Goal: Task Accomplishment & Management: Manage account settings

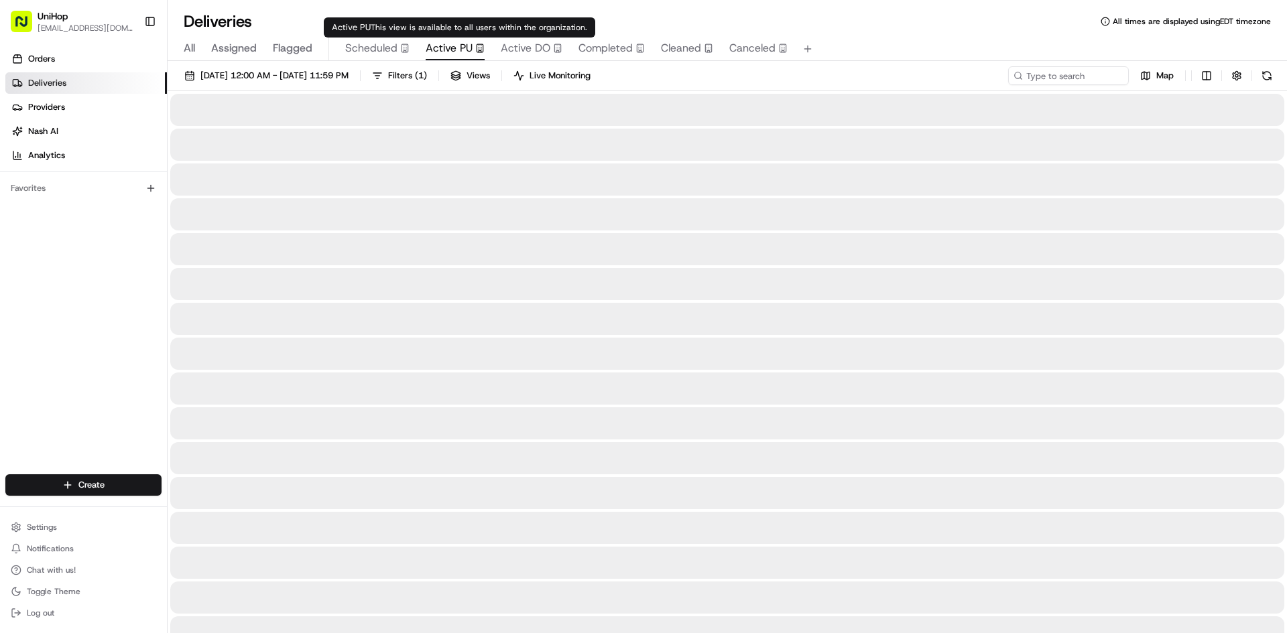
click at [453, 50] on span "Active PU" at bounding box center [449, 48] width 47 height 16
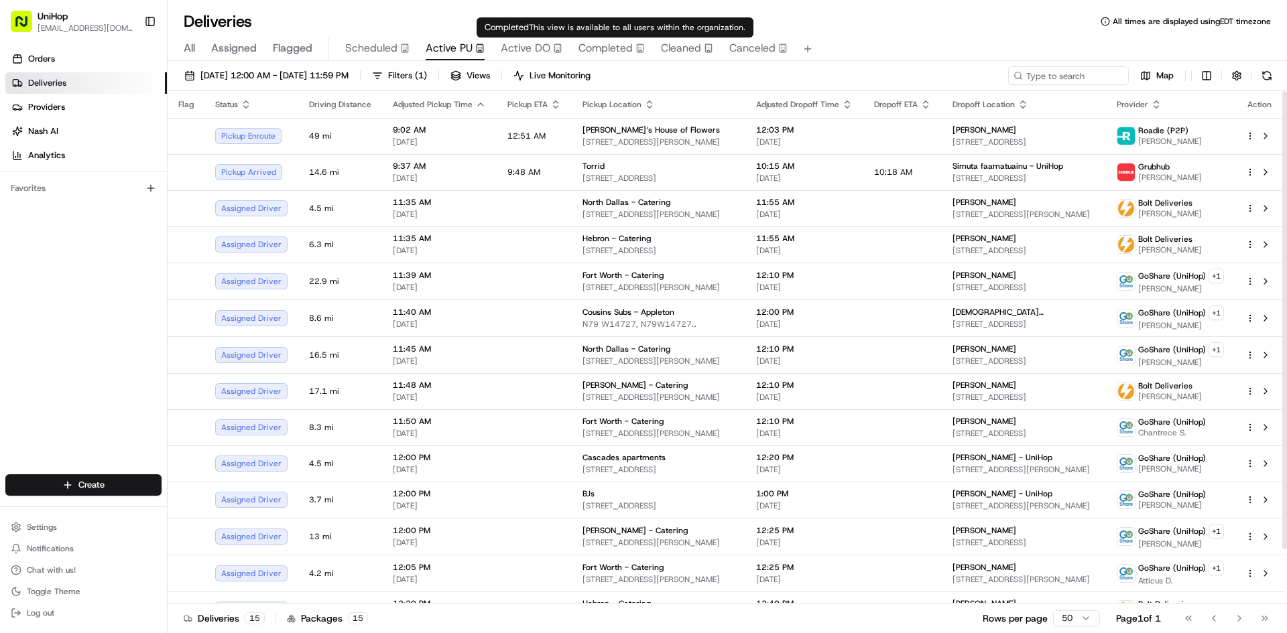
click at [553, 48] on icon "button" at bounding box center [557, 48] width 9 height 9
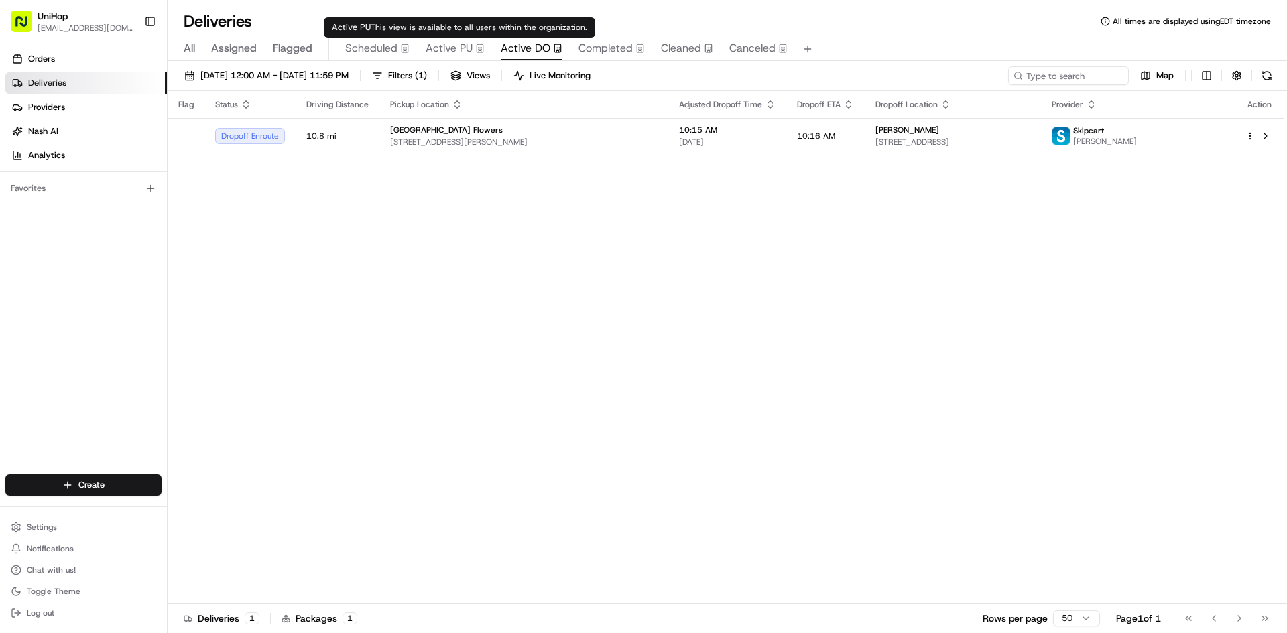
click at [450, 48] on span "Active PU" at bounding box center [449, 48] width 47 height 16
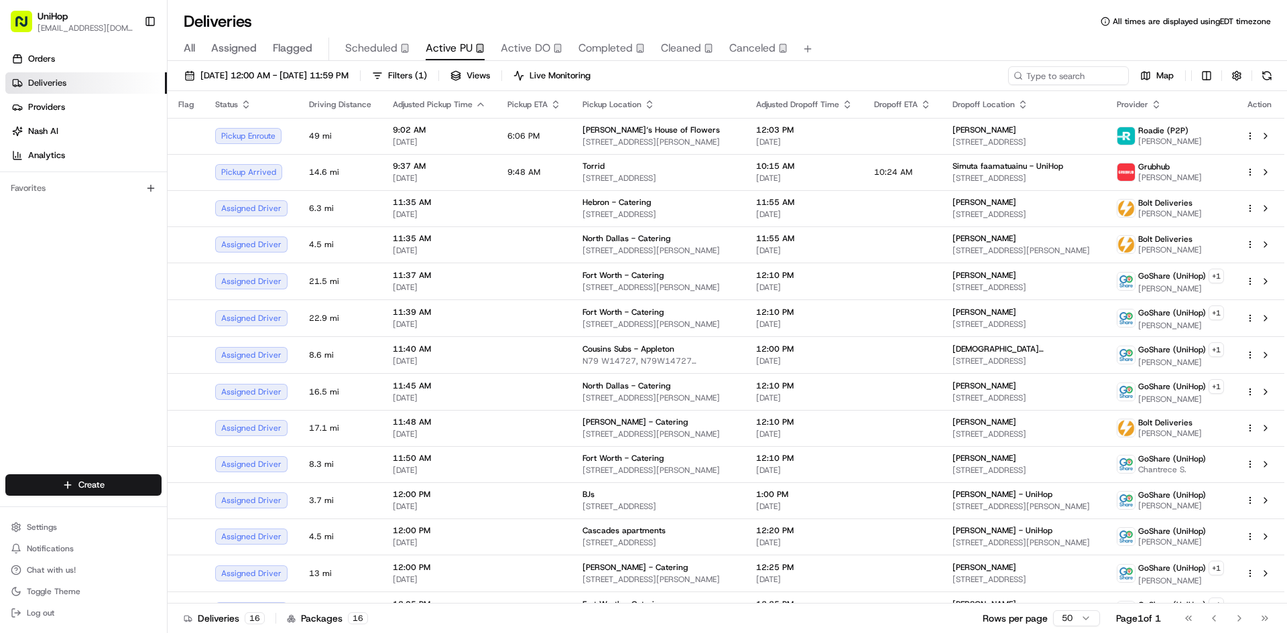
click at [9, 367] on div "Orders Deliveries Providers [PERSON_NAME] Analytics Favorites" at bounding box center [83, 263] width 167 height 440
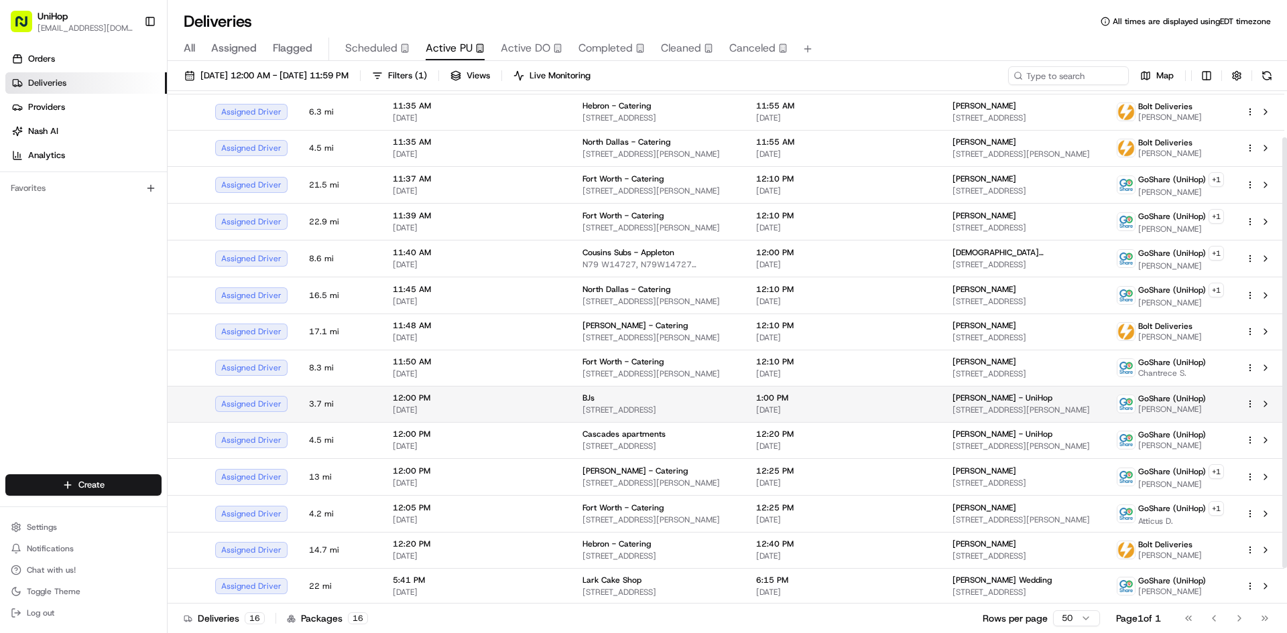
scroll to position [97, 0]
click at [122, 249] on div "Orders Deliveries Providers [PERSON_NAME] Analytics Favorites" at bounding box center [83, 263] width 167 height 440
drag, startPoint x: 13, startPoint y: 336, endPoint x: 11, endPoint y: 352, distance: 16.1
click at [11, 352] on div "Orders Deliveries Providers [PERSON_NAME] Analytics Favorites" at bounding box center [83, 263] width 167 height 440
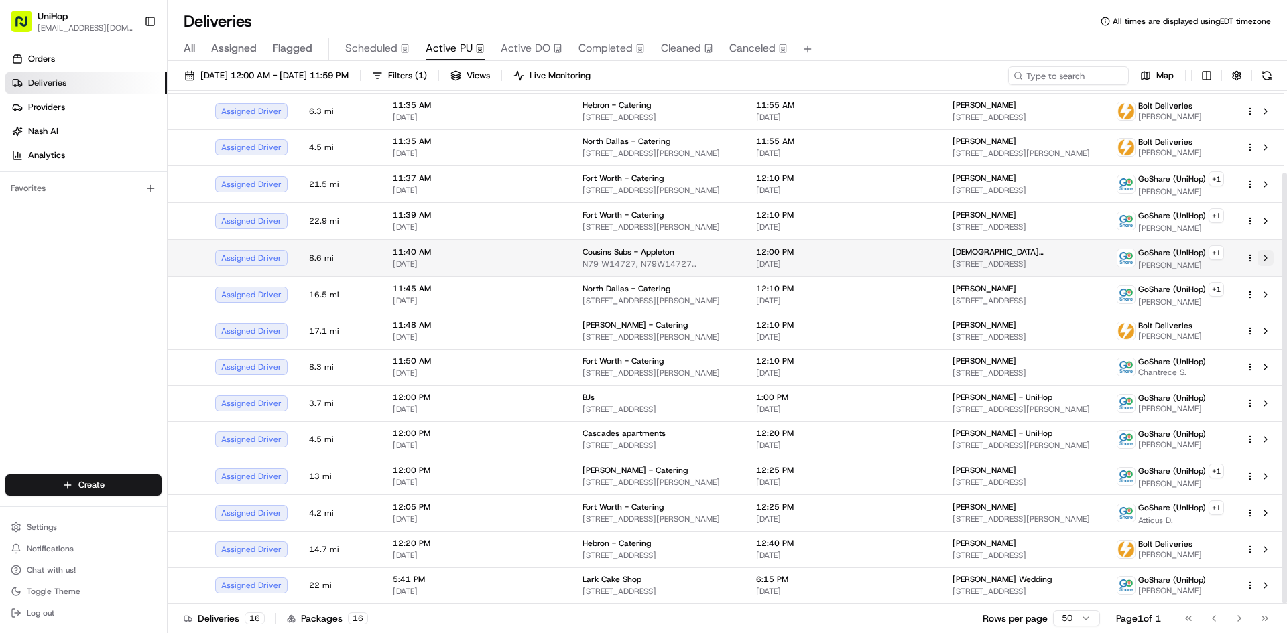
click at [1263, 258] on button at bounding box center [1265, 258] width 16 height 16
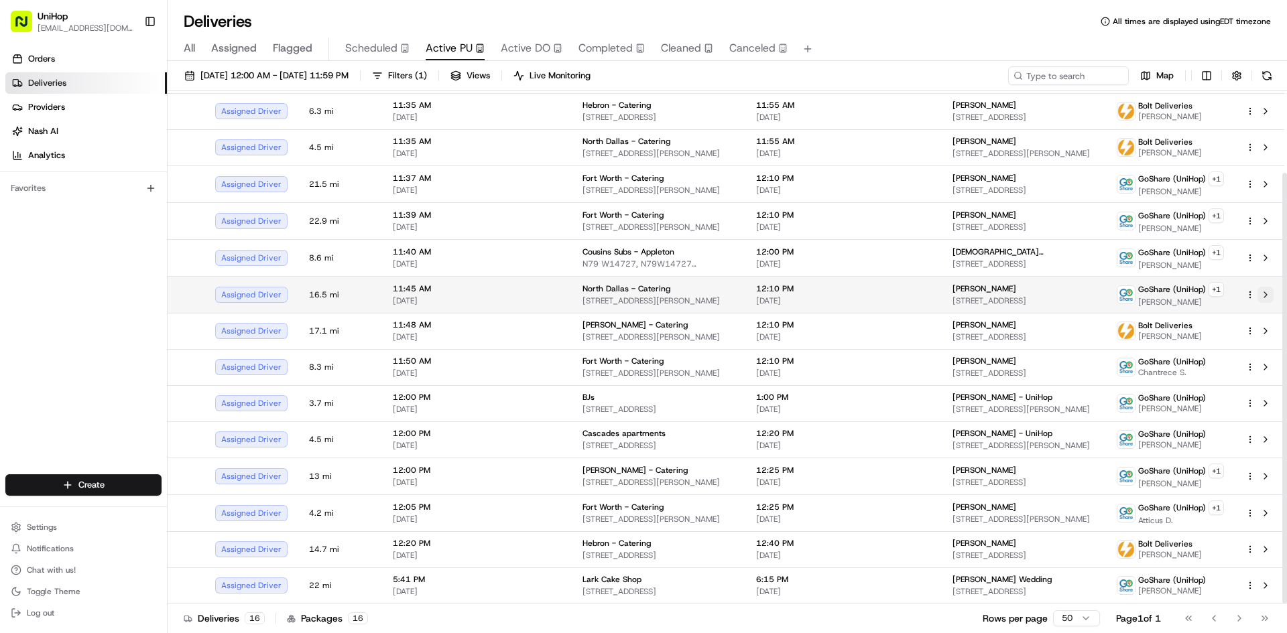
click at [1269, 298] on button at bounding box center [1265, 295] width 16 height 16
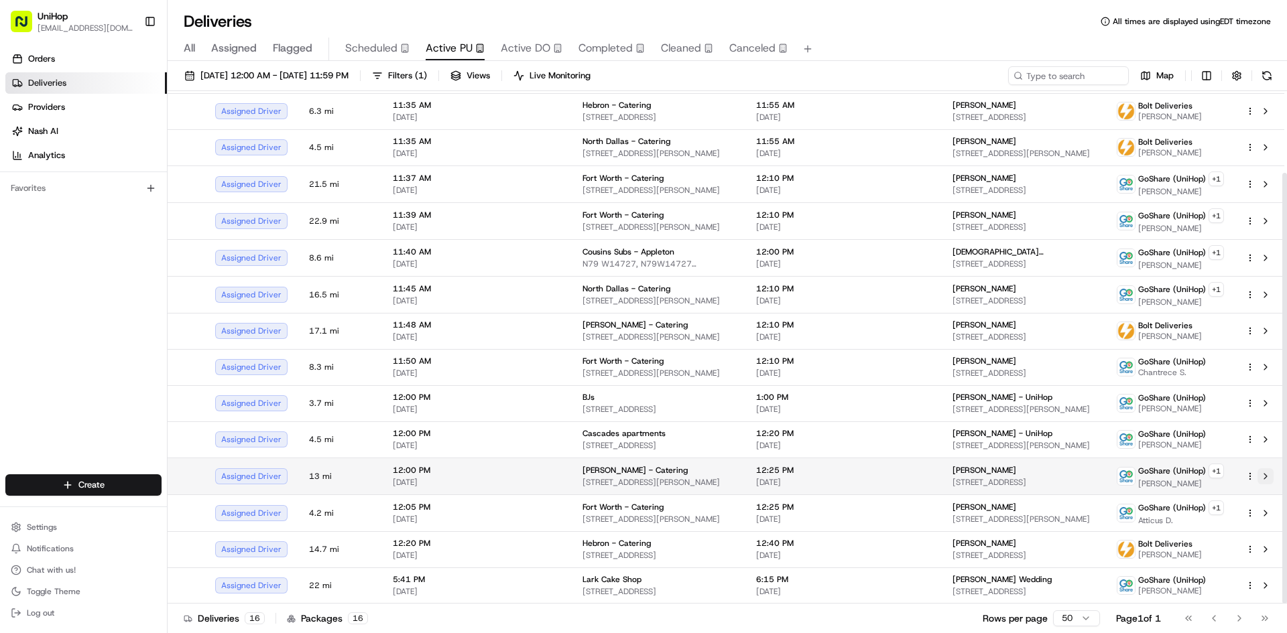
click at [1266, 480] on button at bounding box center [1265, 476] width 16 height 16
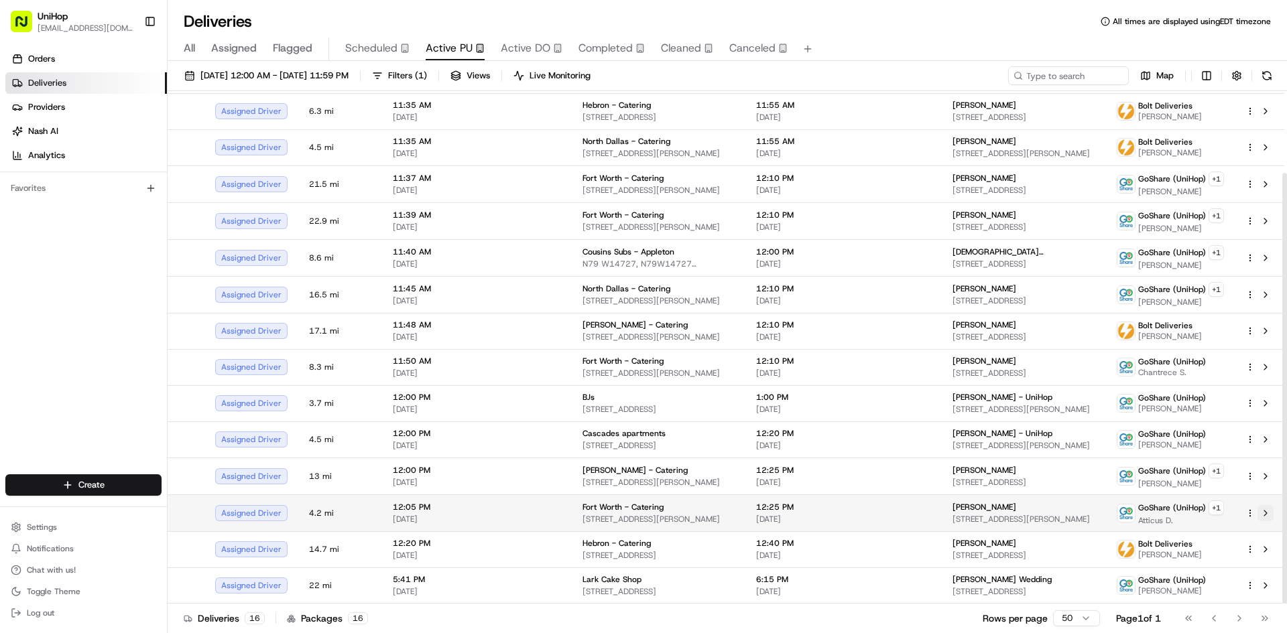
click at [1267, 512] on button at bounding box center [1265, 513] width 16 height 16
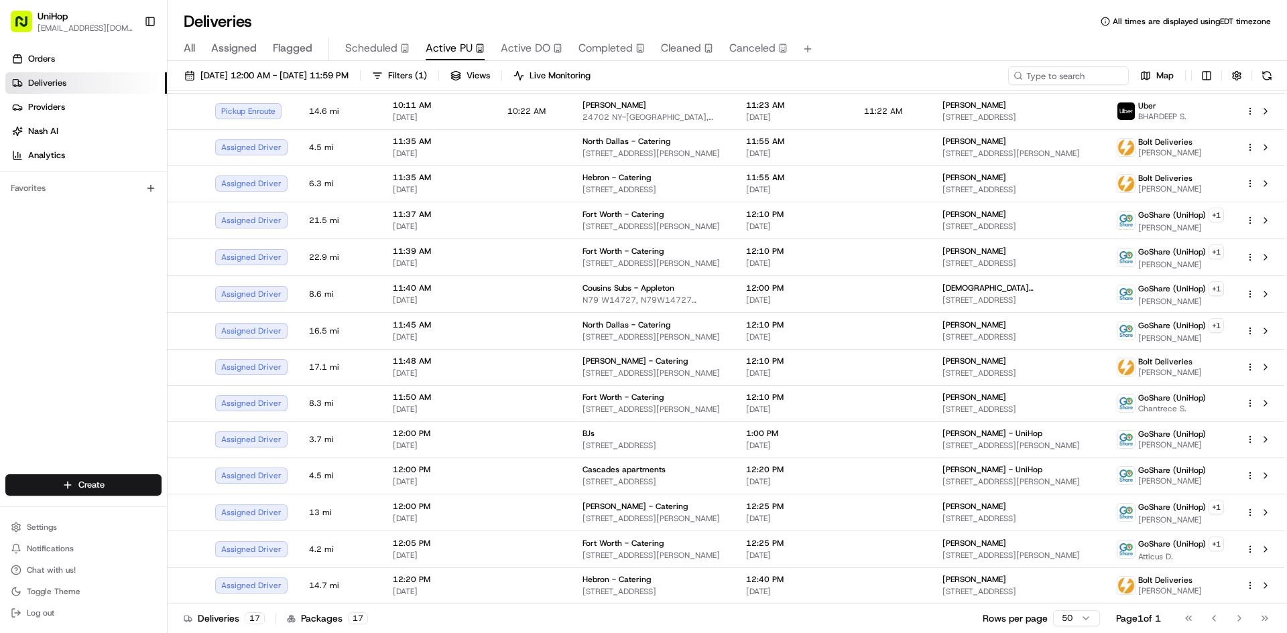
click at [56, 363] on div "Orders Deliveries Providers [PERSON_NAME] Analytics Favorites" at bounding box center [83, 263] width 167 height 440
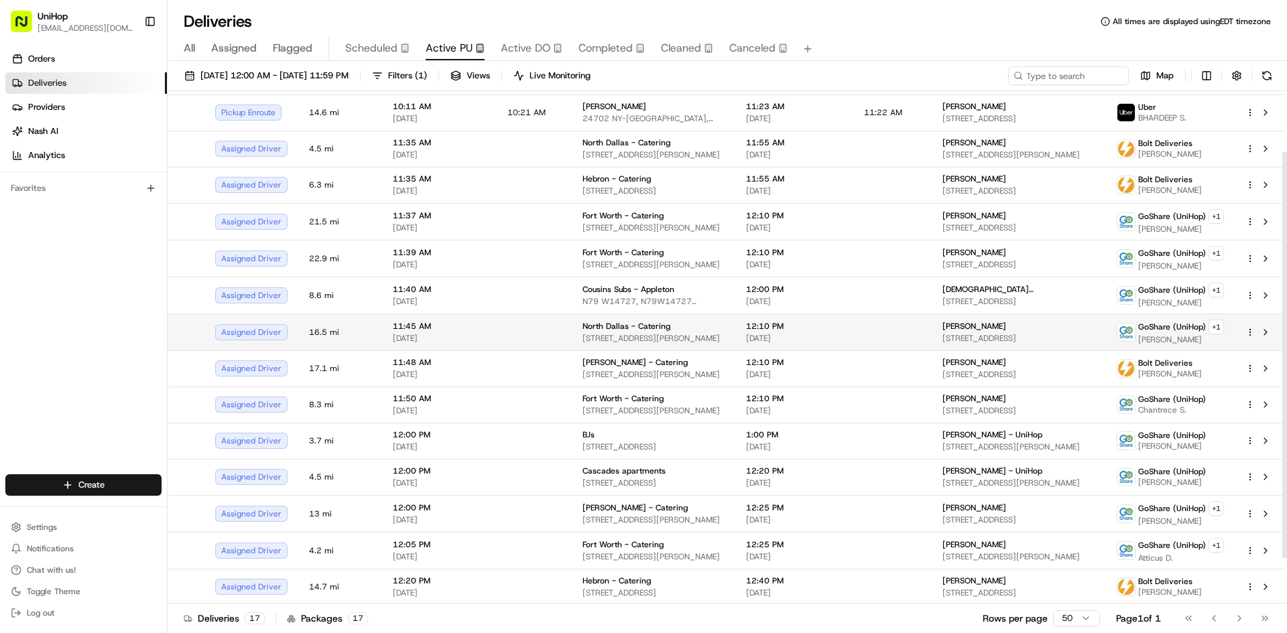
scroll to position [0, 0]
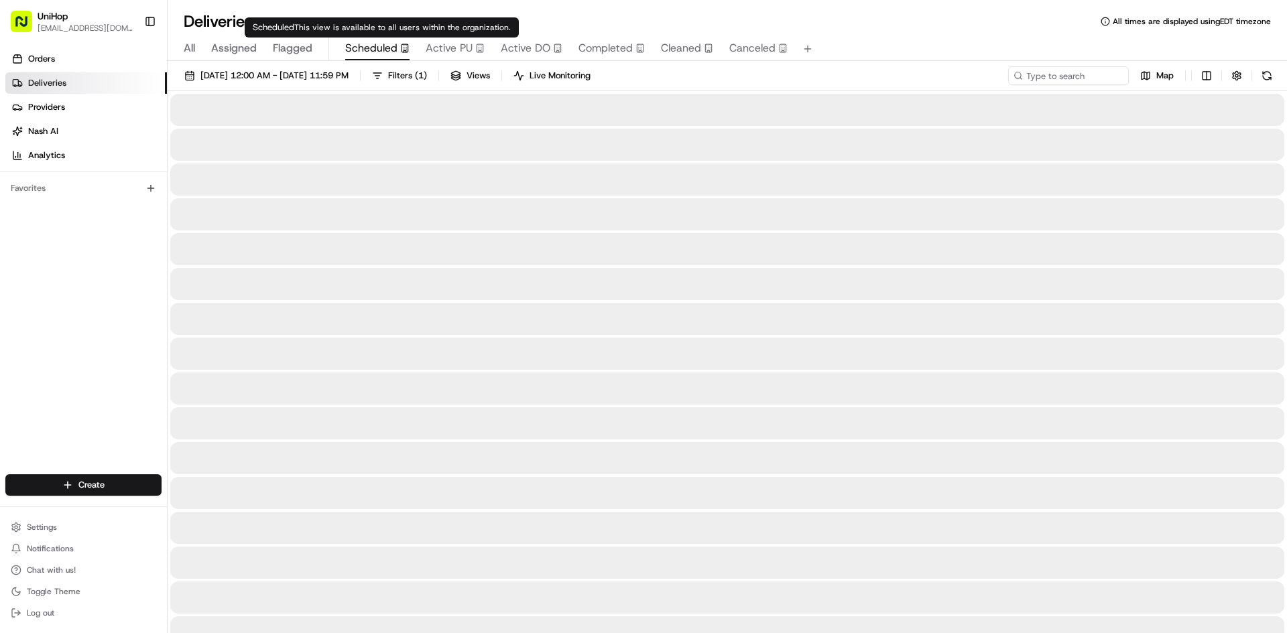
click at [358, 47] on span "Scheduled" at bounding box center [371, 48] width 52 height 16
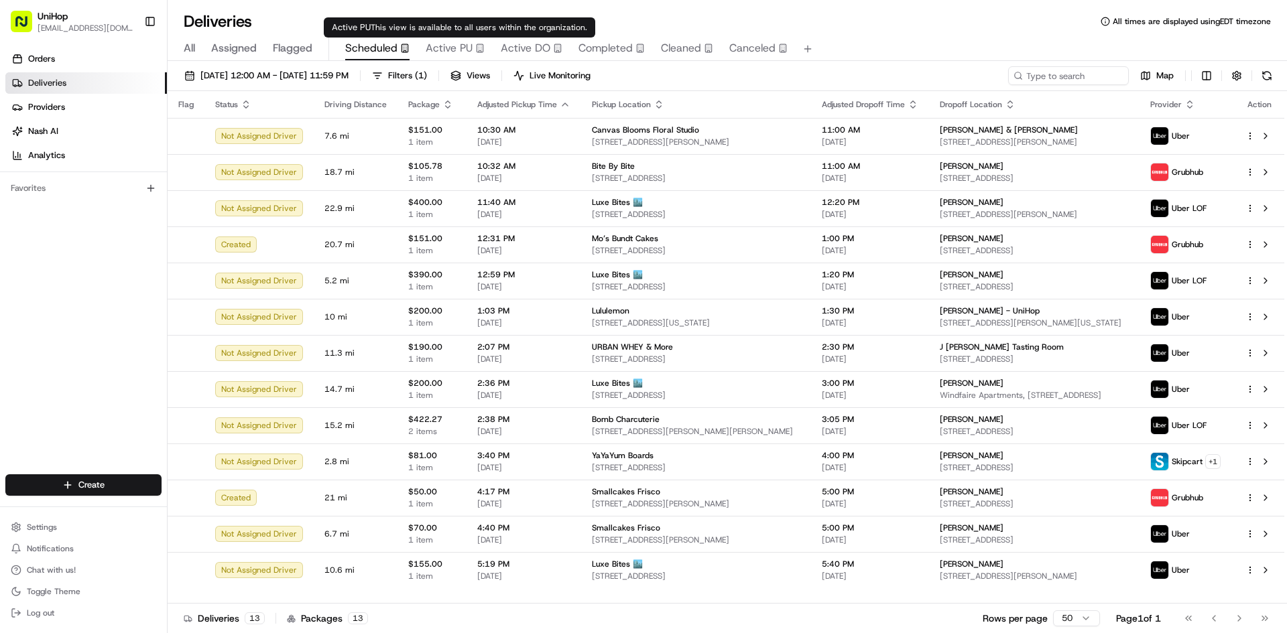
click at [471, 43] on div "Active PU" at bounding box center [455, 48] width 59 height 16
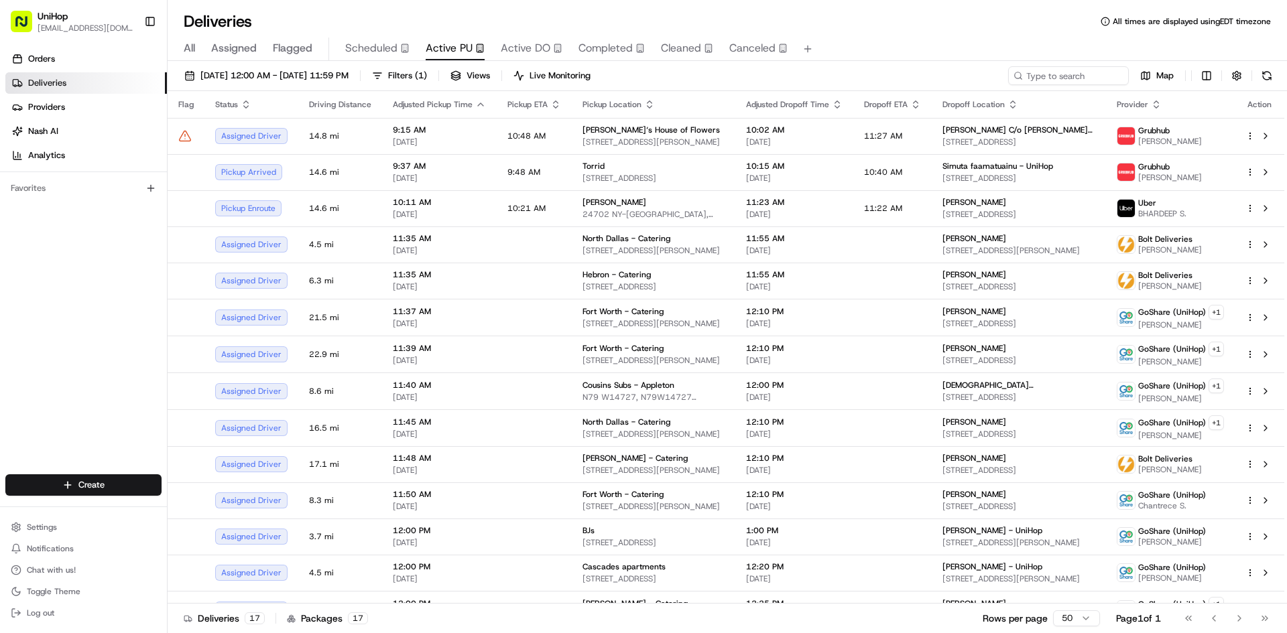
click at [67, 297] on div "Orders Deliveries Providers [PERSON_NAME] Analytics Favorites" at bounding box center [83, 263] width 167 height 440
click at [73, 375] on div "Orders Deliveries Providers [PERSON_NAME] Analytics Favorites" at bounding box center [83, 263] width 167 height 440
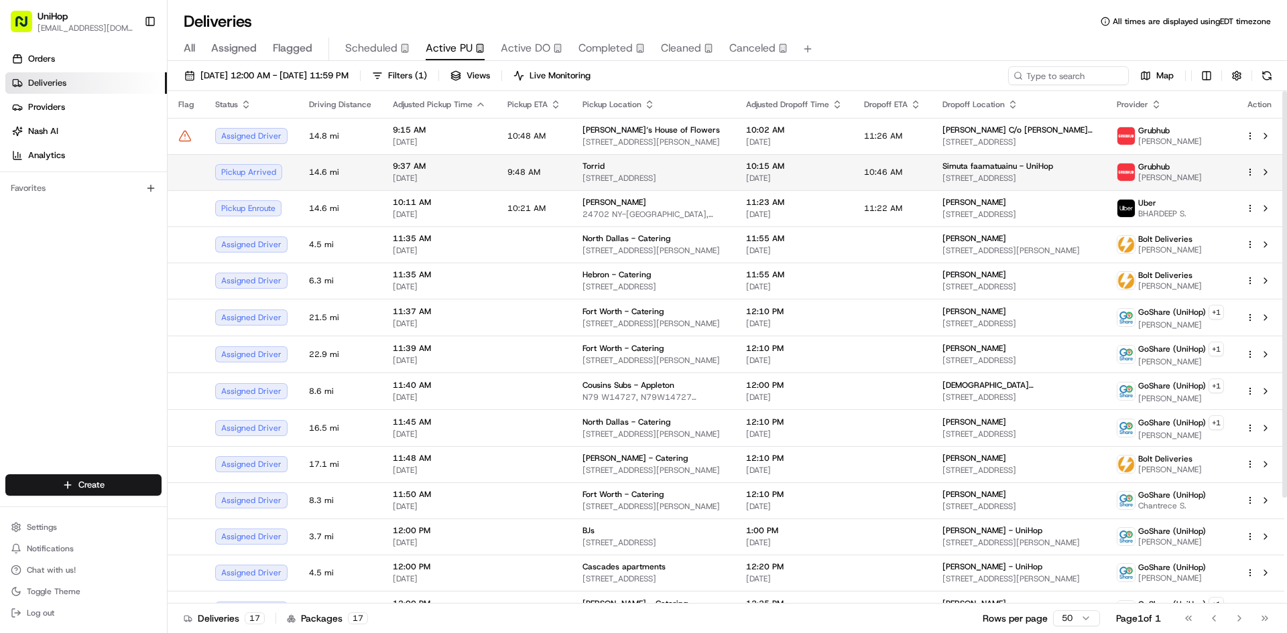
click at [643, 161] on div "Torrid" at bounding box center [653, 166] width 142 height 11
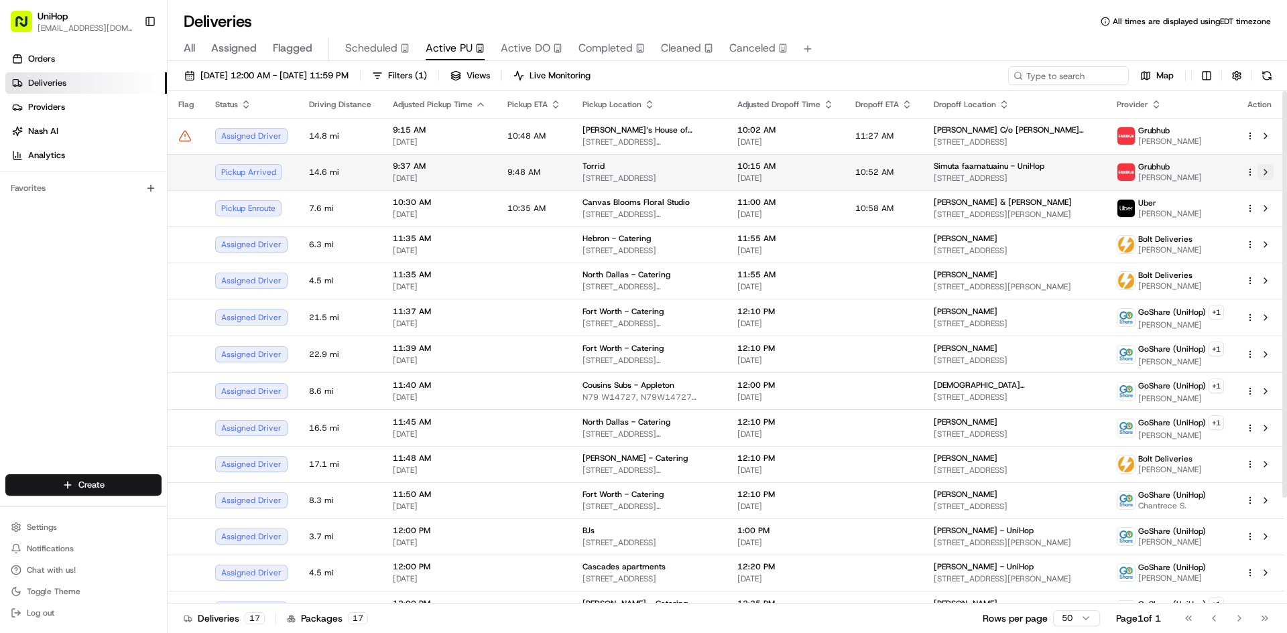
click at [1264, 173] on button at bounding box center [1265, 172] width 16 height 16
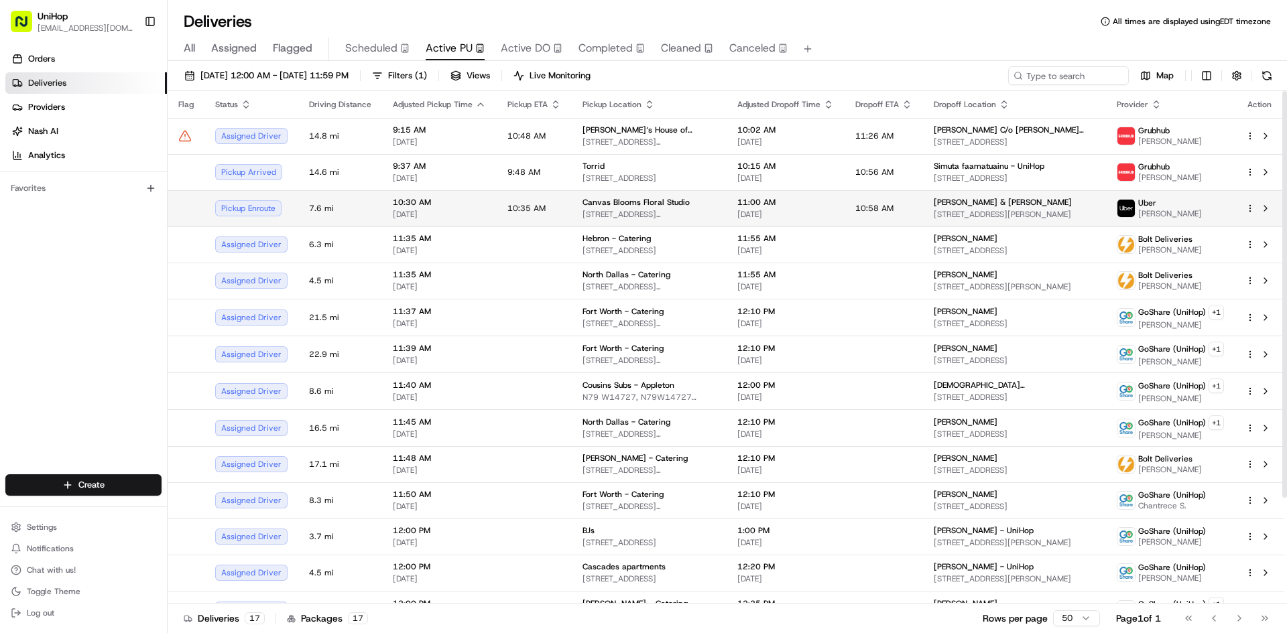
click at [572, 204] on td "Canvas Blooms Floral Studio 7730 Marsh Blue Ct, Westerville, OH 43082, USA" at bounding box center [649, 208] width 155 height 36
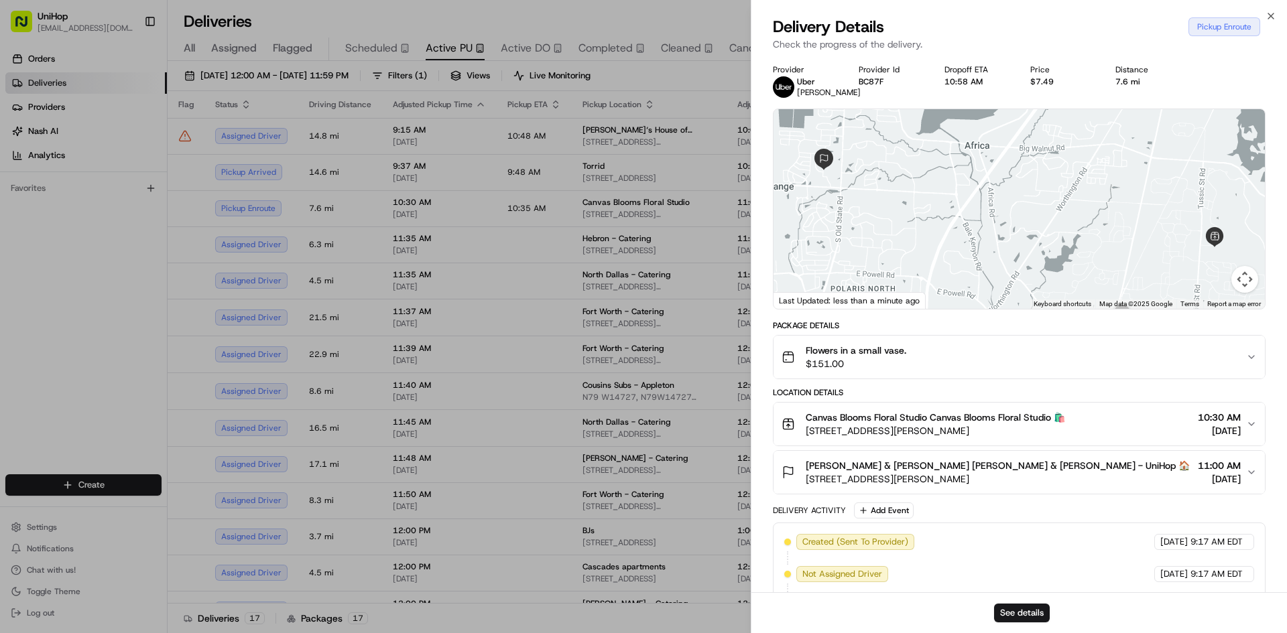
click at [946, 371] on div "Flowers in a small vase. $151.00" at bounding box center [1013, 357] width 464 height 27
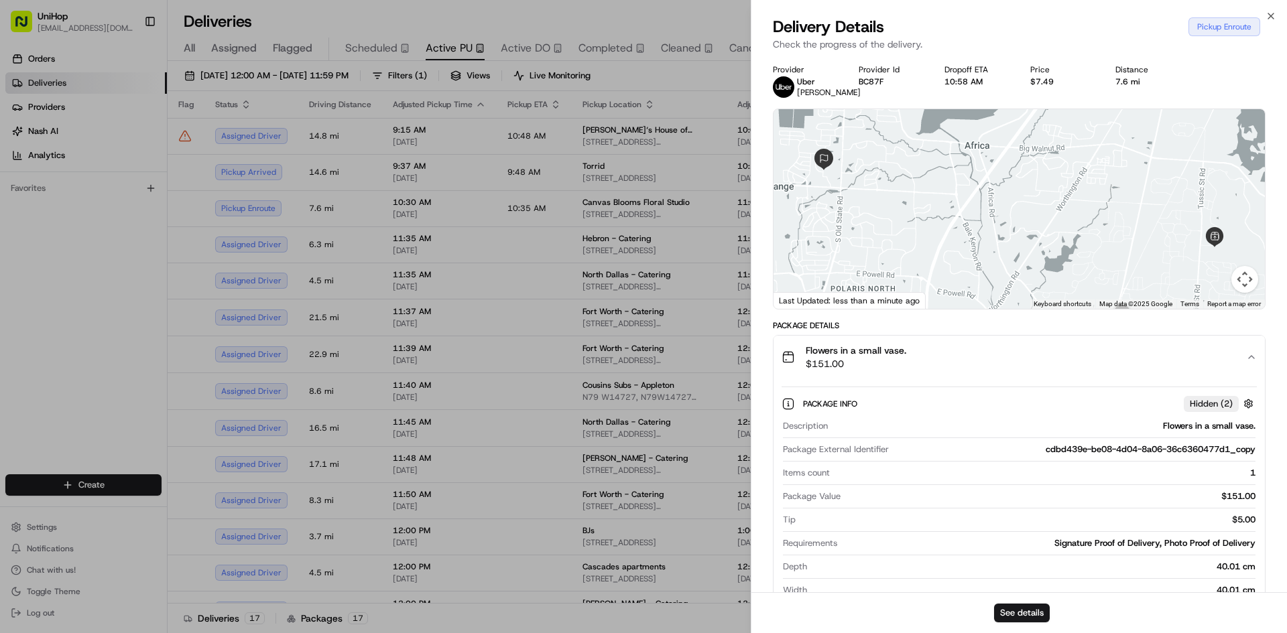
click at [946, 371] on div "Flowers in a small vase. $151.00" at bounding box center [1013, 357] width 464 height 27
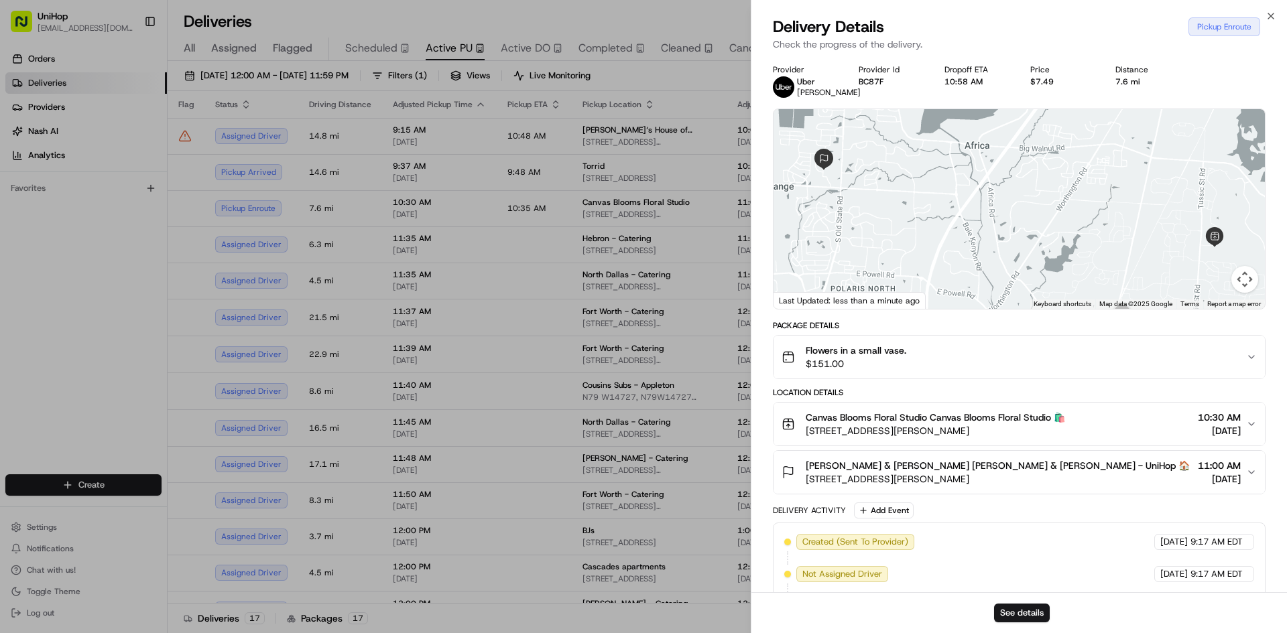
click at [946, 371] on div "Flowers in a small vase. $151.00" at bounding box center [1013, 357] width 464 height 27
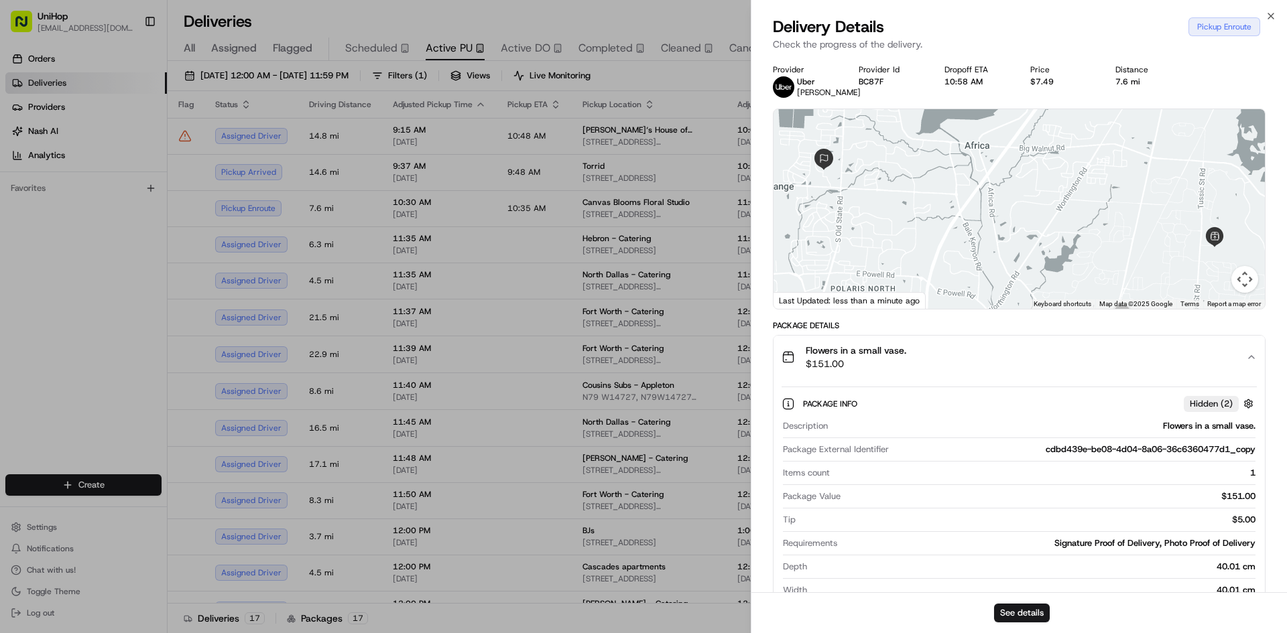
click at [946, 368] on div "Flowers in a small vase. $151.00" at bounding box center [1013, 357] width 464 height 27
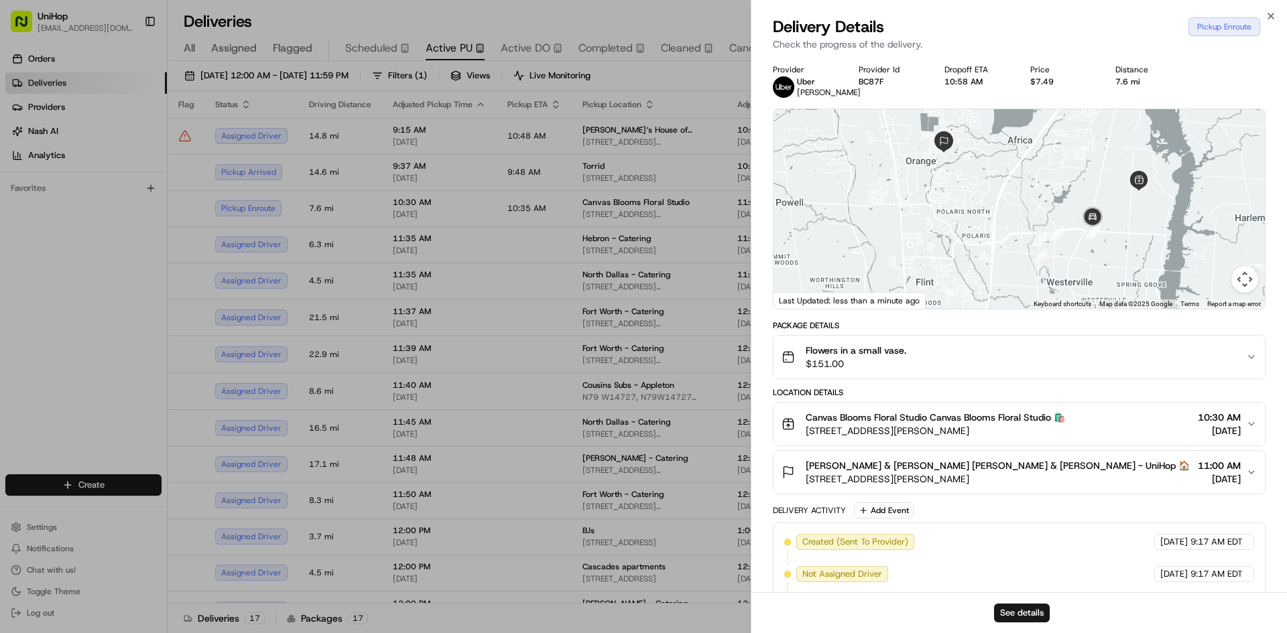
click at [1071, 434] on div "Canvas Blooms Floral Studio Canvas Blooms Floral Studio 🛍️ 7730 Marsh Blue Ct, …" at bounding box center [1013, 424] width 464 height 27
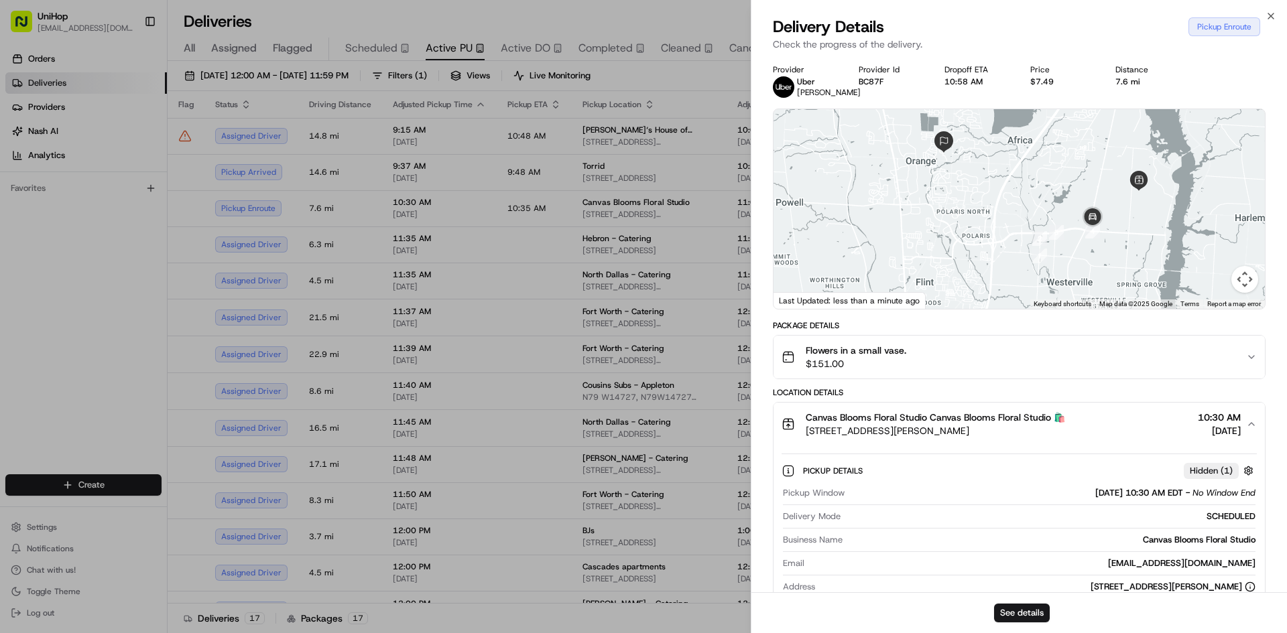
click at [1076, 428] on div "Canvas Blooms Floral Studio Canvas Blooms Floral Studio 🛍️ 7730 Marsh Blue Ct, …" at bounding box center [1013, 424] width 464 height 27
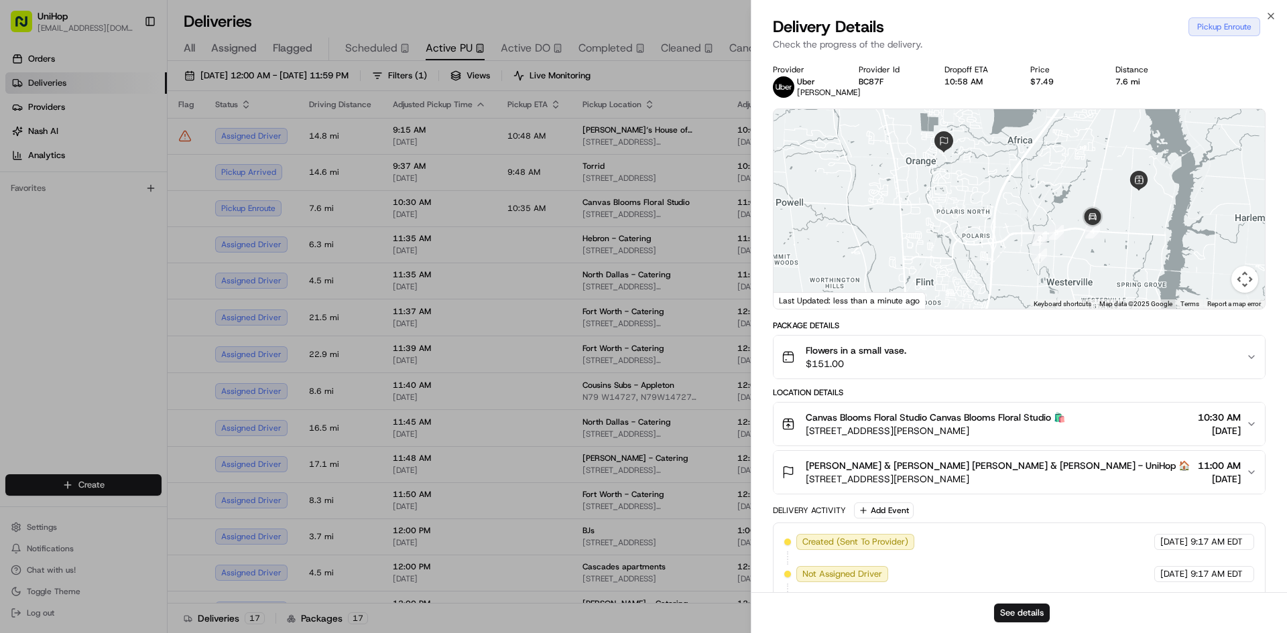
click at [1076, 428] on div "Canvas Blooms Floral Studio Canvas Blooms Floral Studio 🛍️ 7730 Marsh Blue Ct, …" at bounding box center [1013, 424] width 464 height 27
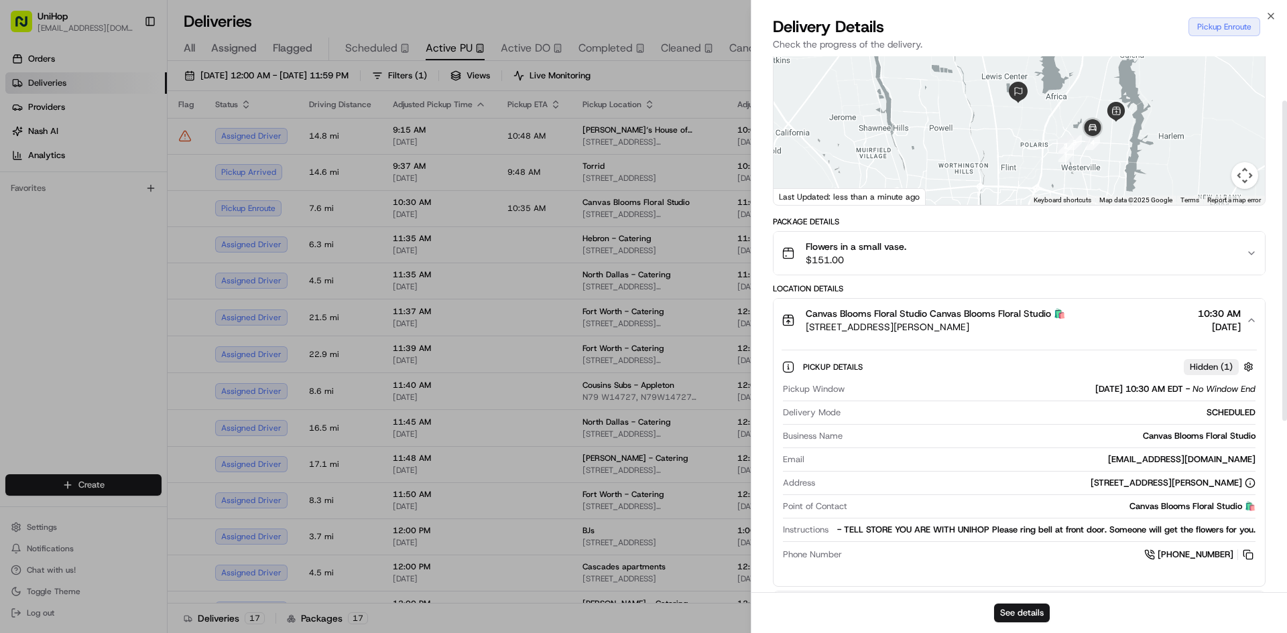
scroll to position [134, 0]
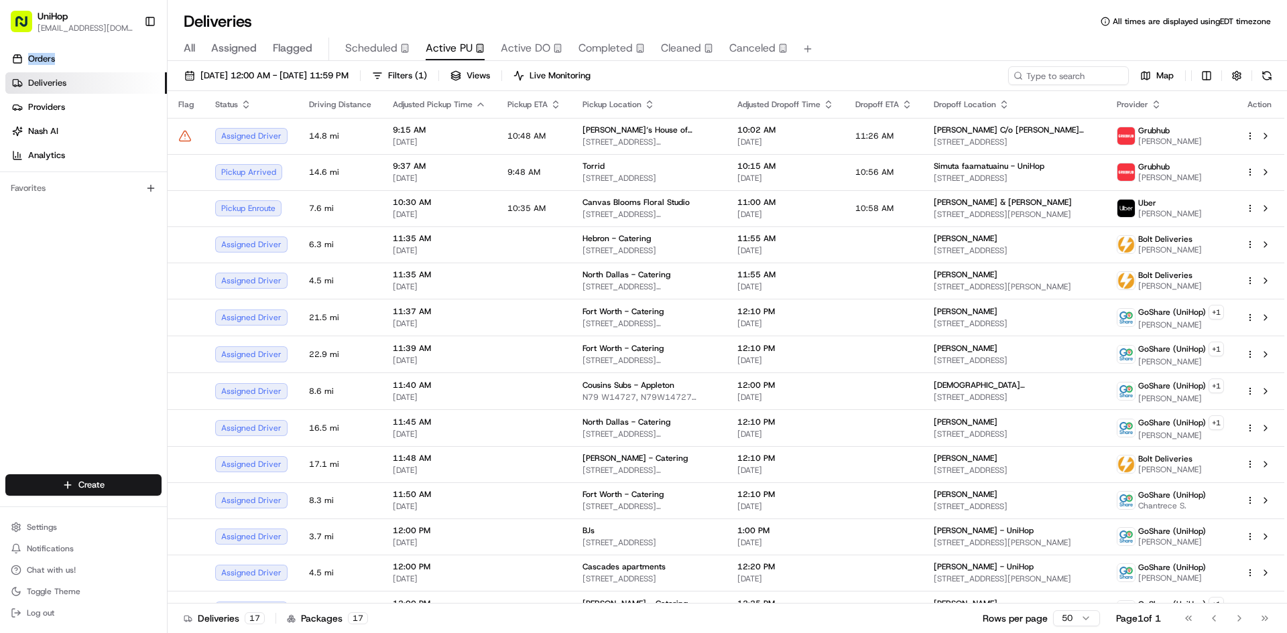
click at [47, 231] on div "Orders Deliveries Providers [PERSON_NAME] Analytics Favorites" at bounding box center [83, 263] width 167 height 440
click at [122, 310] on div "Orders Deliveries Providers [PERSON_NAME] Analytics Favorites" at bounding box center [83, 263] width 167 height 440
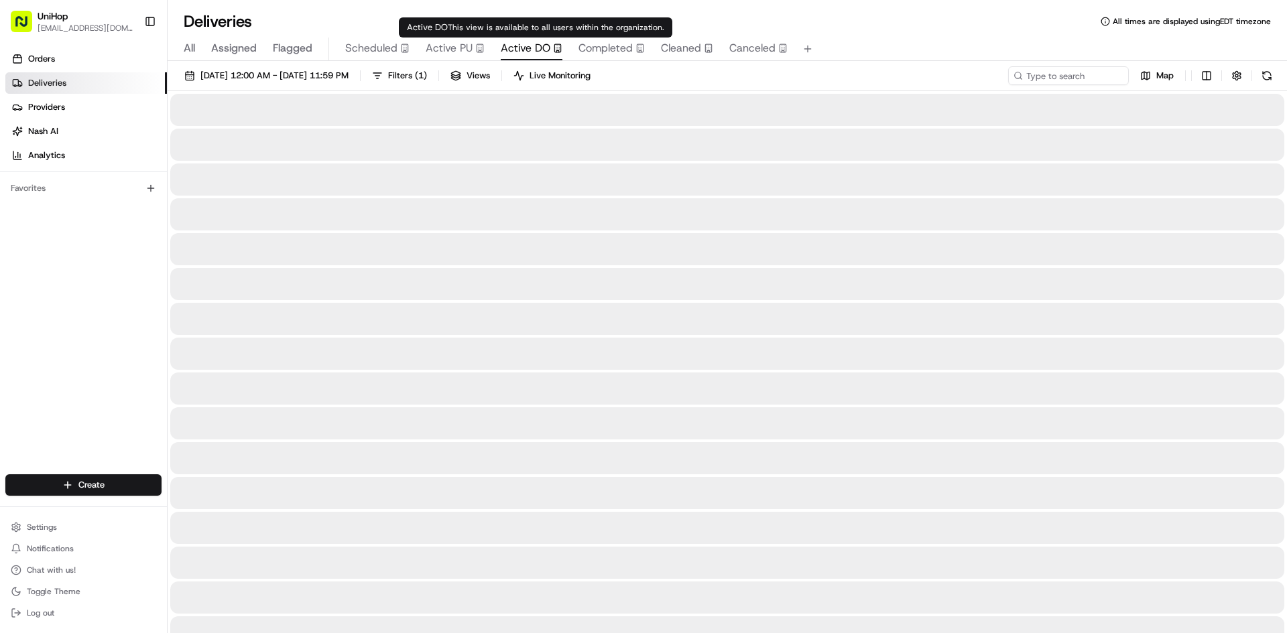
click at [512, 43] on span "Active DO" at bounding box center [526, 48] width 50 height 16
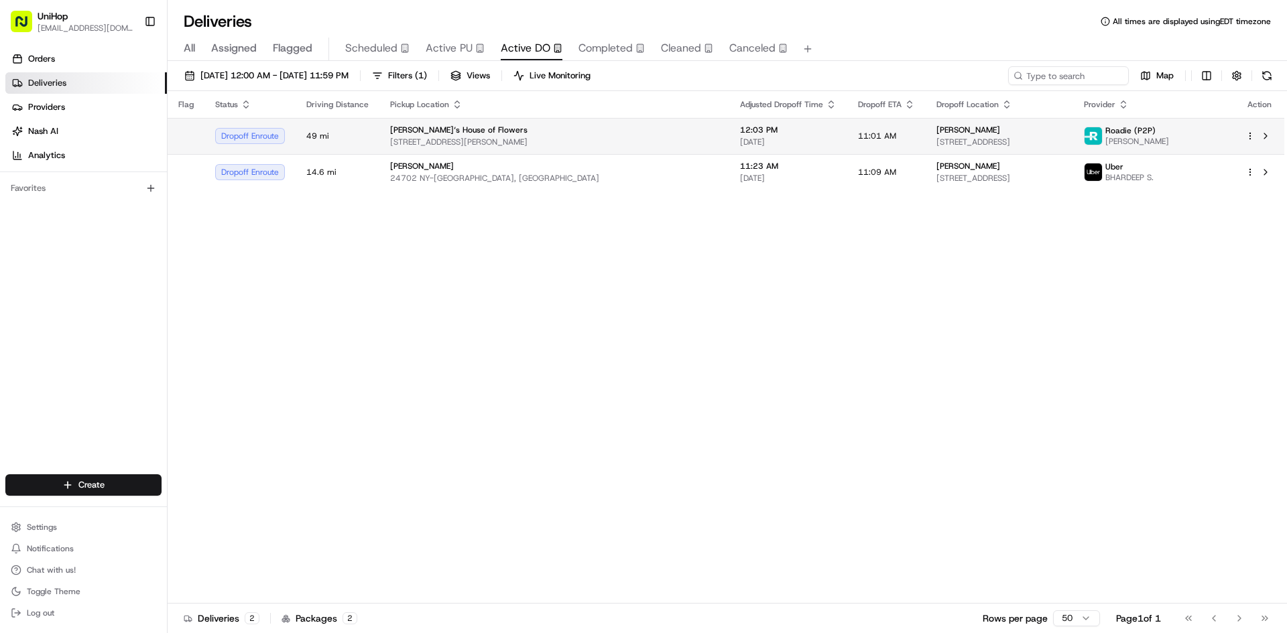
click at [486, 133] on div "[PERSON_NAME]‘s House of Flowers" at bounding box center [554, 130] width 328 height 11
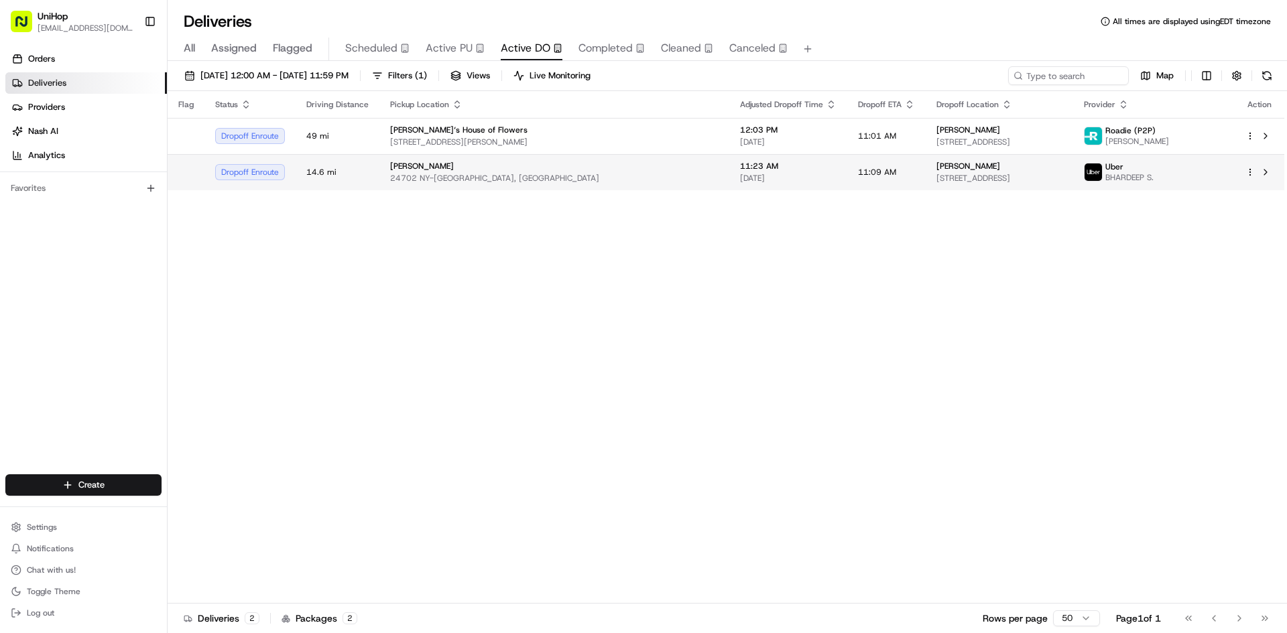
click at [501, 167] on div "[PERSON_NAME]" at bounding box center [554, 166] width 328 height 11
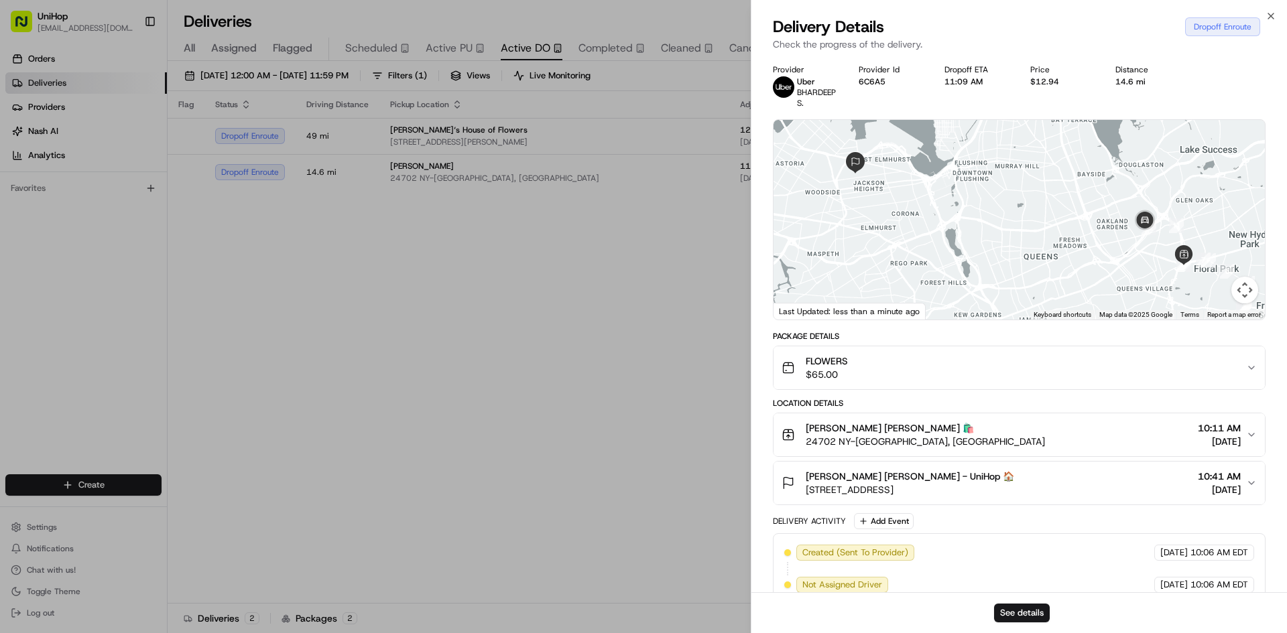
click at [937, 375] on div "FLOWERS $65.00" at bounding box center [1013, 367] width 464 height 27
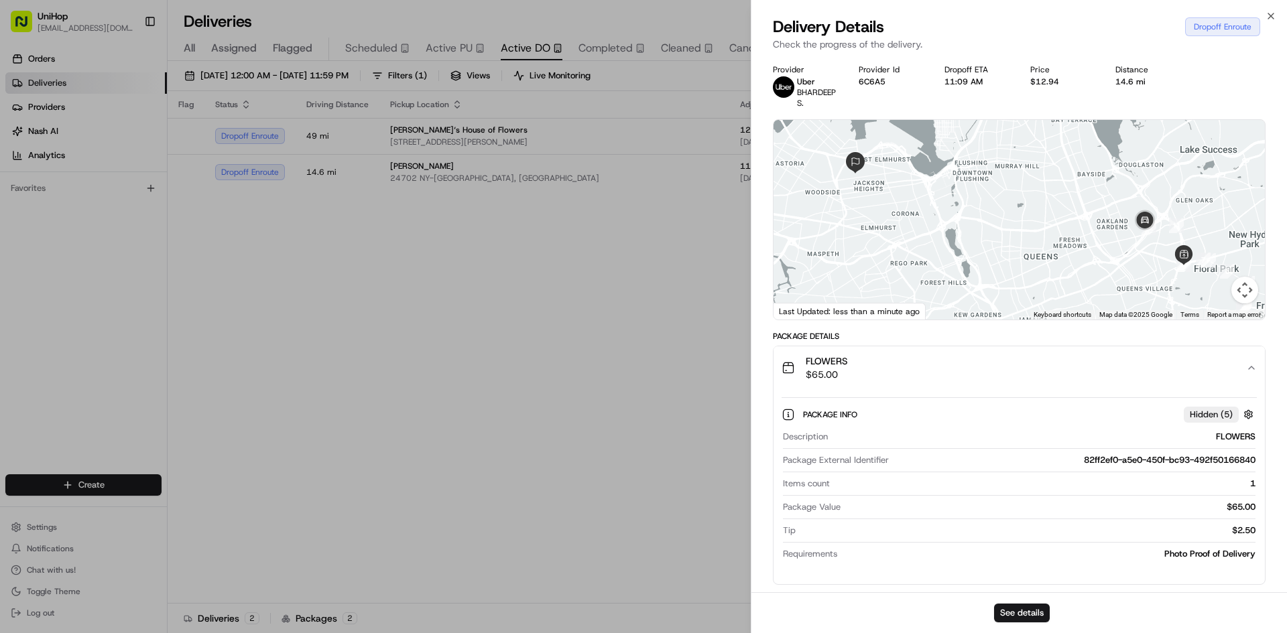
click at [937, 375] on div "FLOWERS $65.00" at bounding box center [1013, 367] width 464 height 27
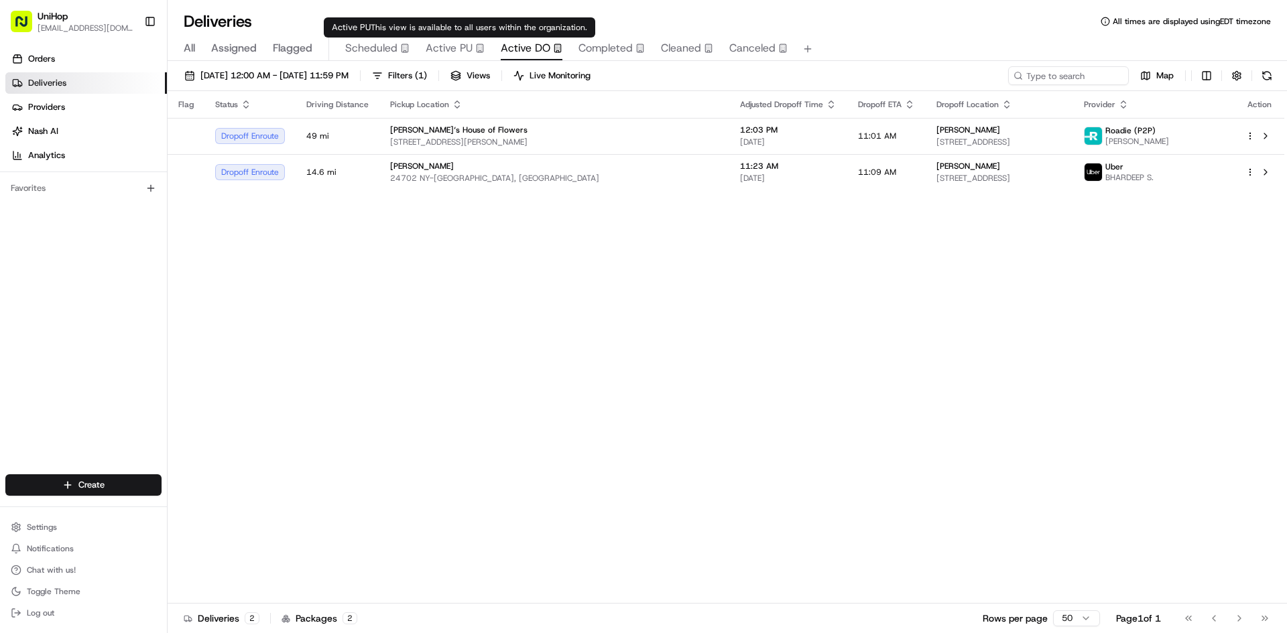
click at [458, 43] on span "Active PU" at bounding box center [449, 48] width 47 height 16
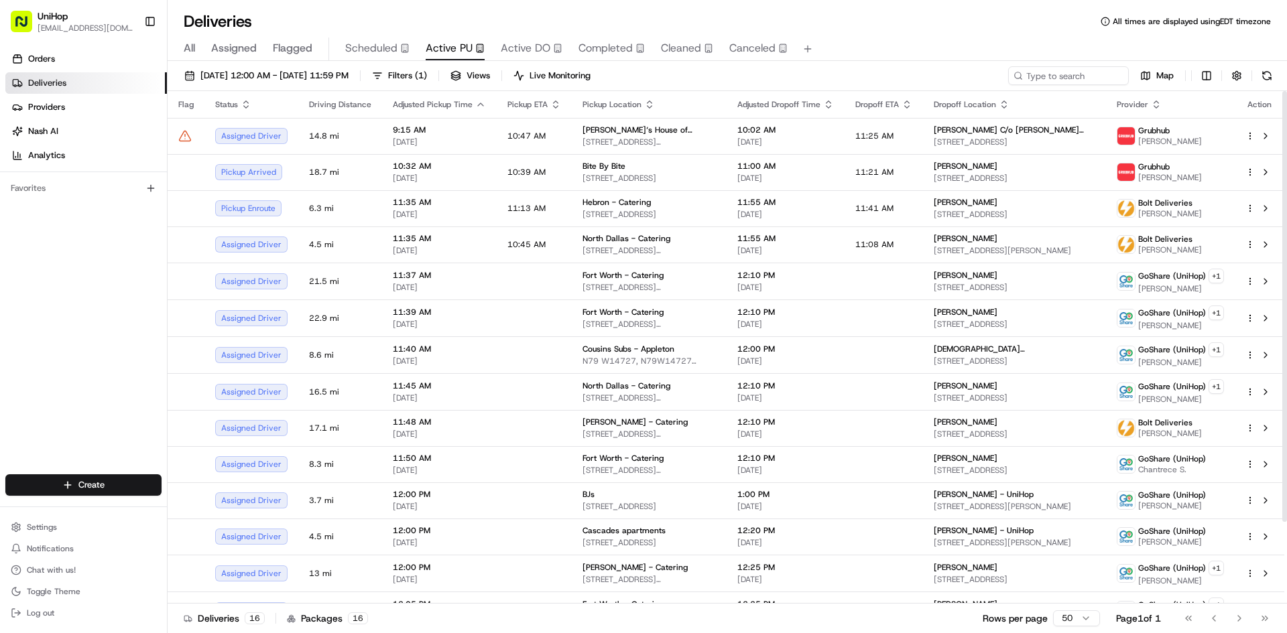
click at [18, 294] on div "Orders Deliveries Providers [PERSON_NAME] Analytics Favorites" at bounding box center [83, 263] width 167 height 440
click at [23, 316] on div "Orders Deliveries Providers [PERSON_NAME] Analytics Favorites" at bounding box center [83, 263] width 167 height 440
click at [42, 342] on div "Orders Deliveries Providers [PERSON_NAME] Analytics Favorites" at bounding box center [83, 263] width 167 height 440
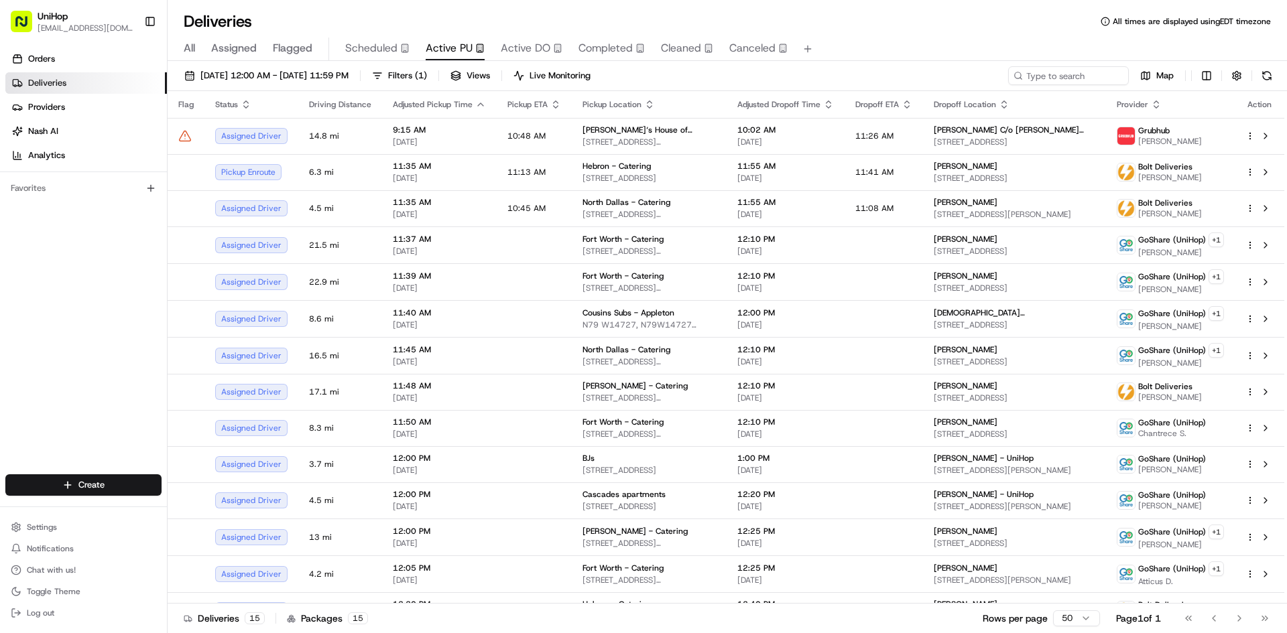
click at [63, 355] on div "Orders Deliveries Providers [PERSON_NAME] Analytics Favorites" at bounding box center [83, 263] width 167 height 440
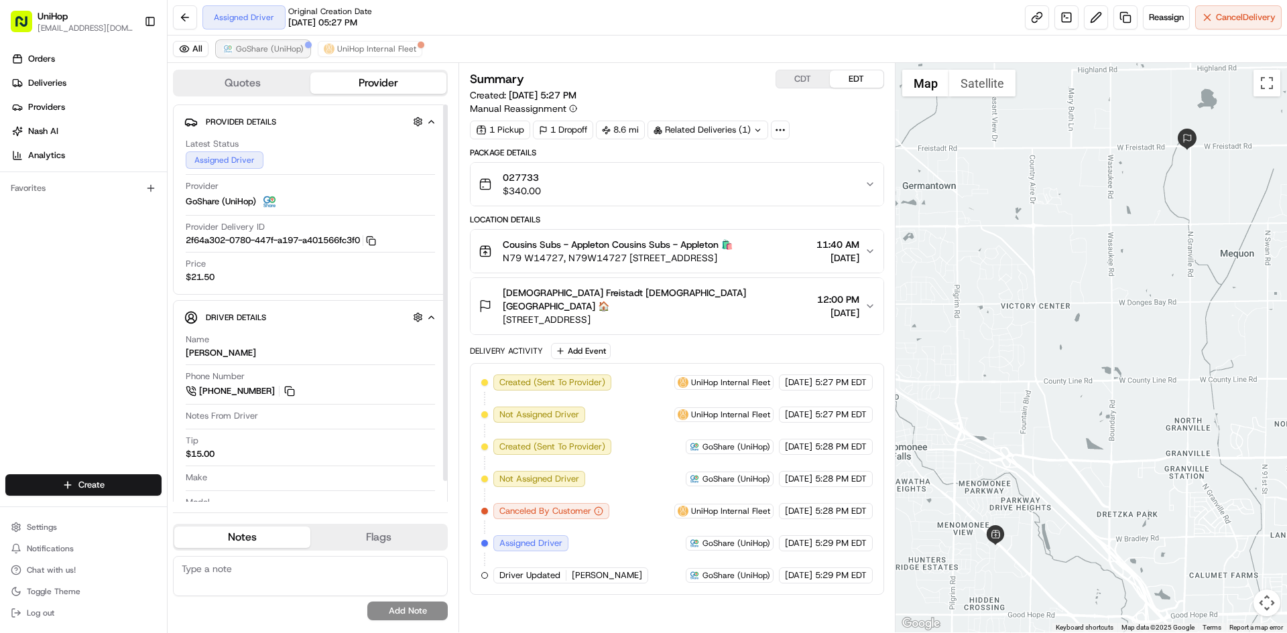
click at [275, 56] on button "GoShare (UniHop)" at bounding box center [262, 49] width 93 height 16
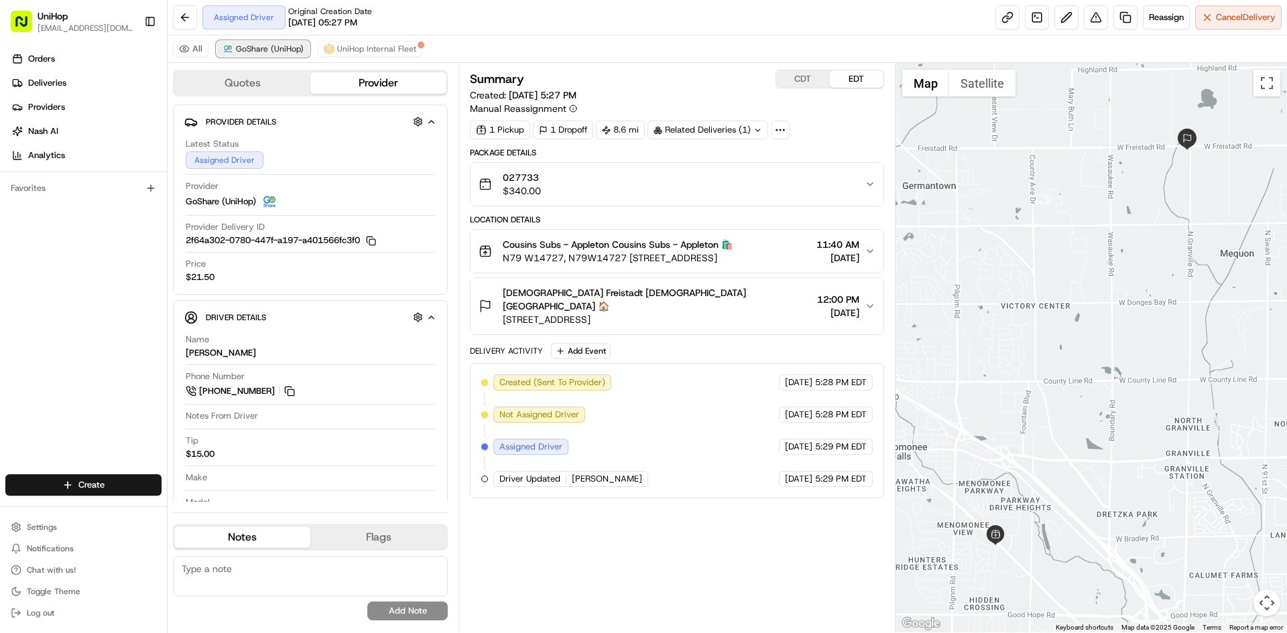
click at [275, 55] on button "GoShare (UniHop)" at bounding box center [262, 49] width 93 height 16
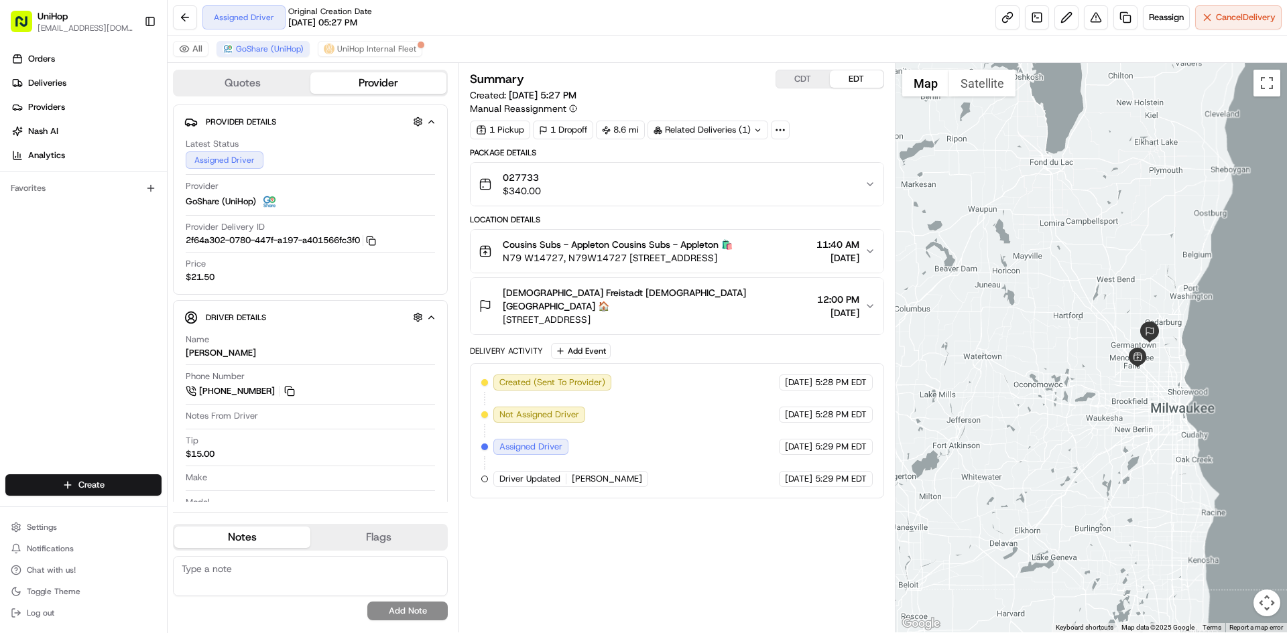
drag, startPoint x: 1062, startPoint y: 144, endPoint x: 1133, endPoint y: 203, distance: 92.3
click at [1133, 203] on div at bounding box center [1091, 348] width 392 height 570
click at [1100, 203] on div at bounding box center [1091, 348] width 392 height 570
click at [113, 283] on div "Orders Deliveries Providers [PERSON_NAME] Analytics Favorites" at bounding box center [83, 263] width 167 height 440
click at [0, 274] on div "Orders Deliveries Providers [PERSON_NAME] Analytics Favorites" at bounding box center [83, 263] width 167 height 440
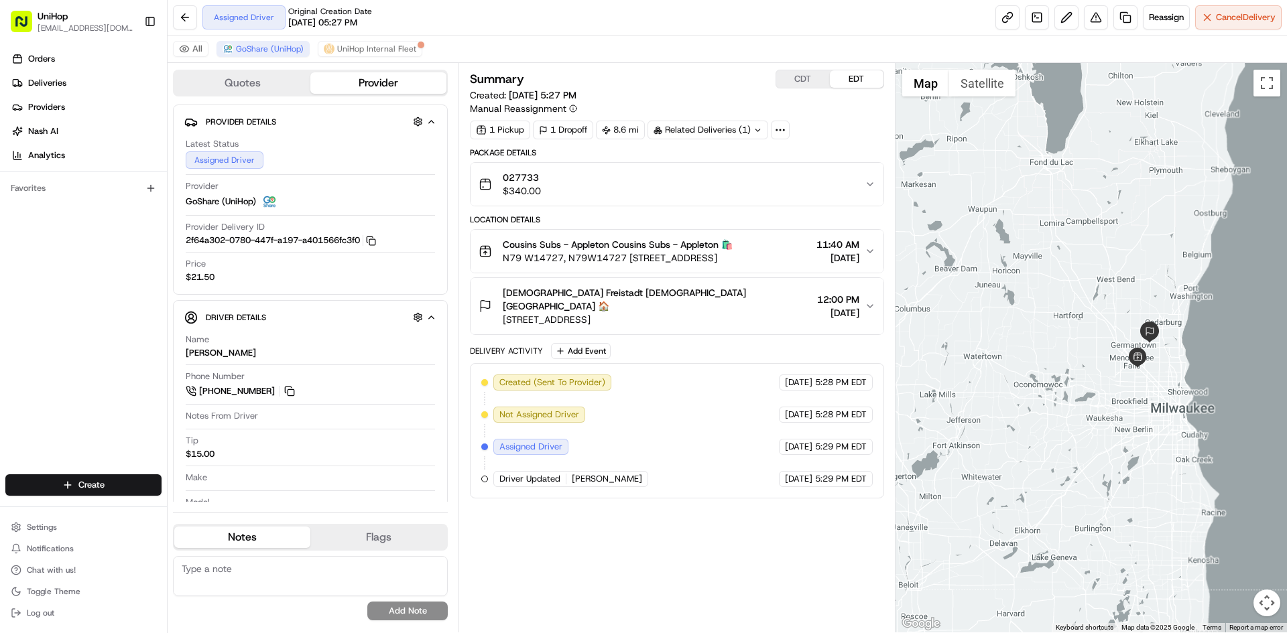
click at [694, 255] on span "N79 W14727, N79W14727 Appleton Ave, Menomonee Falls, WI 53051, USA" at bounding box center [618, 257] width 230 height 13
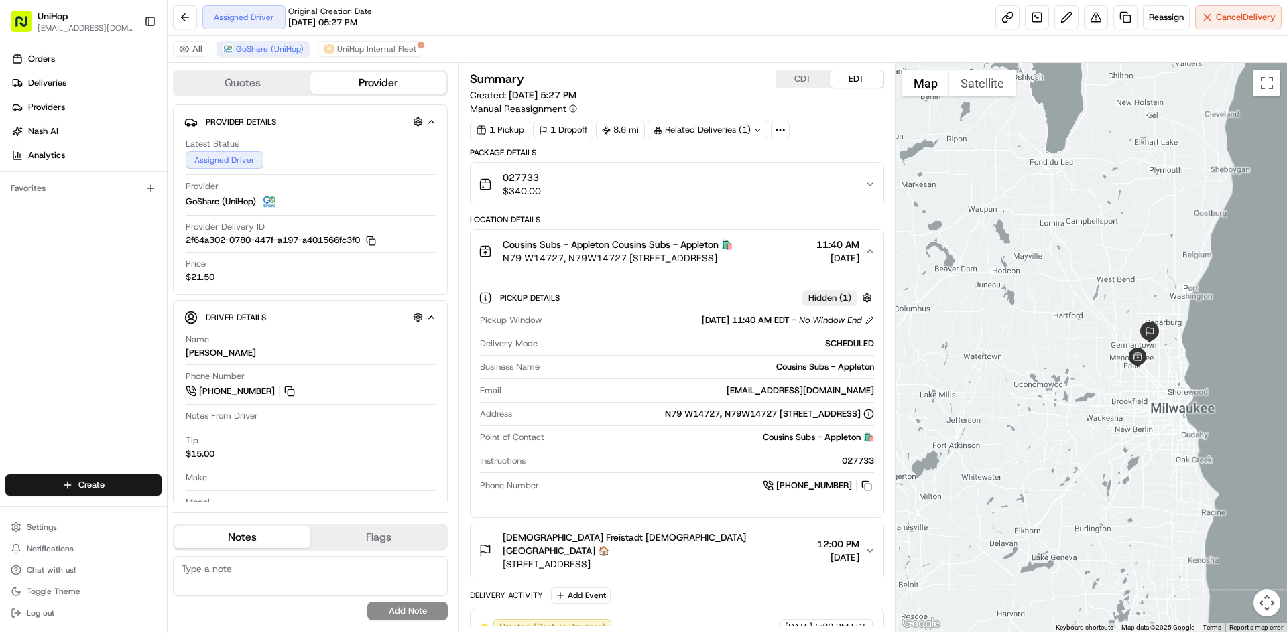
click at [694, 255] on span "N79 W14727, N79W14727 Appleton Ave, Menomonee Falls, WI 53051, USA" at bounding box center [618, 257] width 230 height 13
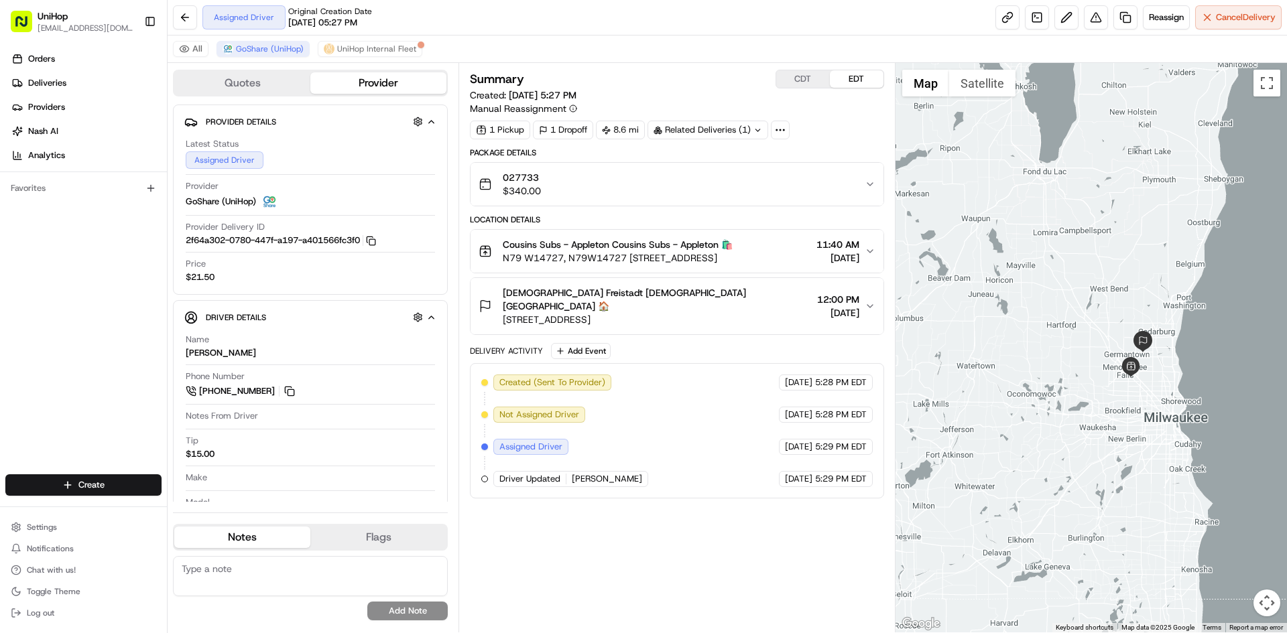
drag, startPoint x: 1070, startPoint y: 194, endPoint x: 1061, endPoint y: 208, distance: 16.0
click at [1061, 208] on div at bounding box center [1091, 348] width 392 height 570
click at [740, 308] on div "Trinity Lutheran Freistadt Trinity Lutheran Freistadt 🏠 10729 W Freistadt Rd, M…" at bounding box center [670, 306] width 385 height 40
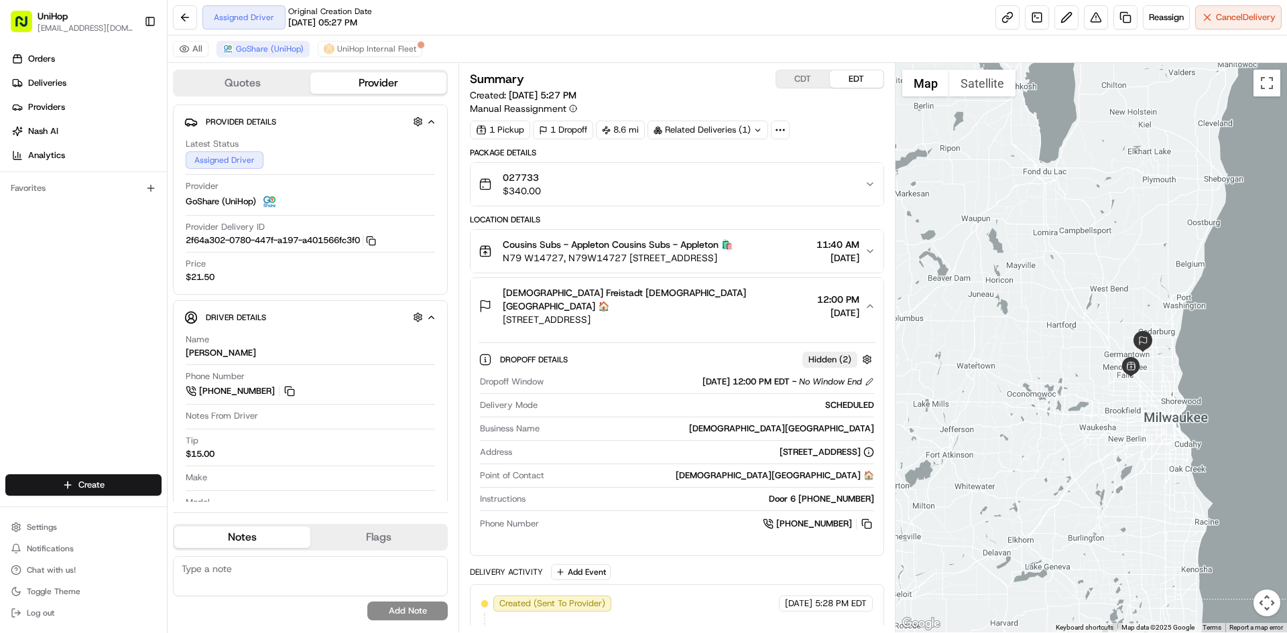
click at [740, 308] on div "Trinity Lutheran Freistadt Trinity Lutheran Freistadt 🏠 10729 W Freistadt Rd, M…" at bounding box center [670, 306] width 385 height 40
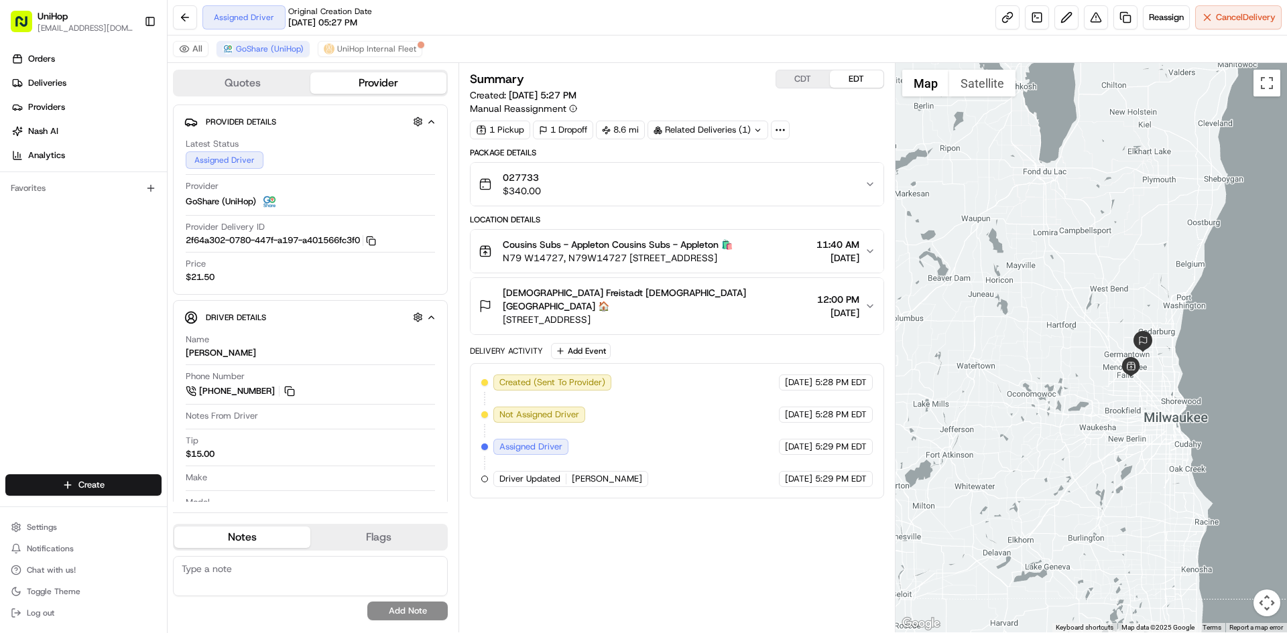
click at [666, 313] on span "10729 W Freistadt Rd, Mequon, WI 53097, USA" at bounding box center [657, 319] width 308 height 13
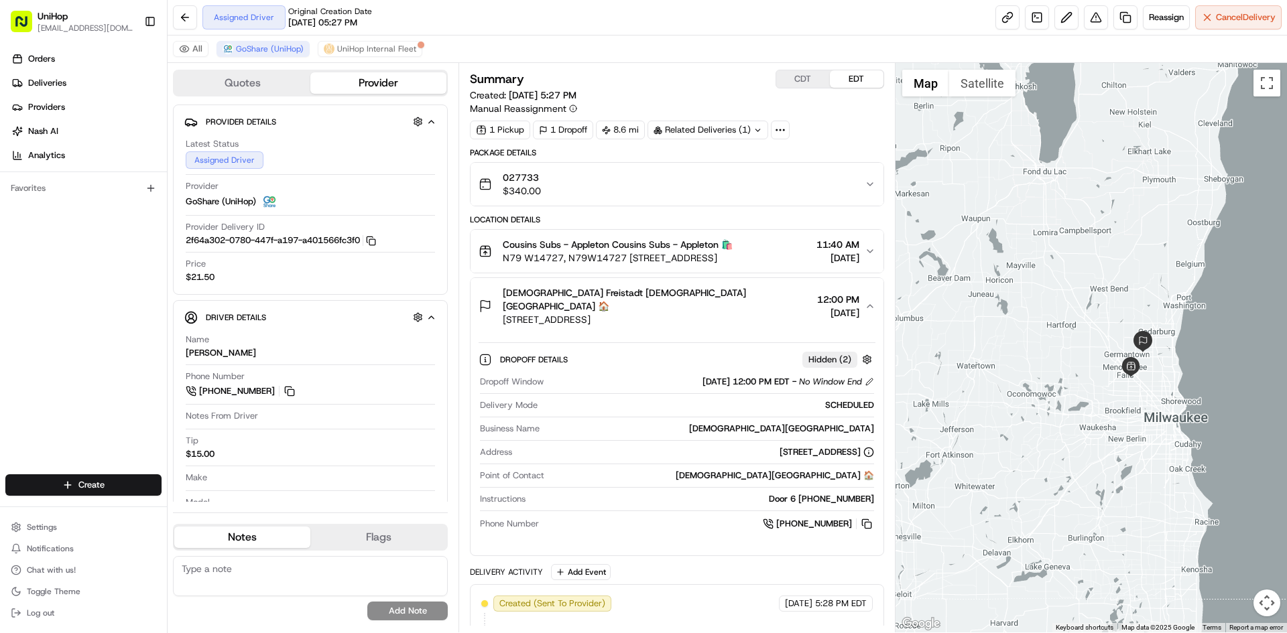
click at [666, 313] on span "10729 W Freistadt Rd, Mequon, WI 53097, USA" at bounding box center [657, 319] width 308 height 13
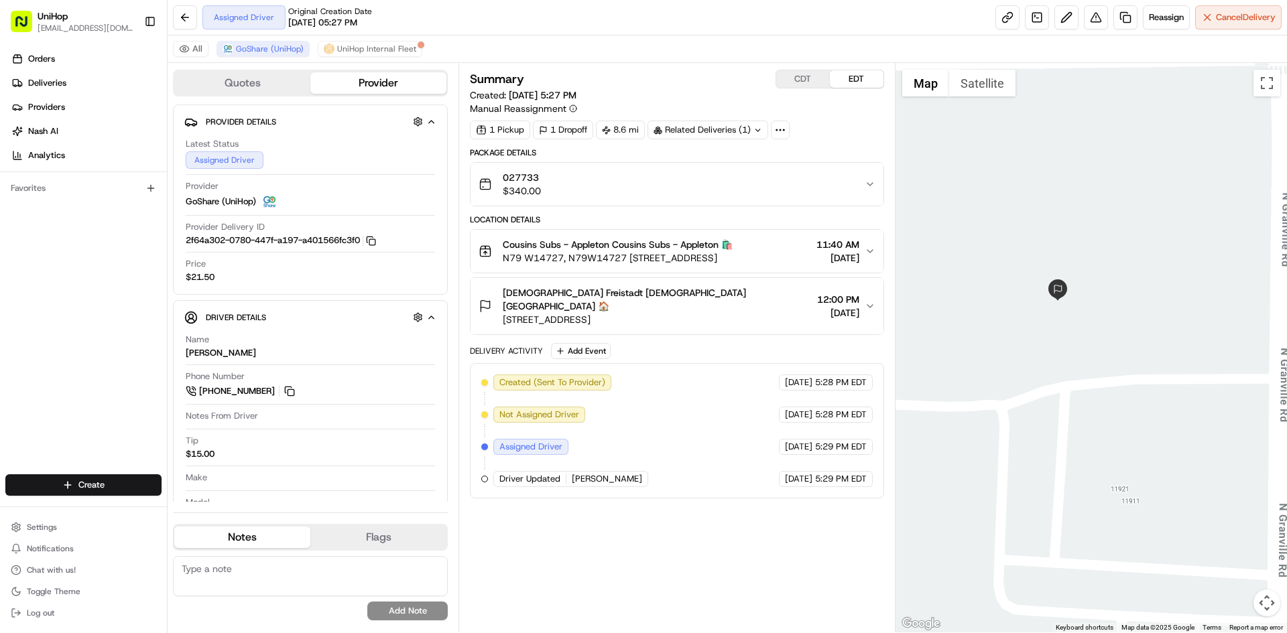
drag, startPoint x: 1001, startPoint y: 253, endPoint x: 1061, endPoint y: 310, distance: 83.4
click at [1061, 310] on div at bounding box center [1091, 348] width 392 height 570
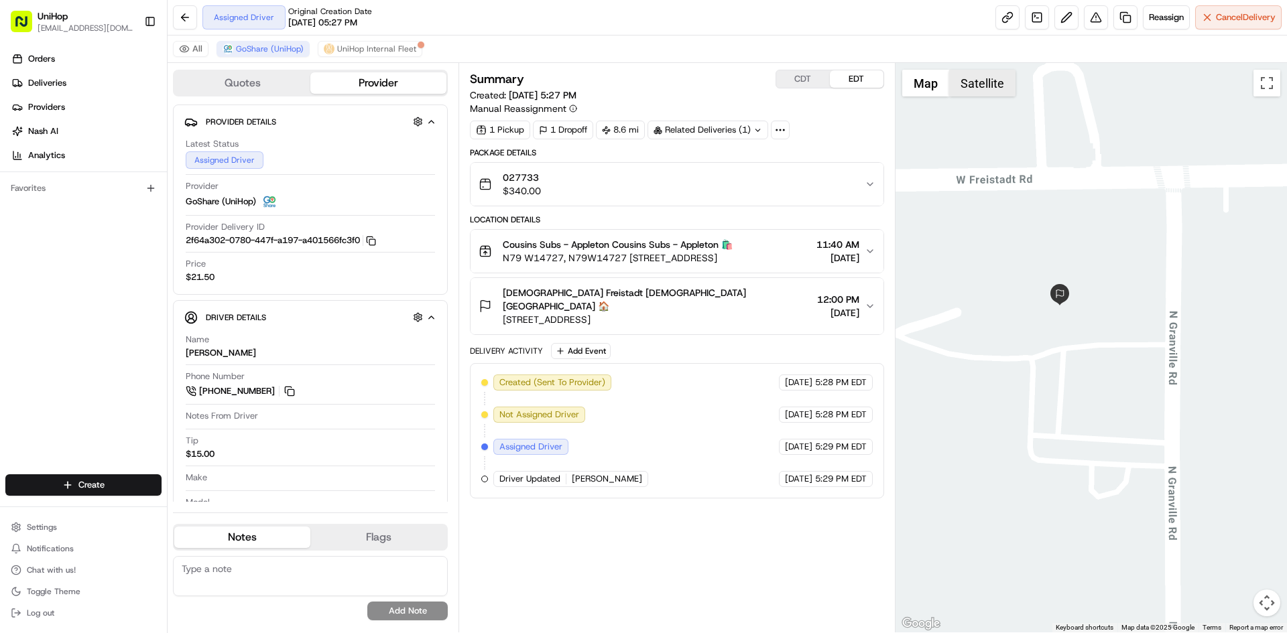
click at [976, 91] on button "Satellite" at bounding box center [982, 83] width 66 height 27
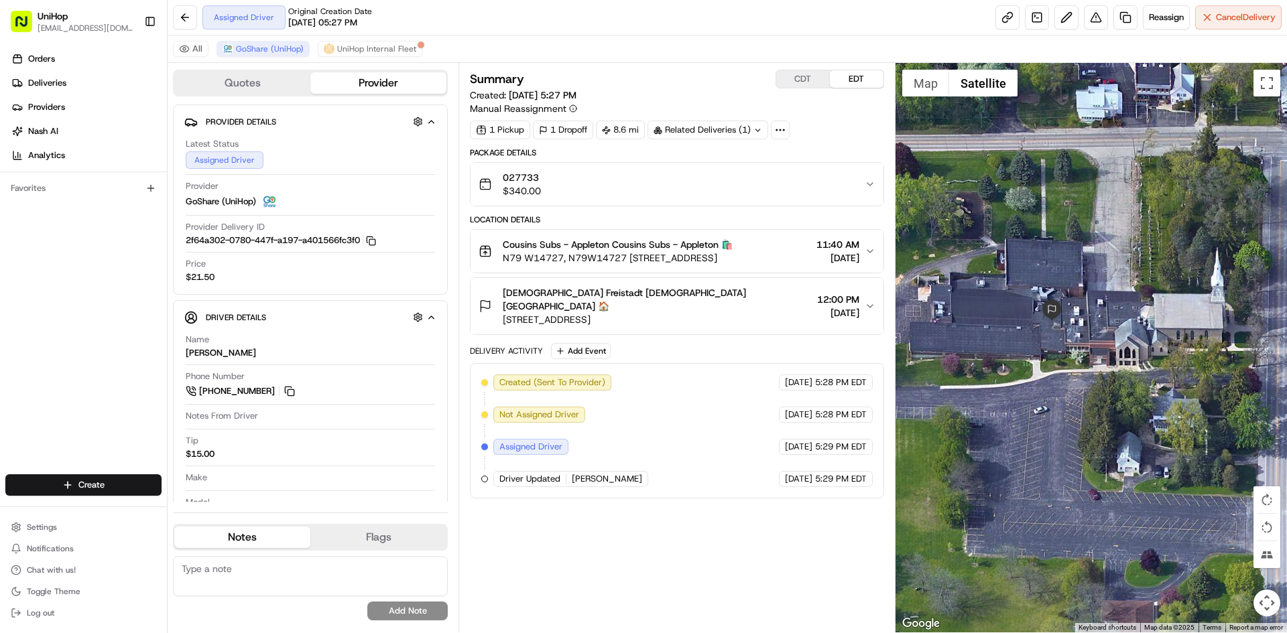
click at [763, 301] on div "Trinity Lutheran Freistadt Trinity Lutheran Freistadt 🏠 10729 W Freistadt Rd, M…" at bounding box center [670, 306] width 385 height 40
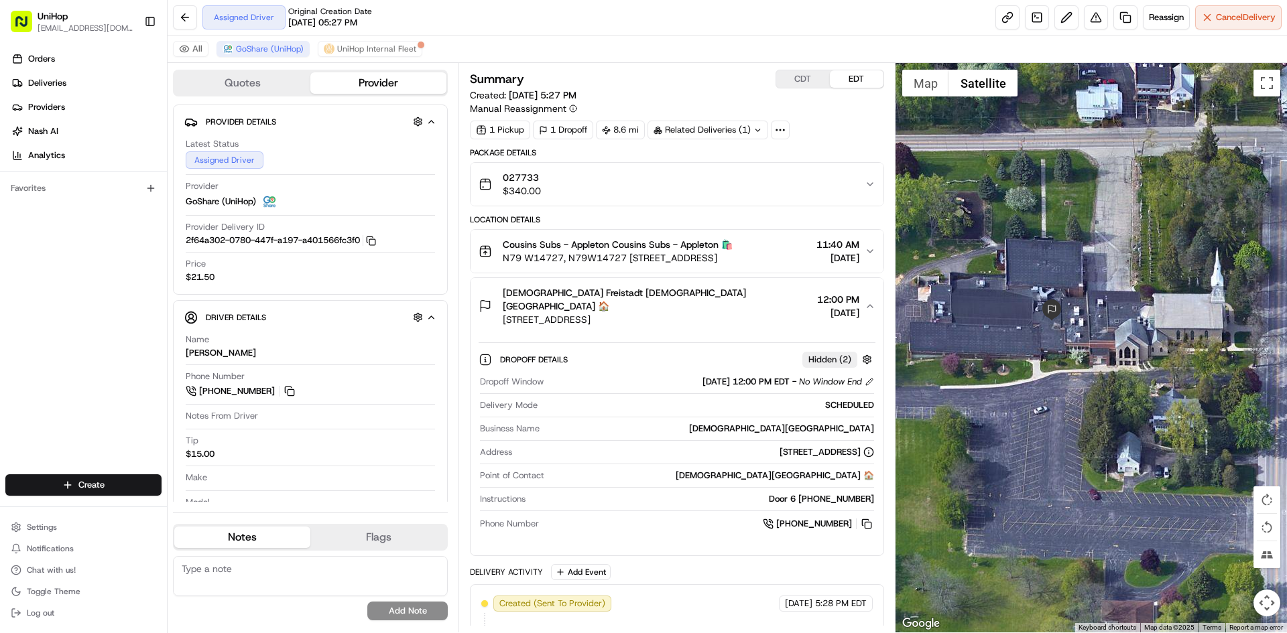
click at [763, 301] on div "Trinity Lutheran Freistadt Trinity Lutheran Freistadt 🏠 10729 W Freistadt Rd, M…" at bounding box center [670, 306] width 385 height 40
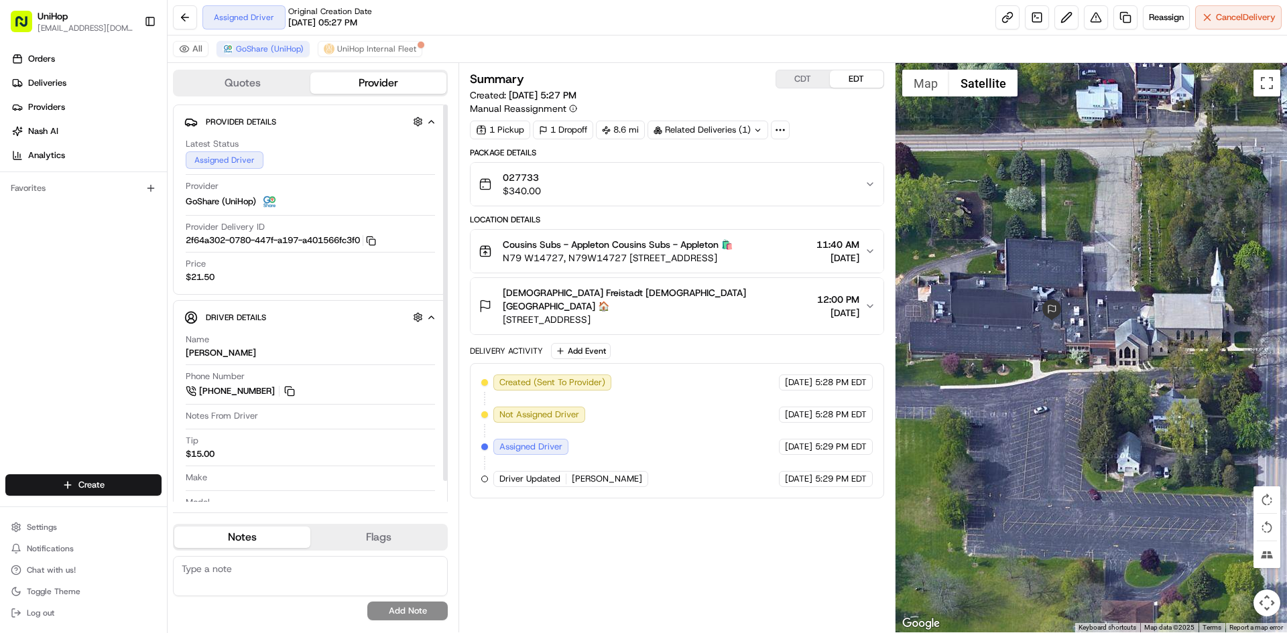
click at [27, 395] on div "Orders Deliveries Providers [PERSON_NAME] Analytics Favorites" at bounding box center [83, 263] width 167 height 440
click at [925, 82] on button "Map" at bounding box center [925, 83] width 47 height 27
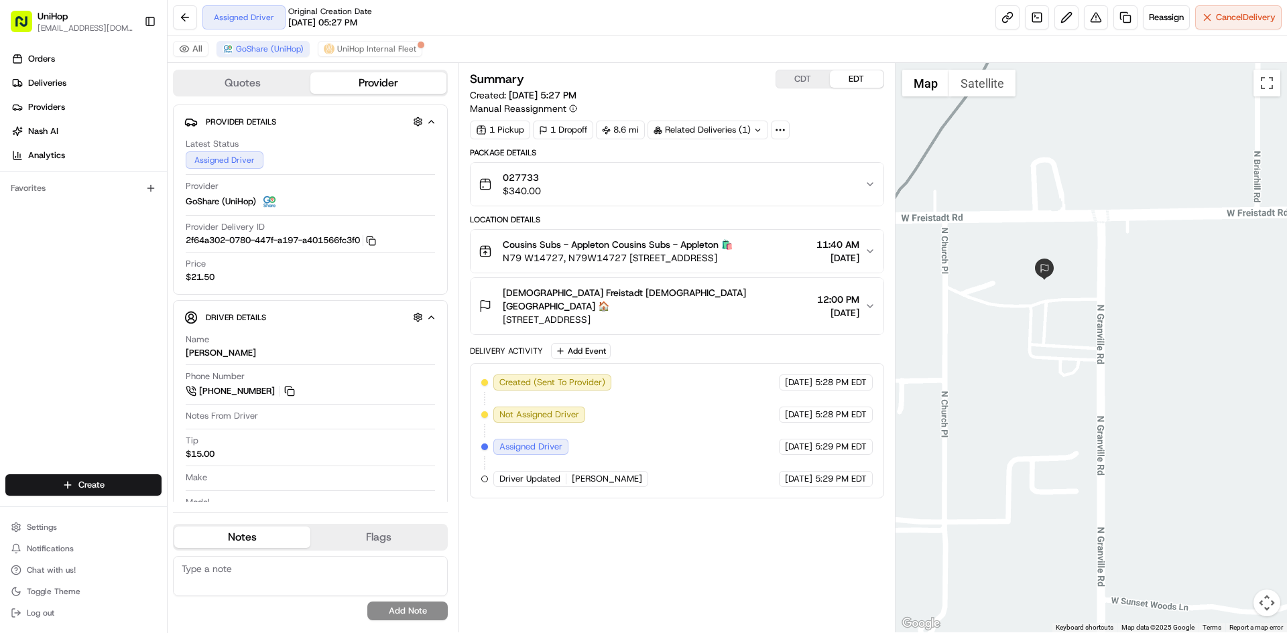
drag, startPoint x: 1004, startPoint y: 292, endPoint x: 1013, endPoint y: 296, distance: 9.3
click at [1013, 296] on div at bounding box center [1091, 348] width 392 height 570
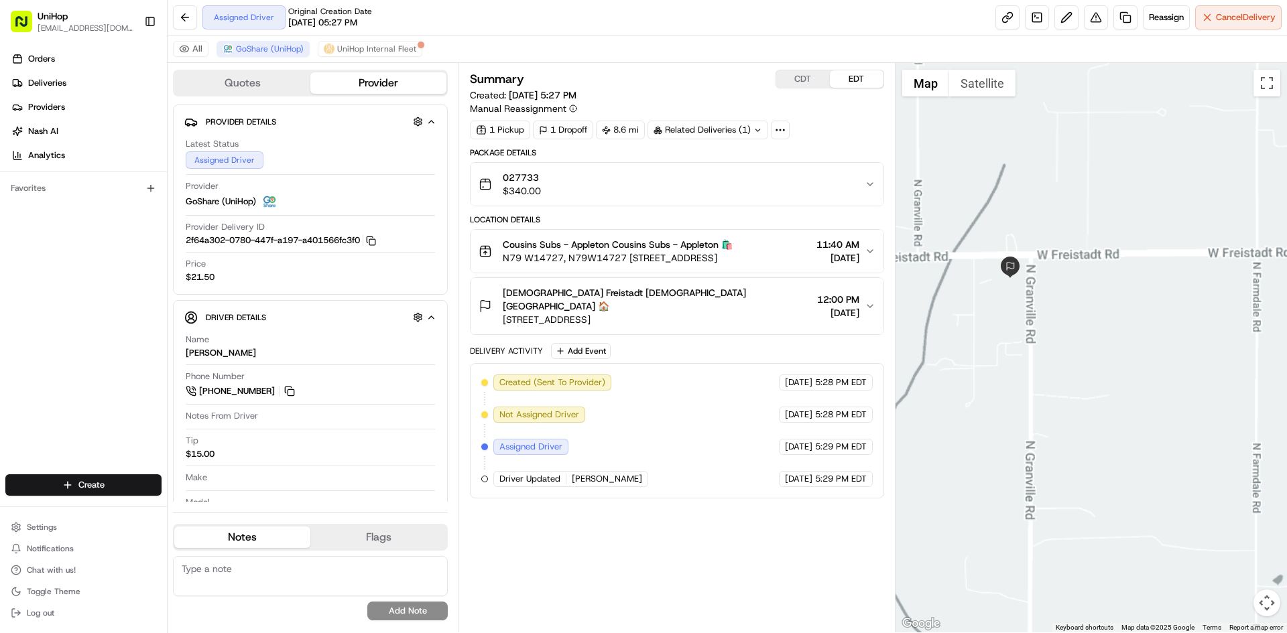
drag, startPoint x: 1042, startPoint y: 326, endPoint x: 1073, endPoint y: 319, distance: 31.5
click at [1061, 322] on div at bounding box center [1091, 348] width 392 height 570
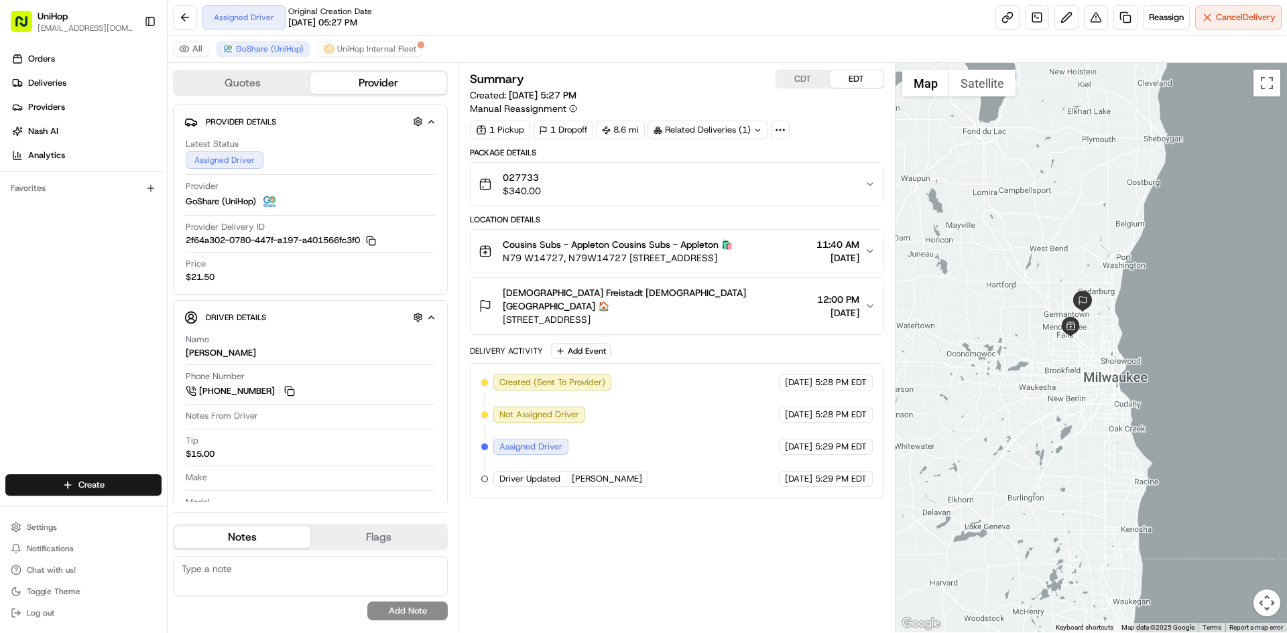
click at [783, 74] on button "CDT" at bounding box center [803, 78] width 54 height 17
click at [863, 76] on button "EDT" at bounding box center [857, 78] width 54 height 17
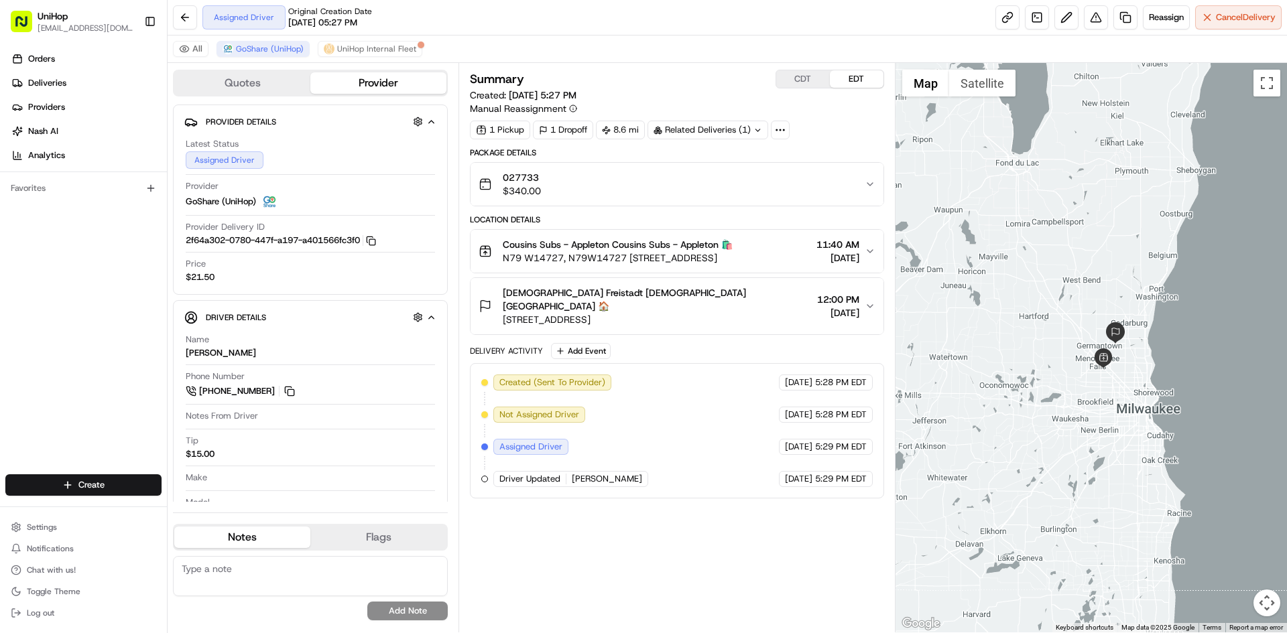
drag, startPoint x: 968, startPoint y: 181, endPoint x: 1001, endPoint y: 214, distance: 47.4
click at [1001, 214] on div at bounding box center [1091, 348] width 392 height 570
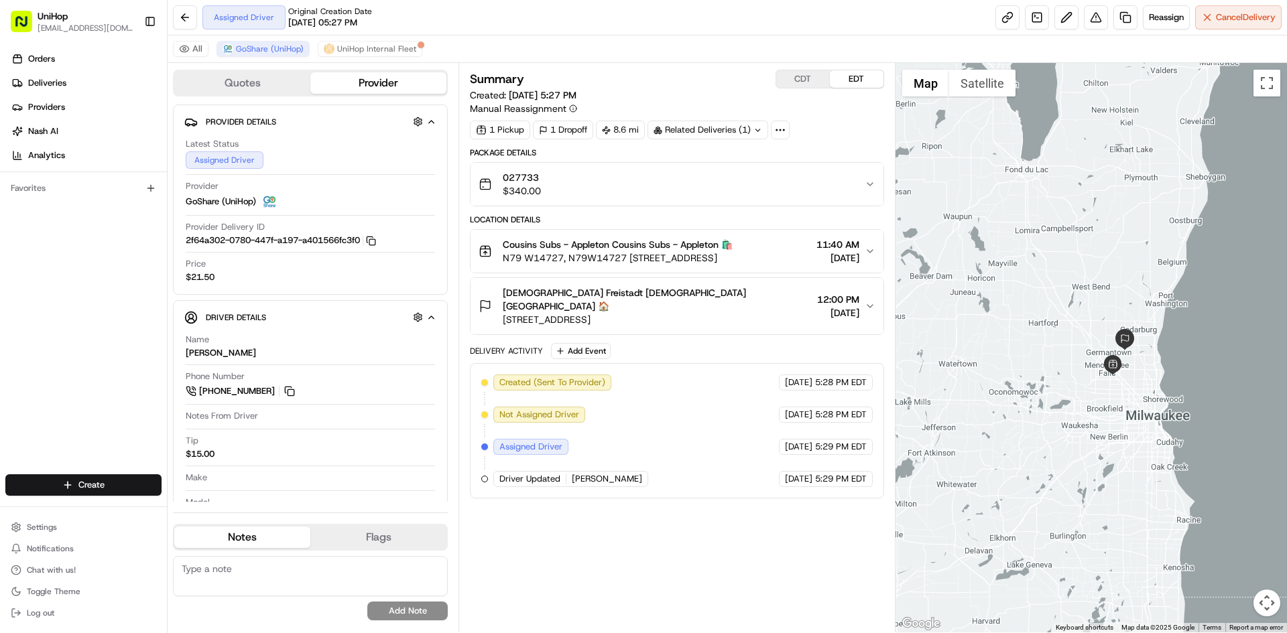
drag, startPoint x: 1019, startPoint y: 226, endPoint x: 1043, endPoint y: 241, distance: 28.6
click at [1043, 241] on div at bounding box center [1091, 348] width 392 height 570
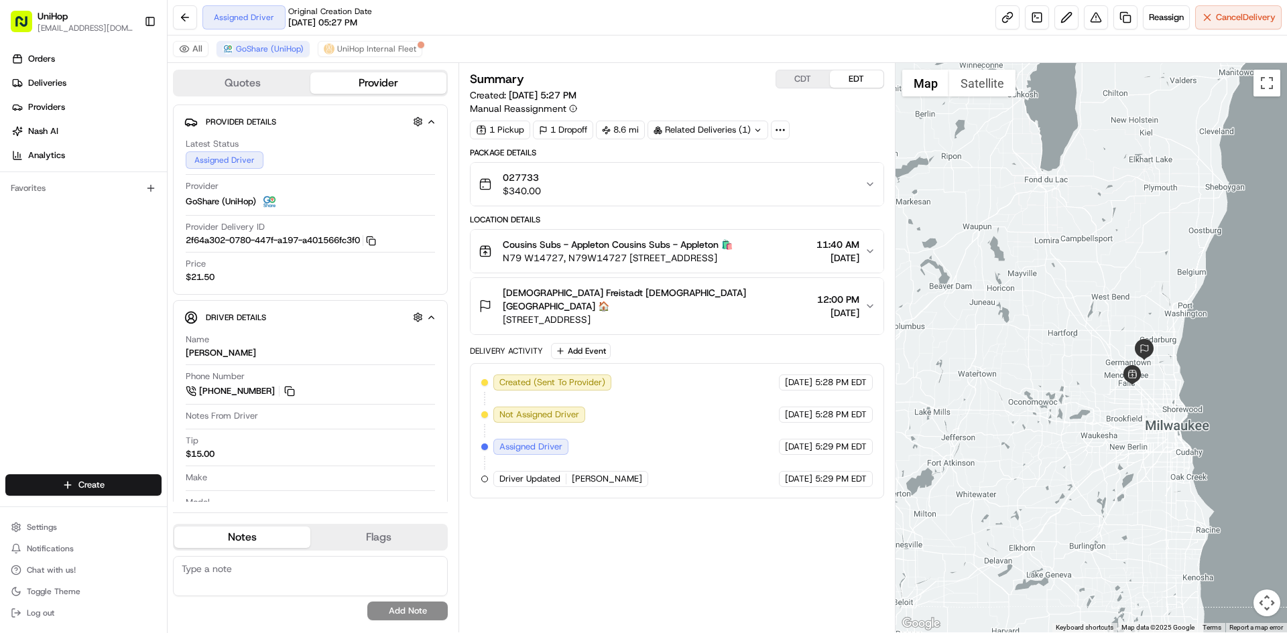
drag, startPoint x: 1033, startPoint y: 244, endPoint x: 1022, endPoint y: 239, distance: 11.7
click at [1022, 239] on div at bounding box center [1091, 348] width 392 height 570
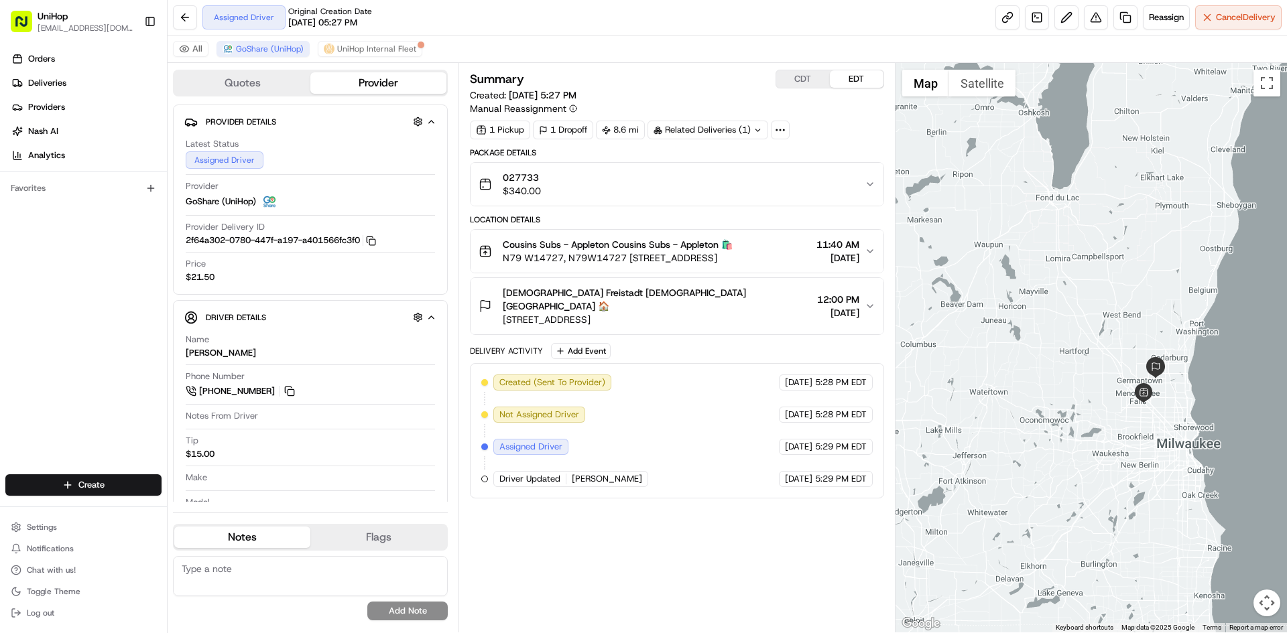
drag, startPoint x: 1002, startPoint y: 217, endPoint x: 1015, endPoint y: 235, distance: 22.1
click at [1015, 235] on div at bounding box center [1091, 348] width 392 height 570
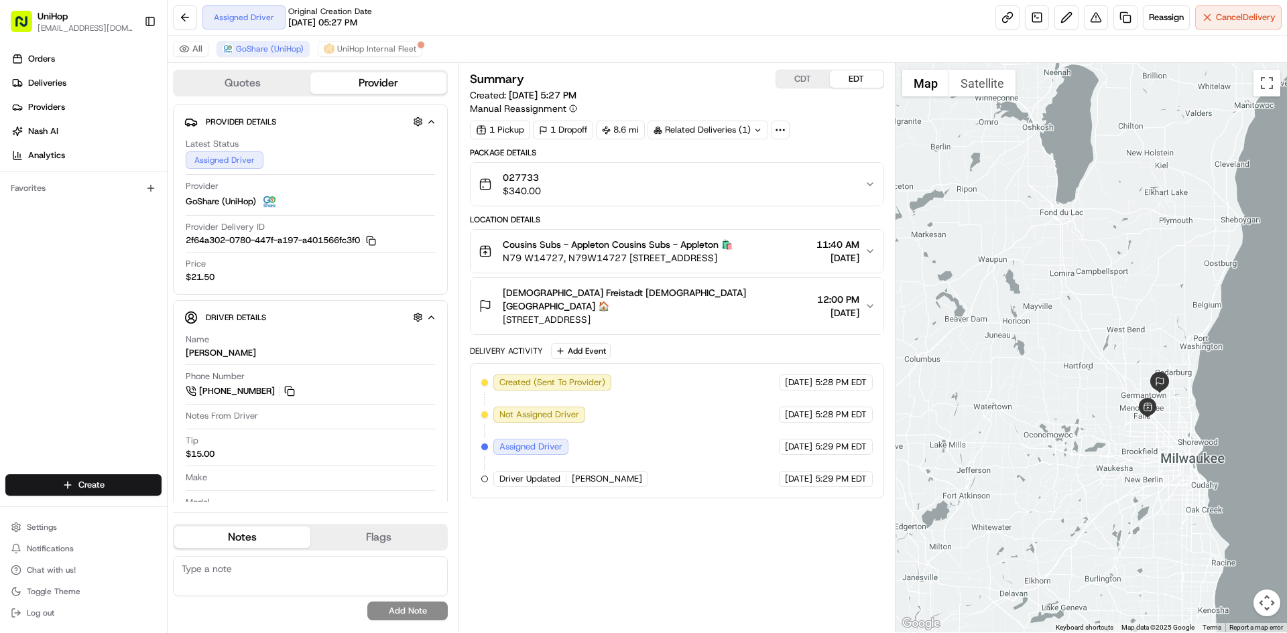
drag, startPoint x: 1021, startPoint y: 233, endPoint x: 1025, endPoint y: 249, distance: 17.4
click at [1025, 249] on div at bounding box center [1091, 348] width 392 height 570
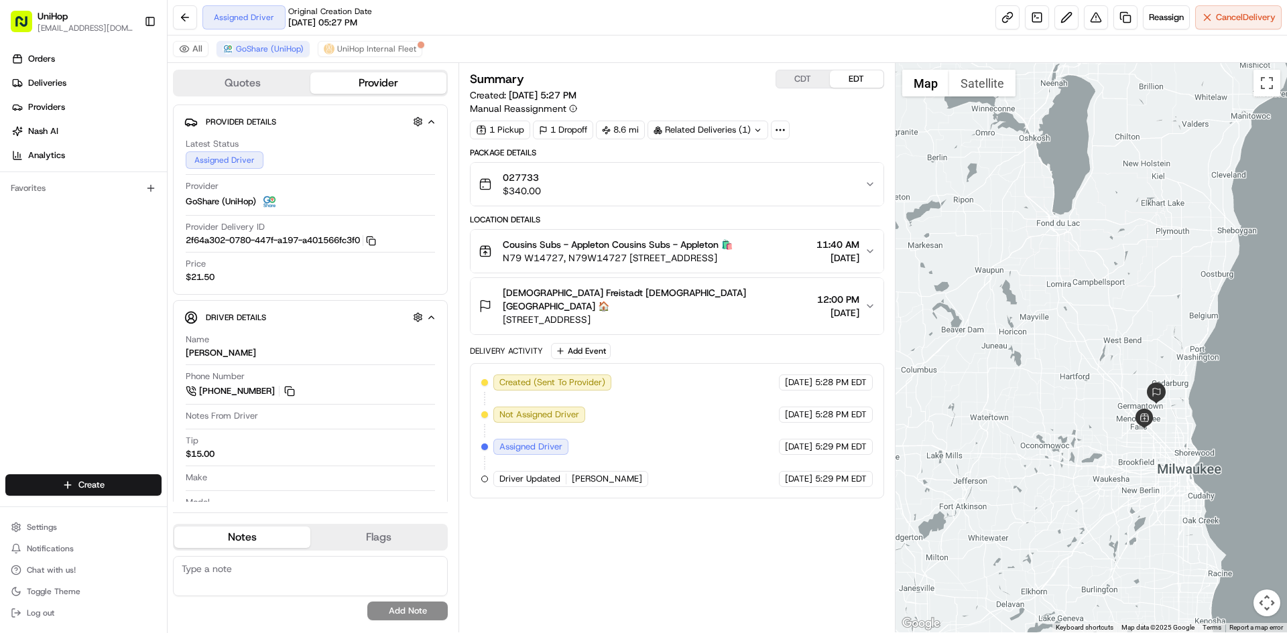
drag, startPoint x: 1084, startPoint y: 290, endPoint x: 1081, endPoint y: 302, distance: 12.5
click at [1081, 302] on div at bounding box center [1091, 348] width 392 height 570
click at [814, 75] on button "CDT" at bounding box center [803, 78] width 54 height 17
click at [594, 326] on div "Package Details 027733 $340.00 Location Details Cousins Subs - Appleton Cousins…" at bounding box center [676, 322] width 413 height 351
click at [594, 343] on button "Add Event" at bounding box center [581, 351] width 60 height 16
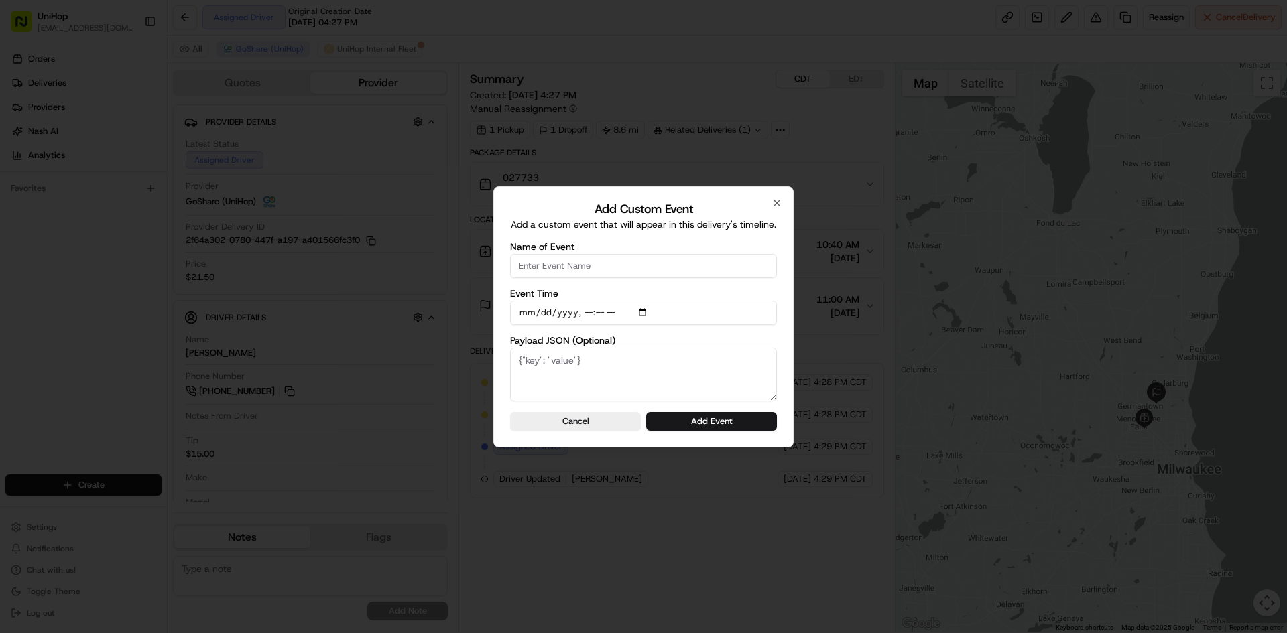
click at [612, 265] on input "Name of Event" at bounding box center [643, 266] width 267 height 24
type input "Driver Confirmed"
click at [647, 314] on input "Event Time" at bounding box center [643, 313] width 267 height 24
type input "2025-08-15T10:19"
click at [779, 344] on div "Add Custom Event Add a custom event that will appear in this delivery's timelin…" at bounding box center [643, 316] width 300 height 261
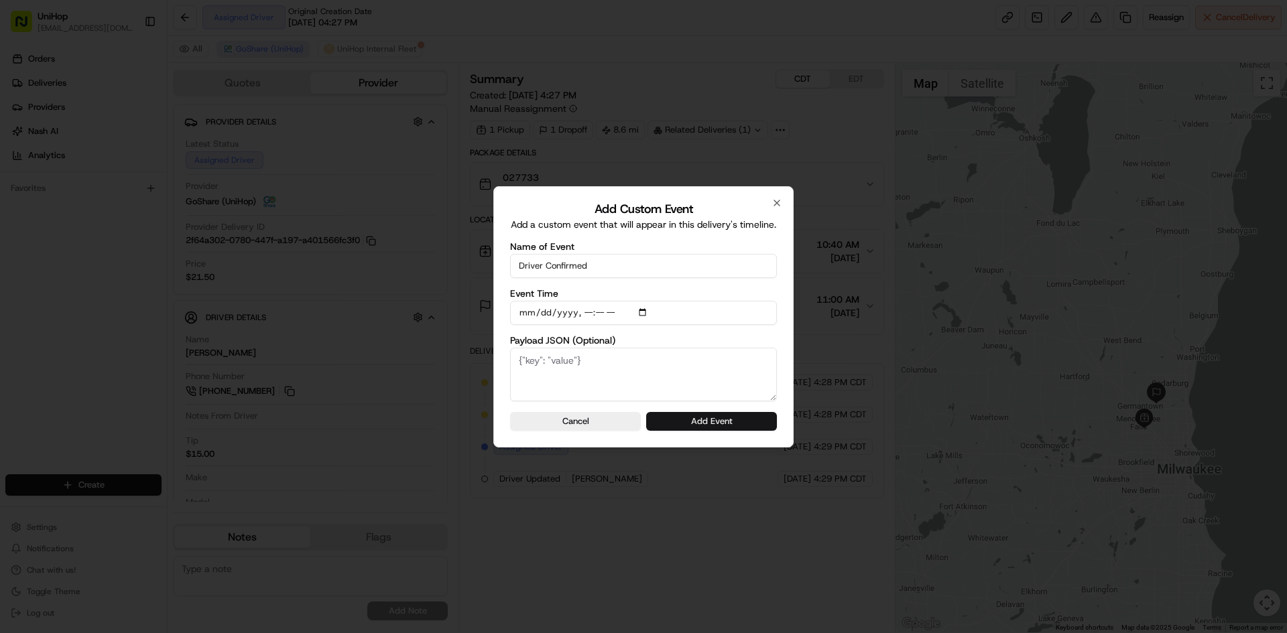
click at [738, 426] on button "Add Event" at bounding box center [711, 421] width 131 height 19
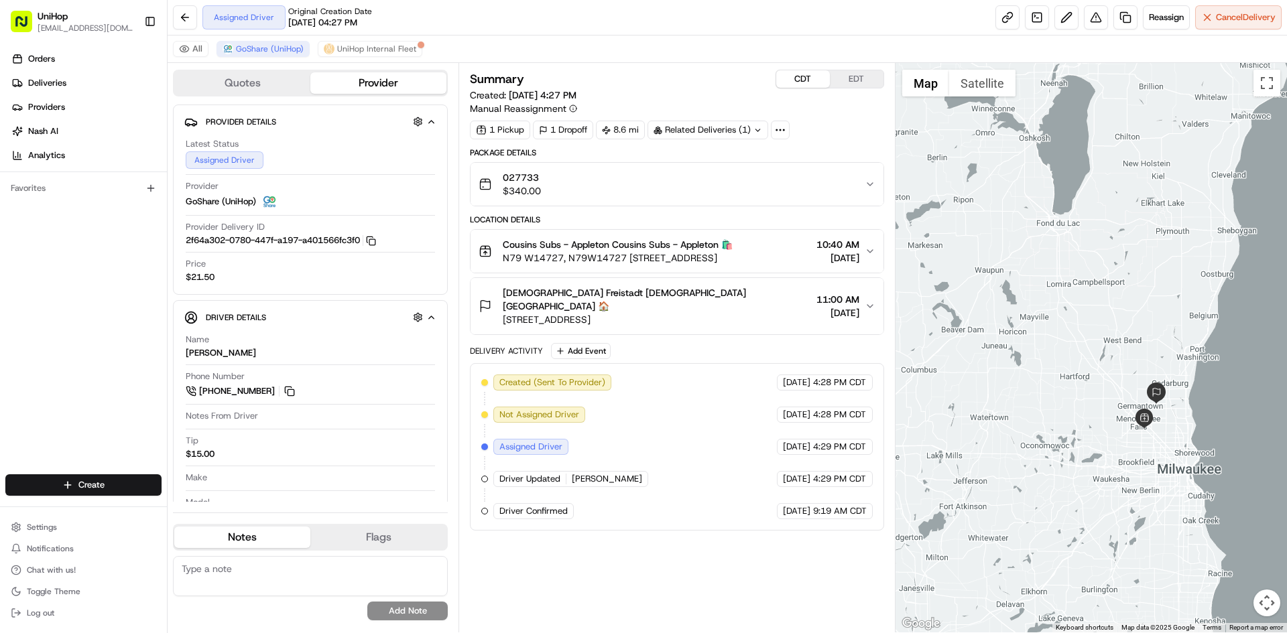
click at [869, 82] on button "EDT" at bounding box center [857, 78] width 54 height 17
click at [1041, 273] on div at bounding box center [1091, 348] width 392 height 570
click at [669, 610] on div "Summary CDT EDT Created: Aug 14 2025 5:27 PM Manual Reassignment 1 Pickup 1 Dro…" at bounding box center [676, 348] width 413 height 556
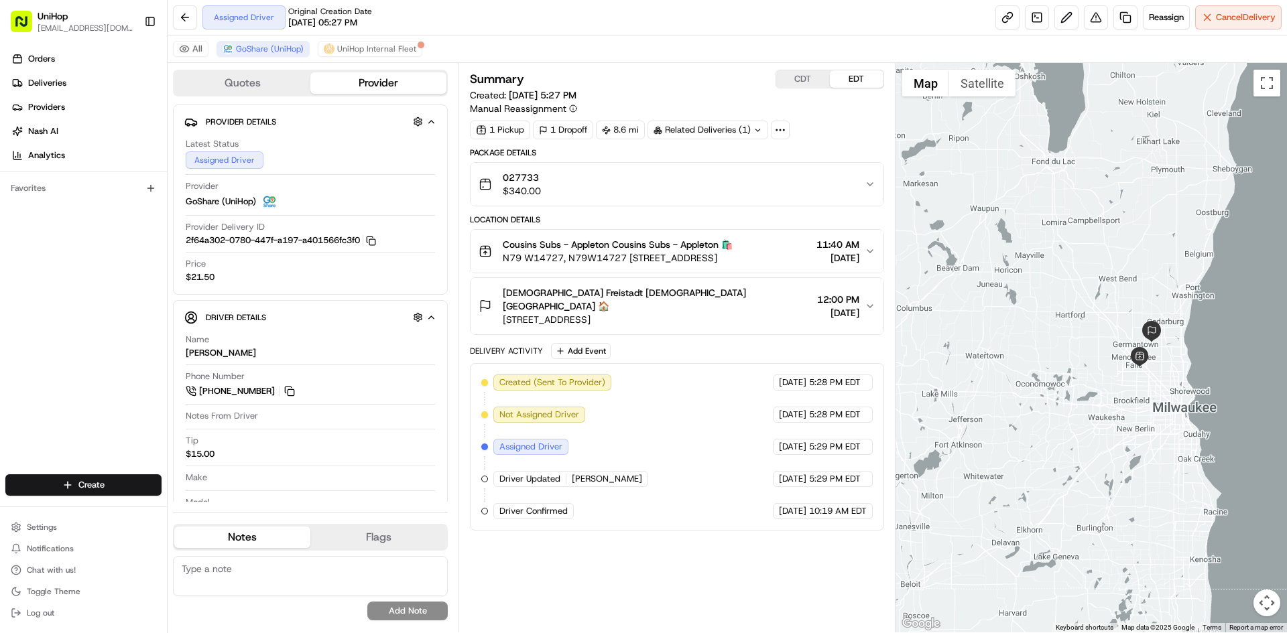
drag, startPoint x: 1111, startPoint y: 320, endPoint x: 1105, endPoint y: 259, distance: 61.3
click at [1106, 259] on div at bounding box center [1091, 348] width 392 height 570
click at [714, 313] on span "10729 W Freistadt Rd, Mequon, WI 53097, USA" at bounding box center [657, 319] width 308 height 13
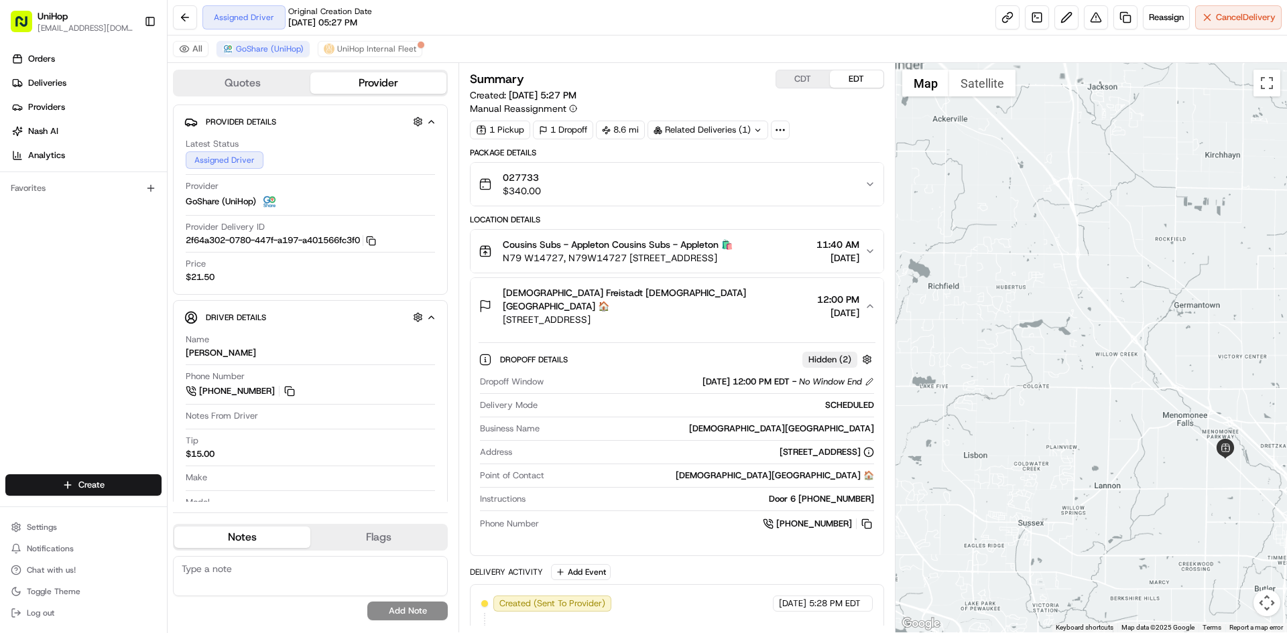
drag, startPoint x: 1239, startPoint y: 325, endPoint x: 1126, endPoint y: 330, distance: 113.4
click at [1126, 330] on div at bounding box center [1091, 348] width 392 height 570
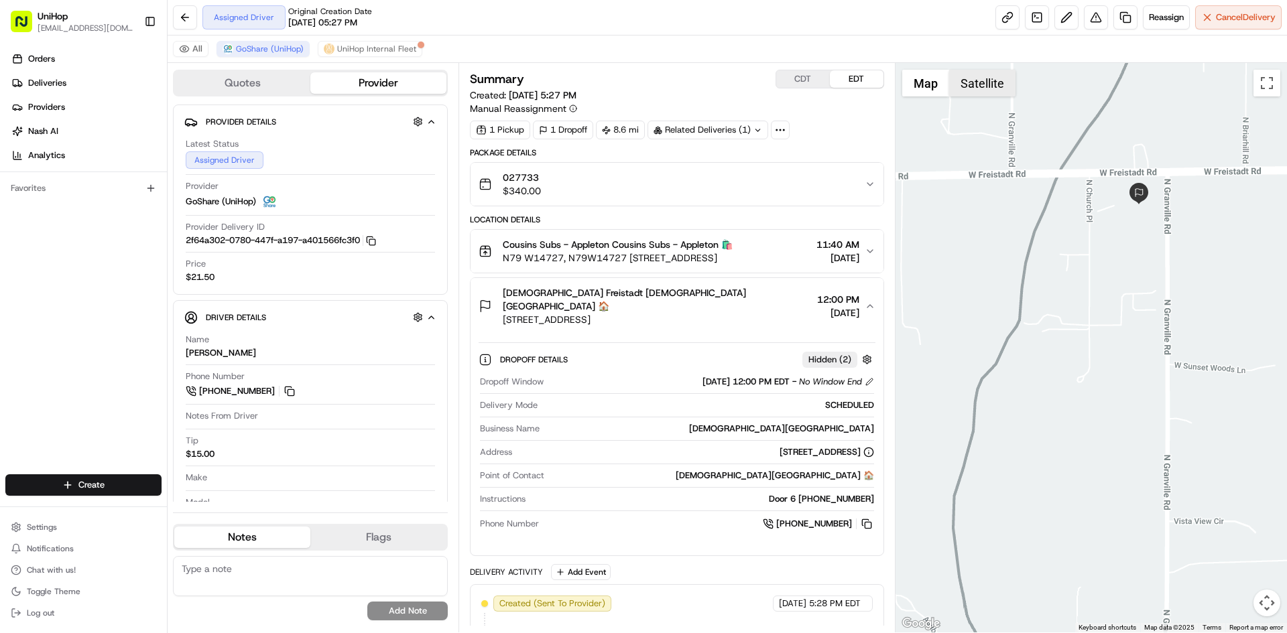
drag, startPoint x: 1002, startPoint y: 93, endPoint x: 1097, endPoint y: 128, distance: 100.7
click at [1002, 94] on button "Satellite" at bounding box center [982, 83] width 66 height 27
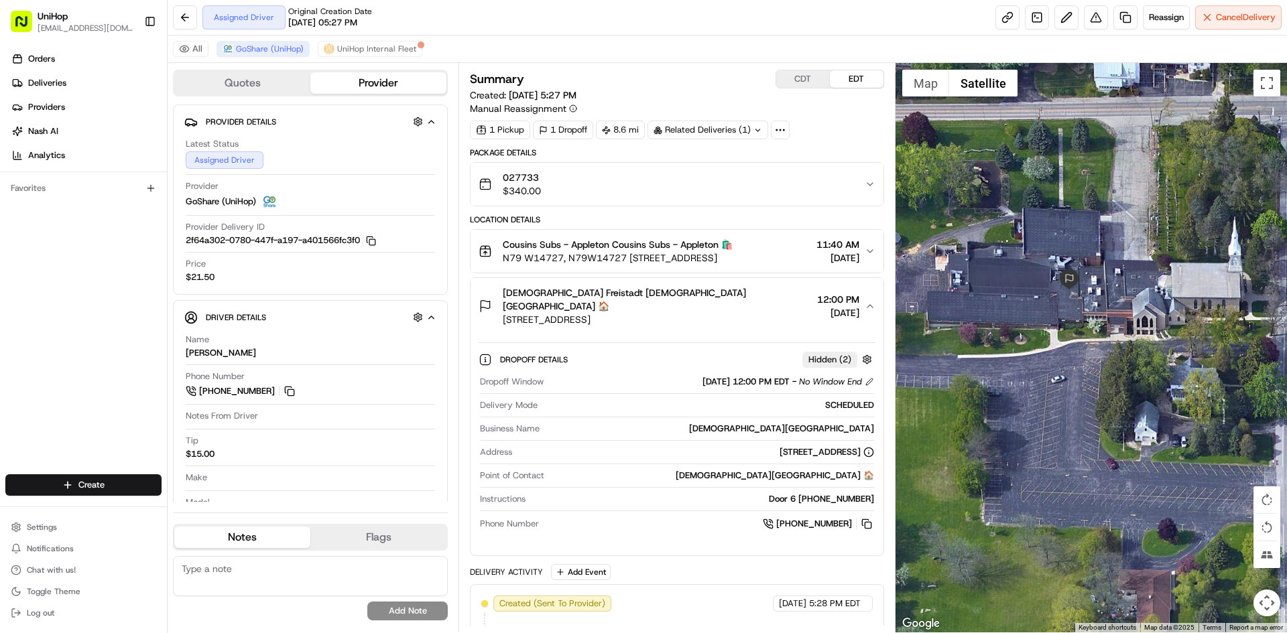
drag, startPoint x: 721, startPoint y: 310, endPoint x: 501, endPoint y: 309, distance: 220.5
click at [501, 309] on div "Trinity Lutheran Freistadt Trinity Lutheran Freistadt 🏠 10729 W Freistadt Rd, M…" at bounding box center [644, 306] width 332 height 40
click at [724, 296] on span "Trinity Lutheran Freistadt Trinity Lutheran Freistadt 🏠" at bounding box center [657, 299] width 308 height 27
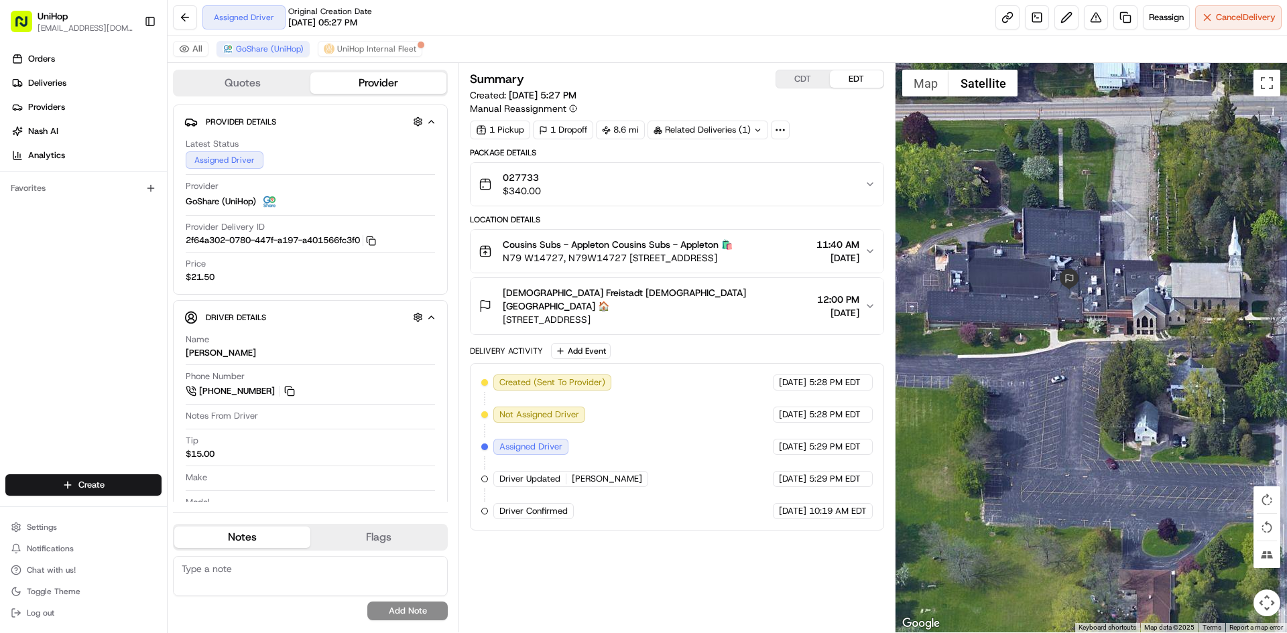
click at [746, 300] on div "Trinity Lutheran Freistadt Trinity Lutheran Freistadt 🏠 10729 W Freistadt Rd, M…" at bounding box center [670, 306] width 385 height 40
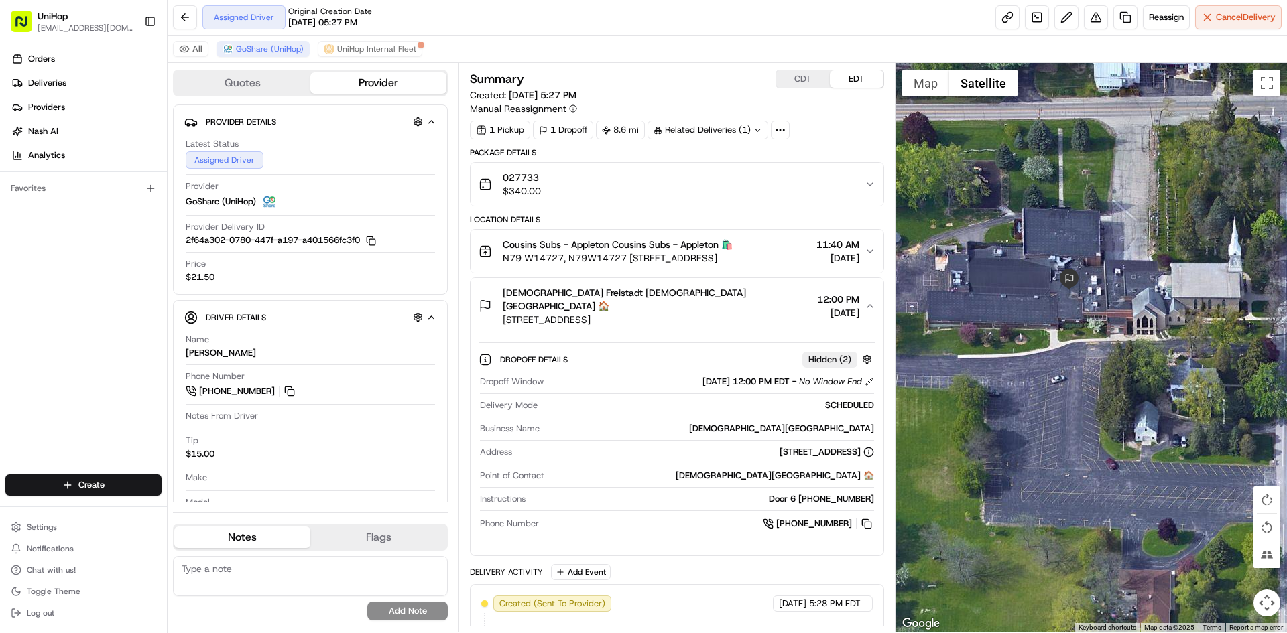
click at [746, 300] on div "Trinity Lutheran Freistadt Trinity Lutheran Freistadt 🏠 10729 W Freistadt Rd, M…" at bounding box center [670, 306] width 385 height 40
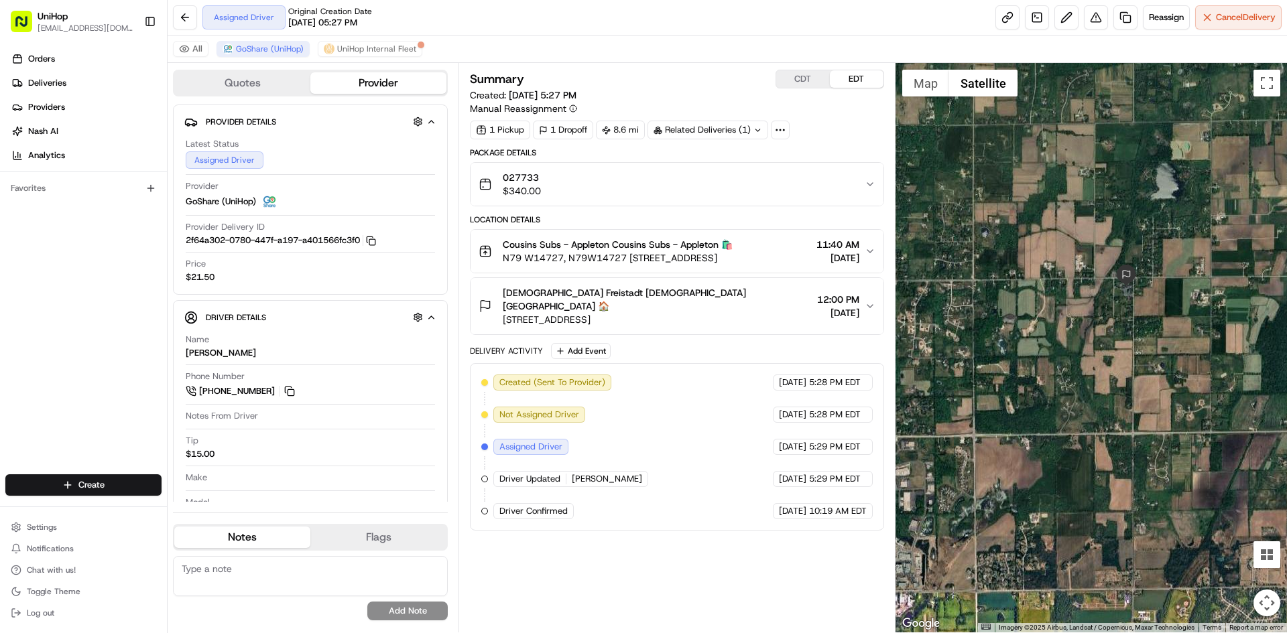
click at [913, 84] on button "Map" at bounding box center [925, 83] width 47 height 27
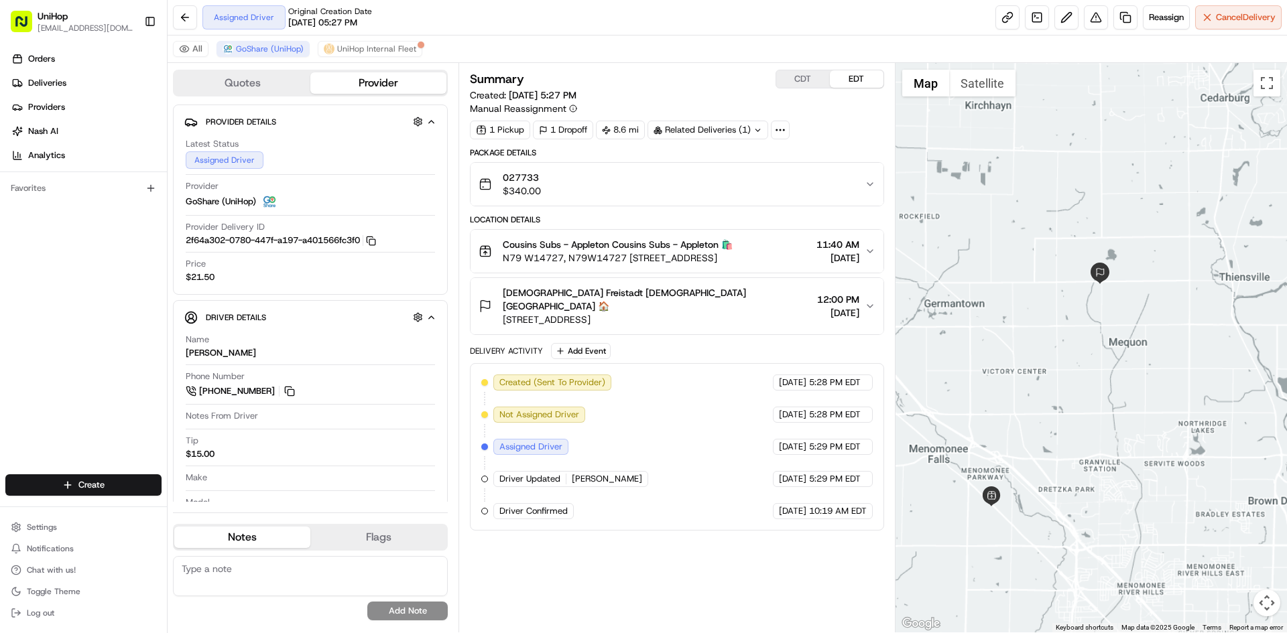
drag, startPoint x: 1121, startPoint y: 371, endPoint x: 1127, endPoint y: 361, distance: 12.3
click at [1126, 363] on div at bounding box center [1091, 348] width 392 height 570
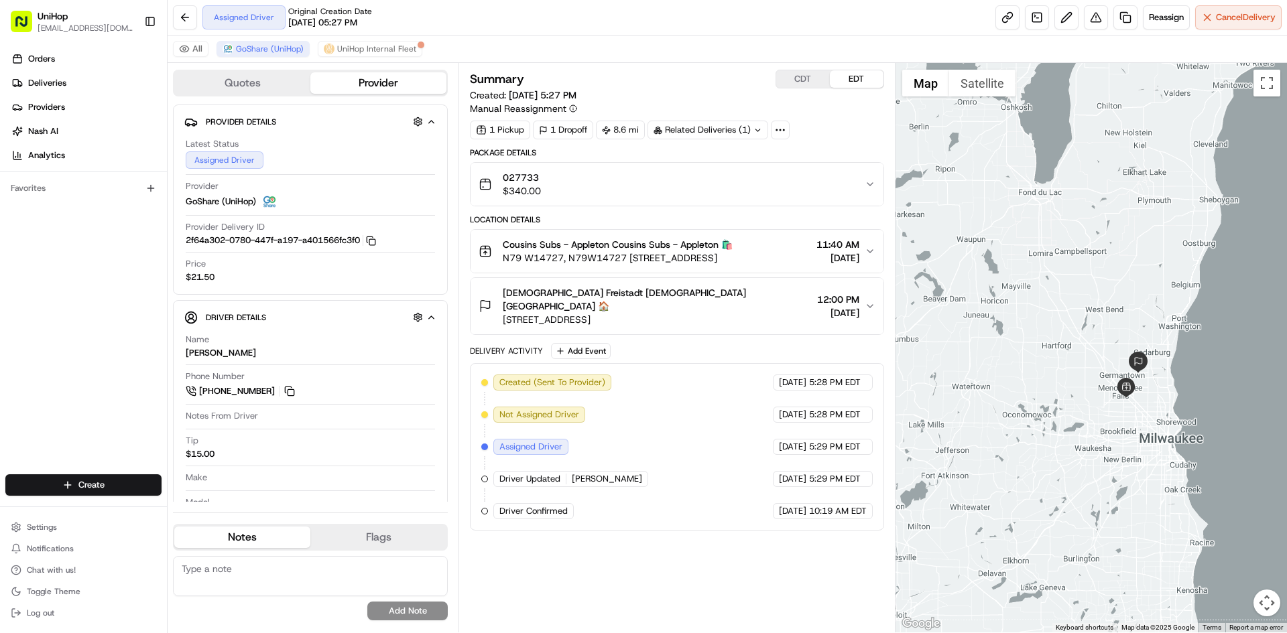
click at [1181, 374] on div at bounding box center [1091, 348] width 392 height 570
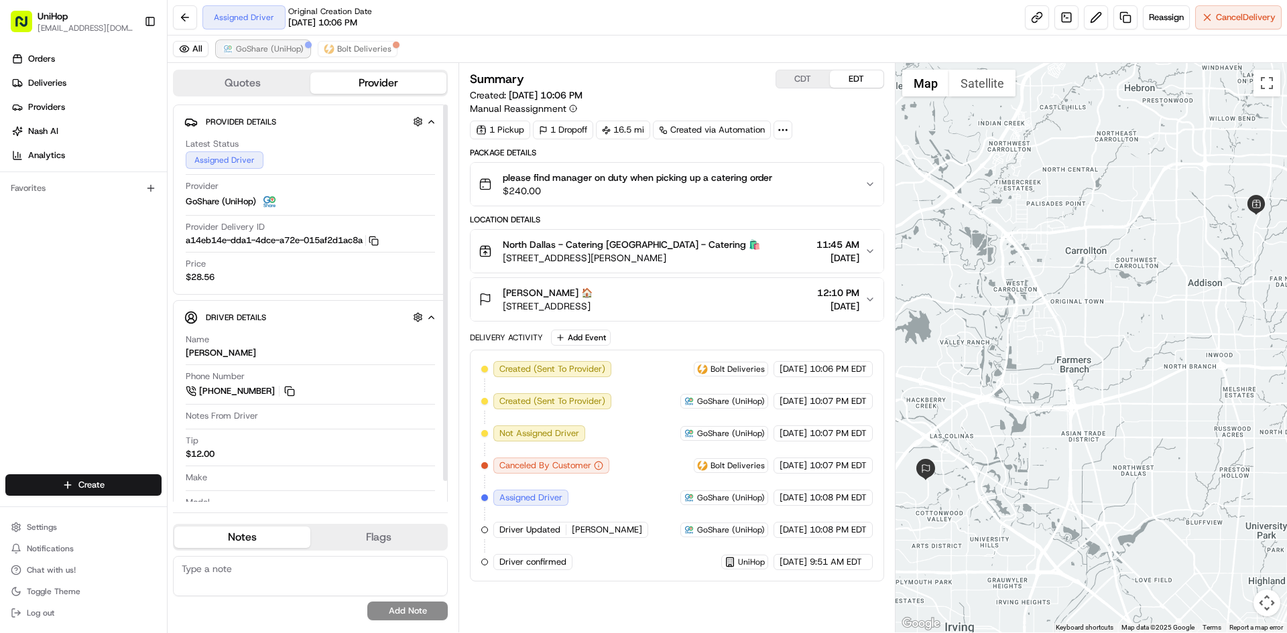
click at [270, 52] on span "GoShare (UniHop)" at bounding box center [270, 49] width 68 height 11
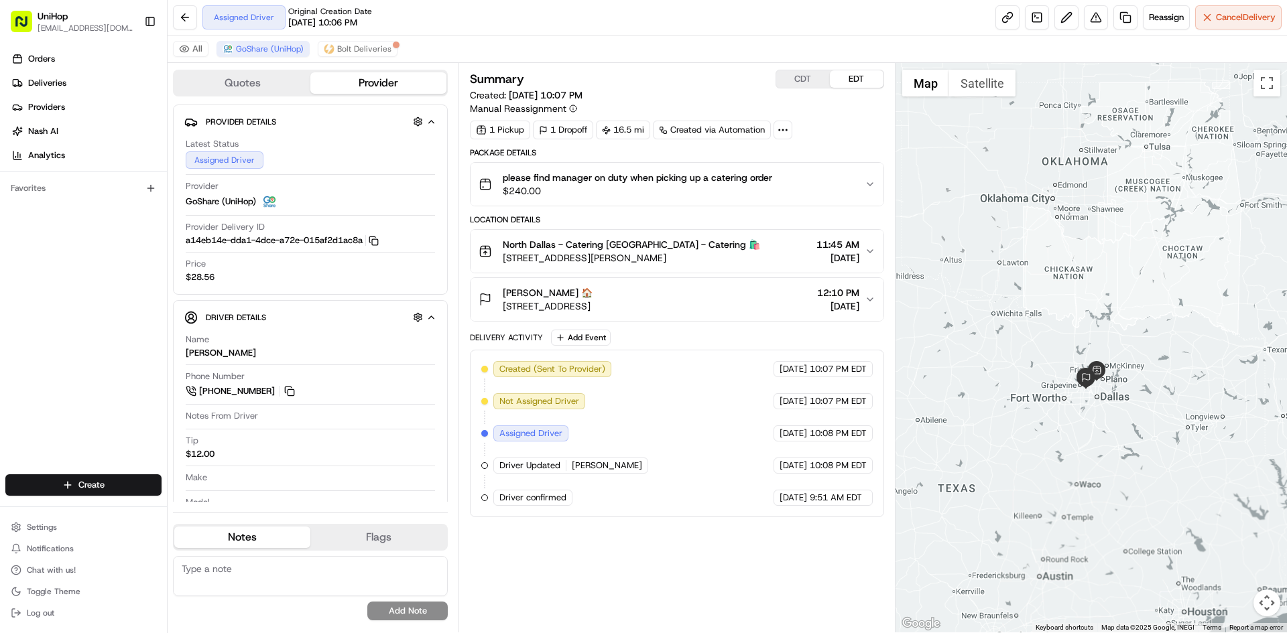
drag, startPoint x: 1114, startPoint y: 229, endPoint x: 1129, endPoint y: 318, distance: 89.8
click at [1129, 318] on div at bounding box center [1091, 348] width 392 height 570
click at [720, 288] on div "[PERSON_NAME] 🏠 [STREET_ADDRESS] 12:10 PM [DATE]" at bounding box center [670, 299] width 385 height 27
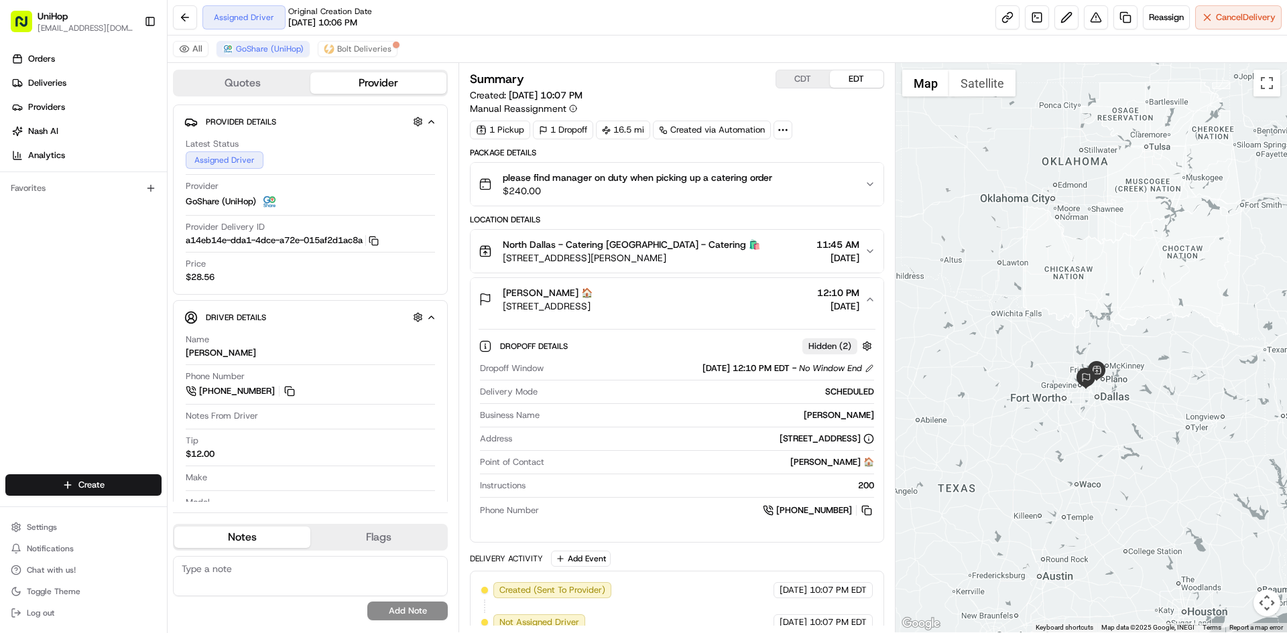
click at [720, 288] on div "[PERSON_NAME] 🏠 [STREET_ADDRESS] 12:10 PM [DATE]" at bounding box center [670, 299] width 385 height 27
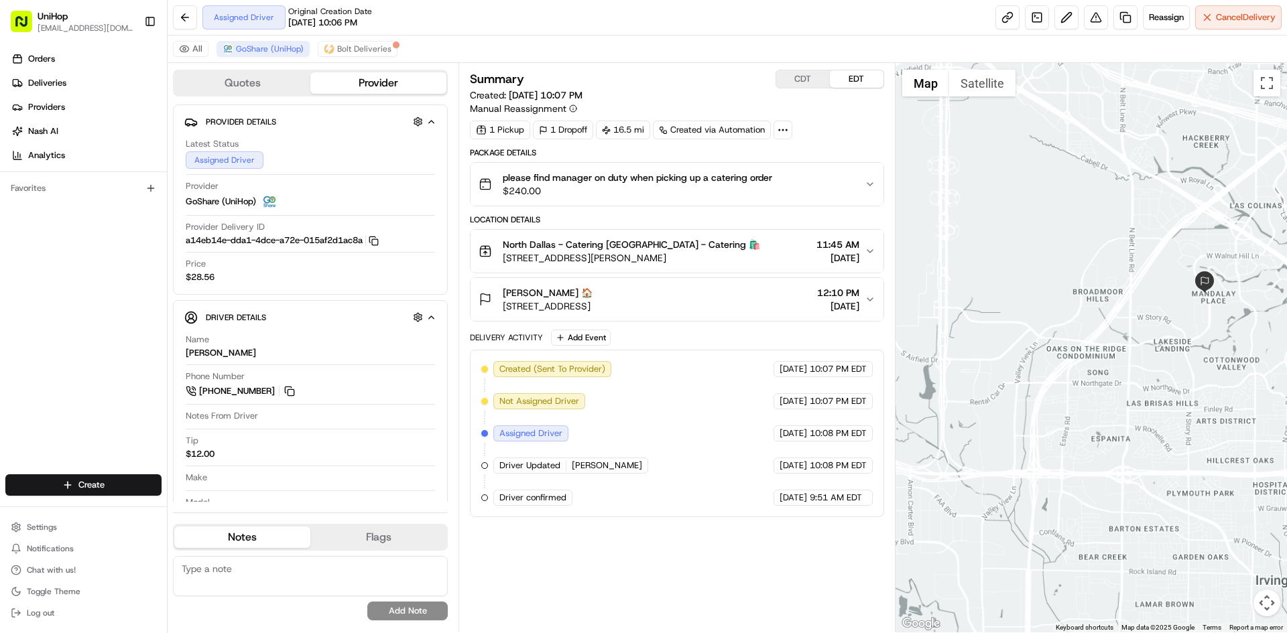
drag, startPoint x: 1126, startPoint y: 370, endPoint x: 1095, endPoint y: 382, distance: 33.7
click at [1095, 382] on div at bounding box center [1091, 348] width 392 height 570
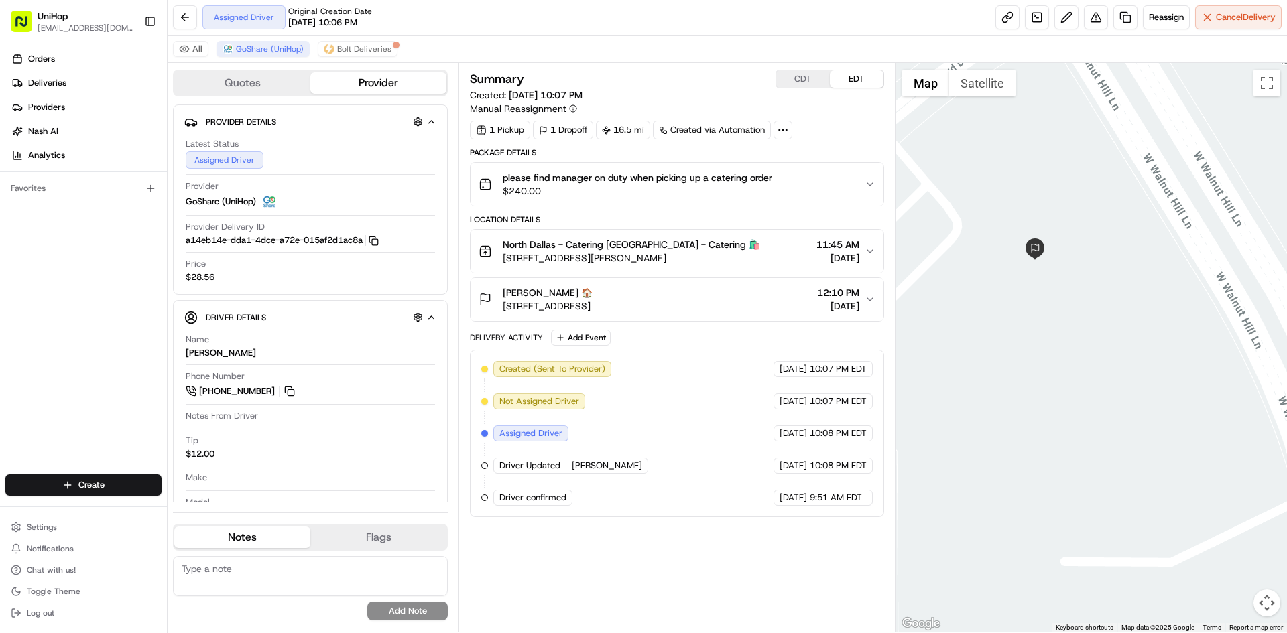
drag, startPoint x: 1091, startPoint y: 261, endPoint x: 1106, endPoint y: 302, distance: 43.5
click at [1106, 302] on div at bounding box center [1091, 348] width 392 height 570
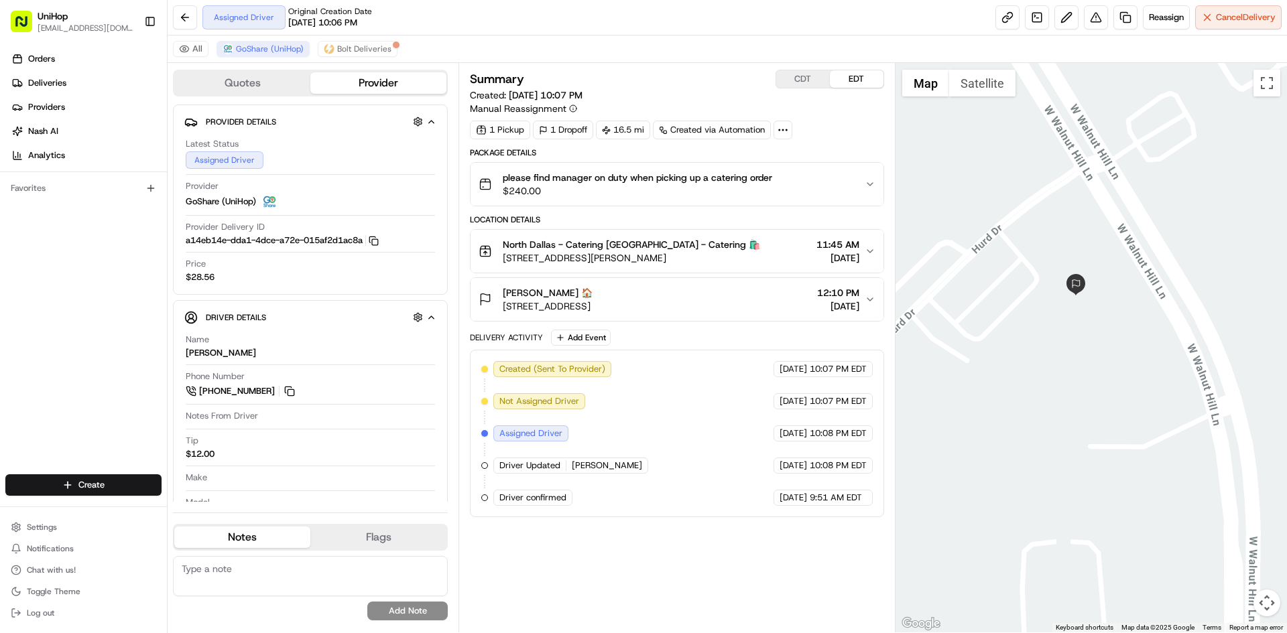
click at [987, 88] on button "Satellite" at bounding box center [982, 83] width 66 height 27
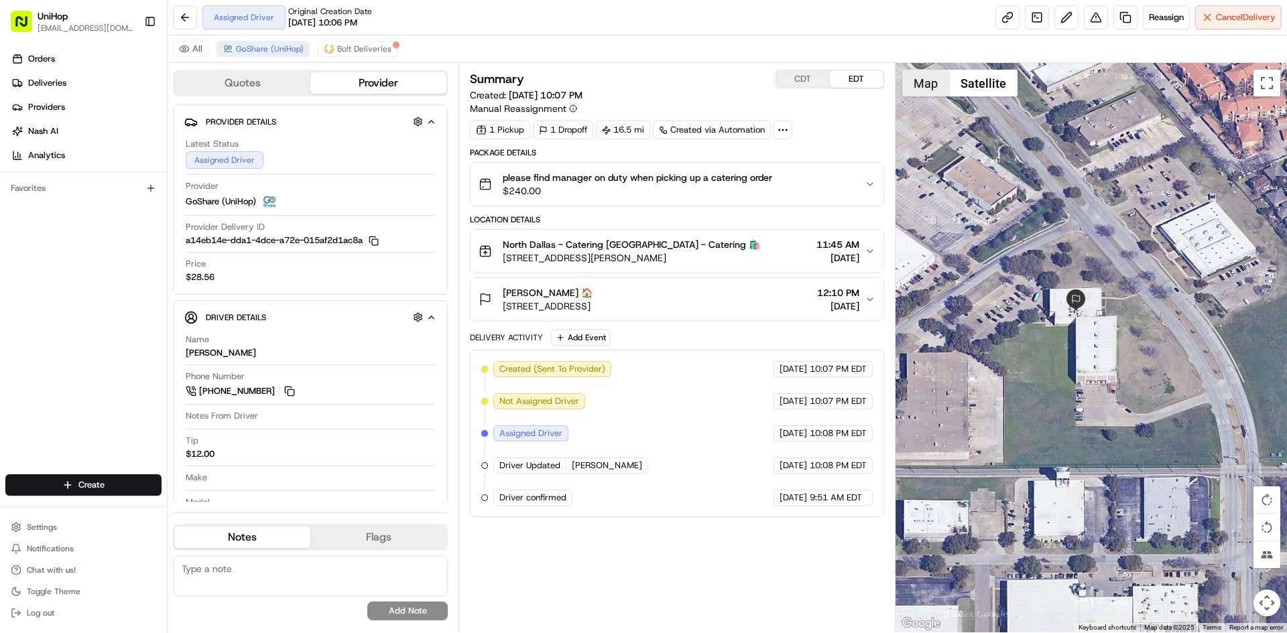
click at [923, 83] on button "Map" at bounding box center [925, 83] width 47 height 27
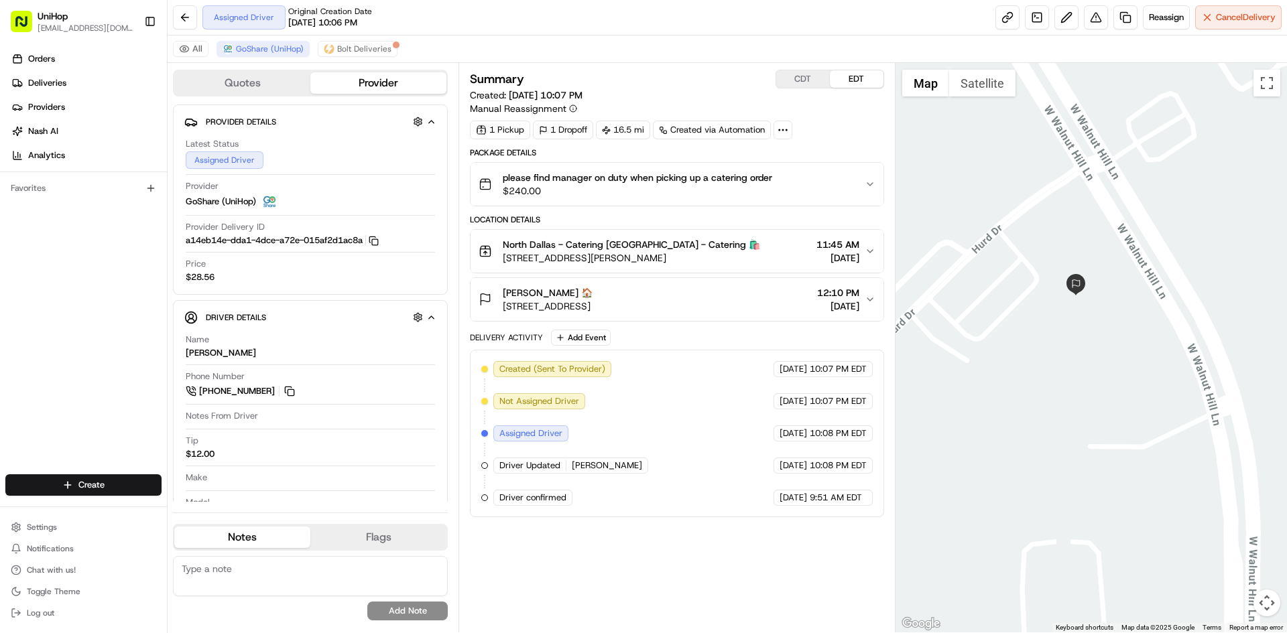
click at [592, 292] on div "[PERSON_NAME] 🏠" at bounding box center [548, 292] width 90 height 13
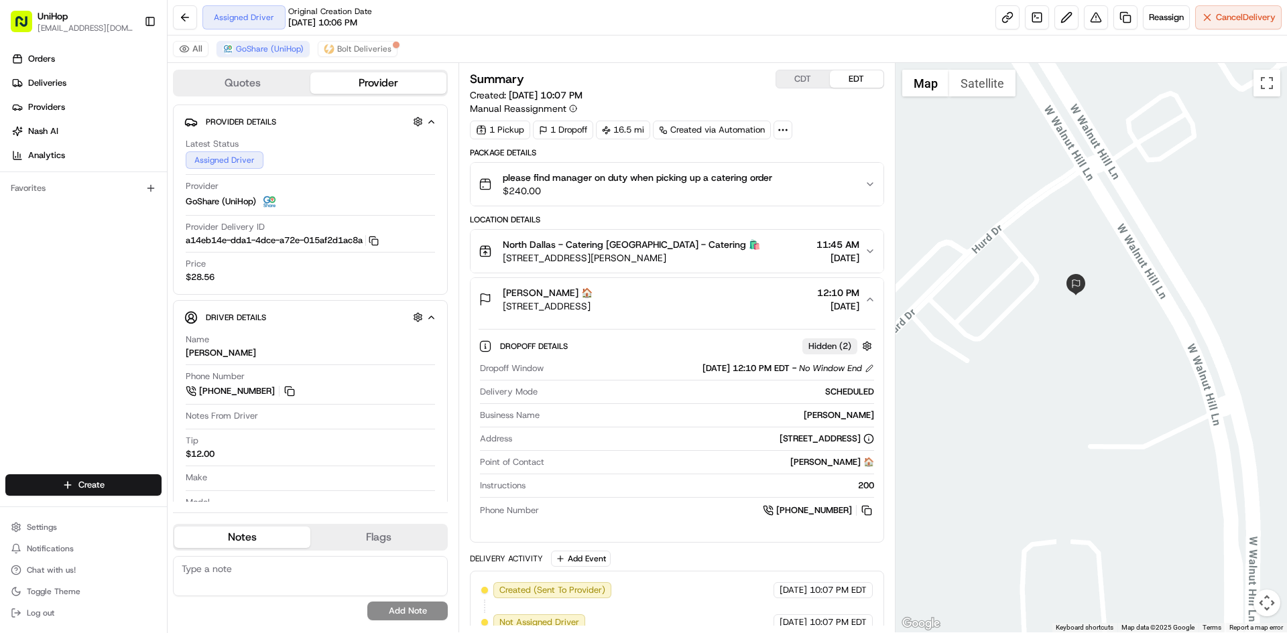
click at [592, 292] on div "[PERSON_NAME] 🏠" at bounding box center [548, 292] width 90 height 13
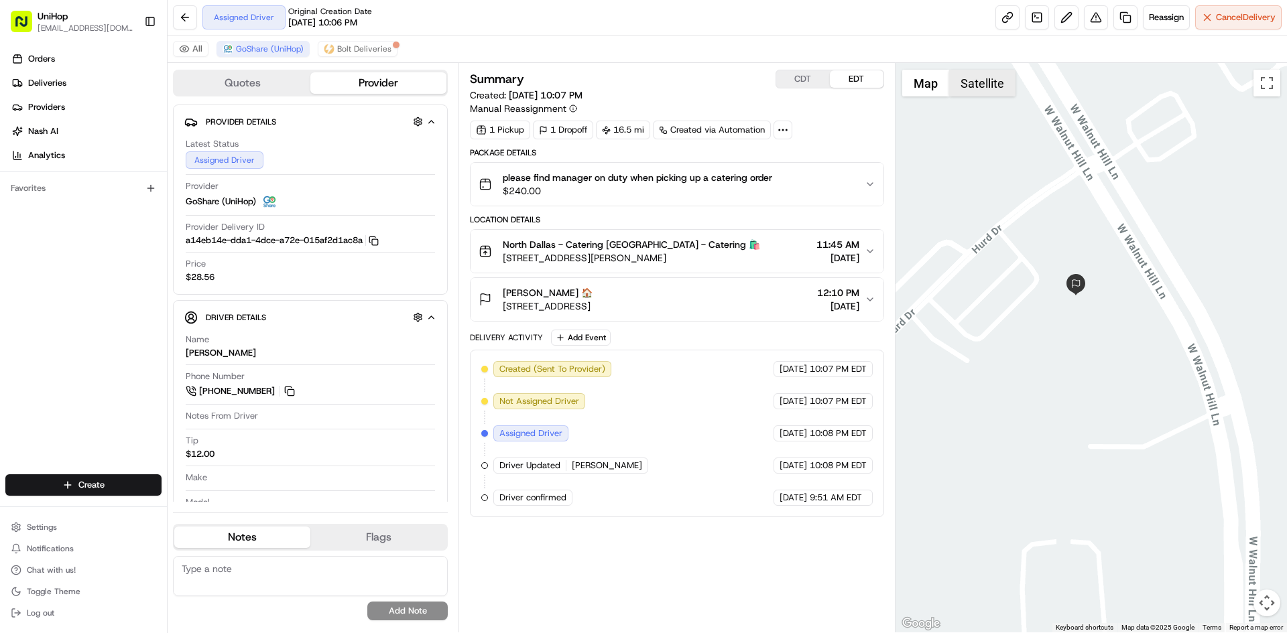
click at [980, 88] on button "Satellite" at bounding box center [982, 83] width 66 height 27
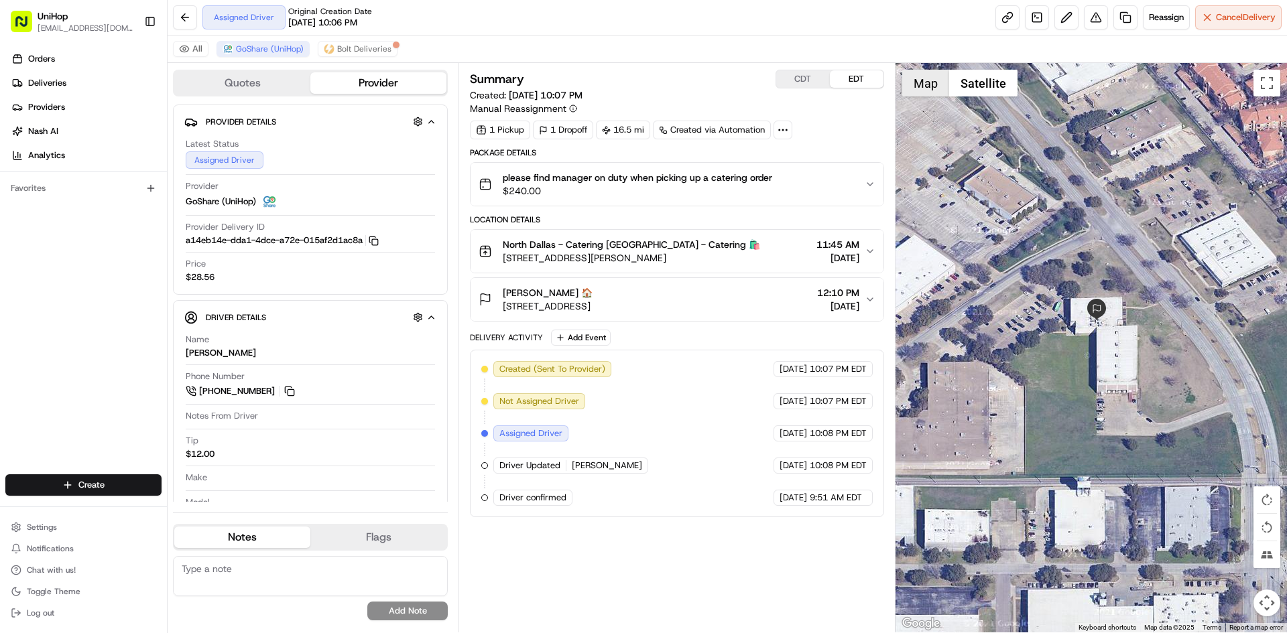
click at [928, 82] on button "Map" at bounding box center [925, 83] width 47 height 27
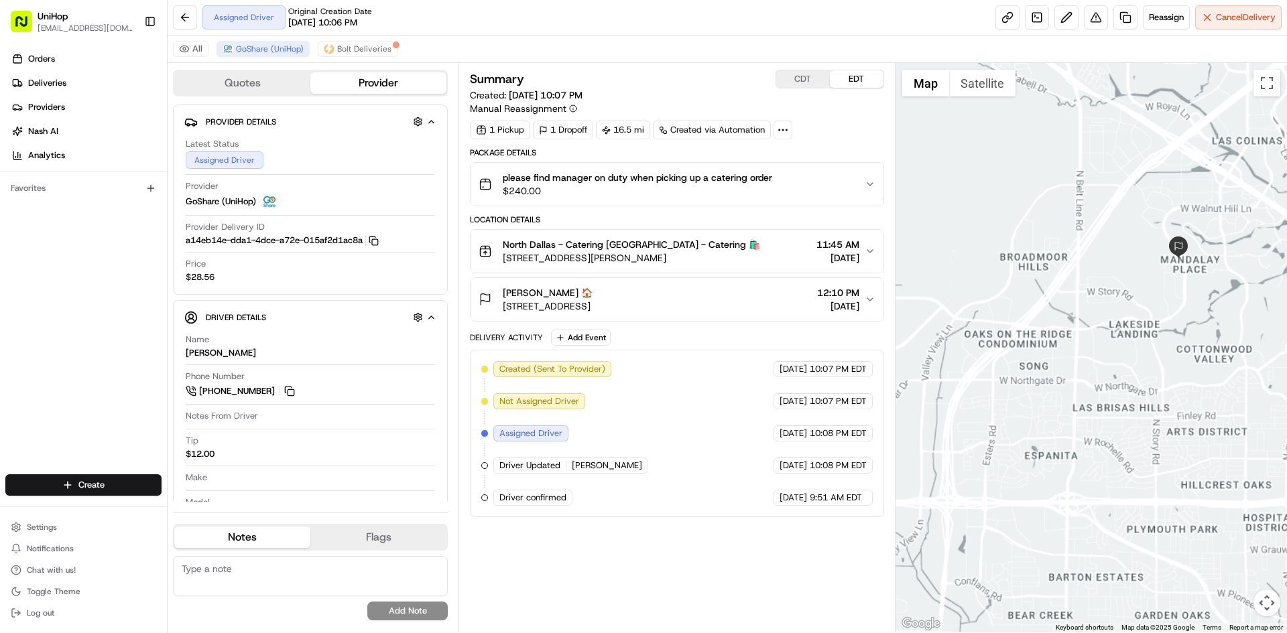
drag, startPoint x: 1136, startPoint y: 236, endPoint x: 1071, endPoint y: 249, distance: 66.4
click at [1086, 249] on div at bounding box center [1091, 348] width 392 height 570
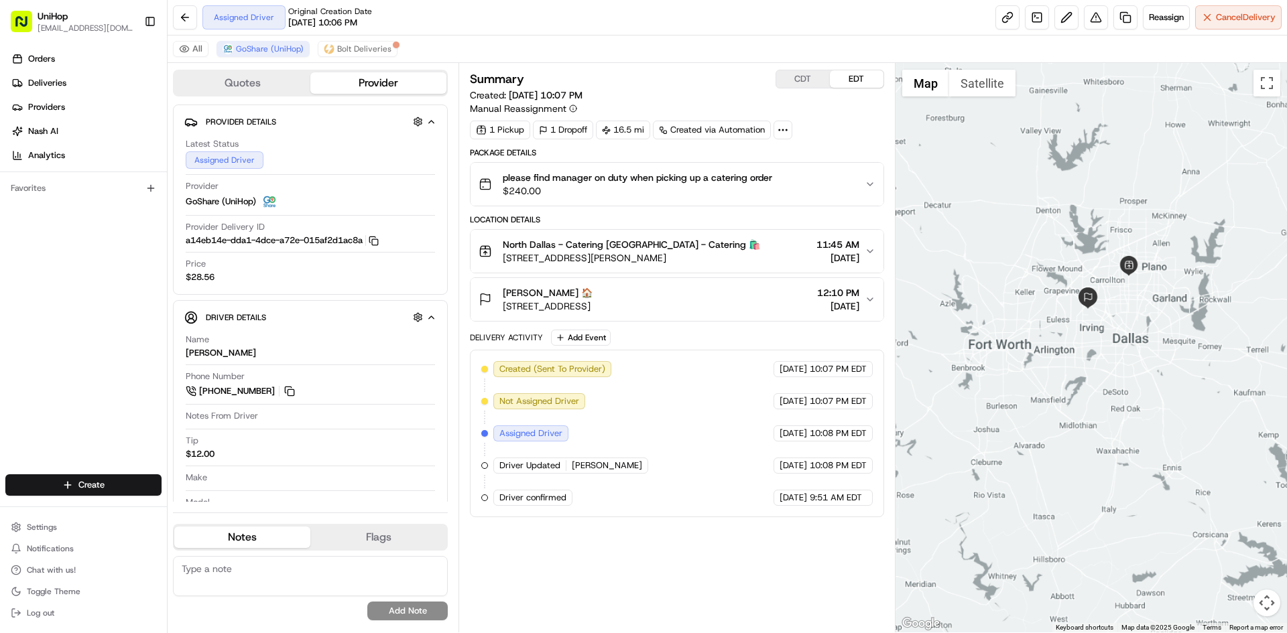
drag, startPoint x: 1120, startPoint y: 212, endPoint x: 1122, endPoint y: 253, distance: 40.3
click at [1122, 253] on div at bounding box center [1091, 348] width 392 height 570
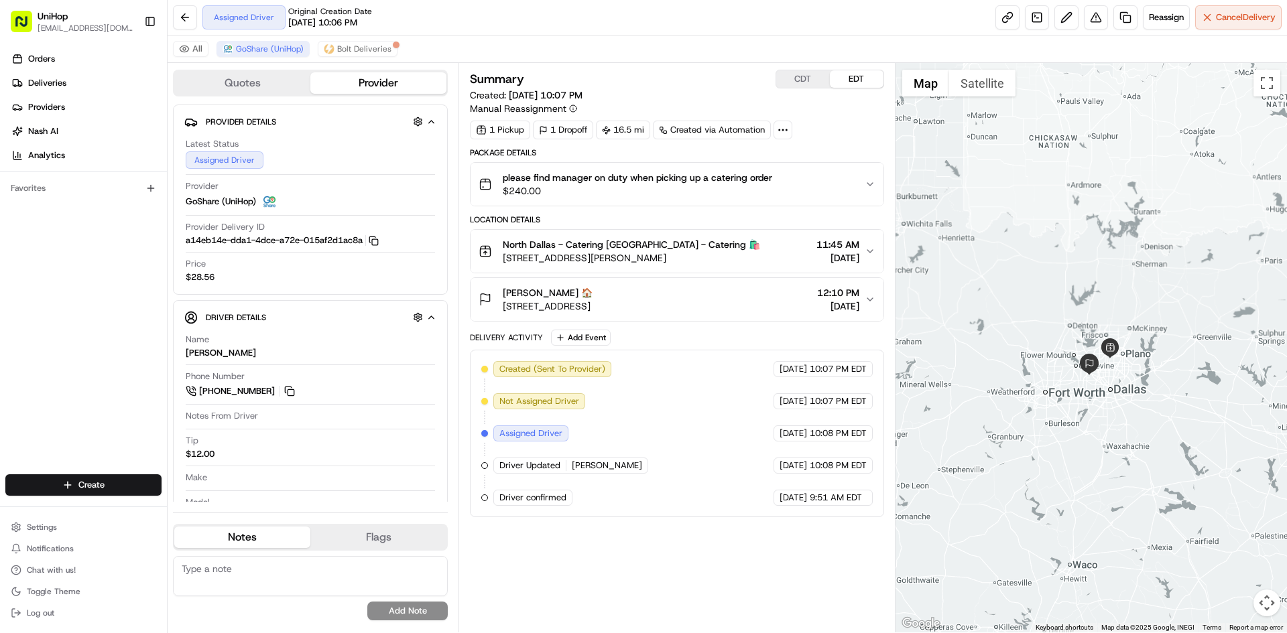
drag, startPoint x: 1115, startPoint y: 213, endPoint x: 1096, endPoint y: 270, distance: 60.2
click at [1096, 270] on div at bounding box center [1091, 348] width 392 height 570
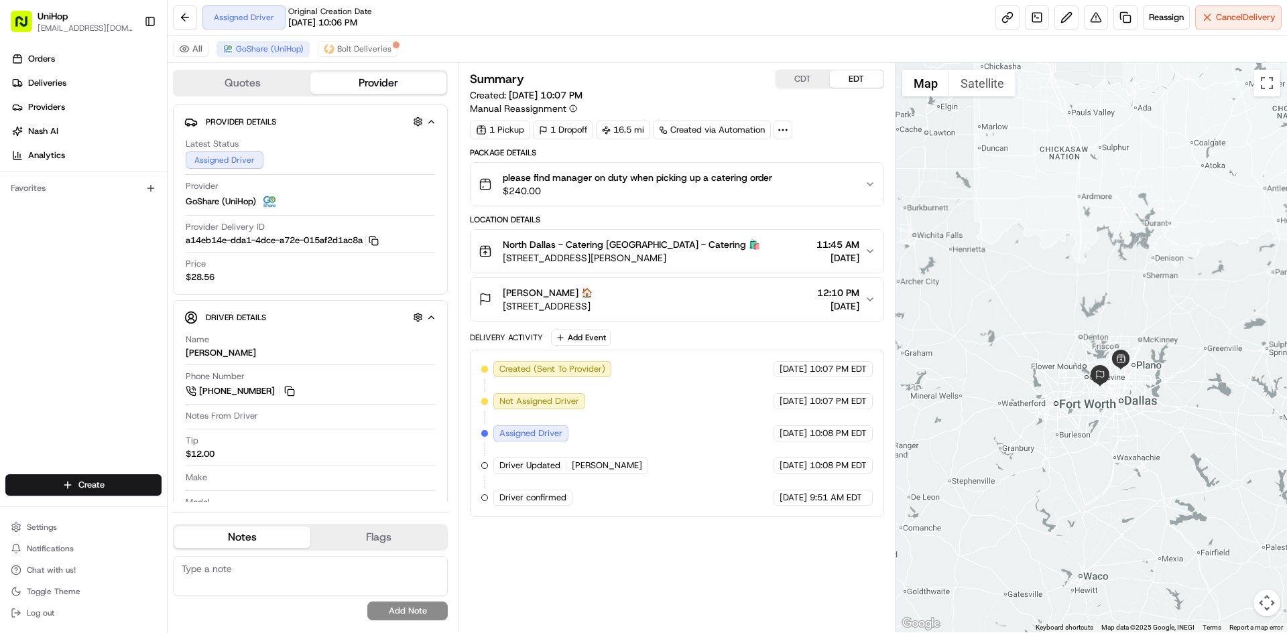
drag, startPoint x: 1114, startPoint y: 280, endPoint x: 1131, endPoint y: 290, distance: 19.5
click at [1131, 290] on div at bounding box center [1091, 348] width 392 height 570
click at [732, 246] on div "[GEOGRAPHIC_DATA] - Catering [GEOGRAPHIC_DATA] - Catering 🛍️ [STREET_ADDRESS][P…" at bounding box center [670, 251] width 385 height 27
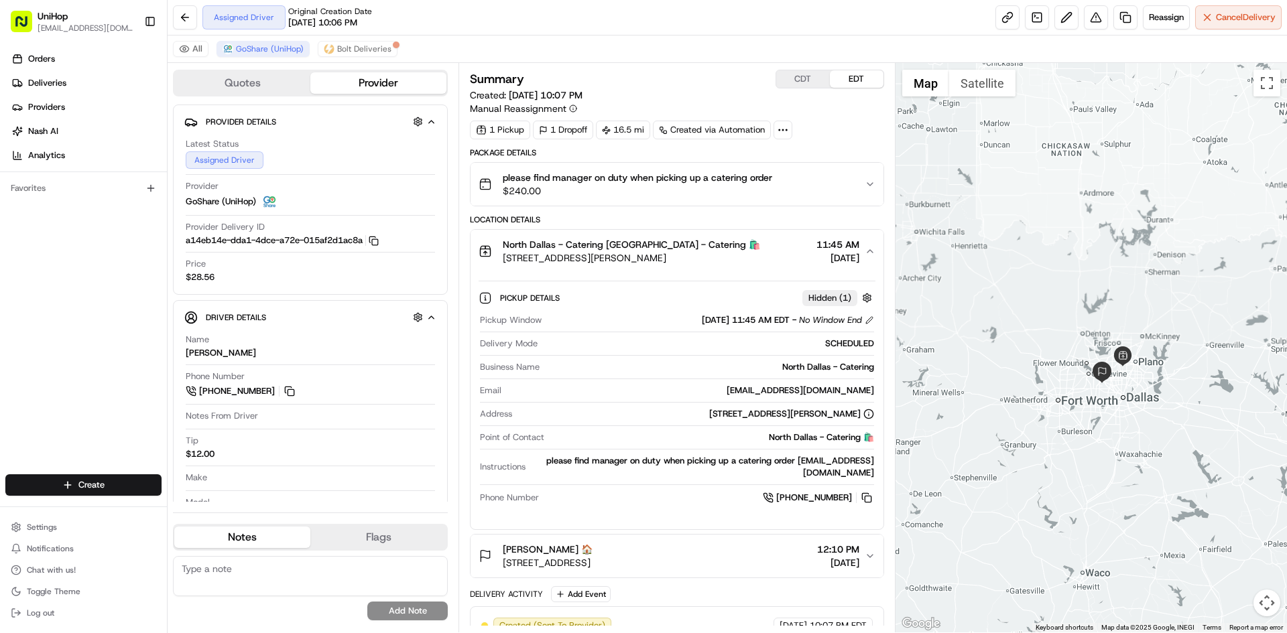
click at [732, 246] on div "[GEOGRAPHIC_DATA] - Catering [GEOGRAPHIC_DATA] - Catering 🛍️ [STREET_ADDRESS][P…" at bounding box center [670, 251] width 385 height 27
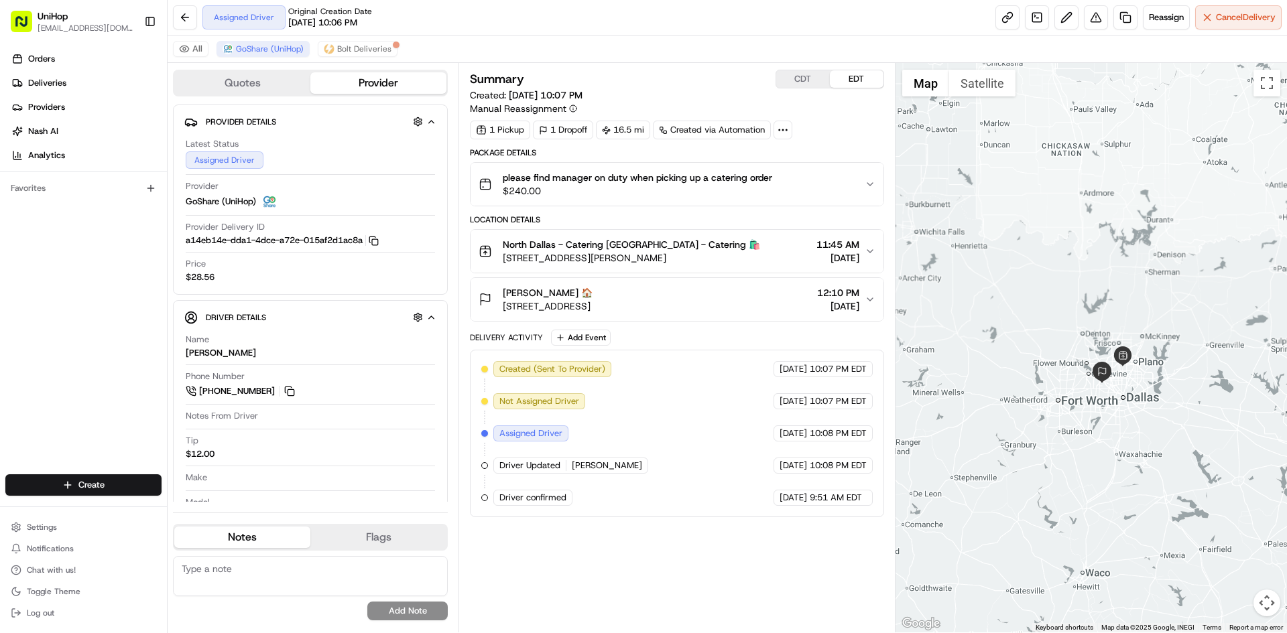
click at [740, 314] on button "[PERSON_NAME] 🏠 [STREET_ADDRESS] 12:10 PM [DATE]" at bounding box center [676, 299] width 412 height 43
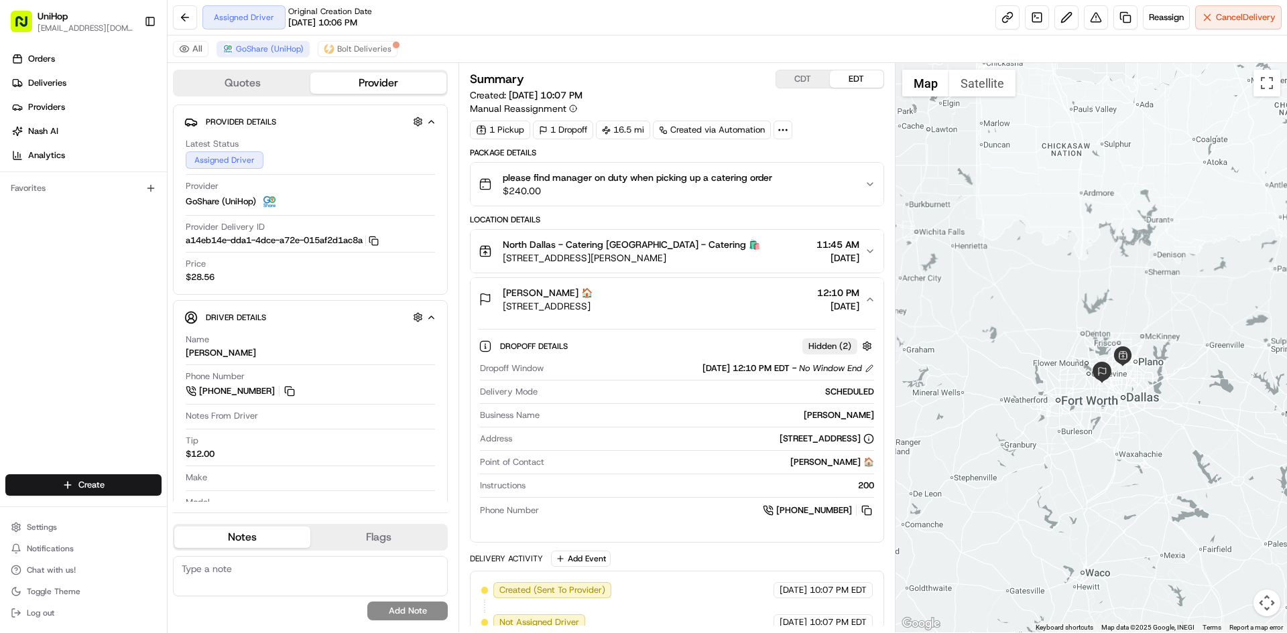
click at [738, 312] on div "[PERSON_NAME] 🏠 [STREET_ADDRESS] 12:10 PM [DATE]" at bounding box center [670, 299] width 385 height 27
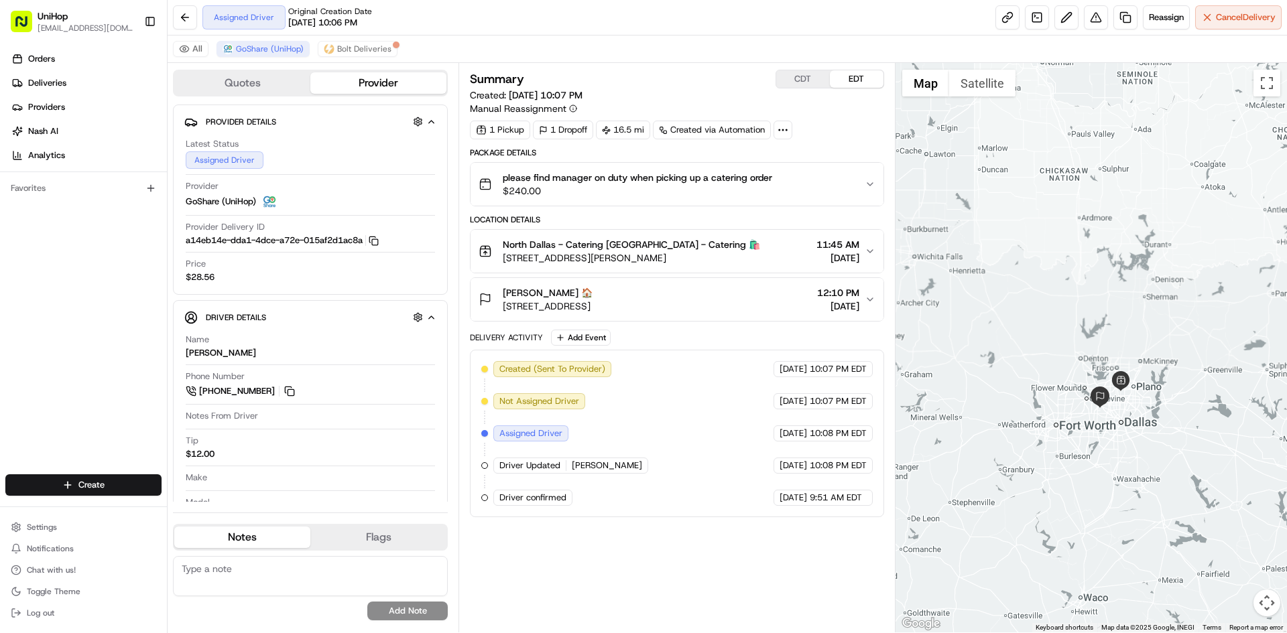
click at [1233, 253] on div at bounding box center [1091, 348] width 392 height 570
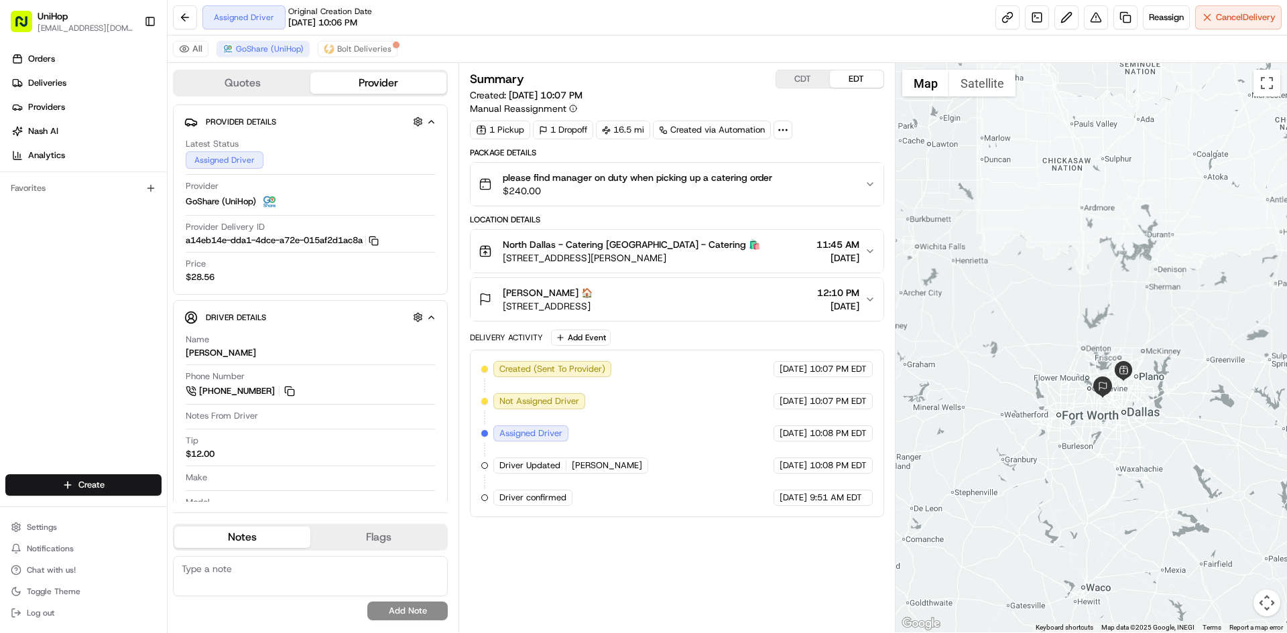
drag, startPoint x: 1074, startPoint y: 307, endPoint x: 1072, endPoint y: 283, distance: 23.5
click at [1075, 298] on div at bounding box center [1091, 348] width 392 height 570
drag, startPoint x: 743, startPoint y: 309, endPoint x: 739, endPoint y: 302, distance: 8.4
click at [742, 308] on div "Mayra Mayra 🏠 1701 W Walnut Hill Ln, Irving, TX 75038, USA 12:10 PM Aug 15 2025" at bounding box center [670, 299] width 385 height 27
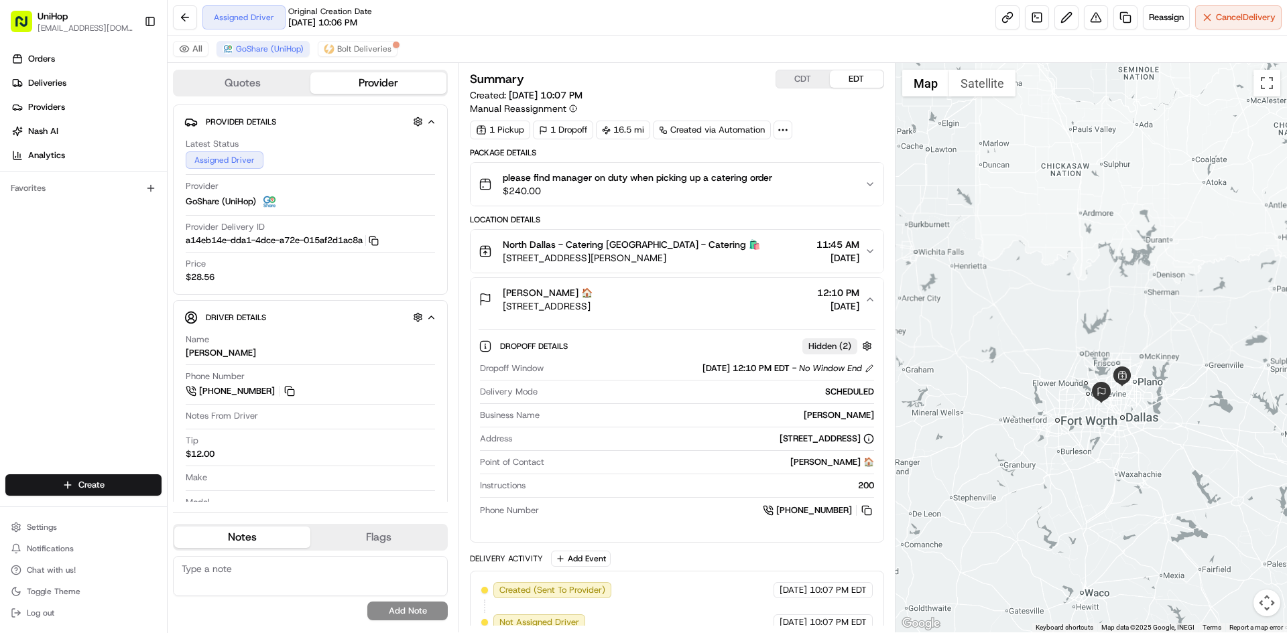
click at [738, 298] on div "Mayra Mayra 🏠 1701 W Walnut Hill Ln, Irving, TX 75038, USA 12:10 PM Aug 15 2025" at bounding box center [670, 299] width 385 height 27
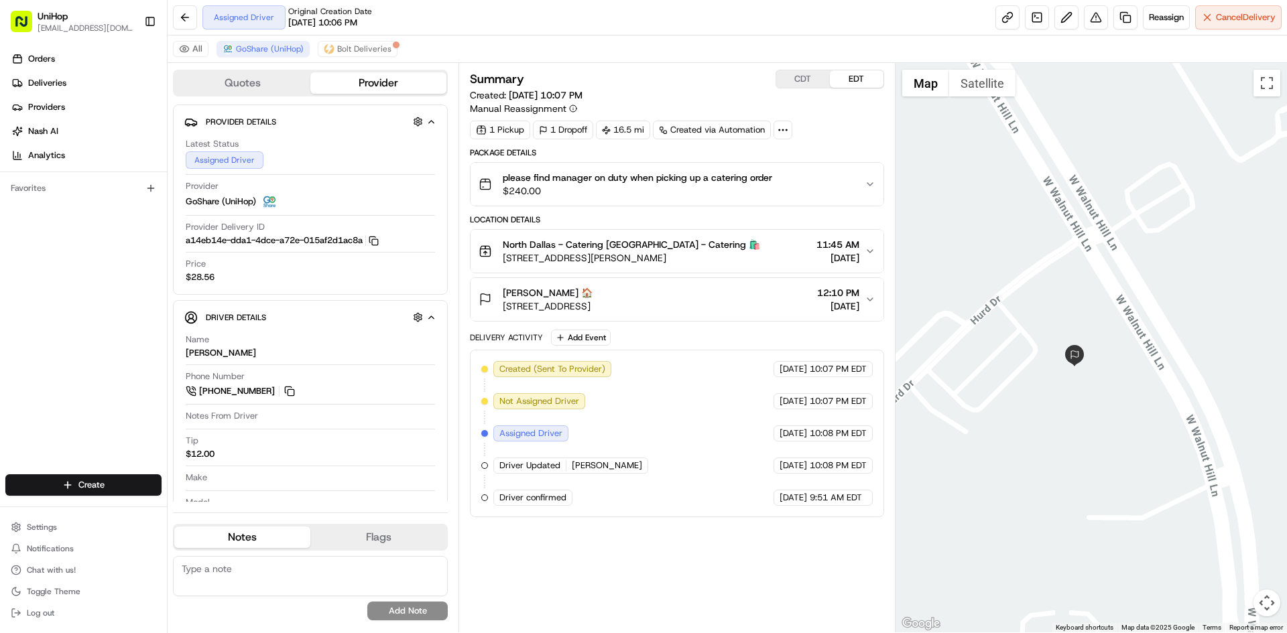
drag, startPoint x: 1055, startPoint y: 422, endPoint x: 1073, endPoint y: 388, distance: 38.4
click at [1074, 389] on div at bounding box center [1091, 348] width 392 height 570
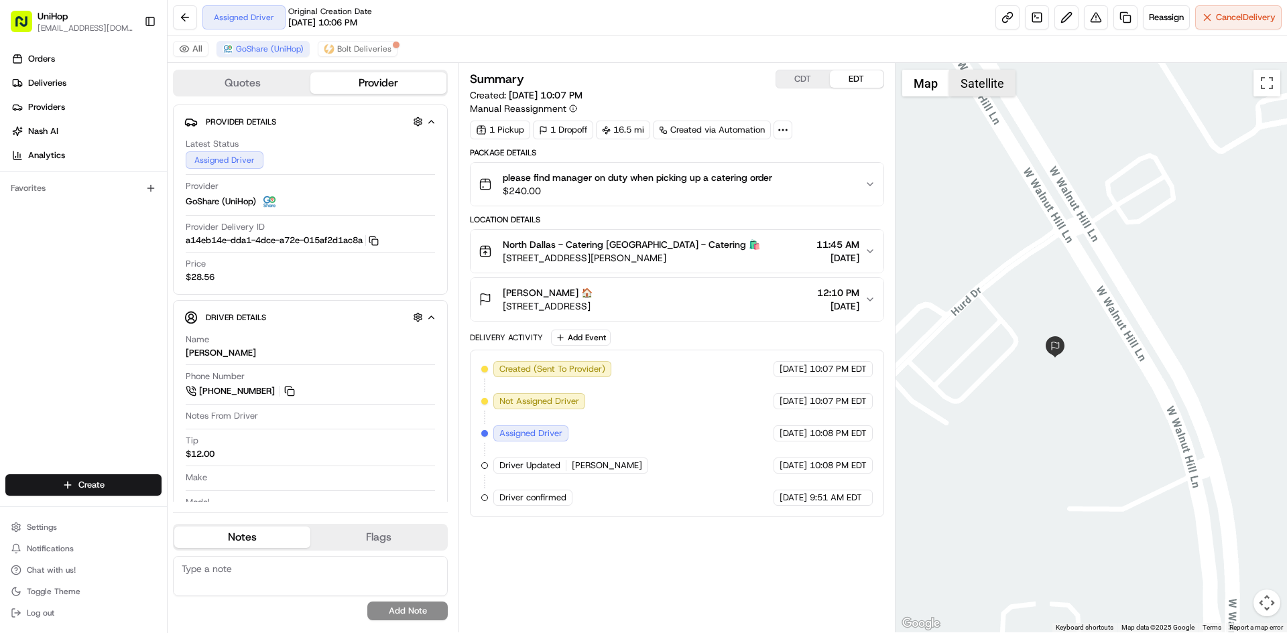
click at [979, 73] on button "Satellite" at bounding box center [982, 83] width 66 height 27
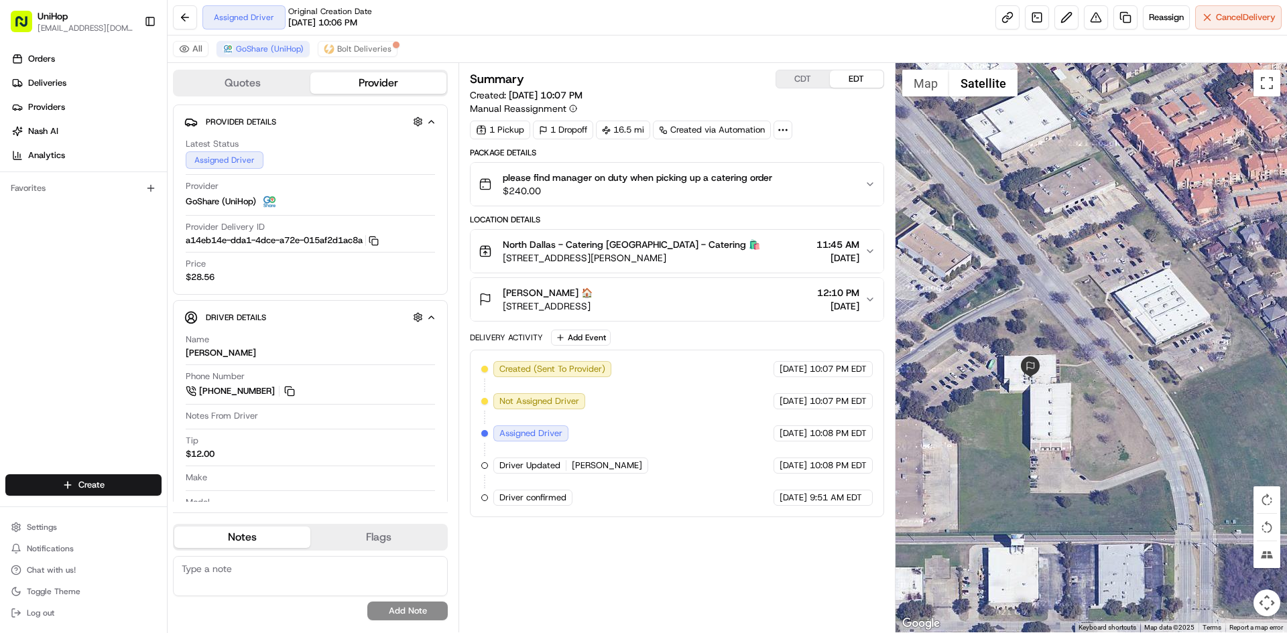
click at [729, 306] on div "Mayra Mayra 🏠 1701 W Walnut Hill Ln, Irving, TX 75038, USA 12:10 PM Aug 15 2025" at bounding box center [670, 299] width 385 height 27
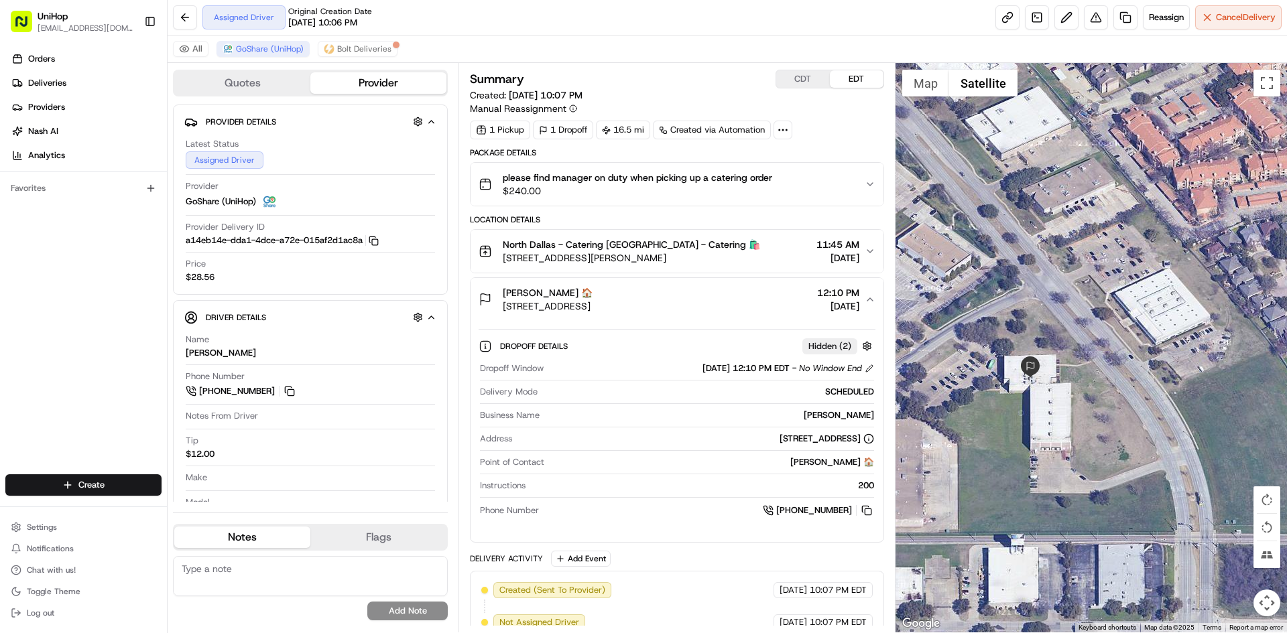
click at [733, 300] on div "Mayra Mayra 🏠 1701 W Walnut Hill Ln, Irving, TX 75038, USA 12:10 PM Aug 15 2025" at bounding box center [670, 299] width 385 height 27
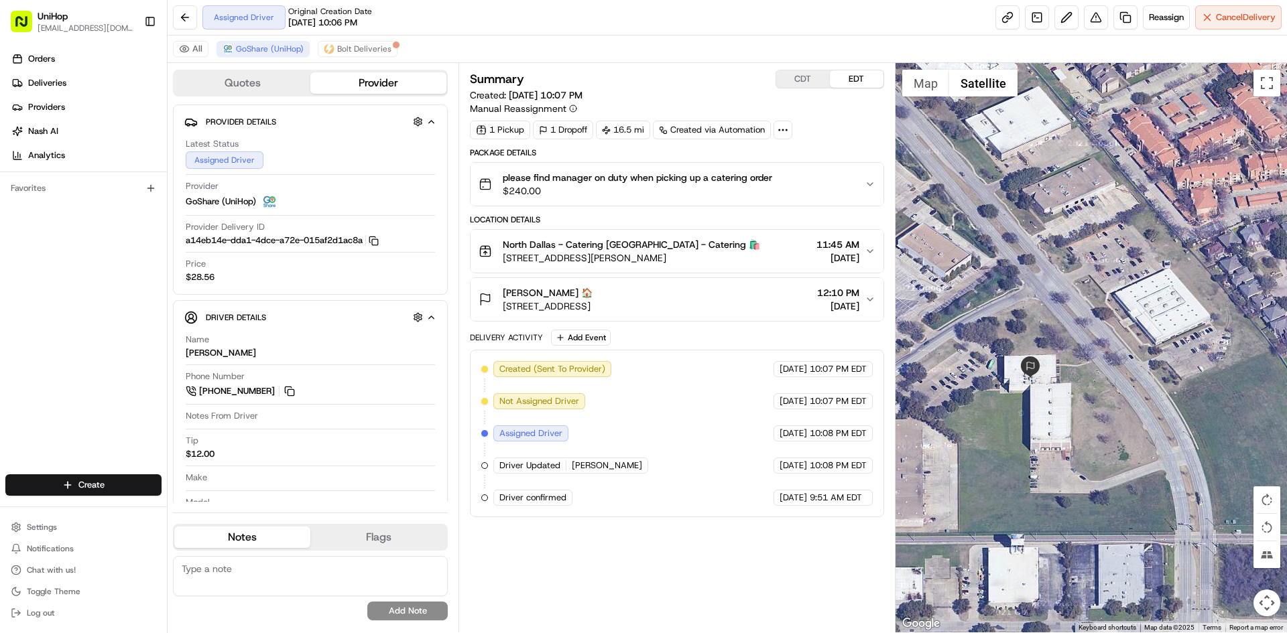
drag, startPoint x: 652, startPoint y: 306, endPoint x: 499, endPoint y: 313, distance: 153.0
click at [499, 313] on button "Mayra Mayra 🏠 1701 W Walnut Hill Ln, Irving, TX 75038, USA 12:10 PM Aug 15 2025" at bounding box center [676, 299] width 412 height 43
click at [728, 298] on div "Mayra Mayra 🏠 1701 W Walnut Hill Ln, Irving, TX 75038, USA 12:10 PM Aug 15 2025" at bounding box center [670, 299] width 385 height 27
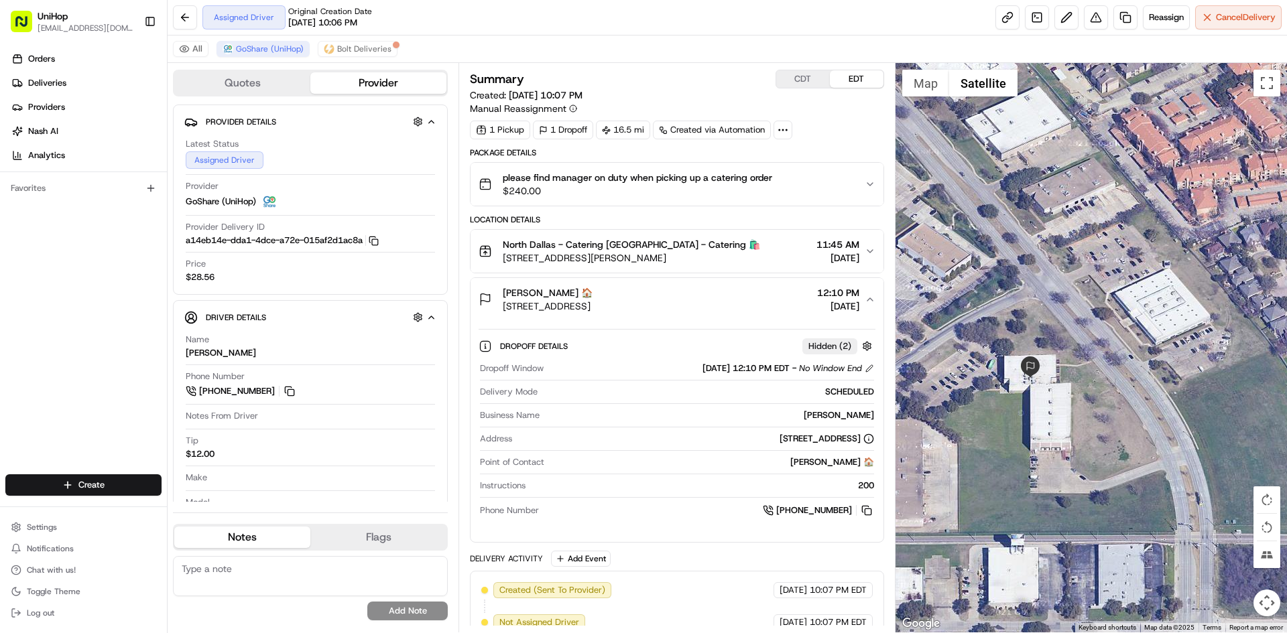
click at [861, 485] on div "200" at bounding box center [702, 486] width 342 height 12
drag, startPoint x: 858, startPoint y: 483, endPoint x: 864, endPoint y: 455, distance: 28.9
click at [878, 484] on div "Dropoff Details Hidden ( 2 ) Dropoff Window Aug 15 2025 12:10 PM EDT - No Windo…" at bounding box center [676, 426] width 412 height 210
copy div "200"
drag, startPoint x: 500, startPoint y: 290, endPoint x: 528, endPoint y: 293, distance: 28.3
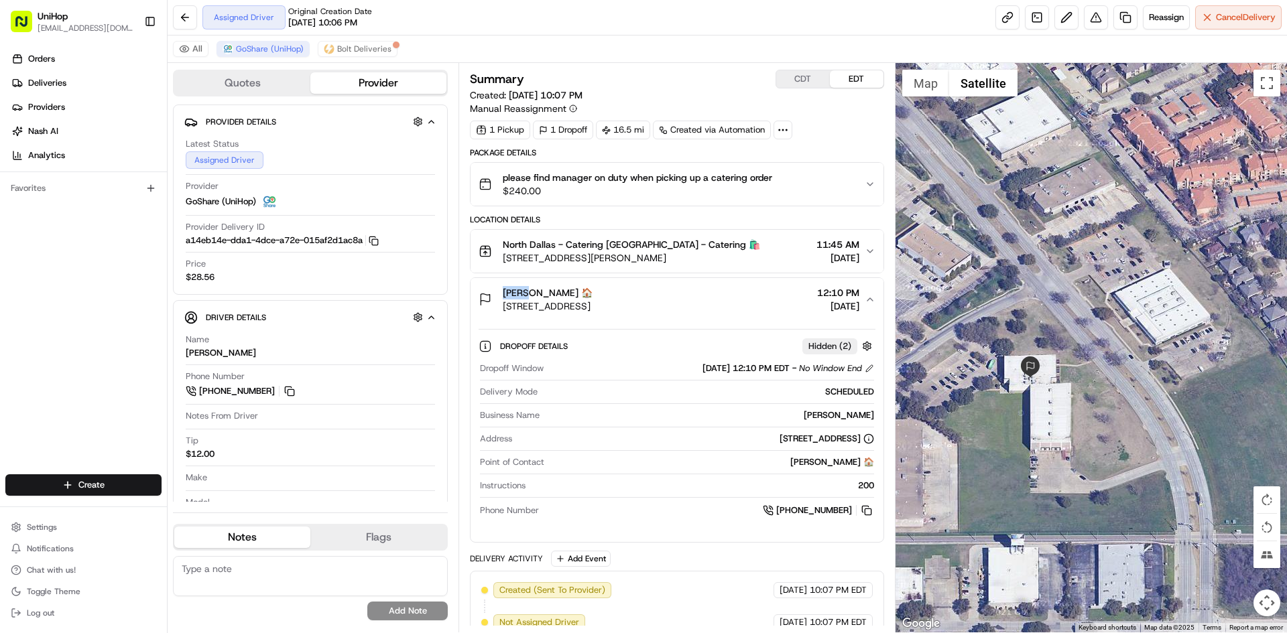
click at [528, 293] on div "Mayra Mayra 🏠 1701 W Walnut Hill Ln, Irving, TX 75038, USA" at bounding box center [535, 299] width 114 height 27
copy span "[PERSON_NAME]"
click at [502, 314] on button "Mayra Mayra 🏠 1701 W Walnut Hill Ln, Irving, TX 75038, USA 12:10 PM Aug 15 2025" at bounding box center [676, 299] width 412 height 43
click at [75, 366] on div "Orders Deliveries Providers [PERSON_NAME] Analytics Favorites" at bounding box center [83, 263] width 167 height 440
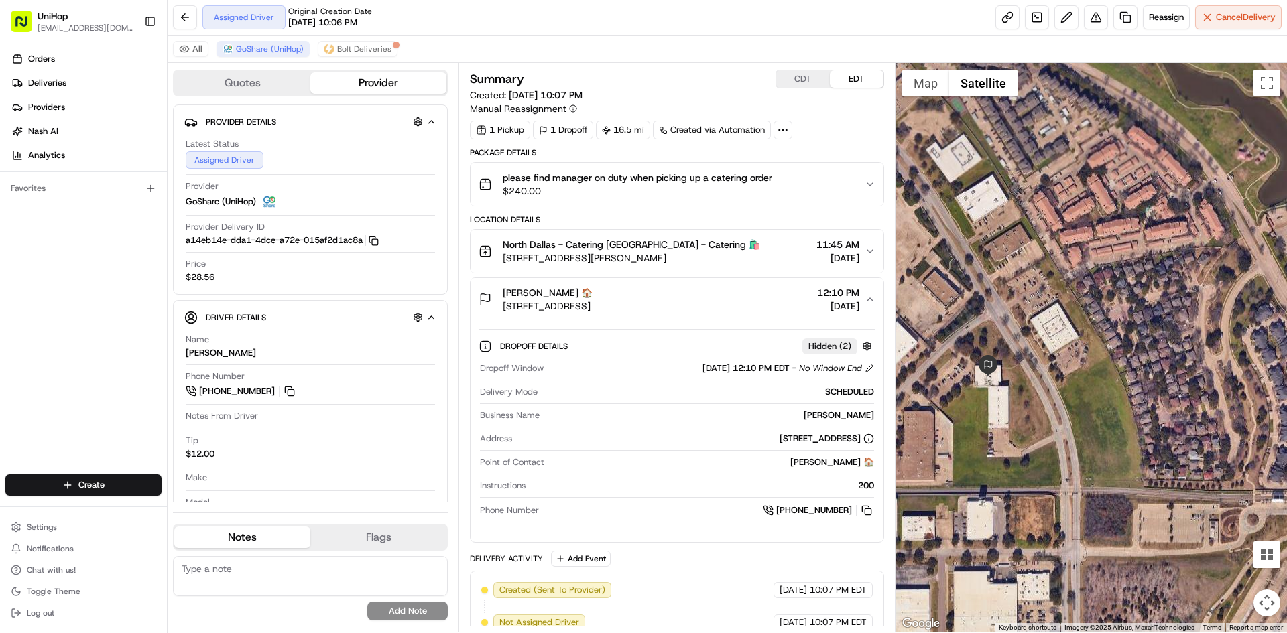
drag, startPoint x: 691, startPoint y: 304, endPoint x: 846, endPoint y: 312, distance: 155.7
click at [592, 305] on span "[STREET_ADDRESS]" at bounding box center [548, 306] width 90 height 13
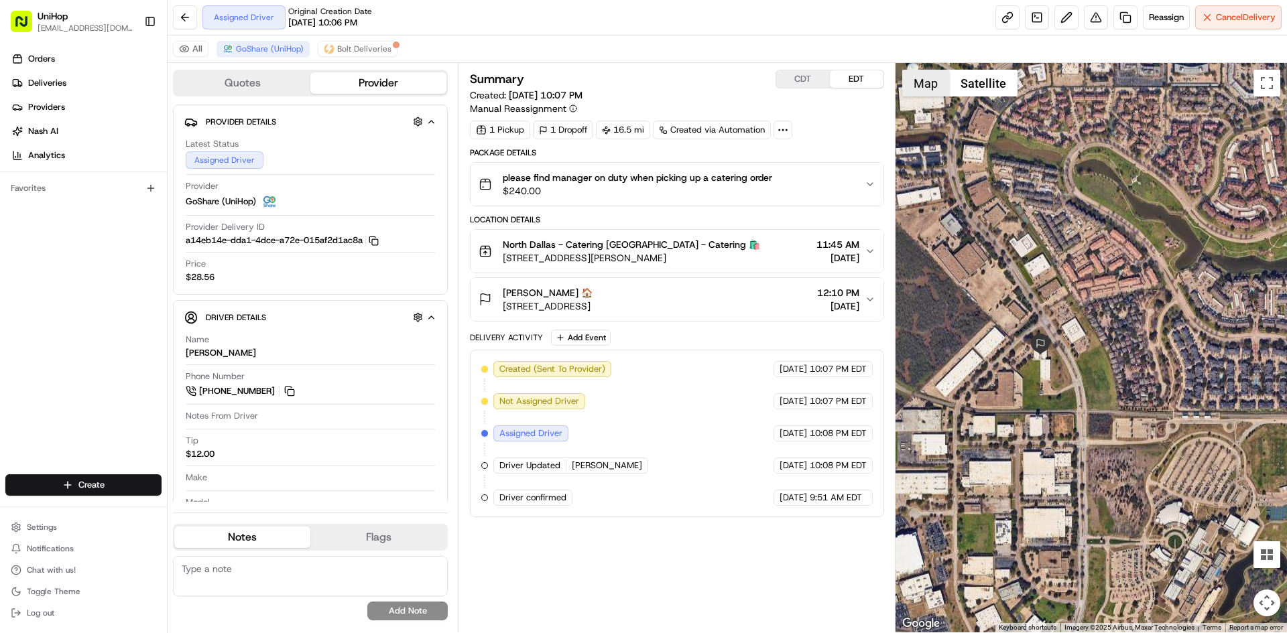
click at [922, 91] on button "Map" at bounding box center [925, 83] width 47 height 27
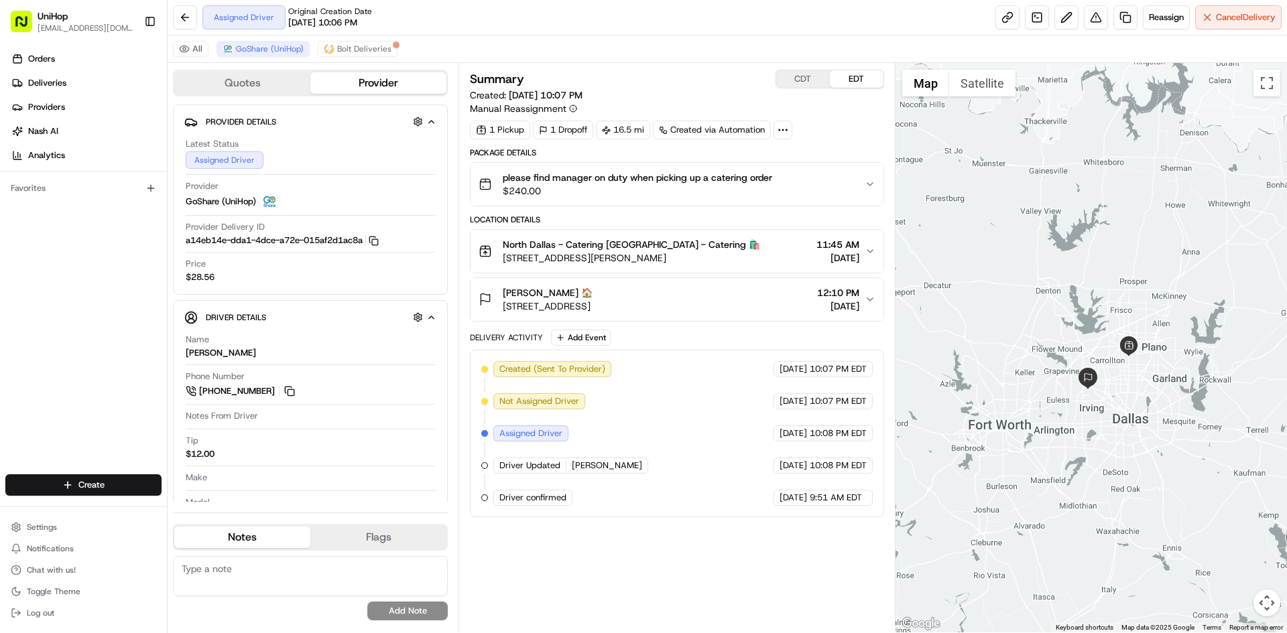
drag, startPoint x: 1149, startPoint y: 379, endPoint x: 1149, endPoint y: 388, distance: 8.7
click at [1149, 388] on div at bounding box center [1091, 348] width 392 height 570
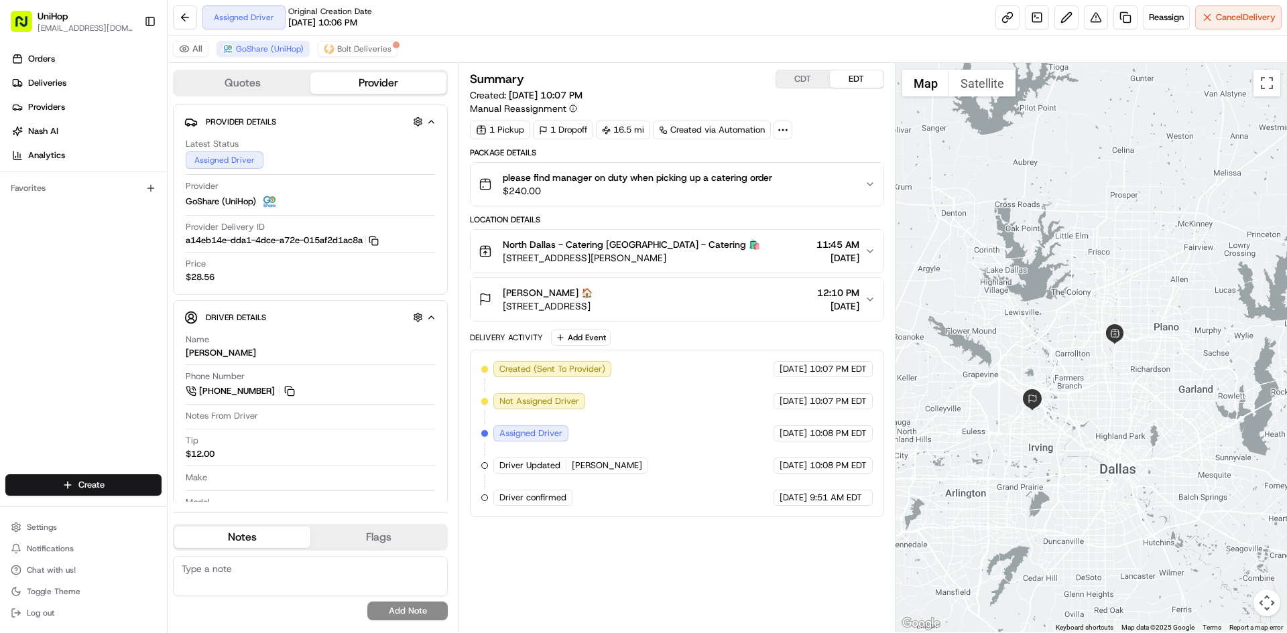
drag, startPoint x: 1169, startPoint y: 354, endPoint x: 1179, endPoint y: 332, distance: 24.9
click at [1176, 334] on div at bounding box center [1091, 348] width 392 height 570
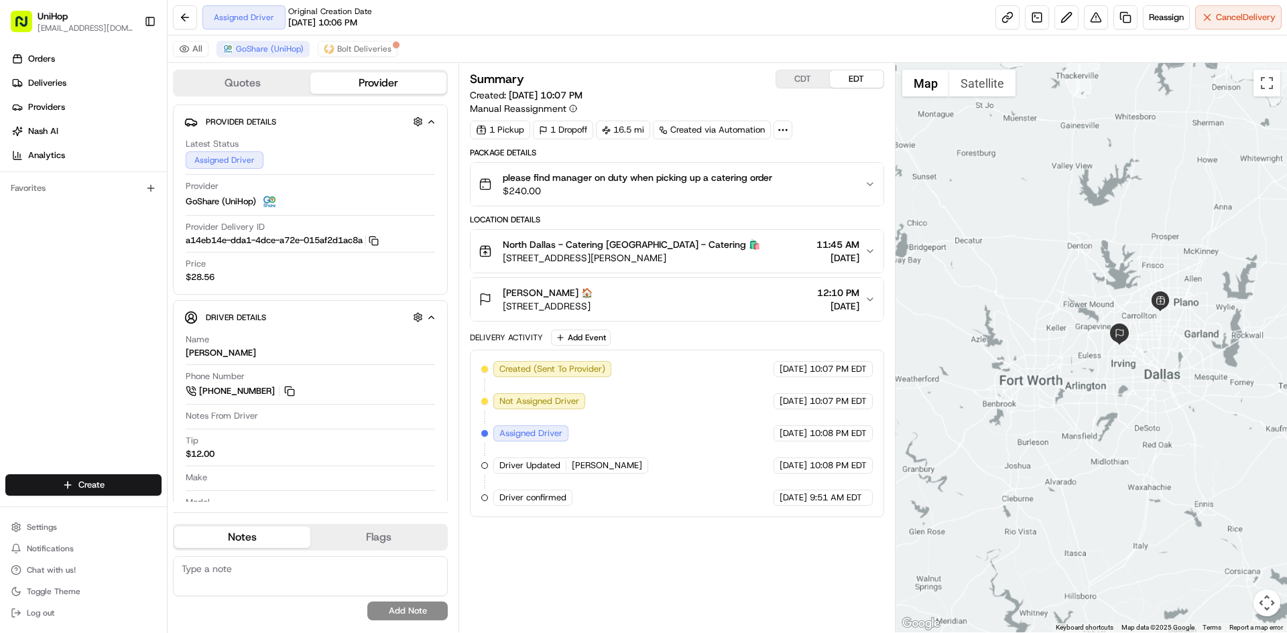
drag, startPoint x: 1179, startPoint y: 332, endPoint x: 1181, endPoint y: 340, distance: 8.3
click at [1181, 340] on div at bounding box center [1091, 348] width 392 height 570
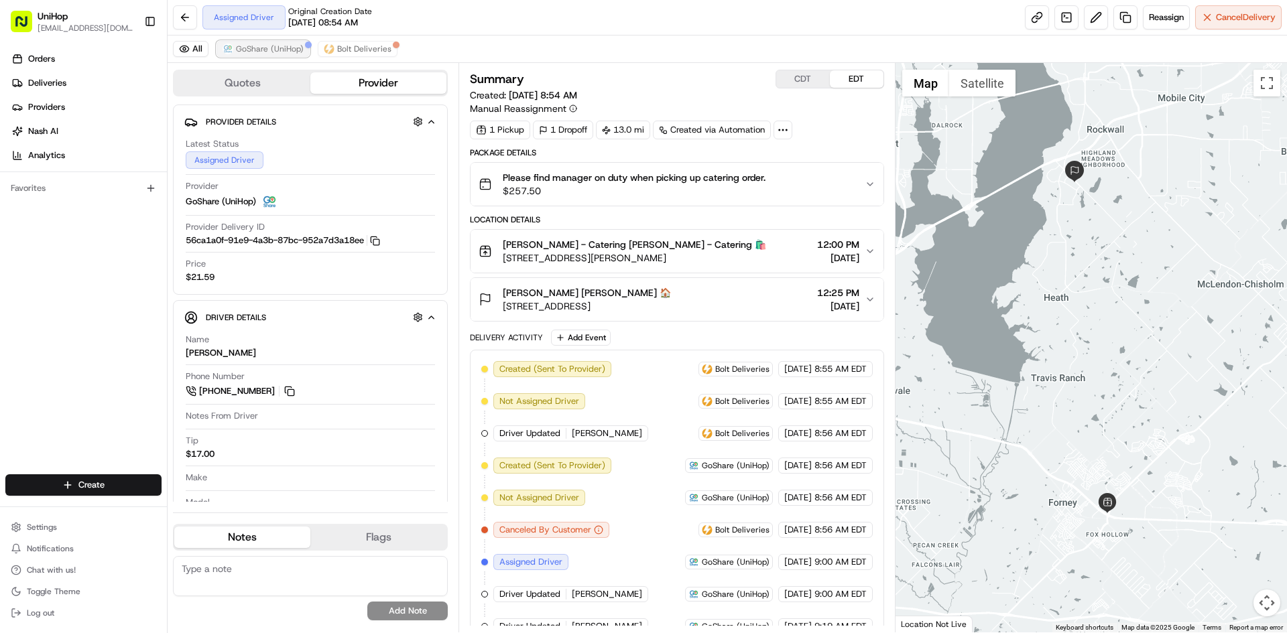
click at [281, 54] on span "GoShare (UniHop)" at bounding box center [270, 49] width 68 height 11
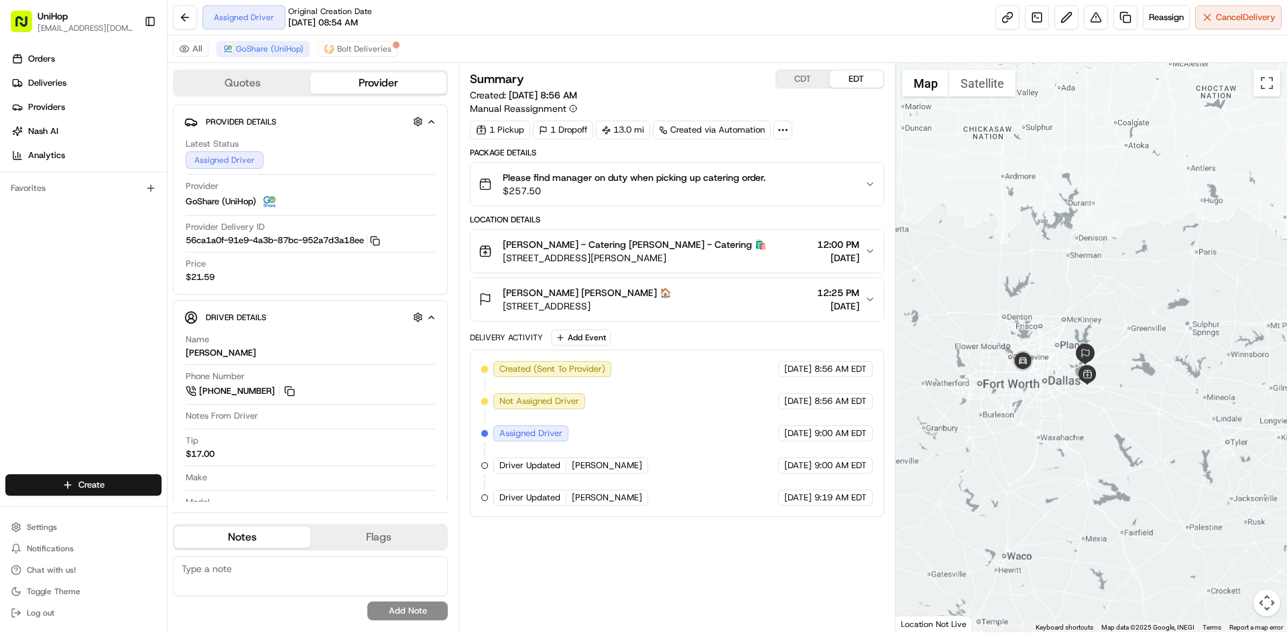
drag, startPoint x: 1151, startPoint y: 154, endPoint x: 1124, endPoint y: 283, distance: 131.6
click at [1124, 283] on div at bounding box center [1091, 348] width 392 height 570
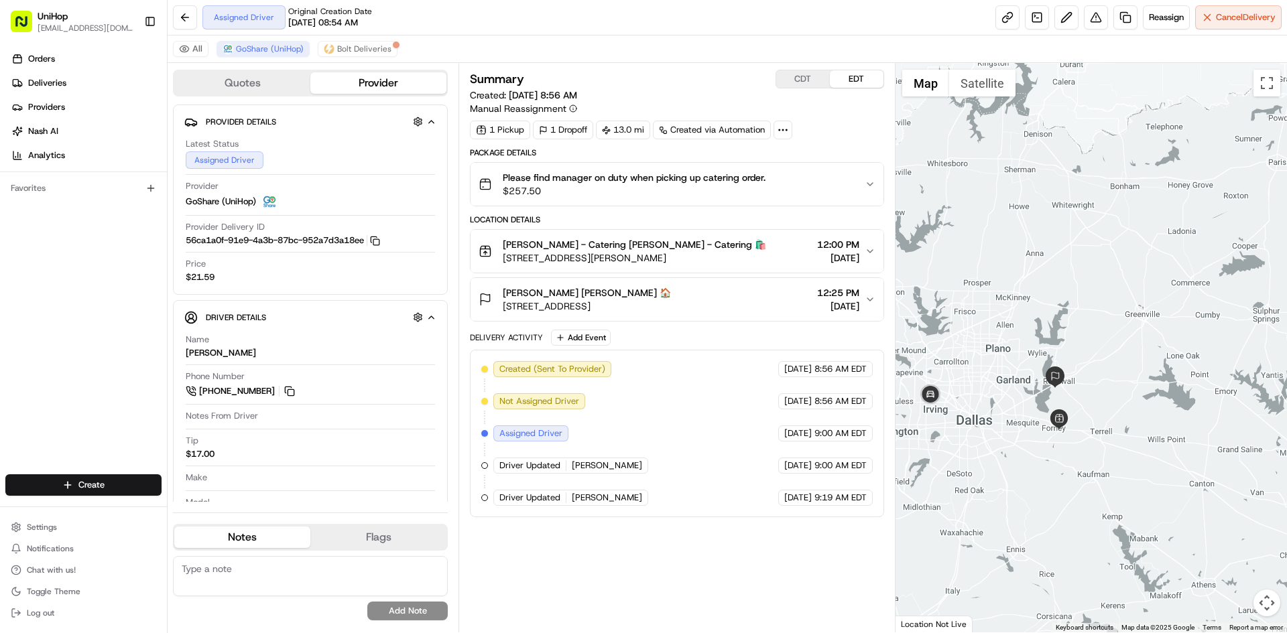
click at [1149, 311] on div at bounding box center [1091, 348] width 392 height 570
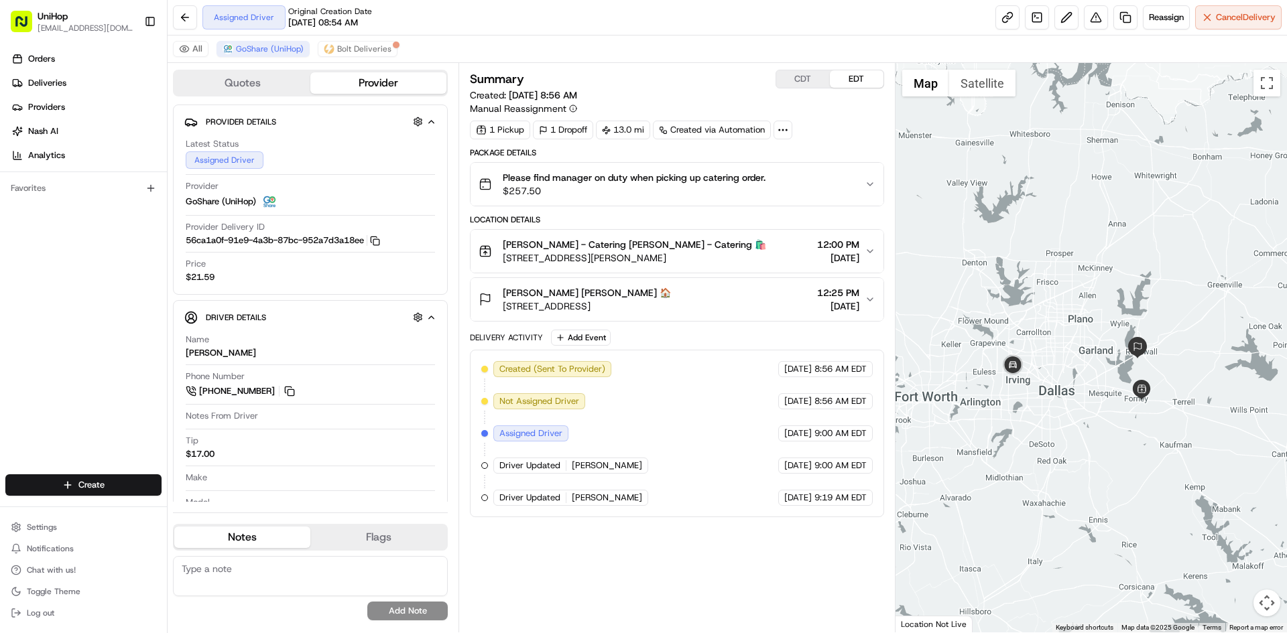
drag, startPoint x: 987, startPoint y: 417, endPoint x: 1034, endPoint y: 401, distance: 49.6
click at [1034, 401] on div at bounding box center [1091, 348] width 392 height 570
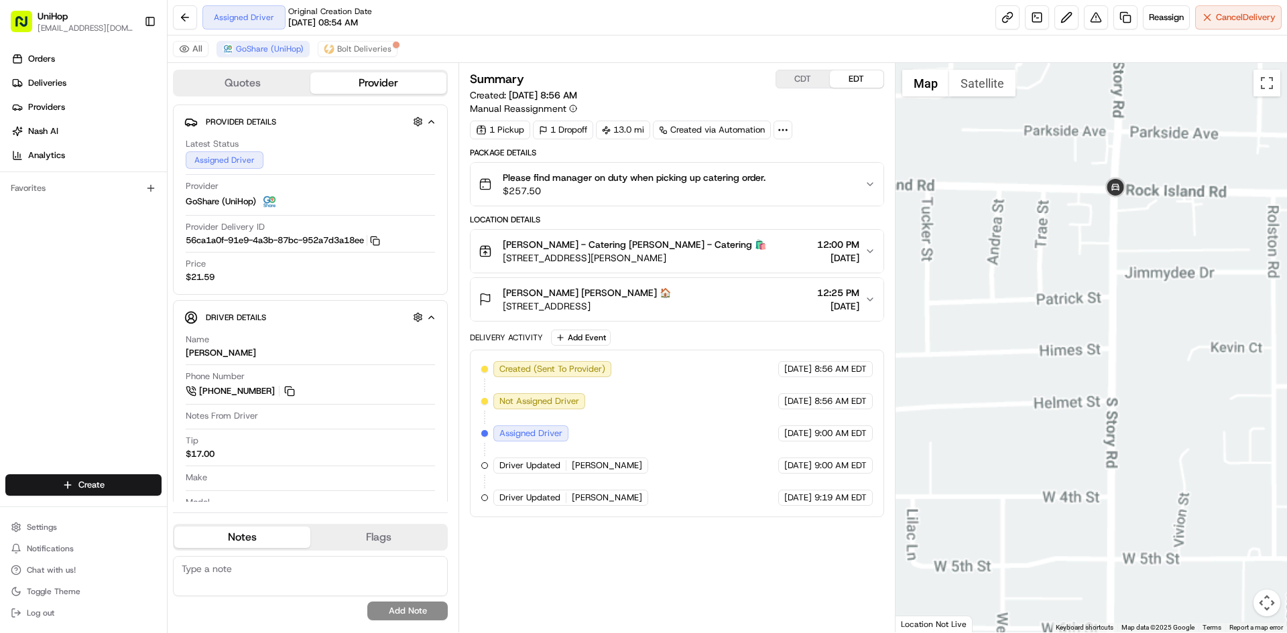
click at [1161, 326] on div at bounding box center [1091, 348] width 392 height 570
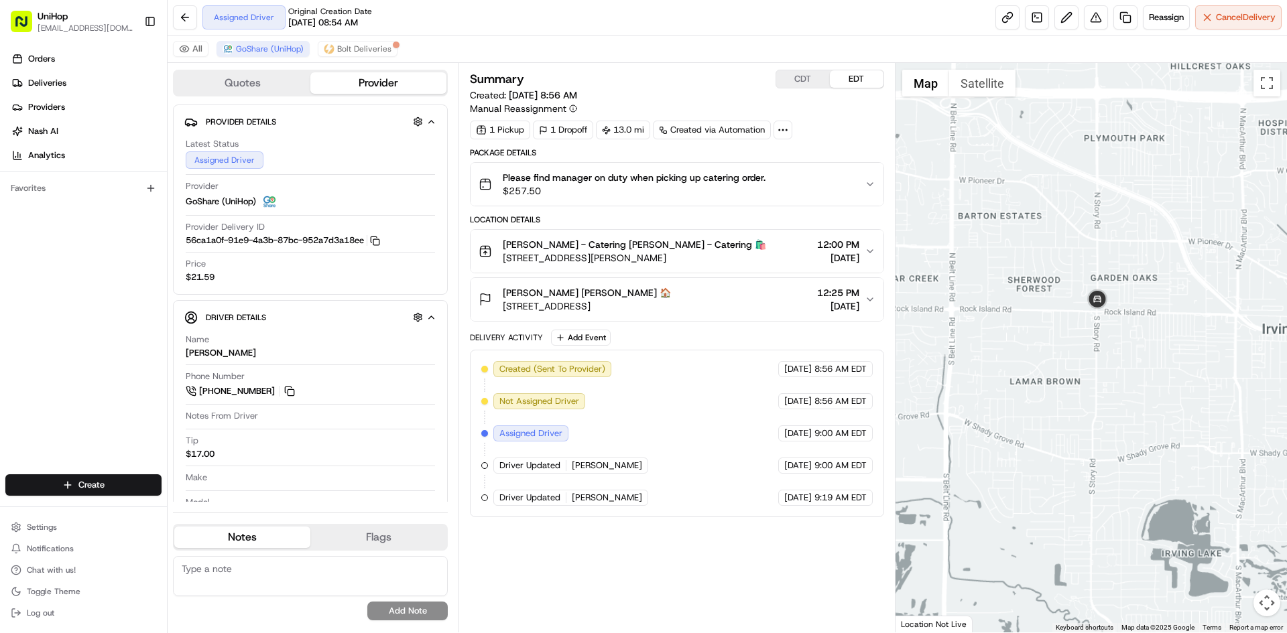
click at [1071, 316] on div at bounding box center [1091, 348] width 392 height 570
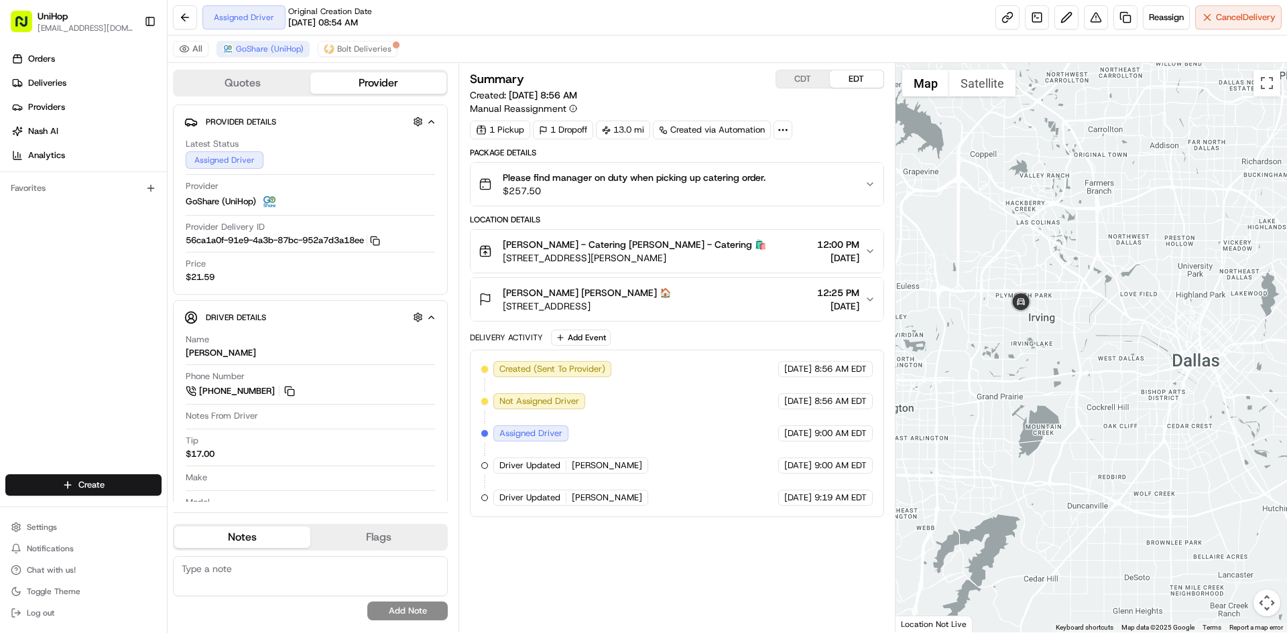
drag, startPoint x: 1046, startPoint y: 329, endPoint x: 1035, endPoint y: 328, distance: 11.4
click at [1041, 329] on div at bounding box center [1091, 348] width 392 height 570
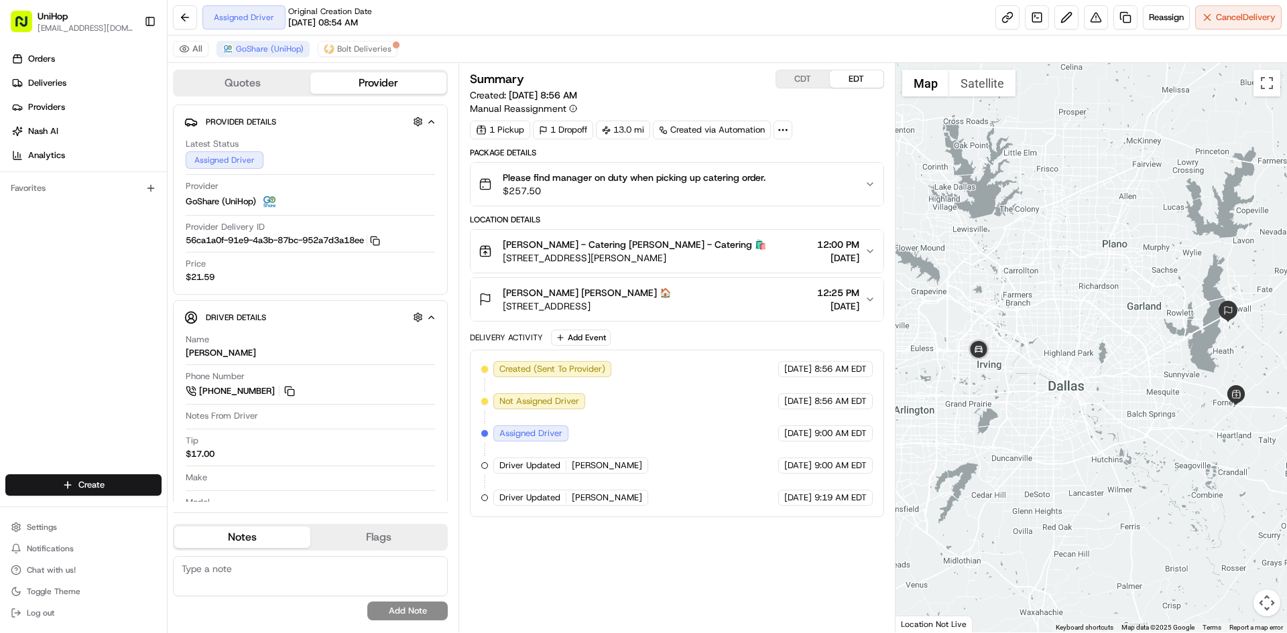
drag, startPoint x: 1064, startPoint y: 309, endPoint x: 1039, endPoint y: 307, distance: 25.5
click at [1039, 307] on div at bounding box center [1091, 348] width 392 height 570
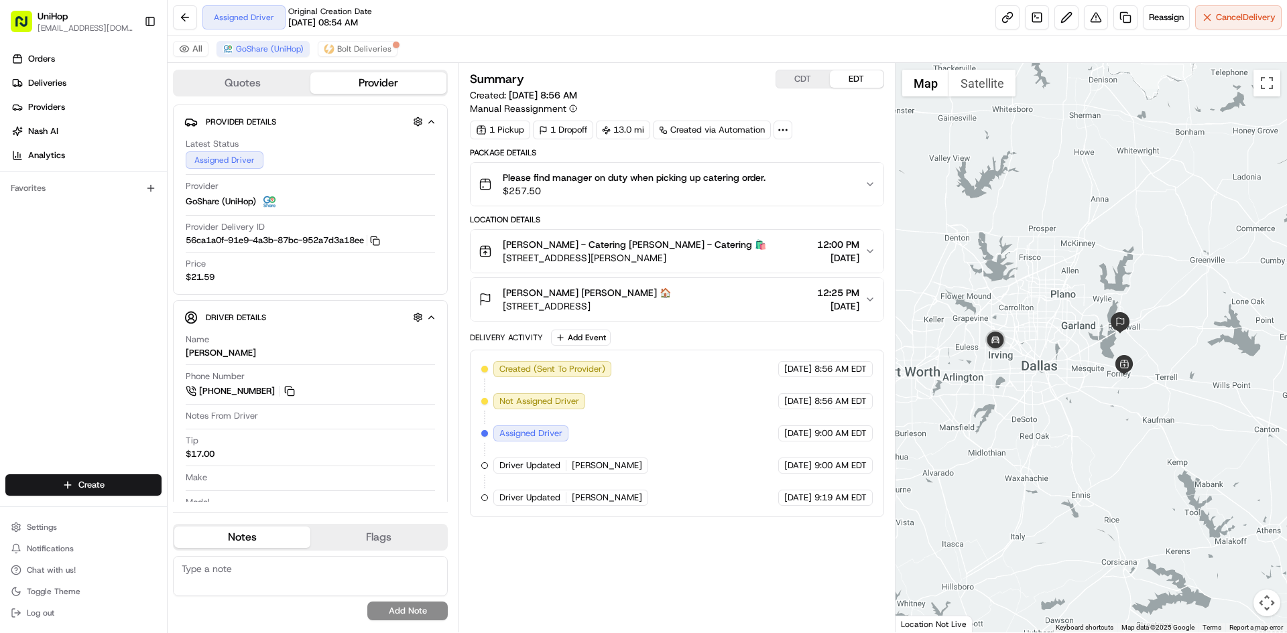
drag, startPoint x: 1050, startPoint y: 246, endPoint x: 1057, endPoint y: 271, distance: 25.9
click at [1057, 271] on div at bounding box center [1091, 348] width 392 height 570
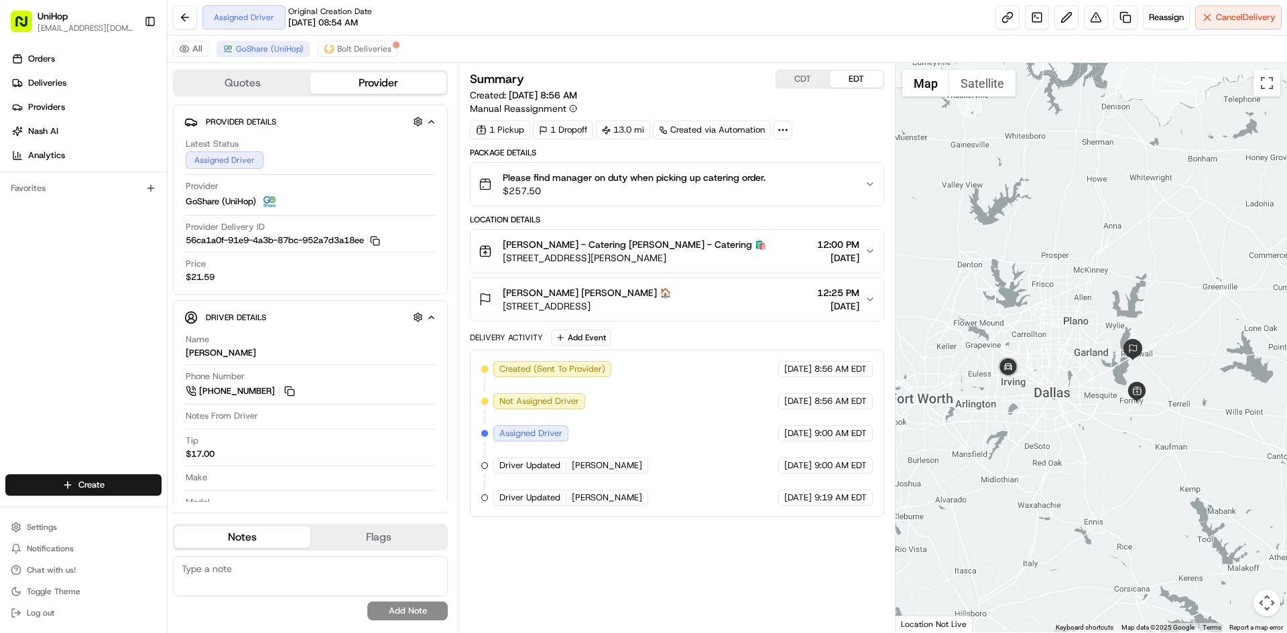
click at [746, 273] on div "Location Details Forney - Catering Forney - Catering 🛍️ 780 E US Hwy 80, Forney…" at bounding box center [676, 267] width 413 height 107
click at [750, 287] on div "Tammie Schriver Tammie Schriver 🏠 3140 Horizon Rd, Rockwall, TX 75032, USA 12:2…" at bounding box center [670, 299] width 385 height 27
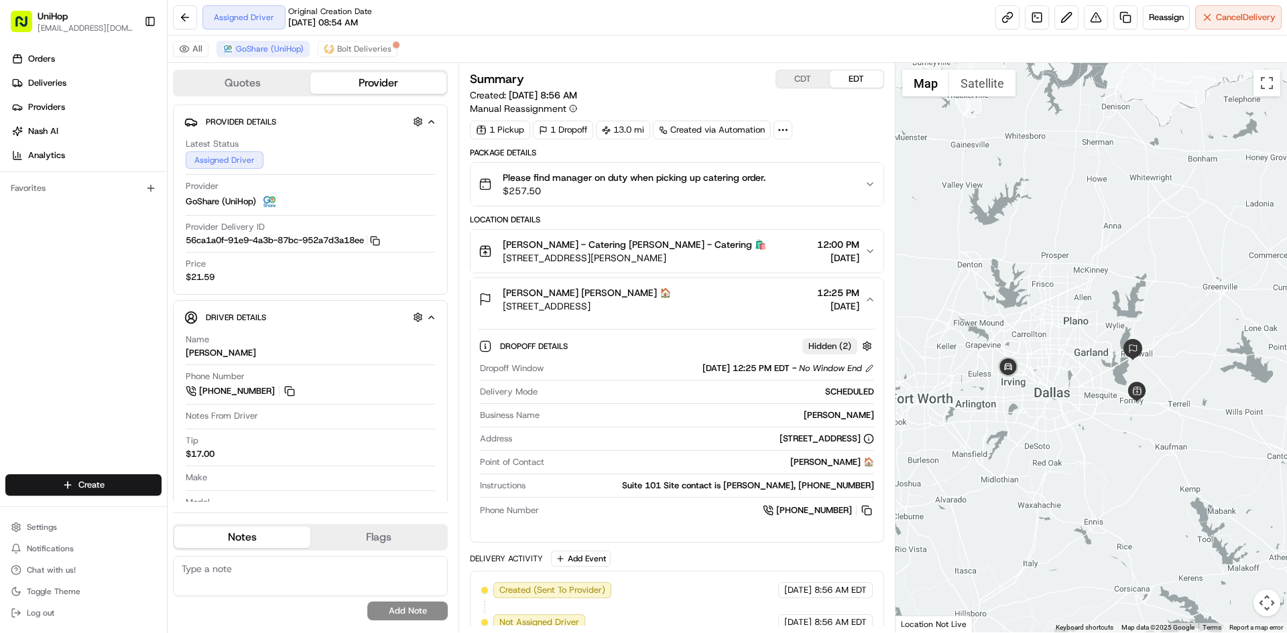
click at [753, 291] on div "Tammie Schriver Tammie Schriver 🏠 3140 Horizon Rd, Rockwall, TX 75032, USA 12:2…" at bounding box center [670, 299] width 385 height 27
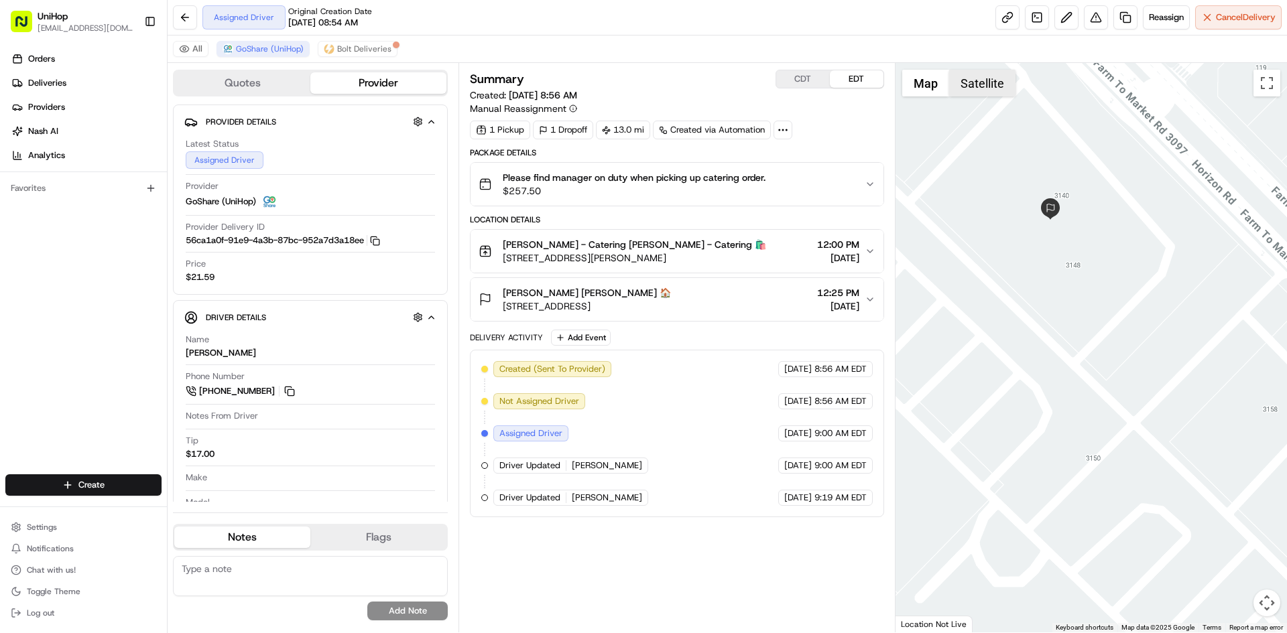
click at [988, 72] on button "Satellite" at bounding box center [982, 83] width 66 height 27
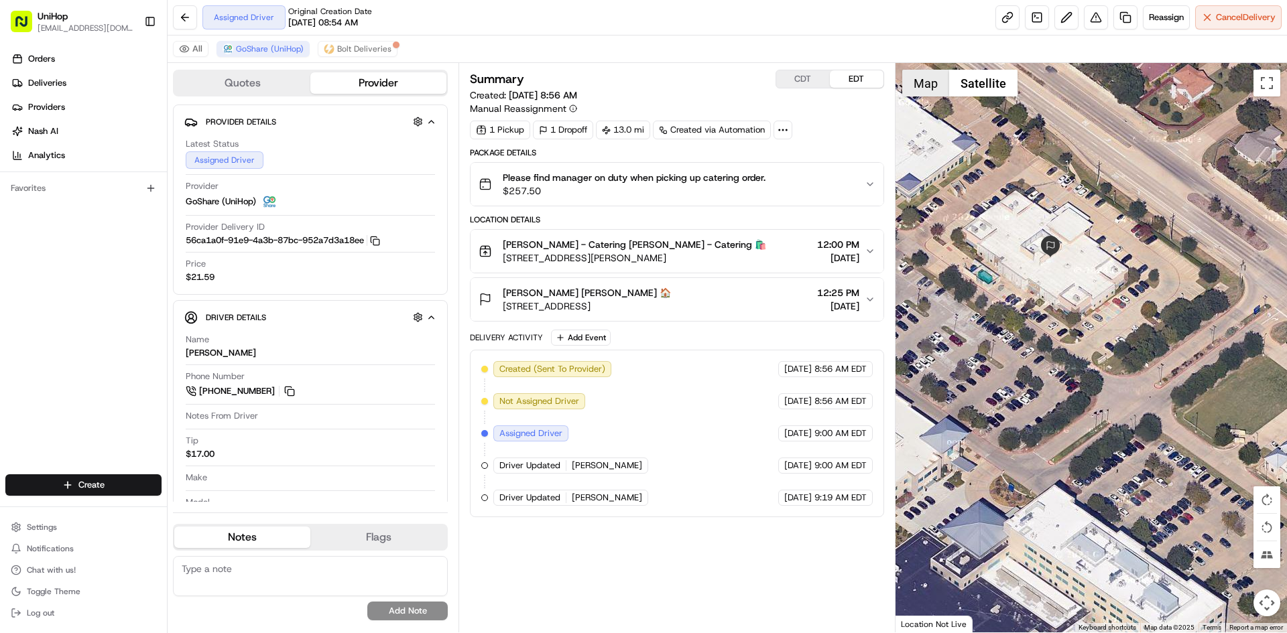
click at [940, 86] on button "Map" at bounding box center [925, 83] width 47 height 27
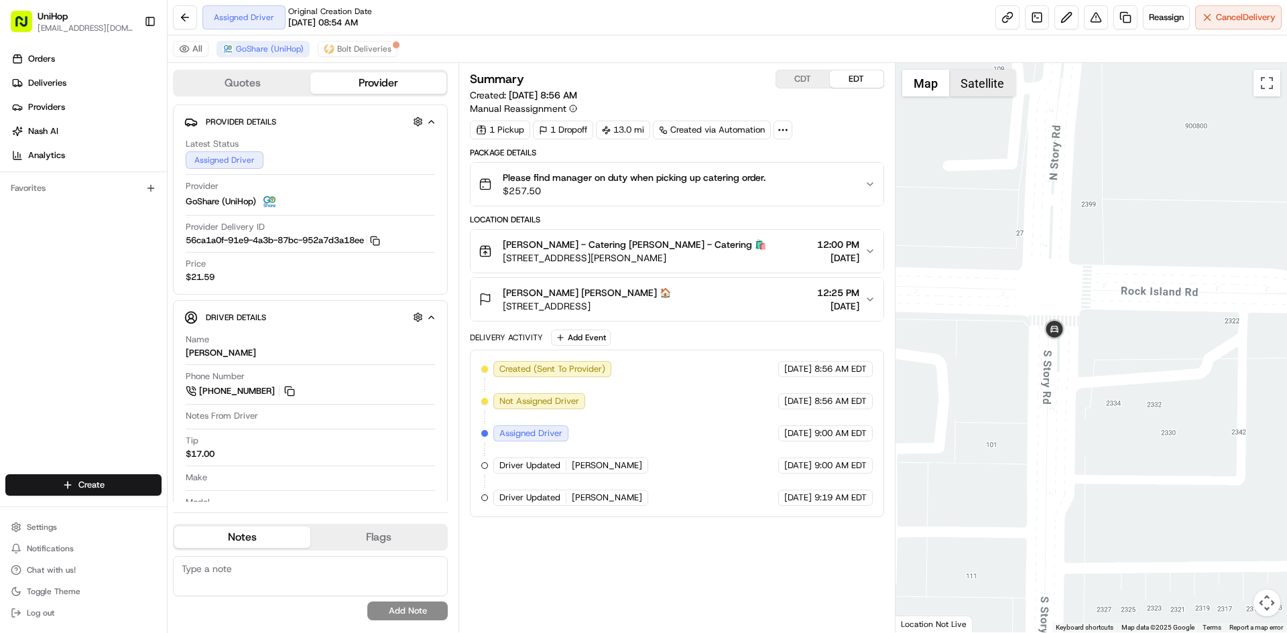
click at [962, 77] on button "Satellite" at bounding box center [982, 83] width 66 height 27
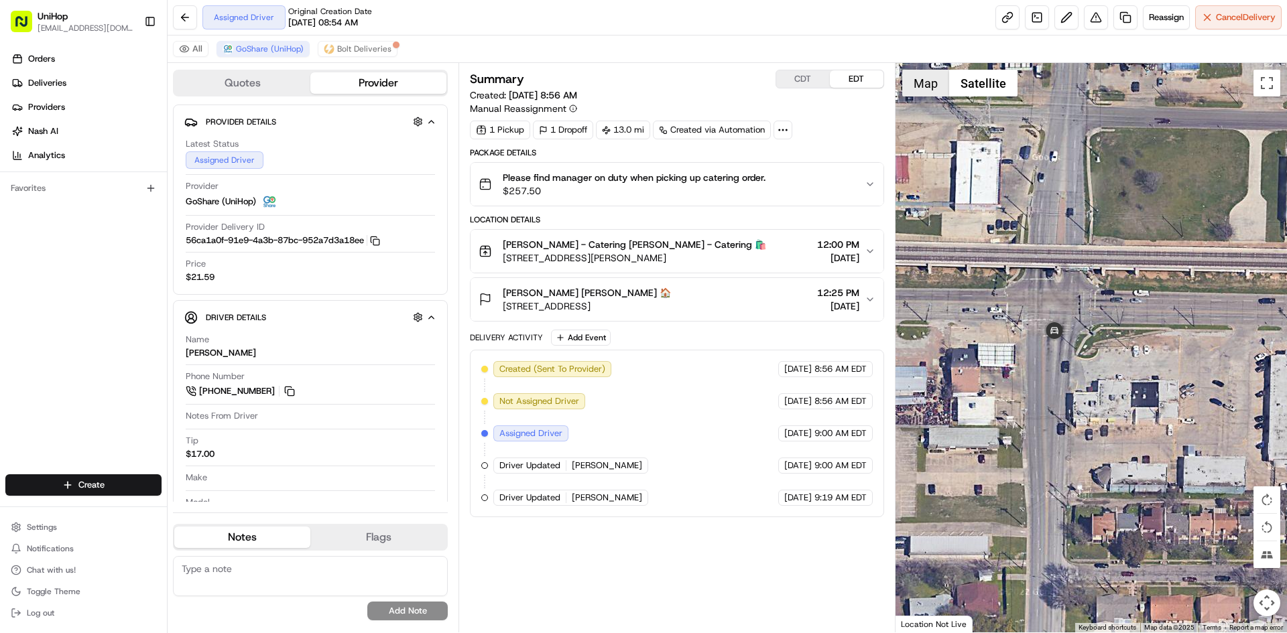
click at [931, 80] on button "Map" at bounding box center [925, 83] width 47 height 27
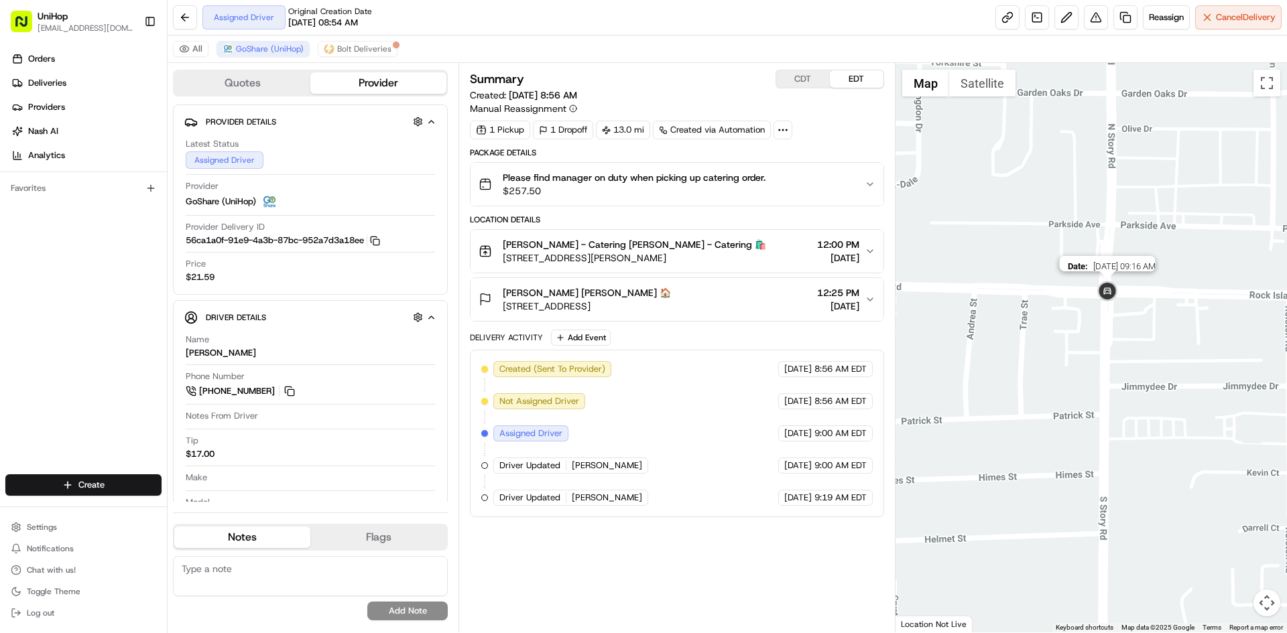
click at [1110, 284] on img at bounding box center [1107, 292] width 27 height 27
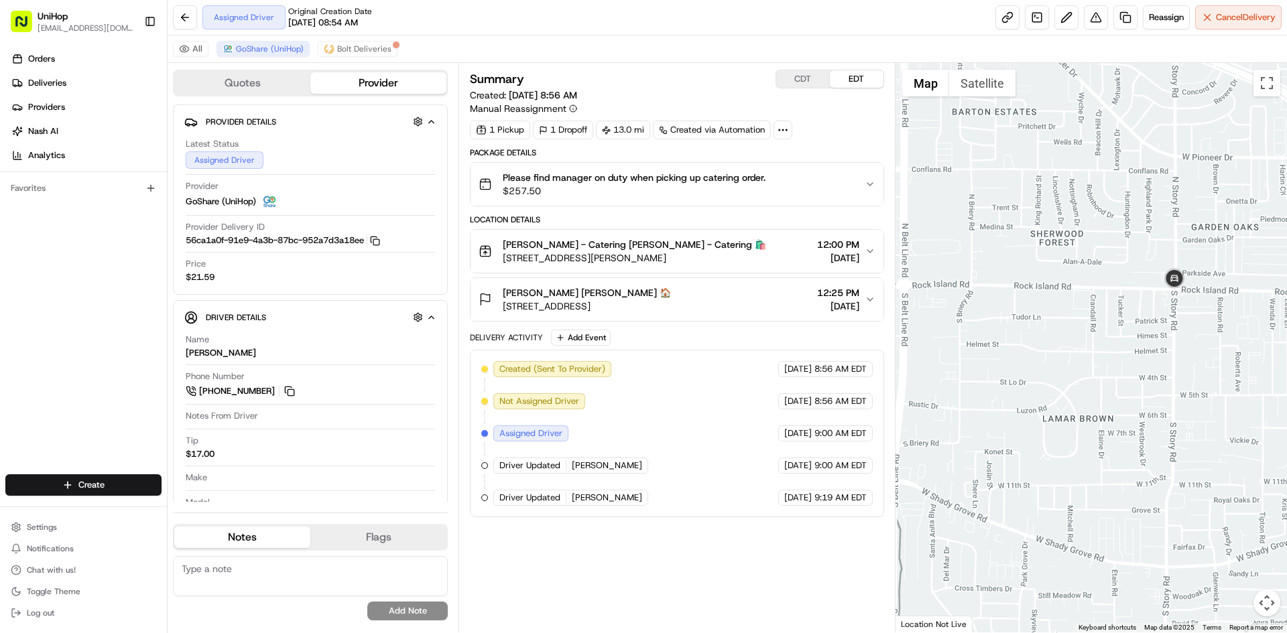
drag, startPoint x: 1200, startPoint y: 295, endPoint x: 1149, endPoint y: 309, distance: 52.8
click at [1151, 311] on div "To navigate, press the arrow keys." at bounding box center [1091, 348] width 392 height 570
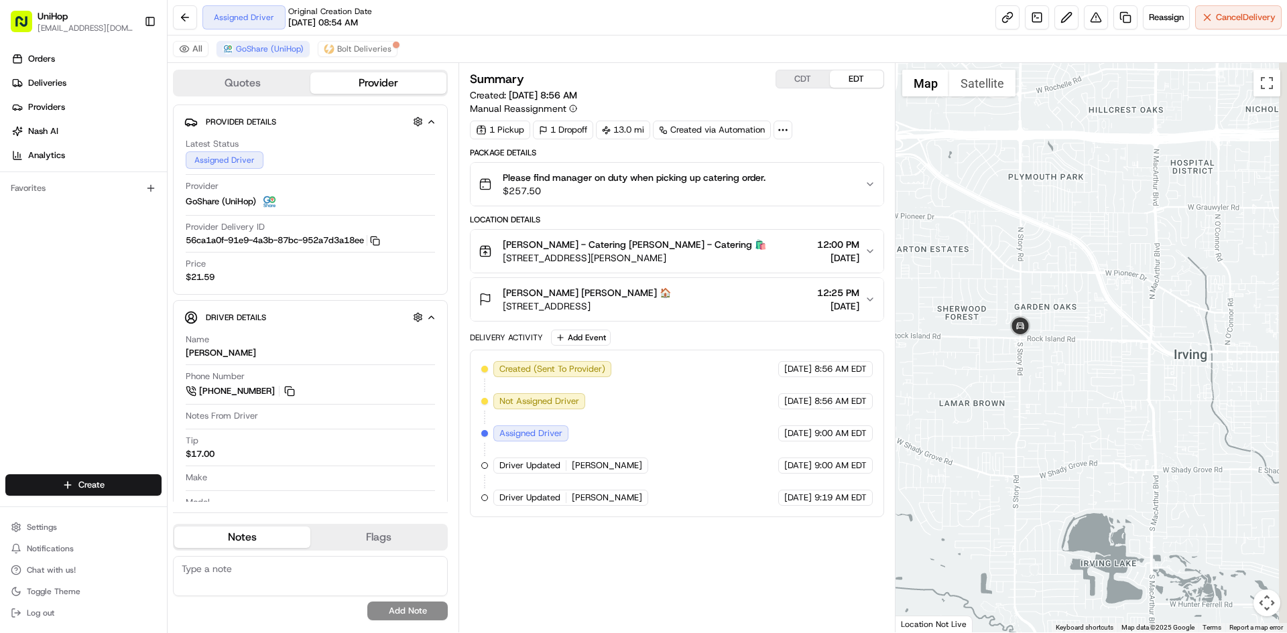
drag, startPoint x: 1205, startPoint y: 286, endPoint x: 1017, endPoint y: 300, distance: 188.8
click at [1089, 300] on div at bounding box center [1091, 348] width 392 height 570
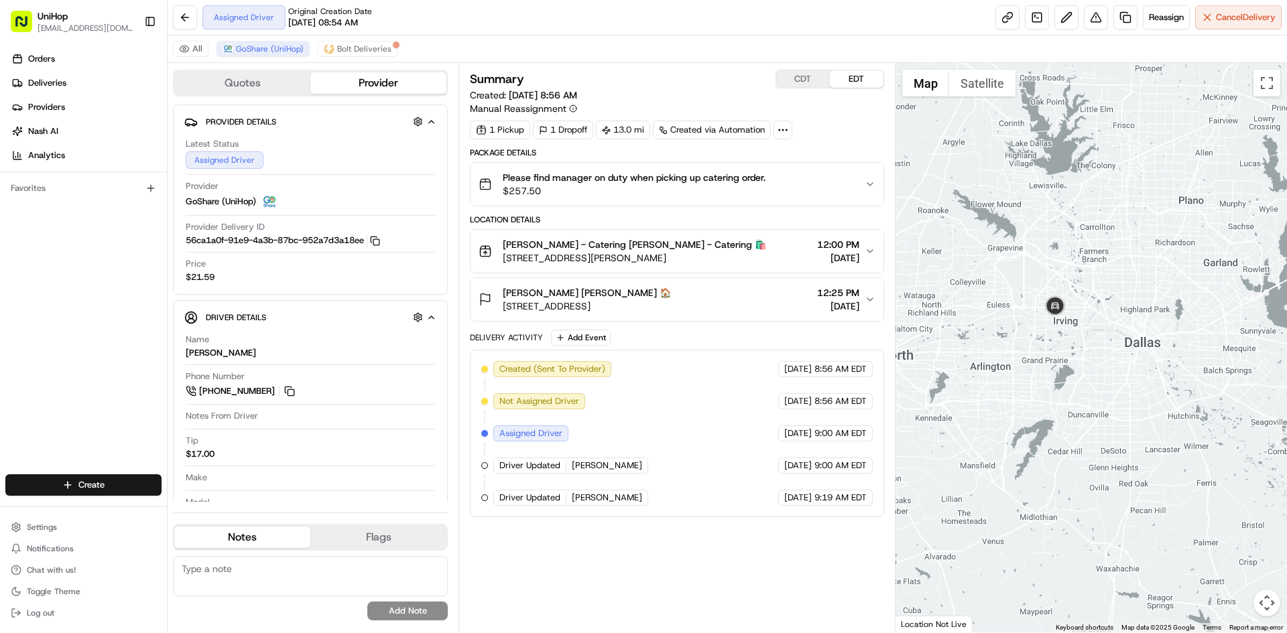
drag, startPoint x: 1081, startPoint y: 291, endPoint x: 1042, endPoint y: 313, distance: 44.7
click at [1048, 314] on div at bounding box center [1091, 348] width 392 height 570
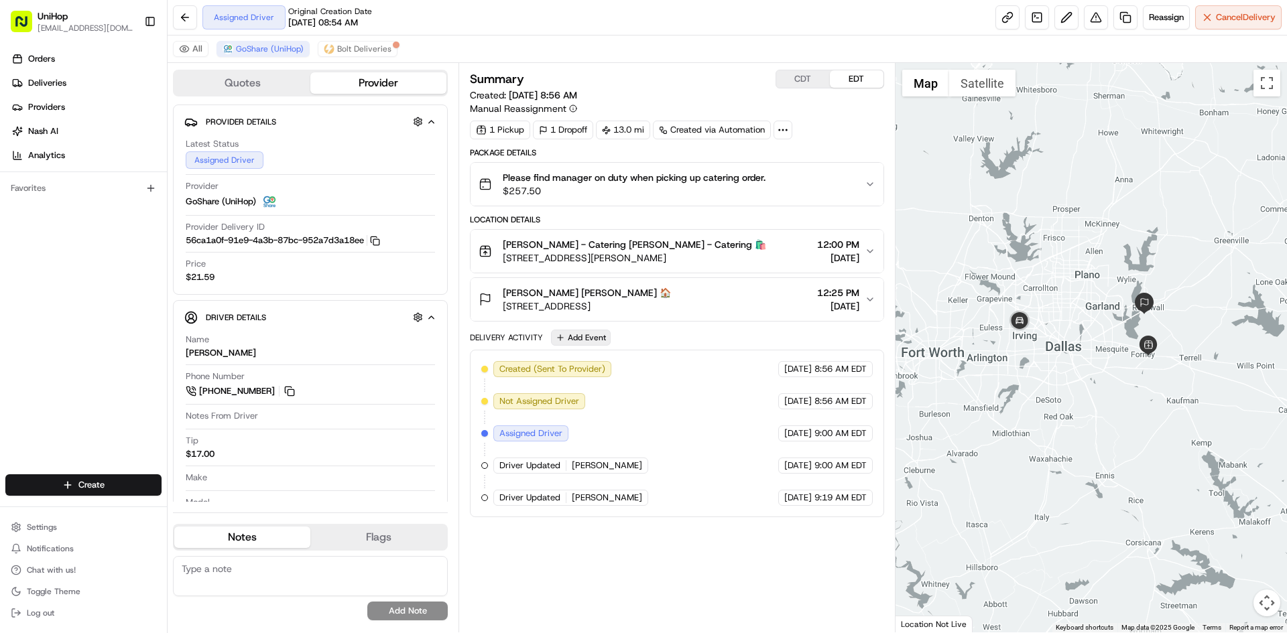
click at [595, 338] on button "Add Event" at bounding box center [581, 338] width 60 height 16
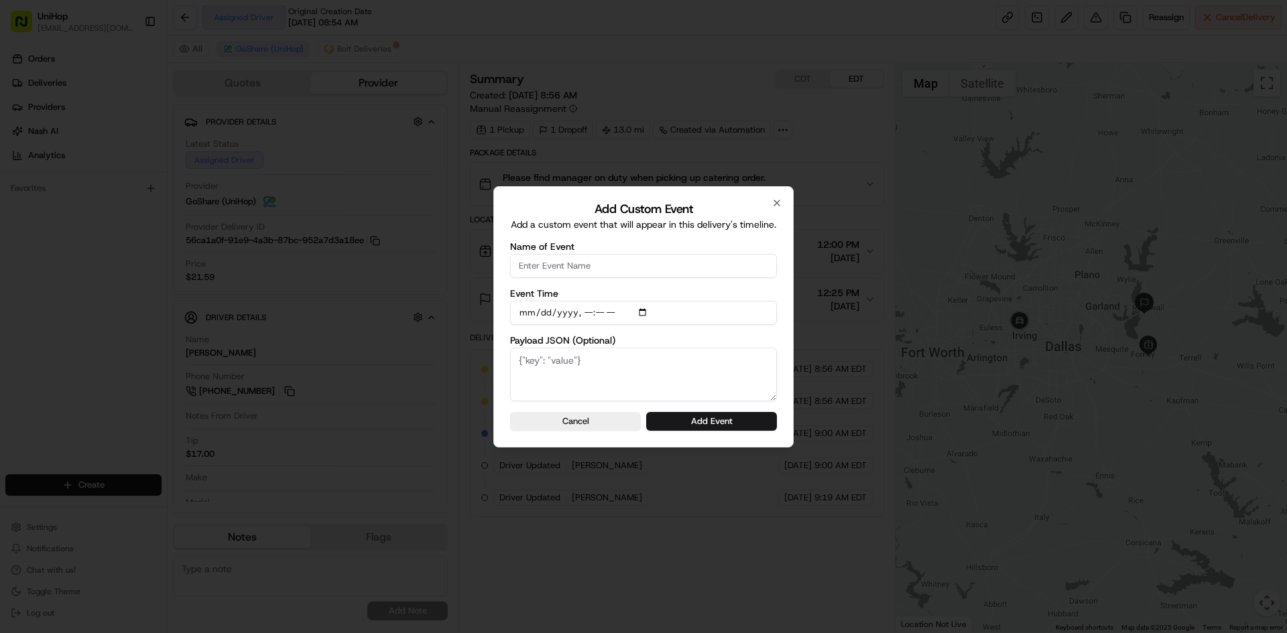
click at [616, 269] on input "Name of Event" at bounding box center [643, 266] width 267 height 24
type input "Driver Confirmed"
click at [649, 311] on input "Event Time" at bounding box center [643, 313] width 267 height 24
type input "2025-08-15T10:14"
click at [783, 338] on div "Add Custom Event Add a custom event that will appear in this delivery's timelin…" at bounding box center [643, 316] width 300 height 261
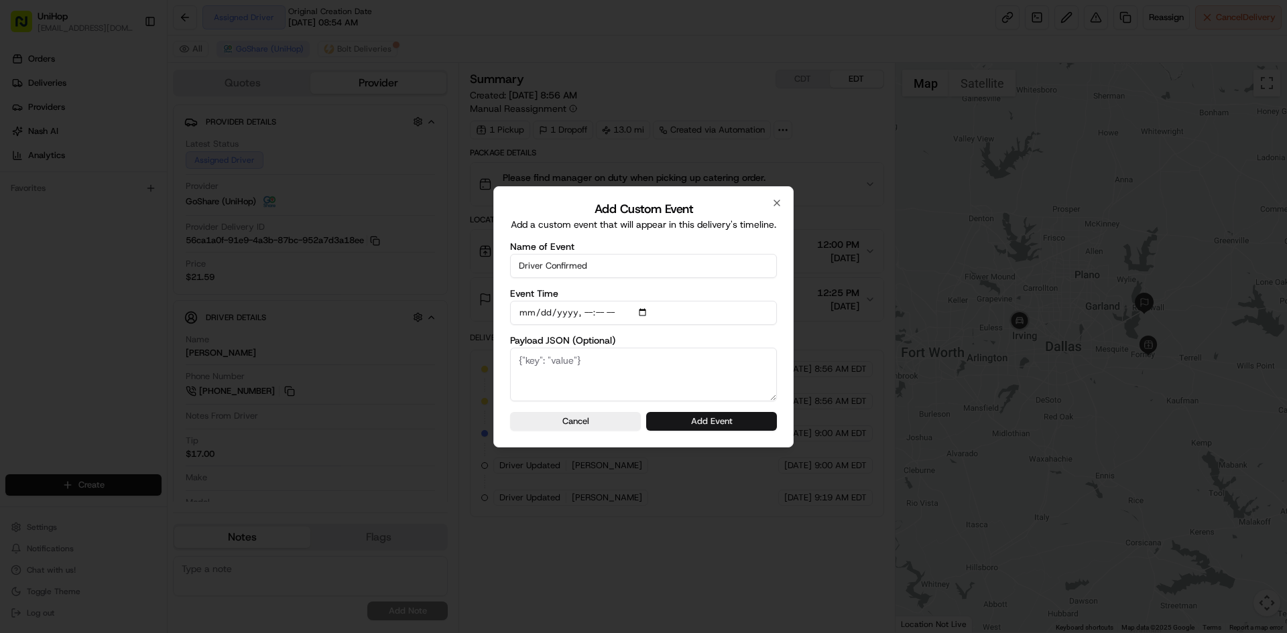
click at [751, 423] on button "Add Event" at bounding box center [711, 421] width 131 height 19
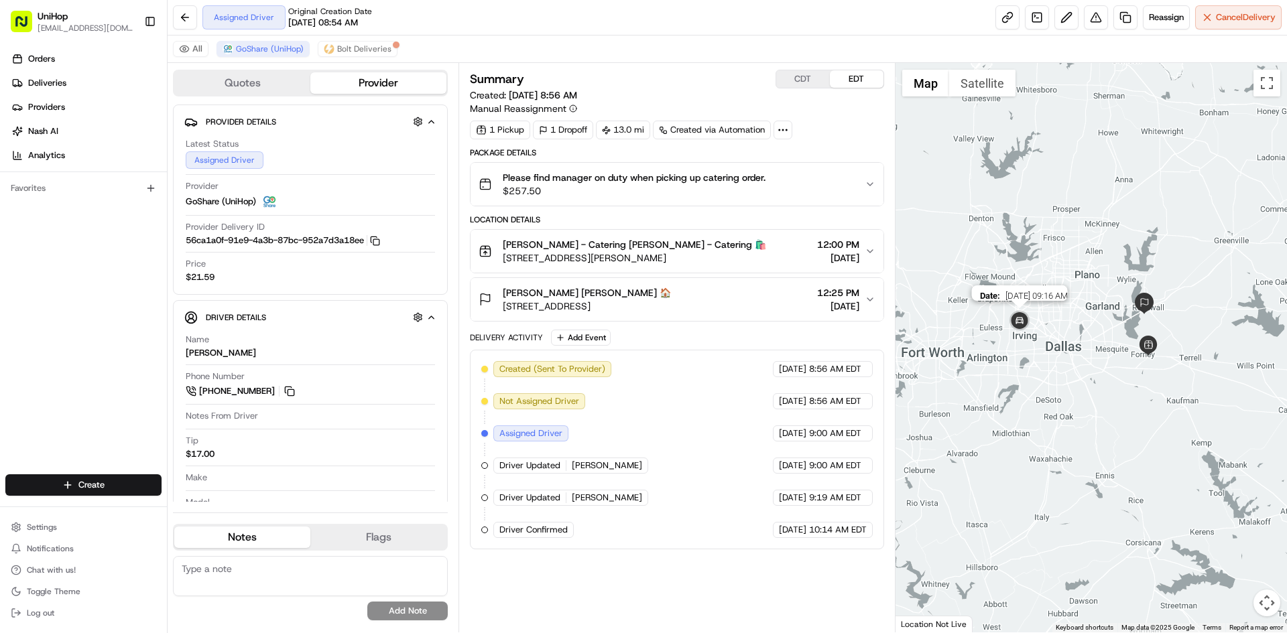
click at [1013, 324] on img at bounding box center [1019, 321] width 27 height 27
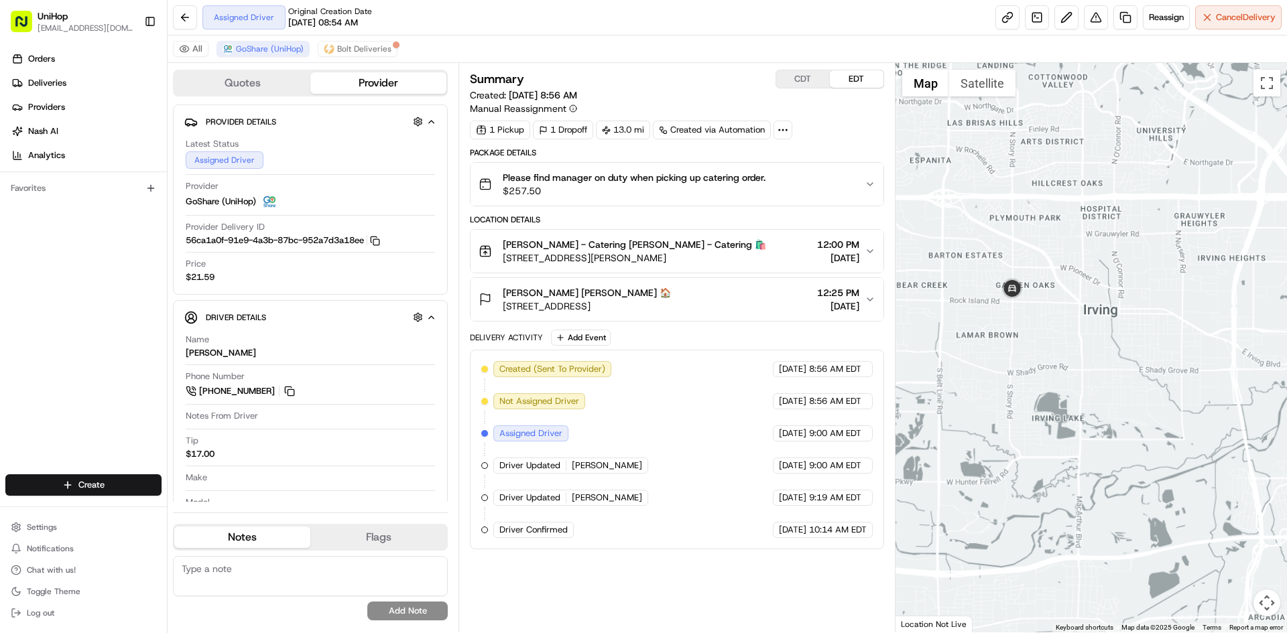
drag, startPoint x: 1182, startPoint y: 295, endPoint x: 1055, endPoint y: 298, distance: 126.7
click at [1104, 296] on div "To navigate, press the arrow keys." at bounding box center [1091, 348] width 392 height 570
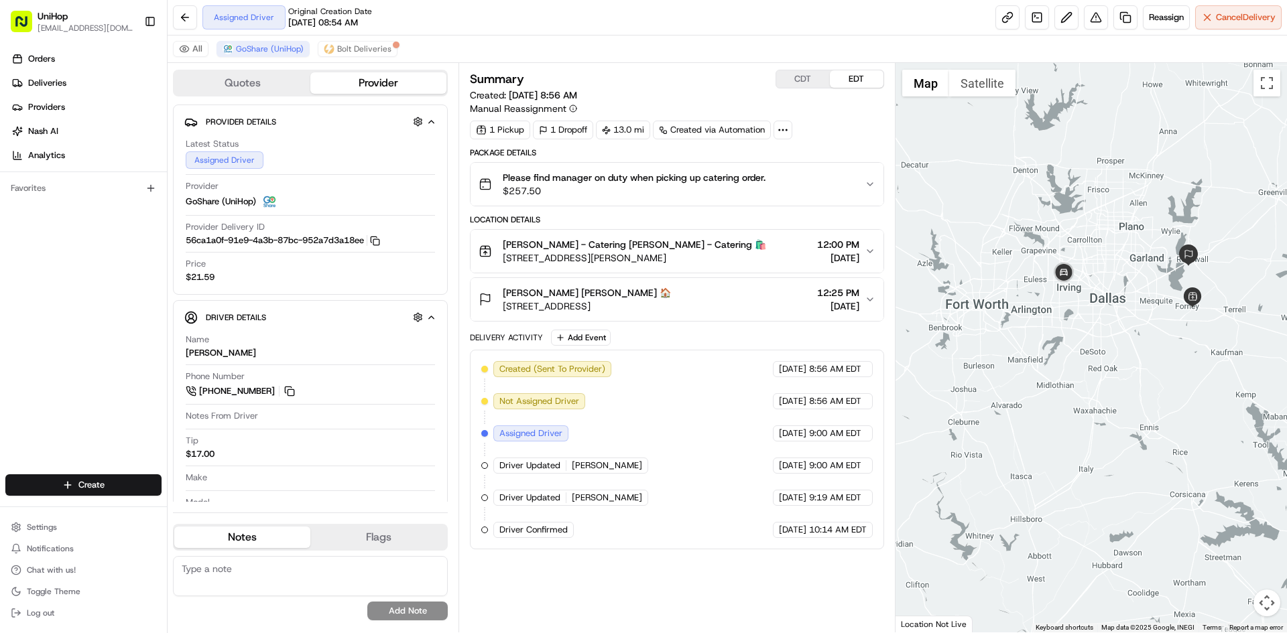
drag, startPoint x: 1096, startPoint y: 208, endPoint x: 1092, endPoint y: 254, distance: 45.7
click at [1094, 255] on div at bounding box center [1091, 348] width 392 height 570
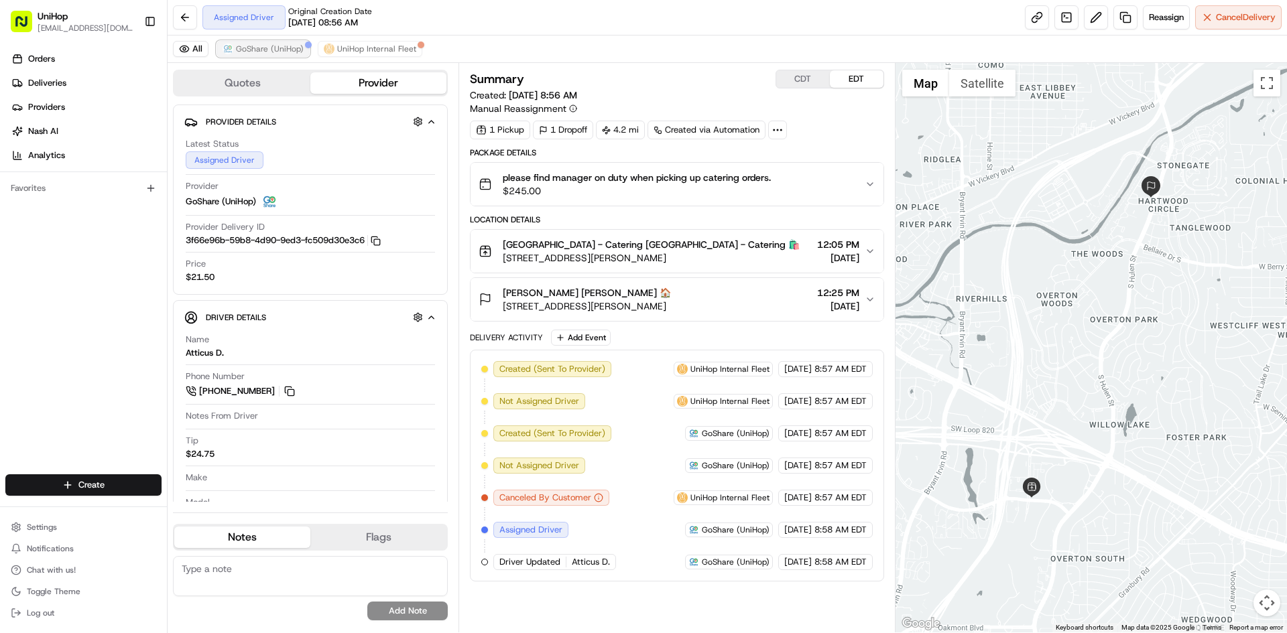
click at [296, 52] on span "GoShare (UniHop)" at bounding box center [270, 49] width 68 height 11
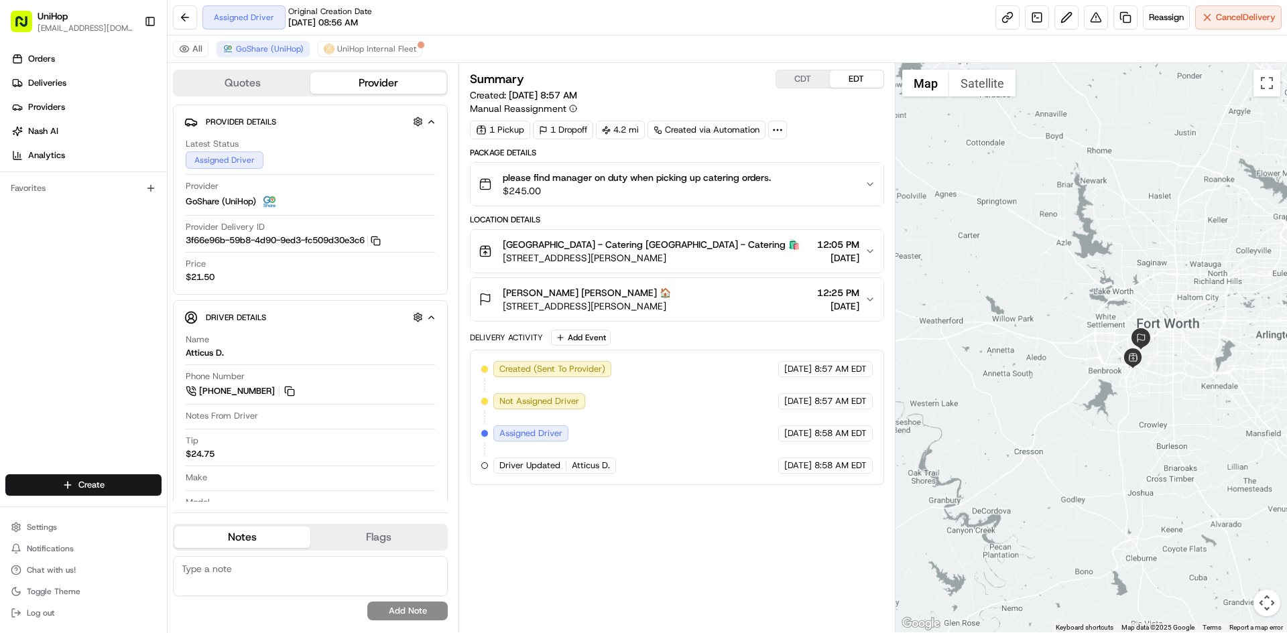
drag, startPoint x: 1147, startPoint y: 243, endPoint x: 1198, endPoint y: 314, distance: 87.4
click at [1198, 314] on div at bounding box center [1091, 348] width 392 height 570
click at [738, 296] on div "Sara Howard Sara Howard 🏠 2900 S Hulen St #40, Fort Worth, TX 76109, USA 12:25 …" at bounding box center [670, 299] width 385 height 27
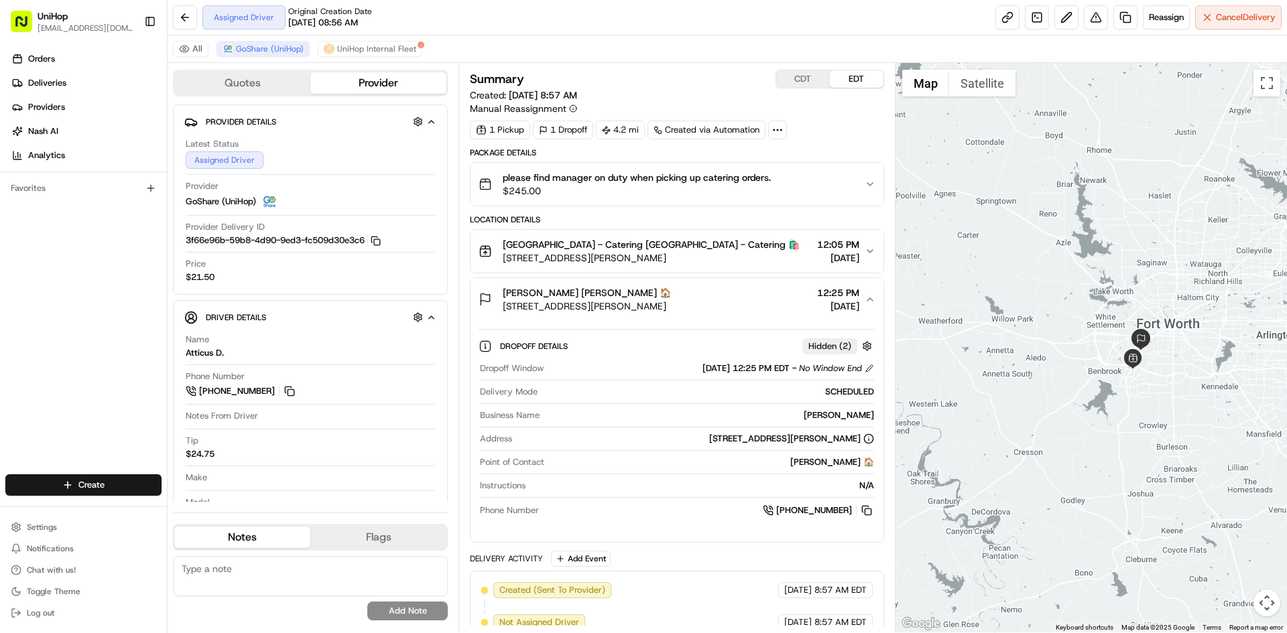
click at [738, 290] on div "Sara Howard Sara Howard 🏠 2900 S Hulen St #40, Fort Worth, TX 76109, USA 12:25 …" at bounding box center [670, 299] width 385 height 27
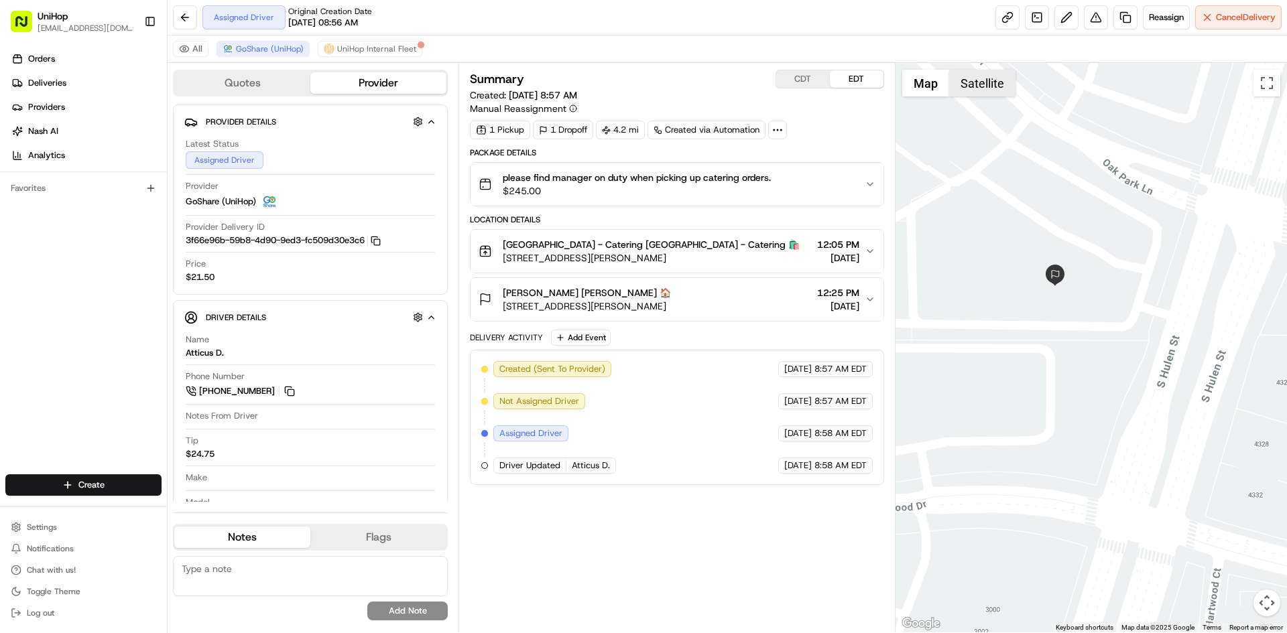
click at [980, 92] on button "Satellite" at bounding box center [982, 83] width 66 height 27
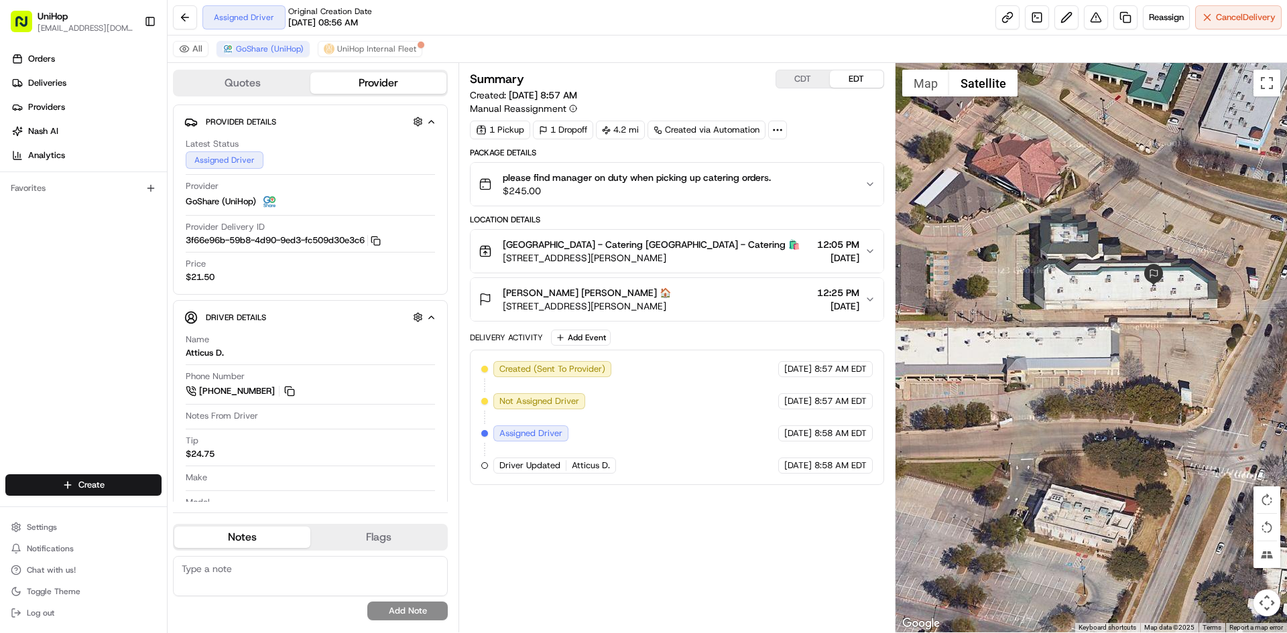
drag, startPoint x: 1080, startPoint y: 178, endPoint x: 1226, endPoint y: 158, distance: 147.4
click at [1250, 159] on div at bounding box center [1091, 348] width 392 height 570
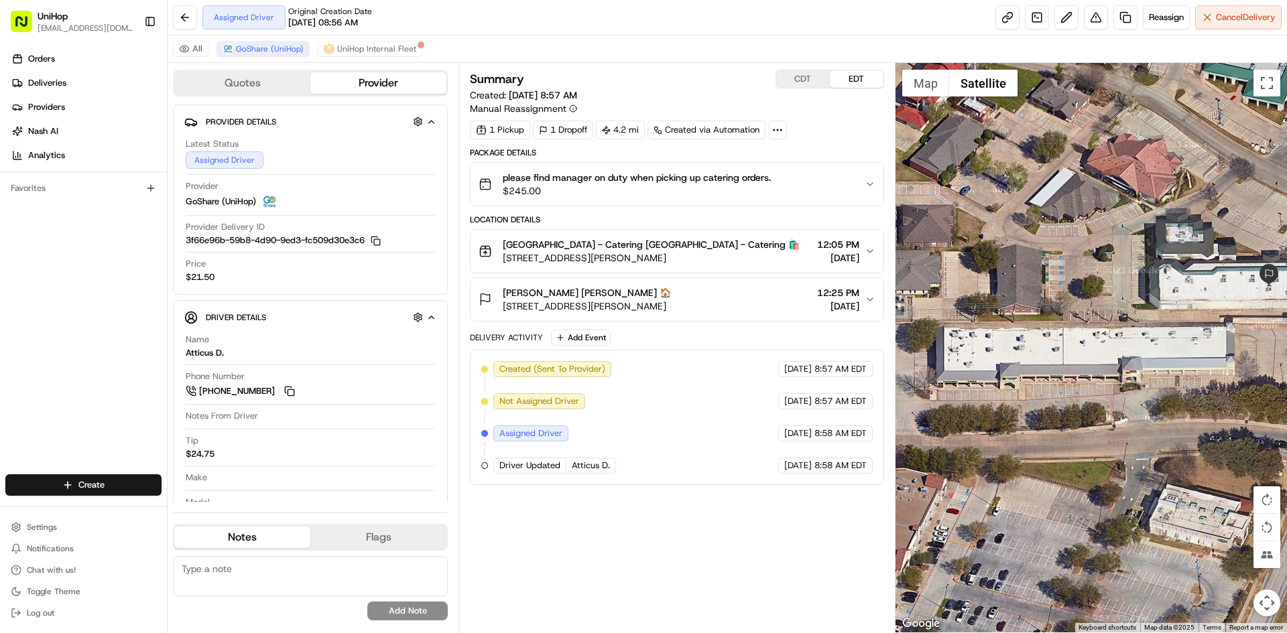
drag, startPoint x: 1149, startPoint y: 172, endPoint x: 911, endPoint y: 184, distance: 238.2
click at [911, 184] on div at bounding box center [1091, 348] width 392 height 570
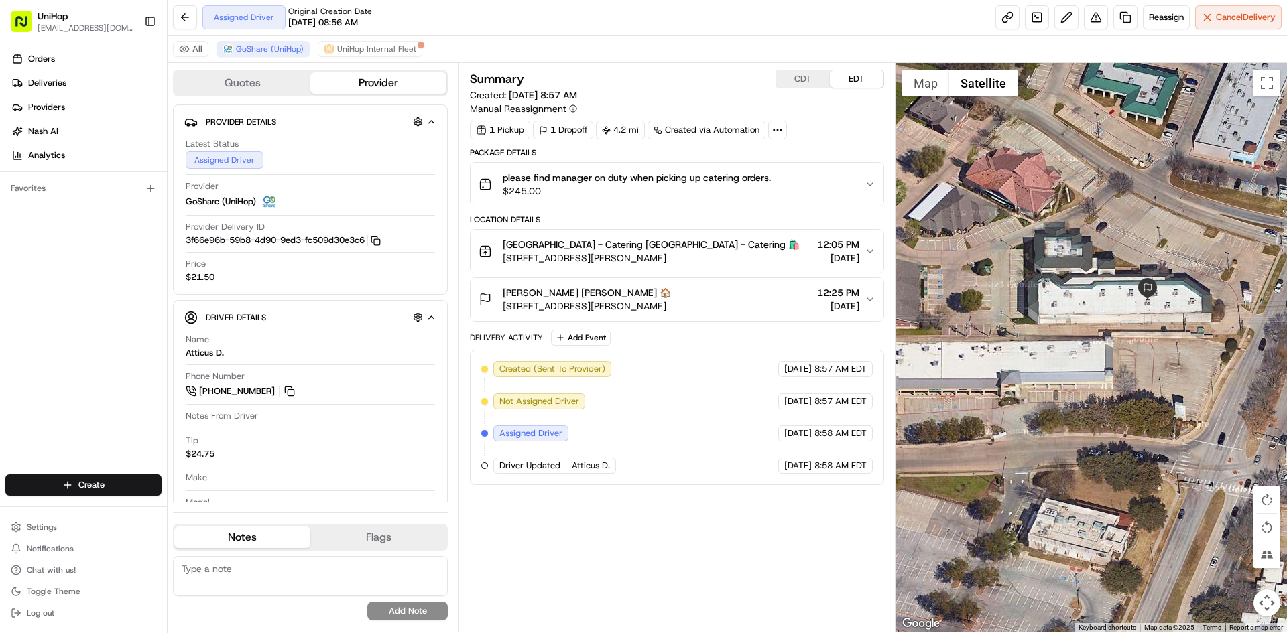
click at [1044, 186] on div at bounding box center [1091, 348] width 392 height 570
click at [740, 293] on div "Sara Howard Sara Howard 🏠 2900 S Hulen St #40, Fort Worth, TX 76109, USA 12:25 …" at bounding box center [670, 299] width 385 height 27
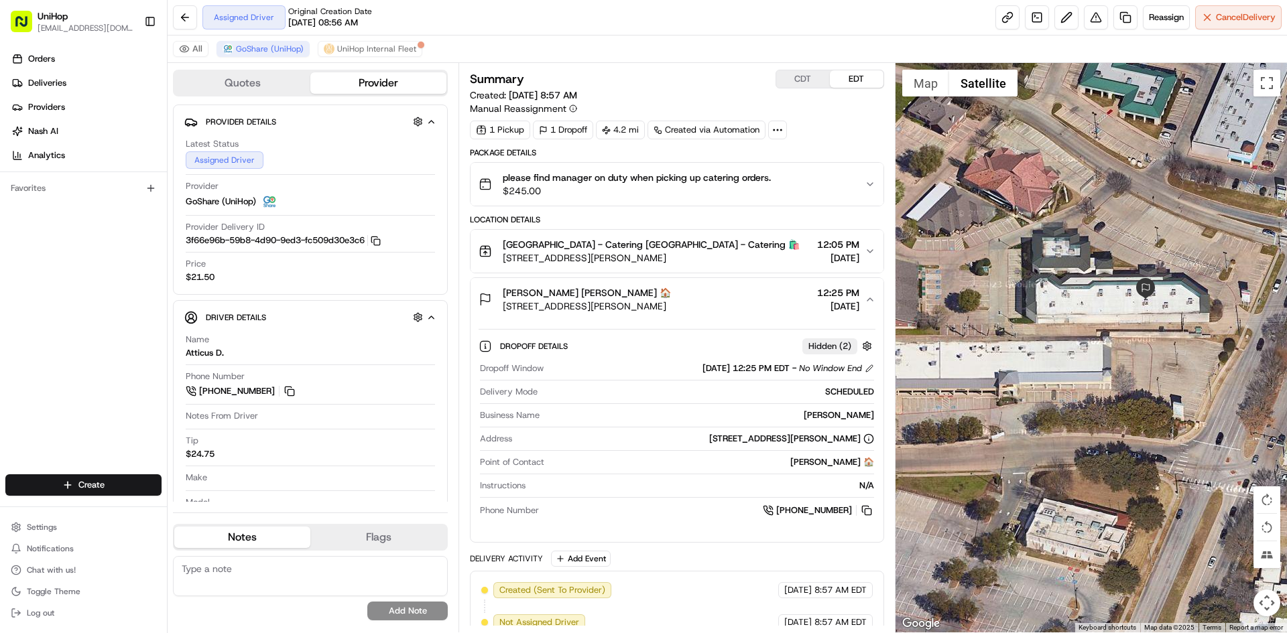
click at [734, 301] on div "Sara Howard Sara Howard 🏠 2900 S Hulen St #40, Fort Worth, TX 76109, USA 12:25 …" at bounding box center [670, 299] width 385 height 27
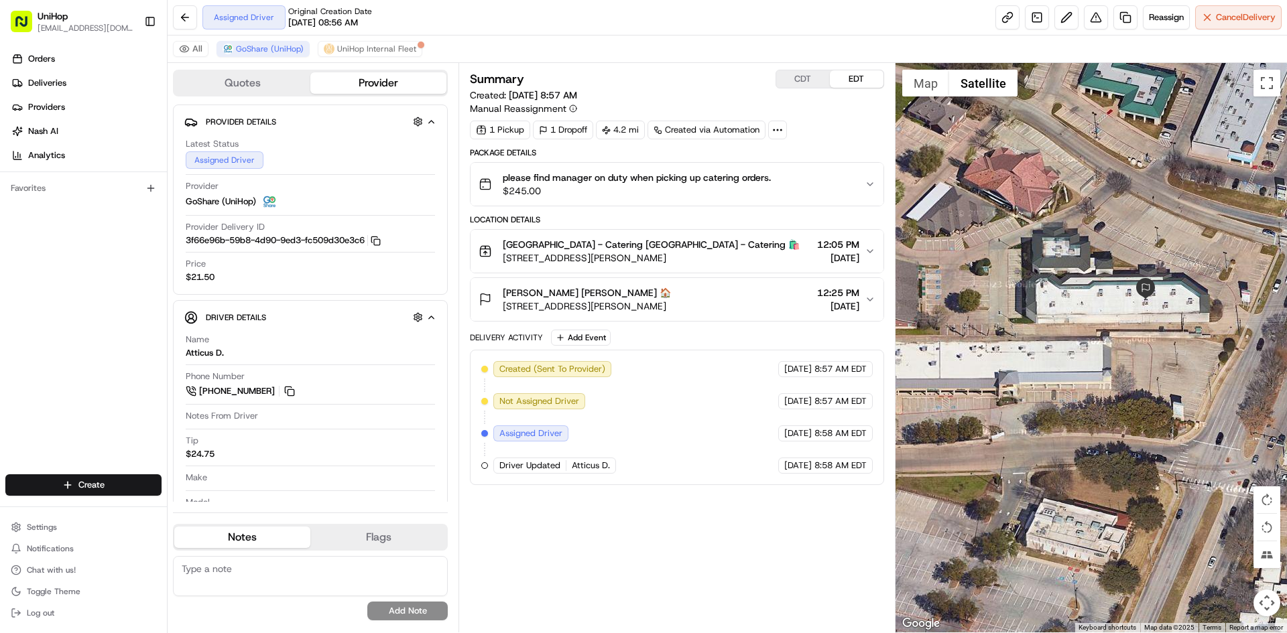
click at [733, 302] on div "Sara Howard Sara Howard 🏠 2900 S Hulen St #40, Fort Worth, TX 76109, USA 12:25 …" at bounding box center [670, 299] width 385 height 27
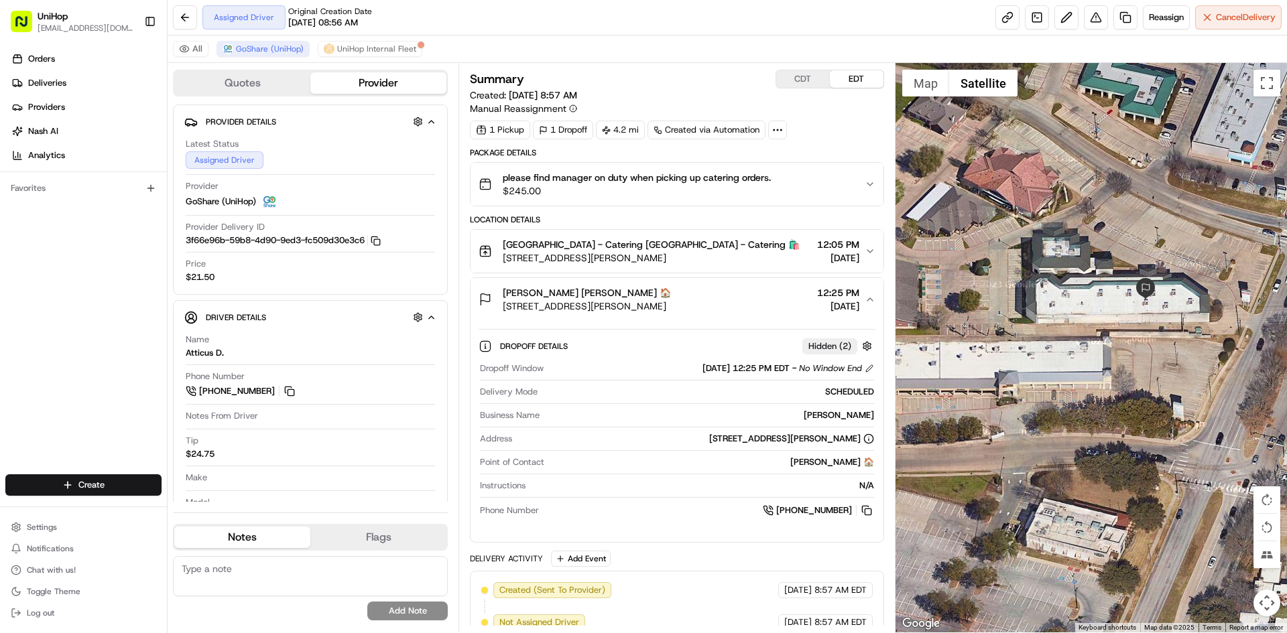
click at [733, 302] on div "Sara Howard Sara Howard 🏠 2900 S Hulen St #40, Fort Worth, TX 76109, USA 12:25 …" at bounding box center [670, 299] width 385 height 27
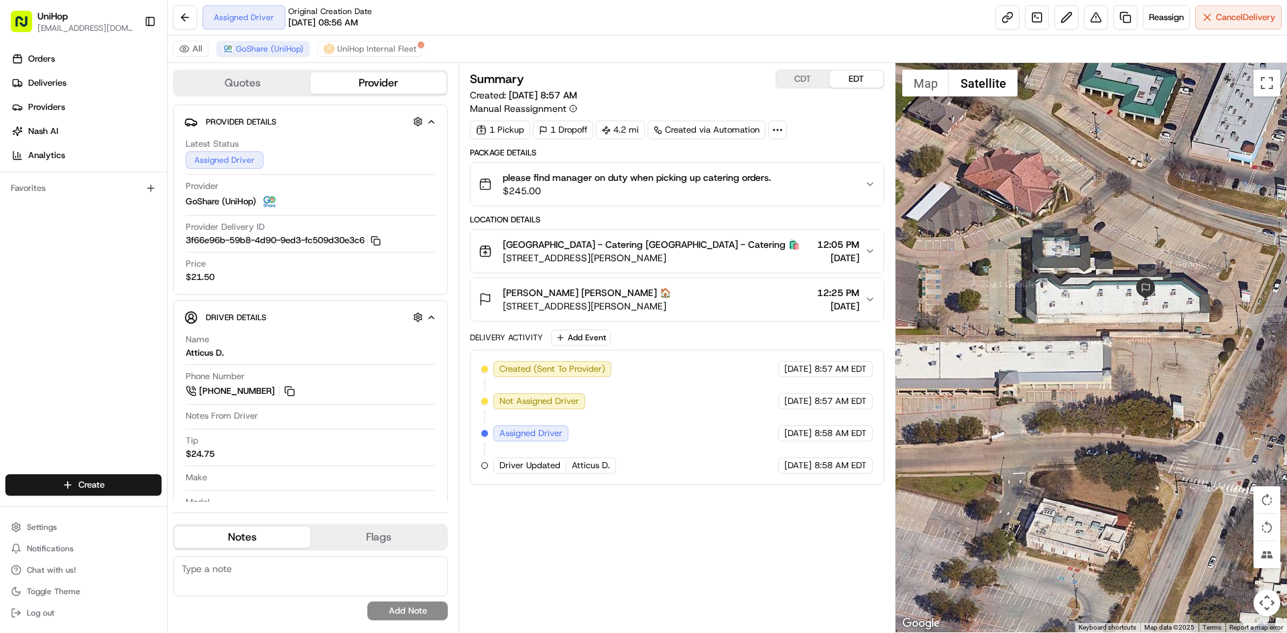
drag, startPoint x: 720, startPoint y: 302, endPoint x: 505, endPoint y: 308, distance: 215.2
click at [505, 308] on div "Sara Howard Sara Howard 🏠 2900 S Hulen St #40, Fort Worth, TX 76109, USA 12:25 …" at bounding box center [670, 299] width 385 height 27
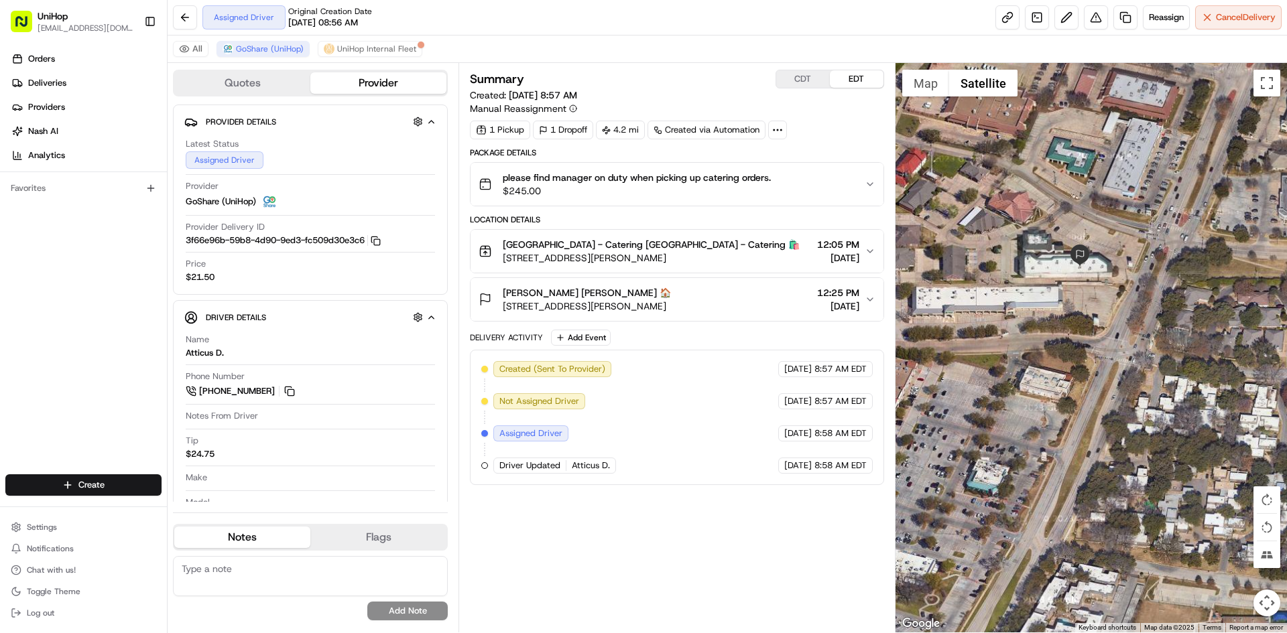
click at [923, 87] on button "Map" at bounding box center [925, 83] width 47 height 27
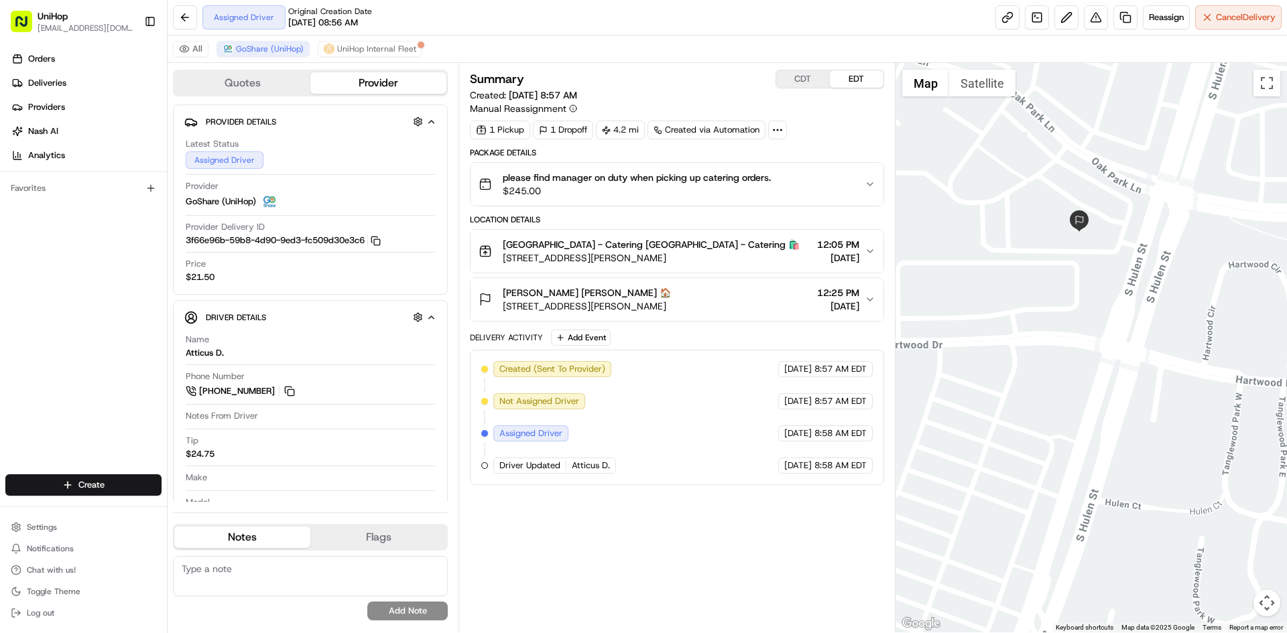
drag, startPoint x: 972, startPoint y: 199, endPoint x: 1021, endPoint y: 198, distance: 48.3
click at [992, 196] on div at bounding box center [1091, 348] width 392 height 570
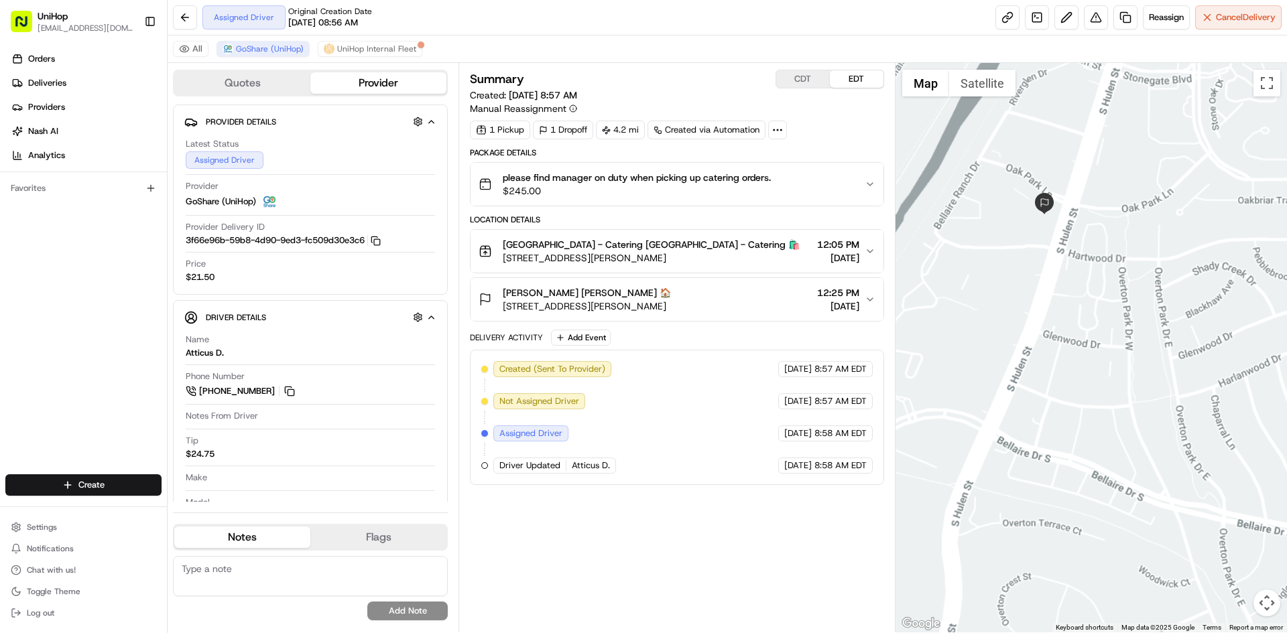
click at [1112, 312] on div at bounding box center [1091, 348] width 392 height 570
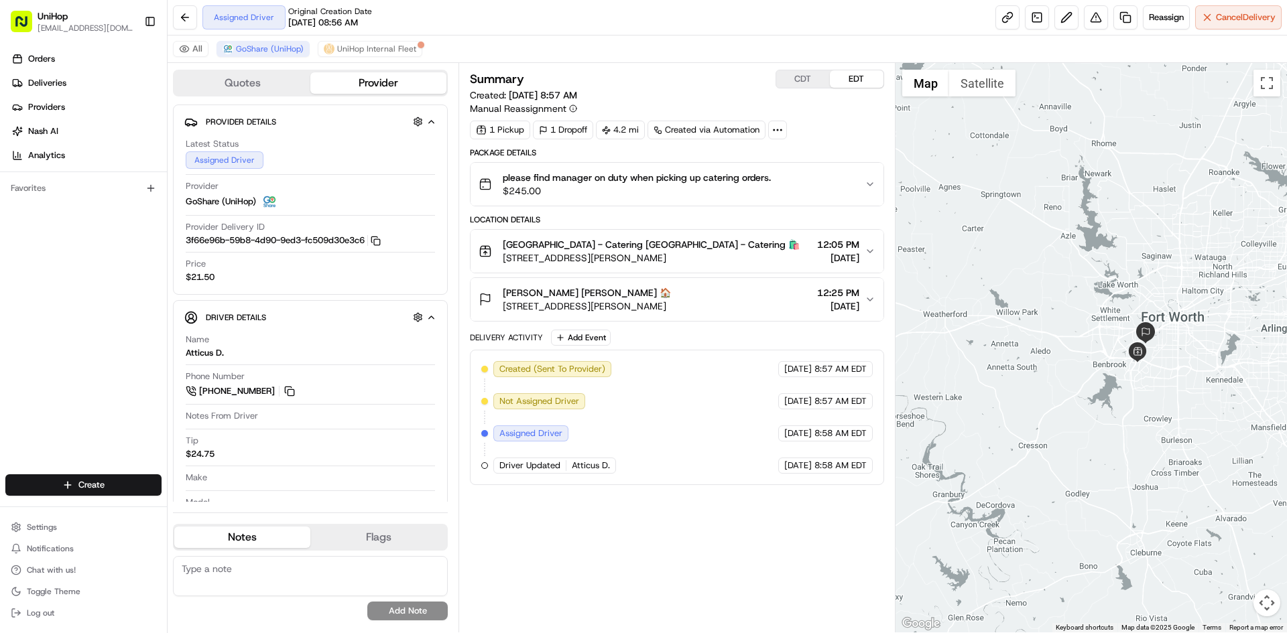
drag, startPoint x: 1171, startPoint y: 268, endPoint x: 1161, endPoint y: 318, distance: 50.6
click at [1161, 318] on div at bounding box center [1091, 348] width 392 height 570
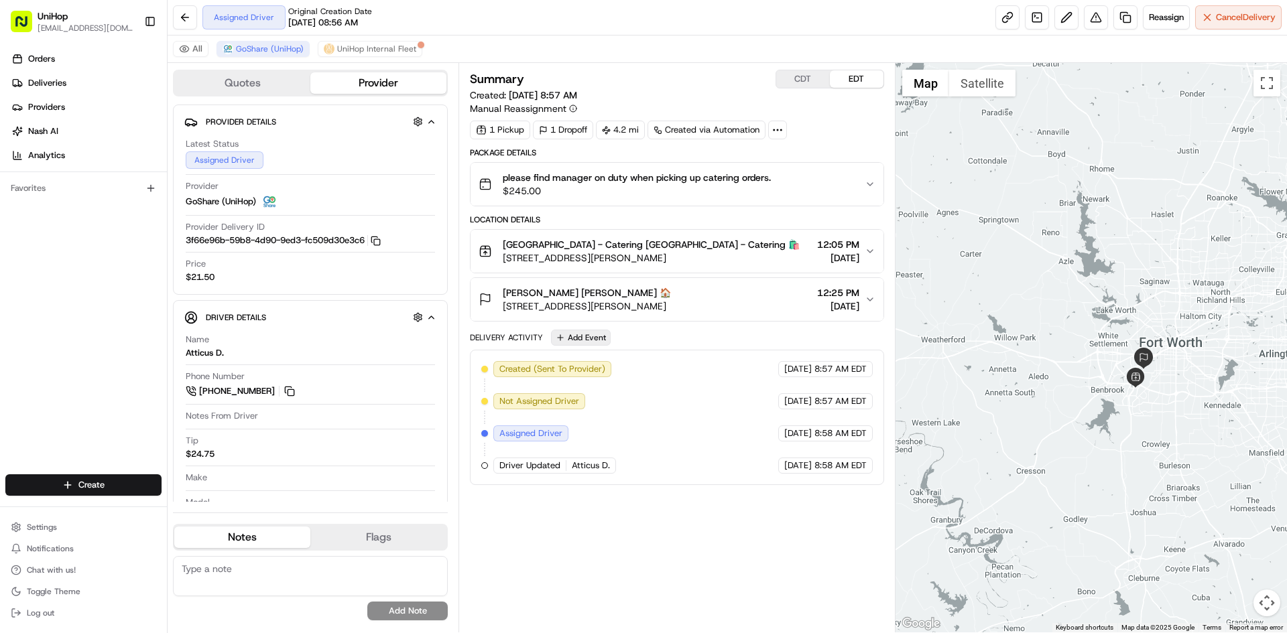
click at [586, 344] on button "Add Event" at bounding box center [581, 338] width 60 height 16
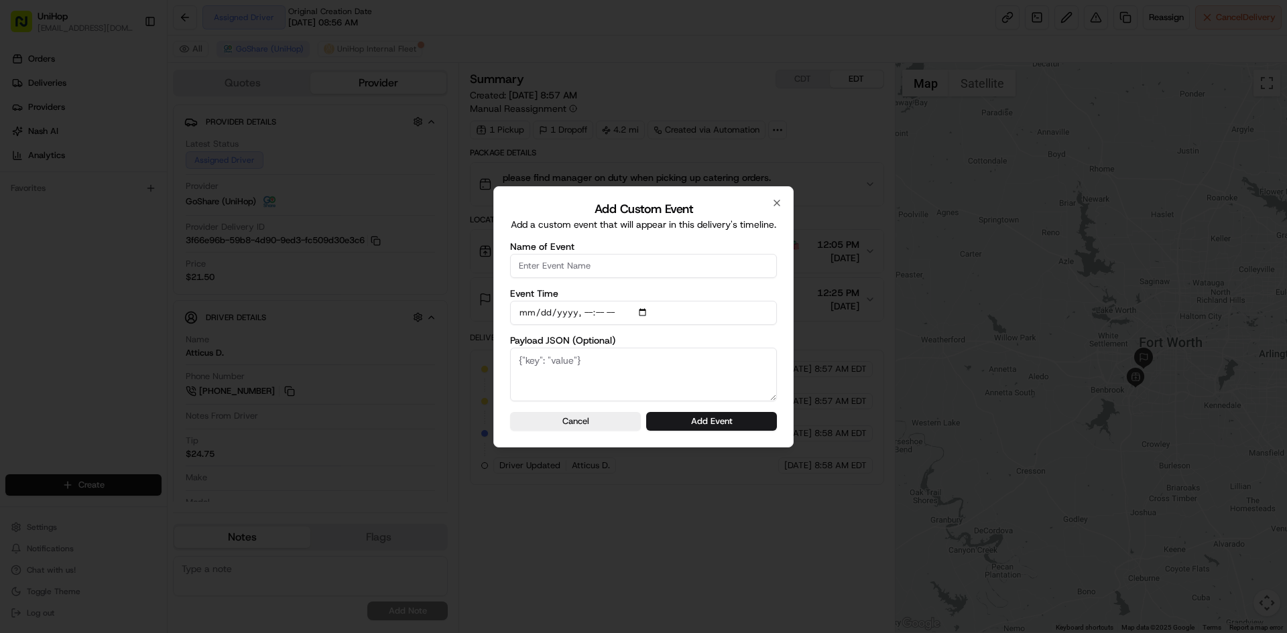
click at [599, 261] on input "Name of Event" at bounding box center [643, 266] width 267 height 24
type input "Driver Confirmed"
click at [640, 311] on input "Event Time" at bounding box center [643, 313] width 267 height 24
click at [647, 317] on input "Event Time" at bounding box center [643, 313] width 267 height 24
type input "2025-08-15T10:12"
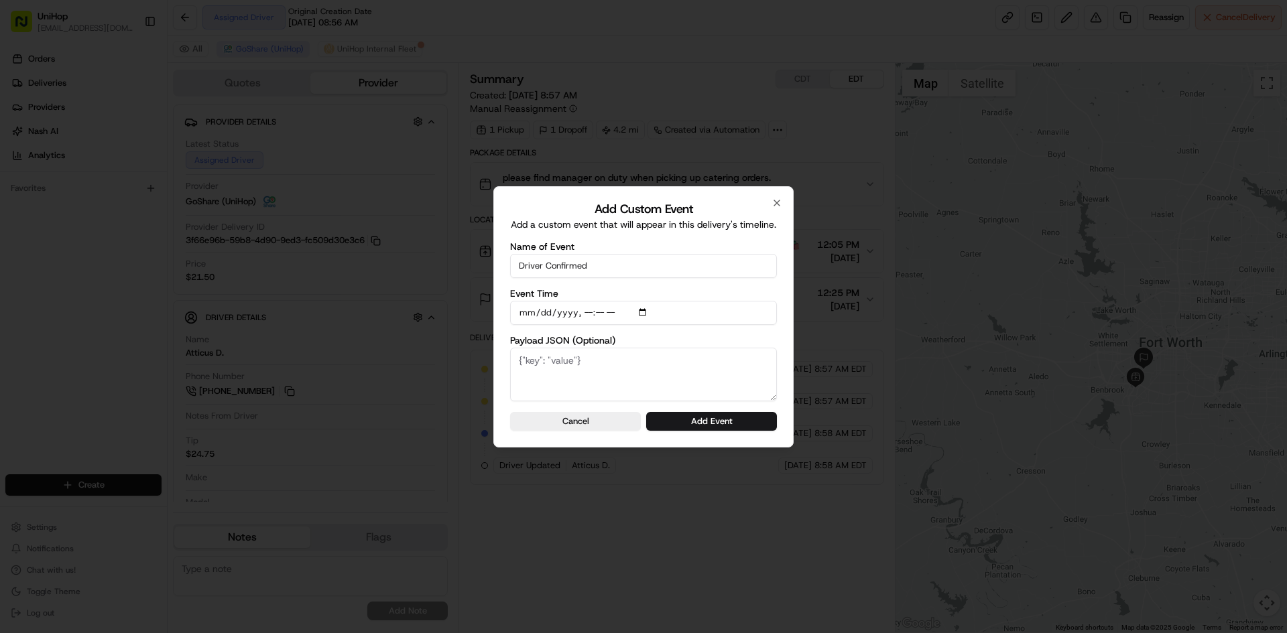
click at [775, 340] on label "Payload JSON (Optional)" at bounding box center [643, 340] width 267 height 9
click at [775, 348] on textarea "Payload JSON (Optional)" at bounding box center [643, 375] width 267 height 54
click at [742, 420] on button "Add Event" at bounding box center [711, 421] width 131 height 19
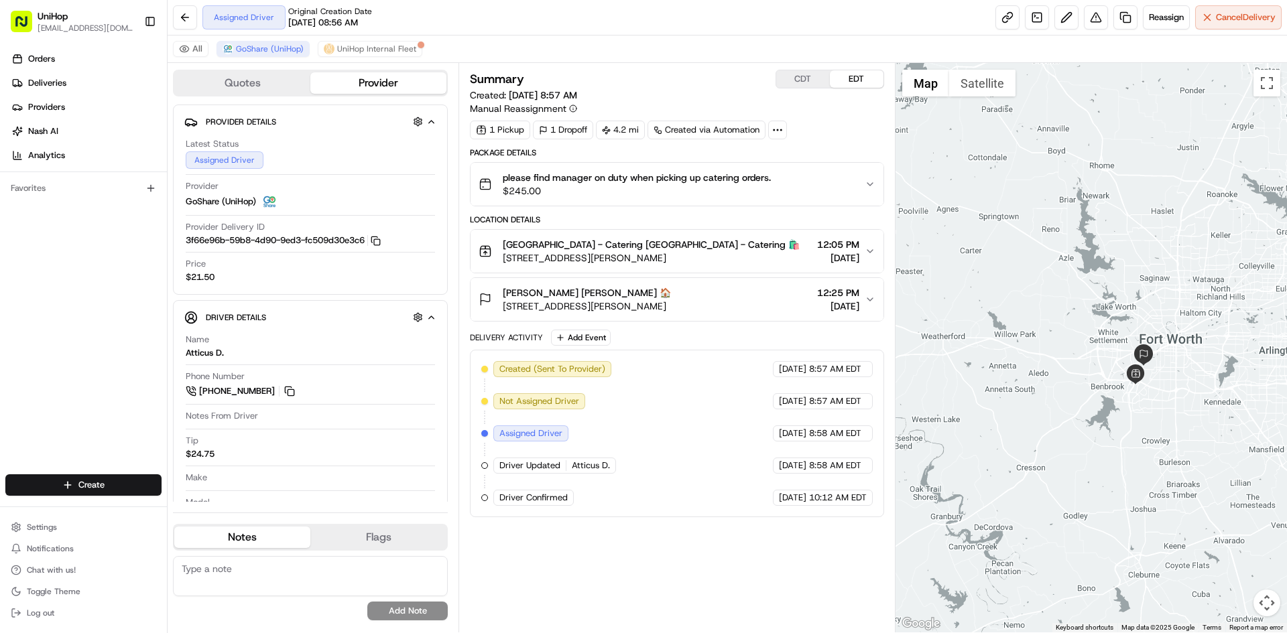
drag, startPoint x: 1099, startPoint y: 251, endPoint x: 1102, endPoint y: 243, distance: 8.5
click at [1102, 243] on div at bounding box center [1091, 348] width 392 height 570
click at [737, 298] on div "Sara Howard Sara Howard 🏠 2900 S Hulen St #40, Fort Worth, TX 76109, USA 12:25 …" at bounding box center [670, 299] width 385 height 27
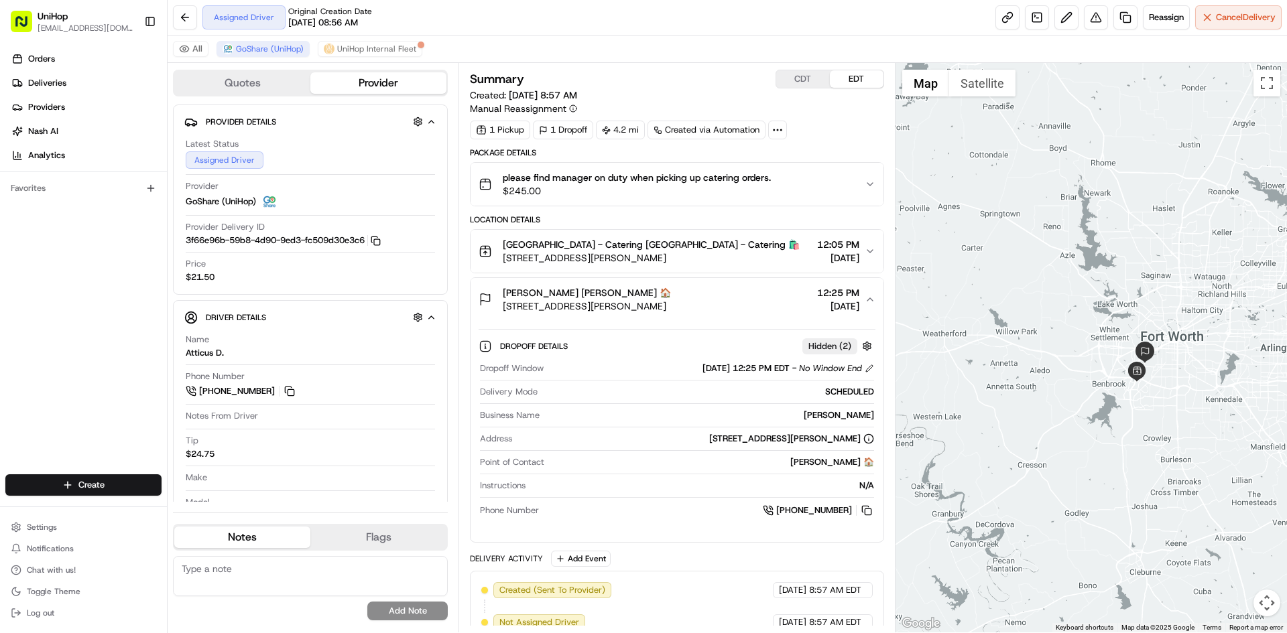
click at [737, 298] on div "Sara Howard Sara Howard 🏠 2900 S Hulen St #40, Fort Worth, TX 76109, USA 12:25 …" at bounding box center [670, 299] width 385 height 27
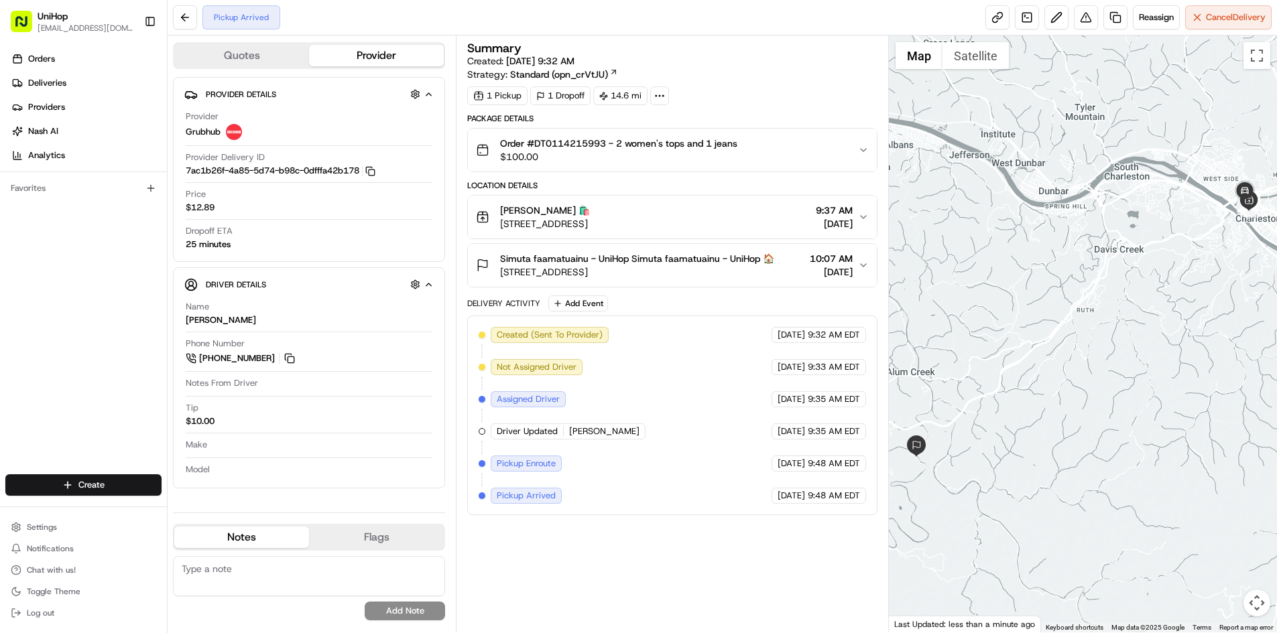
drag, startPoint x: 501, startPoint y: 226, endPoint x: 781, endPoint y: 228, distance: 279.4
click at [590, 228] on span "[STREET_ADDRESS]" at bounding box center [545, 223] width 90 height 13
click at [590, 229] on span "[STREET_ADDRESS]" at bounding box center [545, 223] width 90 height 13
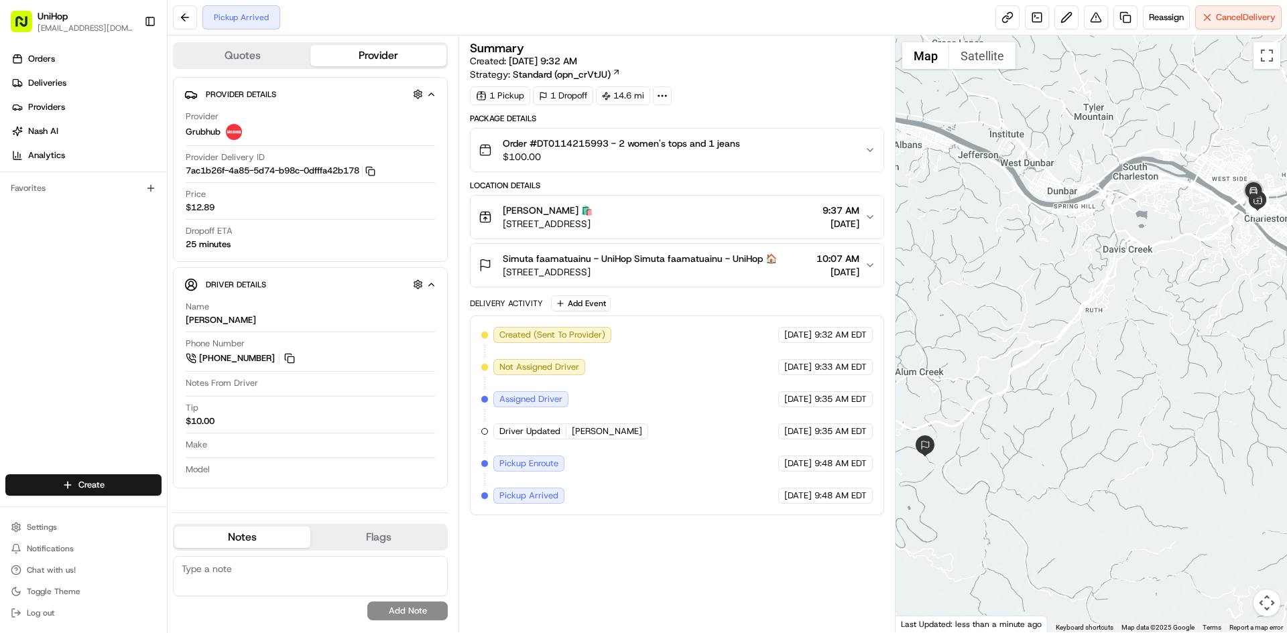
click at [592, 211] on div "[PERSON_NAME] 🛍️" at bounding box center [548, 210] width 90 height 13
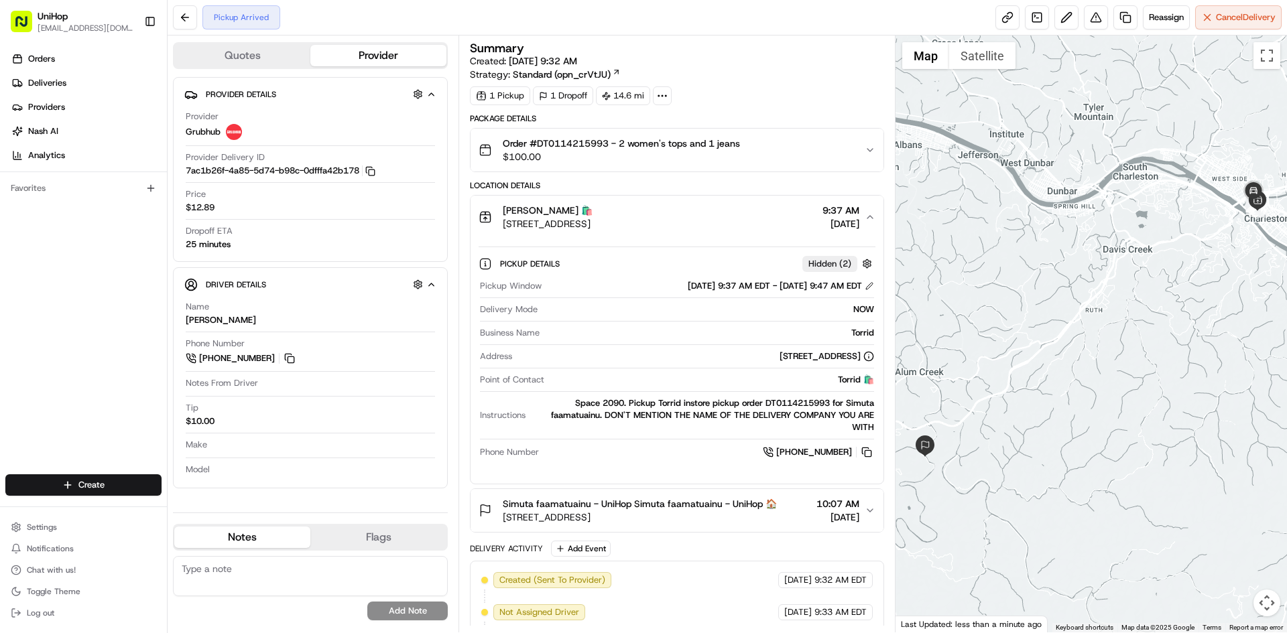
drag, startPoint x: 566, startPoint y: 353, endPoint x: 859, endPoint y: 358, distance: 292.9
click at [859, 358] on div "[STREET_ADDRESS]" at bounding box center [695, 356] width 356 height 12
drag, startPoint x: 503, startPoint y: 210, endPoint x: 526, endPoint y: 214, distance: 23.1
click at [526, 214] on span "[PERSON_NAME] 🛍️" at bounding box center [548, 210] width 90 height 13
copy span "Torrid"
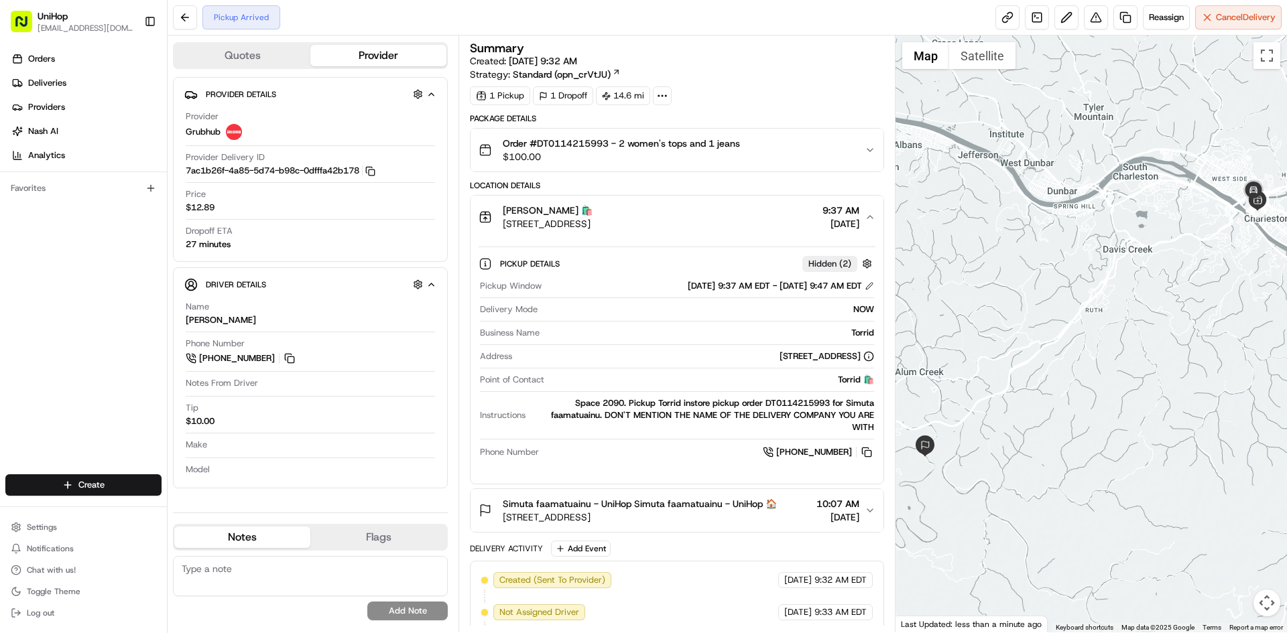
click at [592, 204] on div "[PERSON_NAME] 🛍️" at bounding box center [548, 210] width 90 height 13
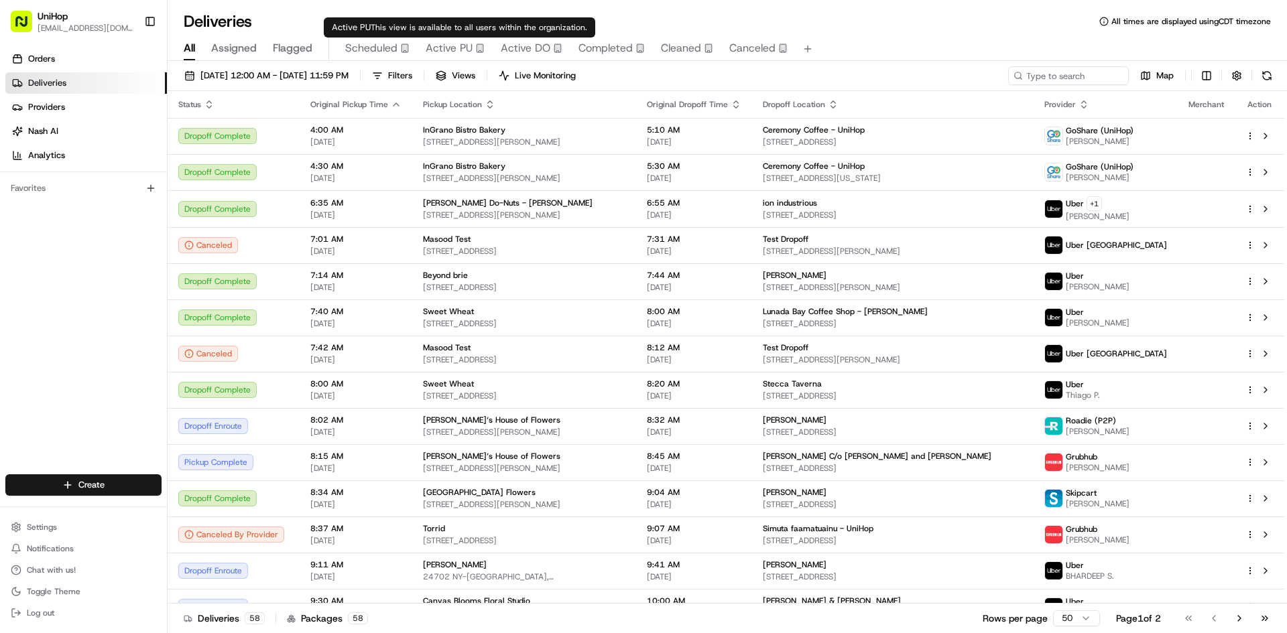
click at [446, 46] on span "Active PU" at bounding box center [449, 48] width 47 height 16
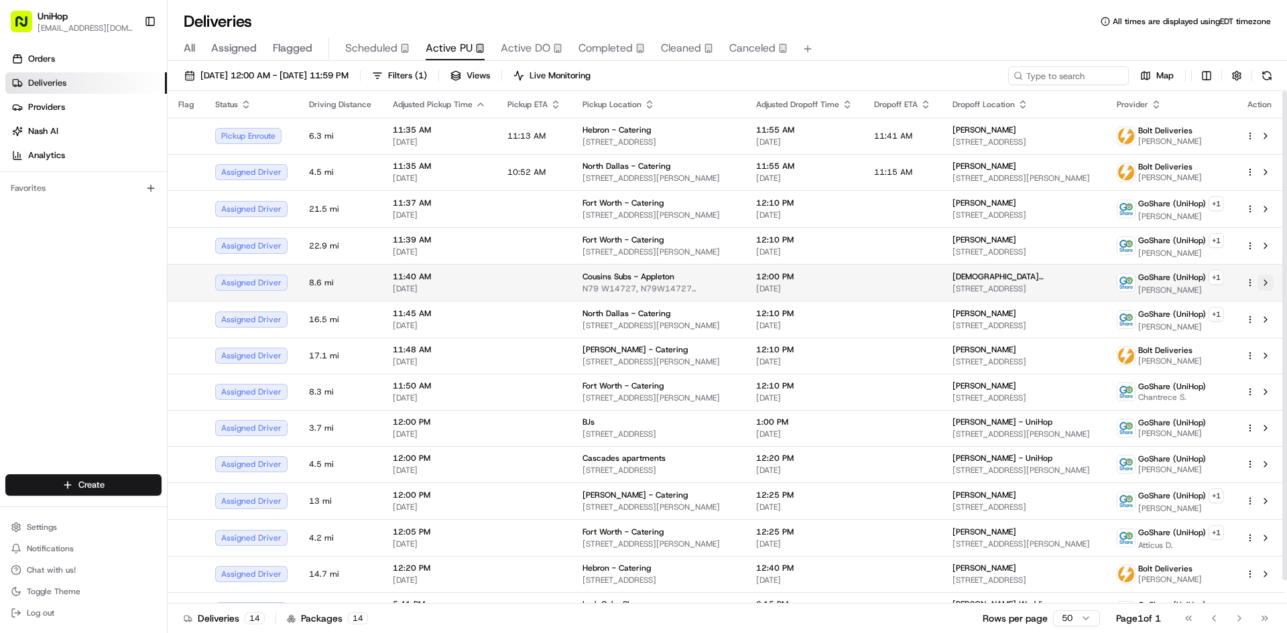
click at [1263, 286] on button at bounding box center [1265, 283] width 16 height 16
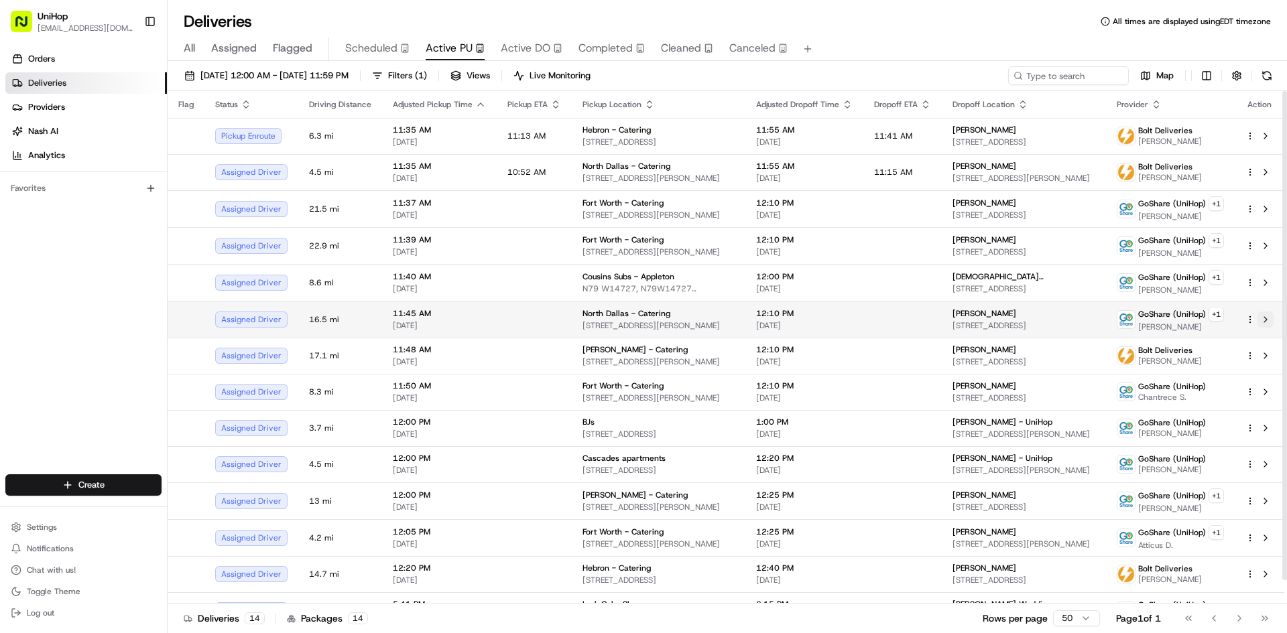
click at [1266, 322] on button at bounding box center [1265, 320] width 16 height 16
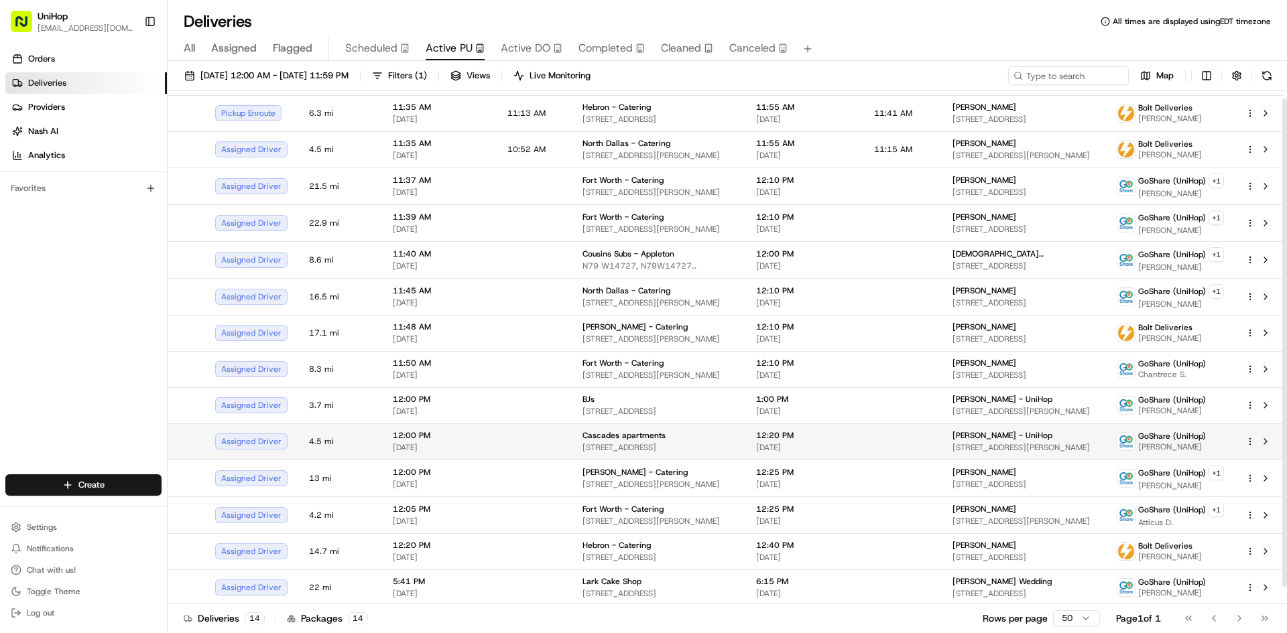
scroll to position [25, 0]
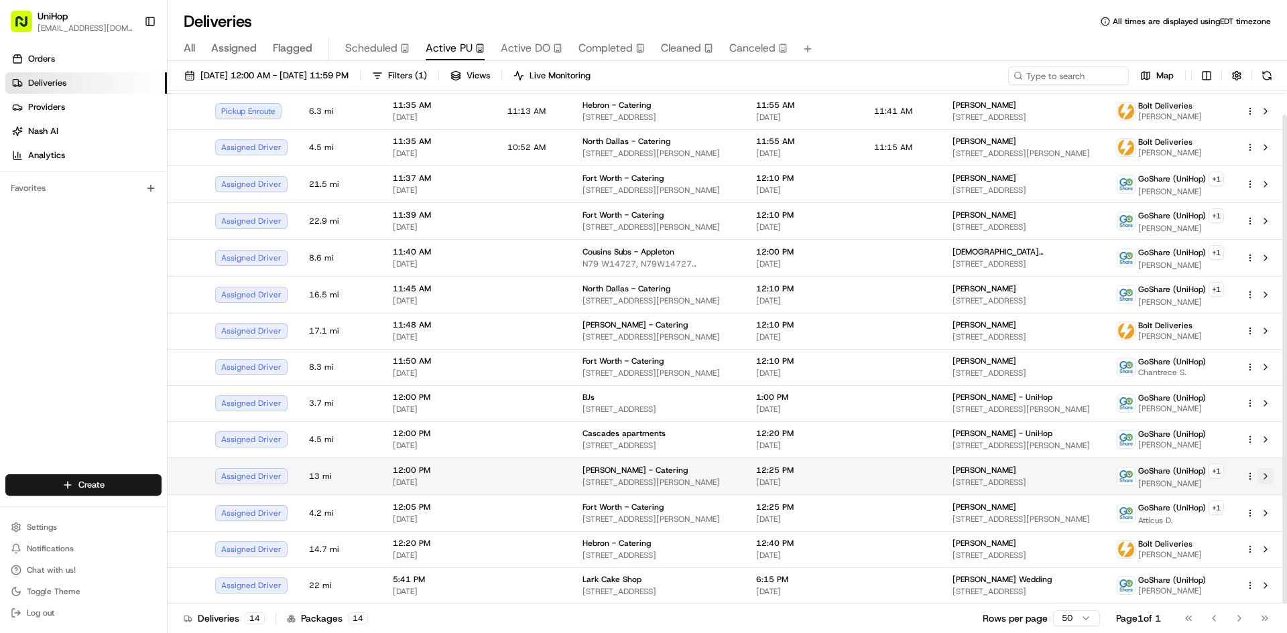
click at [1267, 478] on button at bounding box center [1265, 476] width 16 height 16
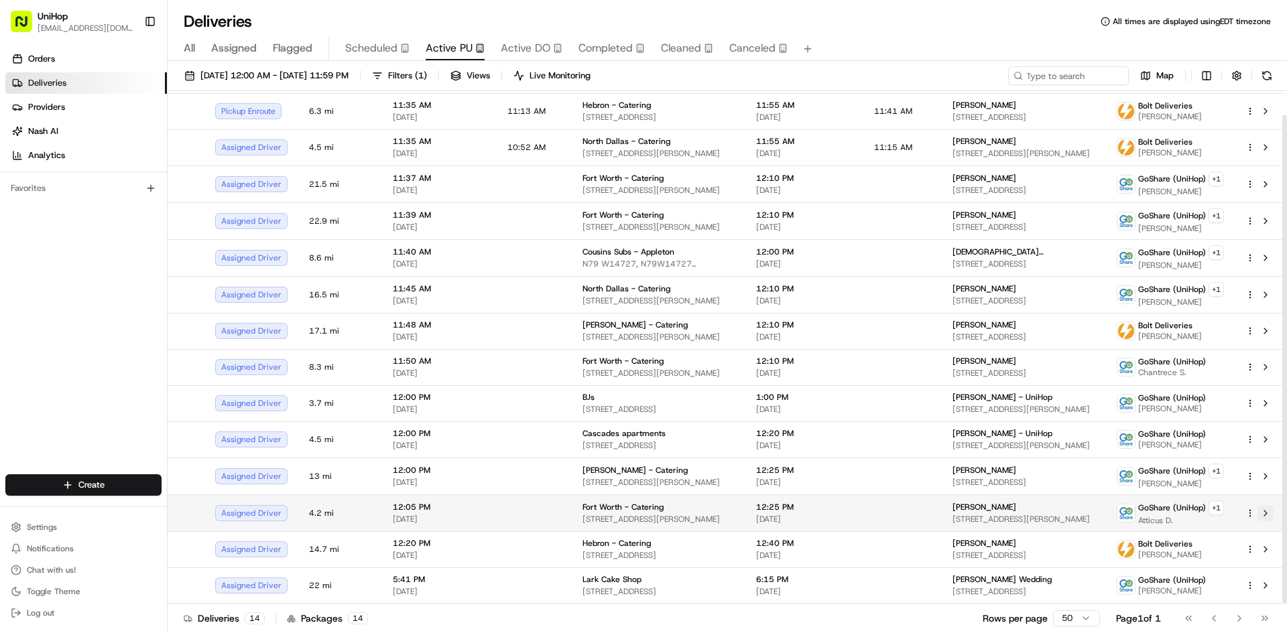
click at [1266, 513] on button at bounding box center [1265, 513] width 16 height 16
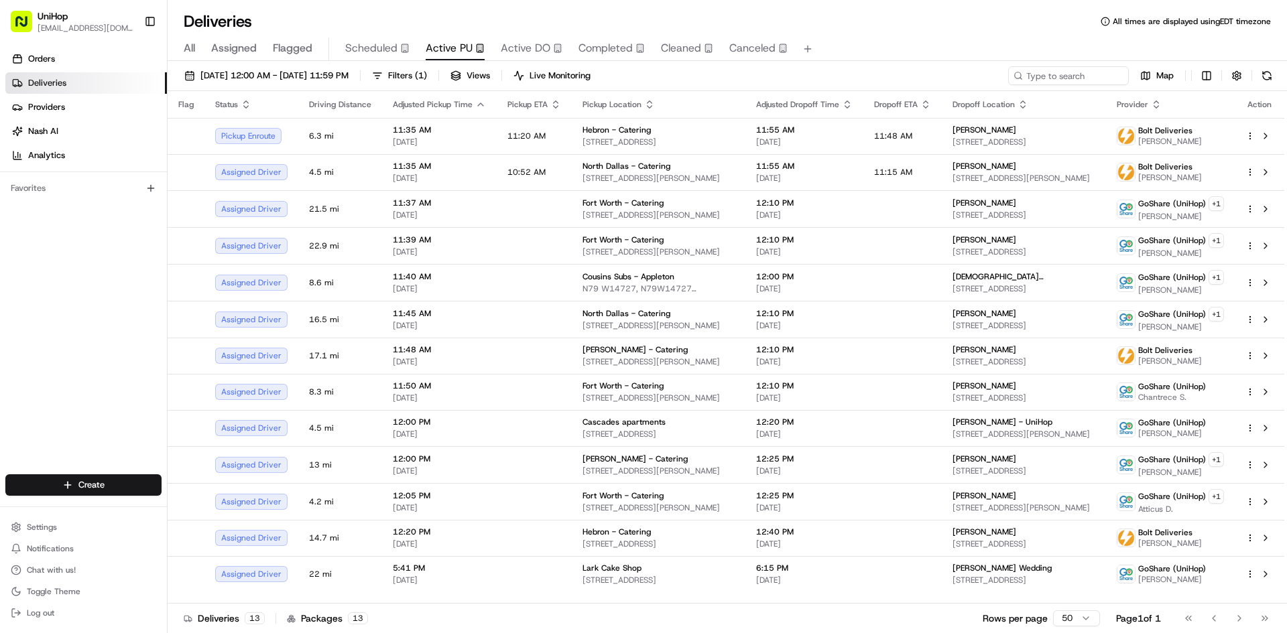
scroll to position [0, 0]
click at [153, 21] on button "Toggle Sidebar" at bounding box center [150, 21] width 23 height 23
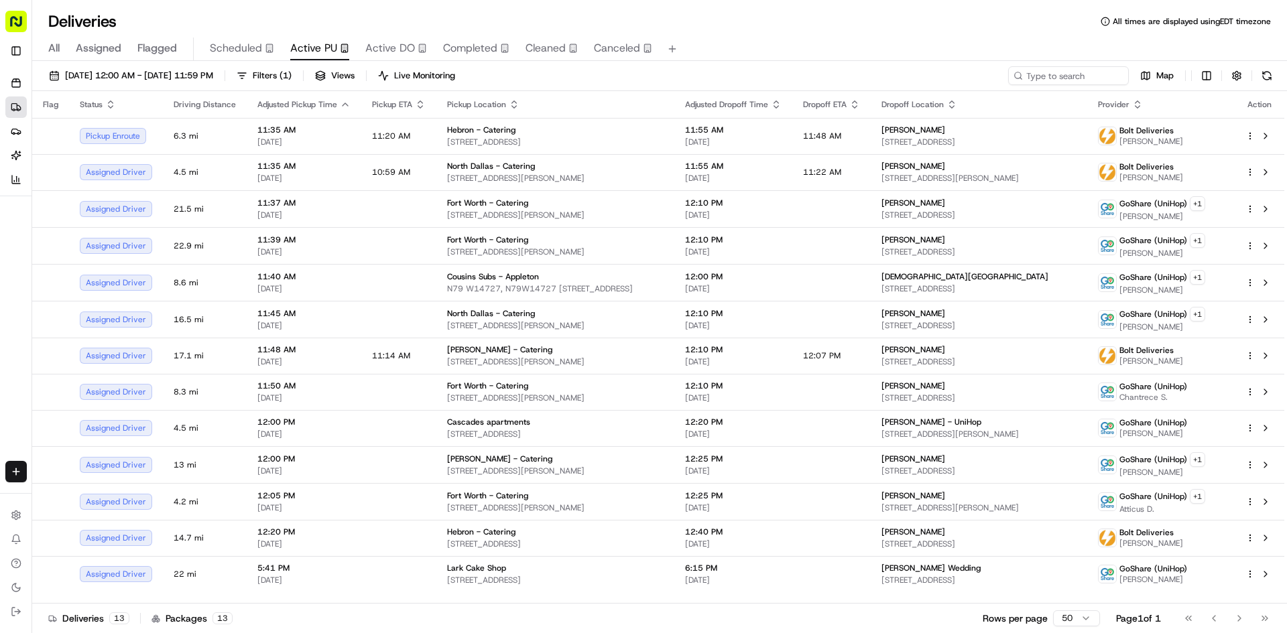
click at [0, 397] on div "Orders Deliveries Providers [PERSON_NAME] Analytics Favorites" at bounding box center [28, 287] width 56 height 440
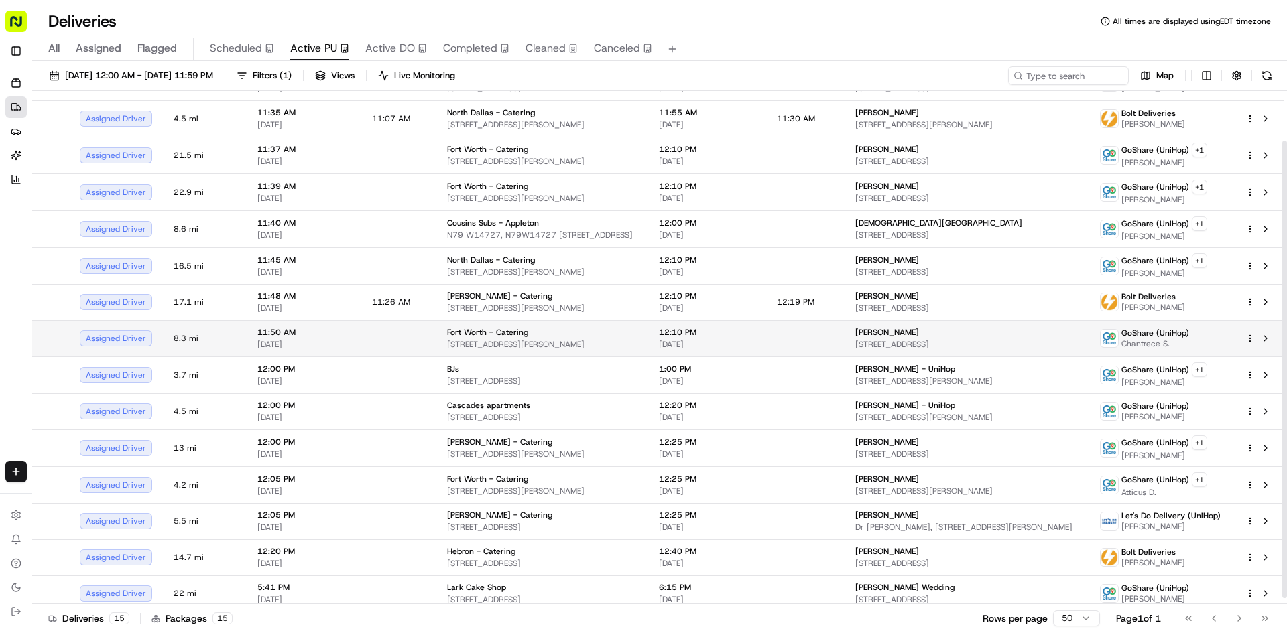
scroll to position [62, 0]
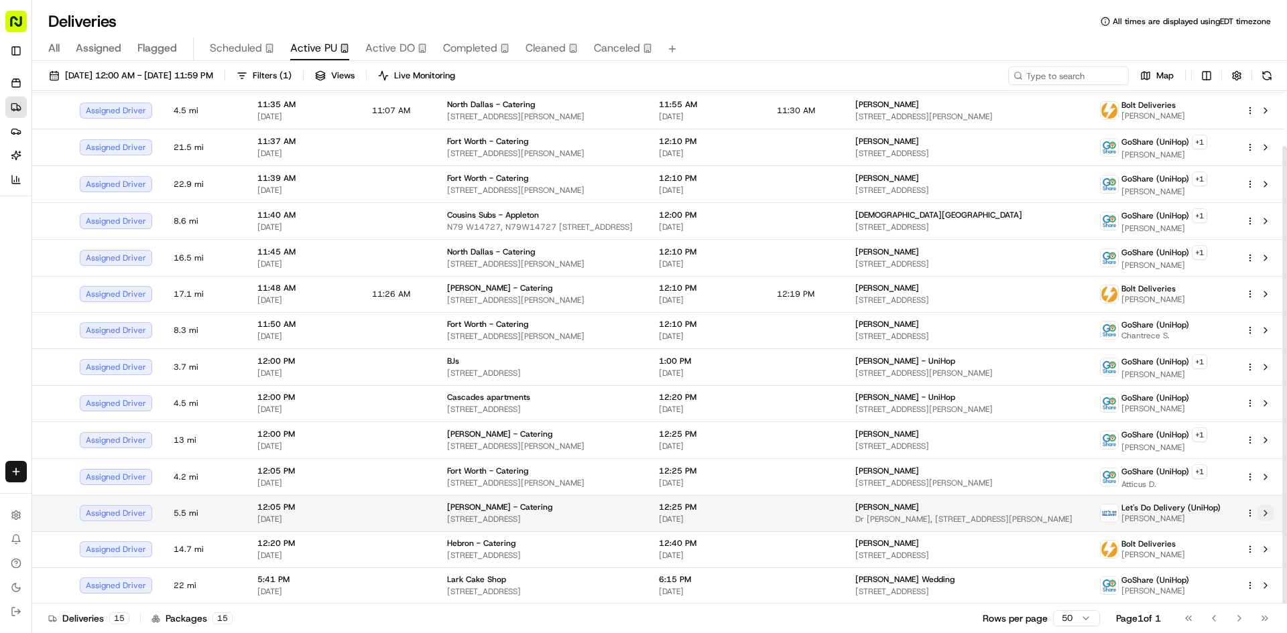
click at [1266, 515] on button at bounding box center [1265, 513] width 16 height 16
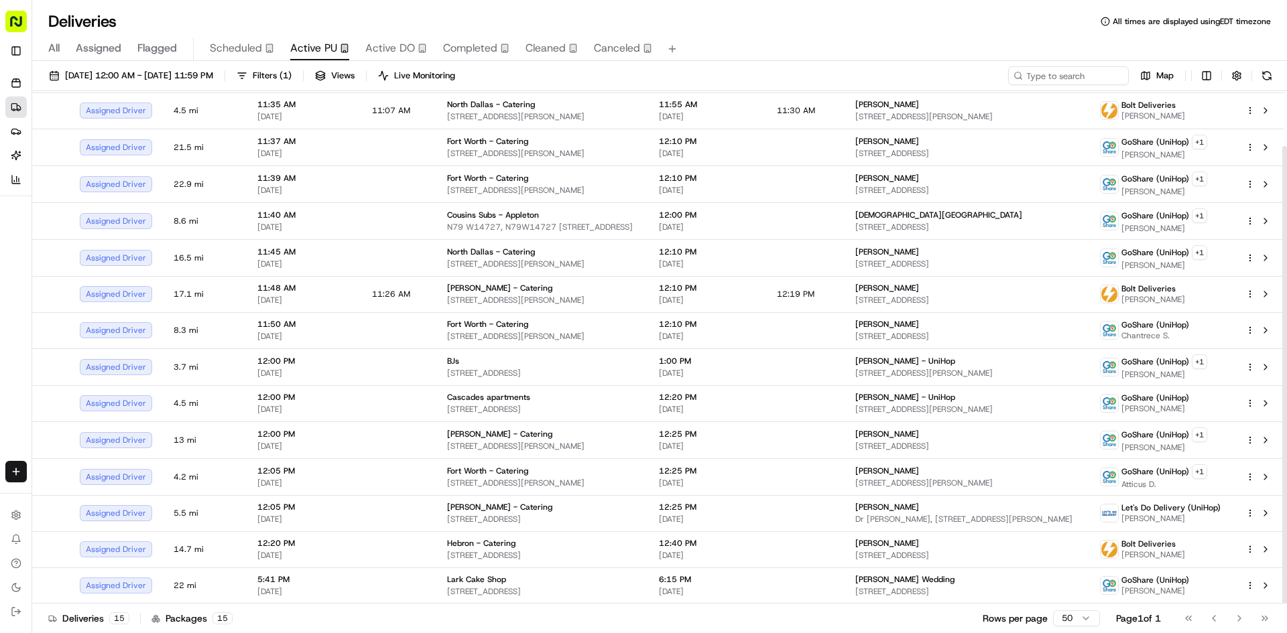
click at [0, 353] on div "Orders Deliveries Providers [PERSON_NAME] Analytics Favorites" at bounding box center [28, 287] width 56 height 440
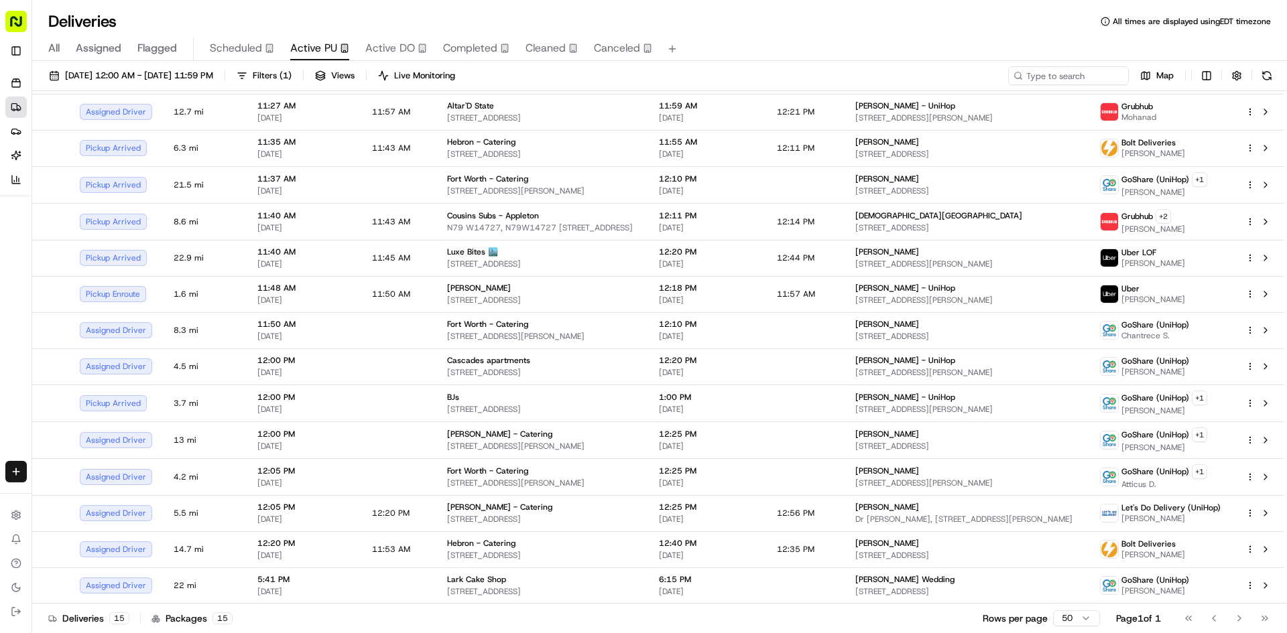
scroll to position [60, 0]
click at [21, 47] on button "Toggle Sidebar" at bounding box center [15, 50] width 21 height 21
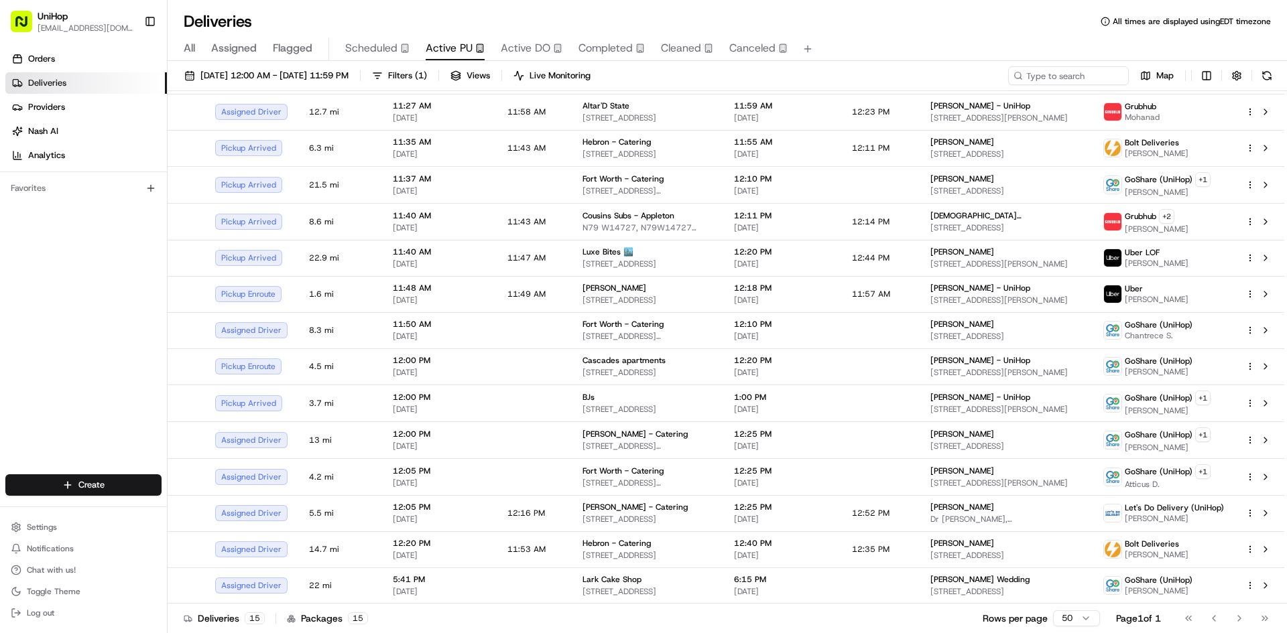
click at [80, 378] on div "Orders Deliveries Providers Nash AI Analytics Favorites" at bounding box center [83, 263] width 167 height 440
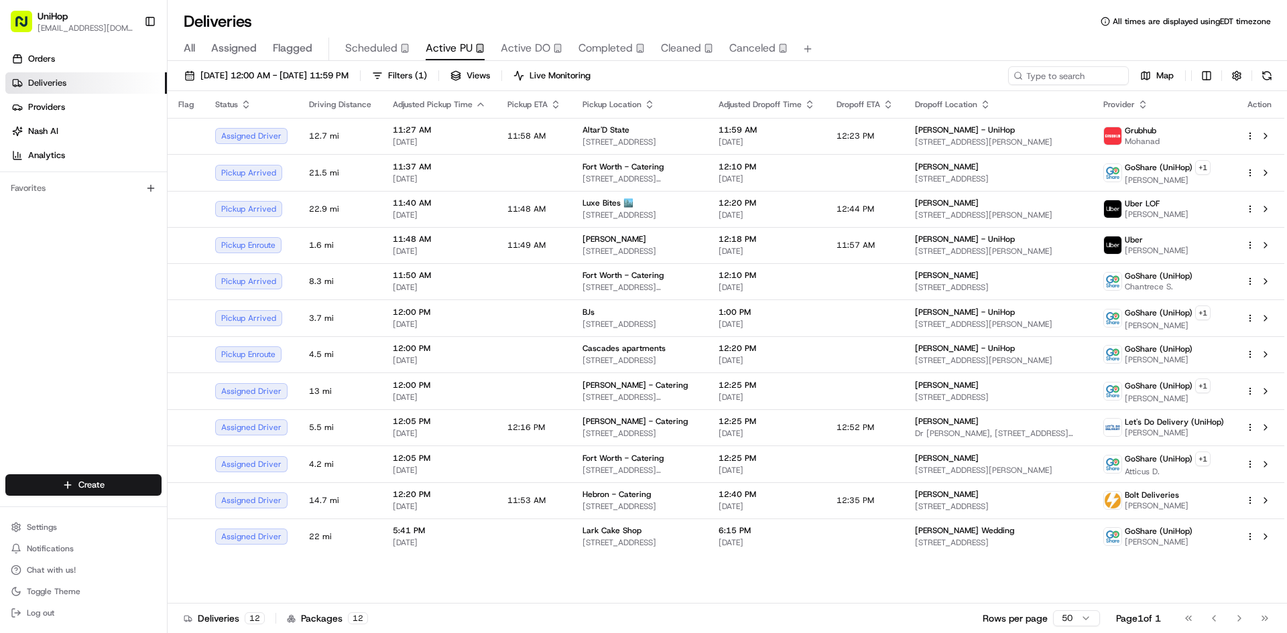
scroll to position [0, 0]
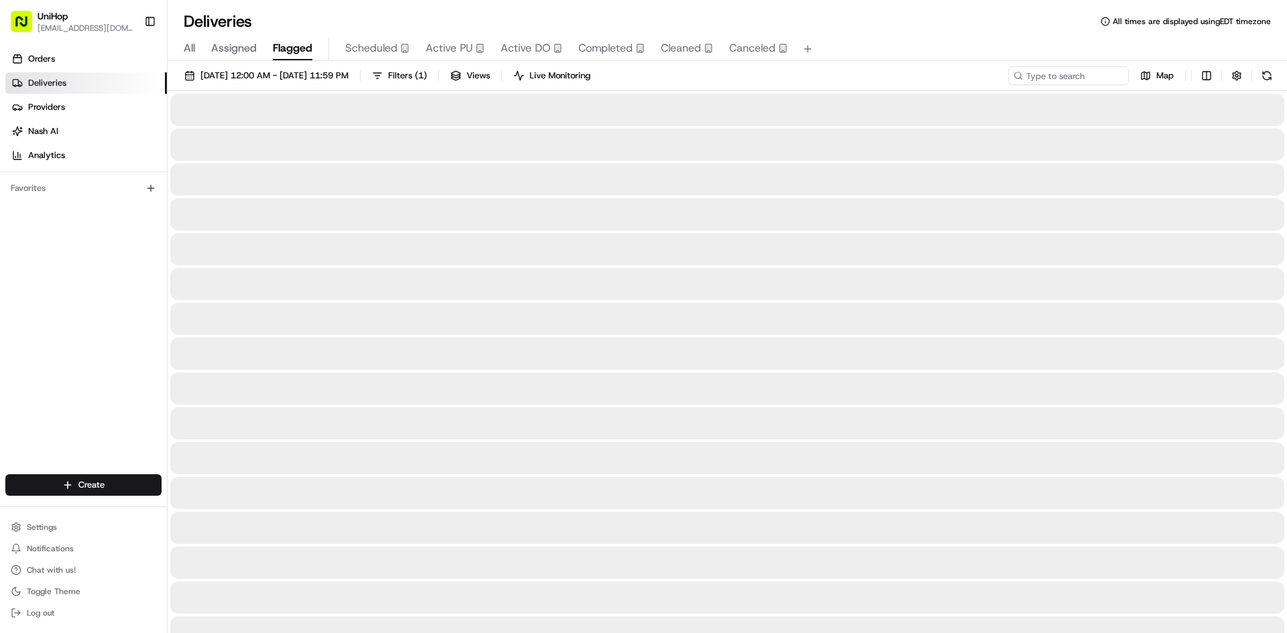
click at [301, 46] on span "Flagged" at bounding box center [293, 48] width 40 height 16
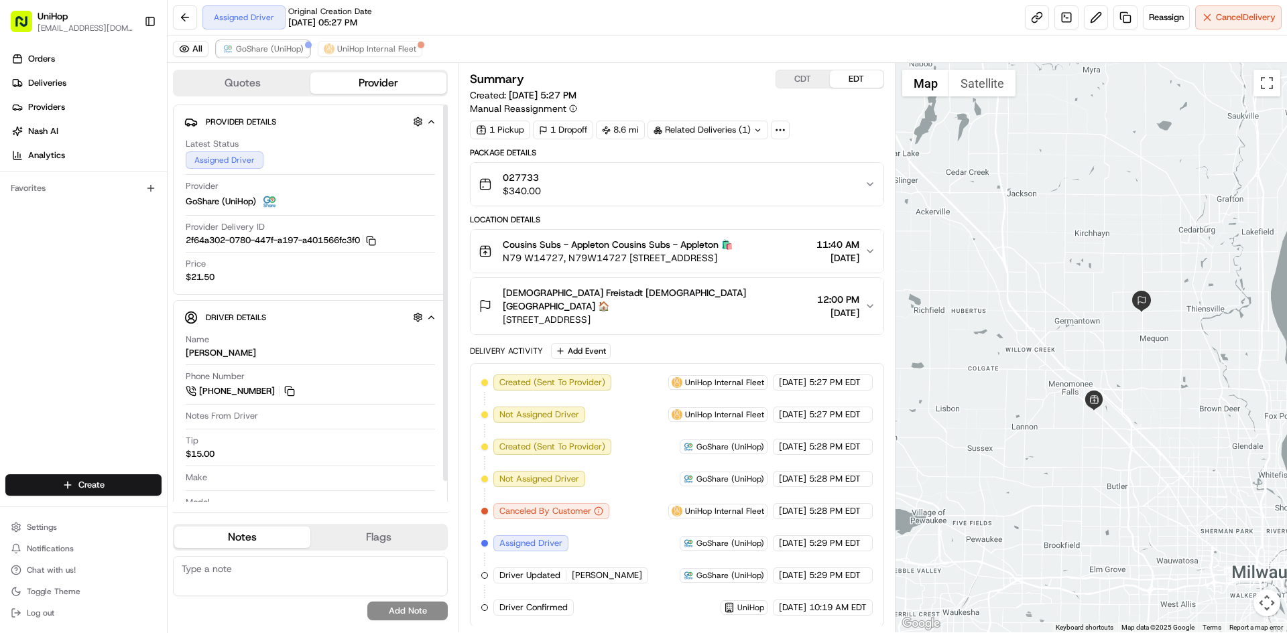
drag, startPoint x: 286, startPoint y: 50, endPoint x: 326, endPoint y: 60, distance: 40.8
click at [287, 50] on span "GoShare (UniHop)" at bounding box center [270, 49] width 68 height 11
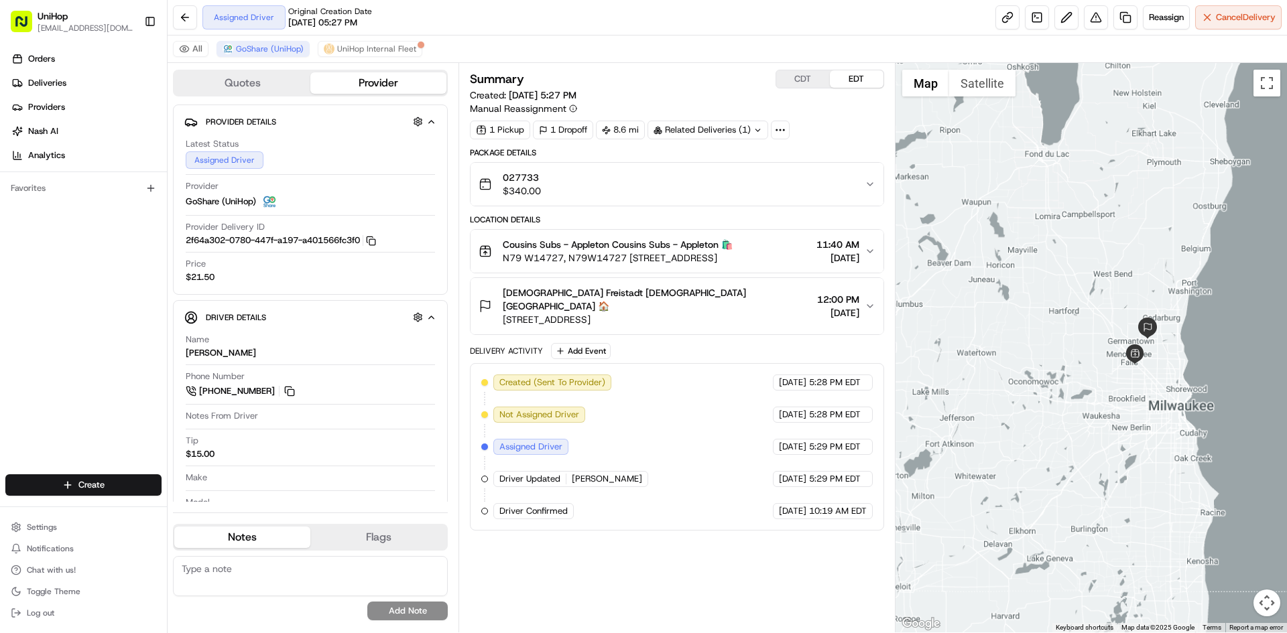
click at [1134, 263] on div at bounding box center [1091, 348] width 392 height 570
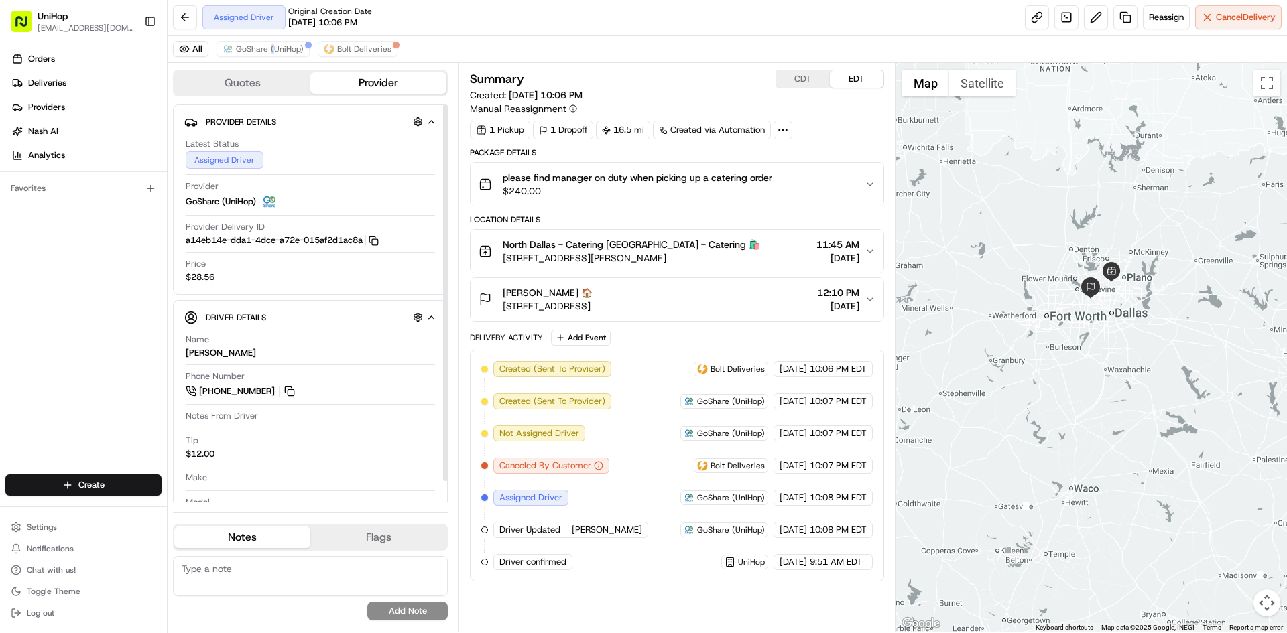
click at [271, 38] on div "All GoShare (UniHop) Bolt Deliveries" at bounding box center [727, 49] width 1119 height 27
click at [271, 44] on span "GoShare (UniHop)" at bounding box center [270, 49] width 68 height 11
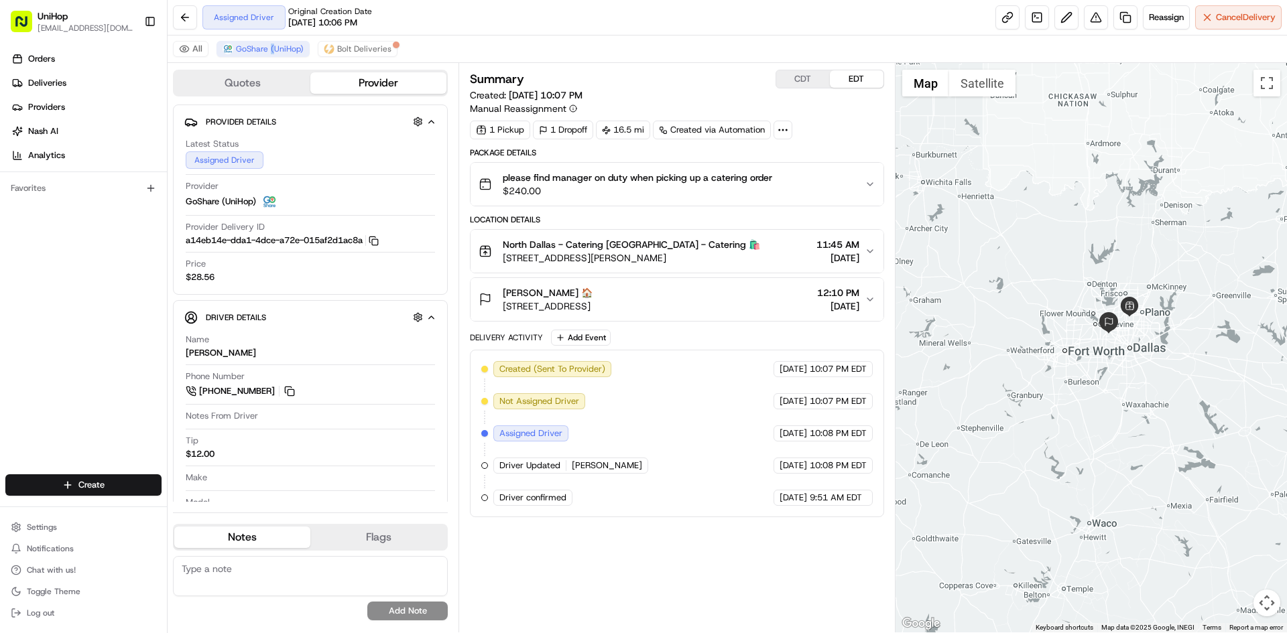
click at [1100, 225] on div at bounding box center [1091, 348] width 392 height 570
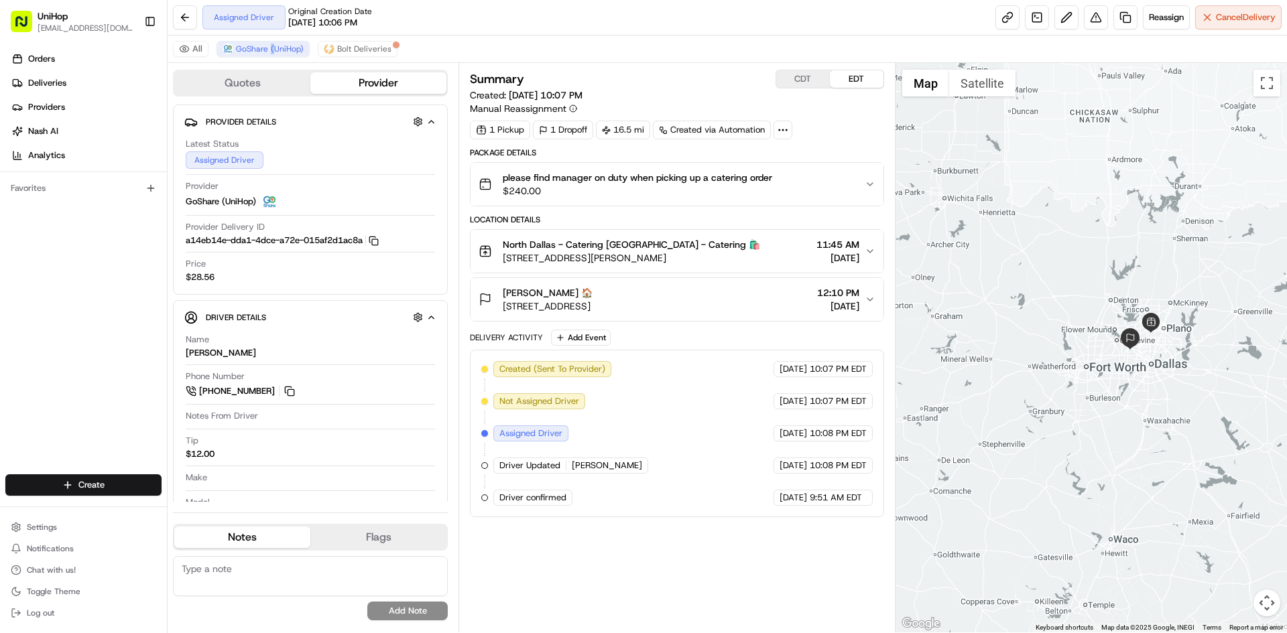
drag, startPoint x: 1080, startPoint y: 217, endPoint x: 1096, endPoint y: 222, distance: 17.4
click at [1096, 222] on div at bounding box center [1091, 348] width 392 height 570
click at [52, 350] on div "Orders Deliveries Providers [PERSON_NAME] Analytics Favorites" at bounding box center [83, 263] width 167 height 440
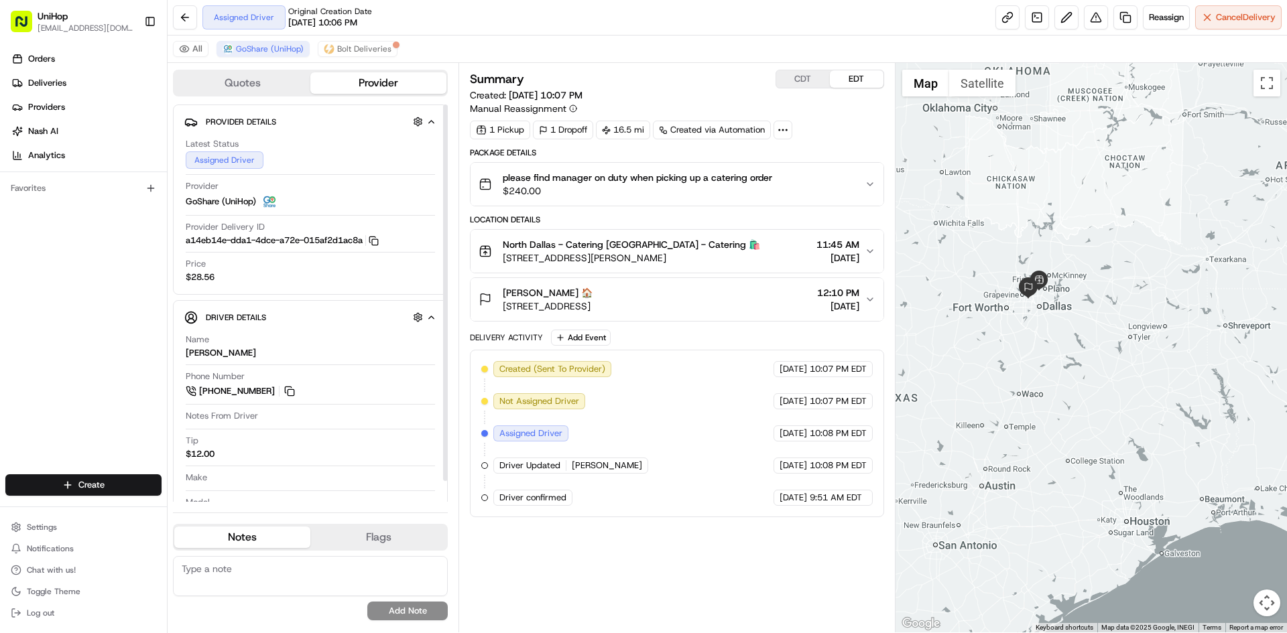
drag, startPoint x: 287, startPoint y: 389, endPoint x: 280, endPoint y: 367, distance: 23.7
click at [287, 389] on button at bounding box center [289, 391] width 15 height 15
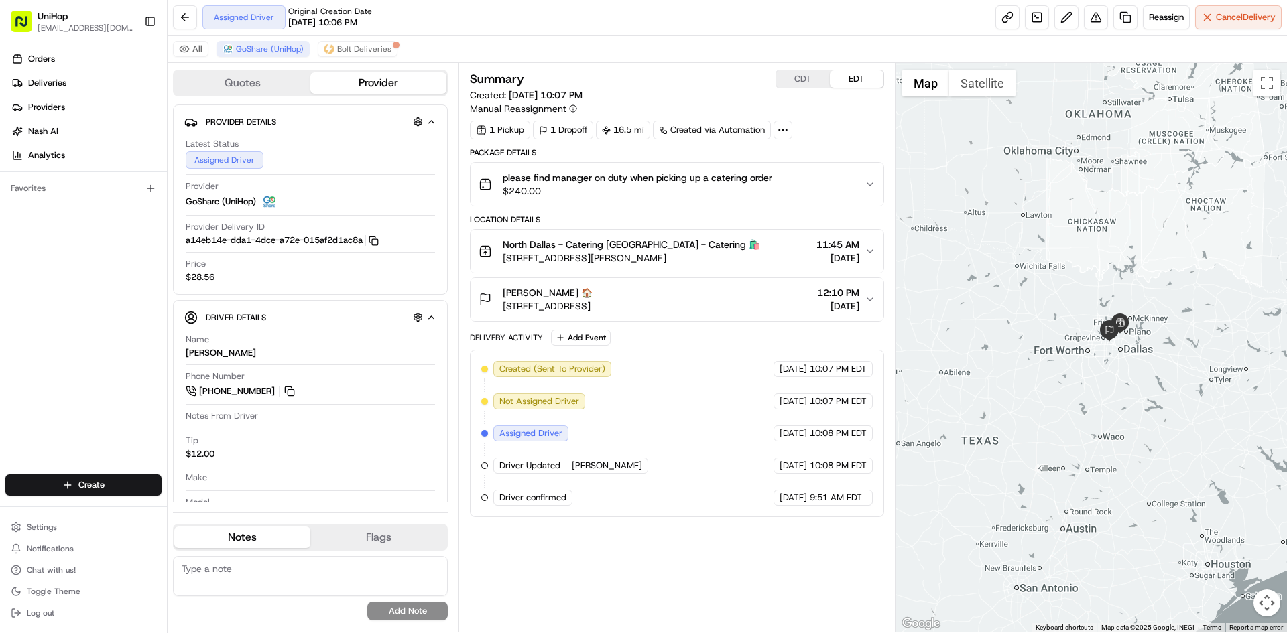
drag, startPoint x: 1009, startPoint y: 137, endPoint x: 1086, endPoint y: 179, distance: 87.5
click at [1086, 179] on div at bounding box center [1091, 348] width 392 height 570
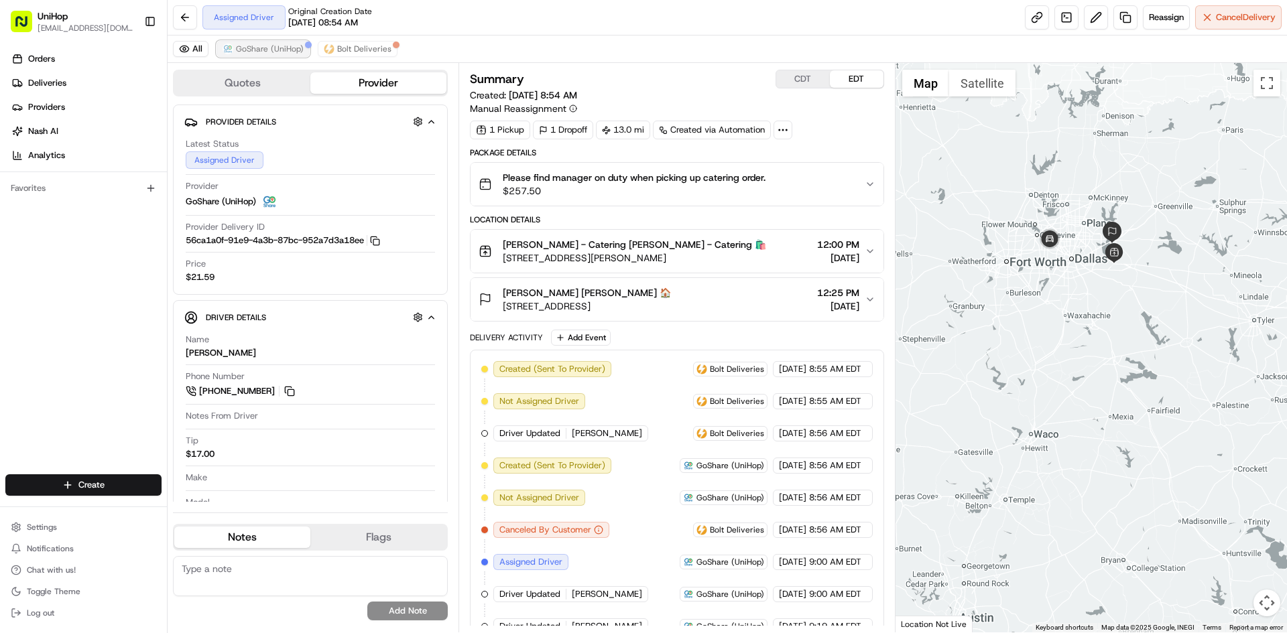
click at [273, 56] on button "GoShare (UniHop)" at bounding box center [262, 49] width 93 height 16
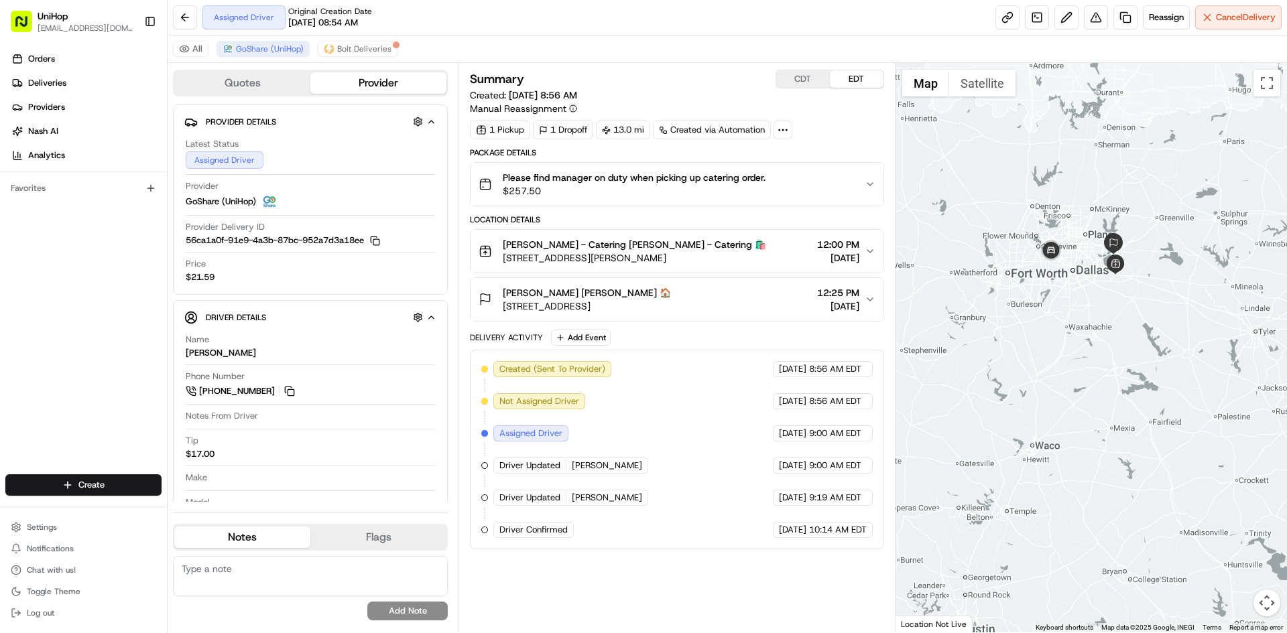
drag, startPoint x: 1076, startPoint y: 264, endPoint x: 1078, endPoint y: 277, distance: 13.6
click at [1078, 277] on div at bounding box center [1091, 348] width 392 height 570
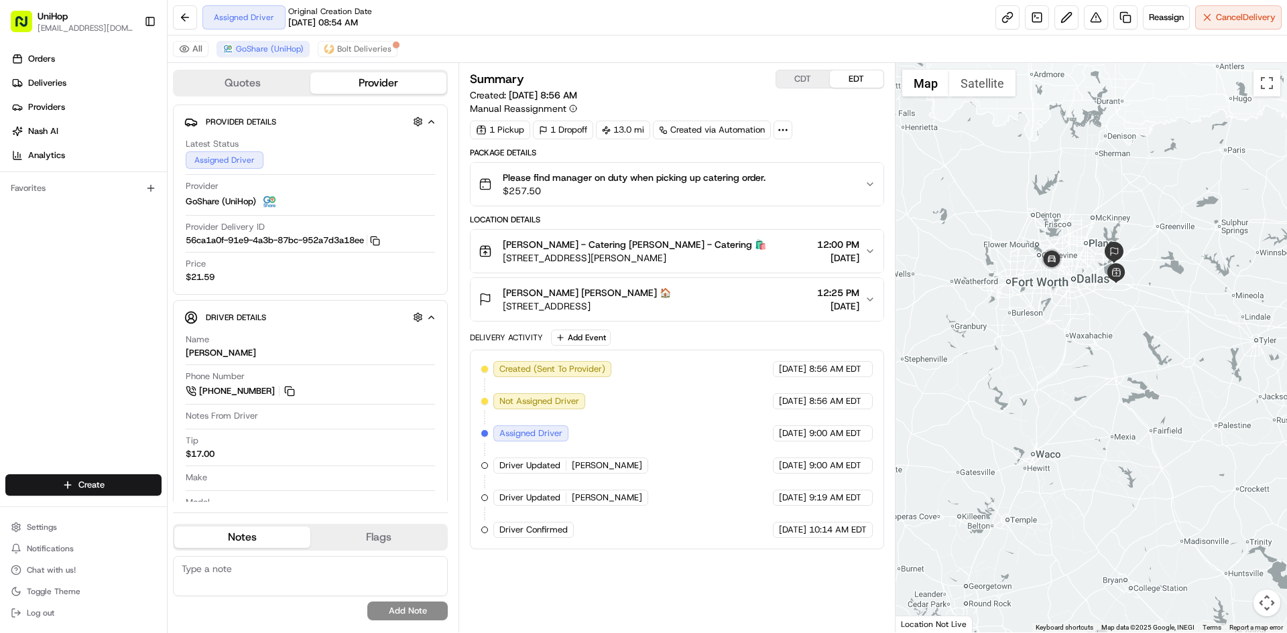
click at [1047, 180] on div at bounding box center [1091, 348] width 392 height 570
click at [1055, 265] on img at bounding box center [1046, 260] width 27 height 27
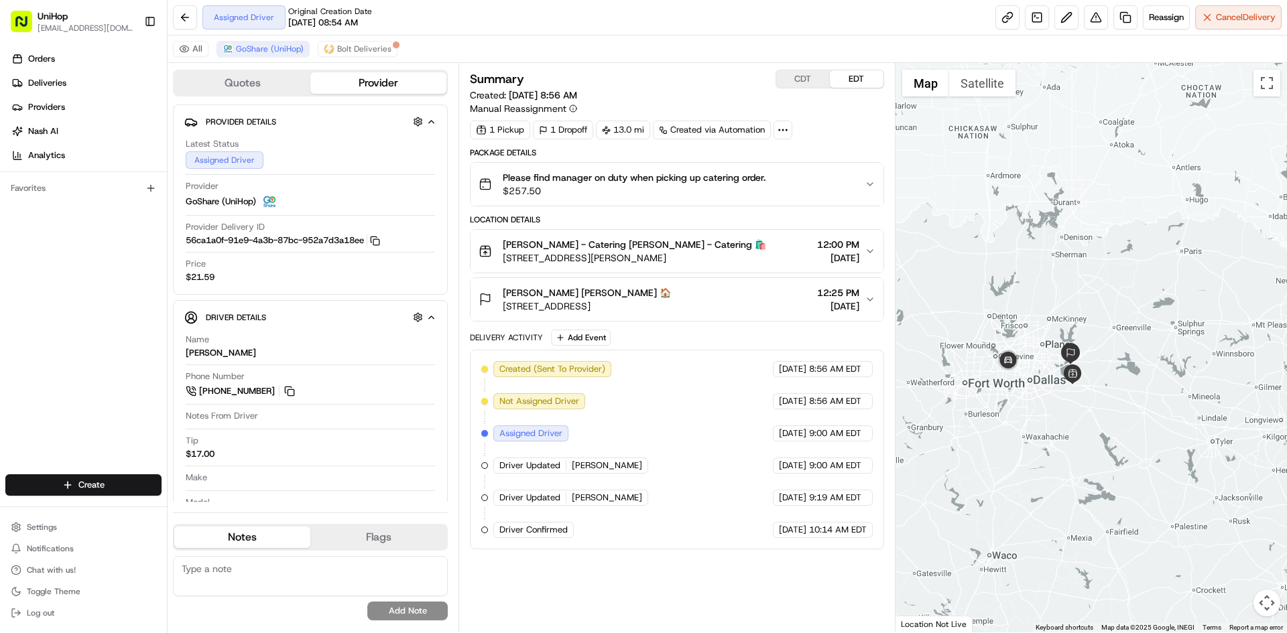
drag, startPoint x: 1033, startPoint y: 188, endPoint x: 995, endPoint y: 285, distance: 105.0
click at [995, 285] on div at bounding box center [1091, 348] width 392 height 570
drag, startPoint x: 47, startPoint y: 338, endPoint x: 54, endPoint y: 326, distance: 13.2
click at [48, 332] on div "Orders Deliveries Providers [PERSON_NAME] Analytics Favorites" at bounding box center [83, 263] width 167 height 440
drag, startPoint x: 287, startPoint y: 388, endPoint x: 287, endPoint y: 356, distance: 32.2
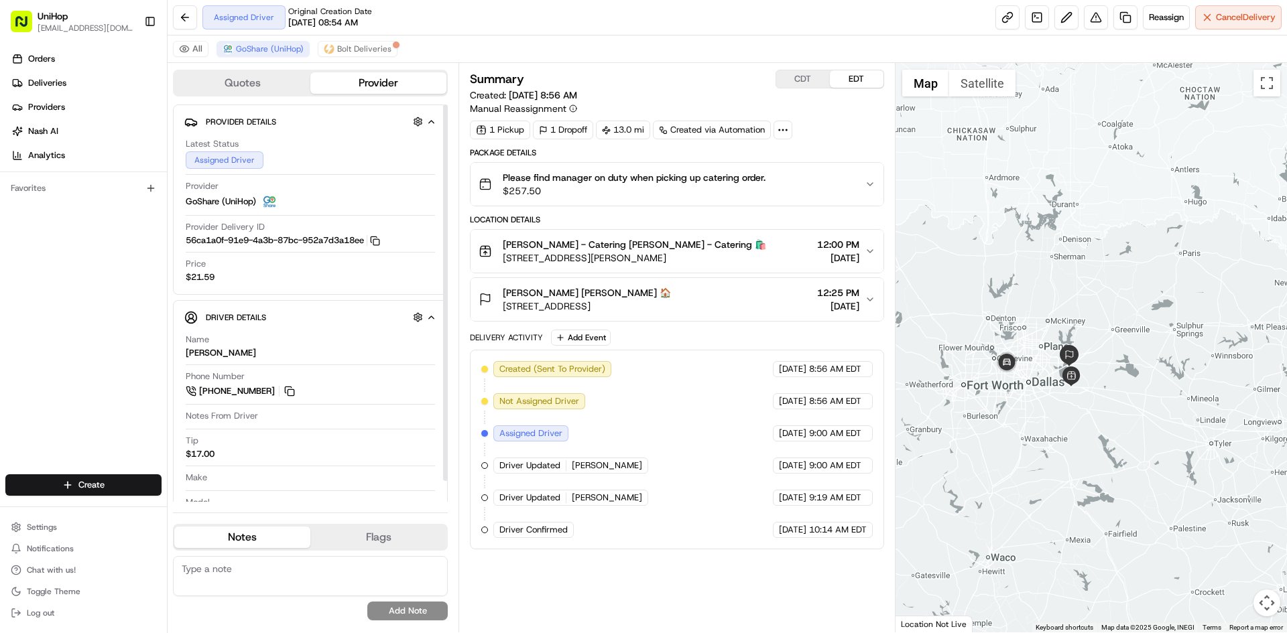
click at [287, 388] on button at bounding box center [289, 391] width 15 height 15
click at [1009, 365] on img at bounding box center [1006, 363] width 27 height 27
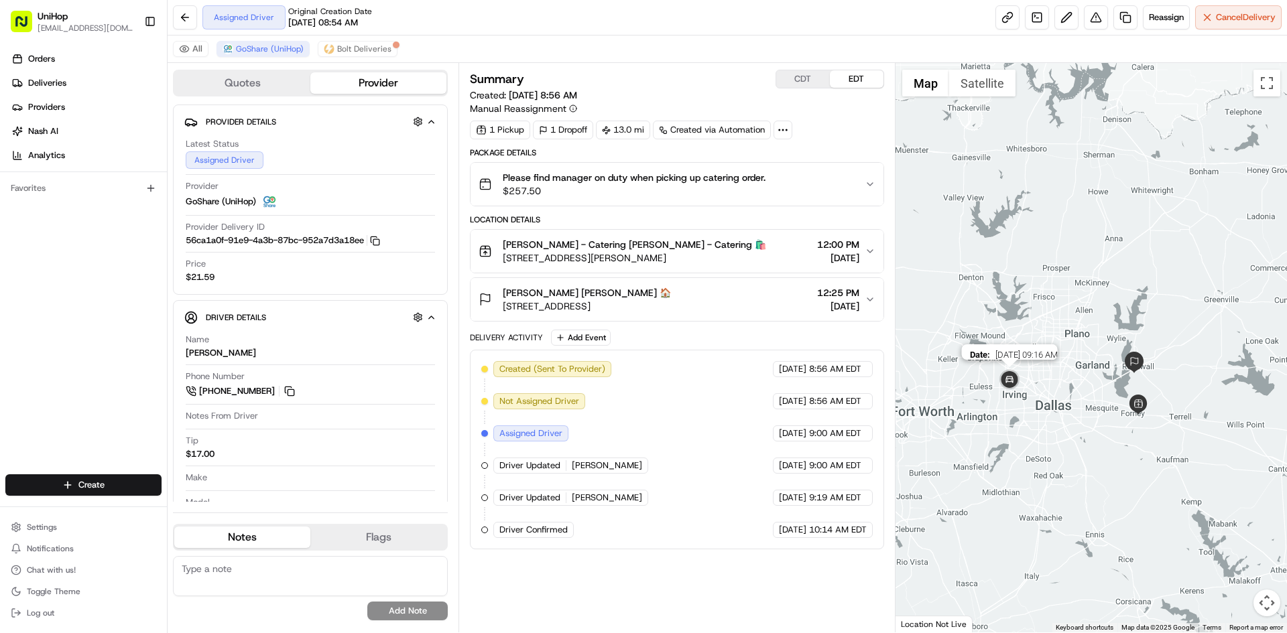
click at [1011, 379] on img at bounding box center [1009, 380] width 27 height 27
click at [1012, 371] on img at bounding box center [1009, 380] width 27 height 27
click at [803, 64] on div "Summary CDT EDT Created: Aug 15 2025 8:56 AM Manual Reassignment 1 Pickup 1 Dro…" at bounding box center [676, 348] width 436 height 570
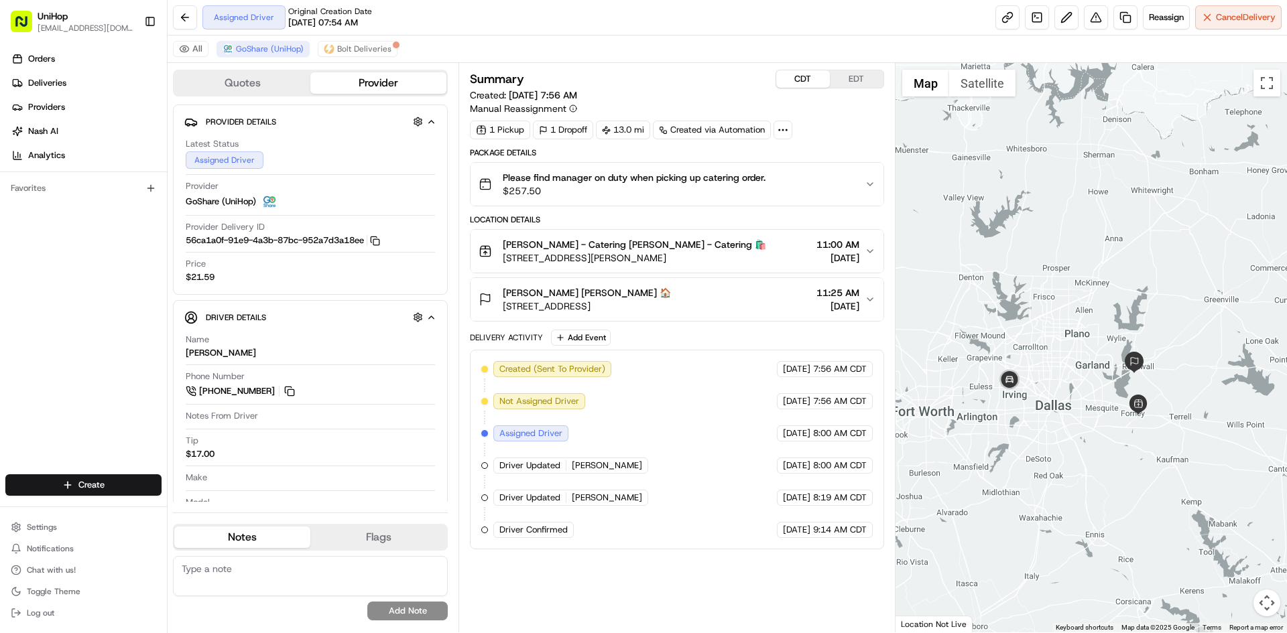
click at [803, 73] on button "CDT" at bounding box center [803, 78] width 54 height 17
click at [854, 72] on button "EDT" at bounding box center [857, 78] width 54 height 17
click at [998, 381] on img at bounding box center [1009, 380] width 27 height 27
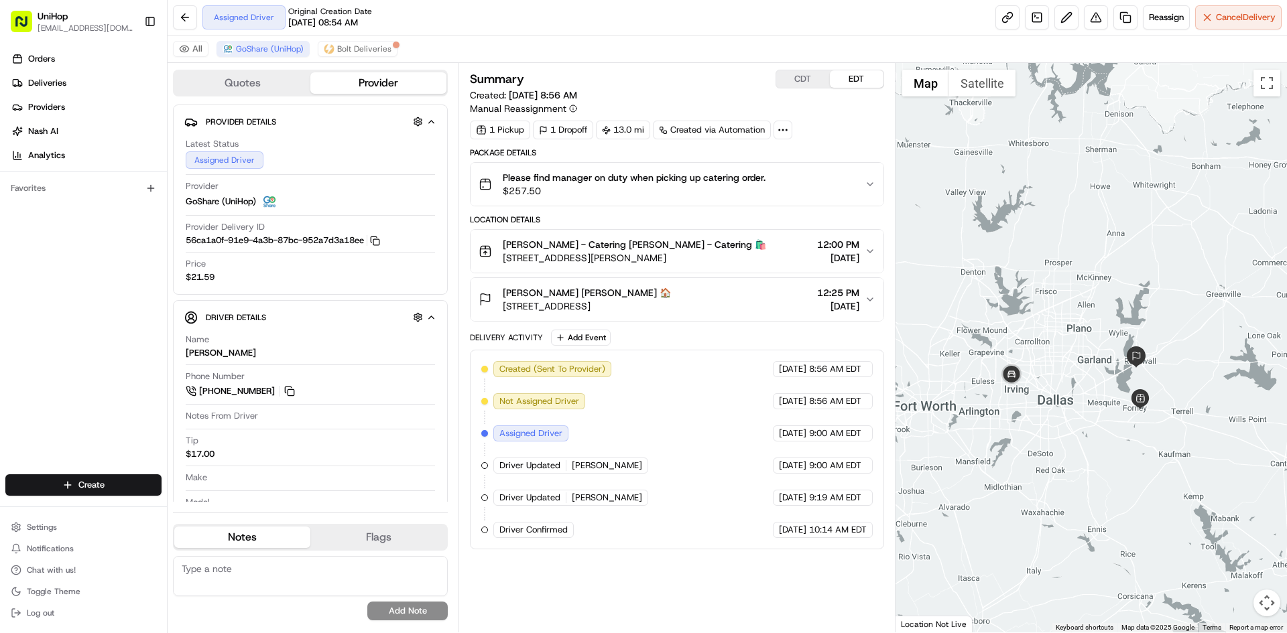
drag, startPoint x: 1057, startPoint y: 316, endPoint x: 1053, endPoint y: 303, distance: 13.4
click at [1057, 310] on div at bounding box center [1091, 348] width 392 height 570
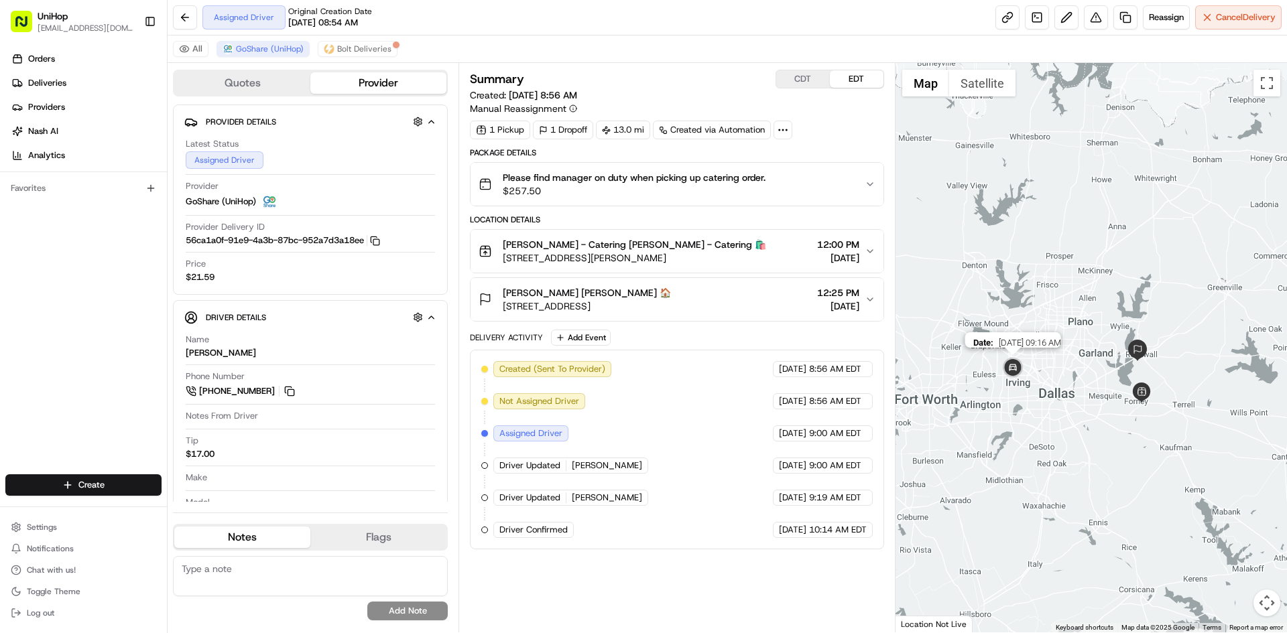
click at [1004, 371] on img at bounding box center [1012, 368] width 27 height 27
click at [61, 358] on div "Orders Deliveries Providers [PERSON_NAME] Analytics Favorites" at bounding box center [83, 263] width 167 height 440
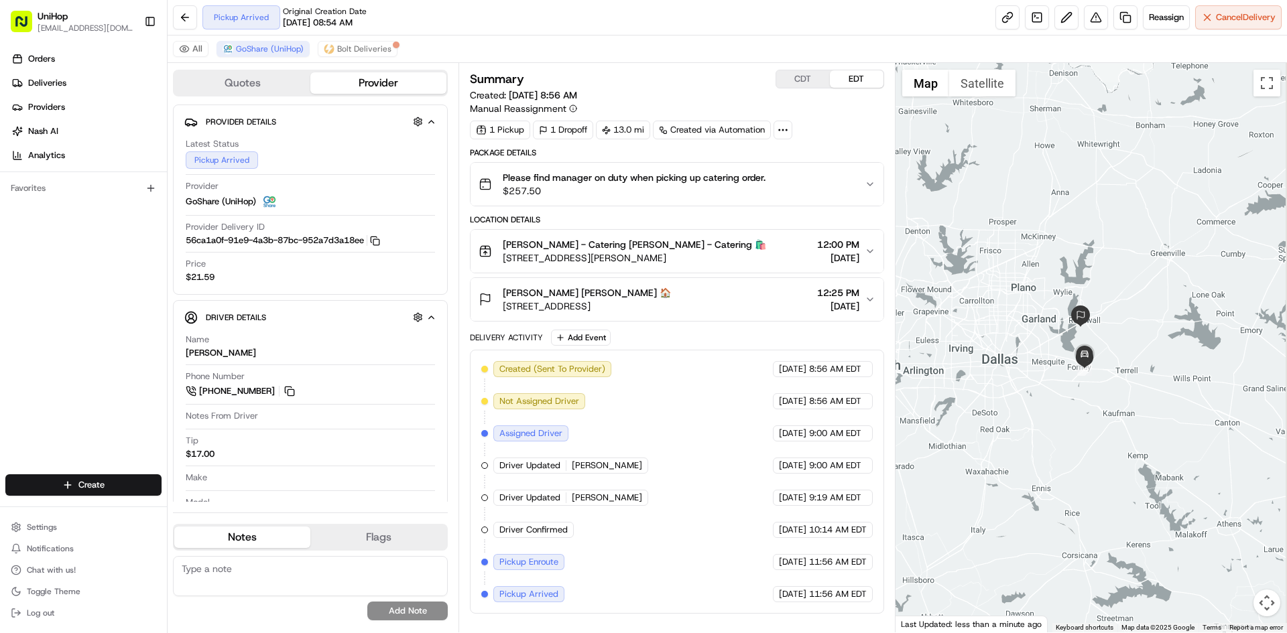
drag, startPoint x: 1011, startPoint y: 275, endPoint x: 958, endPoint y: 243, distance: 62.9
click at [958, 243] on div at bounding box center [1091, 348] width 392 height 570
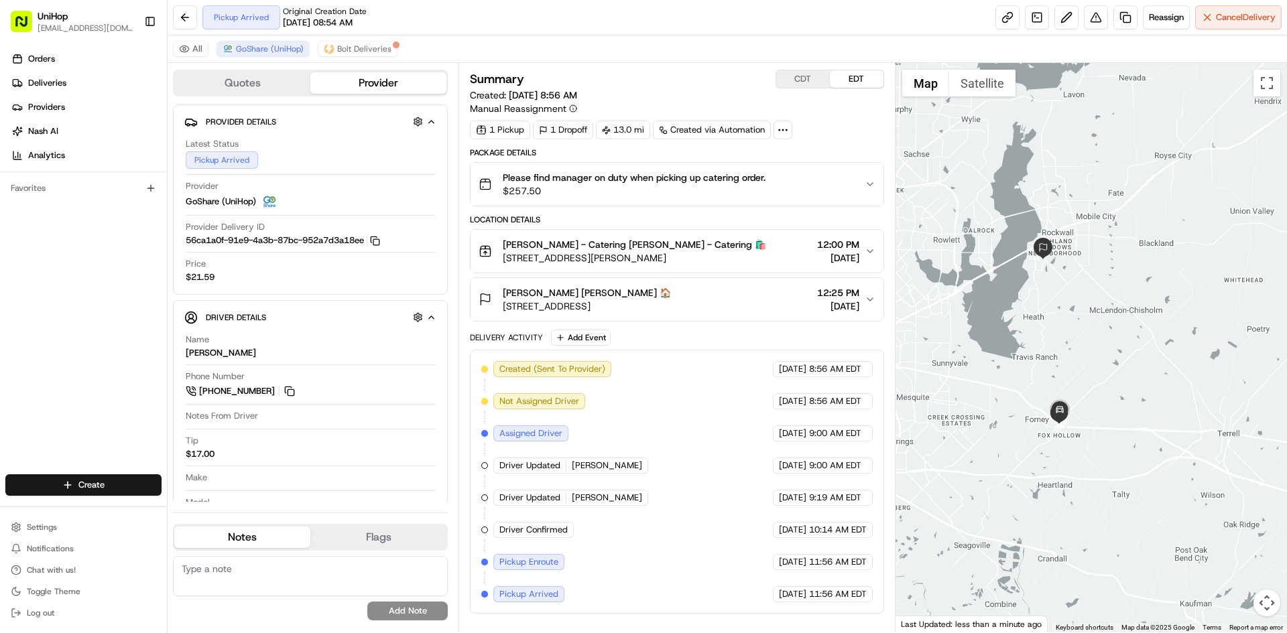
drag, startPoint x: 1051, startPoint y: 335, endPoint x: 913, endPoint y: 296, distance: 143.6
click at [1122, 311] on div at bounding box center [1091, 348] width 392 height 570
click at [773, 290] on div "Tammie Schriver Tammie Schriver 🏠 3140 Horizon Rd, Rockwall, TX 75032, USA 12:2…" at bounding box center [670, 299] width 385 height 27
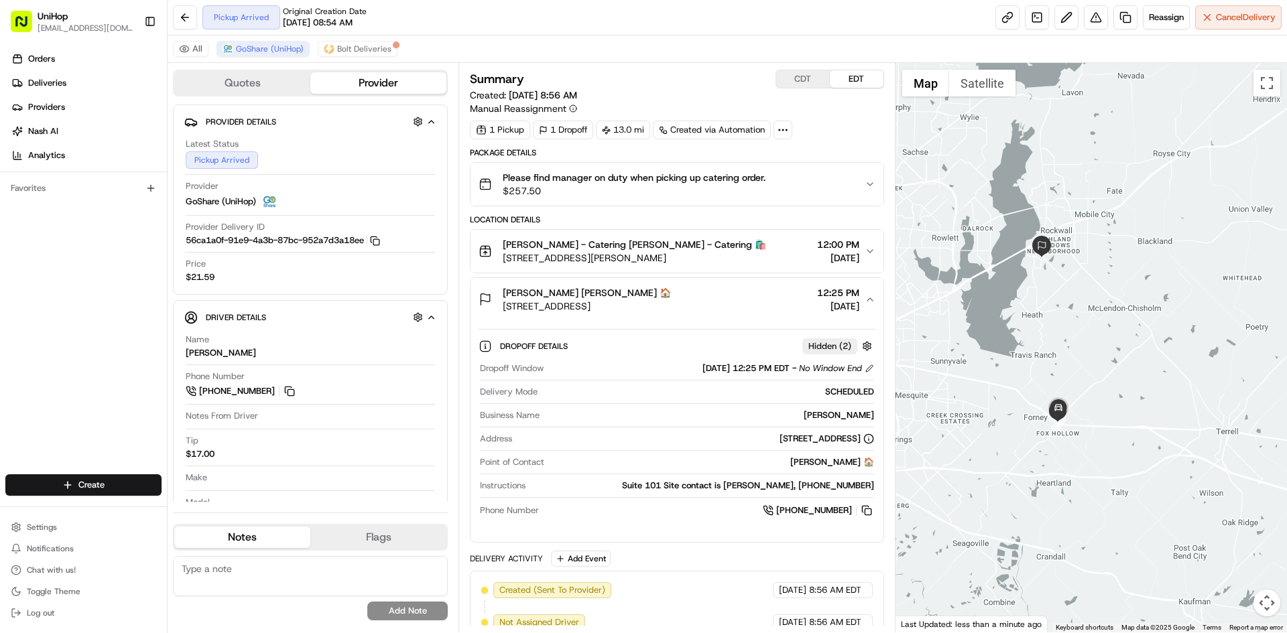
click at [772, 290] on div "Tammie Schriver Tammie Schriver 🏠 3140 Horizon Rd, Rockwall, TX 75032, USA 12:2…" at bounding box center [670, 299] width 385 height 27
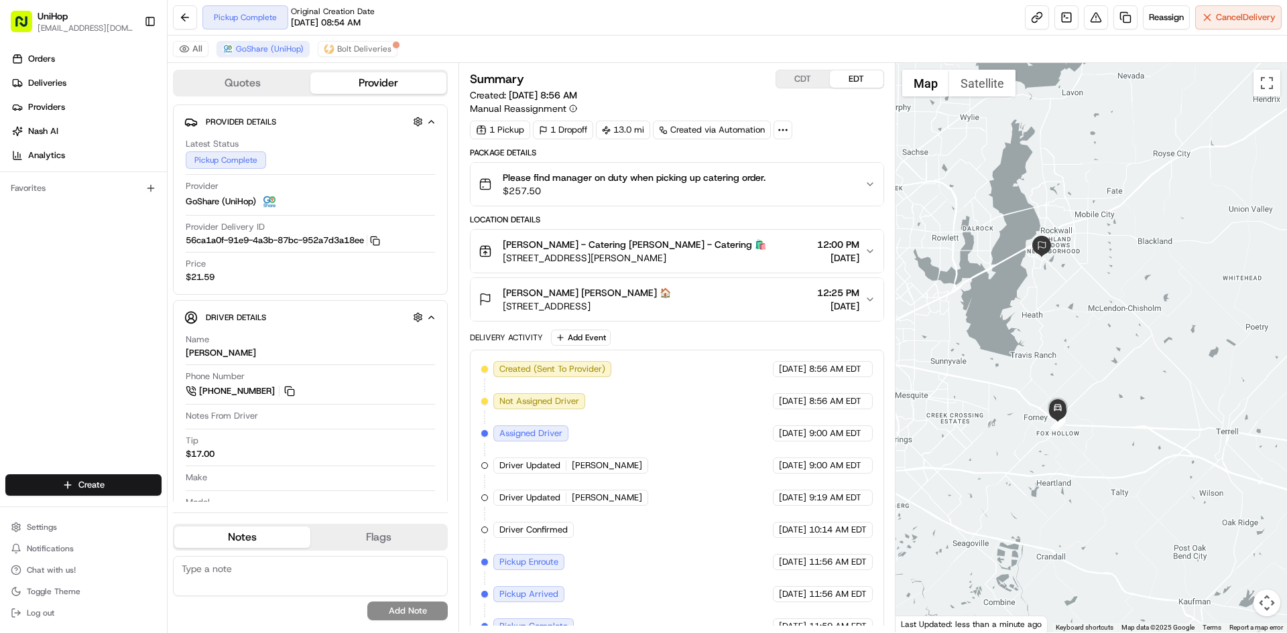
click at [803, 80] on button "CDT" at bounding box center [803, 78] width 54 height 17
drag, startPoint x: 84, startPoint y: 306, endPoint x: 265, endPoint y: 280, distance: 182.1
click at [88, 306] on div "Orders Deliveries Providers Nash AI Analytics Favorites" at bounding box center [83, 263] width 167 height 440
click at [850, 81] on button "EDT" at bounding box center [857, 78] width 54 height 17
click at [797, 71] on button "CDT" at bounding box center [803, 78] width 54 height 17
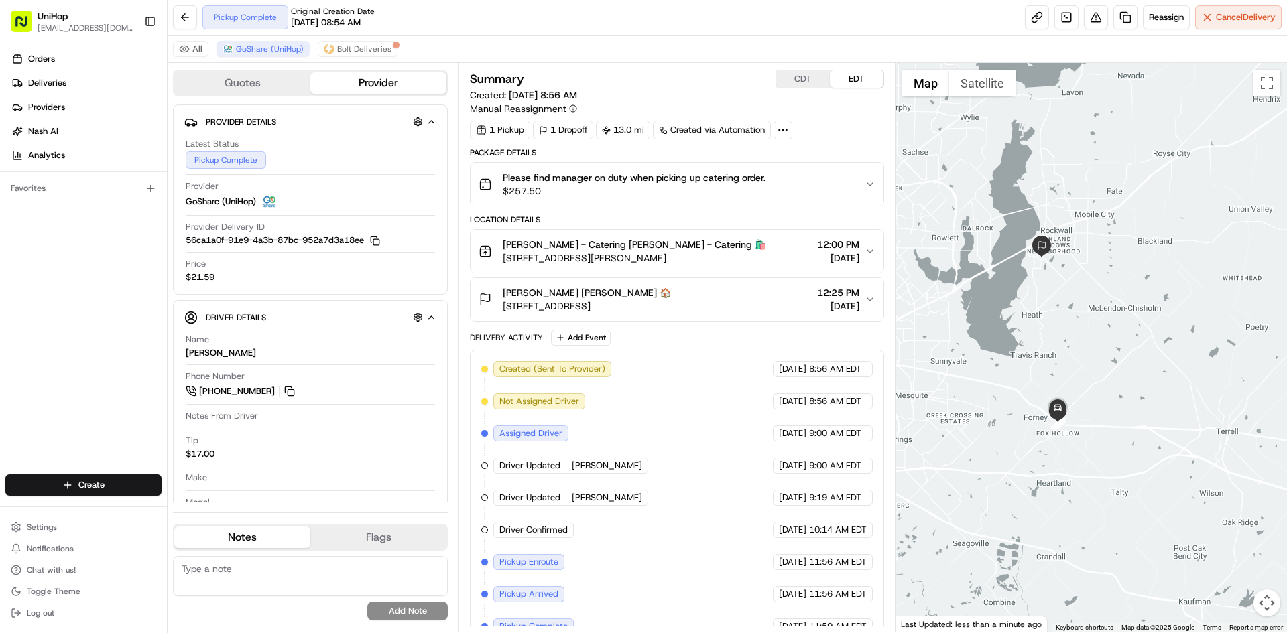
click at [843, 70] on button "EDT" at bounding box center [857, 78] width 54 height 17
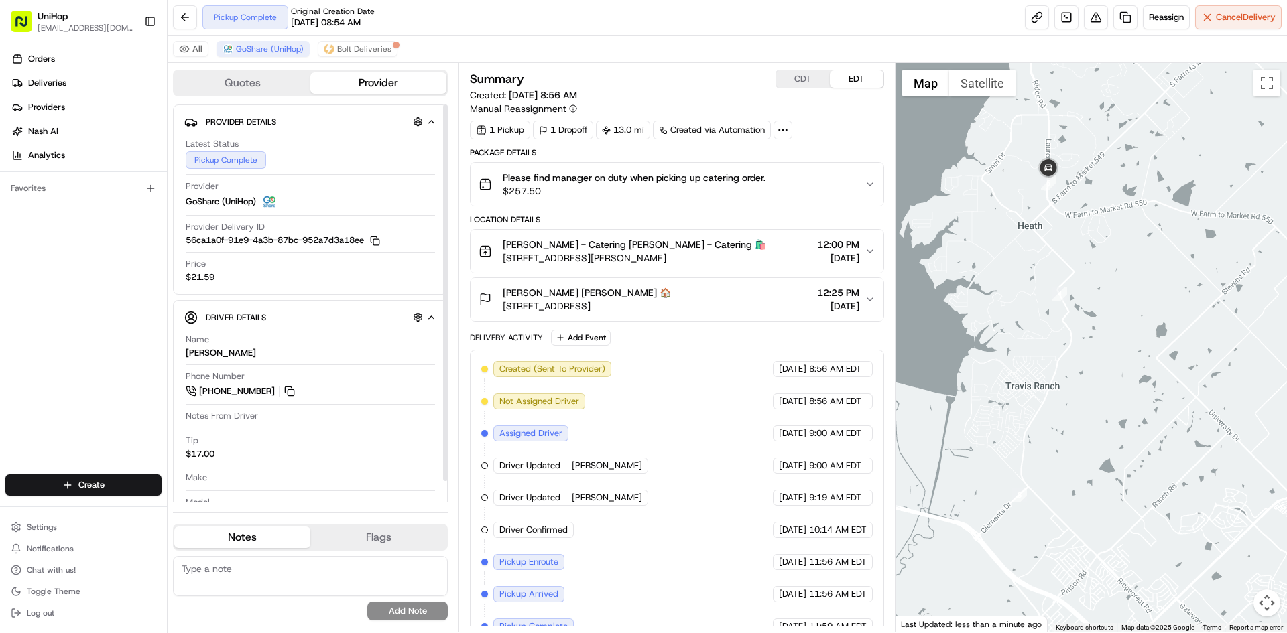
click at [99, 290] on div "Orders Deliveries Providers [PERSON_NAME] Analytics Favorites" at bounding box center [83, 263] width 167 height 440
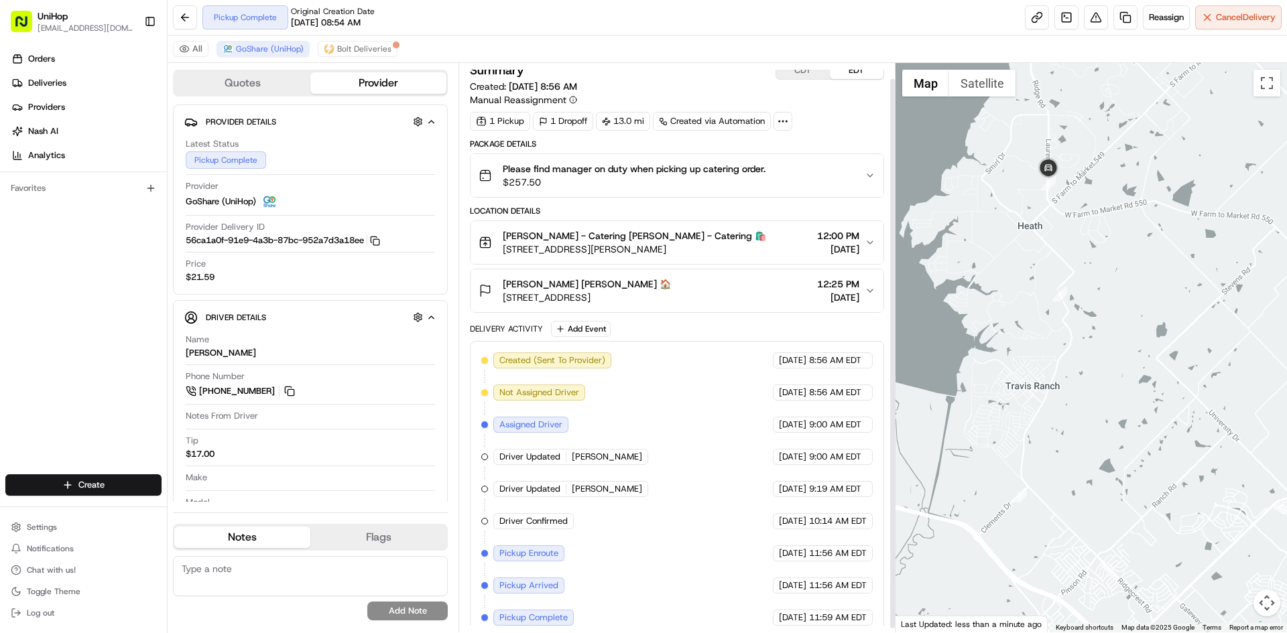
scroll to position [20, 0]
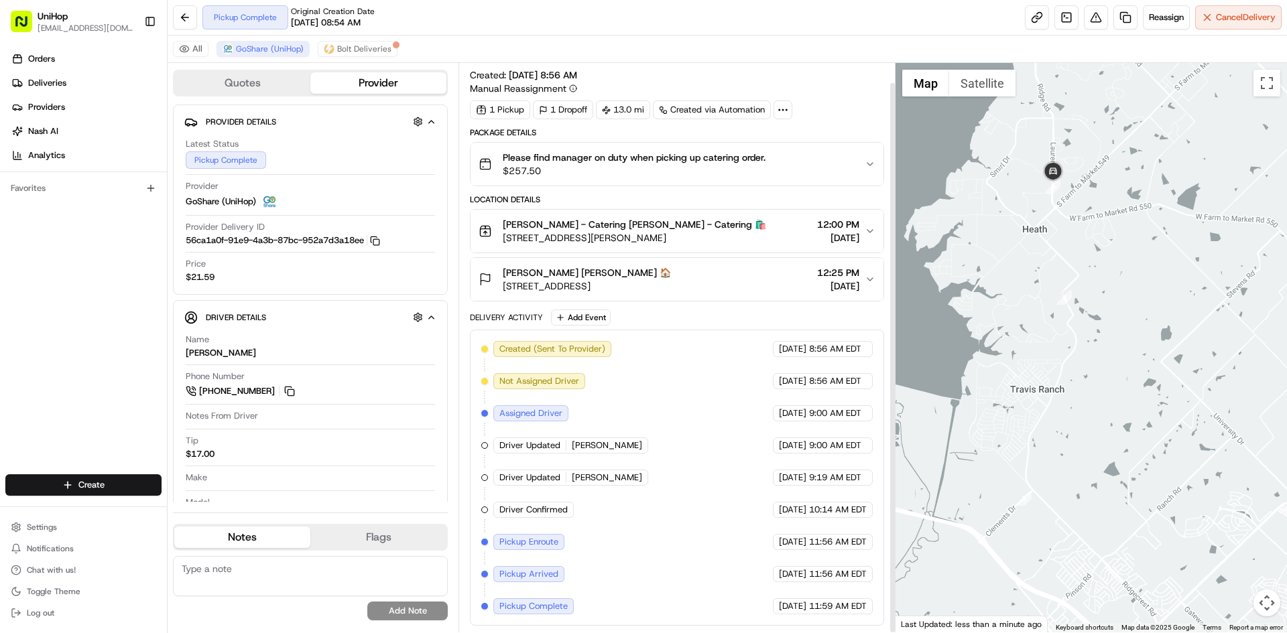
drag, startPoint x: 962, startPoint y: 285, endPoint x: 972, endPoint y: 291, distance: 11.2
click at [972, 291] on div at bounding box center [1091, 348] width 392 height 570
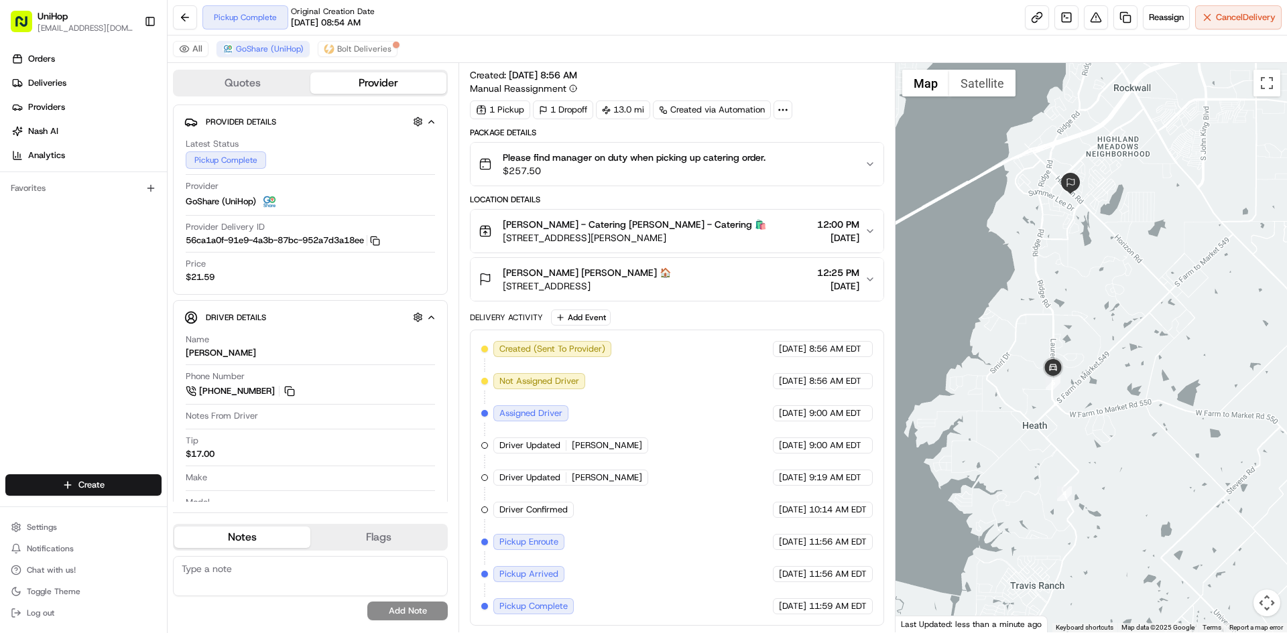
drag, startPoint x: 1011, startPoint y: 220, endPoint x: 1002, endPoint y: 406, distance: 186.5
click at [1005, 414] on div at bounding box center [1091, 348] width 392 height 570
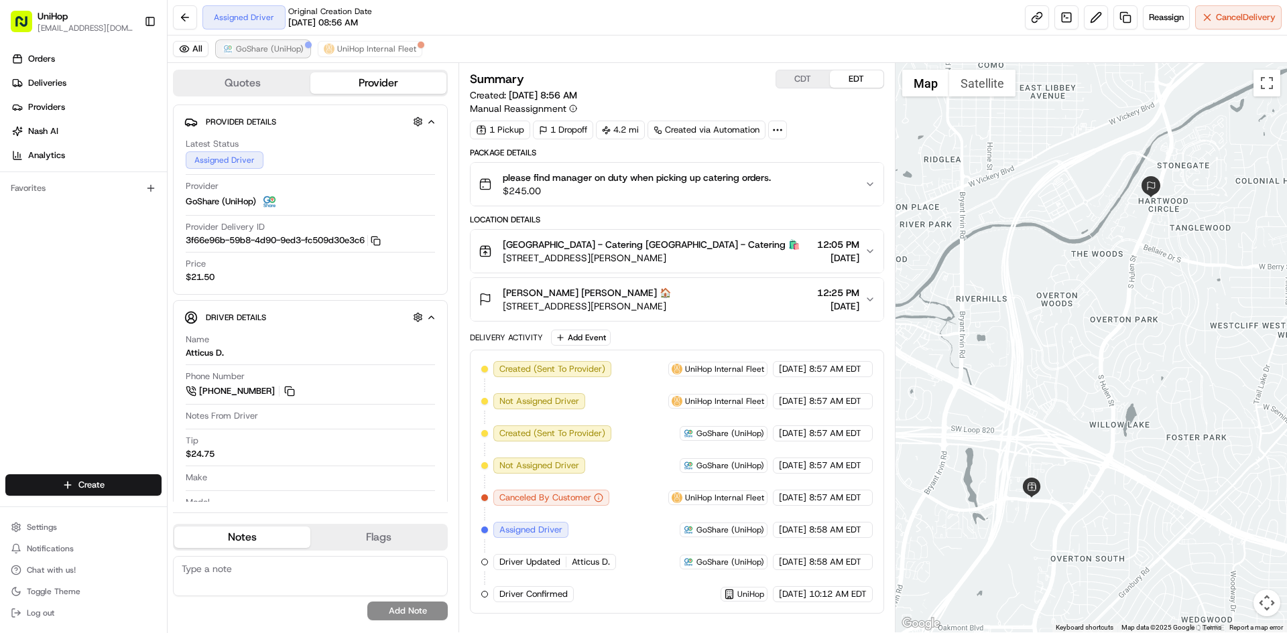
click at [257, 50] on span "GoShare (UniHop)" at bounding box center [270, 49] width 68 height 11
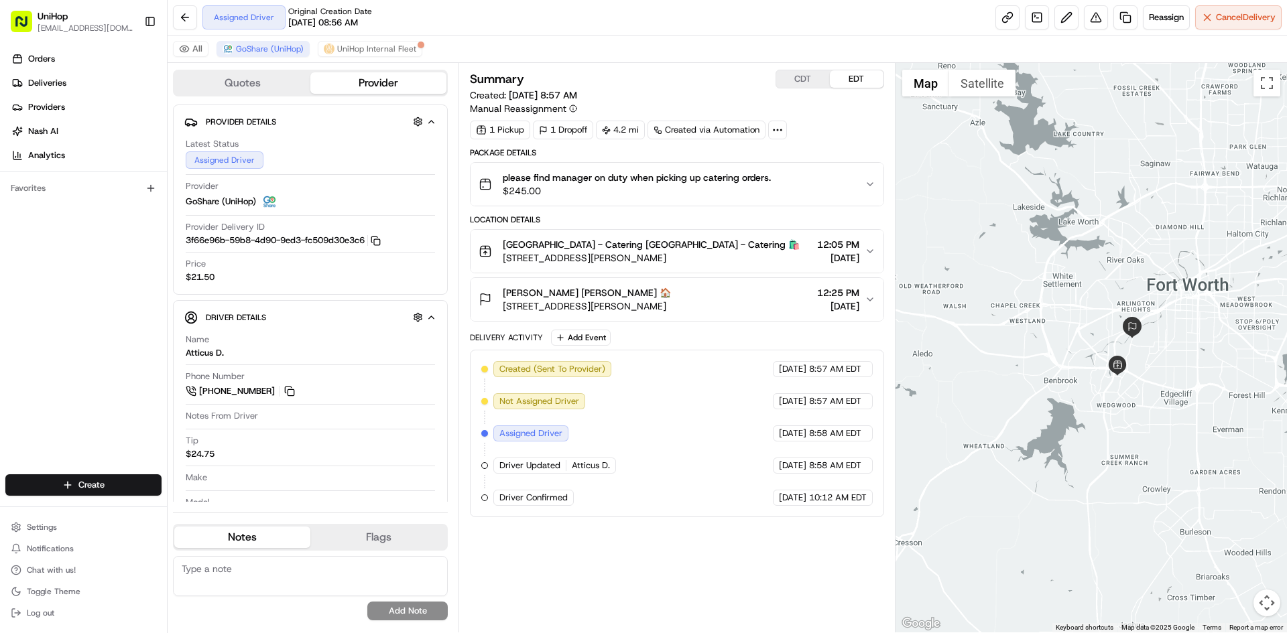
click at [9, 344] on div "Orders Deliveries Providers [PERSON_NAME] Analytics Favorites" at bounding box center [83, 263] width 167 height 440
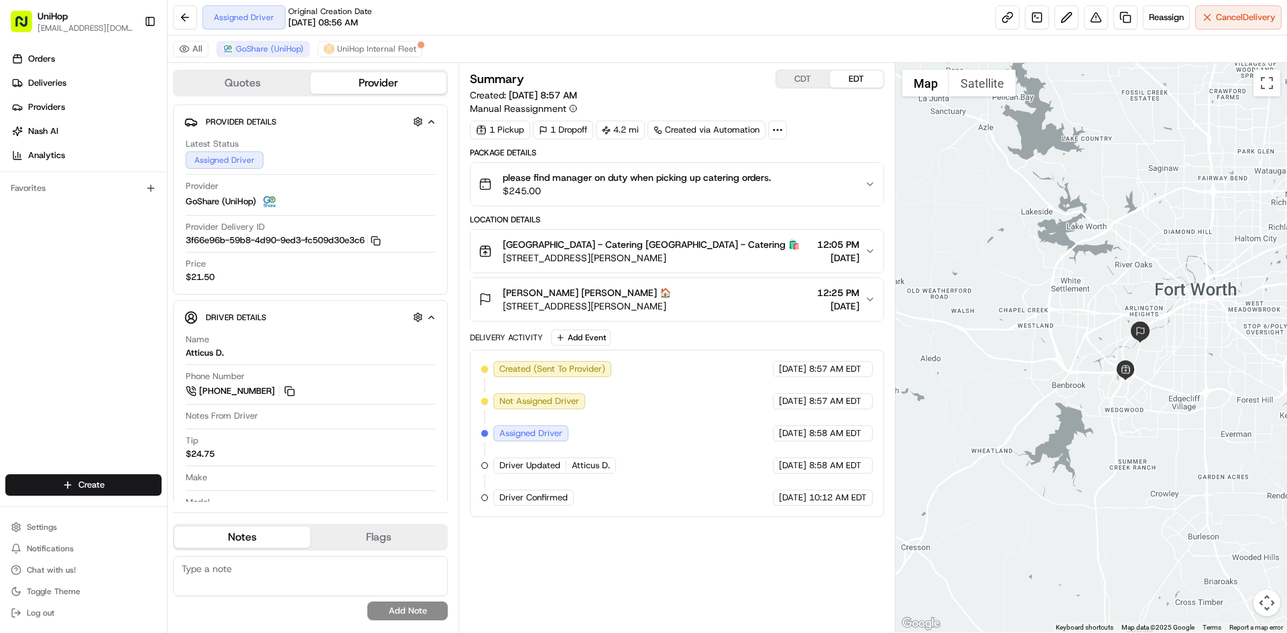
drag, startPoint x: 1138, startPoint y: 243, endPoint x: 1149, endPoint y: 252, distance: 14.3
click at [1150, 252] on div at bounding box center [1091, 348] width 392 height 570
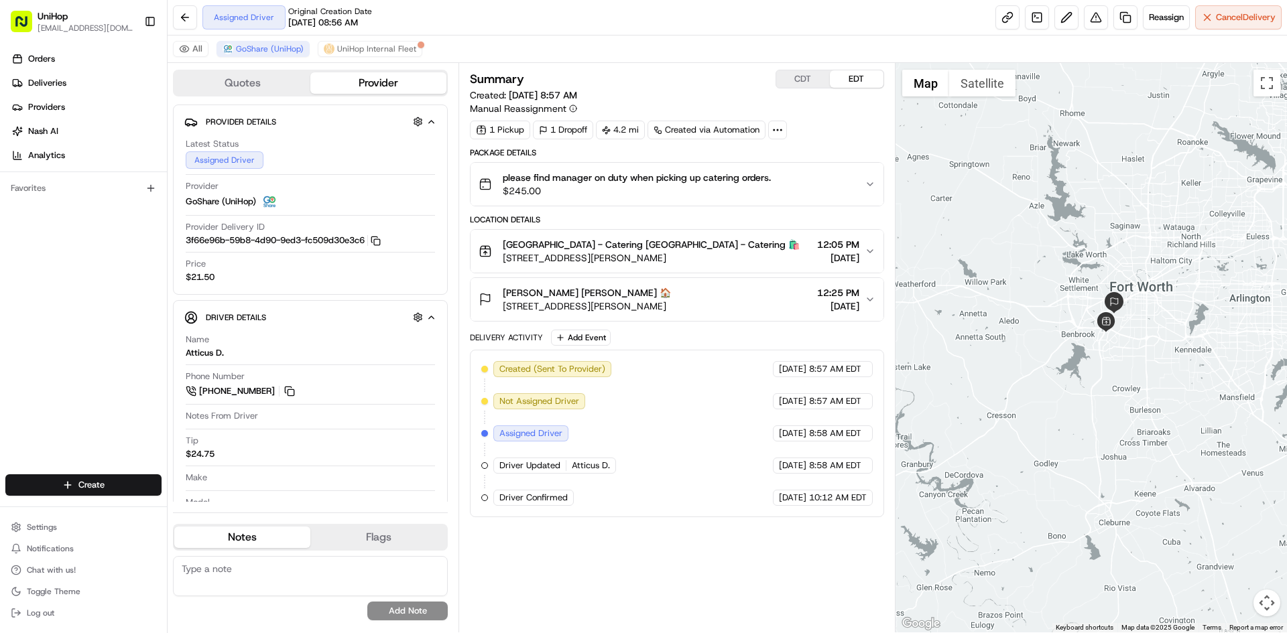
click at [1102, 222] on div at bounding box center [1091, 348] width 392 height 570
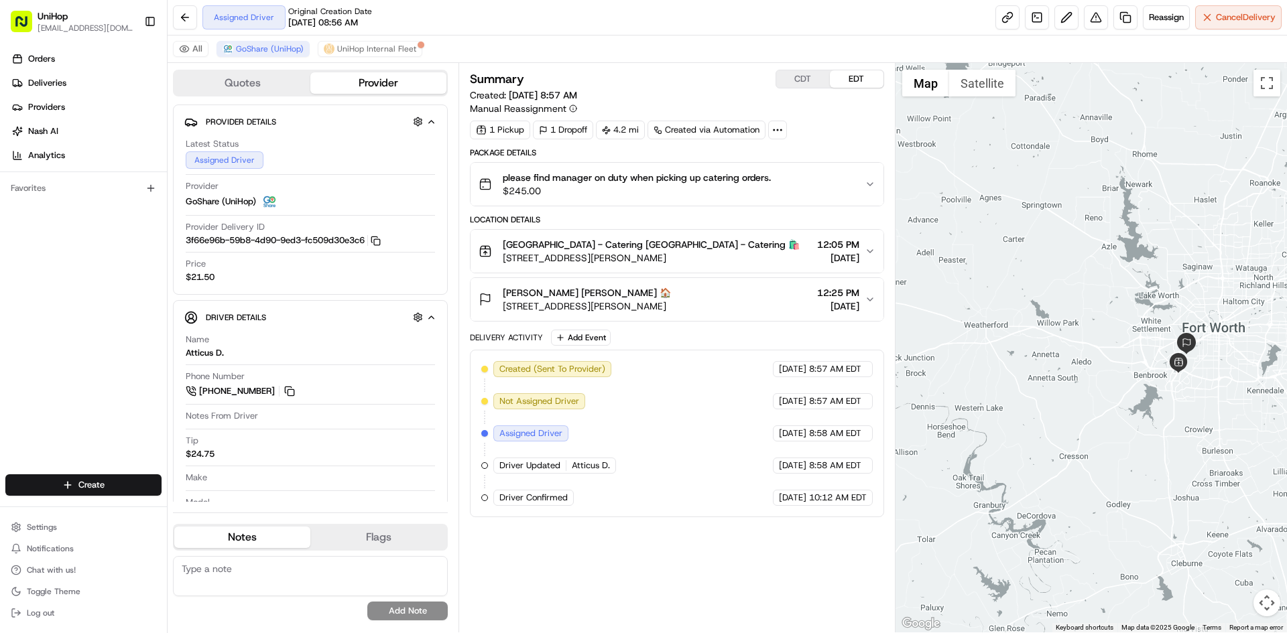
drag, startPoint x: 1051, startPoint y: 168, endPoint x: 1111, endPoint y: 201, distance: 68.1
click at [1122, 207] on div at bounding box center [1091, 348] width 392 height 570
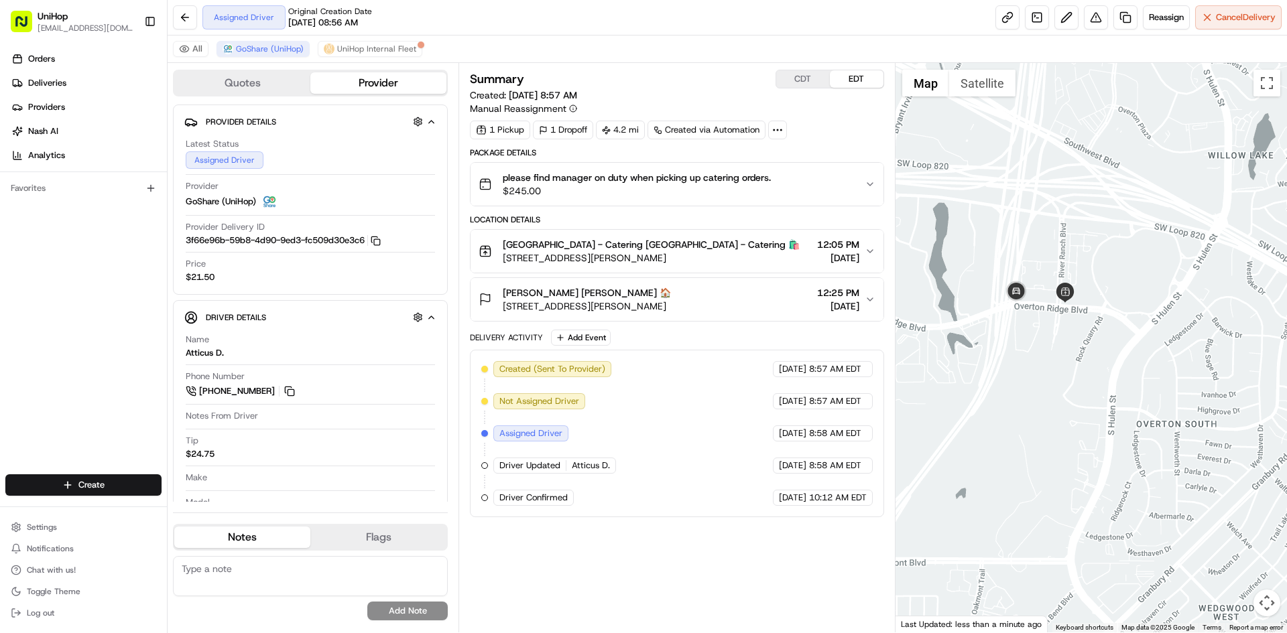
drag, startPoint x: 1102, startPoint y: 230, endPoint x: 1096, endPoint y: 312, distance: 82.6
click at [1096, 312] on div at bounding box center [1091, 348] width 392 height 570
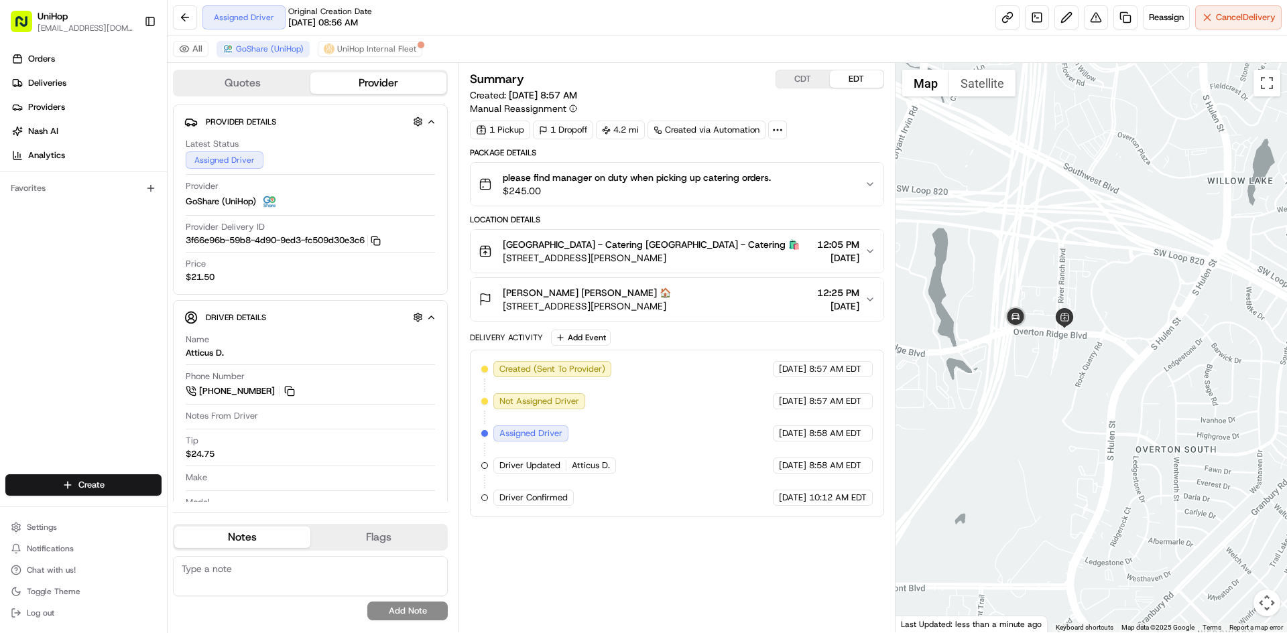
drag, startPoint x: 1116, startPoint y: 210, endPoint x: 1108, endPoint y: 289, distance: 80.1
click at [1108, 287] on div at bounding box center [1091, 348] width 392 height 570
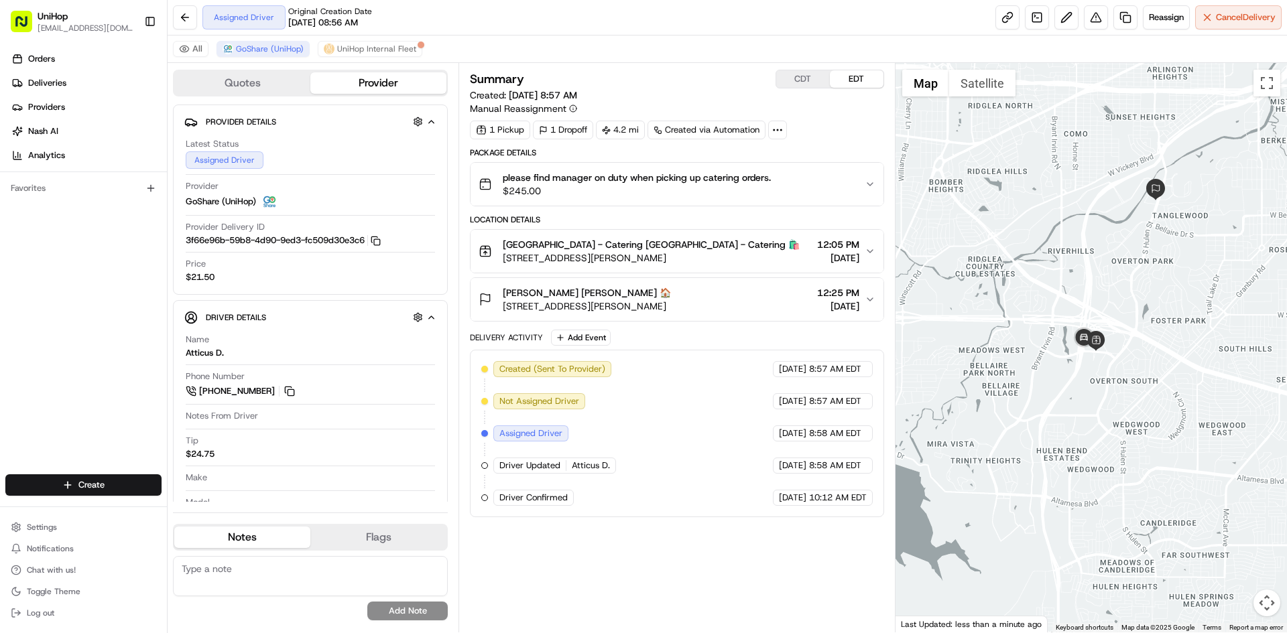
click at [5, 306] on div "Orders Deliveries Providers [PERSON_NAME] Analytics Favorites" at bounding box center [83, 263] width 167 height 440
click at [796, 87] on button "CDT" at bounding box center [803, 78] width 54 height 17
drag, startPoint x: 96, startPoint y: 251, endPoint x: 202, endPoint y: 258, distance: 106.8
click at [96, 251] on div "Orders Deliveries Providers [PERSON_NAME] Analytics Favorites" at bounding box center [83, 263] width 167 height 440
click at [290, 387] on button at bounding box center [289, 391] width 15 height 15
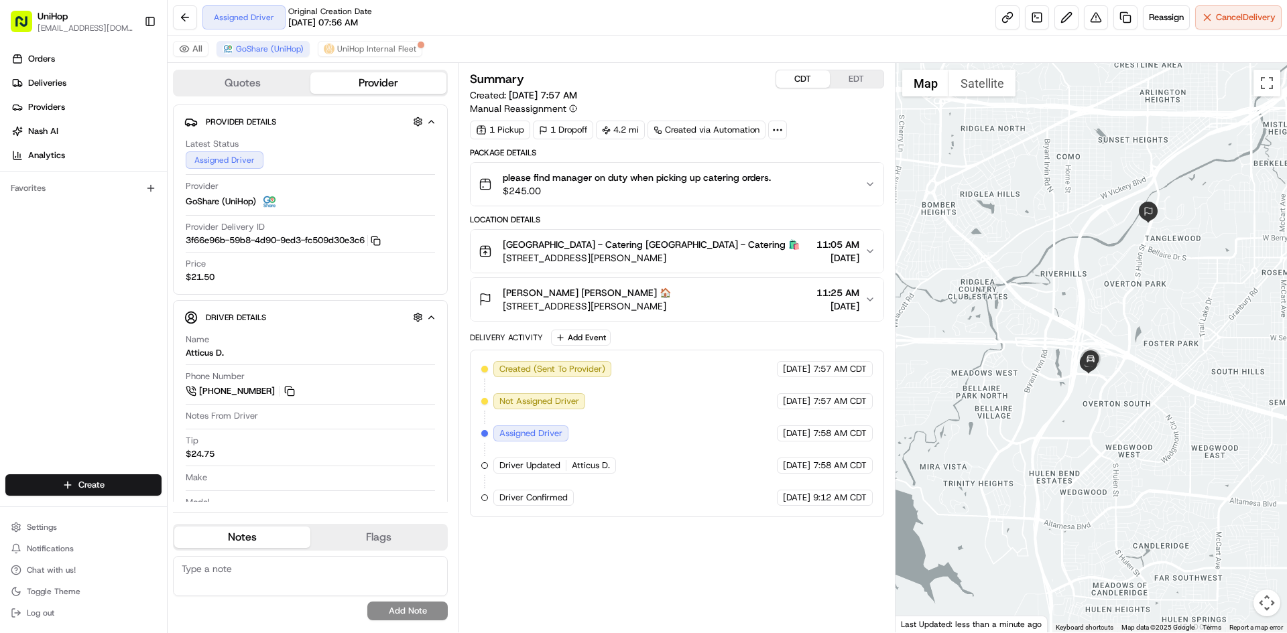
drag, startPoint x: 1082, startPoint y: 226, endPoint x: 1078, endPoint y: 237, distance: 10.6
click at [1079, 237] on div at bounding box center [1091, 348] width 392 height 570
click at [855, 75] on button "EDT" at bounding box center [857, 78] width 54 height 17
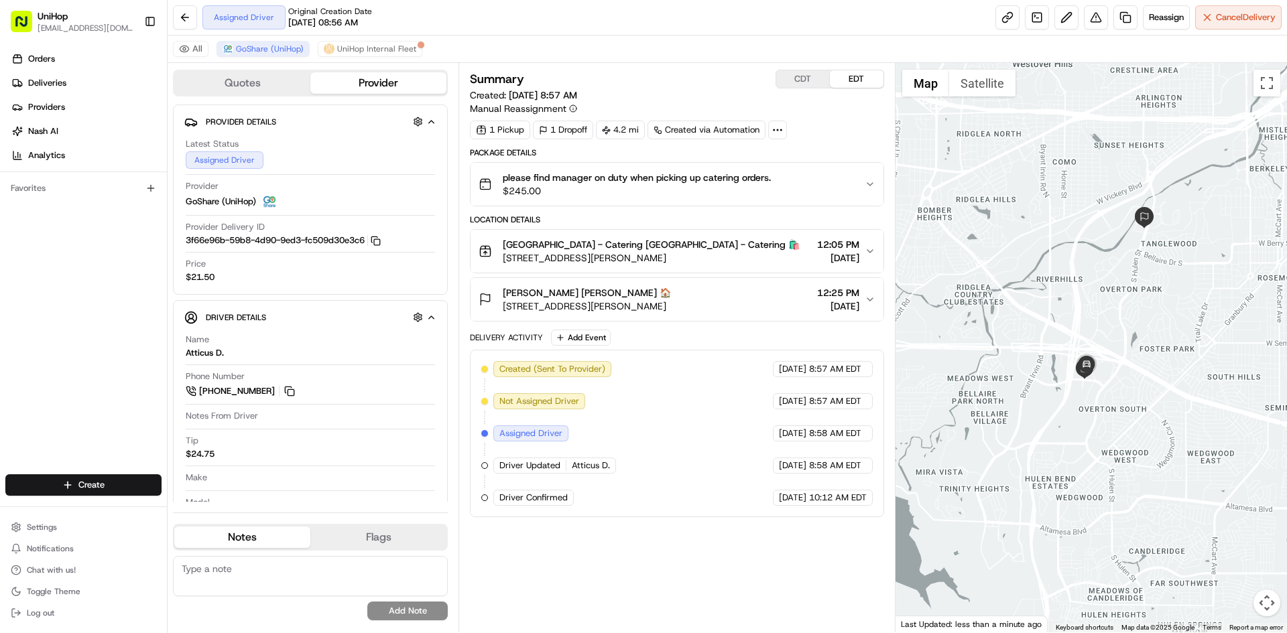
drag, startPoint x: 1025, startPoint y: 184, endPoint x: 1020, endPoint y: 190, distance: 8.6
click at [1020, 190] on div at bounding box center [1091, 348] width 392 height 570
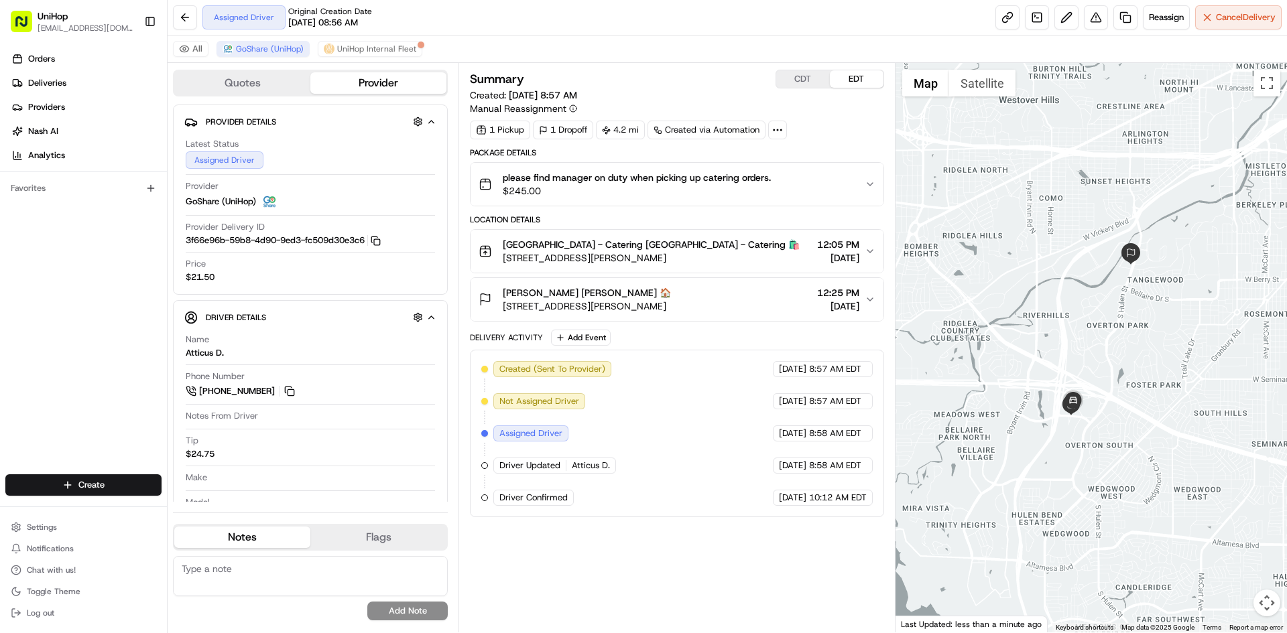
drag, startPoint x: 1060, startPoint y: 200, endPoint x: 1047, endPoint y: 237, distance: 39.0
click at [1047, 237] on div at bounding box center [1091, 348] width 392 height 570
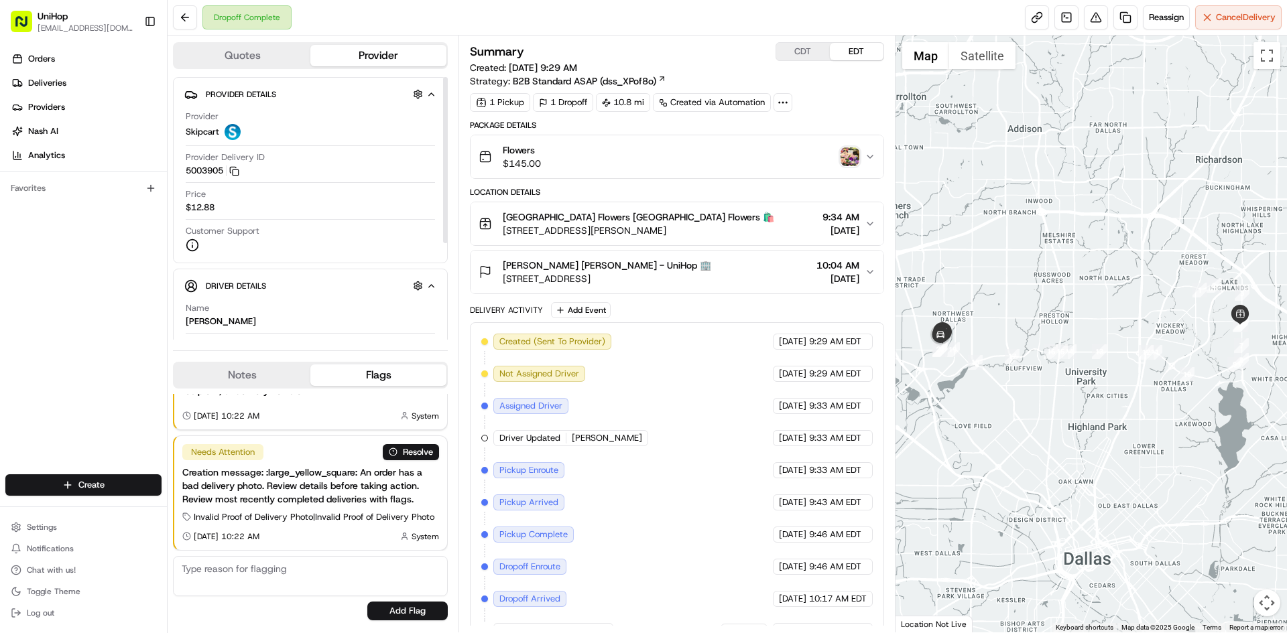
click at [263, 383] on button "Notes" at bounding box center [242, 375] width 136 height 21
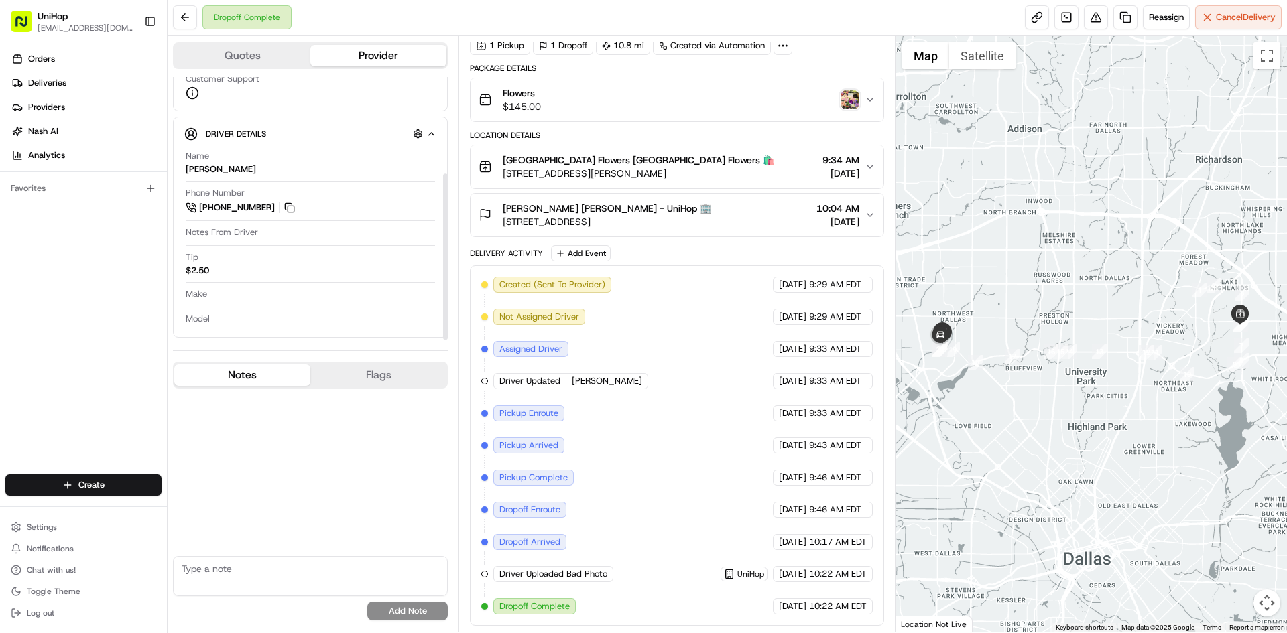
scroll to position [153, 0]
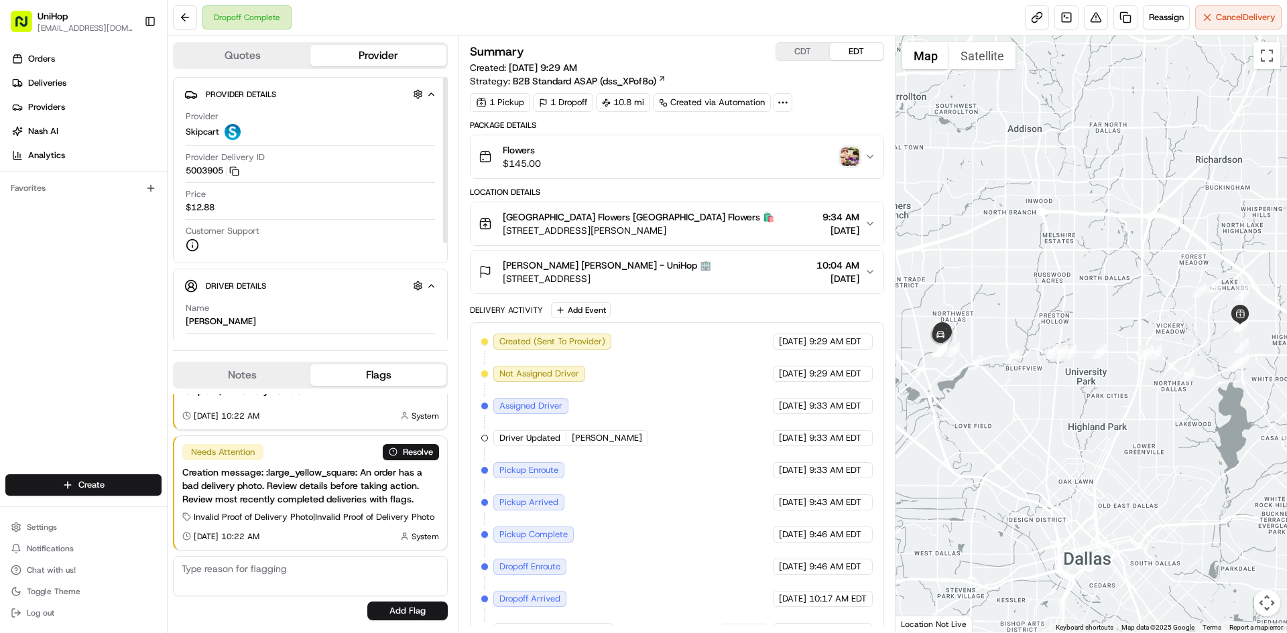
click at [247, 379] on button "Notes" at bounding box center [242, 375] width 136 height 21
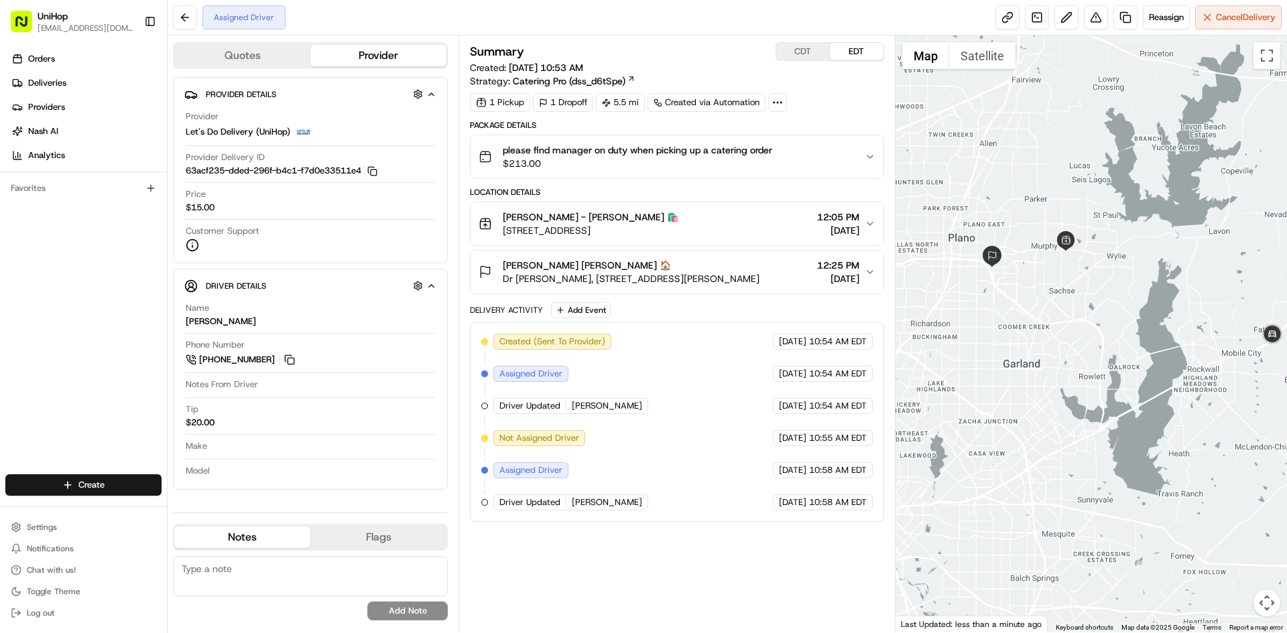
drag, startPoint x: 1022, startPoint y: 171, endPoint x: 1069, endPoint y: 232, distance: 77.3
click at [1069, 232] on div at bounding box center [1091, 334] width 392 height 597
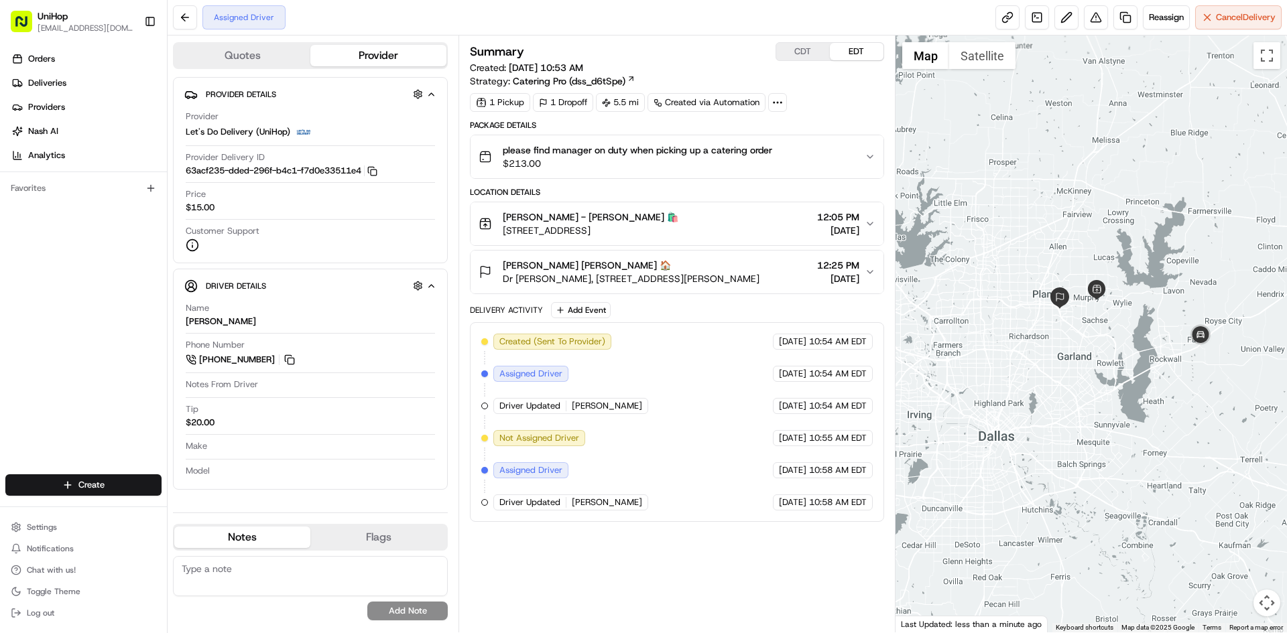
drag, startPoint x: 1061, startPoint y: 194, endPoint x: 1053, endPoint y: 212, distance: 20.4
click at [1053, 212] on div at bounding box center [1091, 334] width 392 height 597
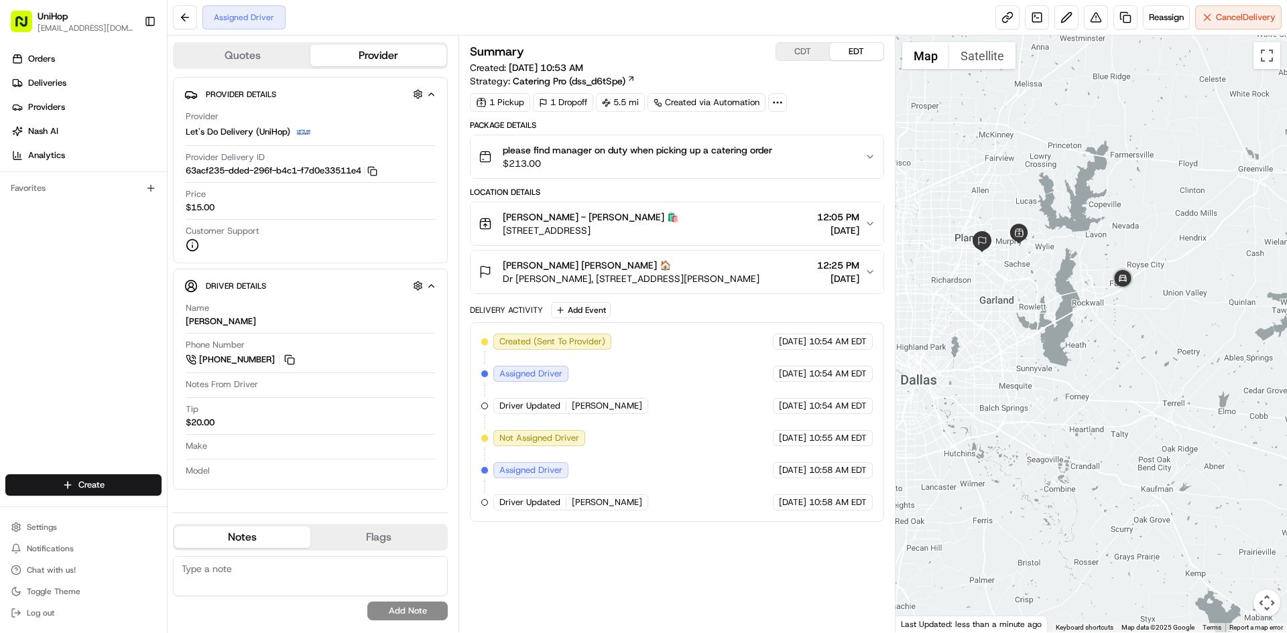
drag, startPoint x: 1056, startPoint y: 156, endPoint x: 822, endPoint y: 236, distance: 247.7
click at [1052, 159] on div at bounding box center [1091, 334] width 392 height 597
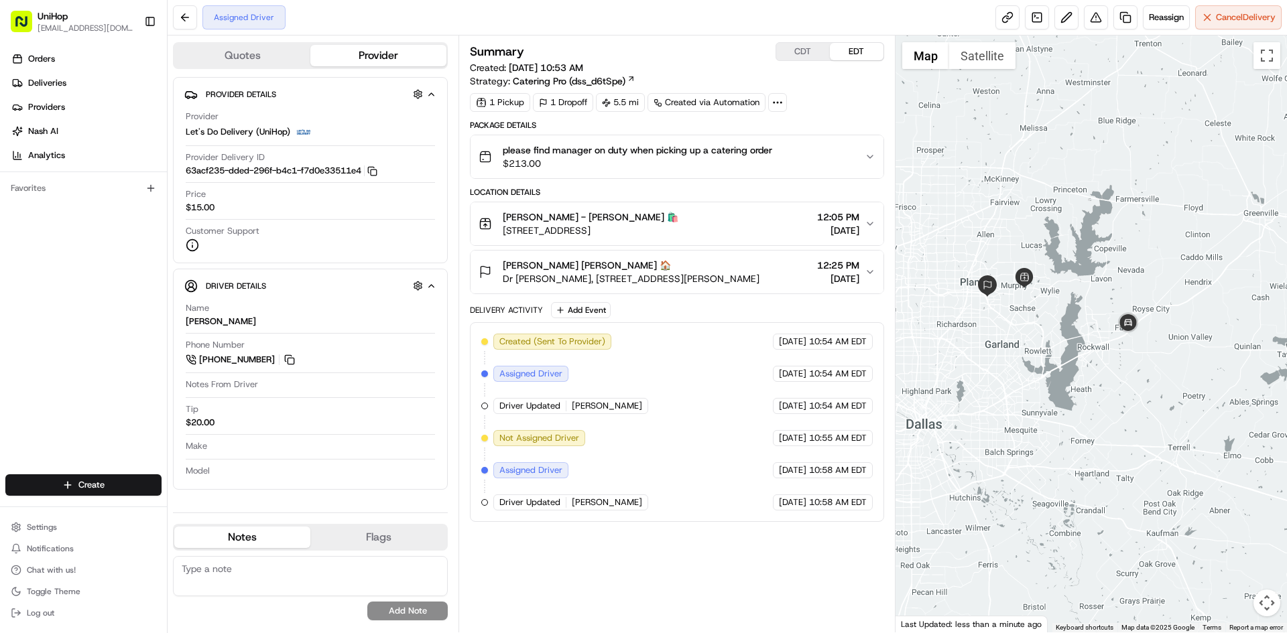
click at [86, 361] on div "Orders Deliveries Providers Nash AI Analytics Favorites" at bounding box center [83, 263] width 167 height 440
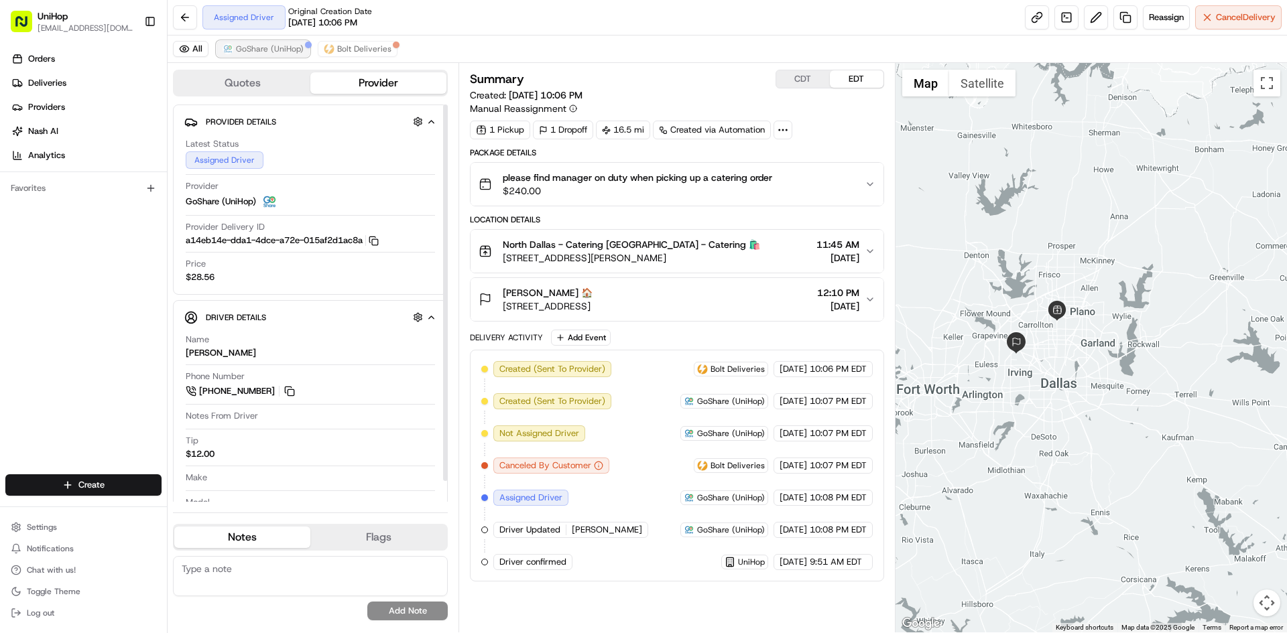
drag, startPoint x: 261, startPoint y: 46, endPoint x: 510, endPoint y: 67, distance: 249.5
click at [262, 46] on span "GoShare (UniHop)" at bounding box center [270, 49] width 68 height 11
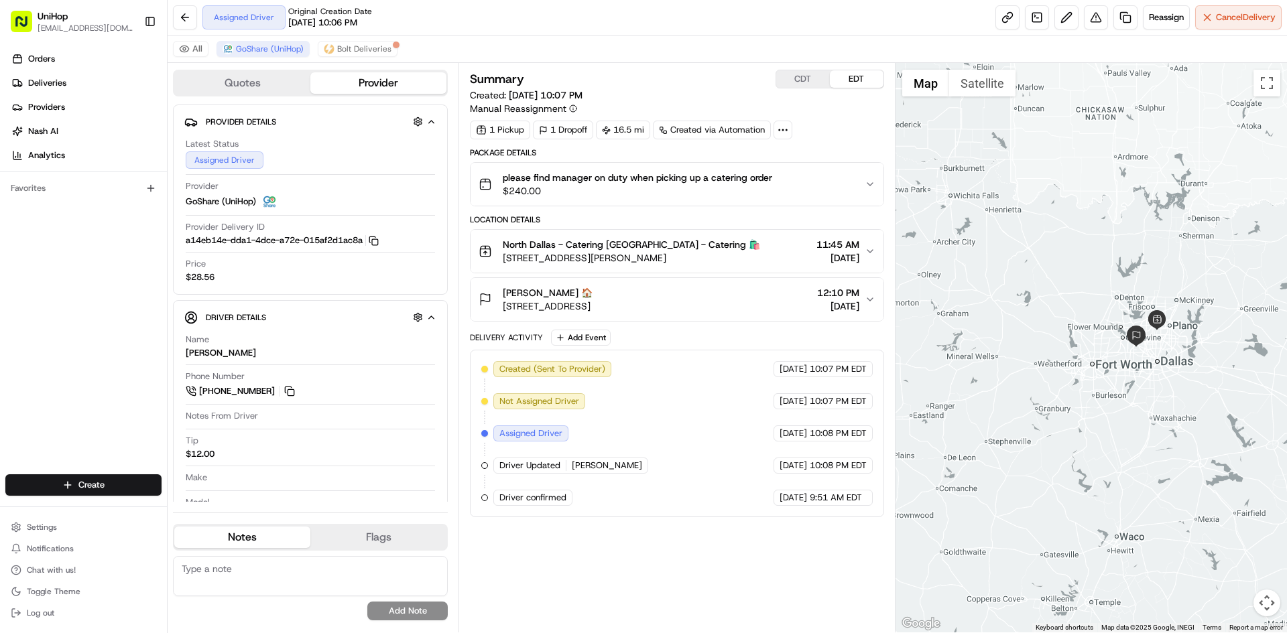
drag, startPoint x: 1059, startPoint y: 221, endPoint x: 1165, endPoint y: 260, distance: 113.4
click at [1165, 260] on div at bounding box center [1091, 348] width 392 height 570
click at [1102, 270] on div at bounding box center [1091, 348] width 392 height 570
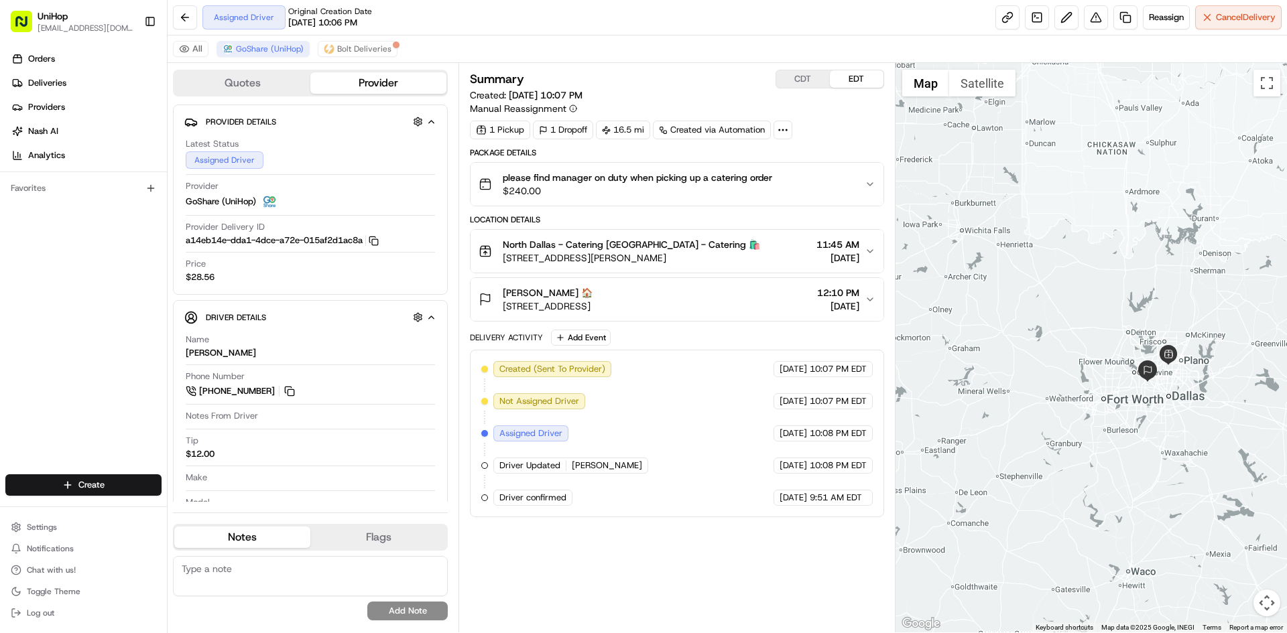
drag, startPoint x: 1071, startPoint y: 277, endPoint x: 1074, endPoint y: 291, distance: 14.3
click at [1074, 291] on div at bounding box center [1091, 348] width 392 height 570
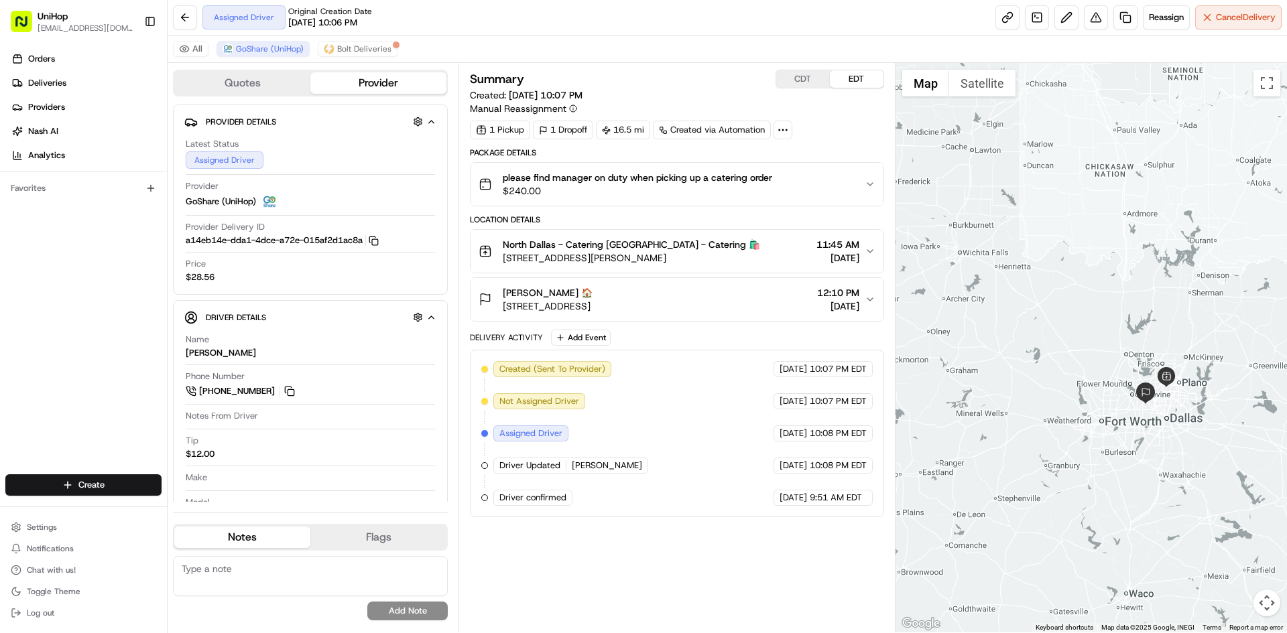
drag, startPoint x: 1053, startPoint y: 272, endPoint x: 1049, endPoint y: 281, distance: 10.2
click at [1049, 281] on div at bounding box center [1091, 348] width 392 height 570
click at [1048, 277] on div at bounding box center [1091, 348] width 392 height 570
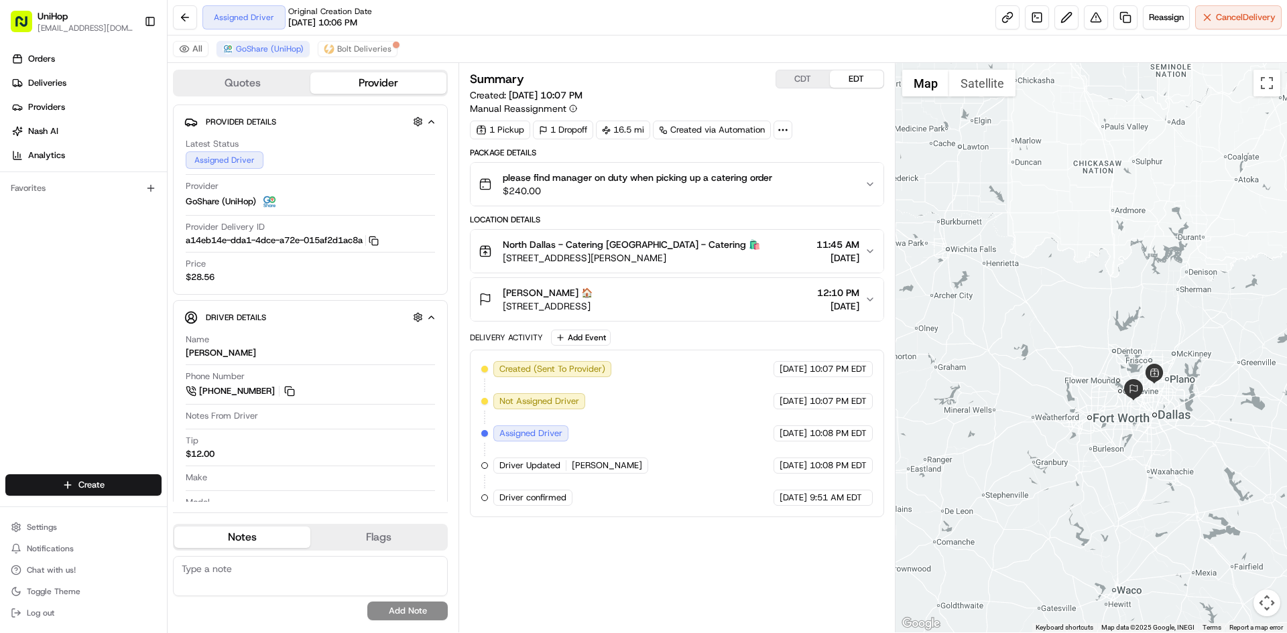
click at [1027, 266] on div at bounding box center [1091, 348] width 392 height 570
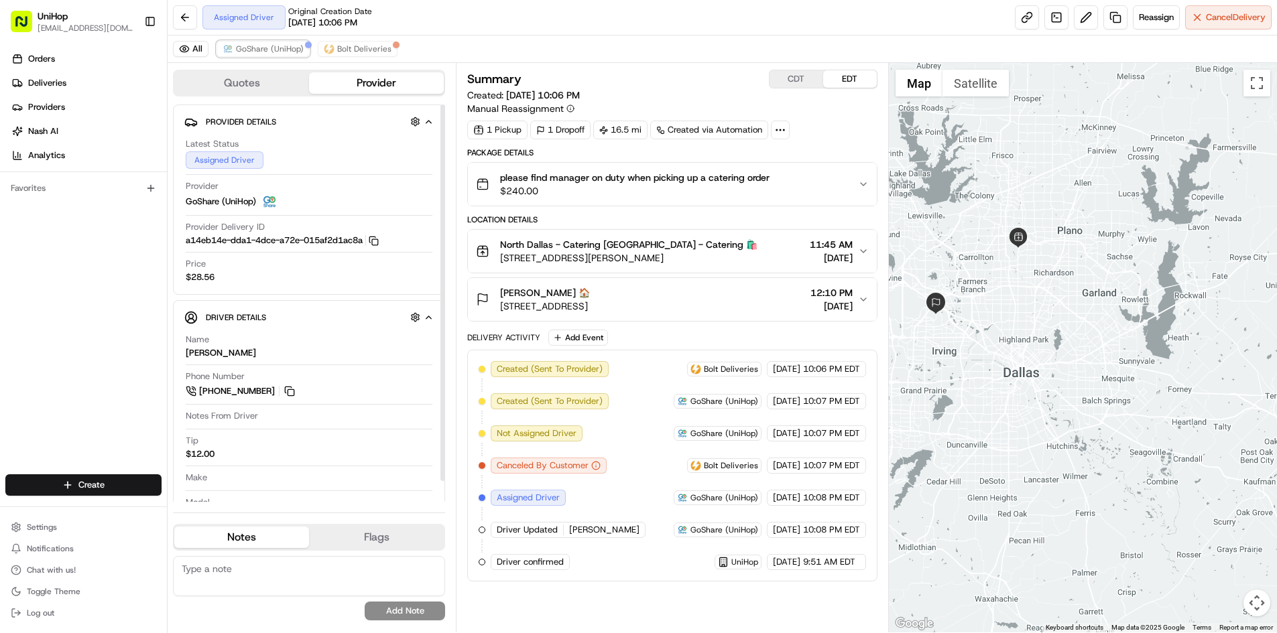
drag, startPoint x: 283, startPoint y: 48, endPoint x: 521, endPoint y: 78, distance: 240.5
click at [283, 48] on span "GoShare (UniHop)" at bounding box center [270, 49] width 68 height 11
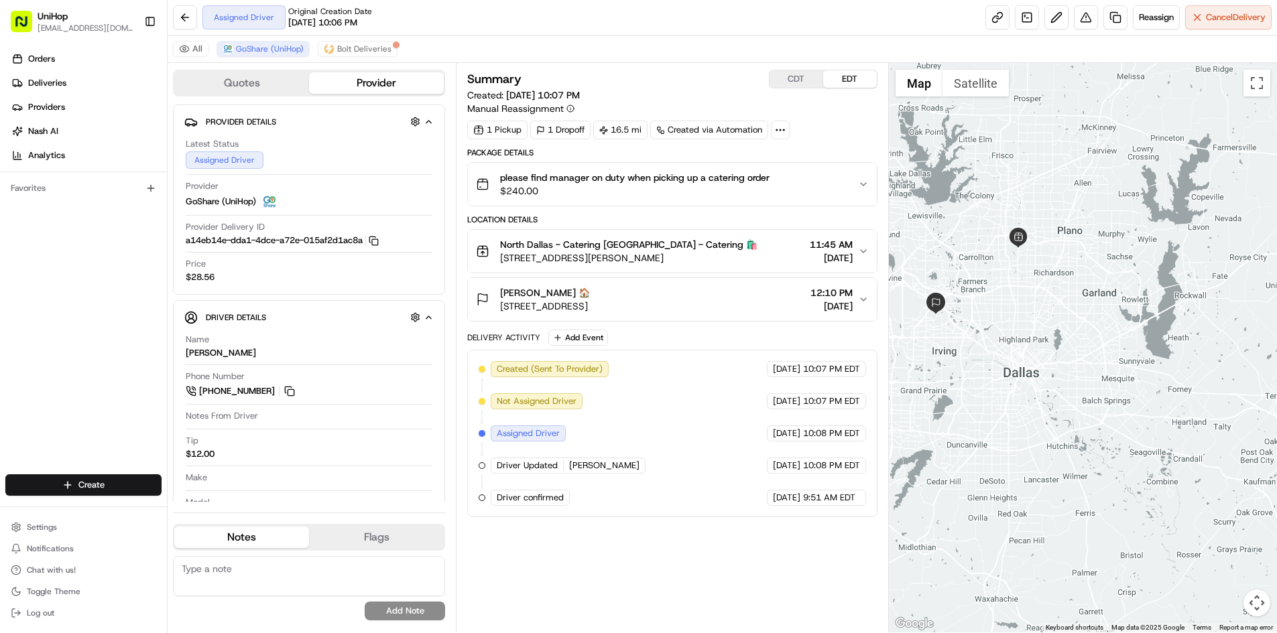
drag, startPoint x: 1177, startPoint y: 278, endPoint x: 1195, endPoint y: 285, distance: 19.3
click at [1195, 285] on div at bounding box center [1083, 348] width 388 height 570
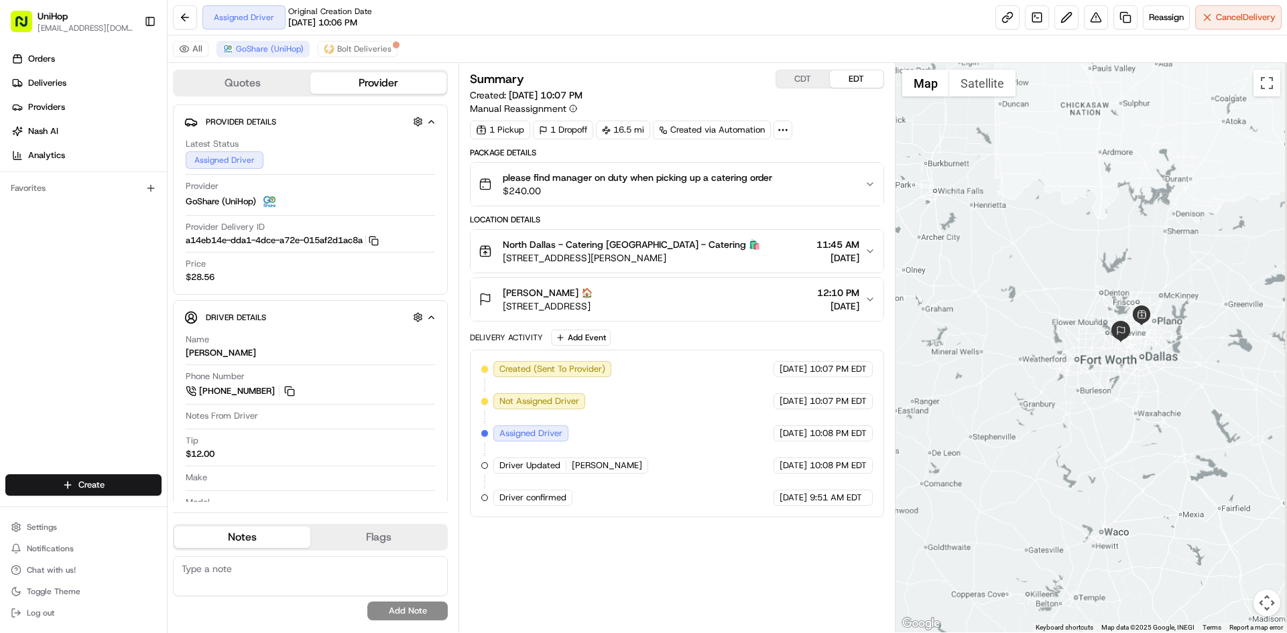
drag, startPoint x: 1090, startPoint y: 204, endPoint x: 1059, endPoint y: 281, distance: 83.0
click at [1059, 281] on div at bounding box center [1091, 348] width 392 height 570
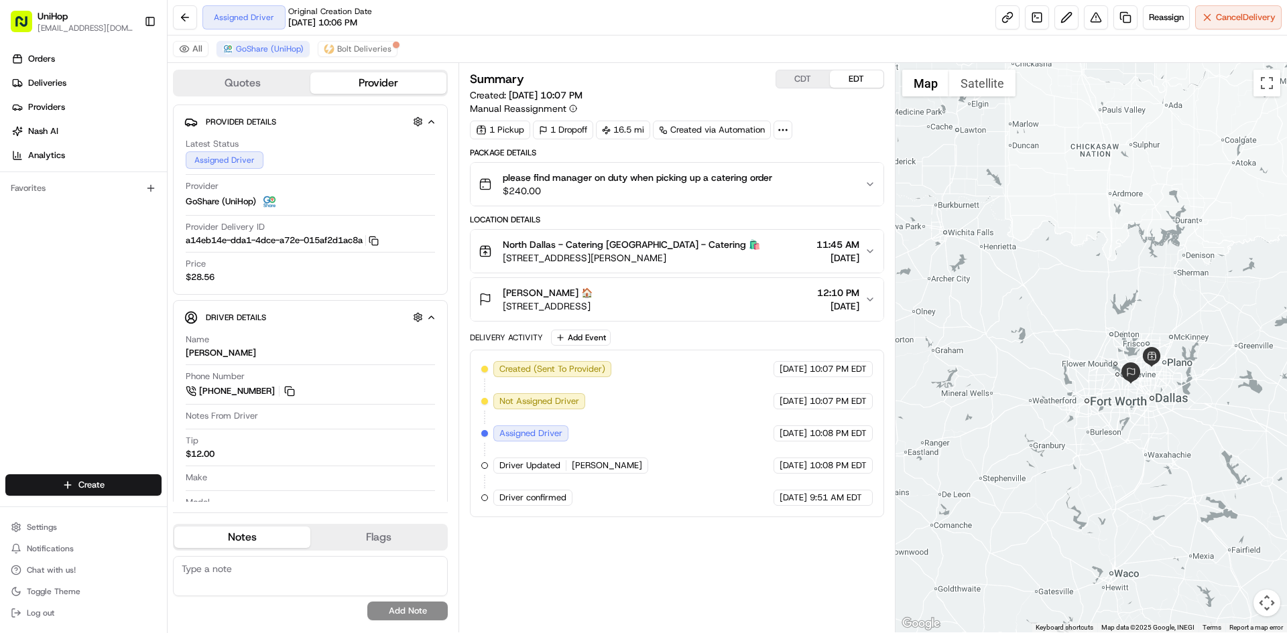
drag, startPoint x: 1021, startPoint y: 191, endPoint x: 1039, endPoint y: 206, distance: 23.8
click at [1039, 206] on div at bounding box center [1091, 348] width 392 height 570
click at [1097, 210] on div at bounding box center [1091, 348] width 392 height 570
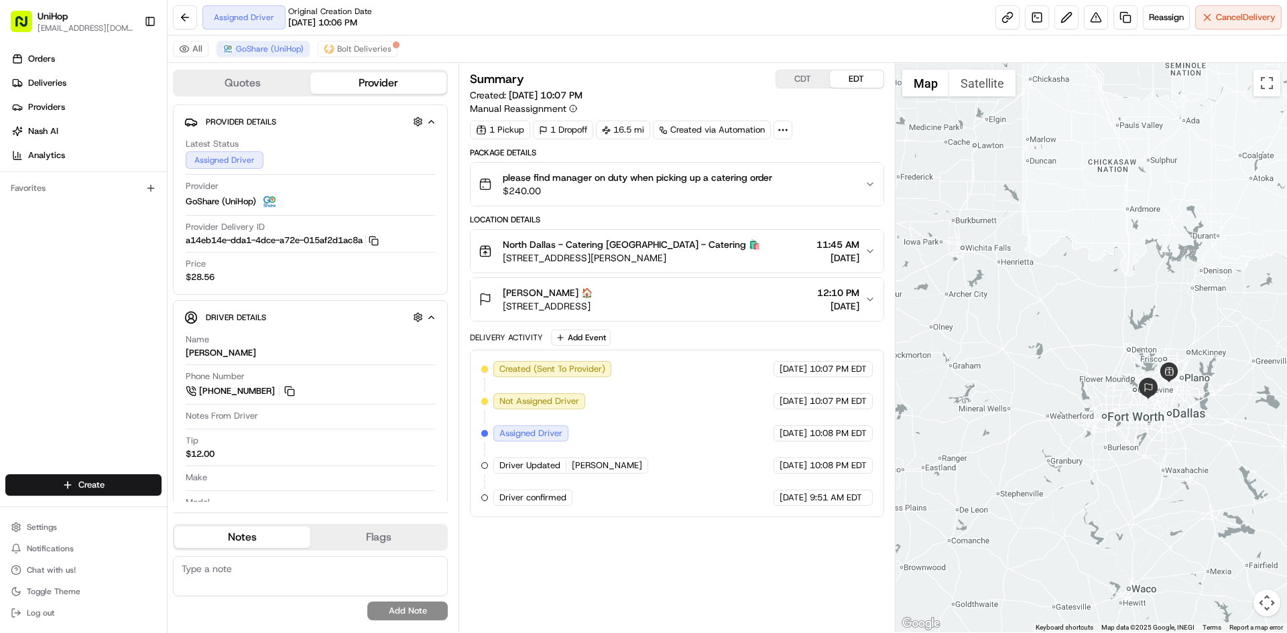
drag, startPoint x: 1065, startPoint y: 249, endPoint x: 1080, endPoint y: 263, distance: 20.9
click at [1080, 263] on div at bounding box center [1091, 348] width 392 height 570
click at [1063, 312] on div at bounding box center [1091, 348] width 392 height 570
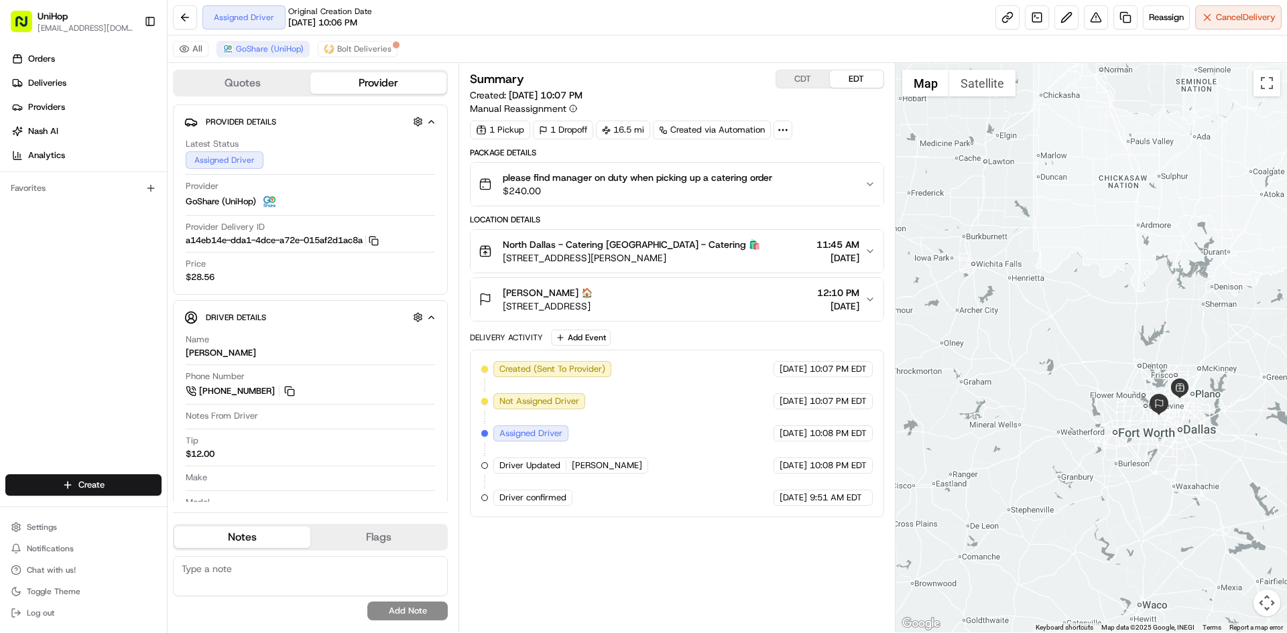
drag, startPoint x: 1096, startPoint y: 230, endPoint x: 1105, endPoint y: 245, distance: 18.0
click at [1105, 245] on div at bounding box center [1091, 348] width 392 height 570
drag, startPoint x: 1105, startPoint y: 245, endPoint x: 1096, endPoint y: 251, distance: 10.2
click at [1096, 251] on div at bounding box center [1091, 348] width 392 height 570
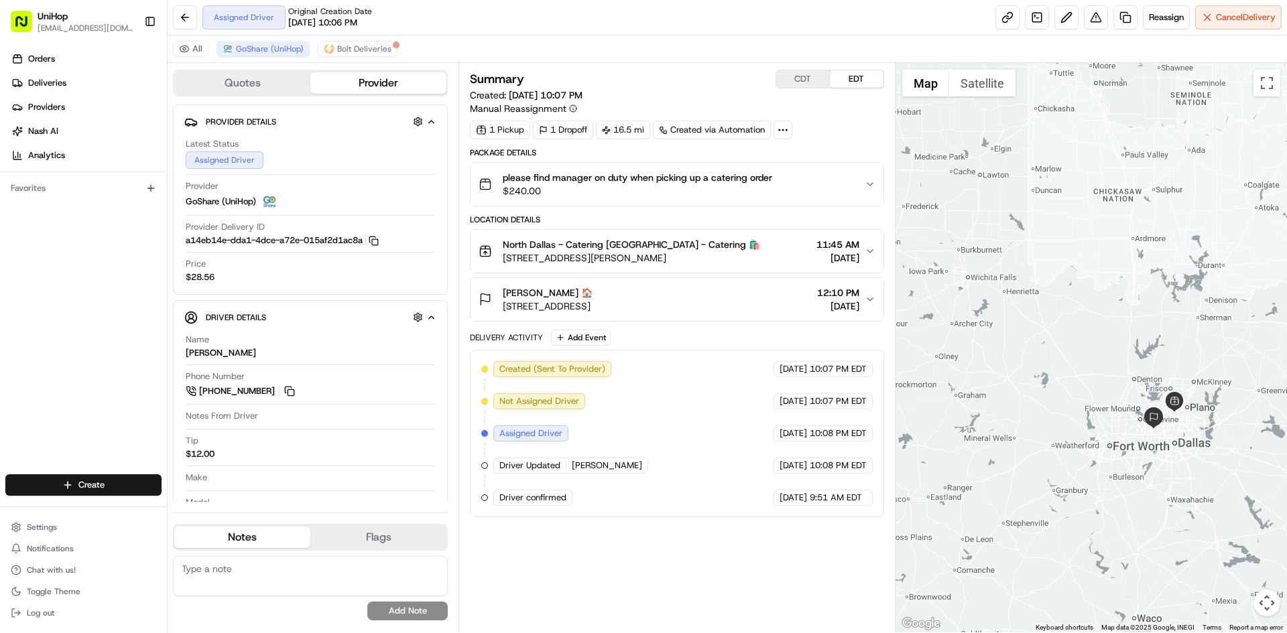
click at [1088, 256] on div at bounding box center [1091, 348] width 392 height 570
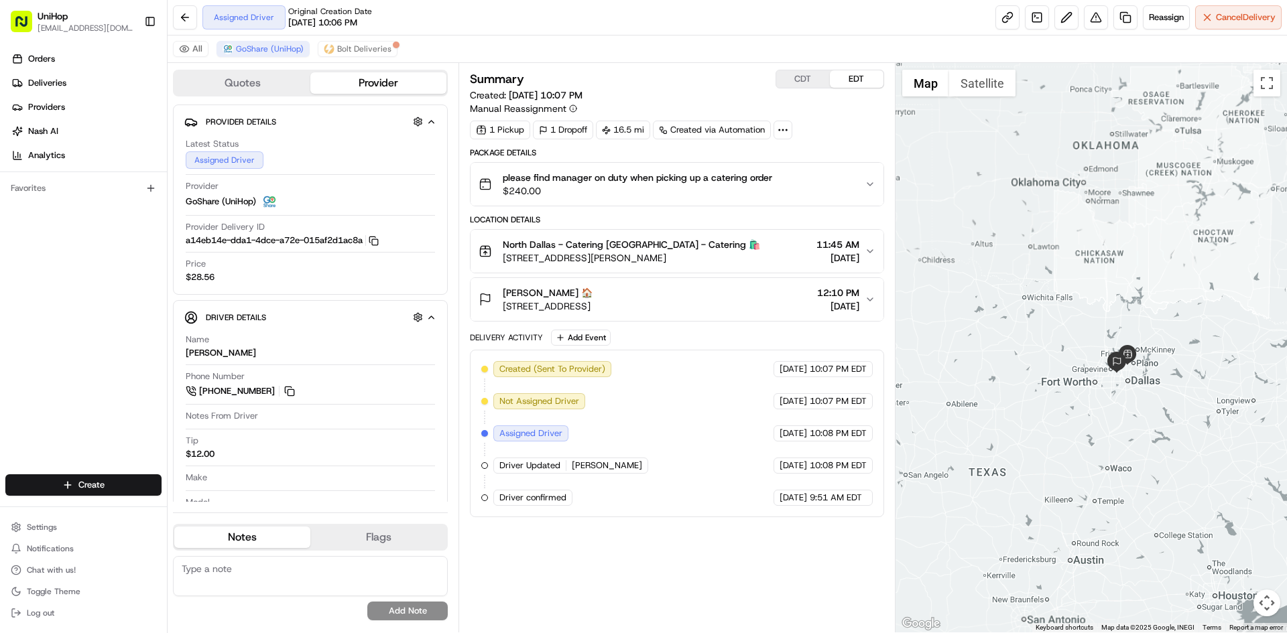
drag, startPoint x: 1079, startPoint y: 230, endPoint x: 1074, endPoint y: 265, distance: 35.2
click at [1074, 265] on div at bounding box center [1091, 348] width 392 height 570
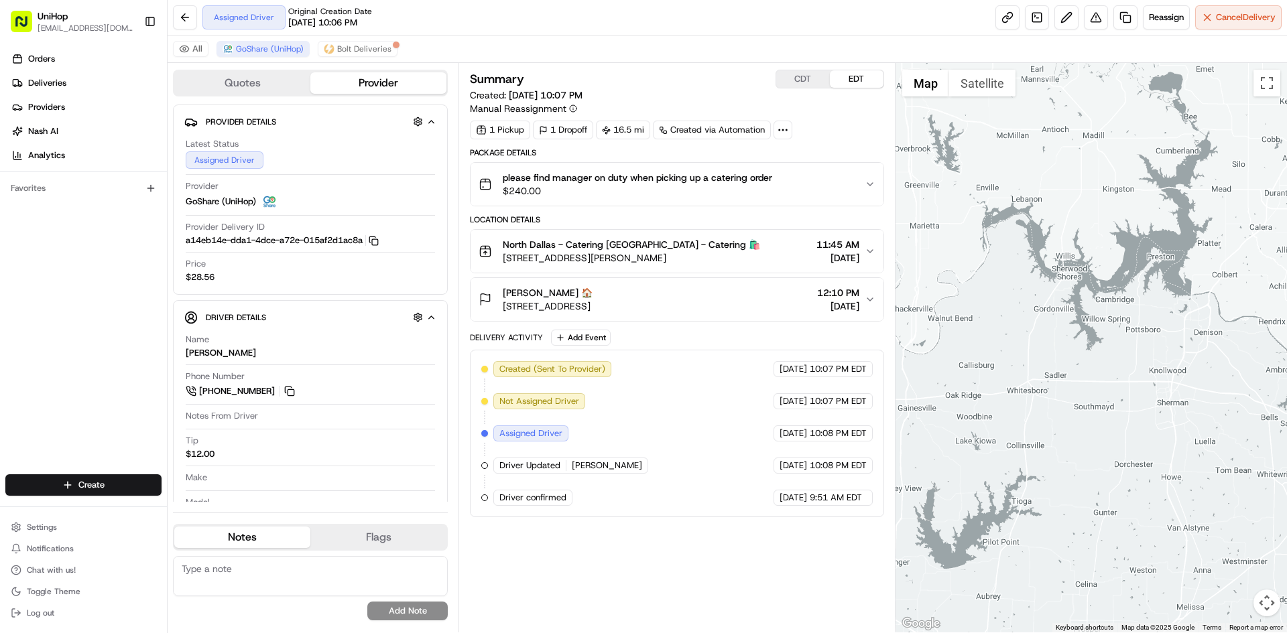
drag, startPoint x: 1155, startPoint y: 444, endPoint x: 1123, endPoint y: 257, distance: 189.7
click at [1124, 261] on div at bounding box center [1091, 348] width 392 height 570
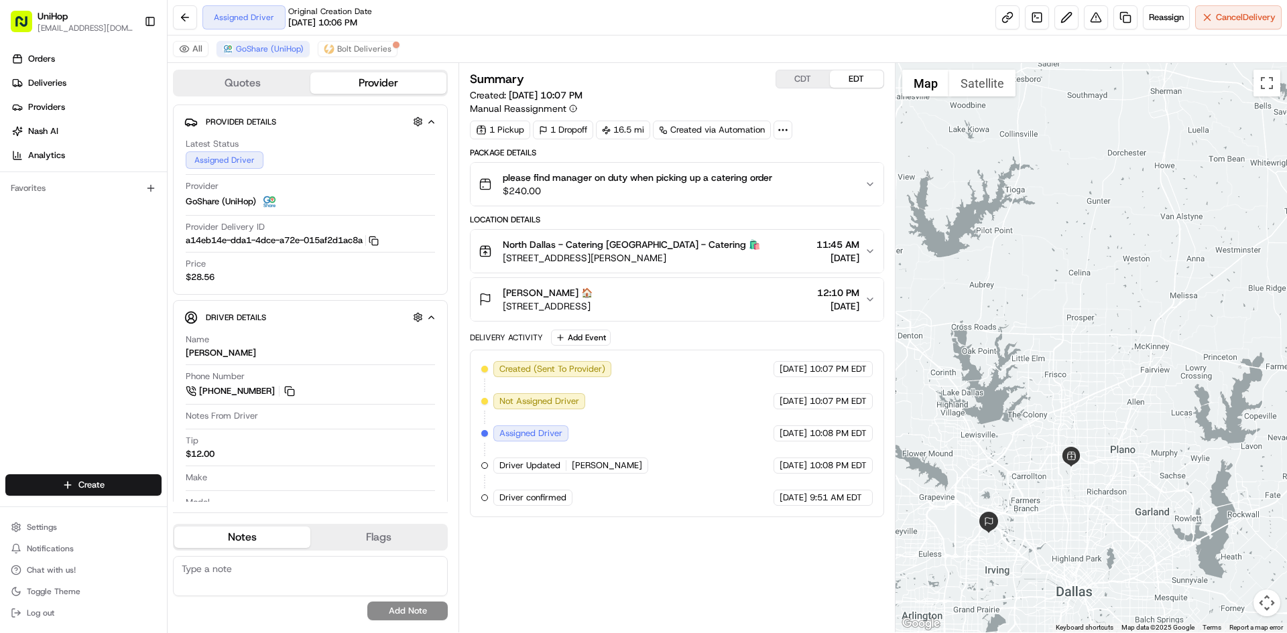
drag, startPoint x: 1076, startPoint y: 381, endPoint x: 1132, endPoint y: 353, distance: 63.2
click at [1132, 353] on div at bounding box center [1091, 348] width 392 height 570
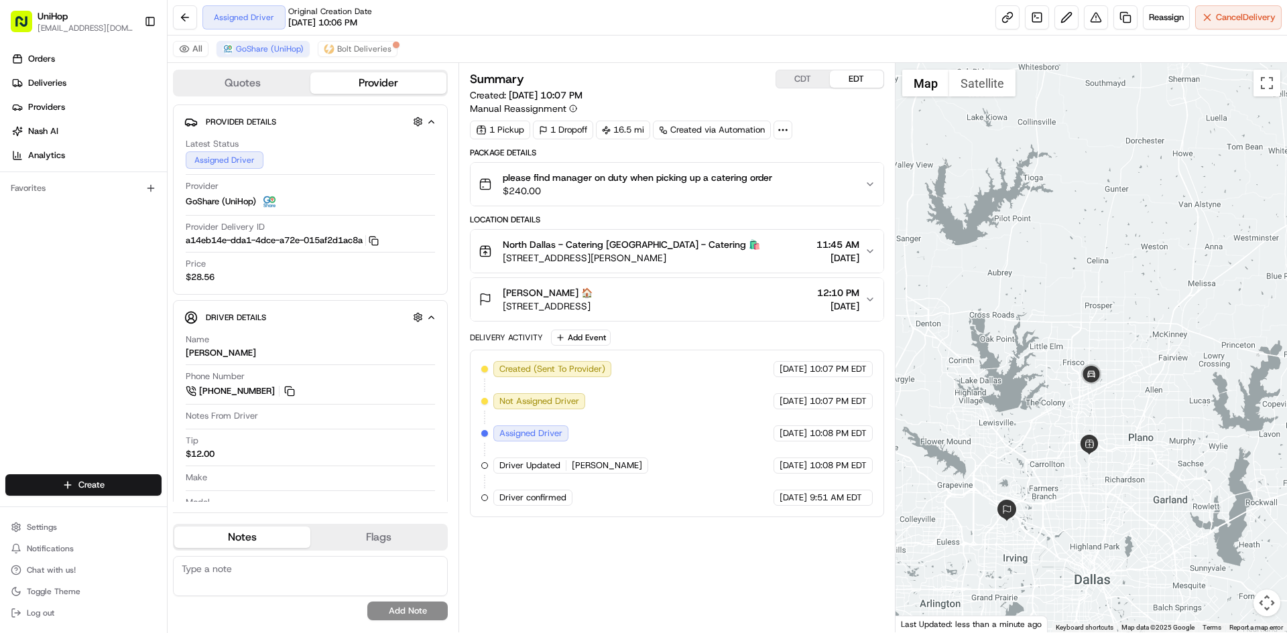
click at [1090, 320] on div at bounding box center [1091, 348] width 392 height 570
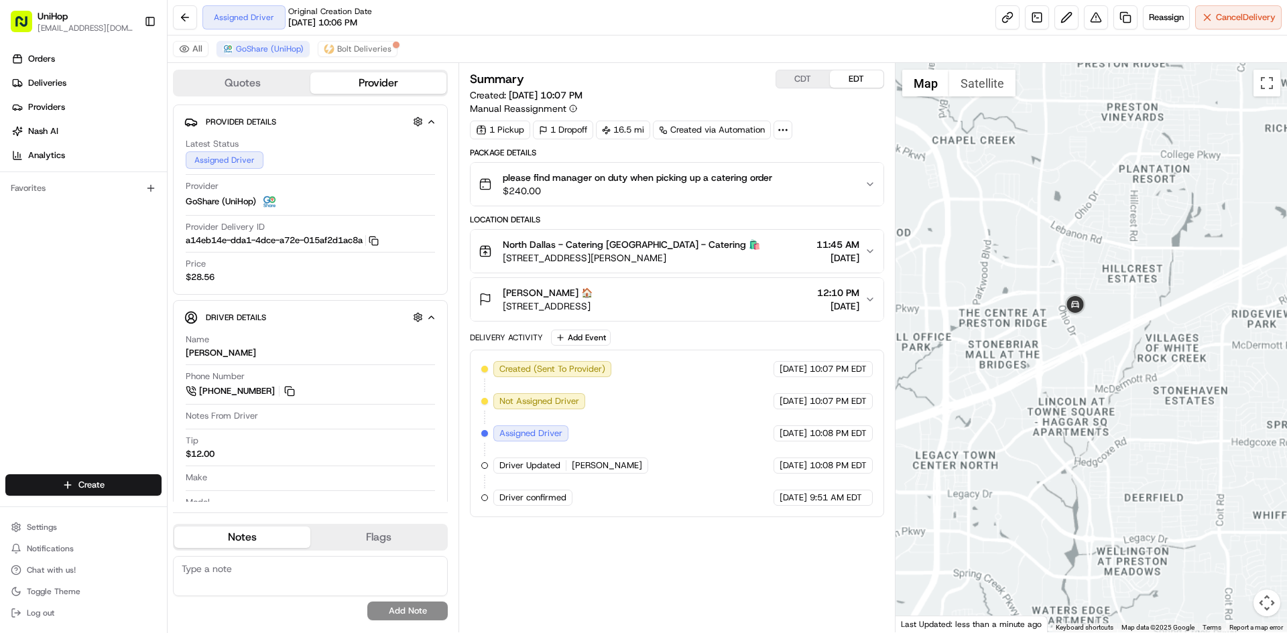
drag, startPoint x: 1069, startPoint y: 379, endPoint x: 1118, endPoint y: 322, distance: 74.6
click at [1095, 347] on div at bounding box center [1091, 348] width 392 height 570
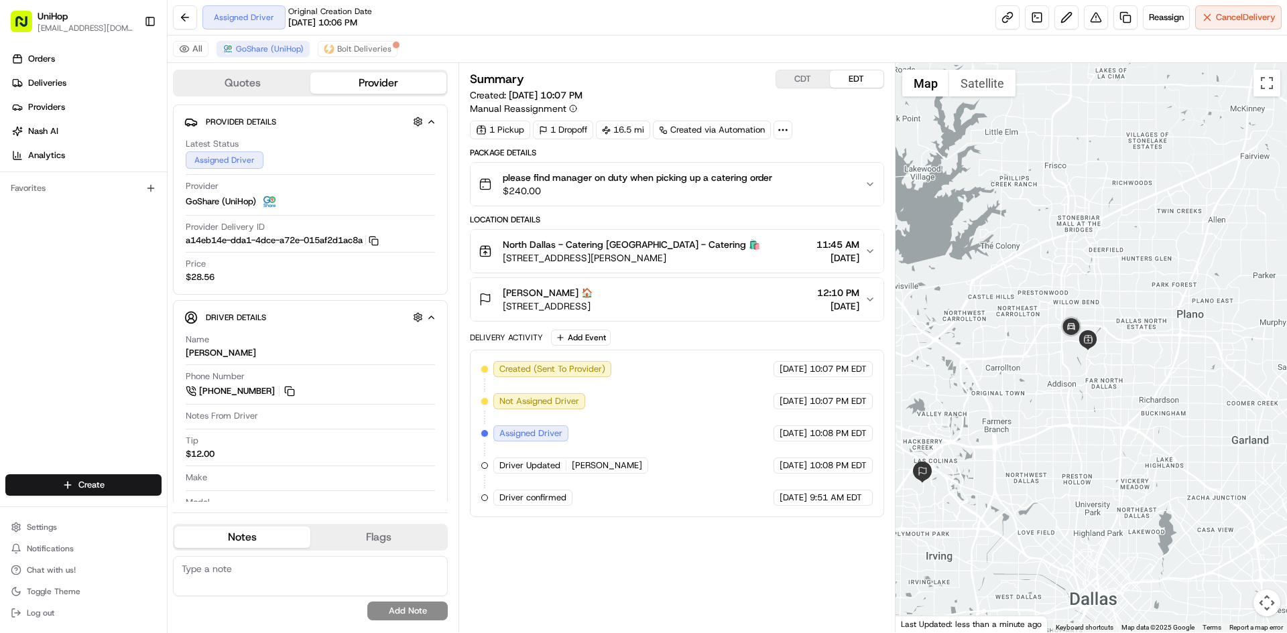
drag, startPoint x: 1067, startPoint y: 260, endPoint x: 1025, endPoint y: 189, distance: 82.3
click at [1026, 189] on div at bounding box center [1091, 348] width 392 height 570
drag, startPoint x: 1037, startPoint y: 192, endPoint x: 1037, endPoint y: 180, distance: 12.1
click at [1037, 180] on div at bounding box center [1091, 348] width 392 height 570
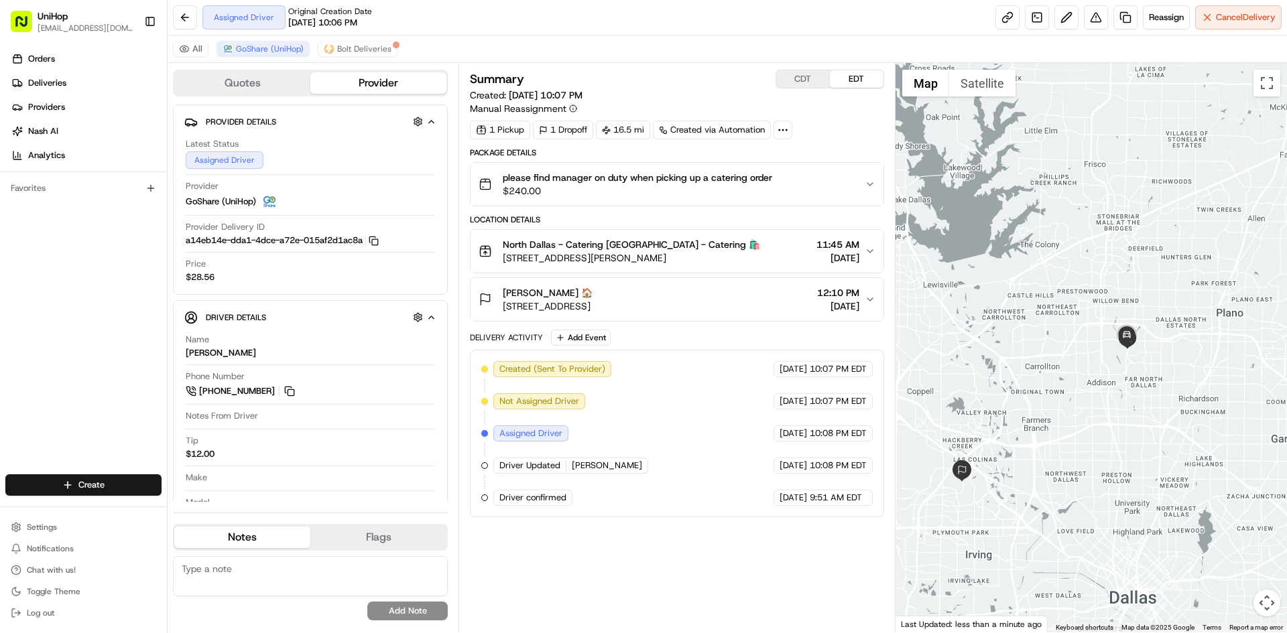
drag, startPoint x: 996, startPoint y: 217, endPoint x: 1027, endPoint y: 229, distance: 32.9
click at [1027, 229] on div at bounding box center [1091, 348] width 392 height 570
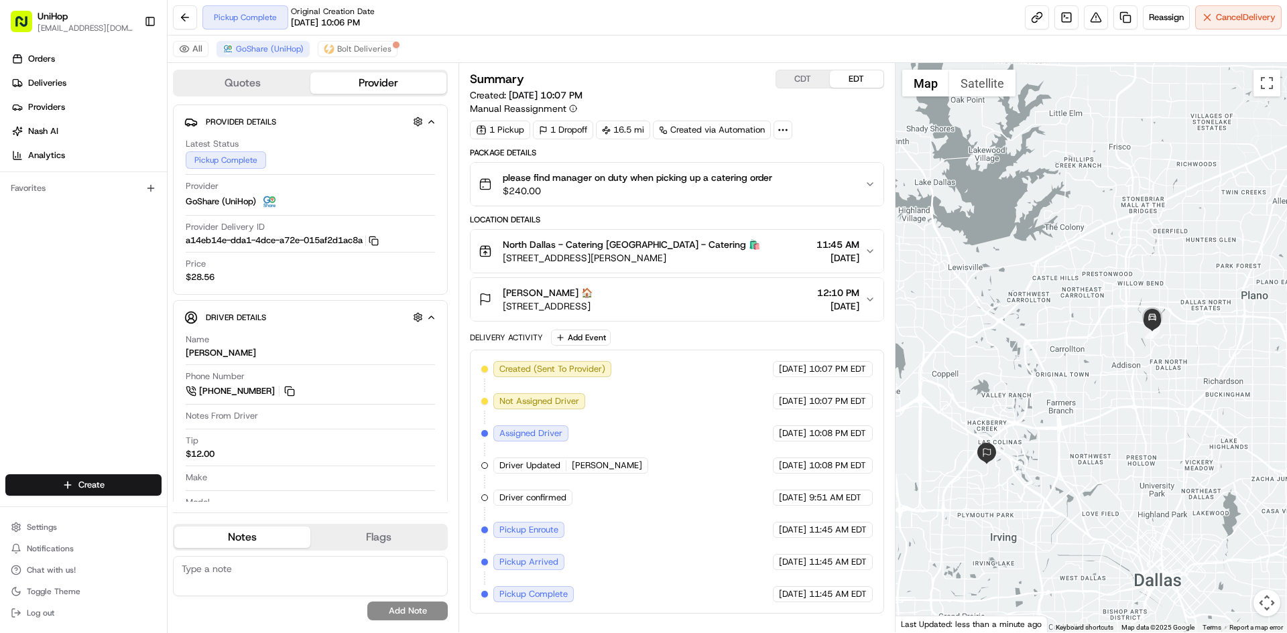
drag, startPoint x: 1073, startPoint y: 233, endPoint x: 1099, endPoint y: 216, distance: 31.4
click at [1099, 216] on div at bounding box center [1091, 348] width 392 height 570
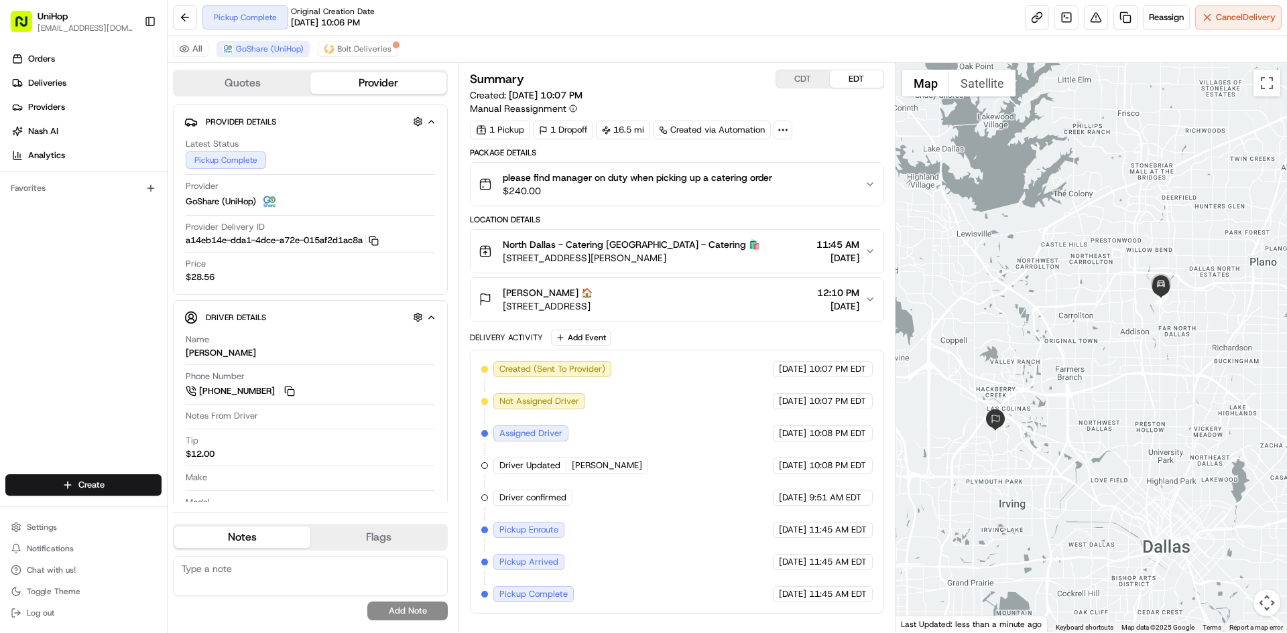
drag, startPoint x: 1055, startPoint y: 343, endPoint x: 1063, endPoint y: 308, distance: 36.6
click at [1063, 308] on div at bounding box center [1091, 348] width 392 height 570
click at [1041, 312] on div at bounding box center [1091, 348] width 392 height 570
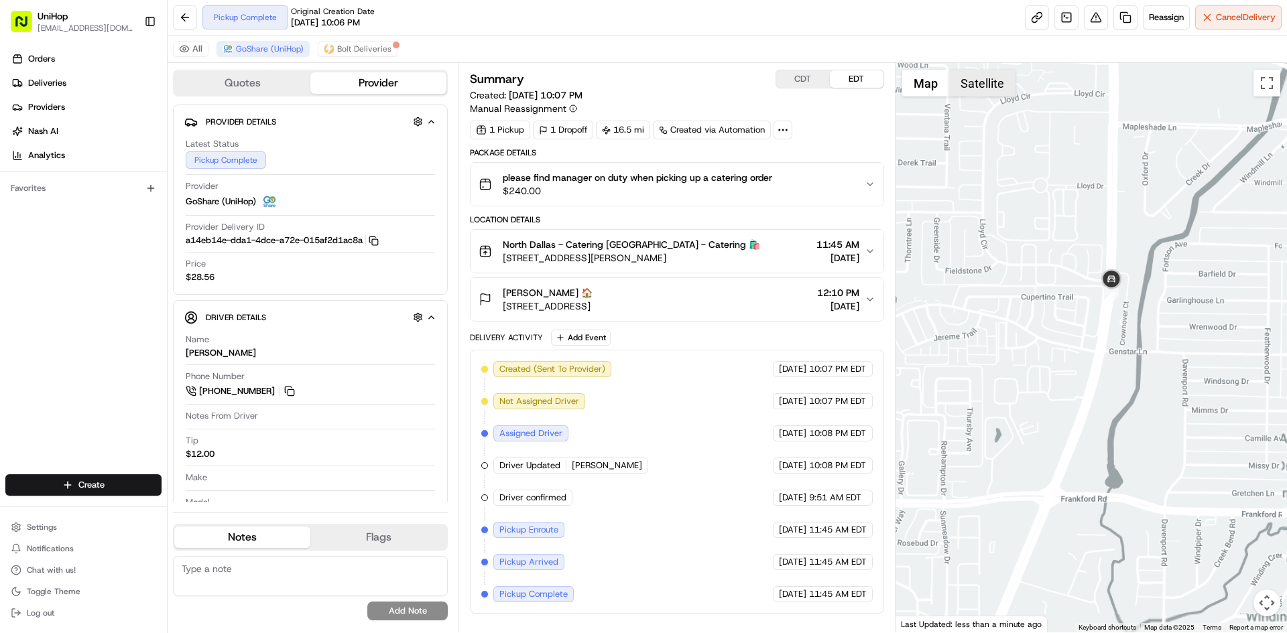
click at [964, 75] on button "Satellite" at bounding box center [982, 83] width 66 height 27
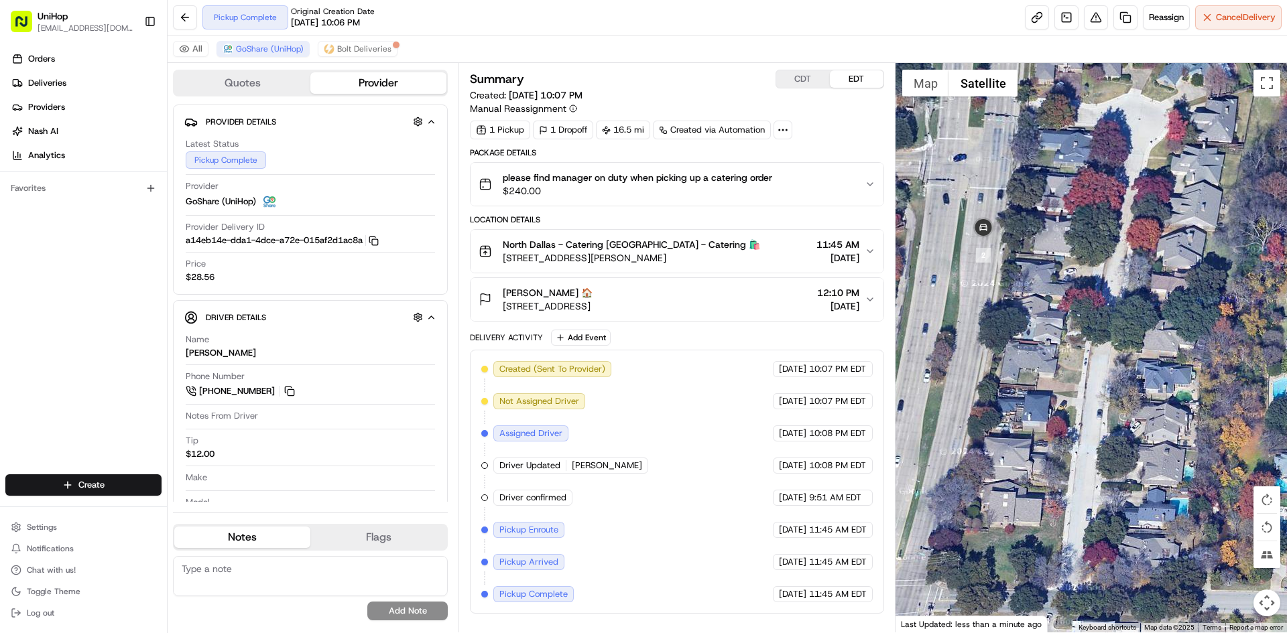
drag, startPoint x: 1025, startPoint y: 257, endPoint x: 1067, endPoint y: 287, distance: 51.5
click at [1067, 287] on div at bounding box center [1091, 348] width 392 height 570
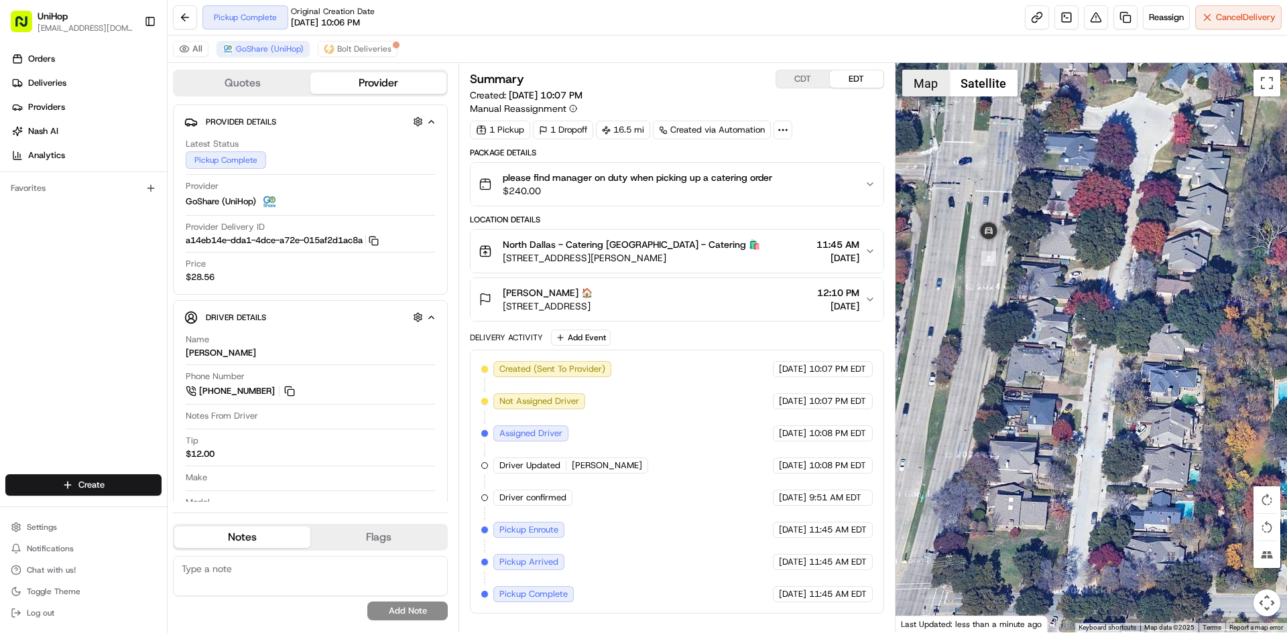
click at [917, 73] on button "Map" at bounding box center [925, 83] width 47 height 27
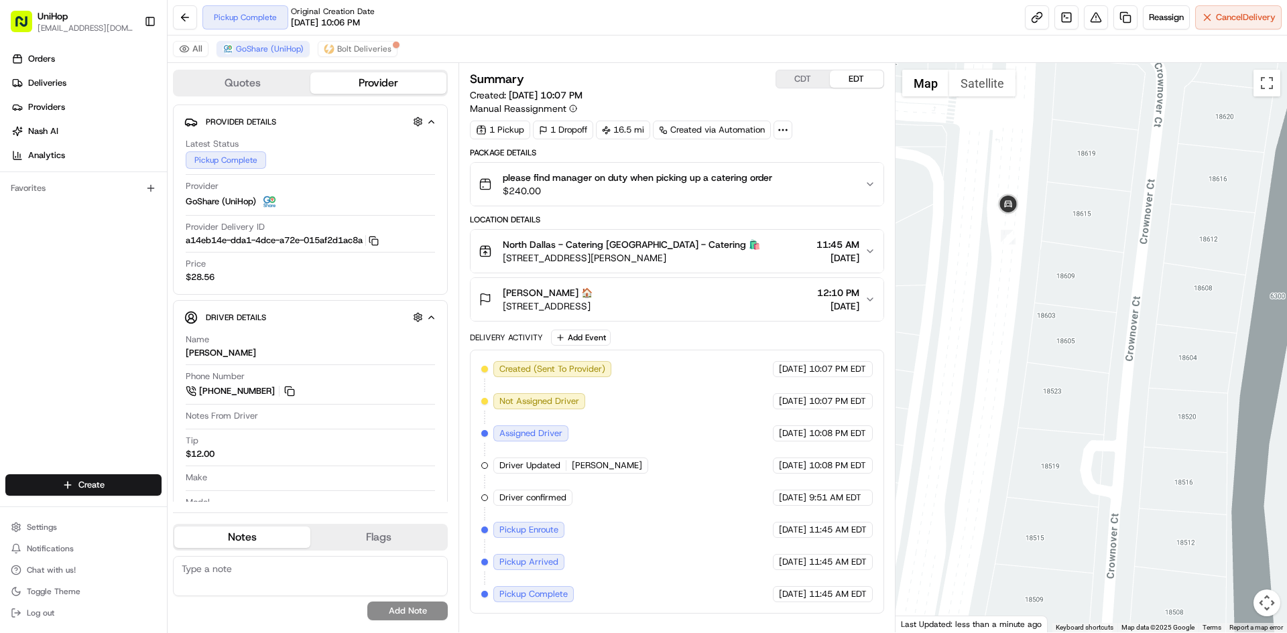
drag, startPoint x: 1036, startPoint y: 171, endPoint x: 1101, endPoint y: 252, distance: 103.9
click at [1100, 251] on div at bounding box center [1091, 348] width 392 height 570
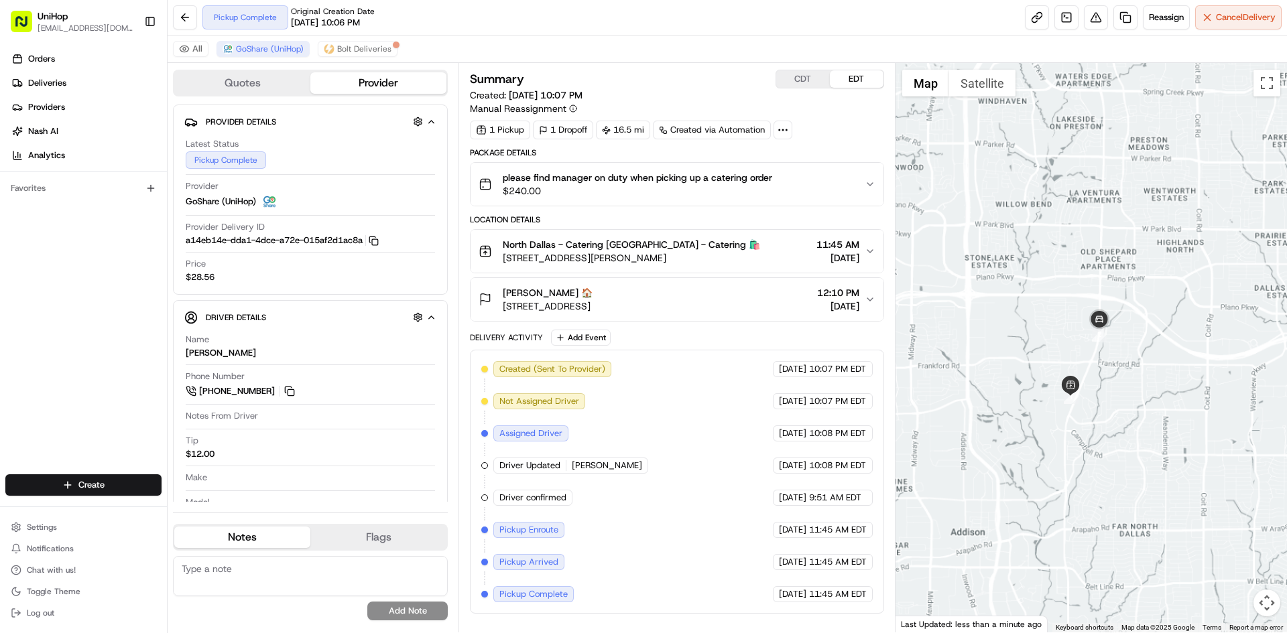
drag, startPoint x: 1080, startPoint y: 375, endPoint x: 1132, endPoint y: 312, distance: 81.9
click at [1131, 316] on div at bounding box center [1091, 348] width 392 height 570
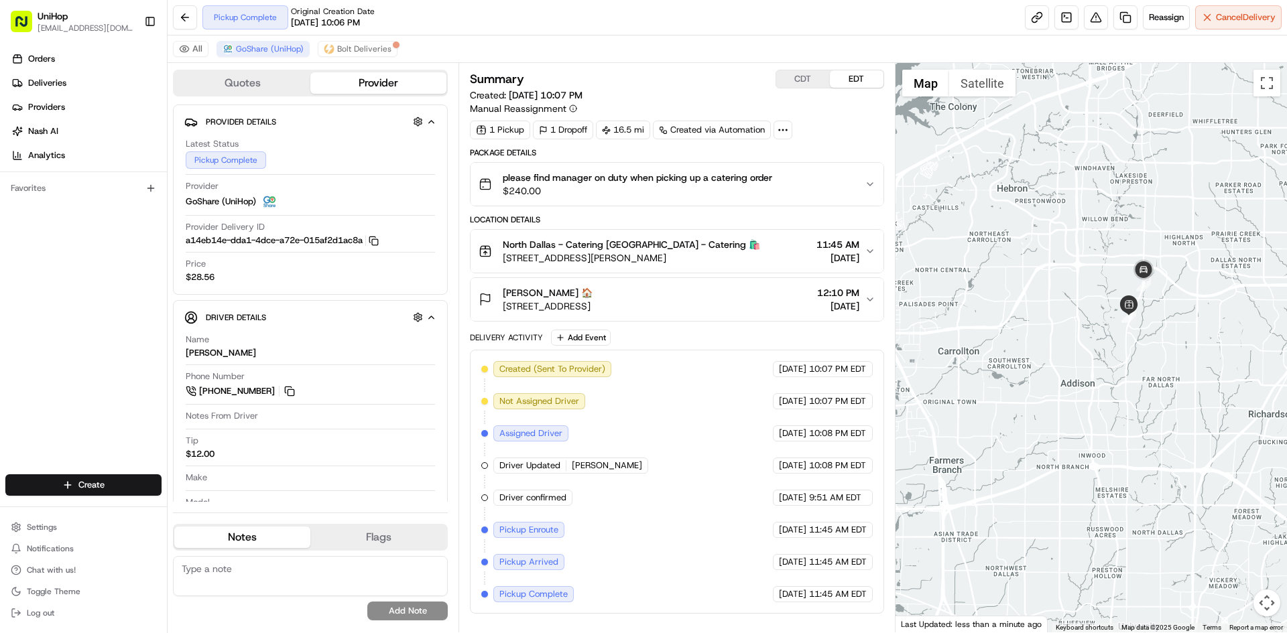
drag, startPoint x: 1130, startPoint y: 356, endPoint x: 1199, endPoint y: 288, distance: 97.1
click at [1189, 304] on div at bounding box center [1091, 348] width 392 height 570
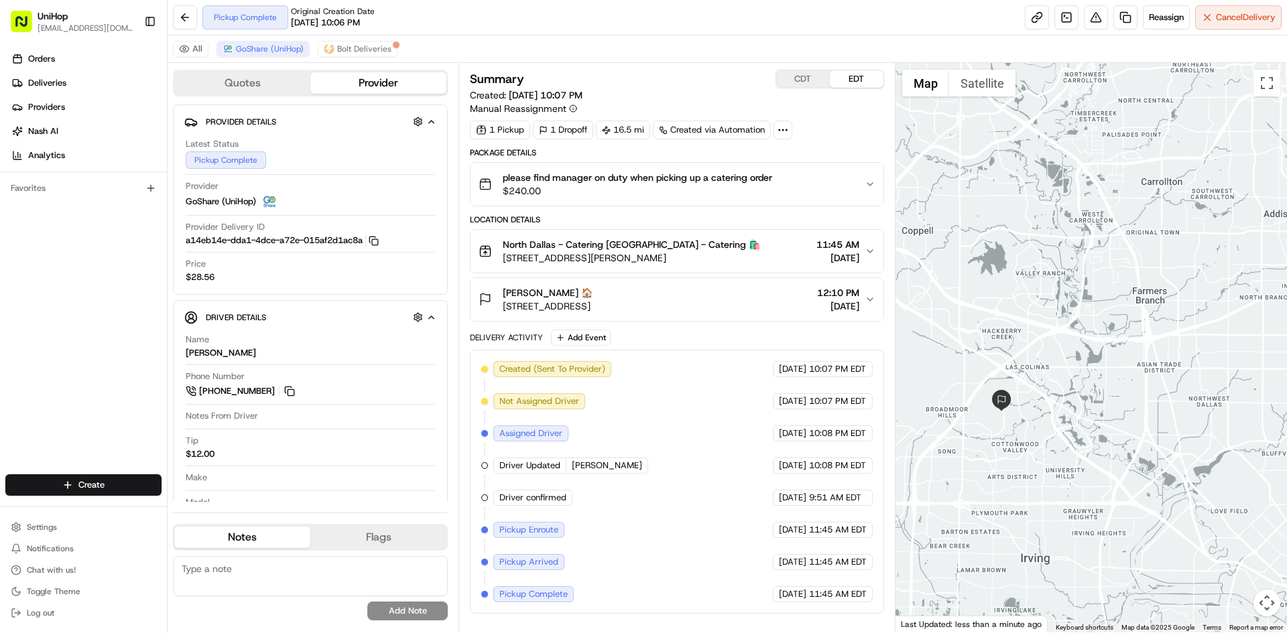
drag, startPoint x: 1163, startPoint y: 346, endPoint x: 1110, endPoint y: 371, distance: 59.1
click at [1110, 389] on div at bounding box center [1091, 348] width 392 height 570
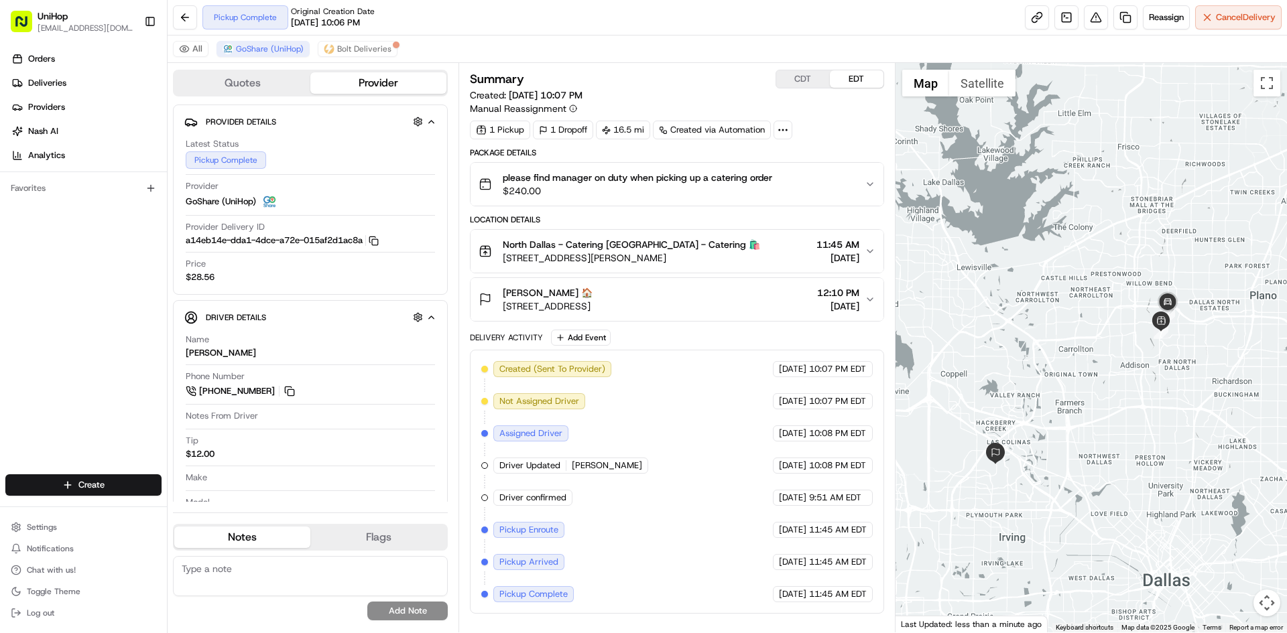
drag, startPoint x: 1170, startPoint y: 275, endPoint x: 1108, endPoint y: 362, distance: 107.1
click at [1108, 362] on div at bounding box center [1091, 348] width 392 height 570
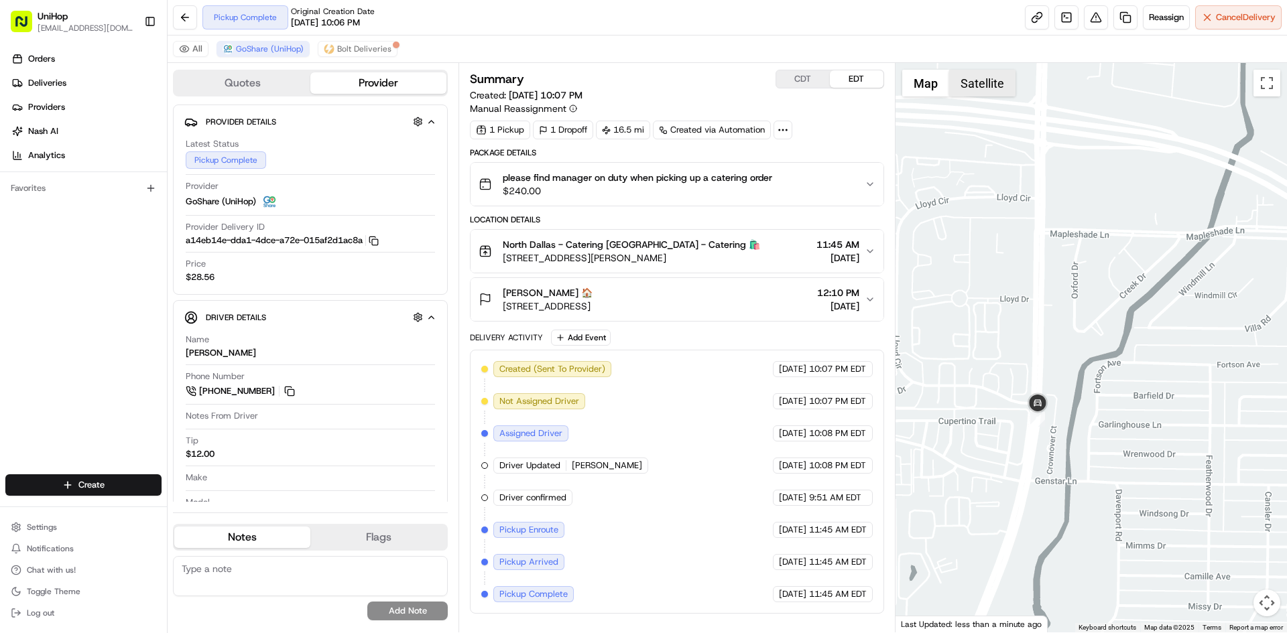
click at [966, 87] on button "Satellite" at bounding box center [982, 83] width 66 height 27
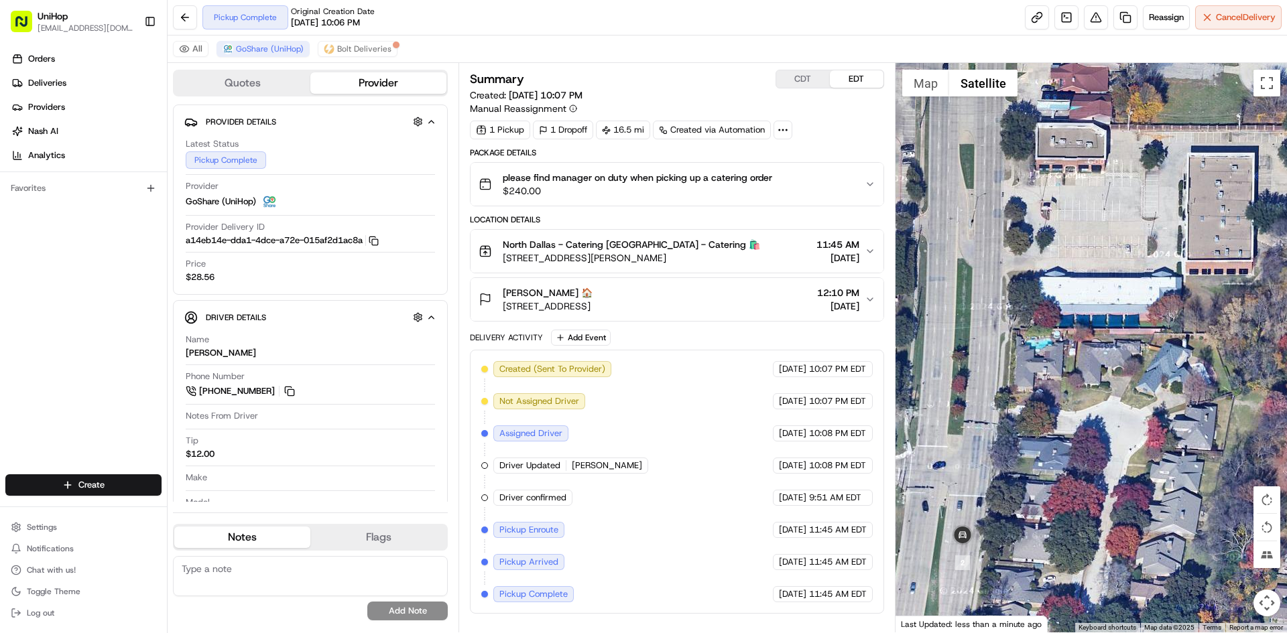
drag, startPoint x: 1115, startPoint y: 227, endPoint x: 1180, endPoint y: 250, distance: 68.9
click at [1175, 246] on div at bounding box center [1091, 348] width 392 height 570
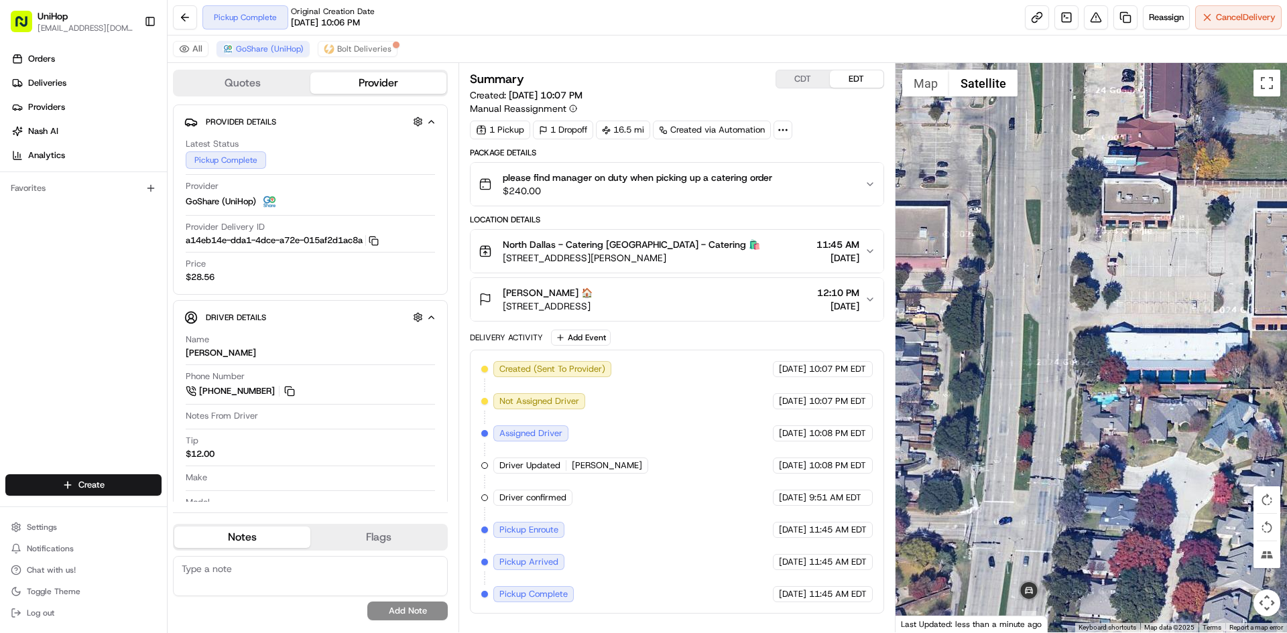
drag, startPoint x: 1151, startPoint y: 281, endPoint x: 1141, endPoint y: 413, distance: 133.1
click at [1141, 413] on div at bounding box center [1091, 348] width 392 height 570
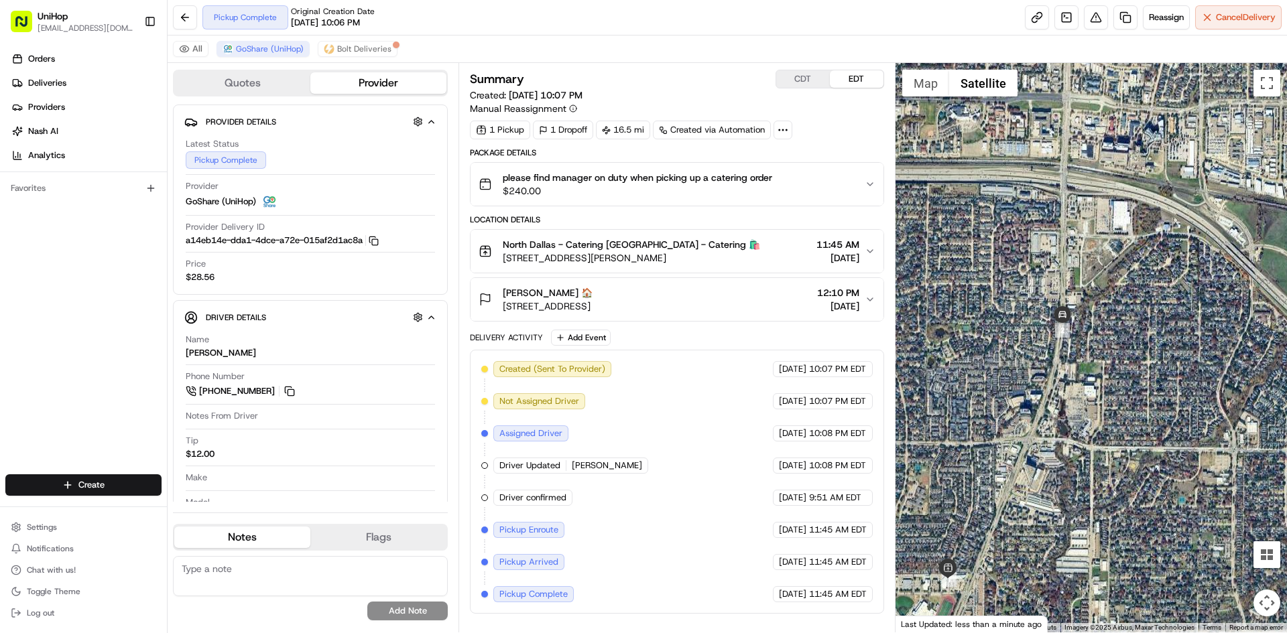
click at [2, 278] on div "Orders Deliveries Providers [PERSON_NAME] Analytics Favorites" at bounding box center [83, 263] width 167 height 440
click at [295, 387] on button at bounding box center [289, 391] width 15 height 15
click at [919, 86] on button "Map" at bounding box center [925, 83] width 47 height 27
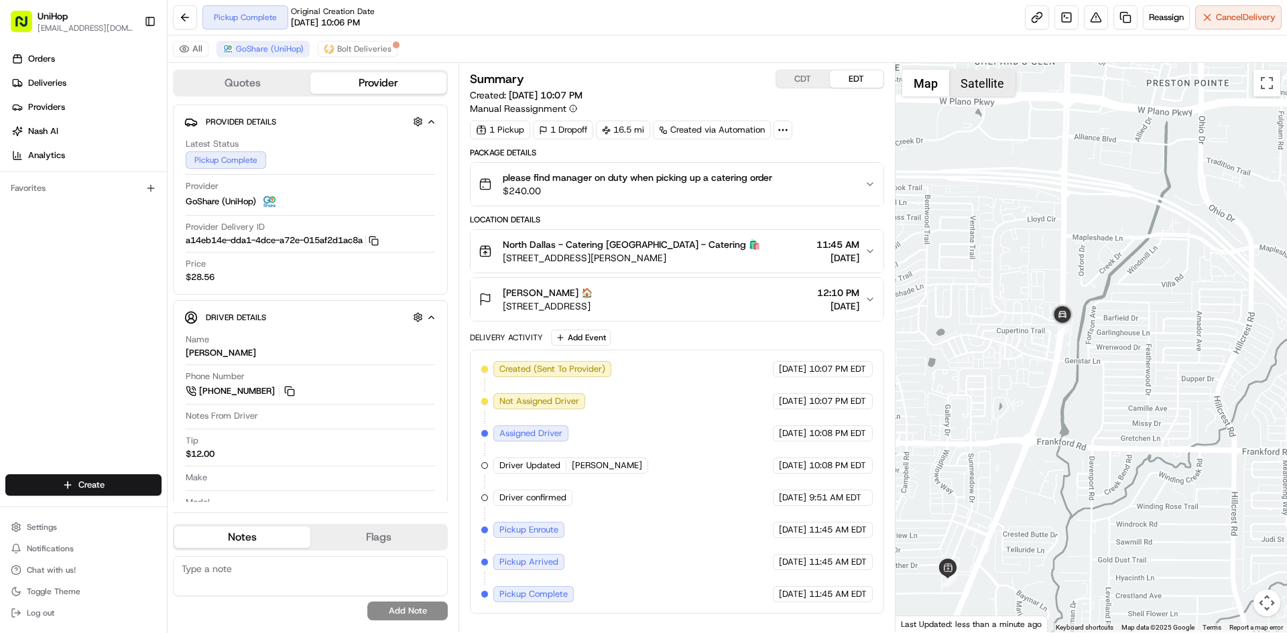
drag, startPoint x: 961, startPoint y: 77, endPoint x: 977, endPoint y: 78, distance: 16.1
click at [962, 77] on button "Satellite" at bounding box center [982, 83] width 66 height 27
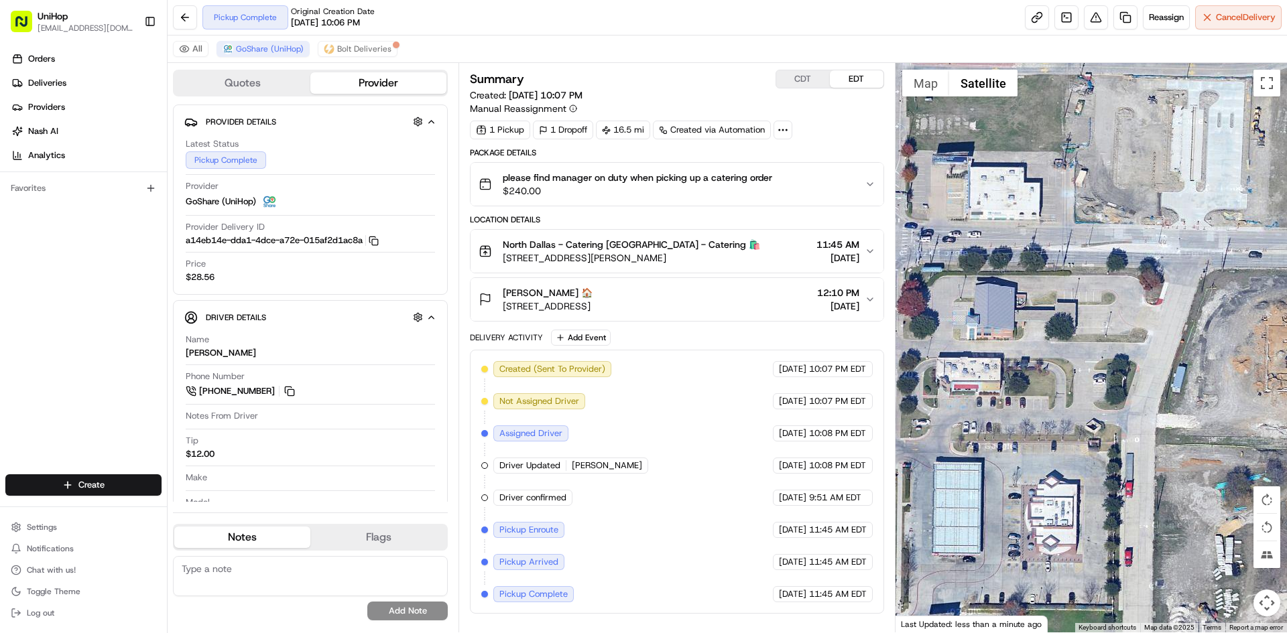
drag, startPoint x: 1033, startPoint y: 318, endPoint x: 1072, endPoint y: 275, distance: 57.8
click at [1072, 278] on div at bounding box center [1091, 348] width 392 height 570
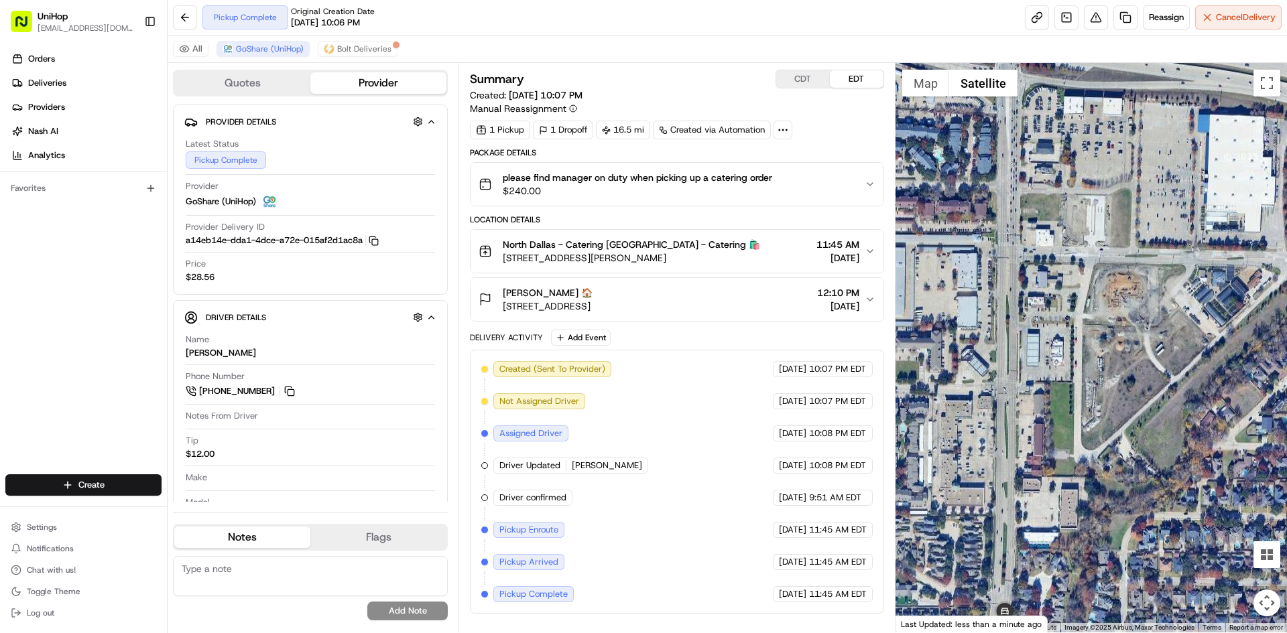
click at [928, 82] on button "Map" at bounding box center [925, 83] width 47 height 27
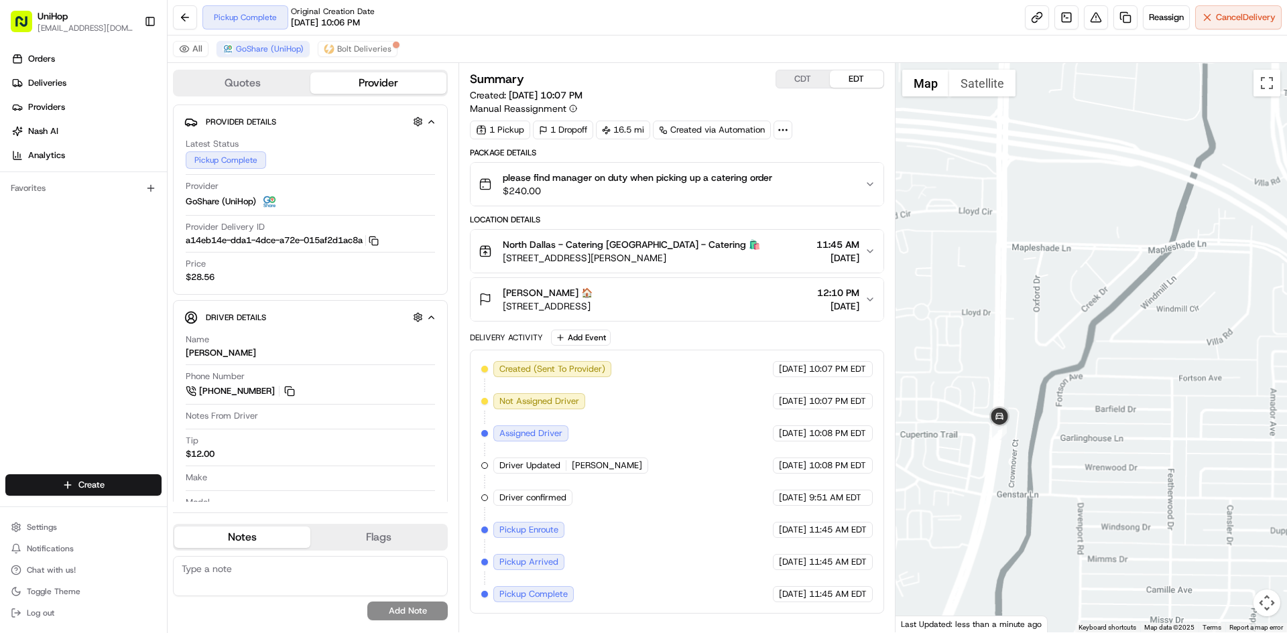
drag, startPoint x: 1013, startPoint y: 294, endPoint x: 1080, endPoint y: 245, distance: 82.4
click at [1074, 259] on div at bounding box center [1091, 348] width 392 height 570
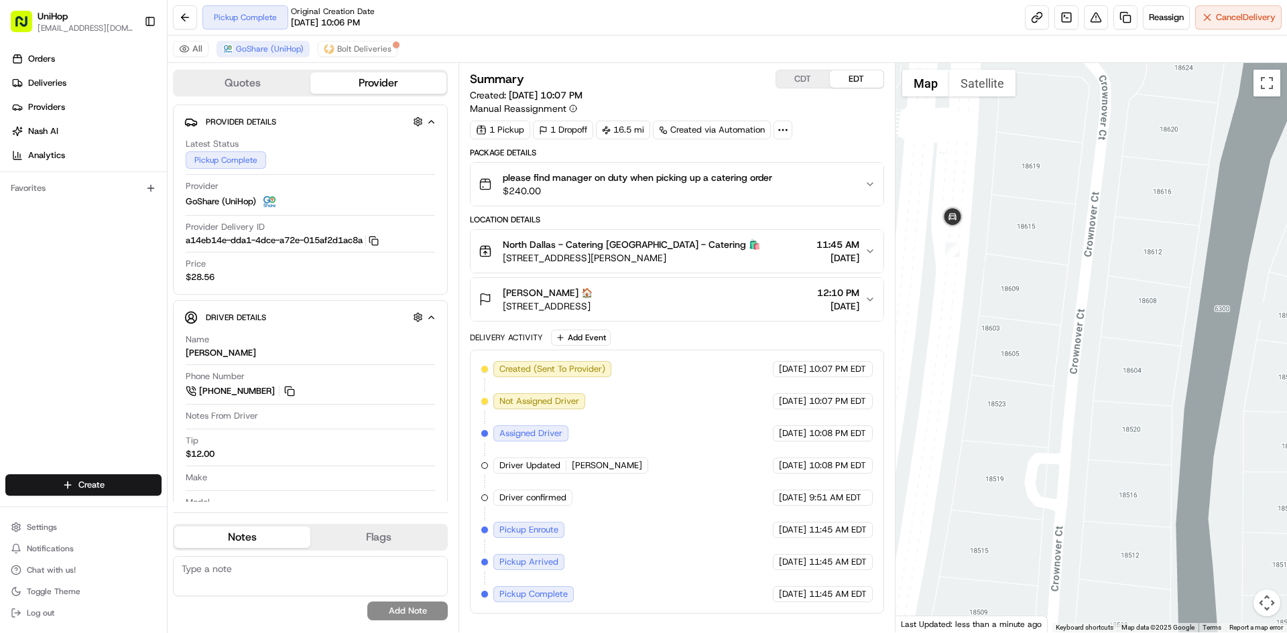
click at [980, 98] on div at bounding box center [1091, 348] width 392 height 570
click at [976, 90] on button "Satellite" at bounding box center [982, 83] width 66 height 27
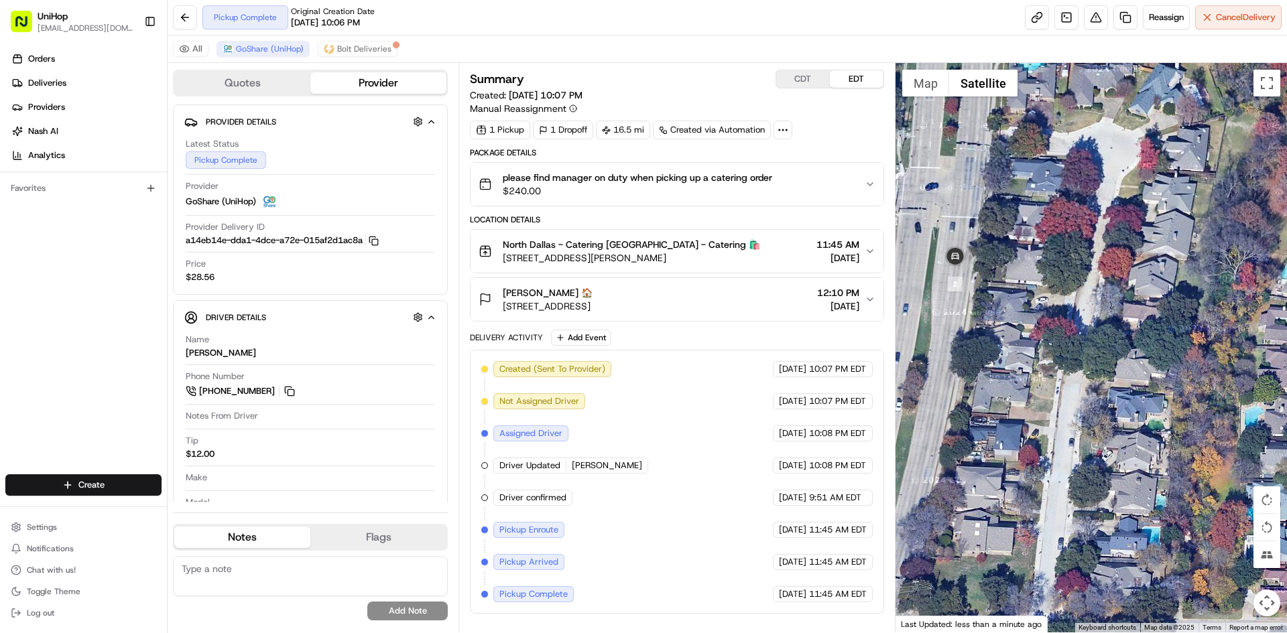
drag, startPoint x: 994, startPoint y: 152, endPoint x: 1035, endPoint y: 302, distance: 155.1
click at [1035, 302] on div at bounding box center [1091, 348] width 392 height 570
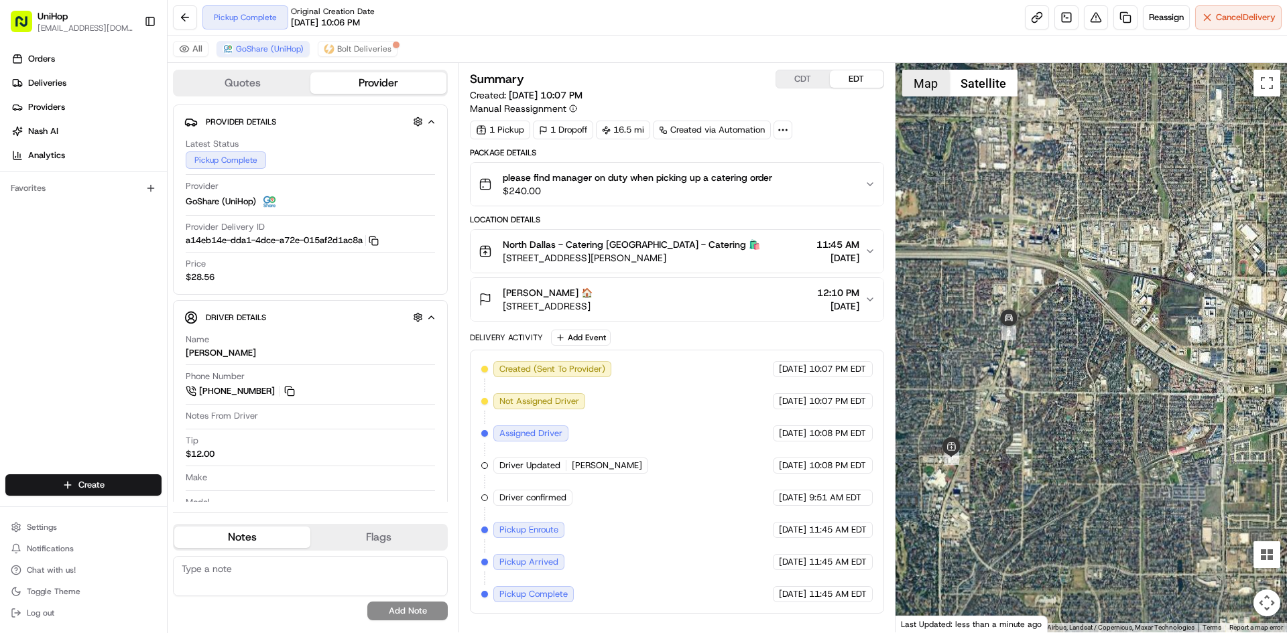
drag, startPoint x: 910, startPoint y: 94, endPoint x: 923, endPoint y: 94, distance: 12.7
click at [910, 93] on button "Map" at bounding box center [925, 83] width 47 height 27
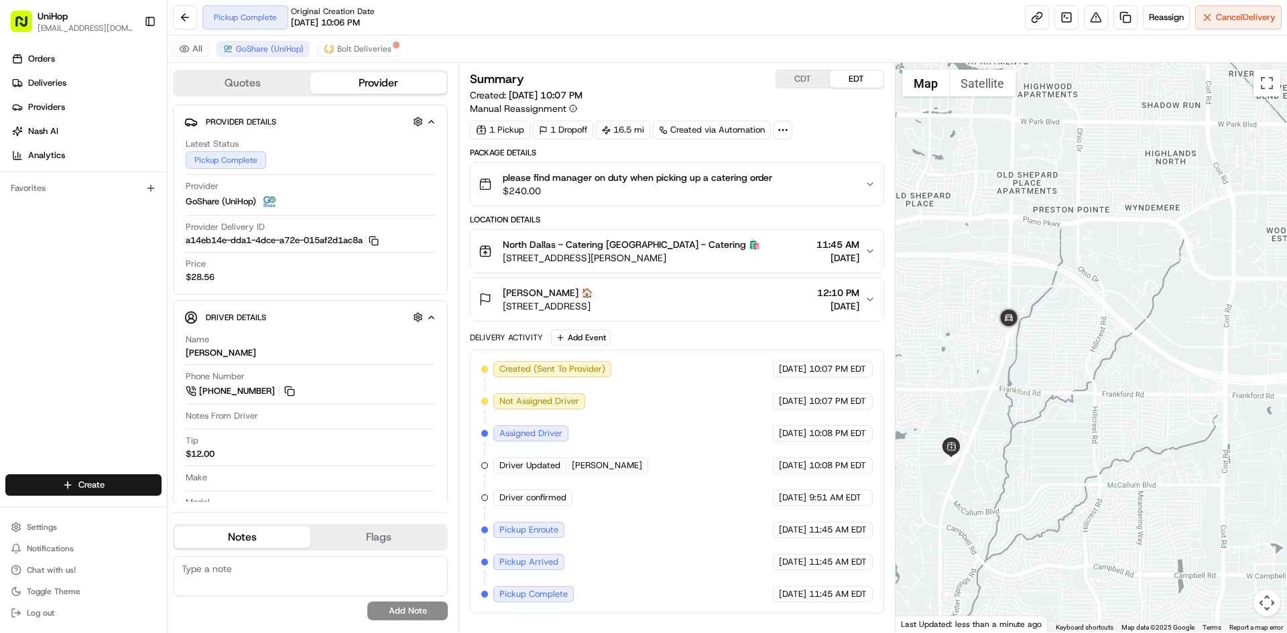
drag, startPoint x: 978, startPoint y: 230, endPoint x: 1031, endPoint y: 186, distance: 69.0
click at [1009, 200] on div at bounding box center [1091, 348] width 392 height 570
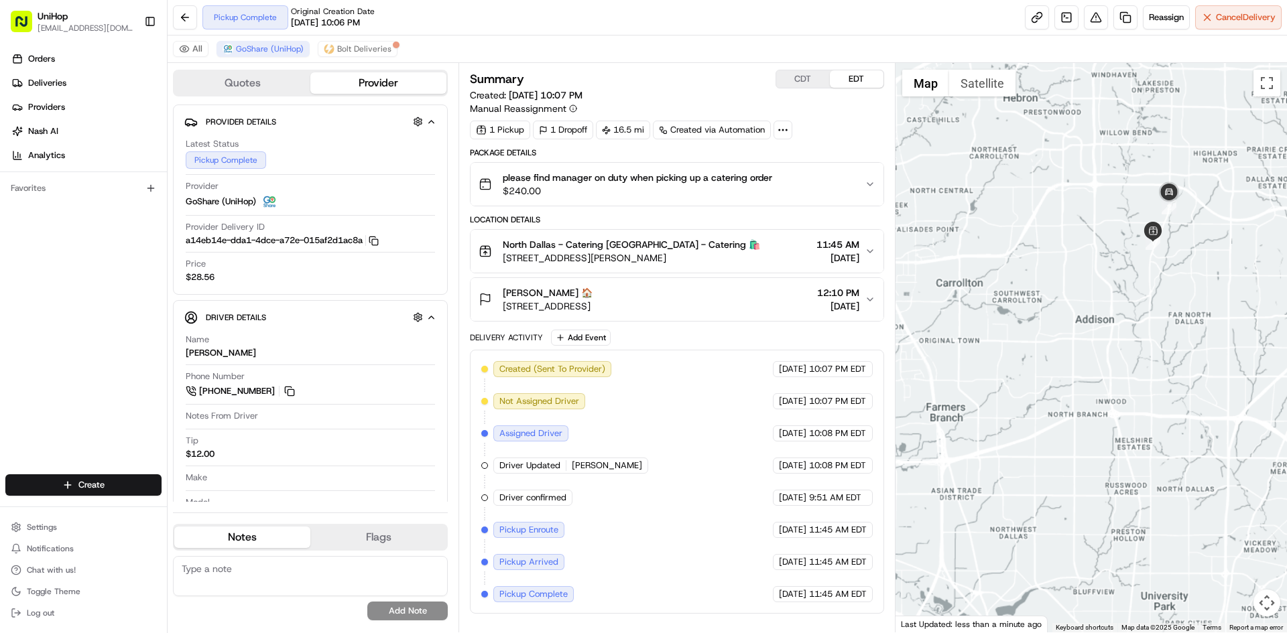
drag, startPoint x: 998, startPoint y: 243, endPoint x: 1118, endPoint y: 216, distance: 123.6
click at [1128, 209] on div at bounding box center [1091, 348] width 392 height 570
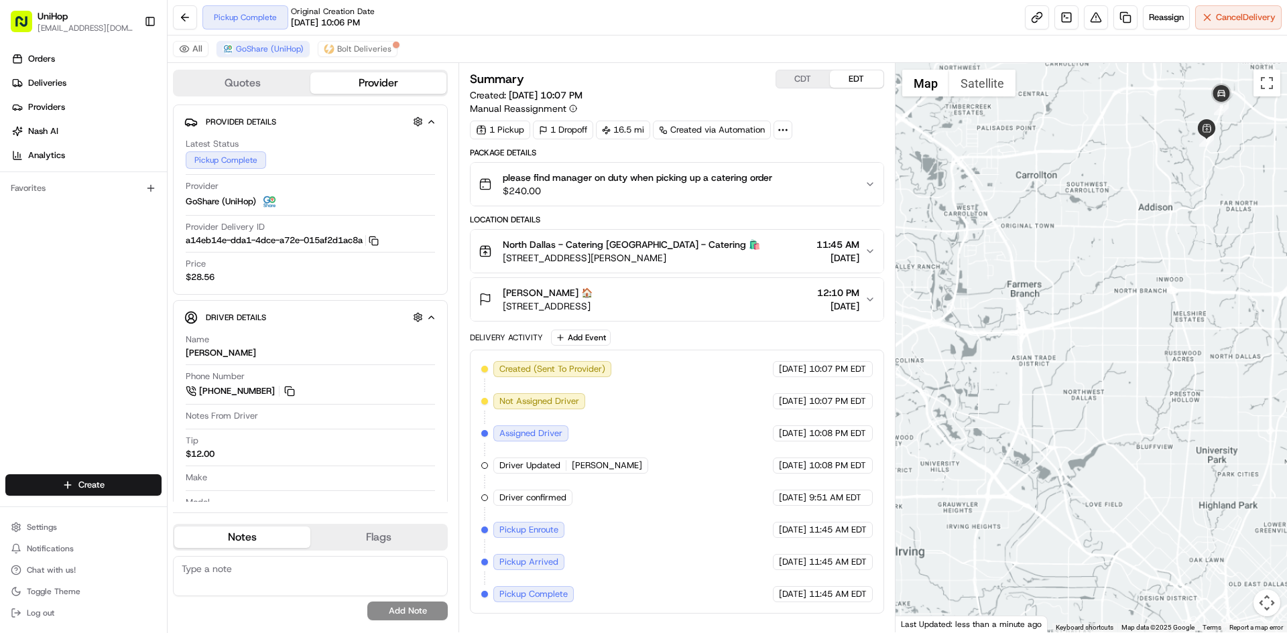
drag, startPoint x: 1090, startPoint y: 235, endPoint x: 1120, endPoint y: 184, distance: 59.0
click at [1119, 186] on div at bounding box center [1091, 348] width 392 height 570
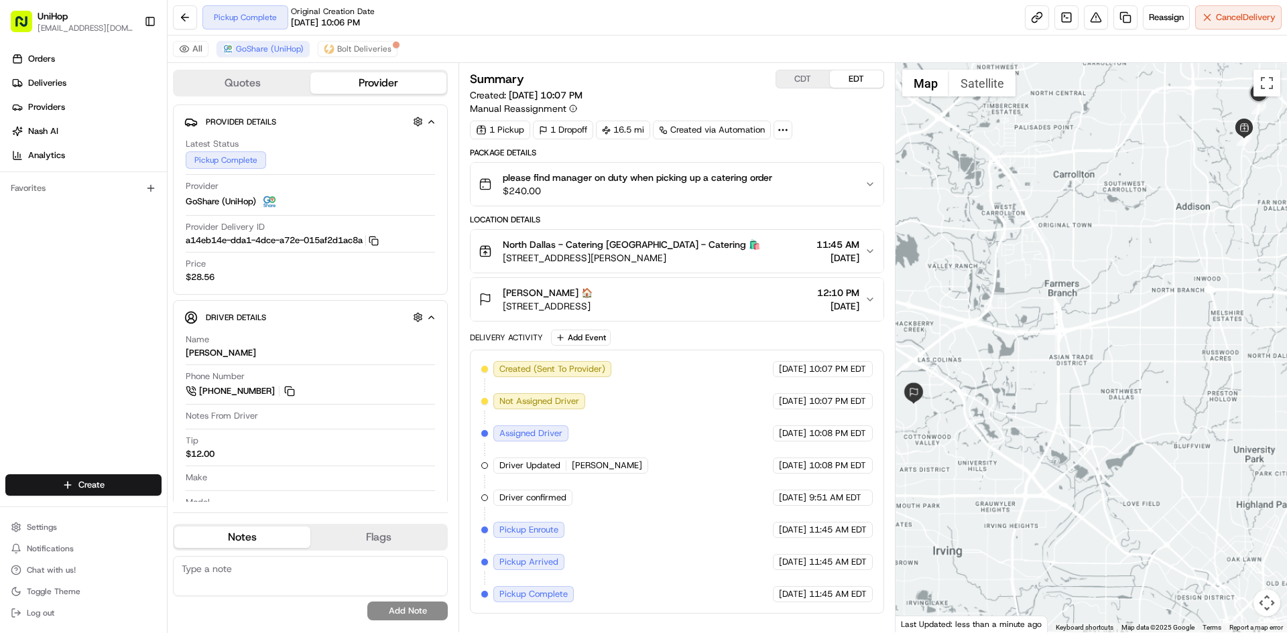
drag, startPoint x: 1102, startPoint y: 194, endPoint x: 1093, endPoint y: 293, distance: 99.0
click at [1093, 293] on div at bounding box center [1091, 348] width 392 height 570
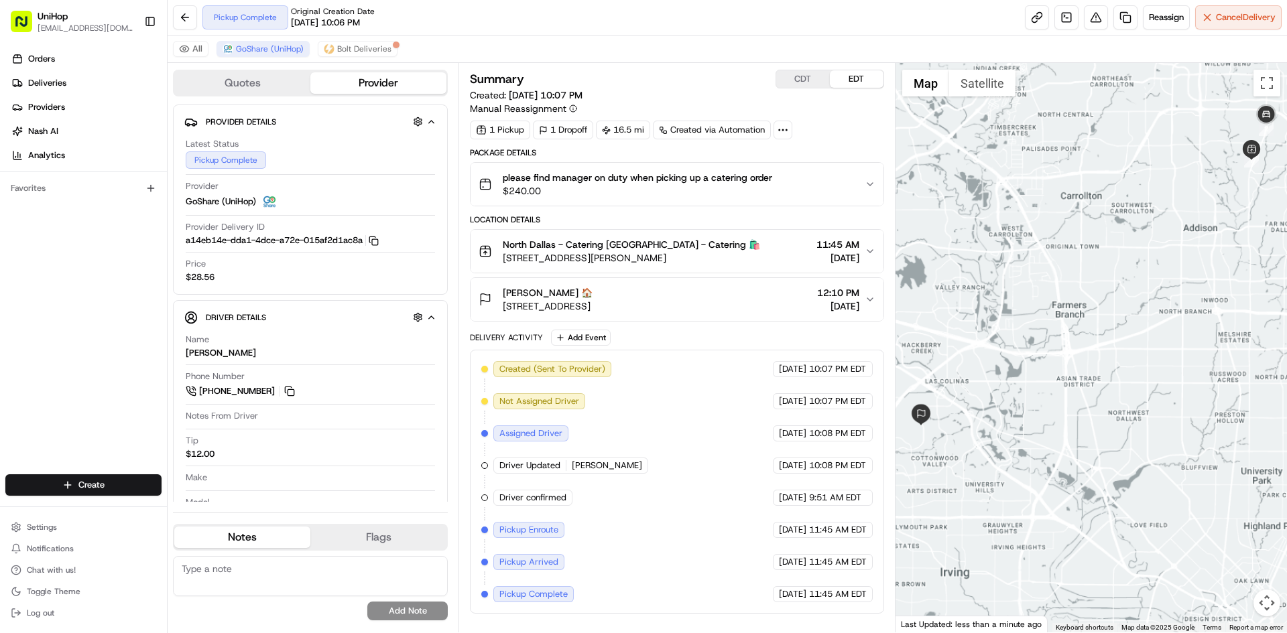
click at [810, 79] on button "CDT" at bounding box center [803, 78] width 54 height 17
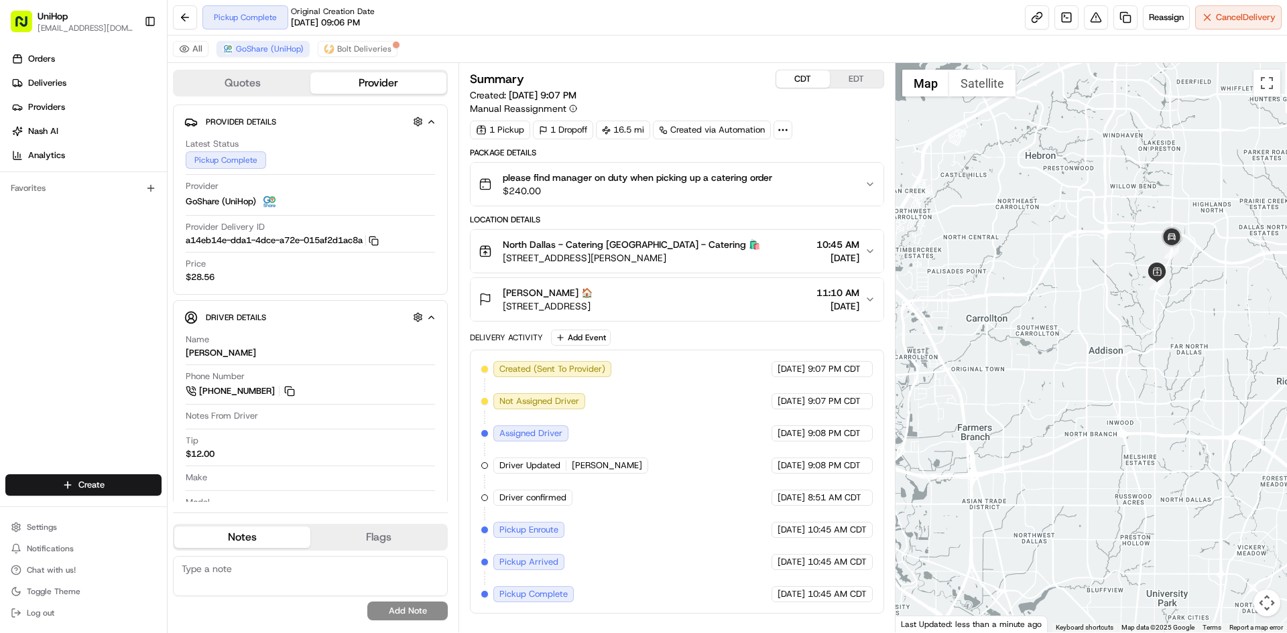
drag, startPoint x: 1155, startPoint y: 162, endPoint x: 1096, endPoint y: 289, distance: 140.3
click at [1043, 296] on div at bounding box center [1091, 348] width 392 height 570
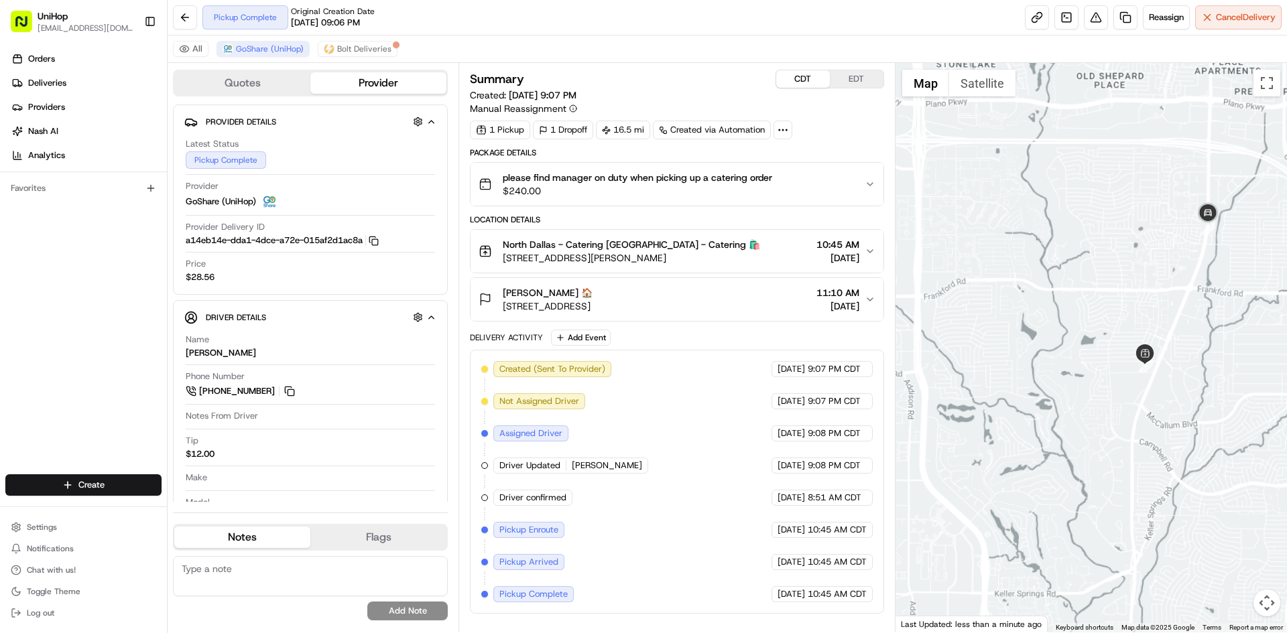
drag, startPoint x: 1090, startPoint y: 267, endPoint x: 1145, endPoint y: 233, distance: 64.9
click at [1126, 245] on div at bounding box center [1091, 348] width 392 height 570
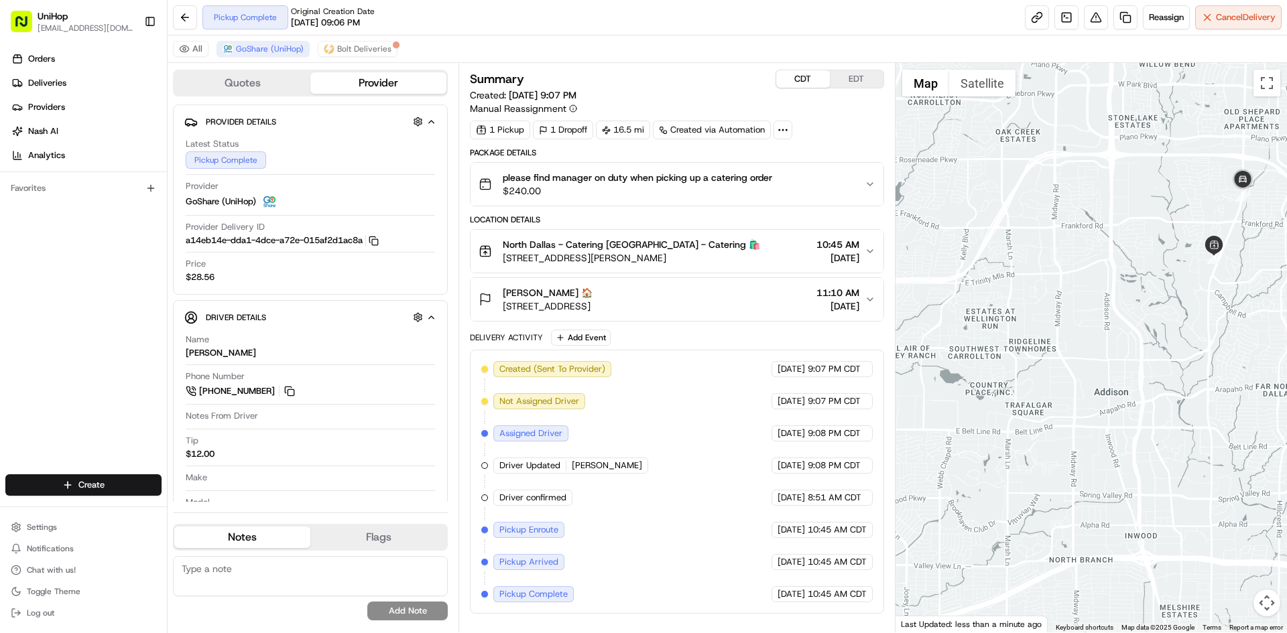
drag, startPoint x: 1095, startPoint y: 239, endPoint x: 1128, endPoint y: 218, distance: 39.8
click at [1121, 229] on div at bounding box center [1091, 348] width 392 height 570
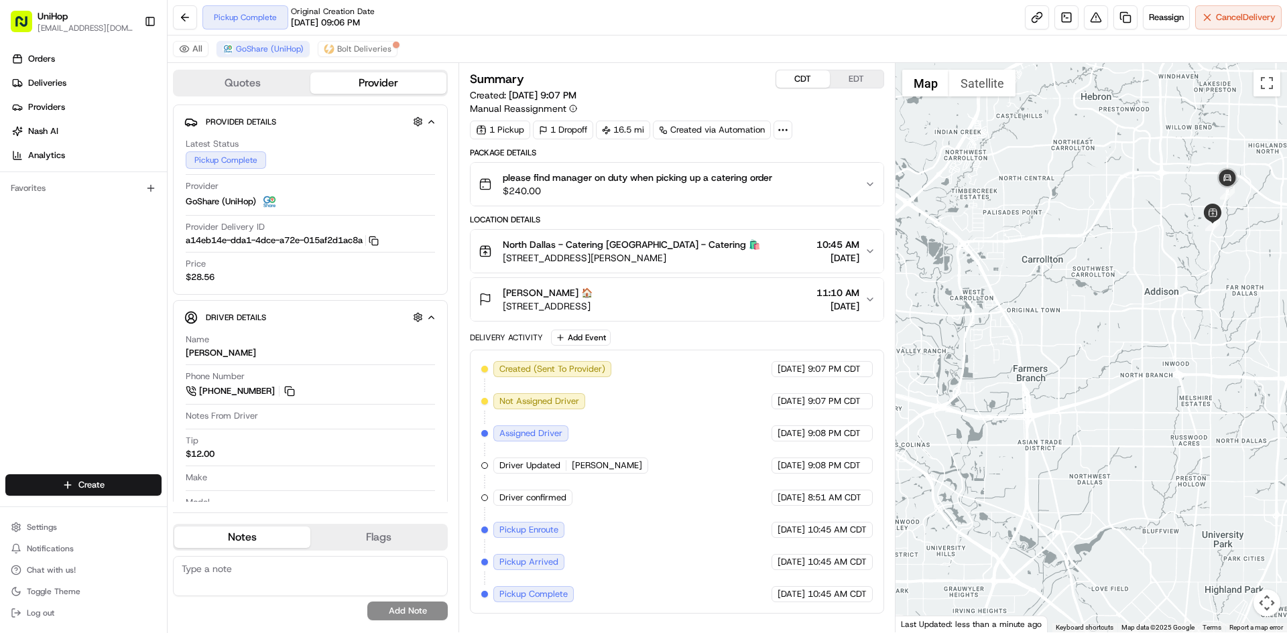
drag, startPoint x: 1089, startPoint y: 239, endPoint x: 1102, endPoint y: 231, distance: 15.6
click at [1102, 231] on div at bounding box center [1091, 348] width 392 height 570
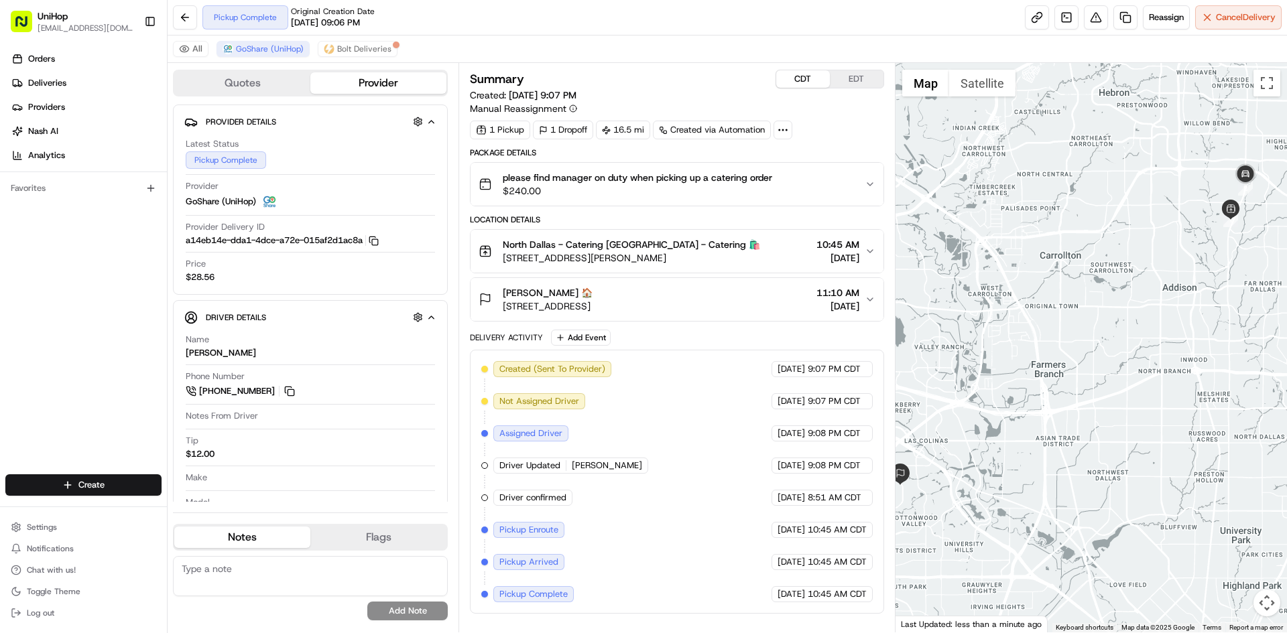
drag, startPoint x: 1099, startPoint y: 229, endPoint x: 1097, endPoint y: 238, distance: 8.9
click at [1097, 238] on div at bounding box center [1091, 348] width 392 height 570
drag, startPoint x: 651, startPoint y: 259, endPoint x: 502, endPoint y: 264, distance: 149.5
click at [502, 264] on div "North Dallas - Catering North Dallas - Catering 🛍️ 17437 Preston Rd, Dallas, TX…" at bounding box center [618, 251] width 281 height 27
drag, startPoint x: 737, startPoint y: 308, endPoint x: 502, endPoint y: 304, distance: 235.2
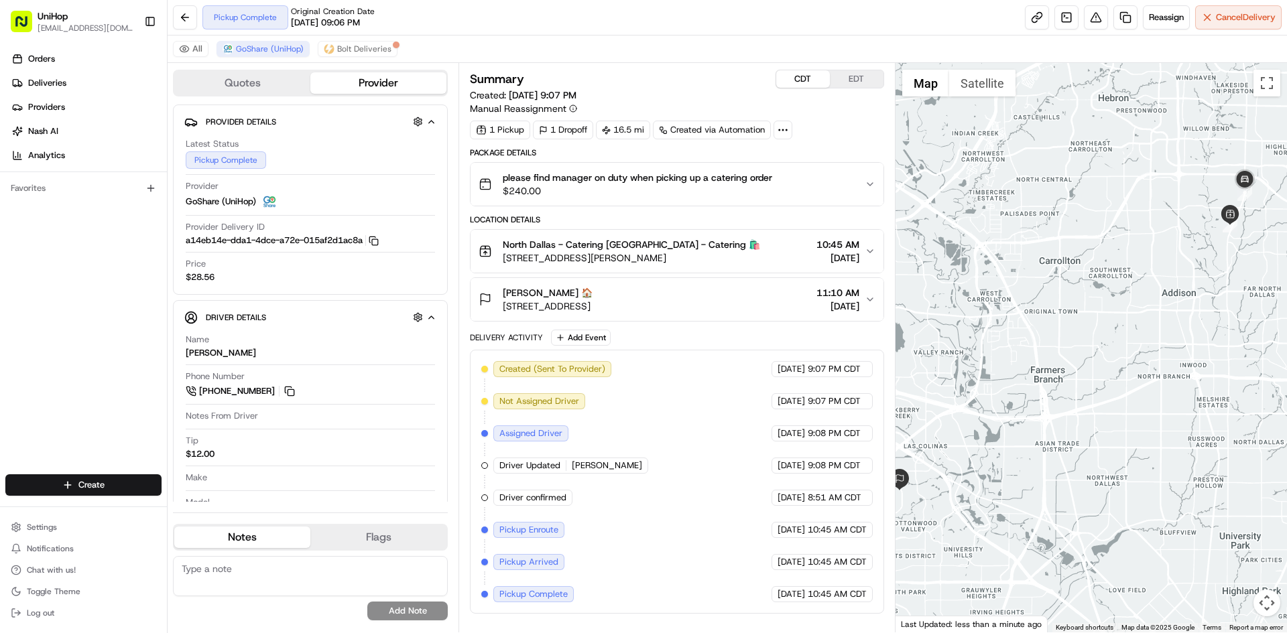
click at [502, 304] on div "Mayra Mayra 🏠 1701 W Walnut Hill Ln, Irving, TX 75038, USA 11:10 AM Aug 15 2025" at bounding box center [670, 299] width 385 height 27
copy span "1701 W Walnut Hill Ln, Irving, TX 75038, USA"
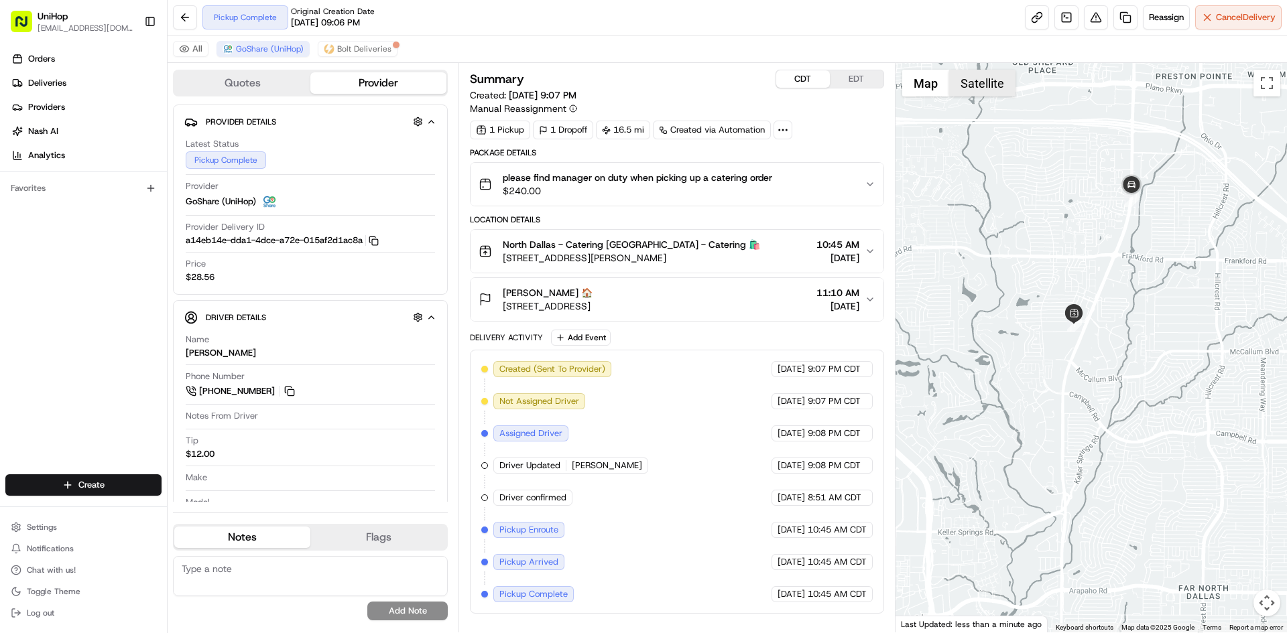
click at [1004, 76] on button "Satellite" at bounding box center [982, 83] width 66 height 27
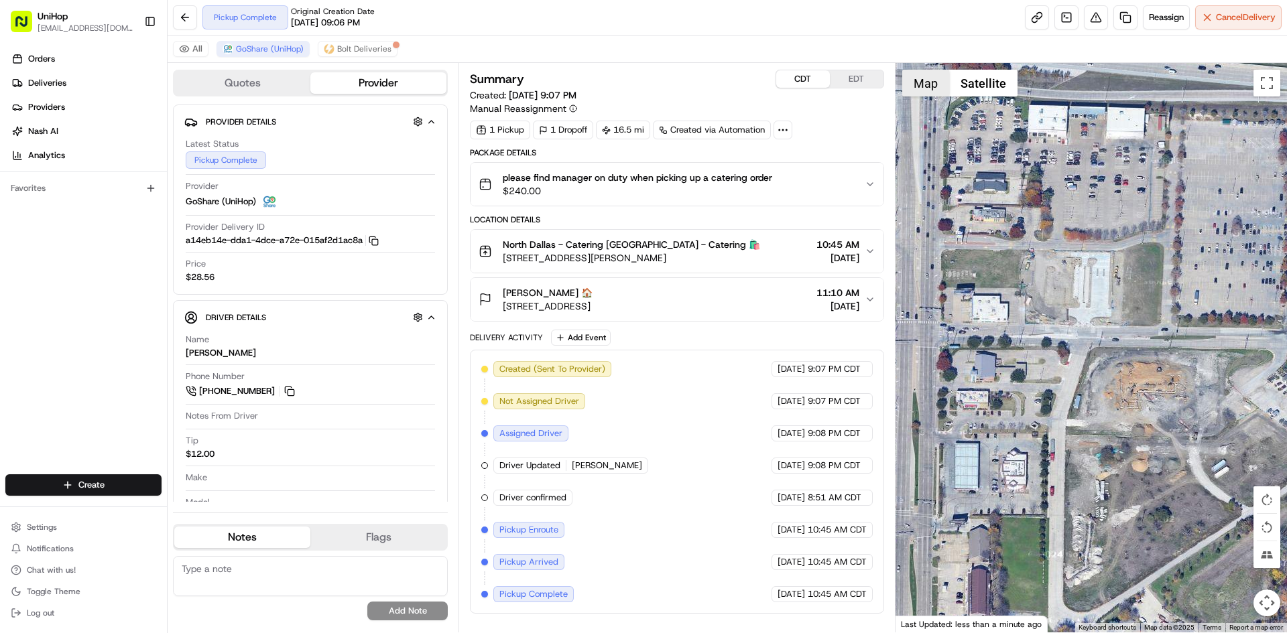
click at [938, 80] on button "Map" at bounding box center [925, 83] width 47 height 27
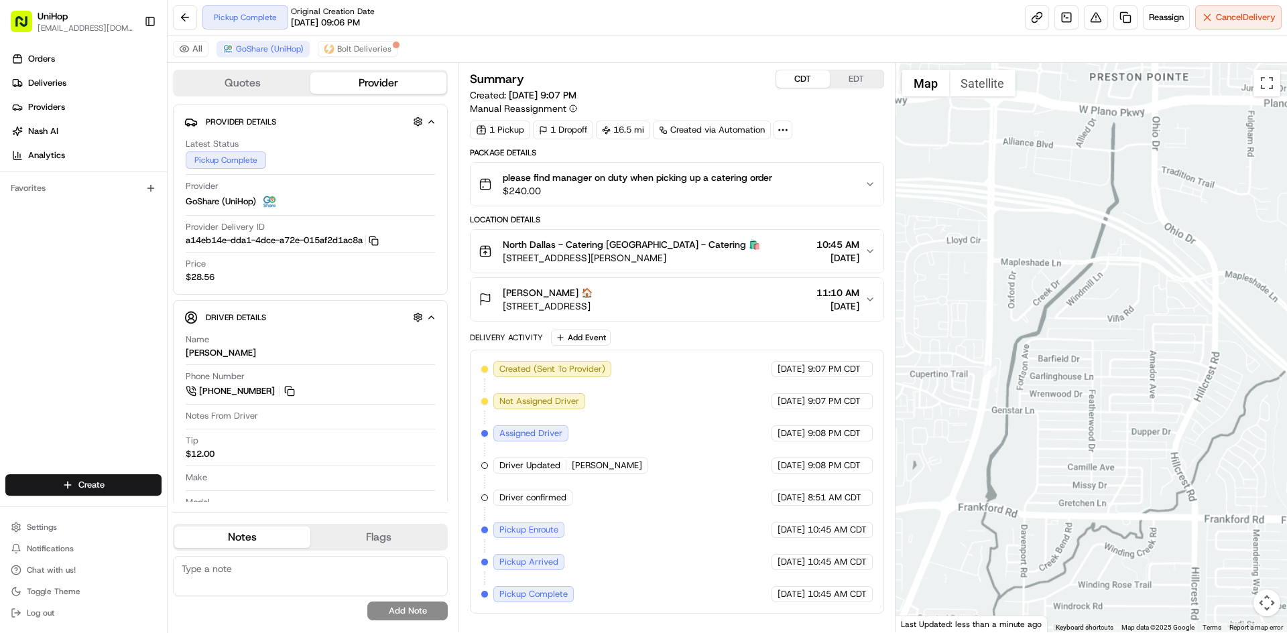
drag, startPoint x: 996, startPoint y: 267, endPoint x: 1064, endPoint y: 259, distance: 68.8
click at [1053, 261] on div at bounding box center [1091, 348] width 392 height 570
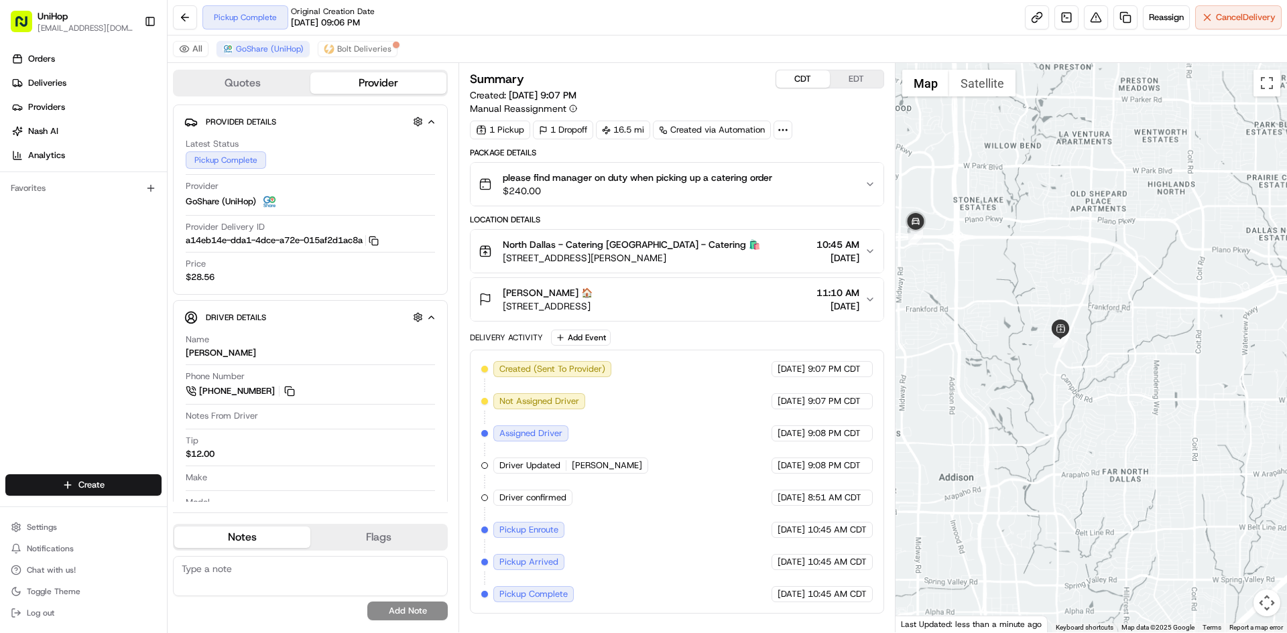
drag, startPoint x: 1035, startPoint y: 263, endPoint x: 1113, endPoint y: 279, distance: 79.4
click at [1113, 281] on div at bounding box center [1091, 348] width 392 height 570
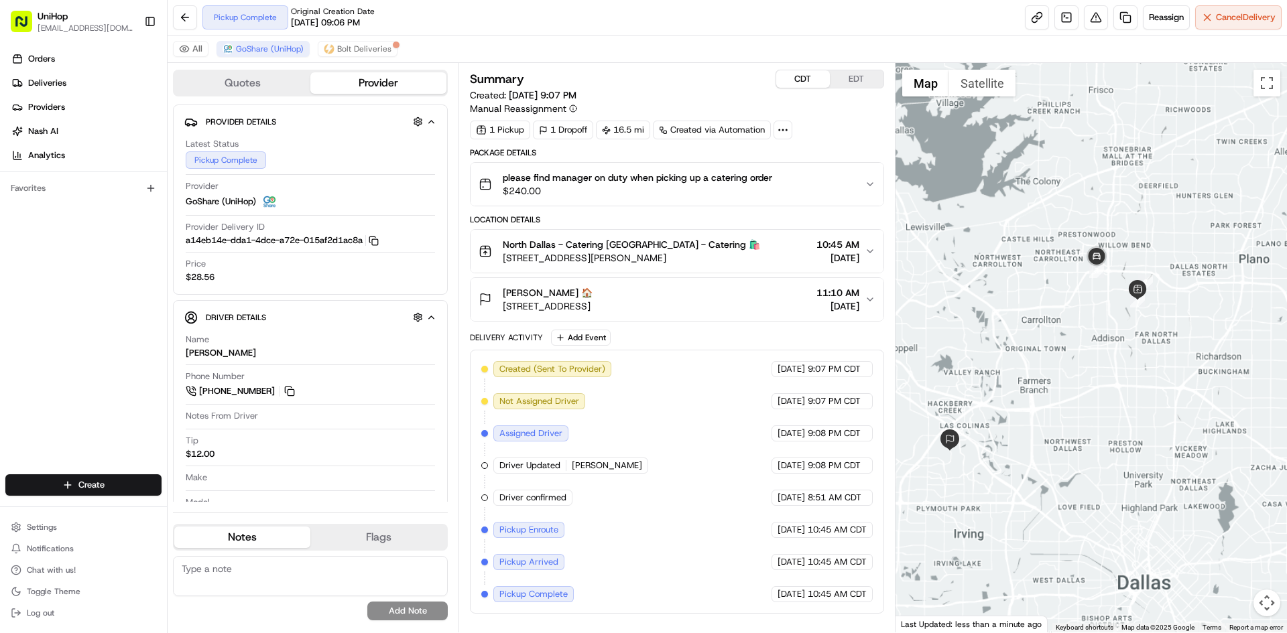
drag, startPoint x: 1061, startPoint y: 383, endPoint x: 1093, endPoint y: 303, distance: 85.7
click at [1092, 307] on div at bounding box center [1091, 348] width 392 height 570
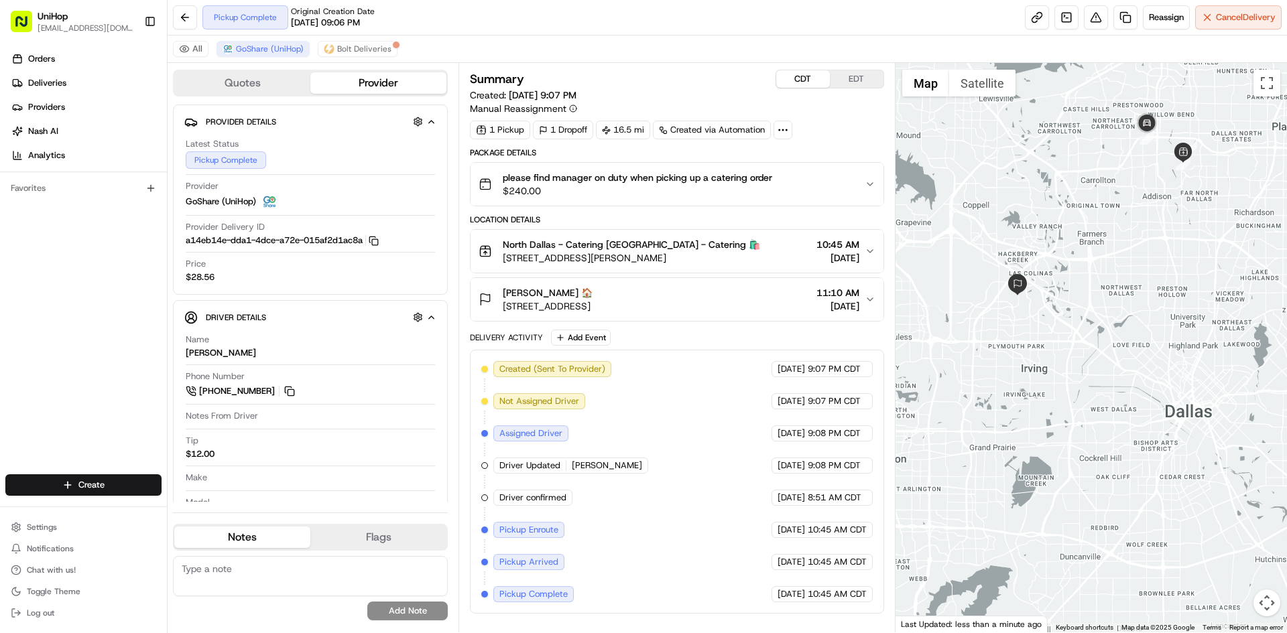
click at [3, 275] on div "Orders Deliveries Providers Nash AI Analytics Favorites" at bounding box center [83, 263] width 167 height 440
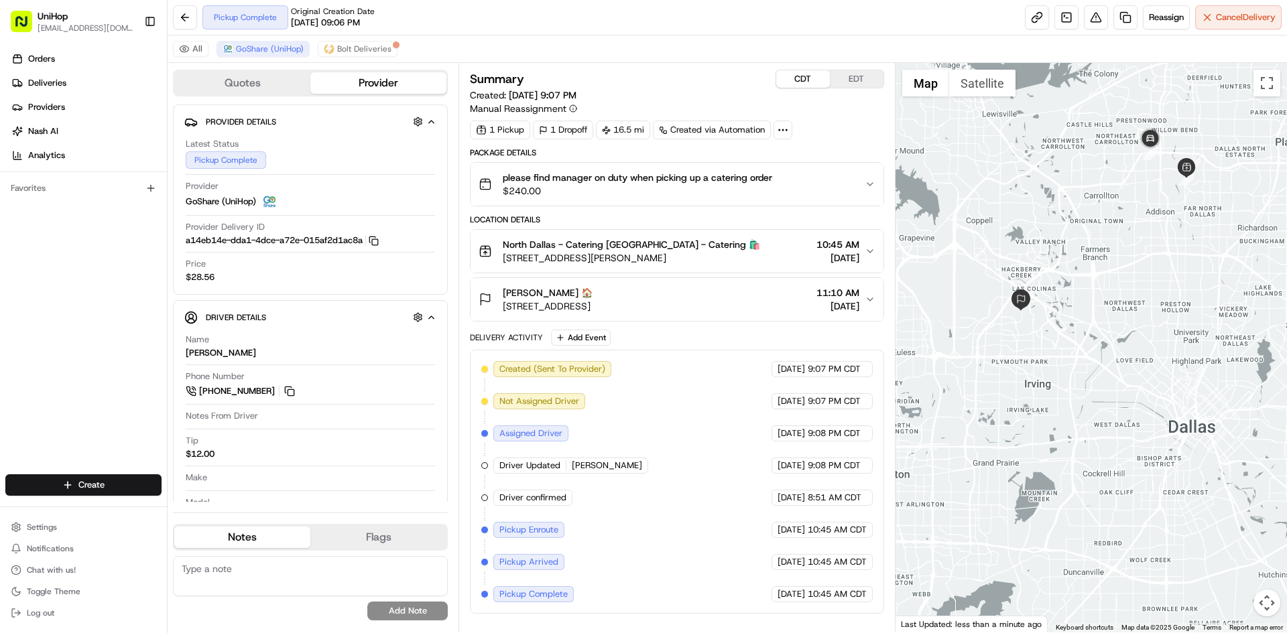
drag, startPoint x: 1050, startPoint y: 194, endPoint x: 1052, endPoint y: 208, distance: 14.2
click at [1052, 208] on div at bounding box center [1091, 348] width 392 height 570
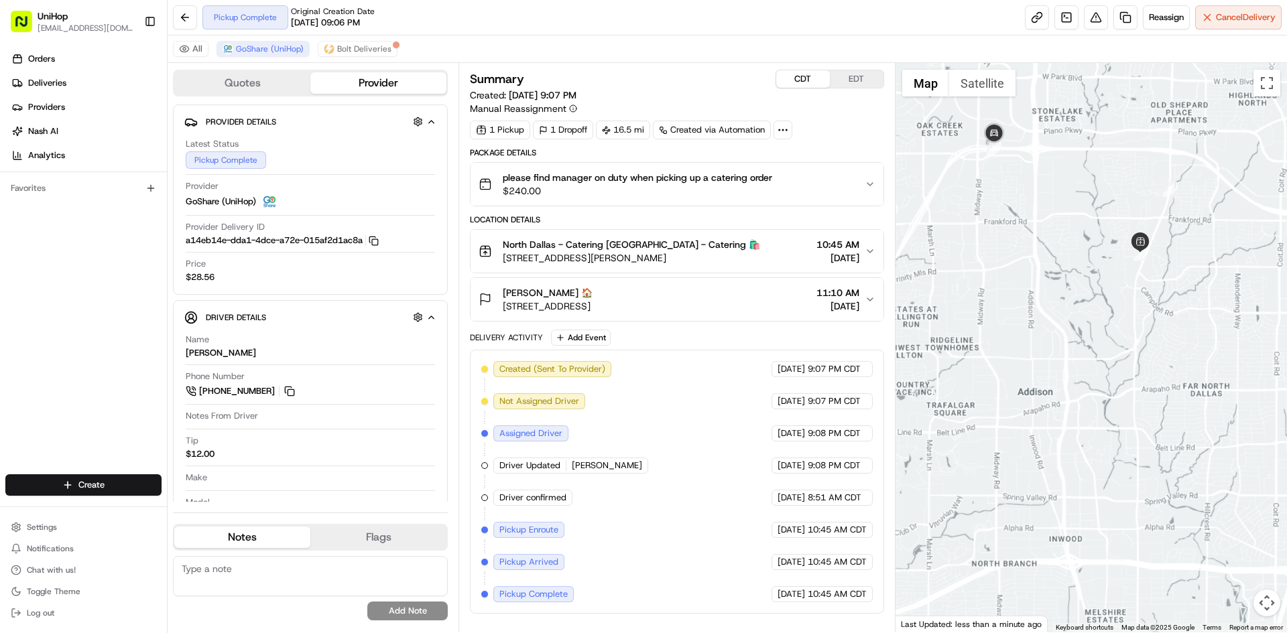
drag, startPoint x: 1046, startPoint y: 208, endPoint x: 1091, endPoint y: 210, distance: 45.0
click at [1090, 210] on div at bounding box center [1091, 348] width 392 height 570
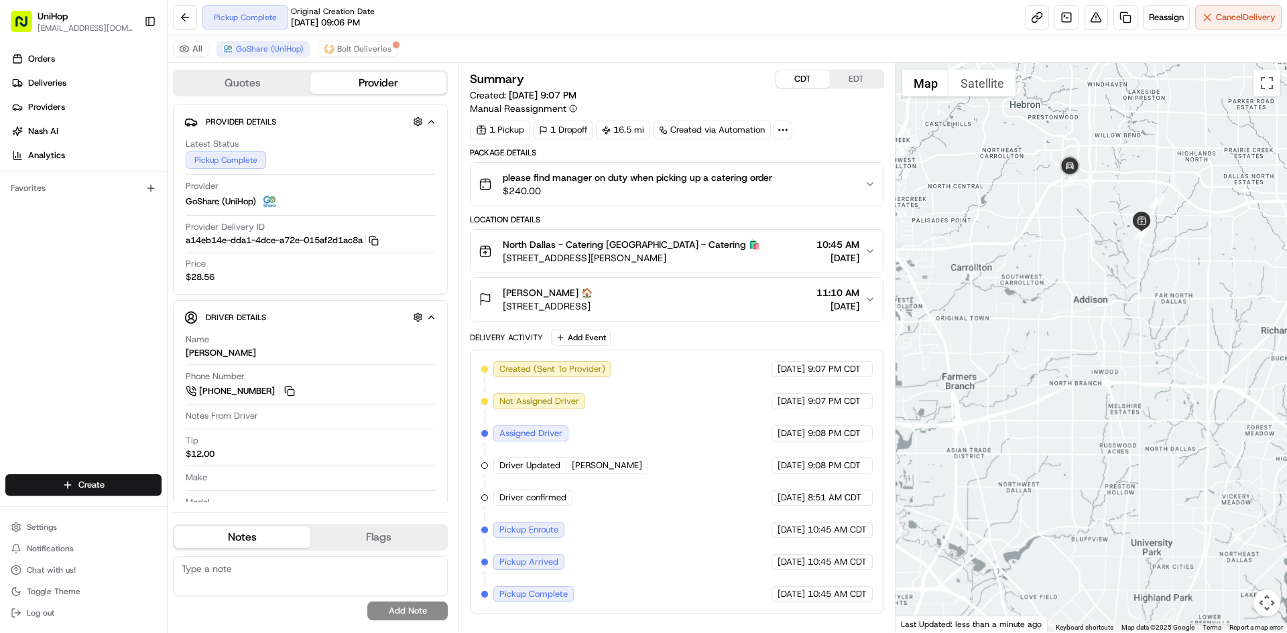
drag, startPoint x: 1049, startPoint y: 226, endPoint x: 1089, endPoint y: 210, distance: 43.3
click at [1087, 213] on div at bounding box center [1091, 348] width 392 height 570
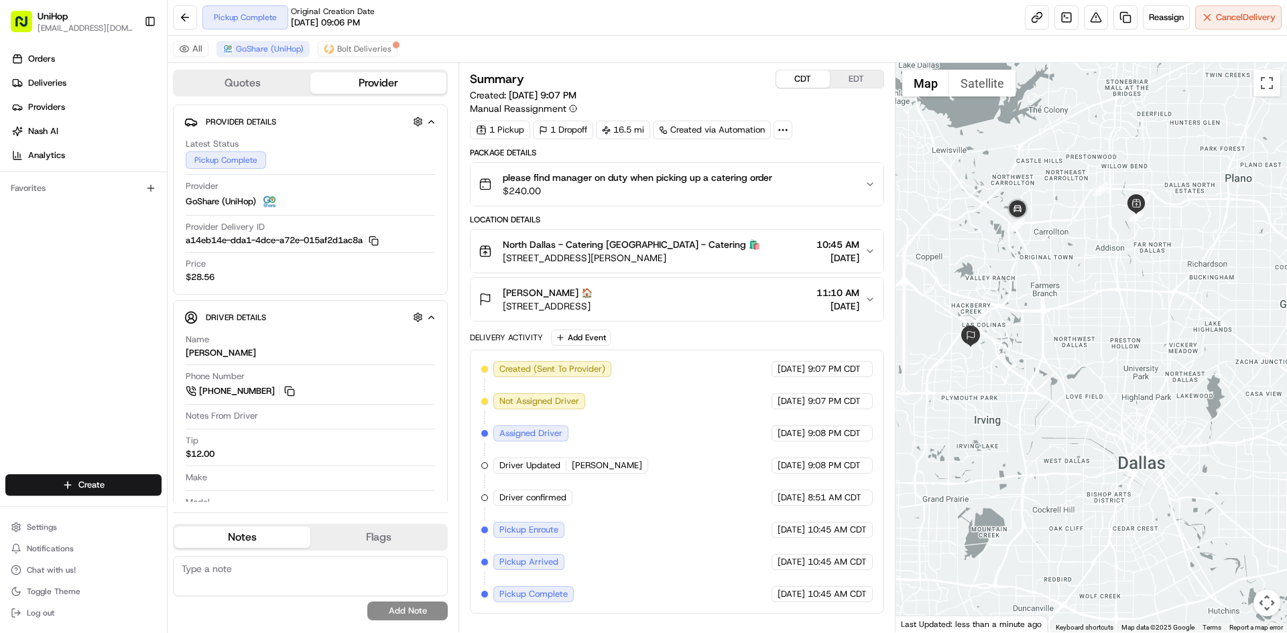
click at [76, 374] on div "Orders Deliveries Providers Nash AI Analytics Favorites" at bounding box center [83, 263] width 167 height 440
click at [864, 81] on button "EDT" at bounding box center [857, 78] width 54 height 17
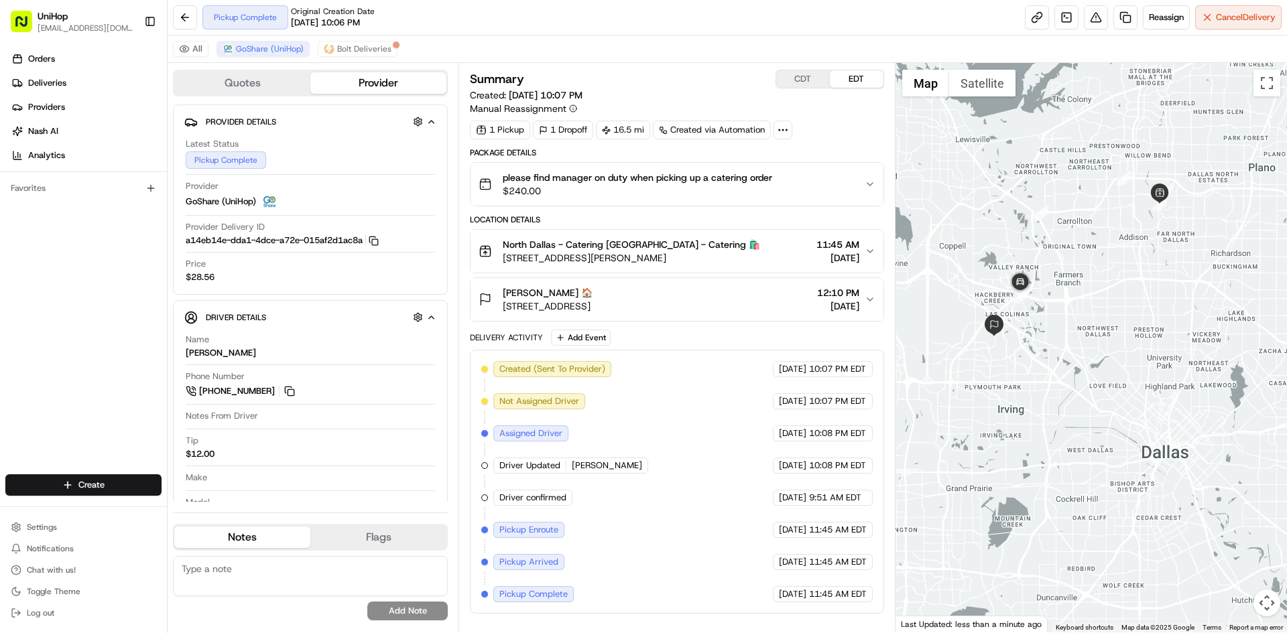
click at [1114, 337] on div "Status : Pickup Complete Date : 08/15/2025 12:00 PM" at bounding box center [1310, 337] width 392 height 0
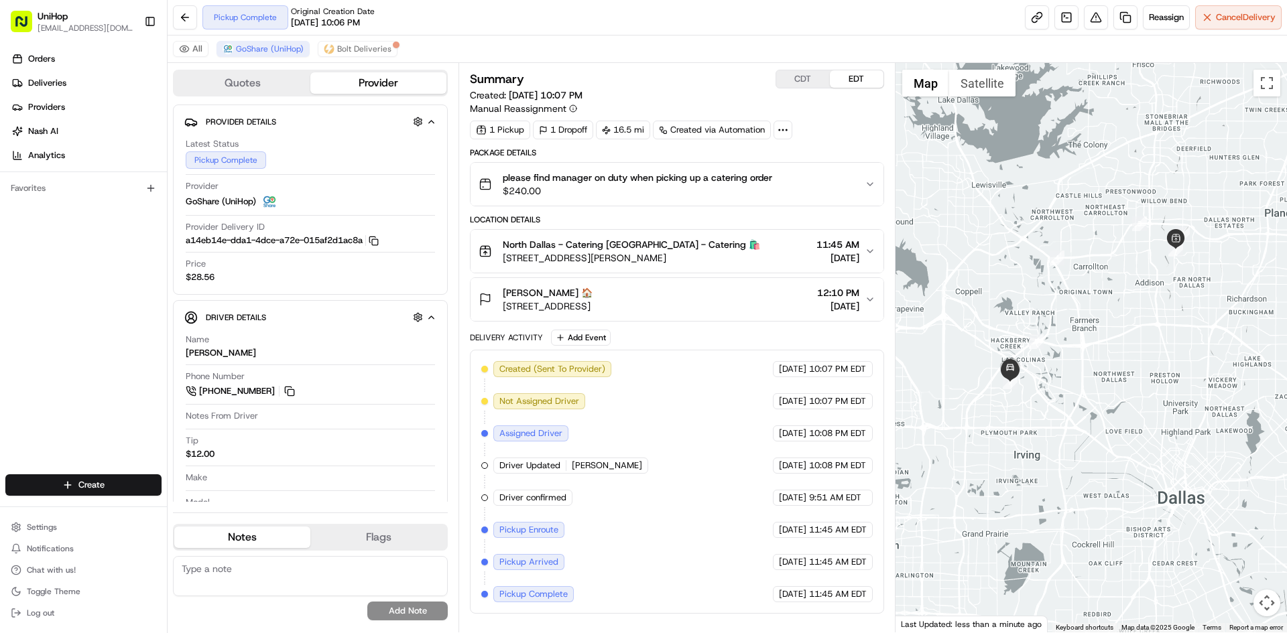
drag, startPoint x: 1021, startPoint y: 202, endPoint x: 1040, endPoint y: 252, distance: 53.0
click at [1040, 252] on div at bounding box center [1091, 348] width 392 height 570
click at [707, 291] on div "Mayra Mayra 🏠 1701 W Walnut Hill Ln, Irving, TX 75038, USA 12:10 PM Aug 15 2025" at bounding box center [670, 299] width 385 height 27
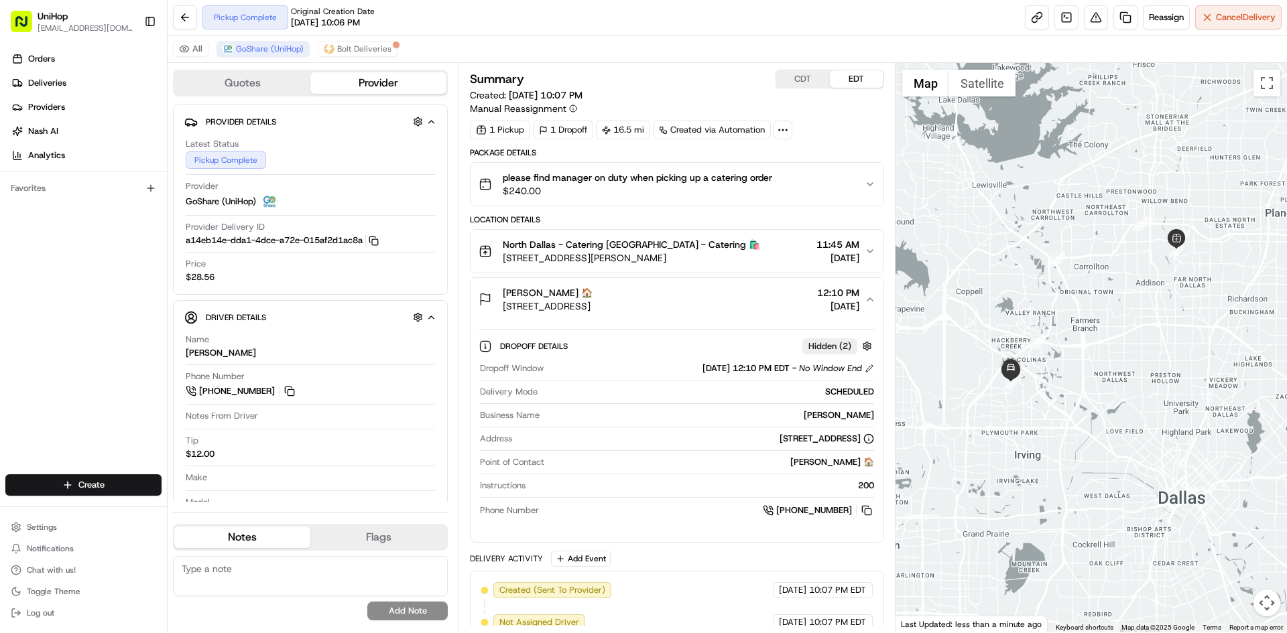
click at [746, 305] on div "Mayra Mayra 🏠 1701 W Walnut Hill Ln, Irving, TX 75038, USA 12:10 PM Aug 15 2025" at bounding box center [670, 299] width 385 height 27
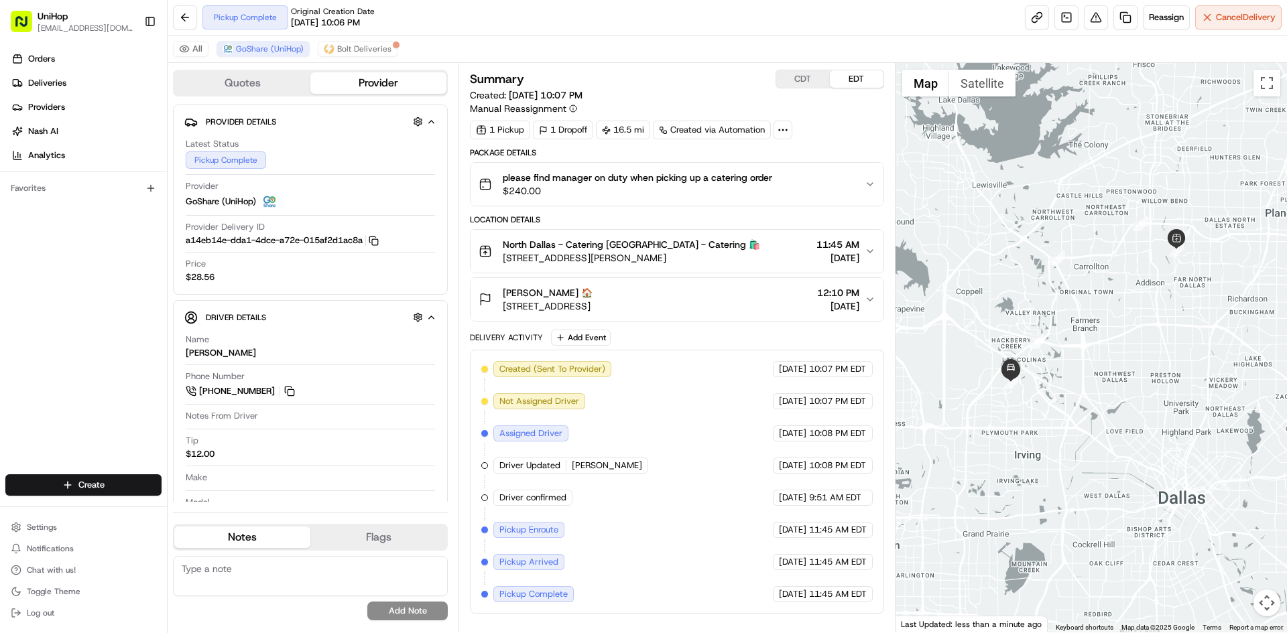
click at [741, 304] on div "Mayra Mayra 🏠 1701 W Walnut Hill Ln, Irving, TX 75038, USA 12:10 PM Aug 15 2025" at bounding box center [670, 299] width 385 height 27
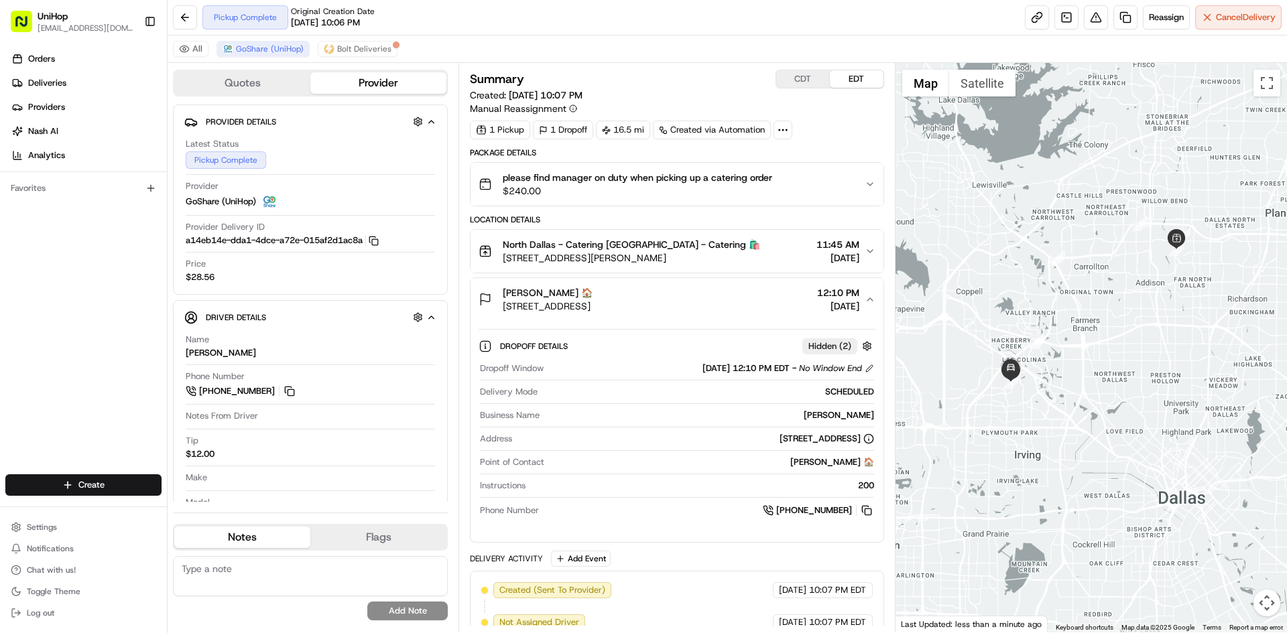
click at [740, 304] on div "Mayra Mayra 🏠 1701 W Walnut Hill Ln, Irving, TX 75038, USA 12:10 PM Aug 15 2025" at bounding box center [670, 299] width 385 height 27
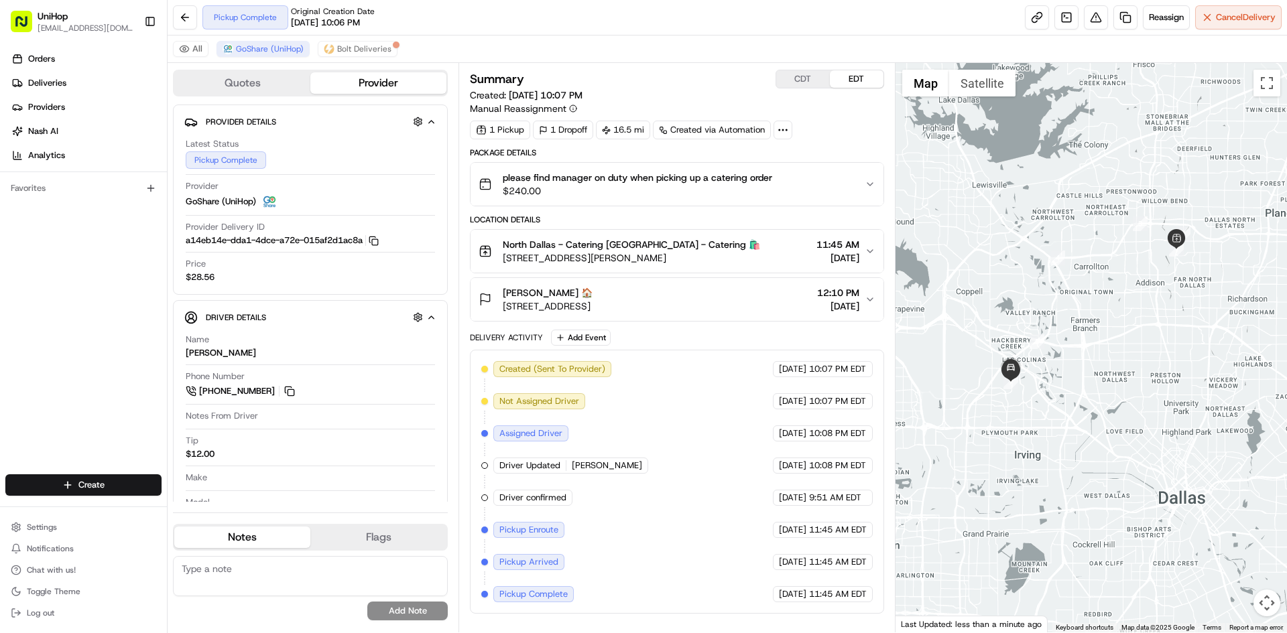
click at [740, 304] on div "Mayra Mayra 🏠 1701 W Walnut Hill Ln, Irving, TX 75038, USA 12:10 PM Aug 15 2025" at bounding box center [670, 299] width 385 height 27
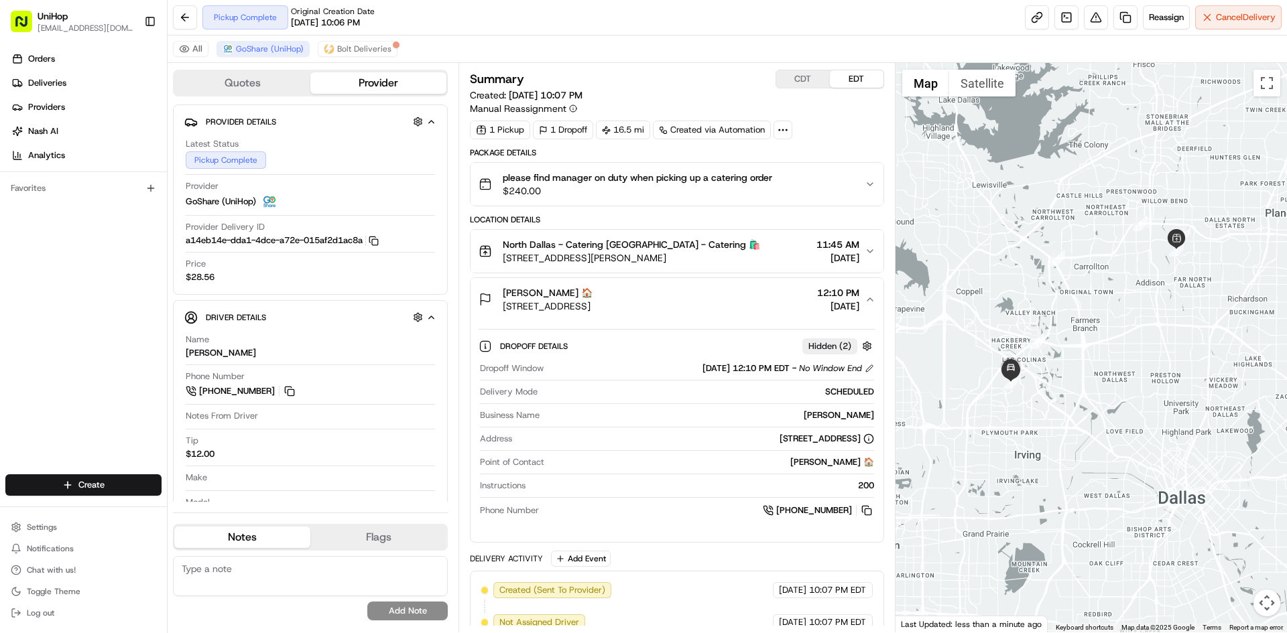
click at [740, 302] on div "Mayra Mayra 🏠 1701 W Walnut Hill Ln, Irving, TX 75038, USA 12:10 PM Aug 15 2025" at bounding box center [670, 299] width 385 height 27
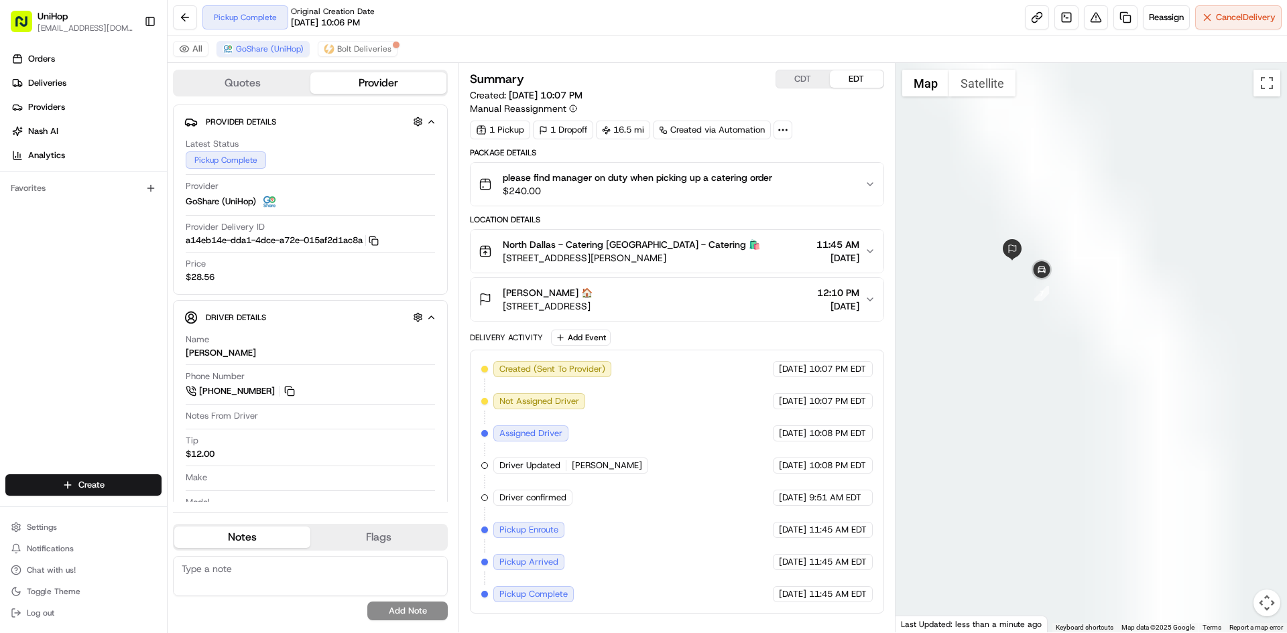
drag, startPoint x: 1036, startPoint y: 190, endPoint x: 1051, endPoint y: 191, distance: 15.5
click at [1051, 191] on div at bounding box center [1091, 348] width 392 height 570
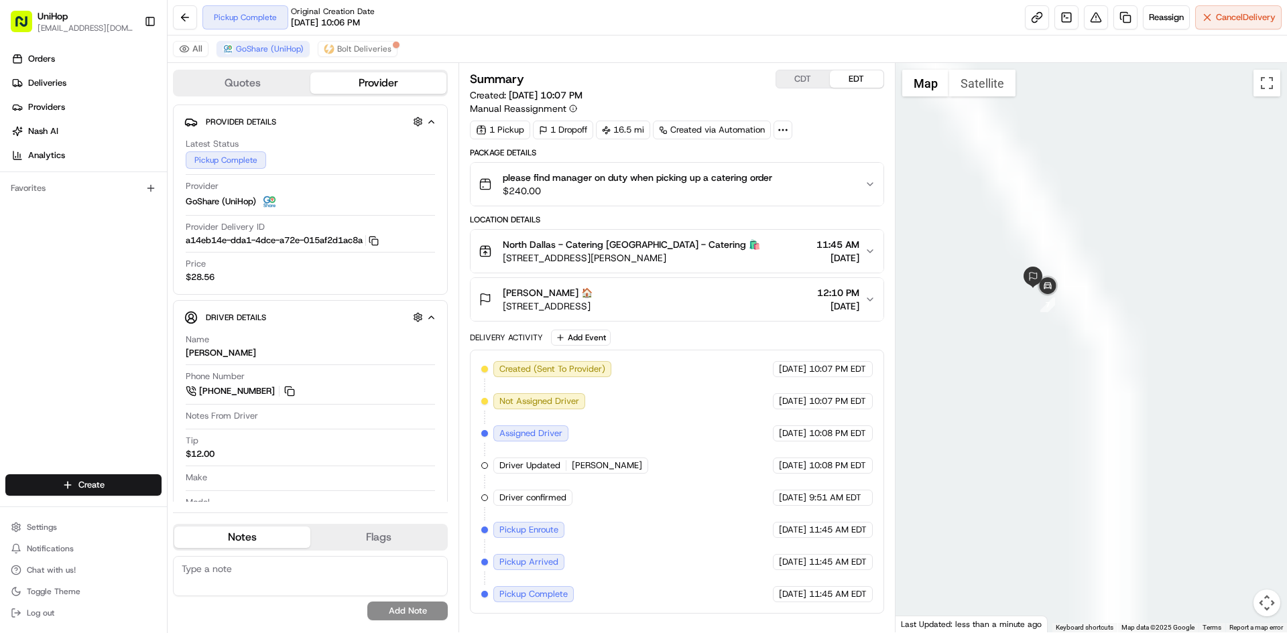
drag, startPoint x: 1021, startPoint y: 231, endPoint x: 1026, endPoint y: 271, distance: 41.2
click at [1026, 267] on div at bounding box center [1091, 348] width 392 height 570
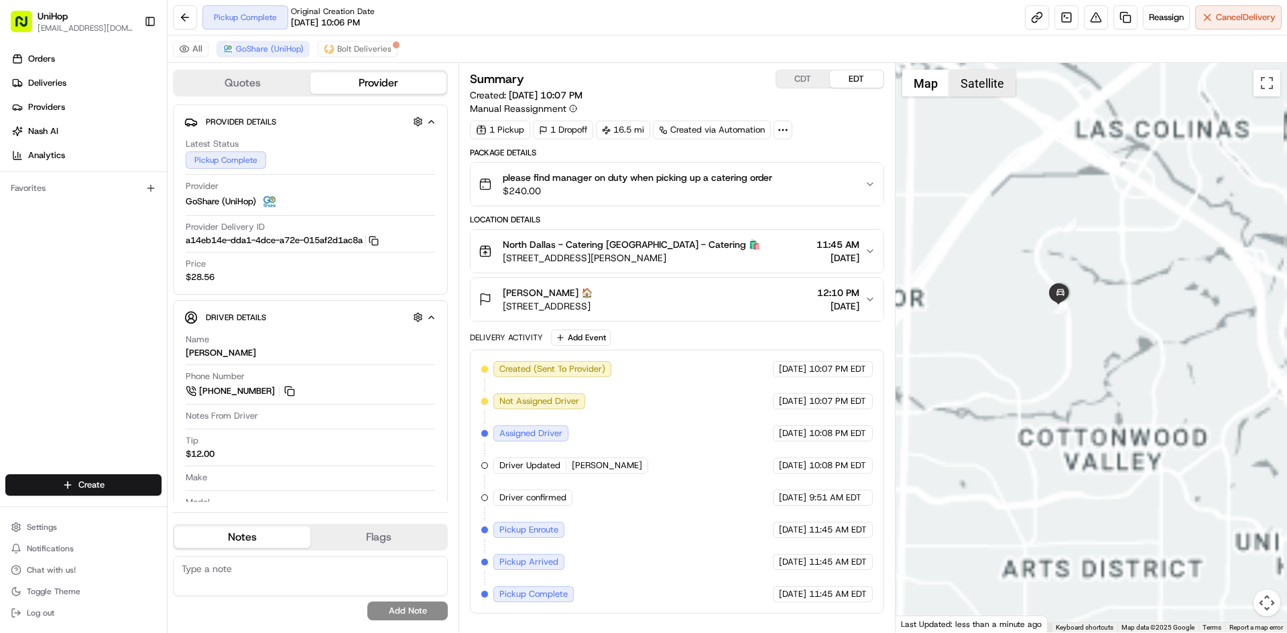
click at [976, 77] on button "Satellite" at bounding box center [982, 83] width 66 height 27
click at [924, 82] on button "Map" at bounding box center [925, 83] width 47 height 27
click at [973, 82] on button "Satellite" at bounding box center [982, 83] width 66 height 27
click at [930, 83] on button "Map" at bounding box center [925, 83] width 47 height 27
click at [952, 84] on button "Satellite" at bounding box center [982, 83] width 66 height 27
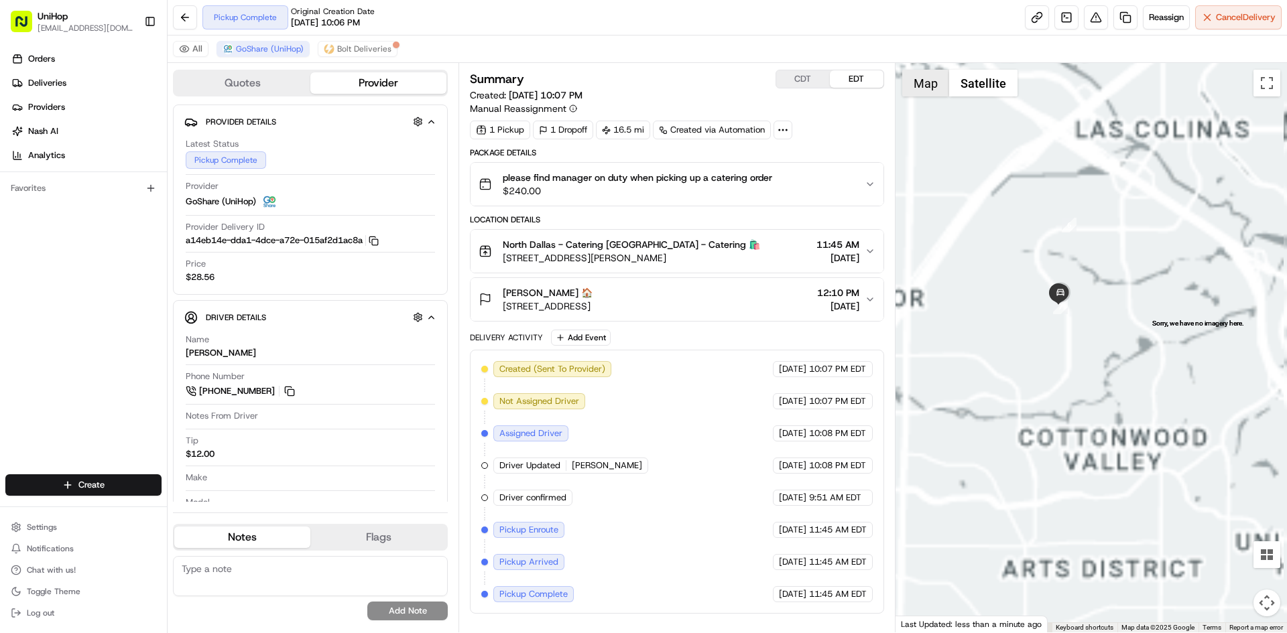
click at [910, 85] on button "Map" at bounding box center [925, 83] width 47 height 27
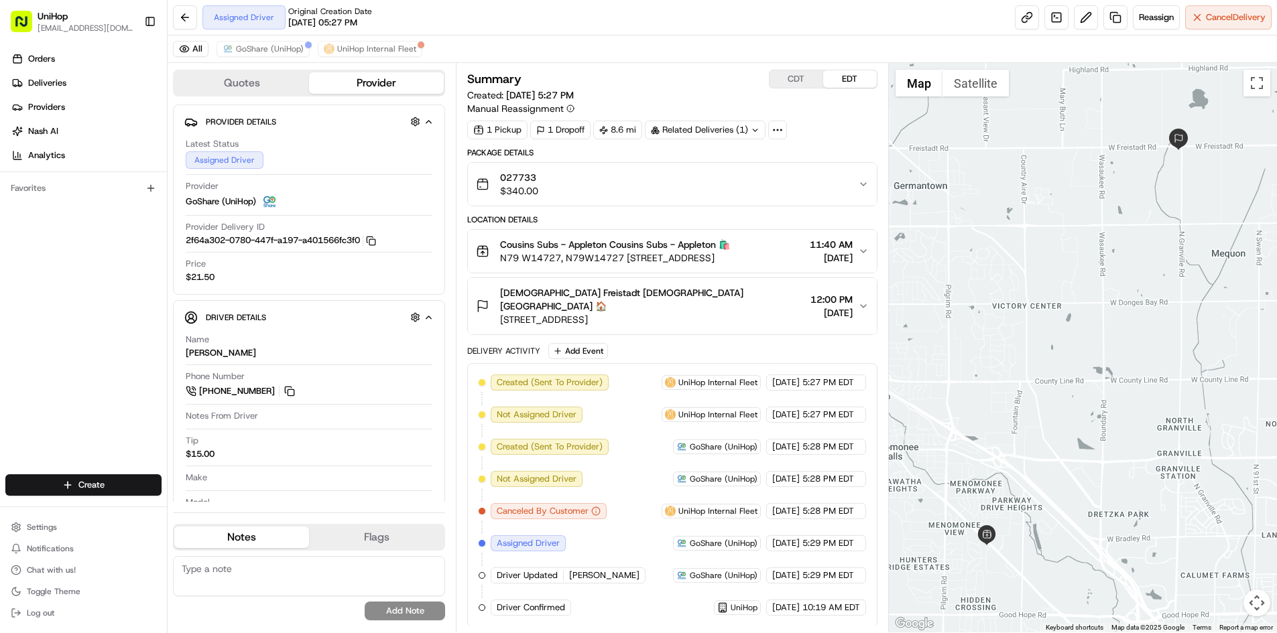
click at [261, 60] on div "All GoShare (UniHop) UniHop Internal Fleet" at bounding box center [722, 49] width 1109 height 27
click at [265, 52] on span "GoShare (UniHop)" at bounding box center [270, 49] width 68 height 11
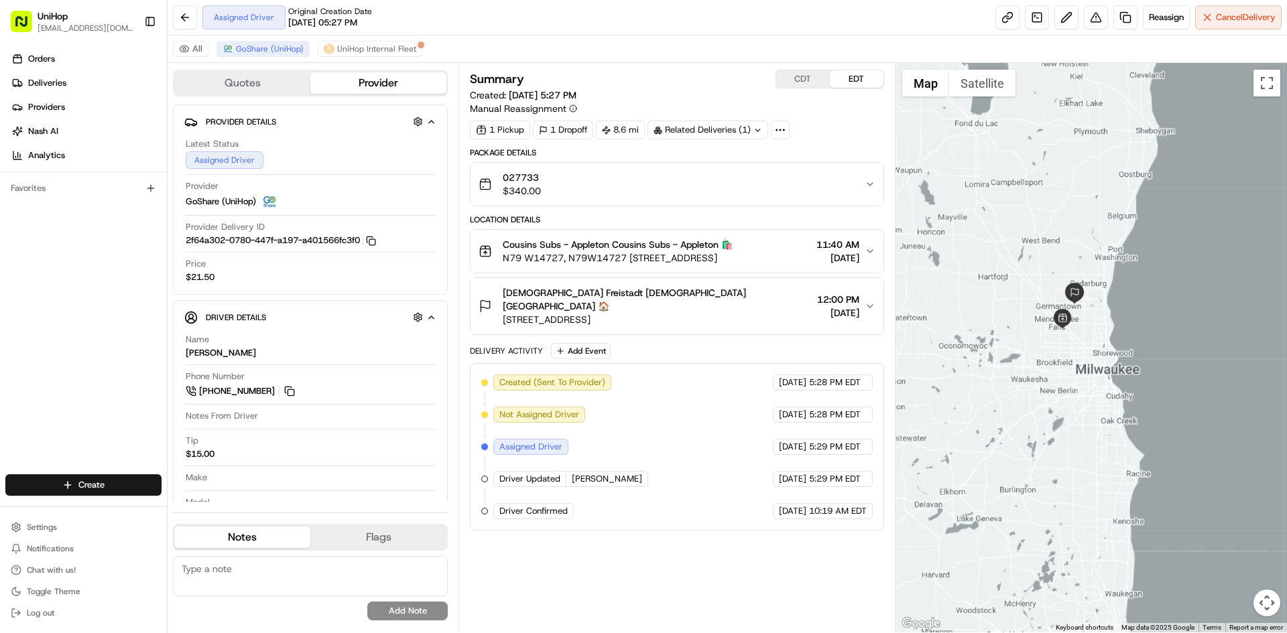
drag, startPoint x: 1020, startPoint y: 268, endPoint x: 1078, endPoint y: 329, distance: 84.4
click at [1078, 329] on div at bounding box center [1091, 348] width 392 height 570
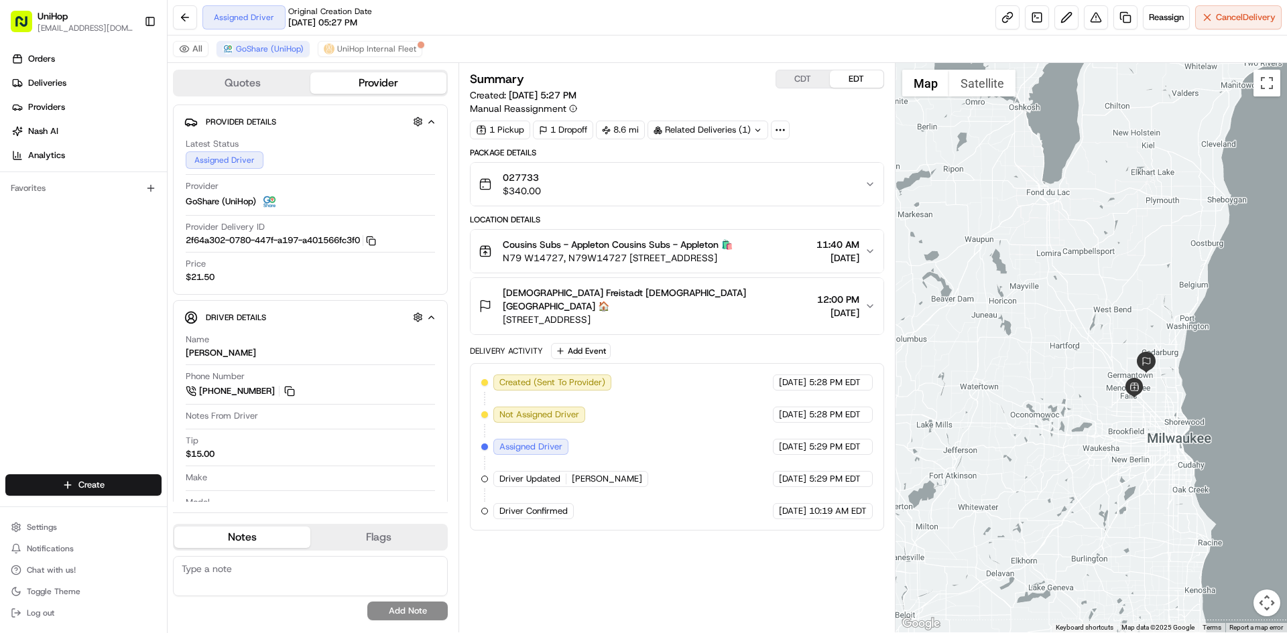
drag, startPoint x: 1053, startPoint y: 292, endPoint x: 1067, endPoint y: 300, distance: 15.3
click at [1067, 300] on div at bounding box center [1091, 348] width 392 height 570
drag, startPoint x: 1050, startPoint y: 268, endPoint x: 1059, endPoint y: 270, distance: 8.9
click at [1059, 270] on div at bounding box center [1091, 348] width 392 height 570
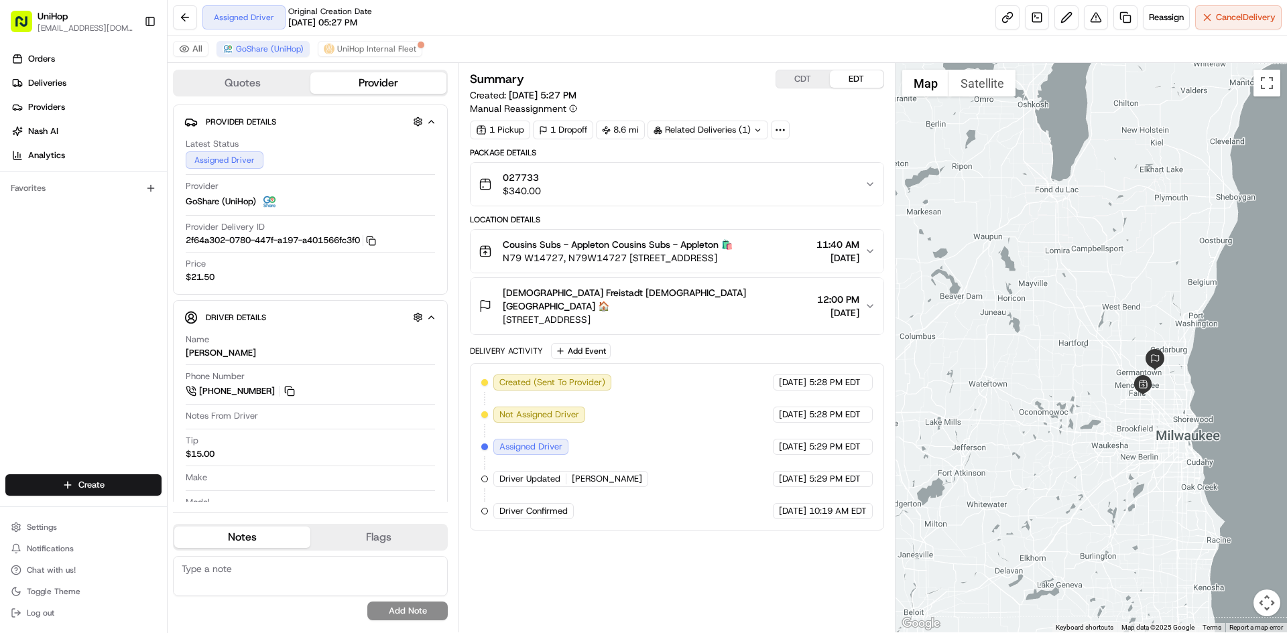
drag, startPoint x: 1076, startPoint y: 266, endPoint x: 1078, endPoint y: 259, distance: 7.2
click at [1078, 259] on div at bounding box center [1091, 348] width 392 height 570
click at [702, 172] on div "027733 $340.00" at bounding box center [670, 184] width 385 height 27
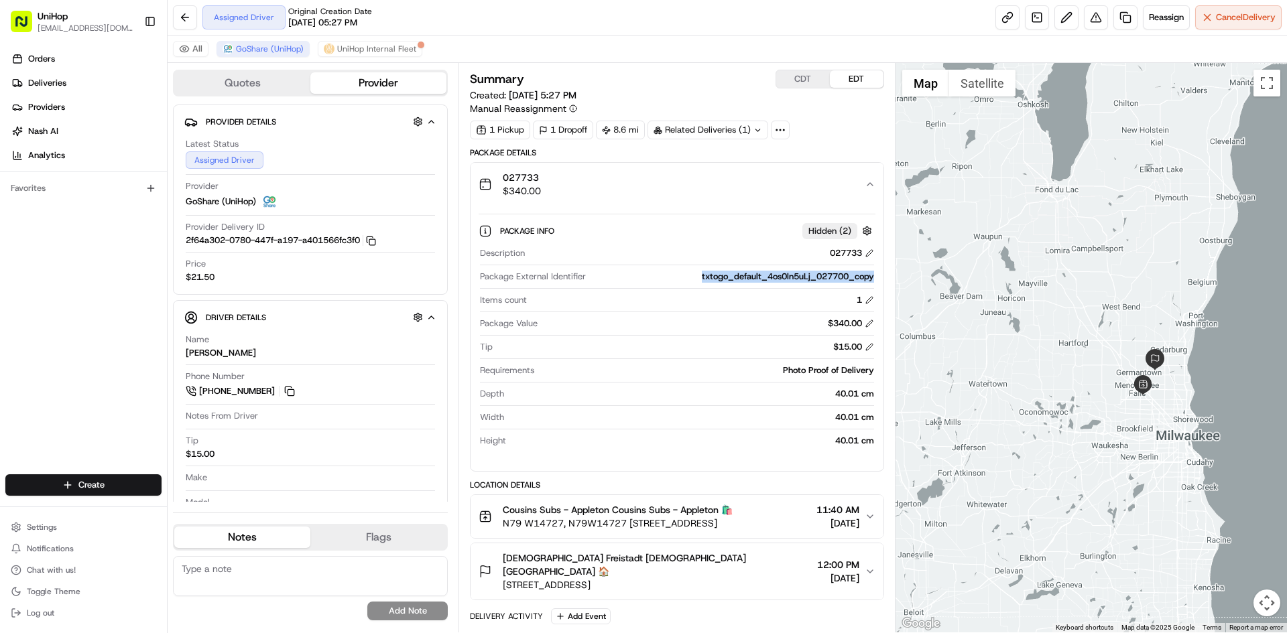
drag, startPoint x: 700, startPoint y: 275, endPoint x: 875, endPoint y: 276, distance: 174.9
click at [875, 276] on div "Package Info Hidden ( 2 ) Description 027733 Package External Identifier txtogo…" at bounding box center [676, 333] width 412 height 255
copy div "txtogo_default_4os0ln5uLj_027700_copy"
click at [698, 192] on div "027733 $340.00" at bounding box center [670, 184] width 385 height 27
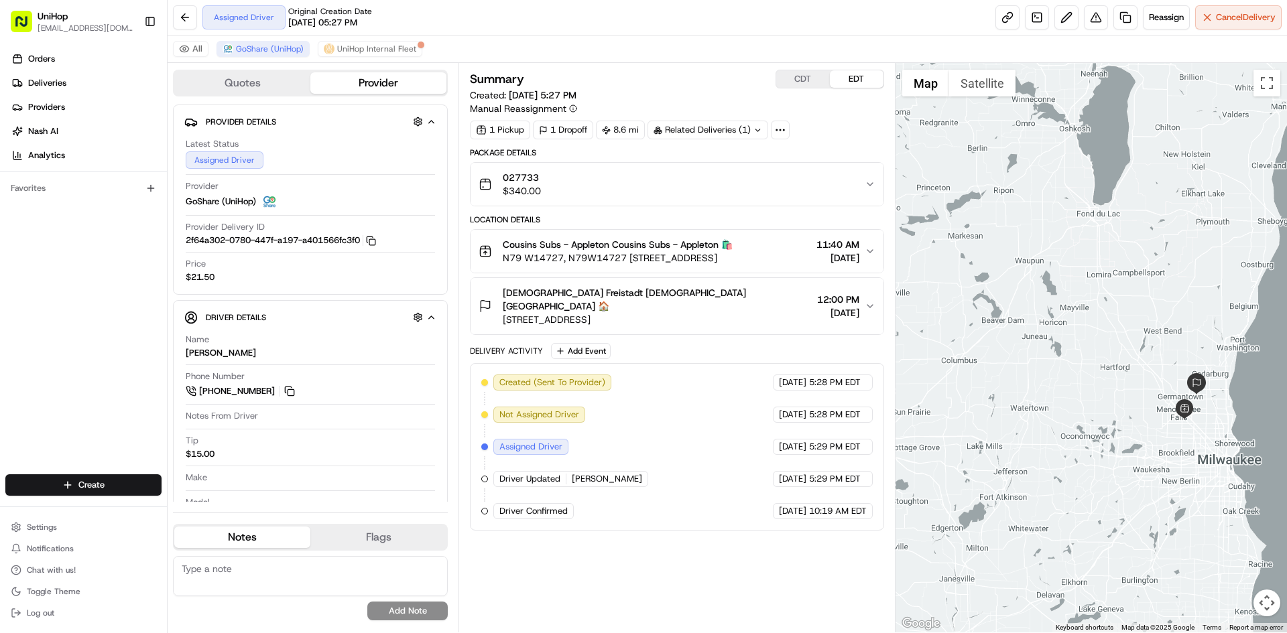
drag, startPoint x: 1114, startPoint y: 284, endPoint x: 1157, endPoint y: 310, distance: 50.2
click at [1157, 310] on div at bounding box center [1091, 348] width 392 height 570
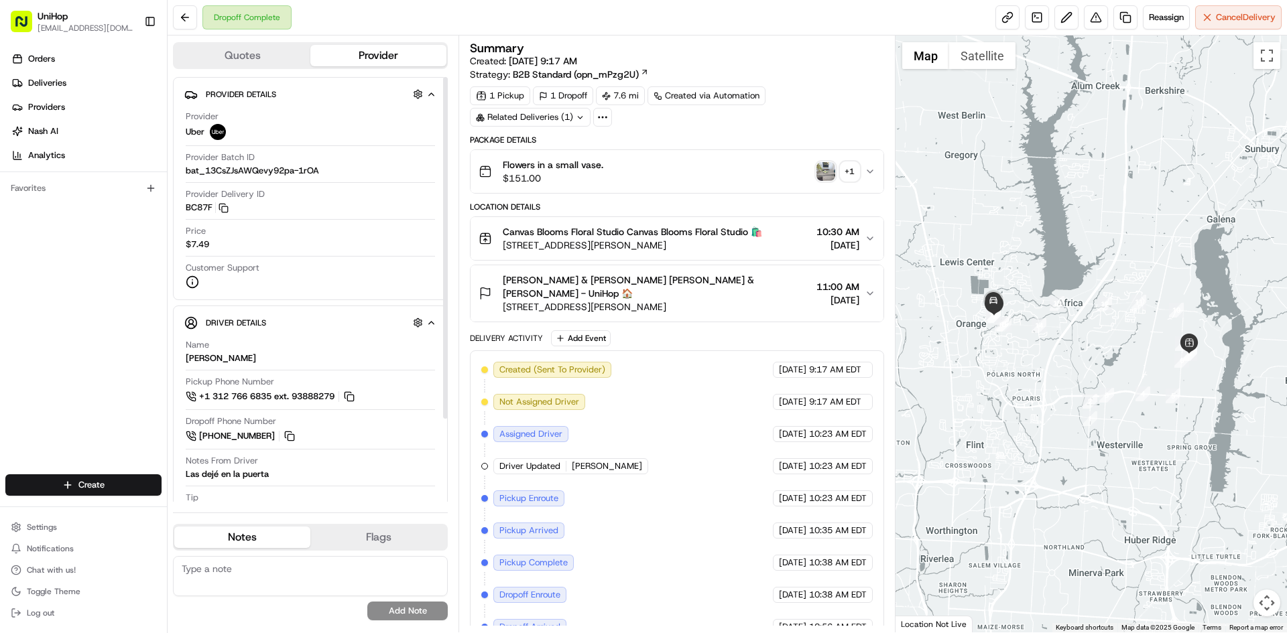
drag, startPoint x: 616, startPoint y: 289, endPoint x: 627, endPoint y: 290, distance: 10.7
click at [618, 300] on span "[STREET_ADDRESS][PERSON_NAME]" at bounding box center [657, 306] width 308 height 13
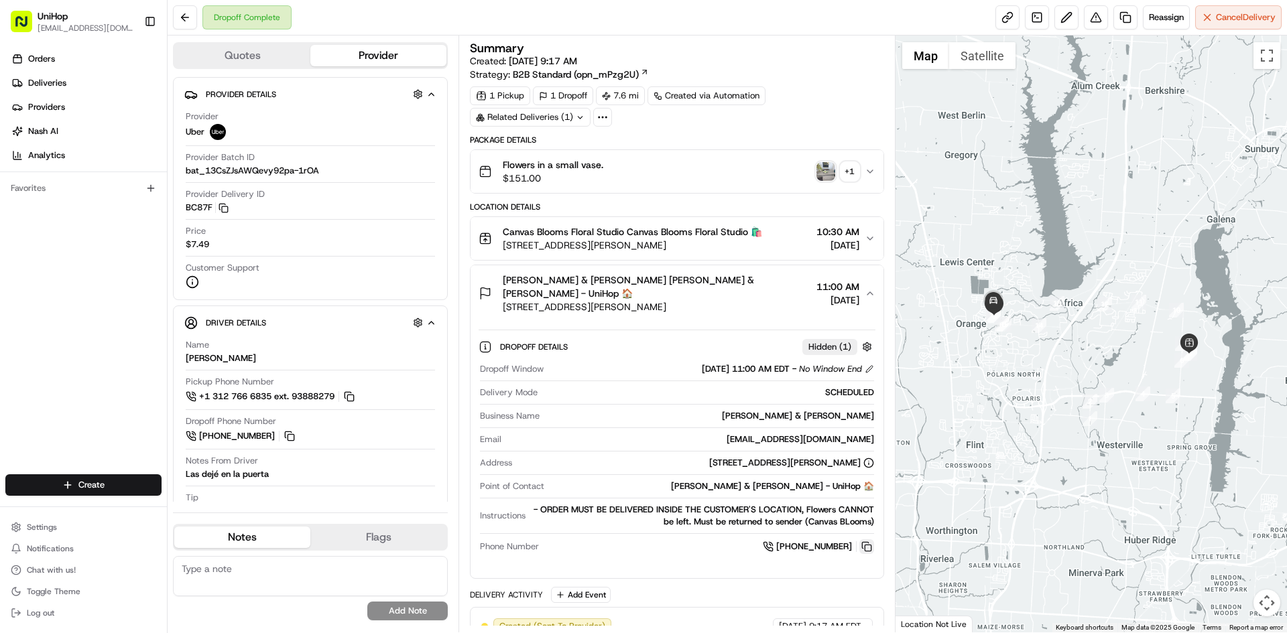
click at [866, 539] on button at bounding box center [866, 546] width 15 height 15
click at [719, 300] on span "[STREET_ADDRESS][PERSON_NAME]" at bounding box center [657, 306] width 308 height 13
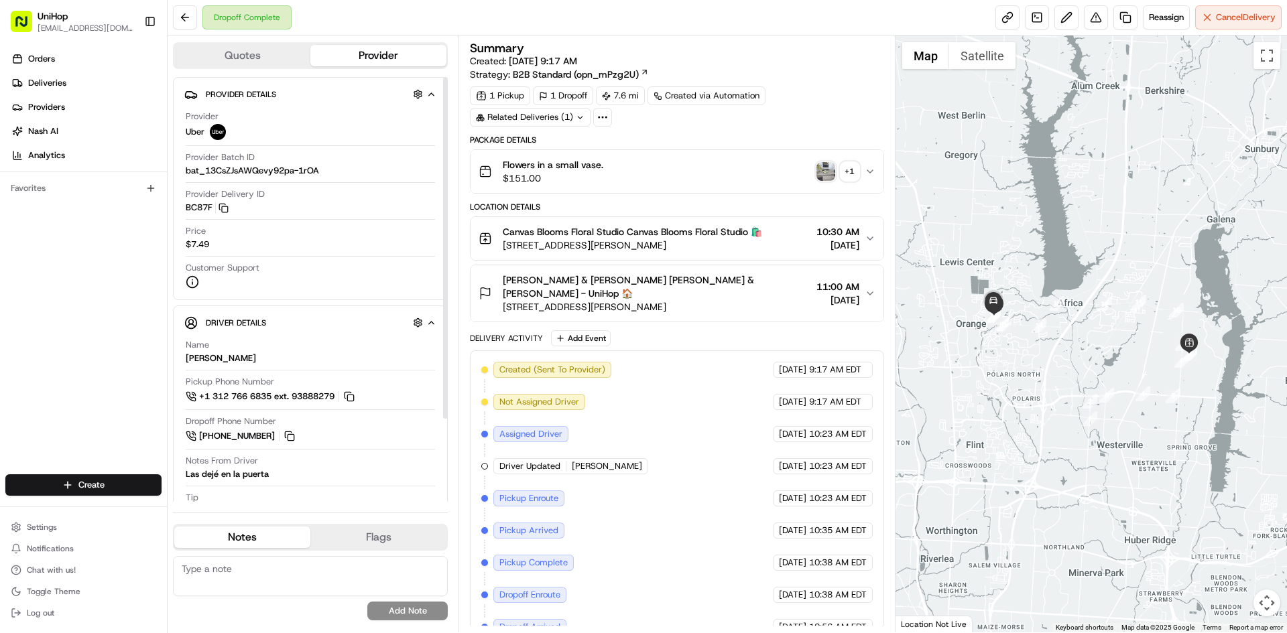
drag, startPoint x: 668, startPoint y: 270, endPoint x: 714, endPoint y: 296, distance: 52.8
click at [669, 271] on button "[PERSON_NAME] & [PERSON_NAME] [PERSON_NAME] & [PERSON_NAME] - UniHop 🏠 [STREET_…" at bounding box center [676, 293] width 412 height 56
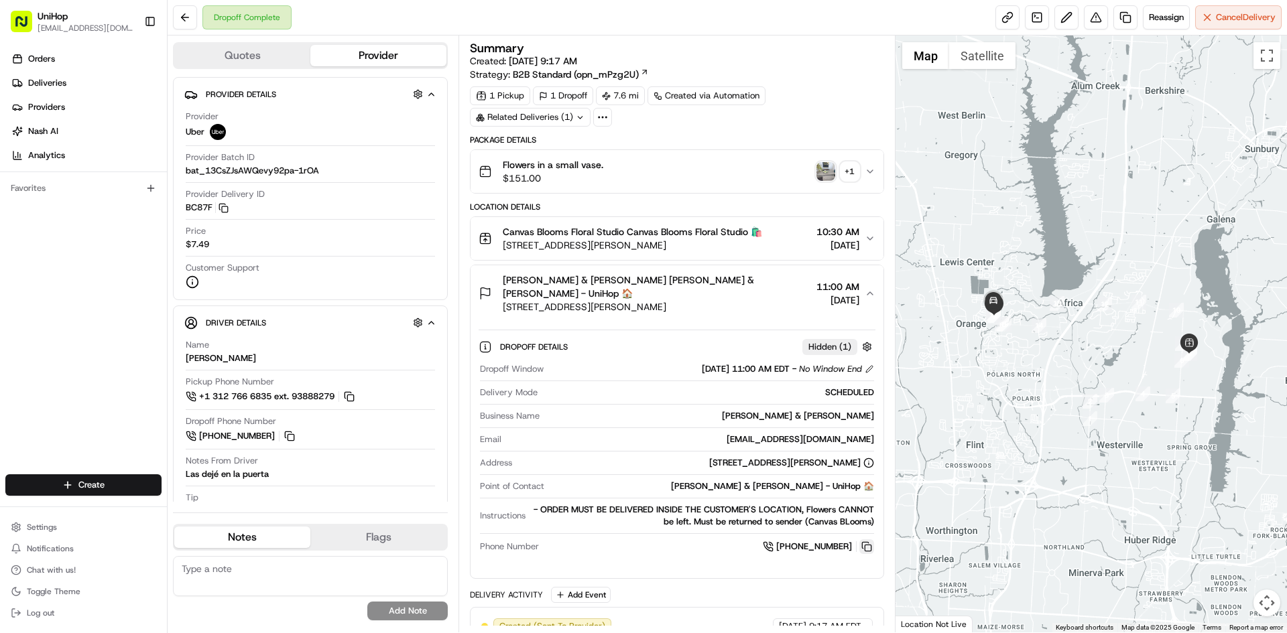
click at [870, 539] on button at bounding box center [866, 546] width 15 height 15
drag, startPoint x: 682, startPoint y: 284, endPoint x: 489, endPoint y: 426, distance: 240.2
click at [681, 285] on span "[PERSON_NAME] & [PERSON_NAME] [PERSON_NAME] & [PERSON_NAME] - UniHop 🏠" at bounding box center [657, 286] width 308 height 27
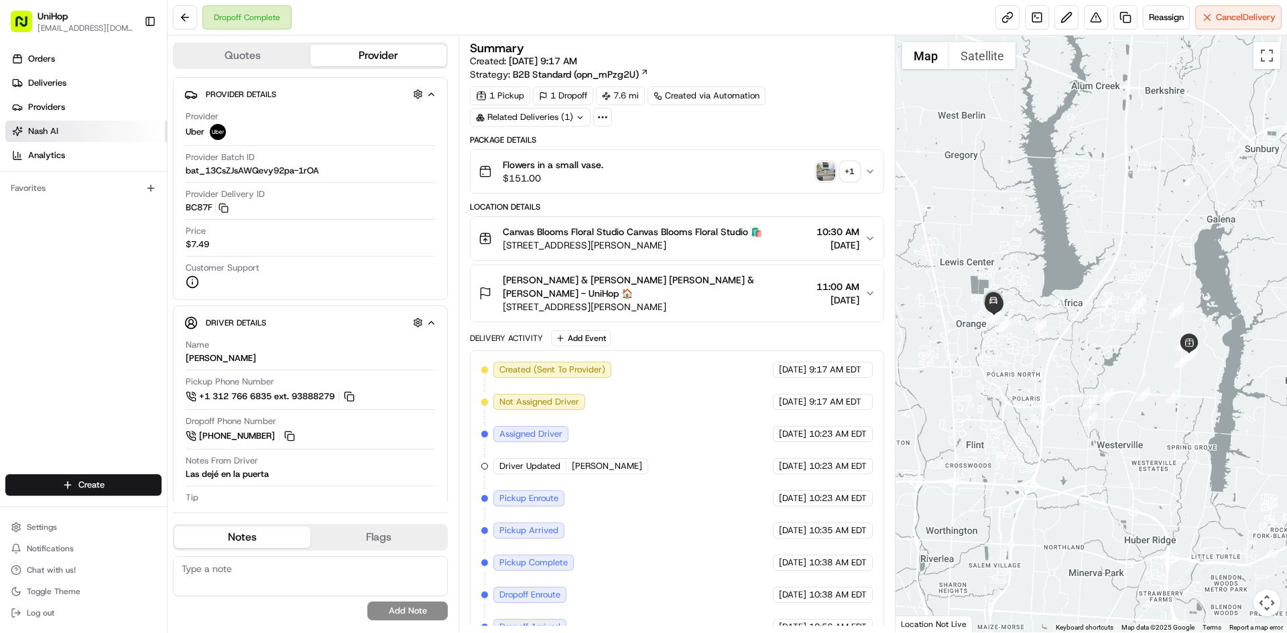
drag, startPoint x: 73, startPoint y: 305, endPoint x: 129, endPoint y: 141, distance: 172.9
click at [73, 304] on div "Orders Deliveries Providers [PERSON_NAME] Analytics Favorites" at bounding box center [83, 263] width 167 height 440
click at [684, 177] on div "Flowers in a small vase. $151.00 + 1" at bounding box center [670, 171] width 385 height 27
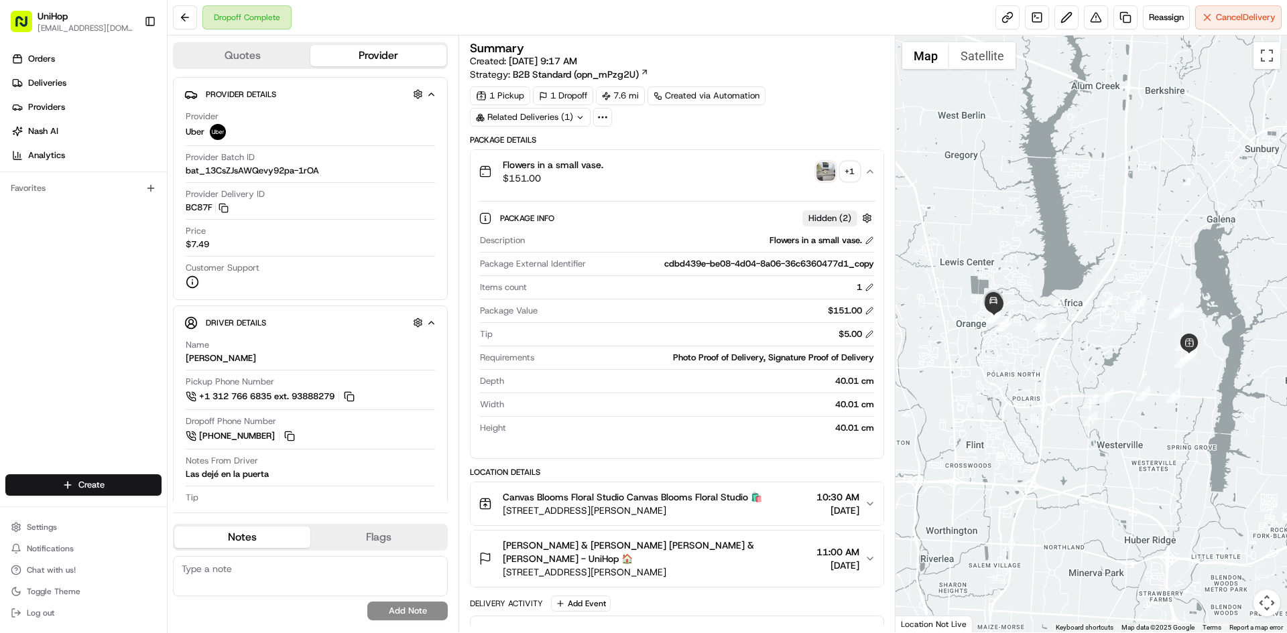
drag, startPoint x: 684, startPoint y: 178, endPoint x: 761, endPoint y: 171, distance: 78.0
click at [685, 178] on div "Flowers in a small vase. $151.00 + 1" at bounding box center [670, 171] width 385 height 27
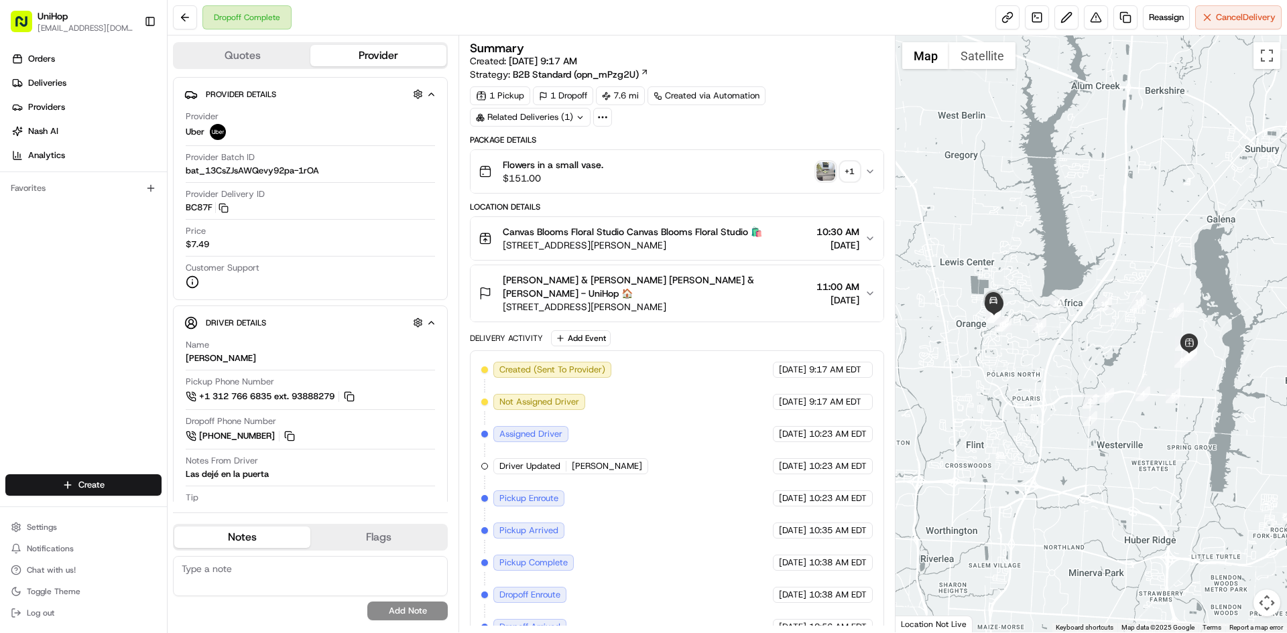
click at [814, 173] on div "Flowers in a small vase. $151.00 + 1" at bounding box center [670, 171] width 385 height 27
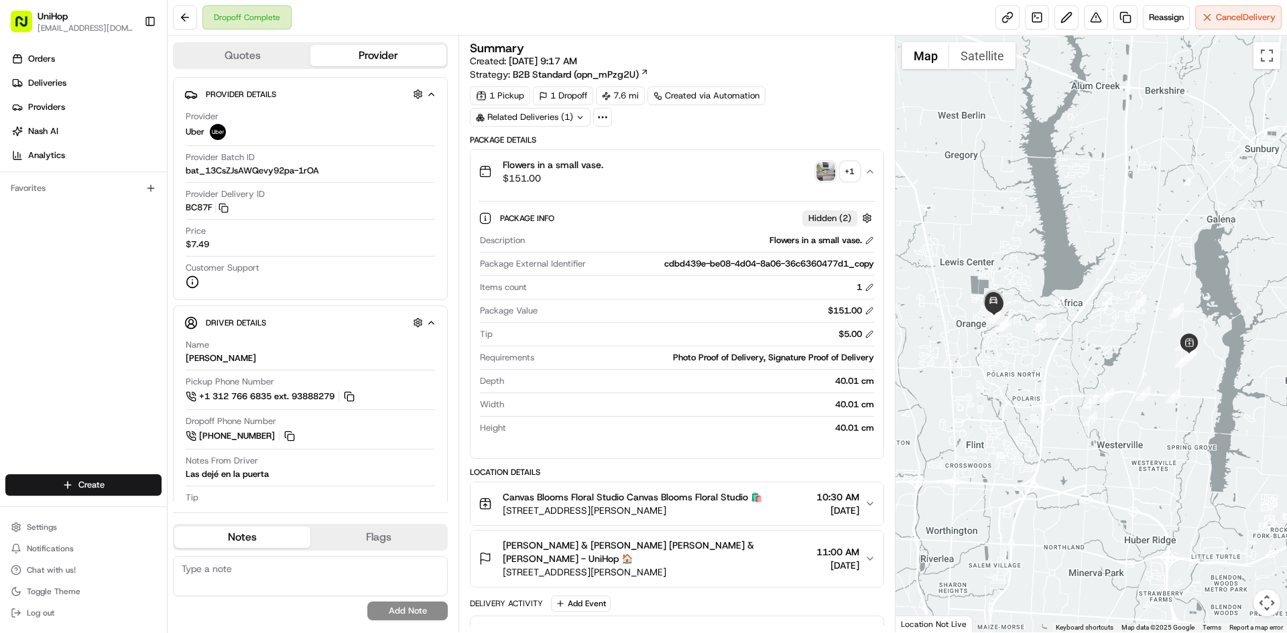
click at [819, 173] on img "button" at bounding box center [825, 171] width 19 height 19
click at [710, 170] on div "Flowers in a small vase. $151.00 + 1" at bounding box center [670, 171] width 385 height 27
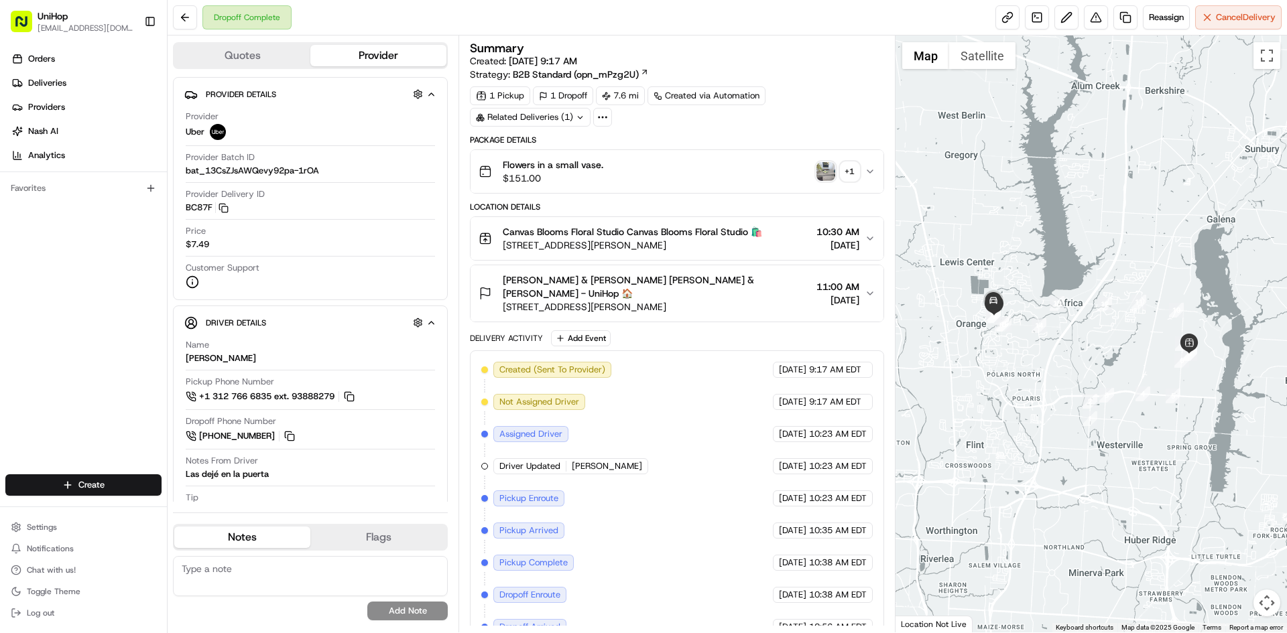
click at [725, 303] on button "Joel & Angie Waldman Joel & Angie Waldman - UniHop 🏠 7269 Trillium Dr, Lewis Ce…" at bounding box center [676, 293] width 412 height 56
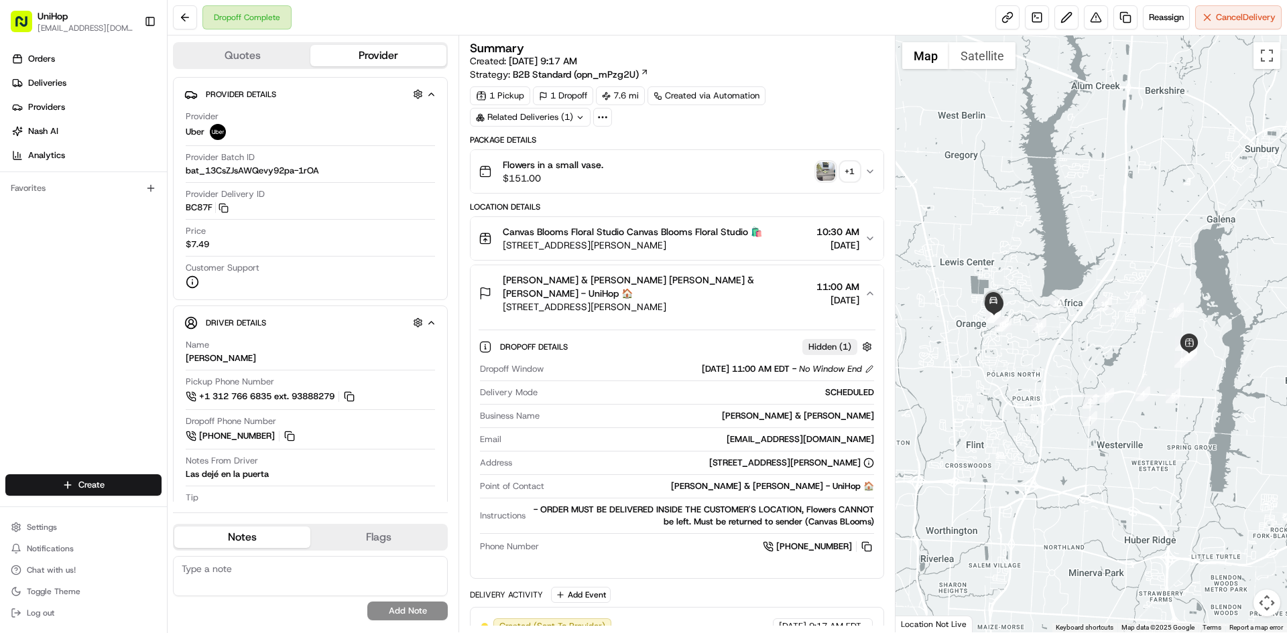
click at [729, 301] on button "Joel & Angie Waldman Joel & Angie Waldman - UniHop 🏠 7269 Trillium Dr, Lewis Ce…" at bounding box center [676, 293] width 412 height 56
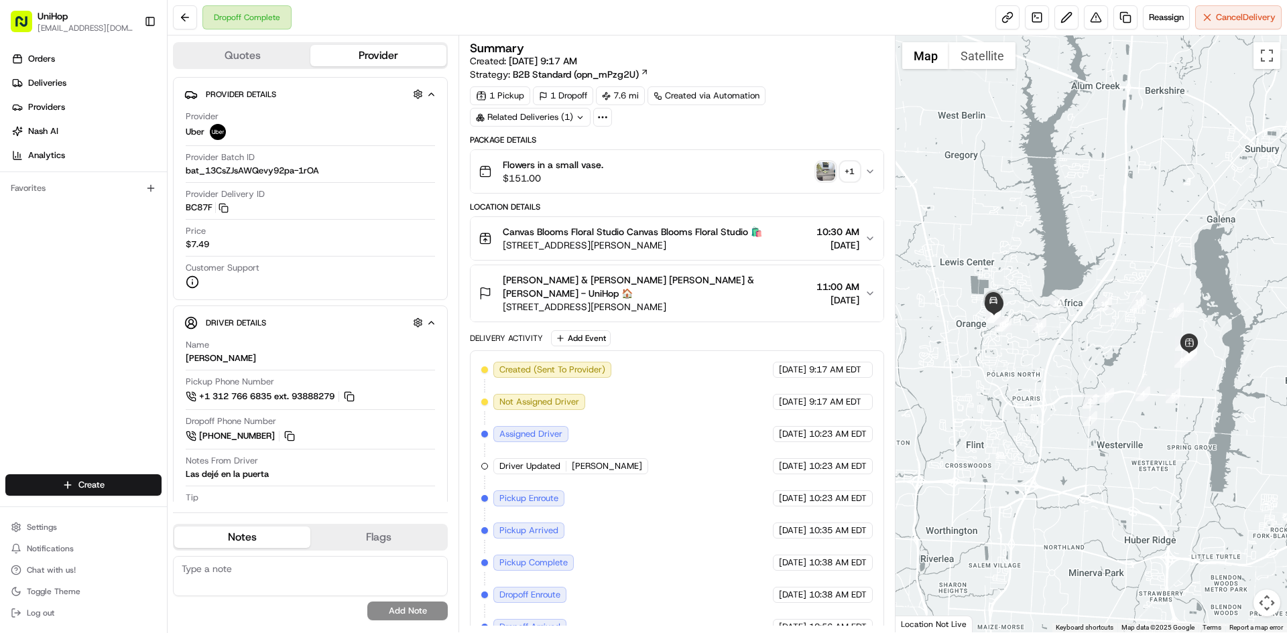
click at [726, 302] on button "Joel & Angie Waldman Joel & Angie Waldman - UniHop 🏠 7269 Trillium Dr, Lewis Ce…" at bounding box center [676, 293] width 412 height 56
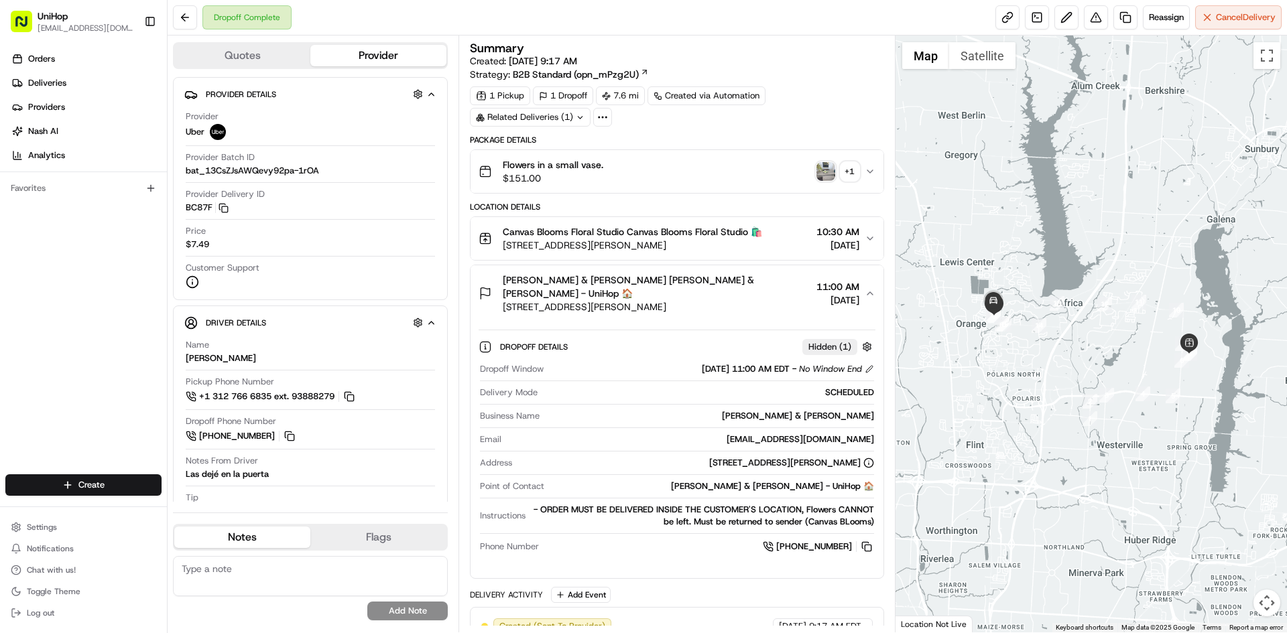
click at [727, 300] on button "Joel & Angie Waldman Joel & Angie Waldman - UniHop 🏠 7269 Trillium Dr, Lewis Ce…" at bounding box center [676, 293] width 412 height 56
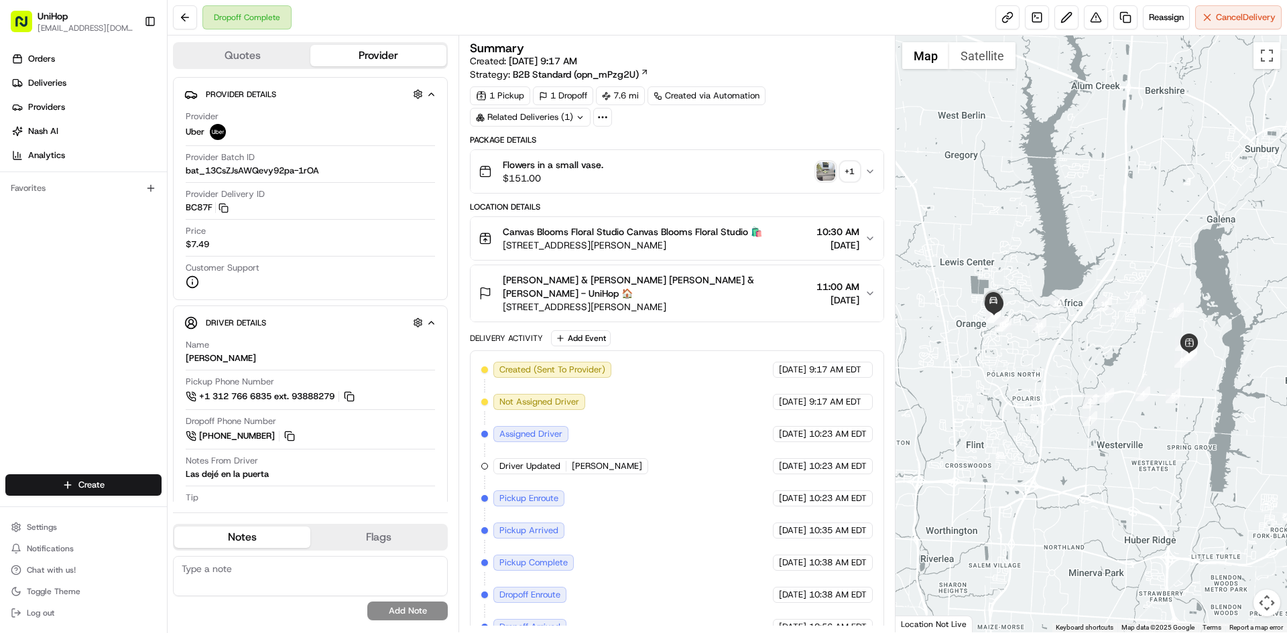
click at [621, 300] on span "7269 Trillium Dr, Lewis Center, OH 43035, USA" at bounding box center [657, 306] width 308 height 13
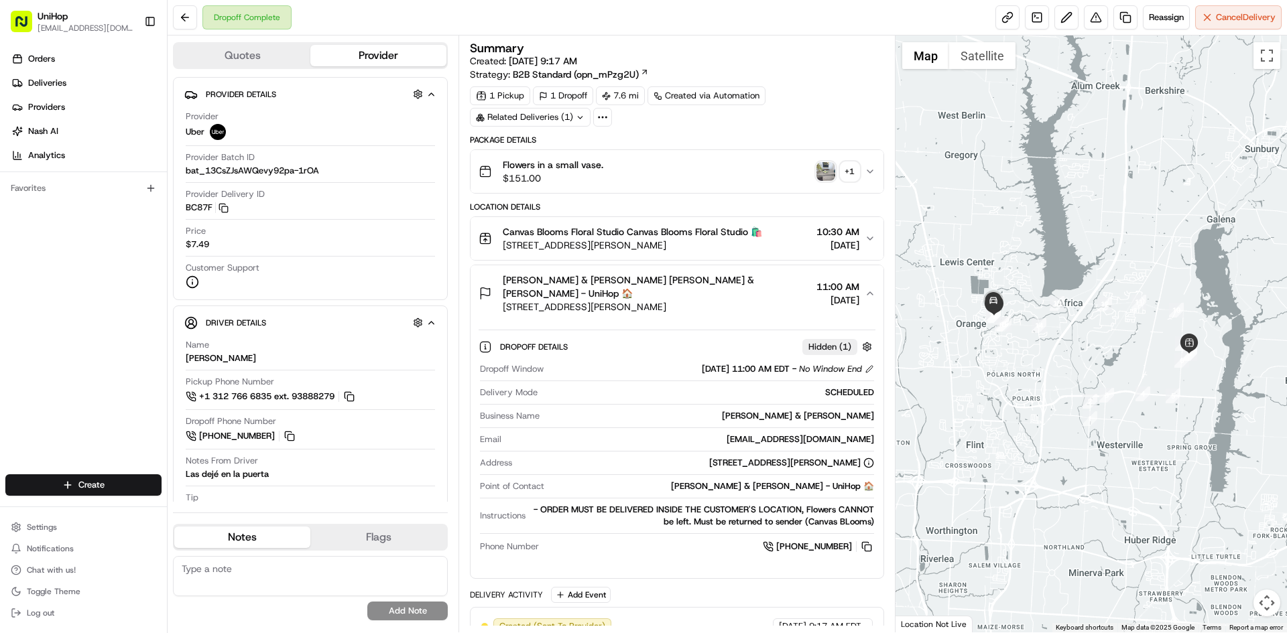
click at [621, 300] on span "7269 Trillium Dr, Lewis Center, OH 43035, USA" at bounding box center [657, 306] width 308 height 13
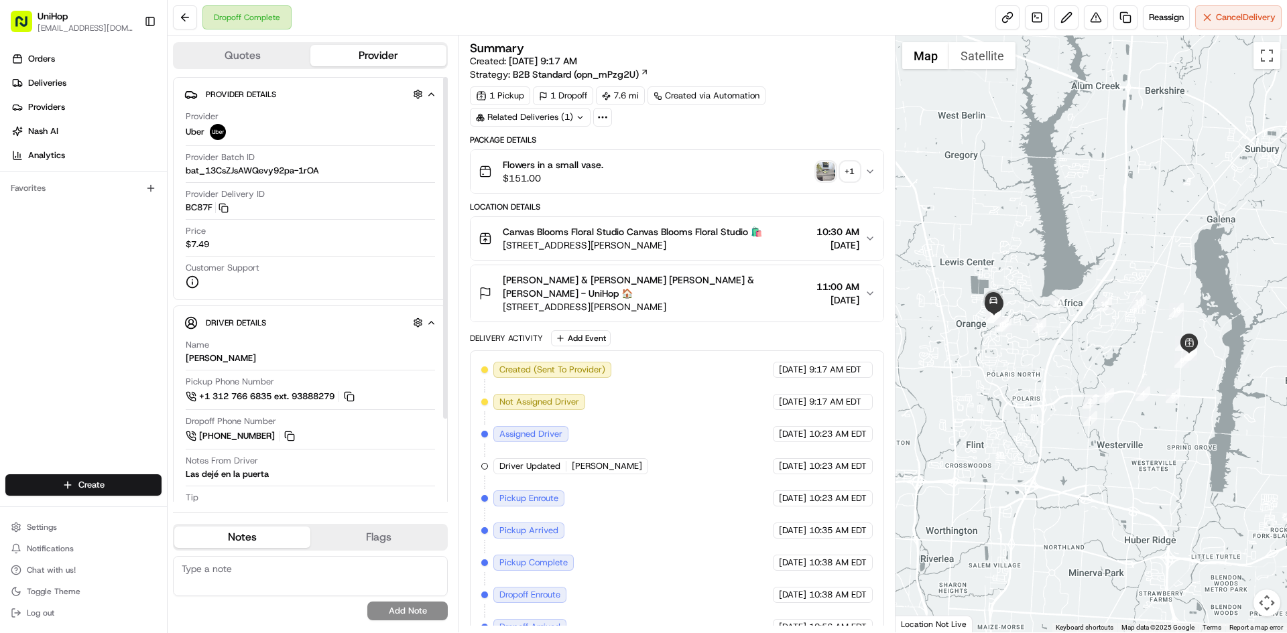
click at [623, 275] on span "Joel & Angie Waldman Joel & Angie Waldman - UniHop 🏠" at bounding box center [657, 286] width 308 height 27
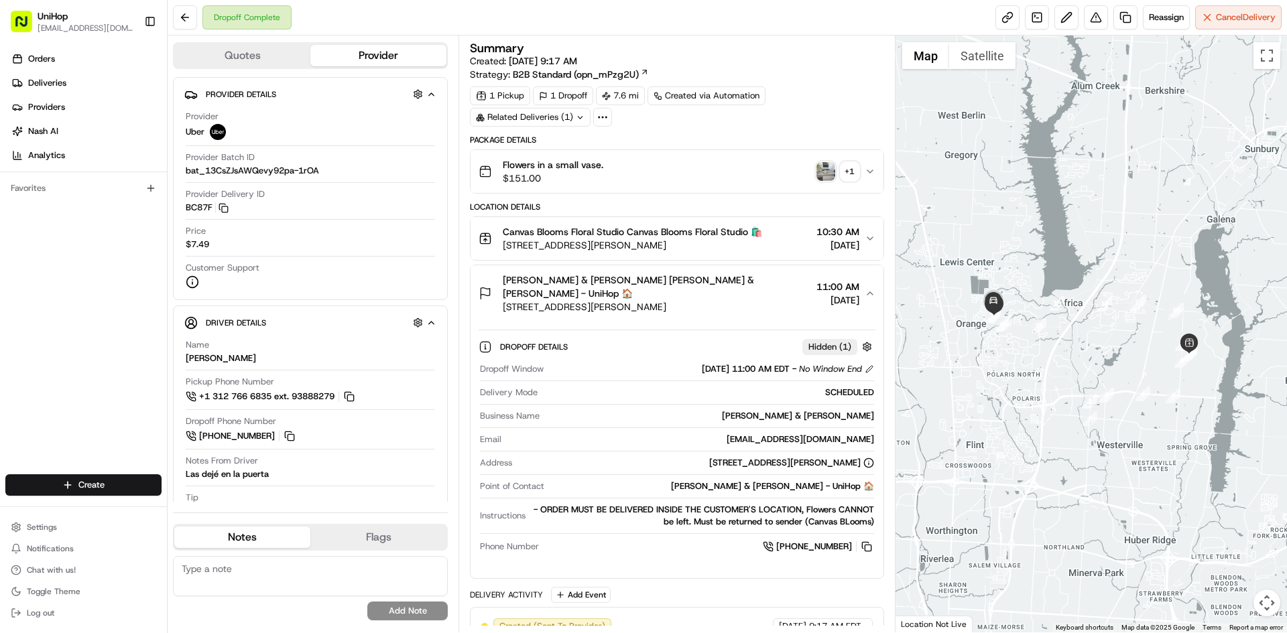
click at [623, 275] on span "Joel & Angie Waldman Joel & Angie Waldman - UniHop 🏠" at bounding box center [657, 286] width 308 height 27
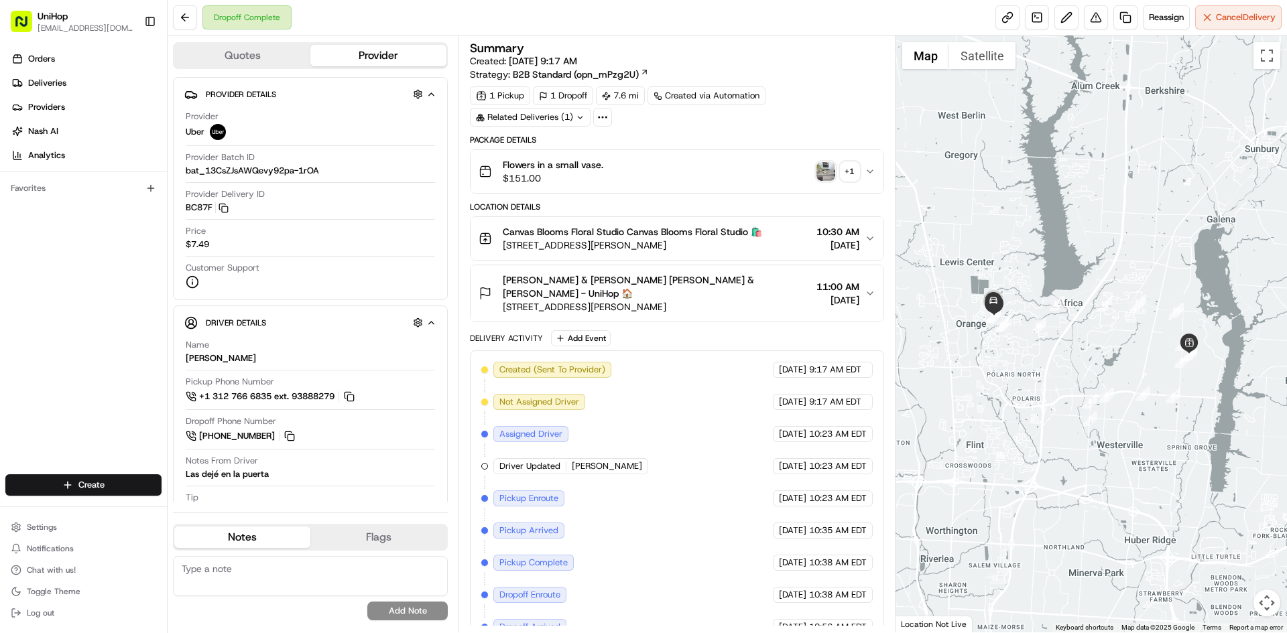
click at [579, 285] on span "Joel & Angie Waldman Joel & Angie Waldman - UniHop 🏠" at bounding box center [657, 286] width 308 height 27
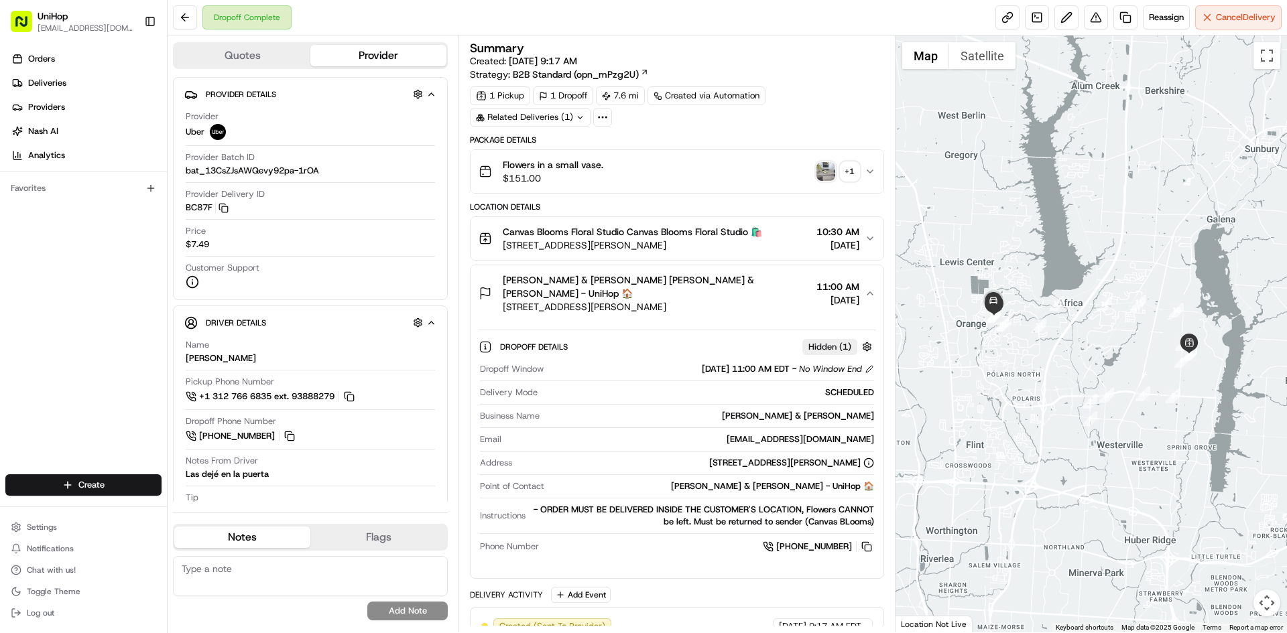
click at [579, 285] on span "Joel & Angie Waldman Joel & Angie Waldman - UniHop 🏠" at bounding box center [657, 286] width 308 height 27
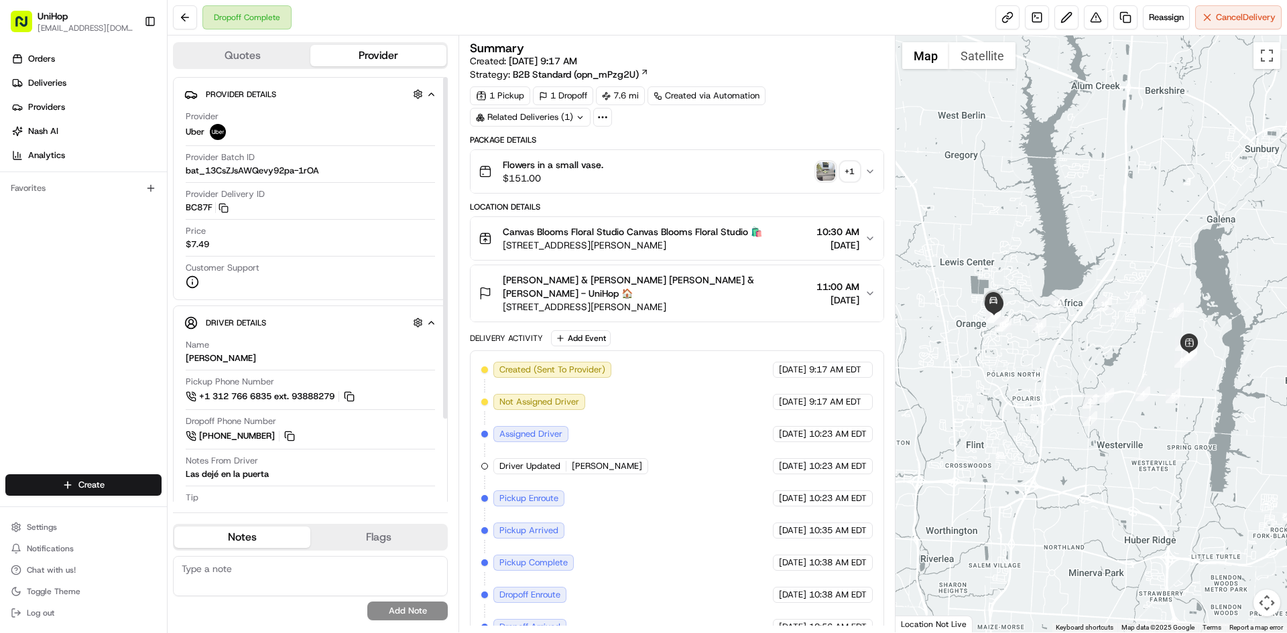
click at [275, 534] on button "Notes" at bounding box center [242, 537] width 136 height 21
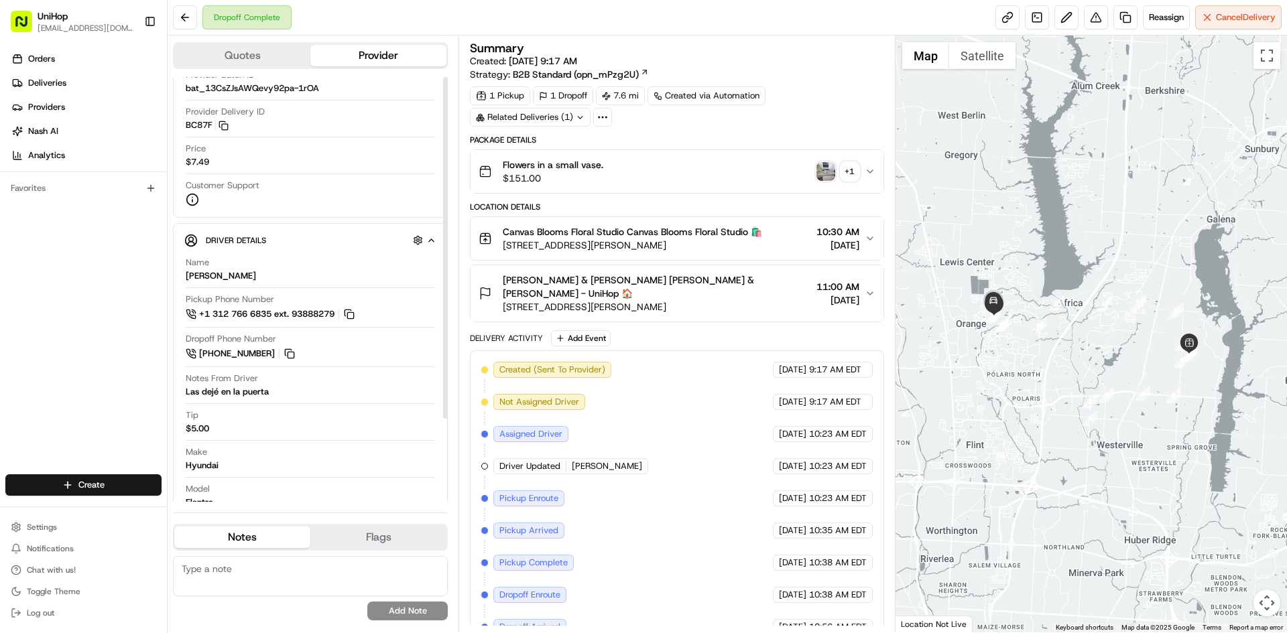
scroll to position [103, 0]
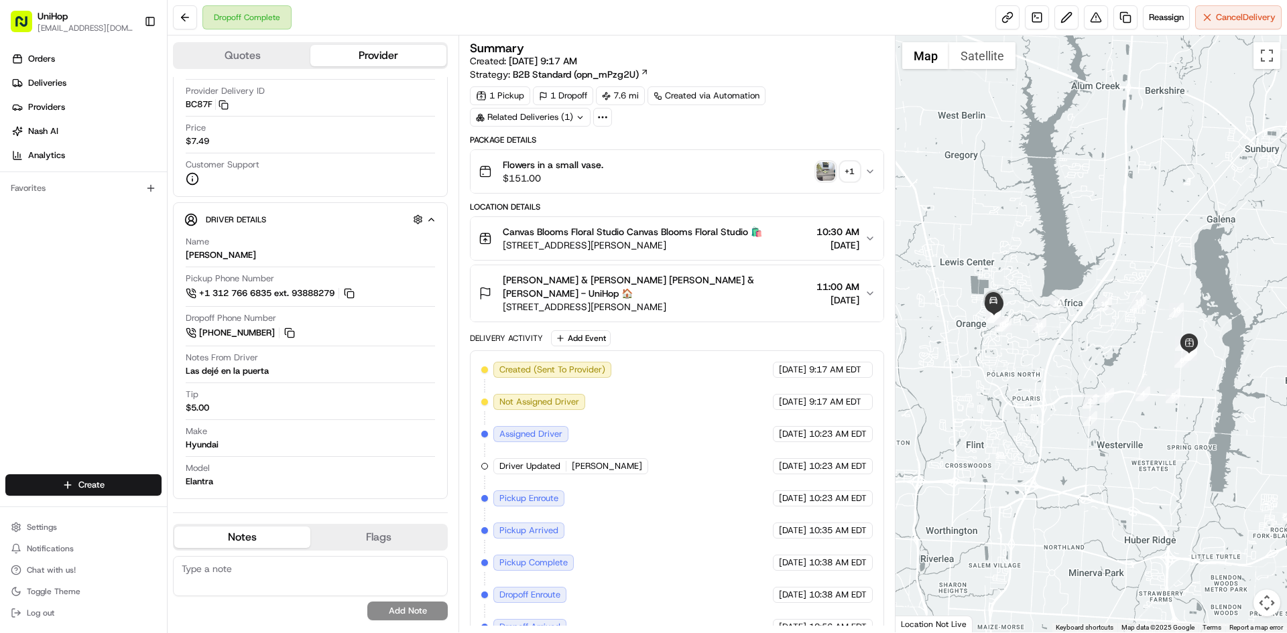
click at [253, 571] on textarea at bounding box center [310, 576] width 275 height 40
type textarea "A"
type textarea "customer Angie confirmed via call she received the order"
click at [385, 612] on button "Add Note" at bounding box center [407, 611] width 80 height 19
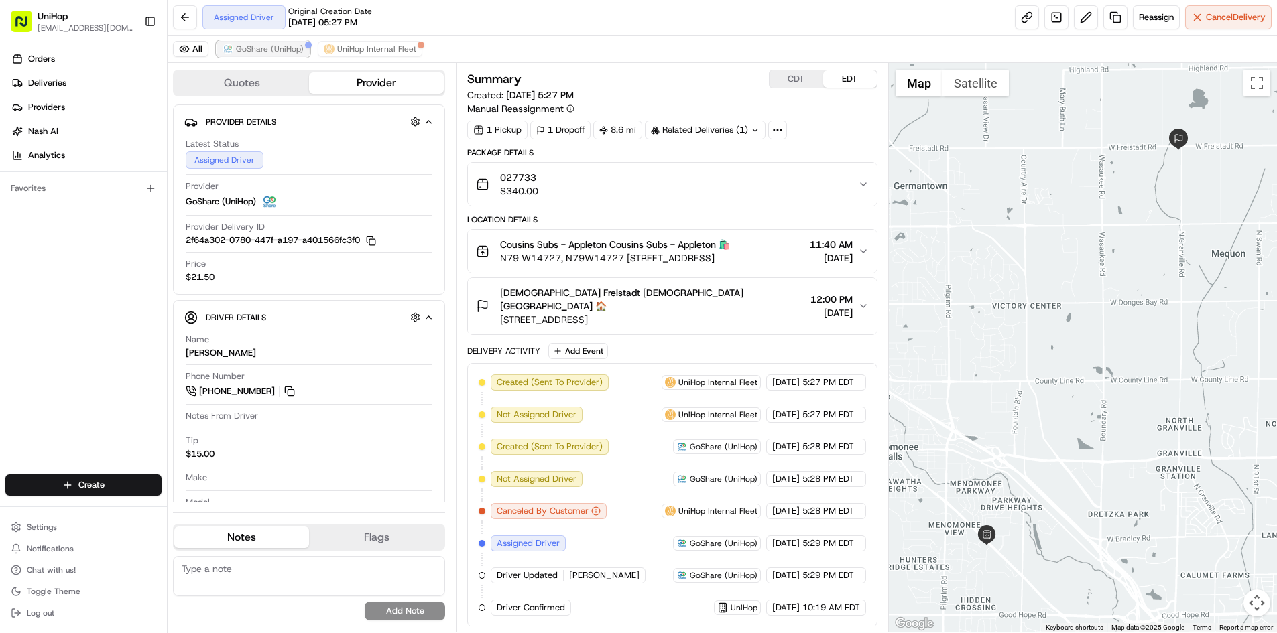
click at [264, 50] on span "GoShare (UniHop)" at bounding box center [270, 49] width 68 height 11
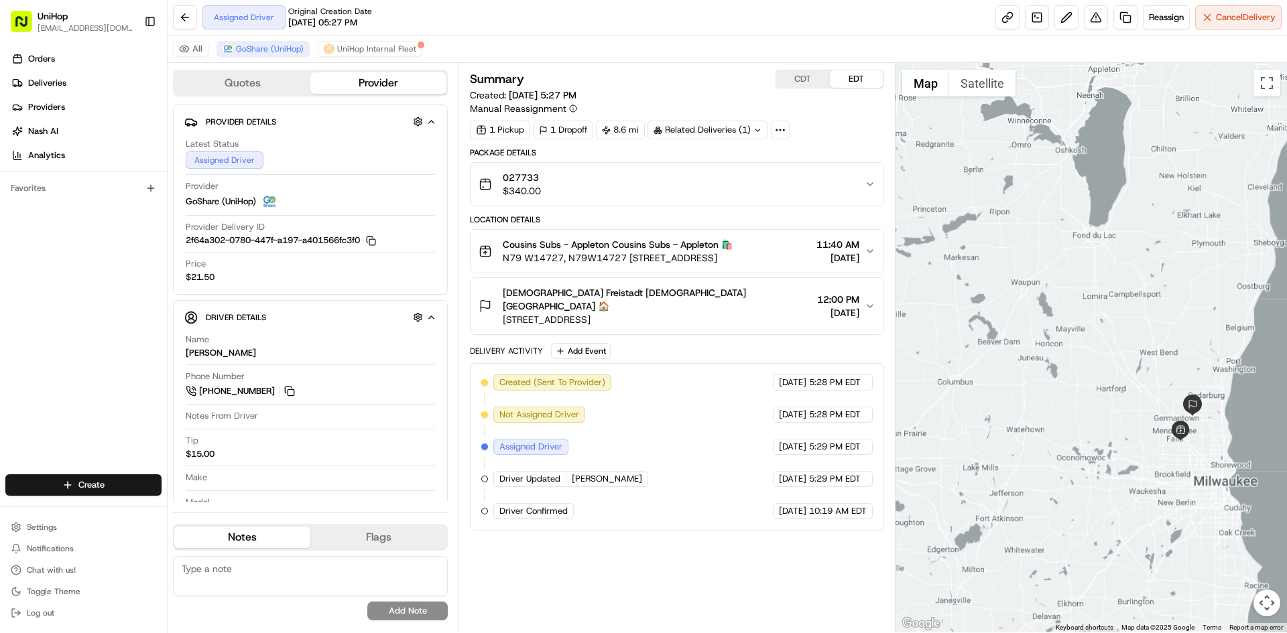
drag, startPoint x: 1108, startPoint y: 237, endPoint x: 1134, endPoint y: 351, distance: 117.5
click at [1144, 347] on div at bounding box center [1091, 348] width 392 height 570
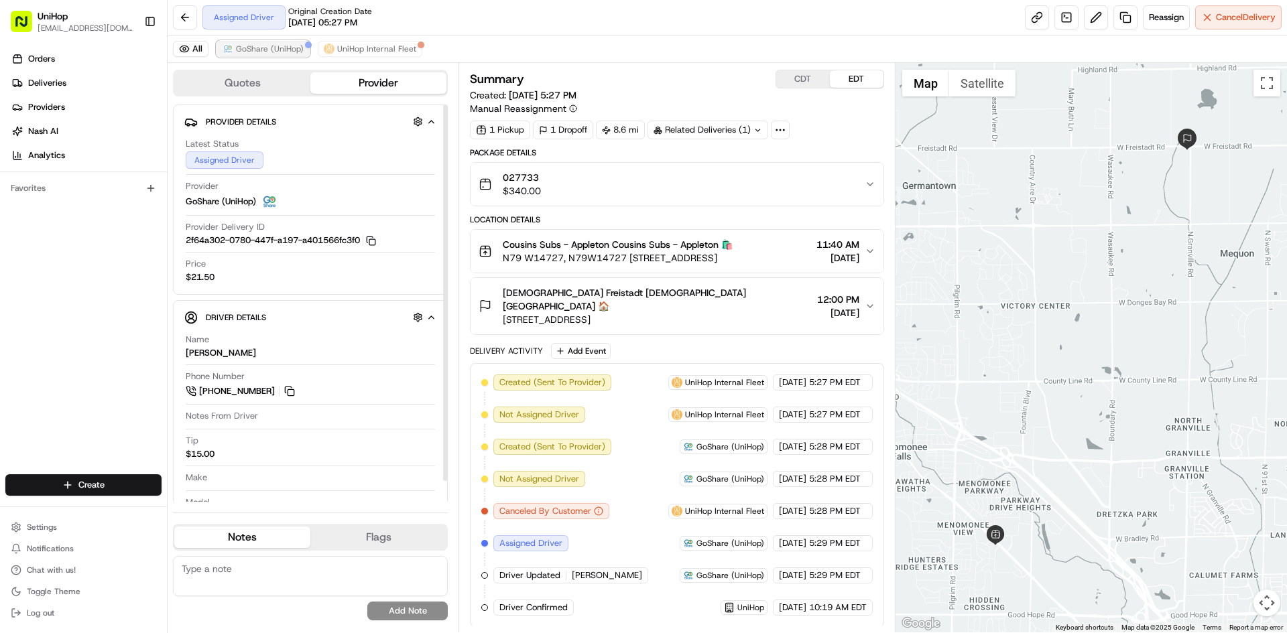
click at [276, 56] on button "GoShare (UniHop)" at bounding box center [262, 49] width 93 height 16
drag, startPoint x: 276, startPoint y: 56, endPoint x: 291, endPoint y: 57, distance: 15.4
click at [277, 56] on button "GoShare (UniHop)" at bounding box center [262, 49] width 93 height 16
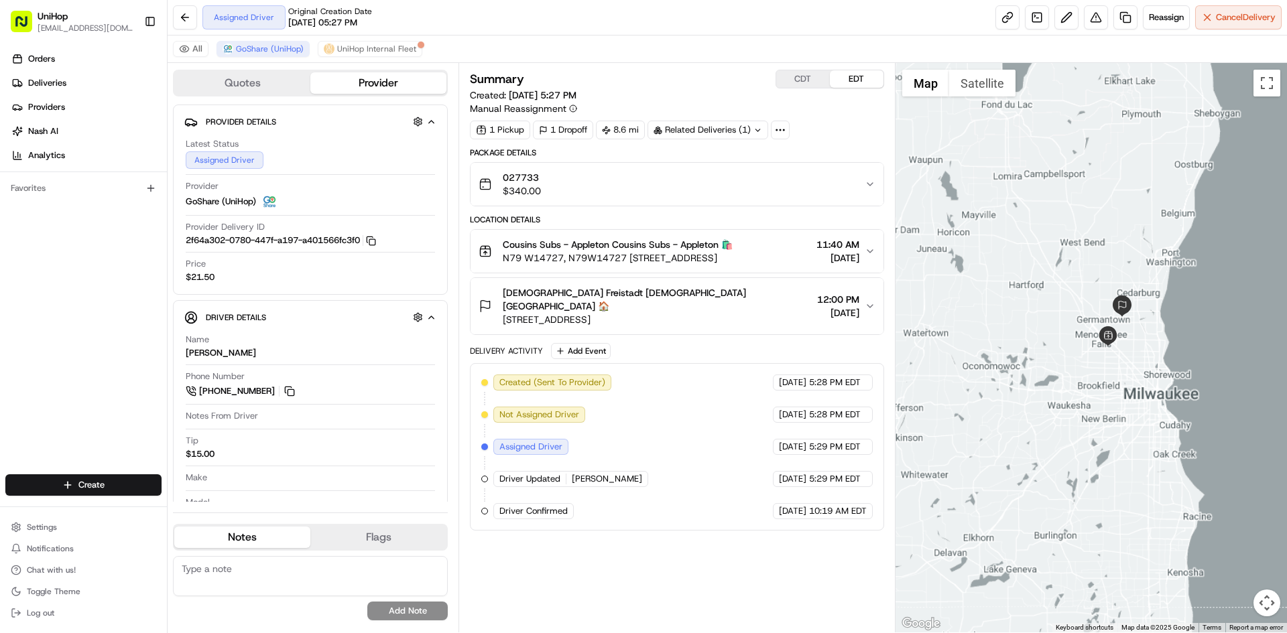
drag, startPoint x: 1067, startPoint y: 290, endPoint x: 976, endPoint y: 259, distance: 95.8
click at [1069, 296] on div at bounding box center [1091, 348] width 392 height 570
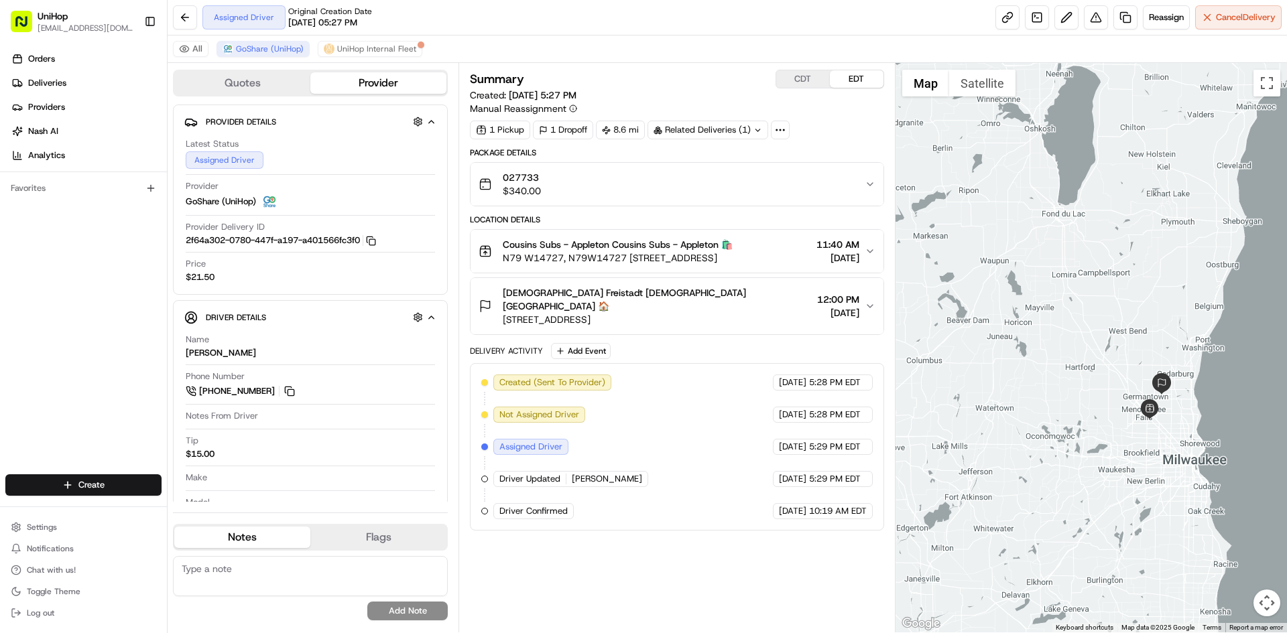
click at [1015, 210] on div at bounding box center [1091, 348] width 392 height 570
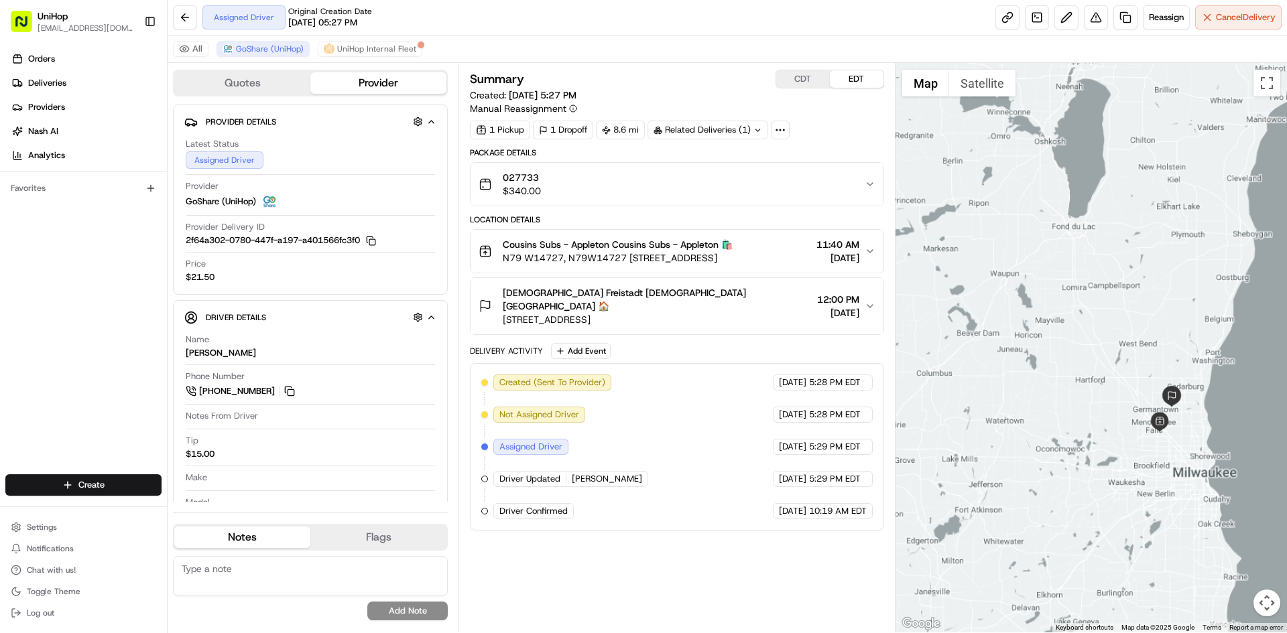
drag, startPoint x: 1120, startPoint y: 383, endPoint x: 1130, endPoint y: 394, distance: 15.2
click at [1130, 394] on div at bounding box center [1091, 348] width 392 height 570
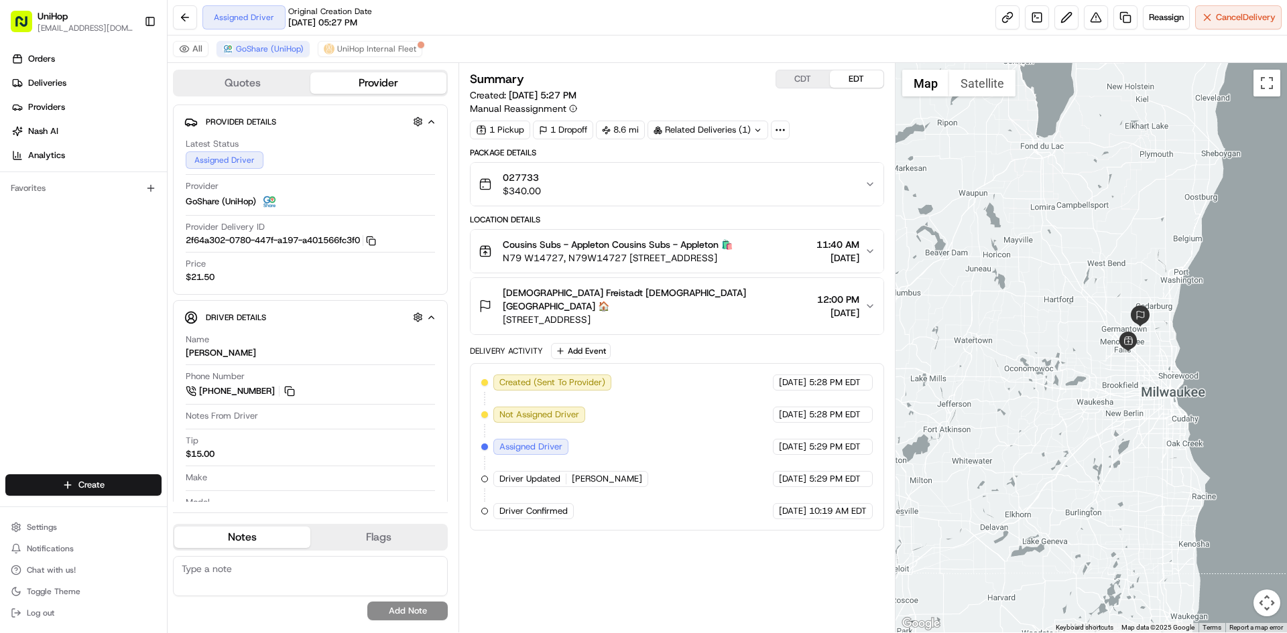
click at [1065, 253] on div at bounding box center [1091, 348] width 392 height 570
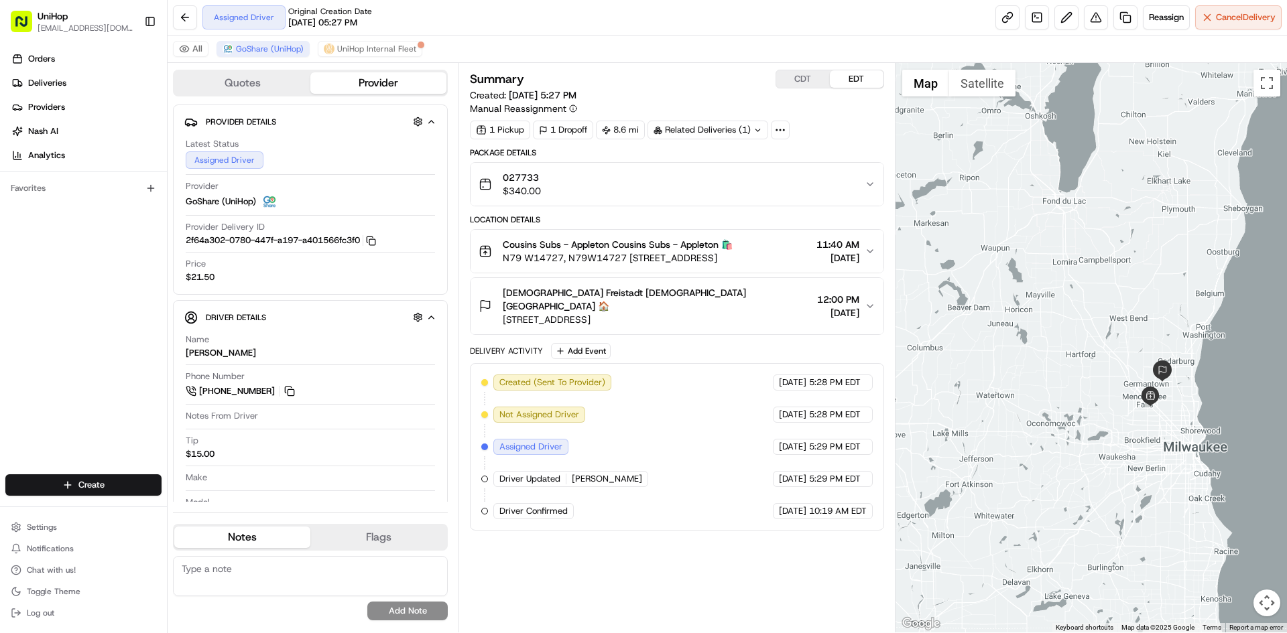
drag, startPoint x: 1048, startPoint y: 204, endPoint x: 1069, endPoint y: 257, distance: 56.2
click at [1069, 257] on div at bounding box center [1091, 348] width 392 height 570
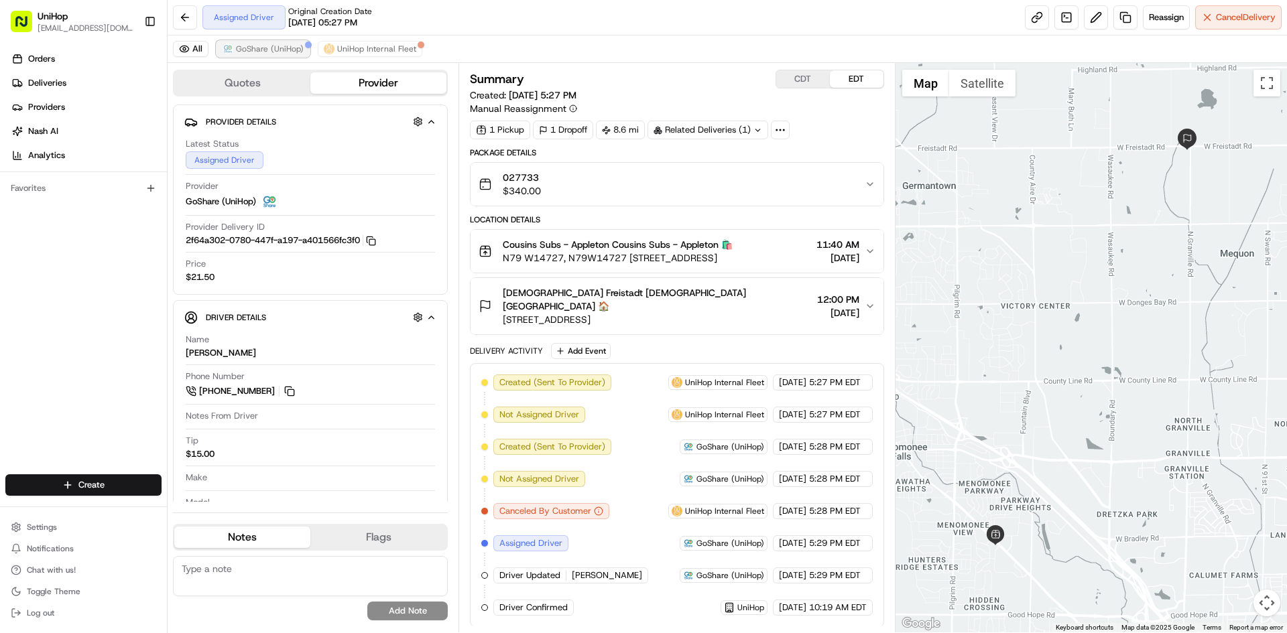
click at [285, 52] on span "GoShare (UniHop)" at bounding box center [270, 49] width 68 height 11
click at [285, 51] on span "GoShare (UniHop)" at bounding box center [270, 49] width 68 height 11
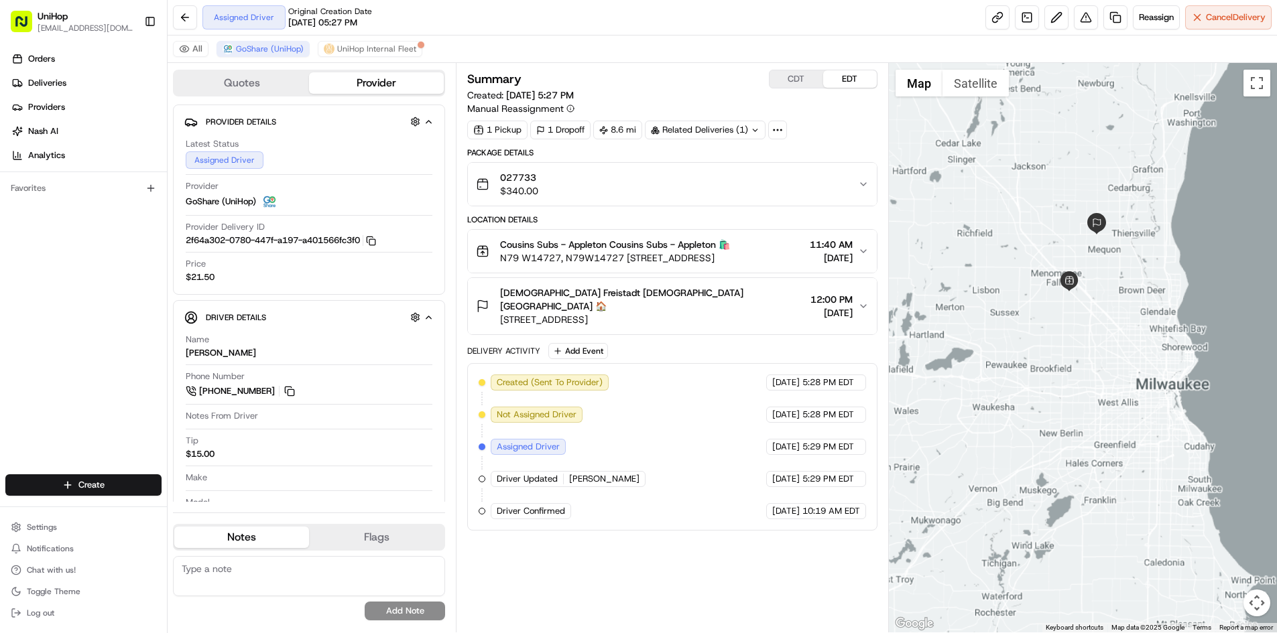
drag, startPoint x: 1049, startPoint y: 184, endPoint x: 1126, endPoint y: 278, distance: 121.9
click at [1126, 278] on div at bounding box center [1083, 348] width 388 height 570
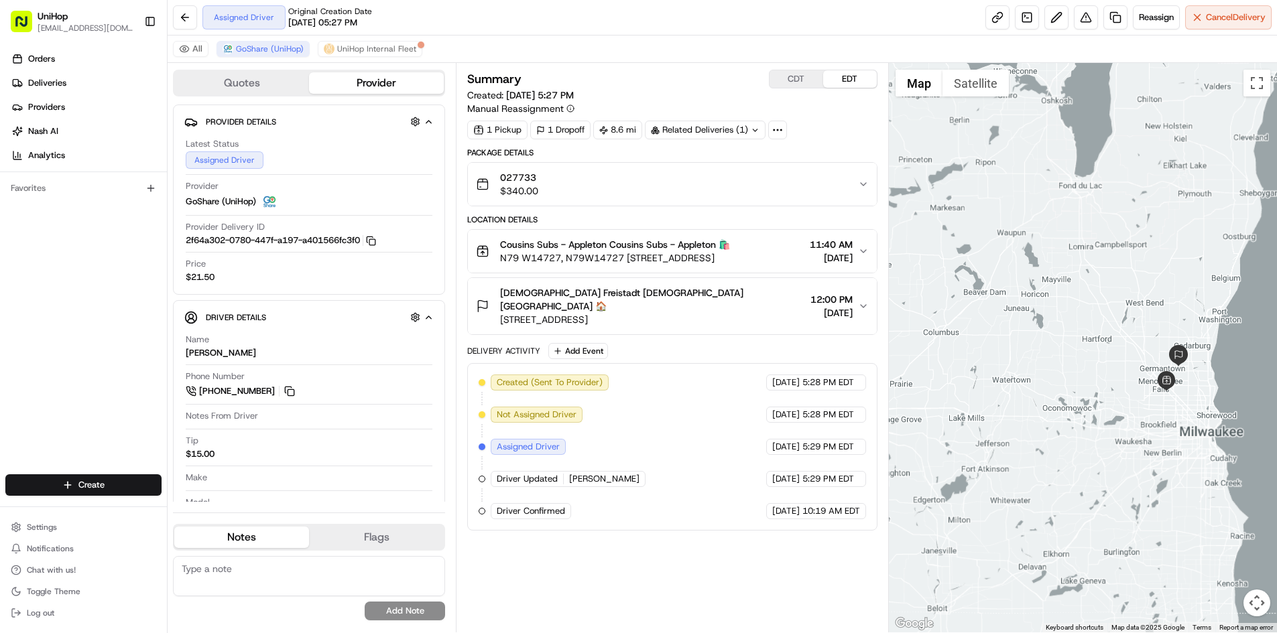
drag, startPoint x: 1115, startPoint y: 257, endPoint x: 1108, endPoint y: 280, distance: 24.6
click at [1108, 280] on div at bounding box center [1083, 348] width 388 height 570
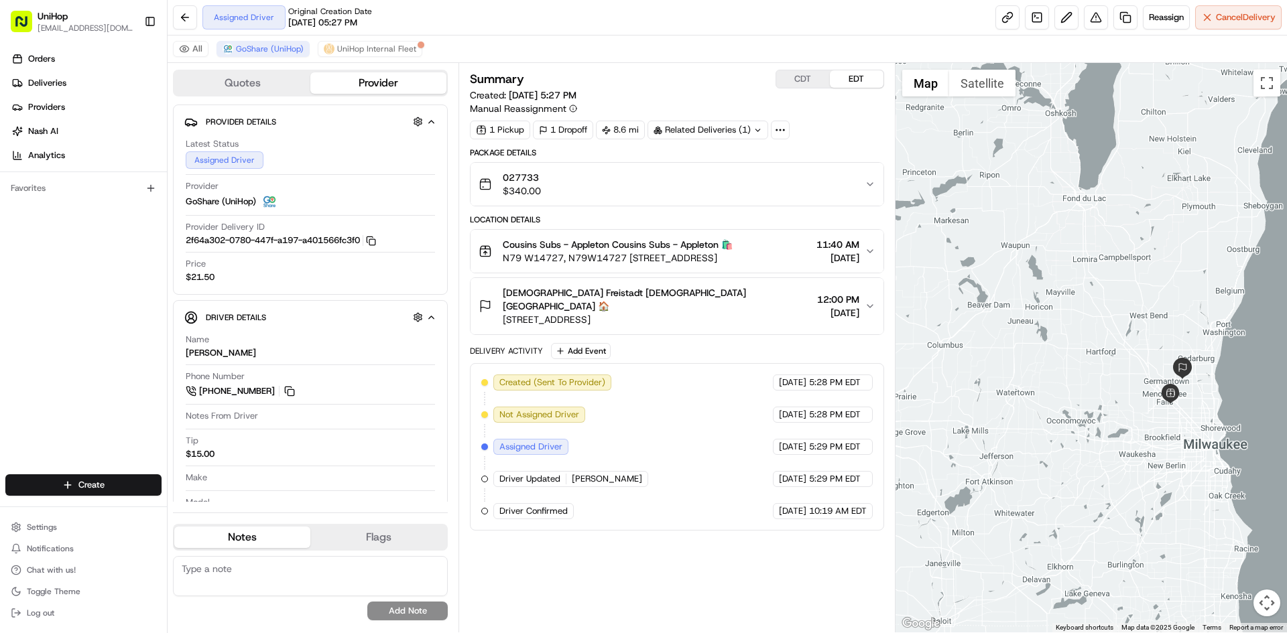
drag, startPoint x: 1049, startPoint y: 196, endPoint x: 1042, endPoint y: 210, distance: 15.6
click at [1042, 210] on div at bounding box center [1091, 348] width 392 height 570
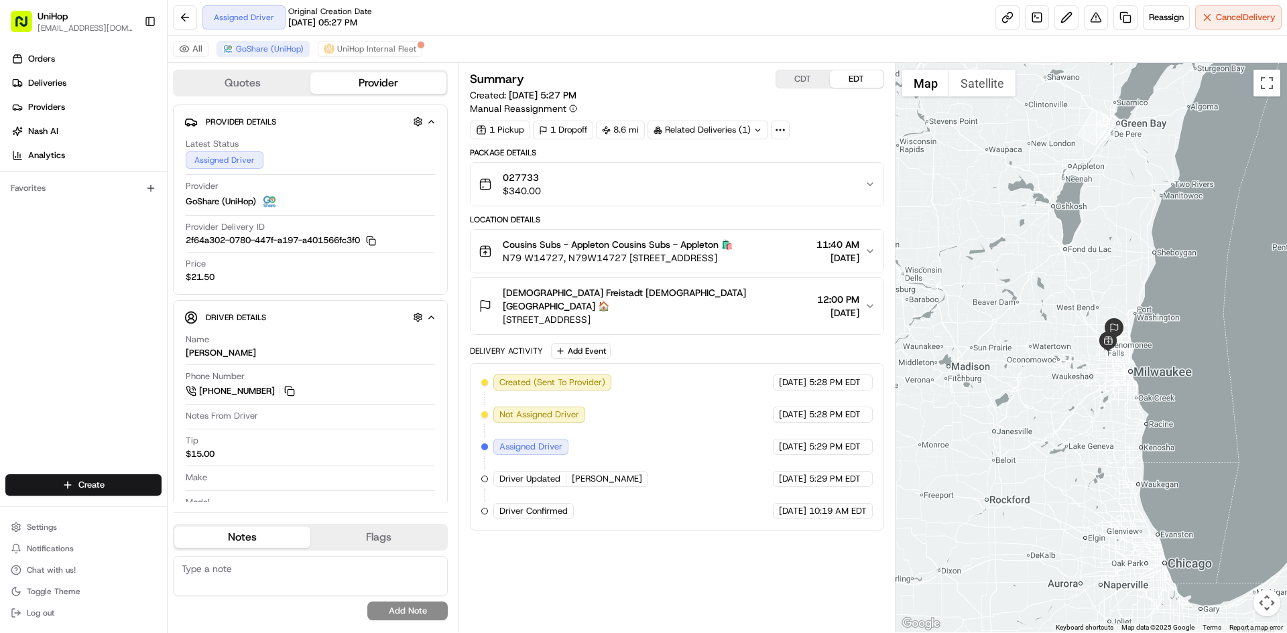
drag, startPoint x: 1032, startPoint y: 258, endPoint x: 858, endPoint y: 183, distance: 189.7
click at [1037, 267] on div at bounding box center [1091, 348] width 392 height 570
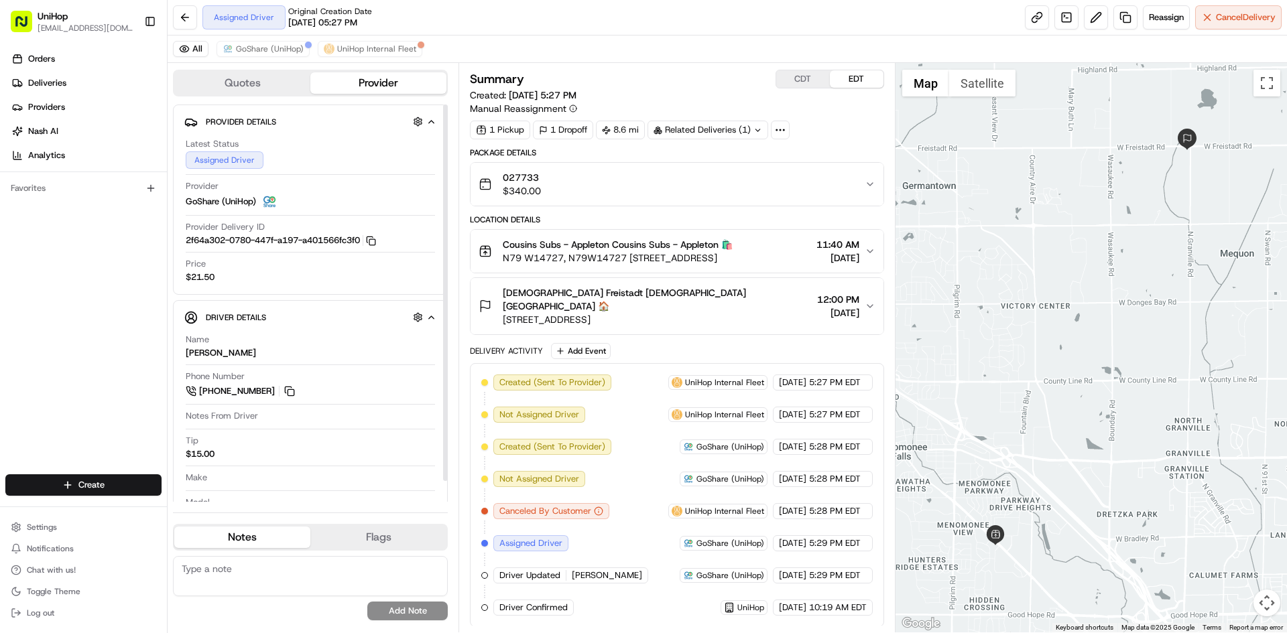
click at [285, 58] on div "All GoShare (UniHop) UniHop Internal Fleet" at bounding box center [727, 49] width 1119 height 27
click at [285, 56] on div "All GoShare (UniHop) UniHop Internal Fleet" at bounding box center [727, 49] width 1119 height 27
click at [285, 51] on span "GoShare (UniHop)" at bounding box center [270, 49] width 68 height 11
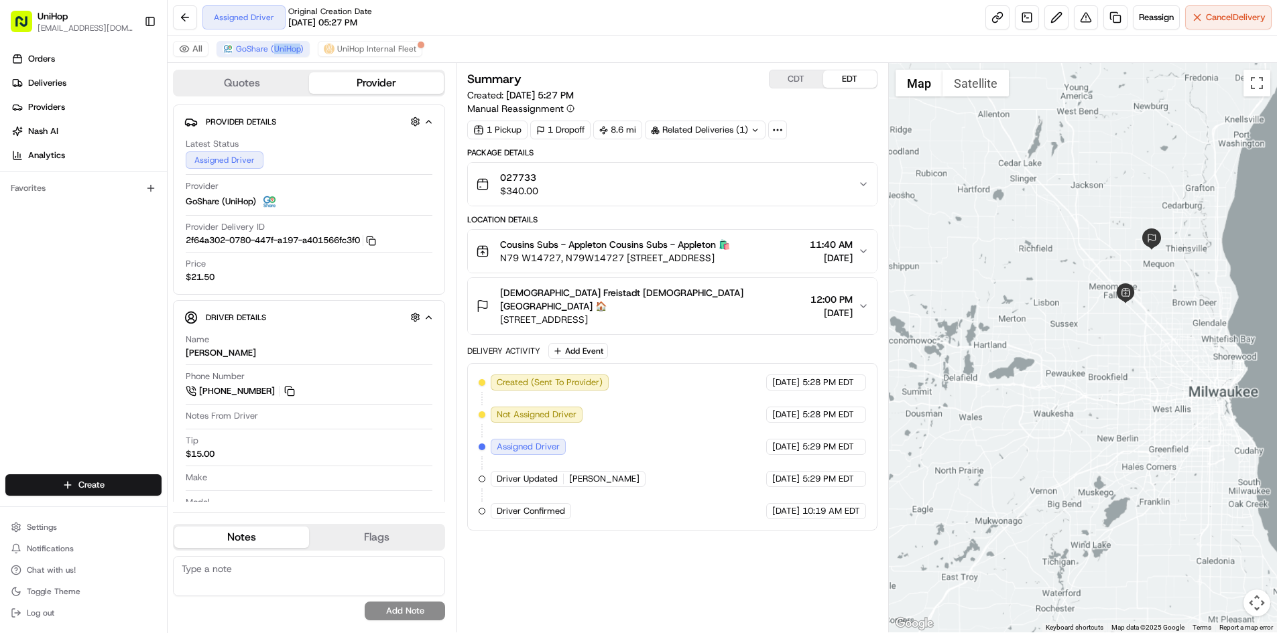
drag, startPoint x: 1108, startPoint y: 204, endPoint x: 1110, endPoint y: 244, distance: 39.6
click at [1114, 245] on div at bounding box center [1083, 348] width 388 height 570
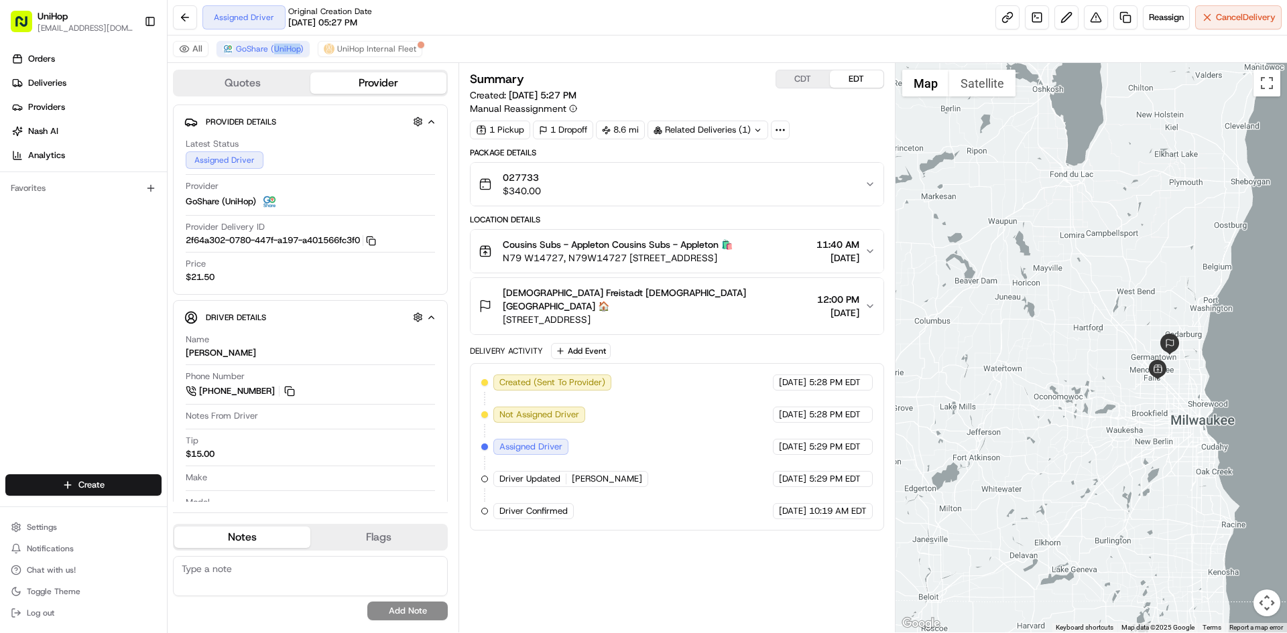
drag, startPoint x: 1051, startPoint y: 198, endPoint x: 1076, endPoint y: 253, distance: 60.3
click at [1076, 253] on div at bounding box center [1091, 348] width 392 height 570
click at [138, 259] on div "Orders Deliveries Providers Nash AI Analytics Favorites" at bounding box center [83, 263] width 167 height 440
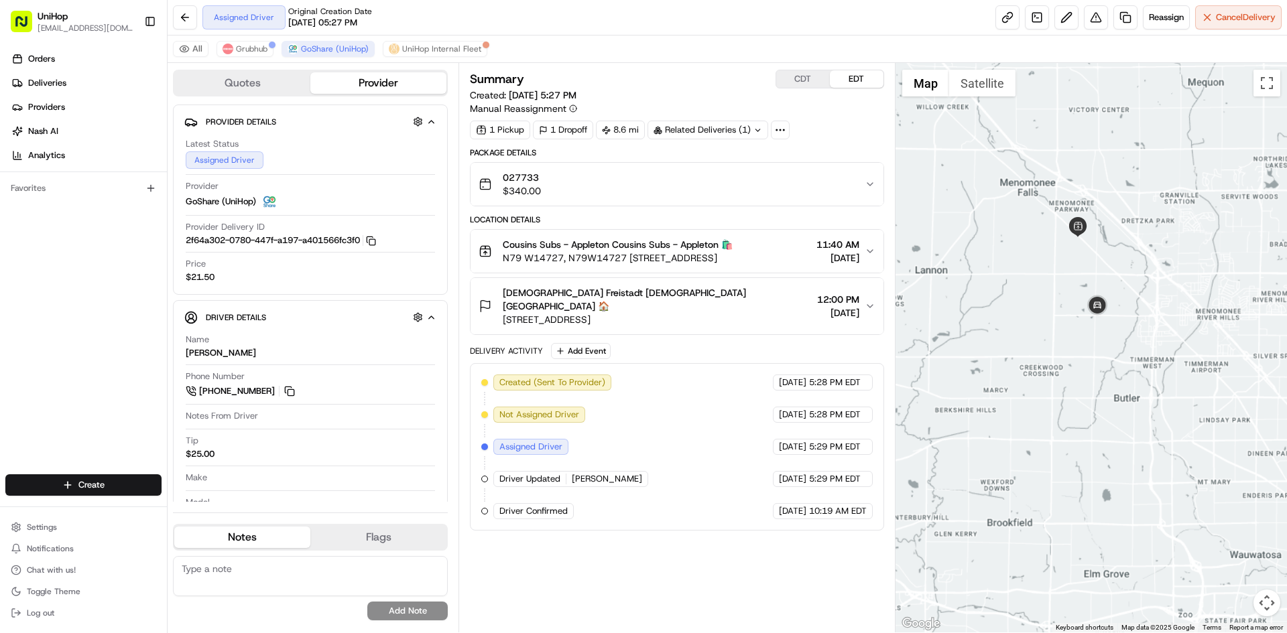
drag, startPoint x: 1130, startPoint y: 230, endPoint x: 1130, endPoint y: 267, distance: 37.5
click at [1130, 267] on div at bounding box center [1091, 348] width 392 height 570
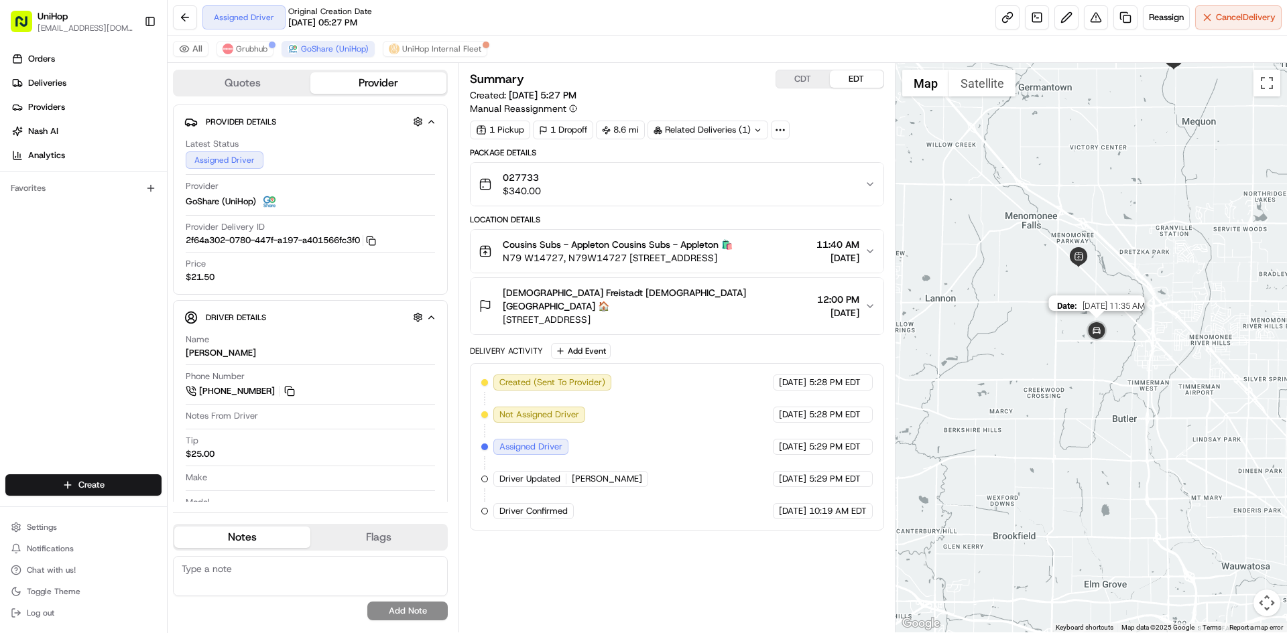
click at [1097, 330] on img at bounding box center [1096, 331] width 27 height 27
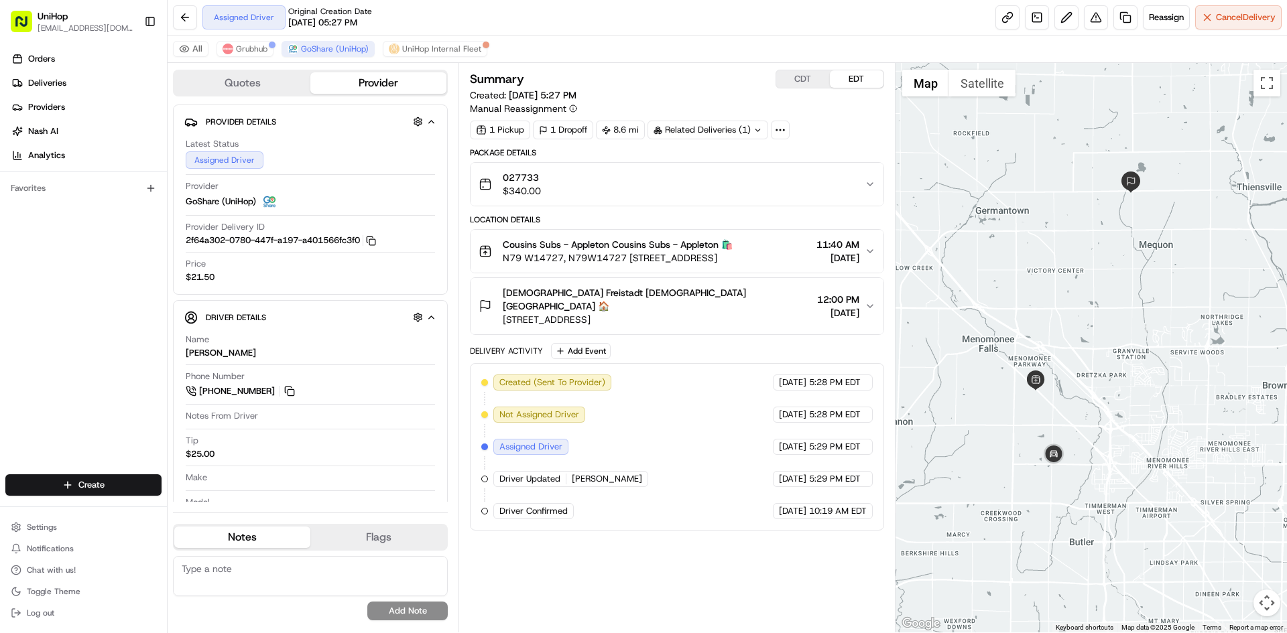
drag, startPoint x: 1176, startPoint y: 211, endPoint x: 1133, endPoint y: 336, distance: 132.4
click at [1133, 336] on div at bounding box center [1091, 348] width 392 height 570
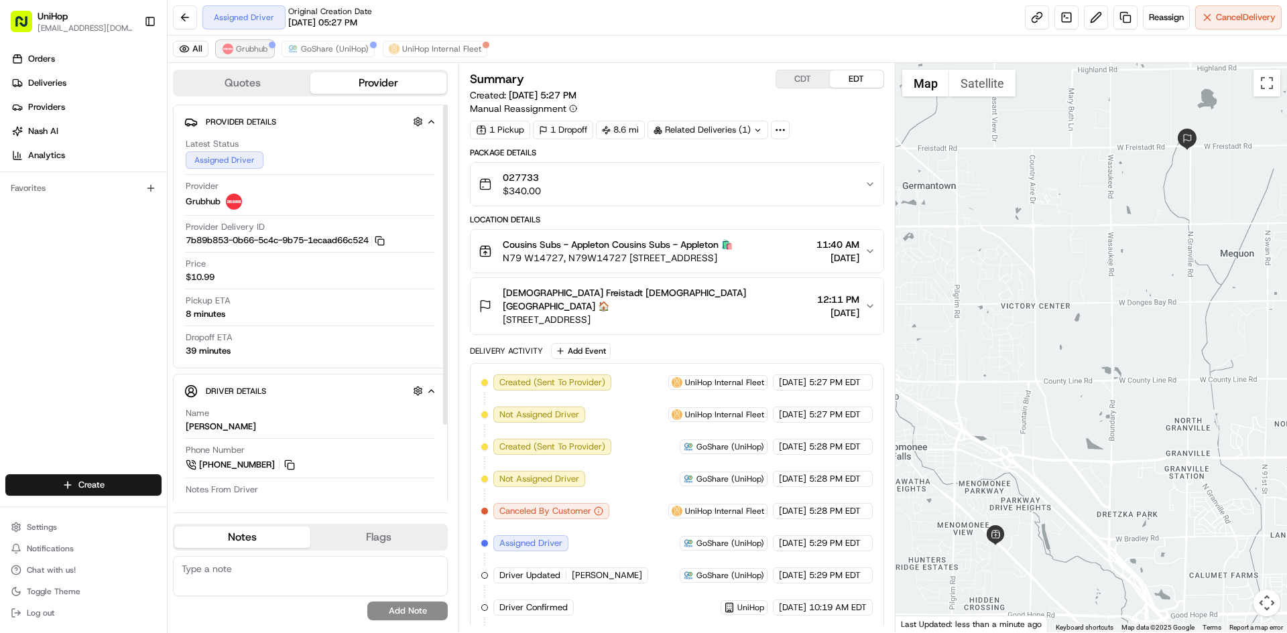
click at [251, 49] on span "Grubhub" at bounding box center [251, 49] width 31 height 11
click at [251, 48] on span "Grubhub" at bounding box center [251, 49] width 31 height 11
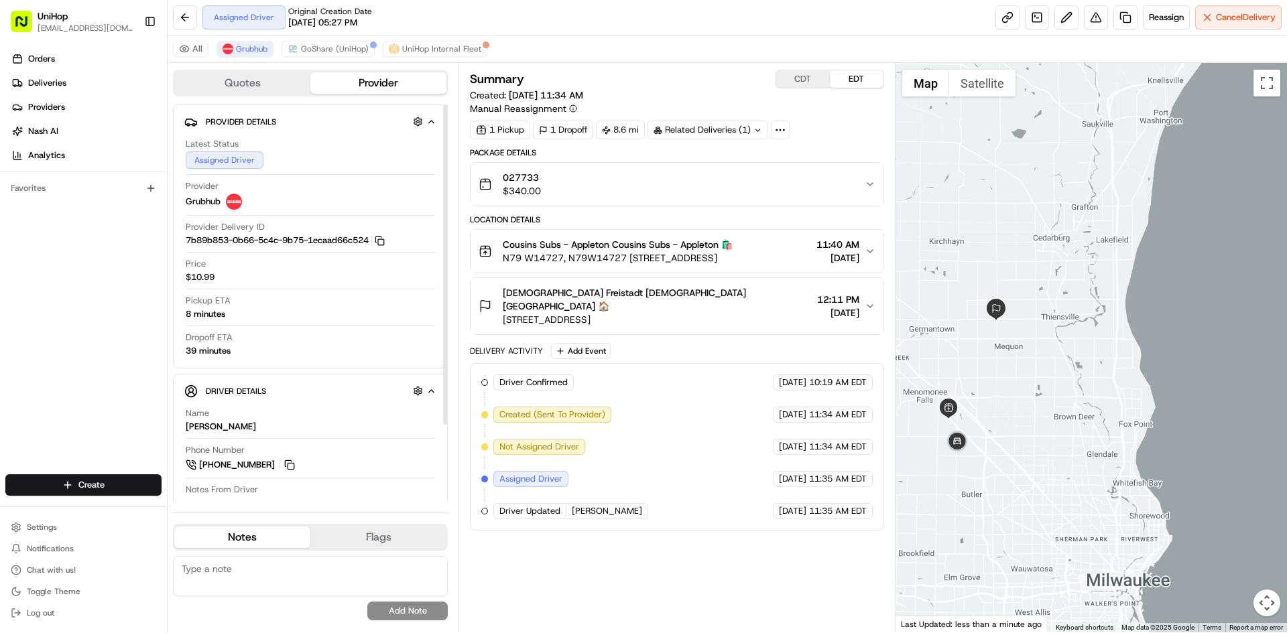
drag, startPoint x: 285, startPoint y: 466, endPoint x: 282, endPoint y: 444, distance: 21.7
click at [286, 466] on button at bounding box center [289, 465] width 15 height 15
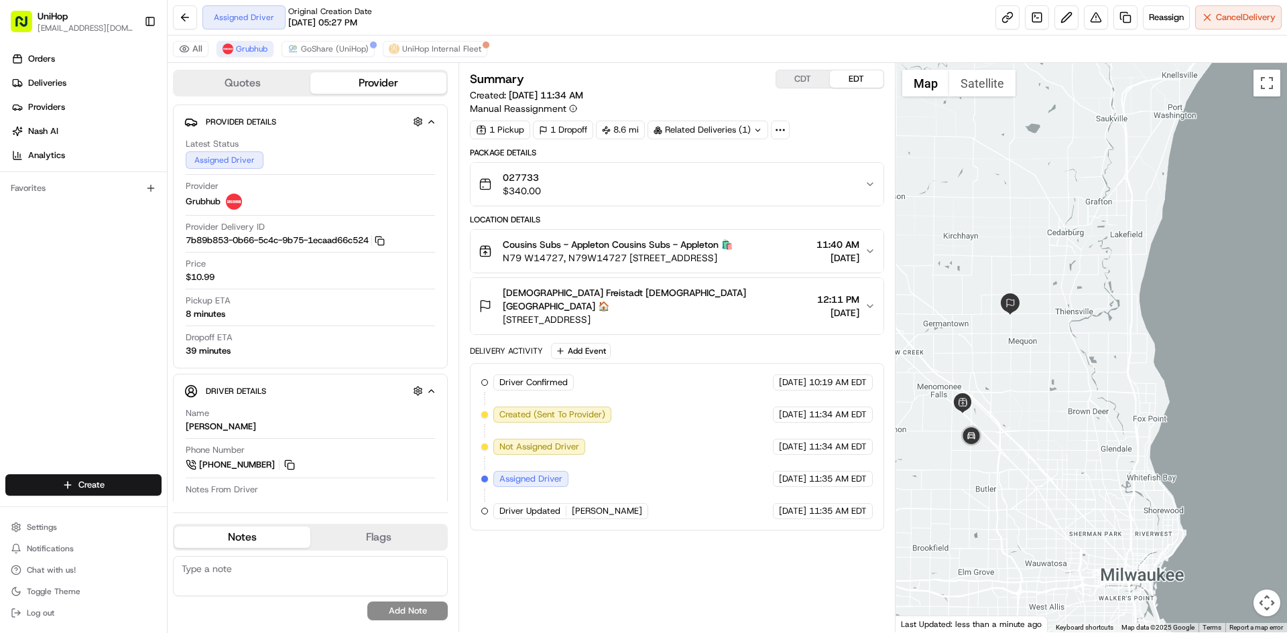
drag, startPoint x: 1082, startPoint y: 340, endPoint x: 1100, endPoint y: 334, distance: 18.9
click at [1100, 334] on div at bounding box center [1091, 348] width 392 height 570
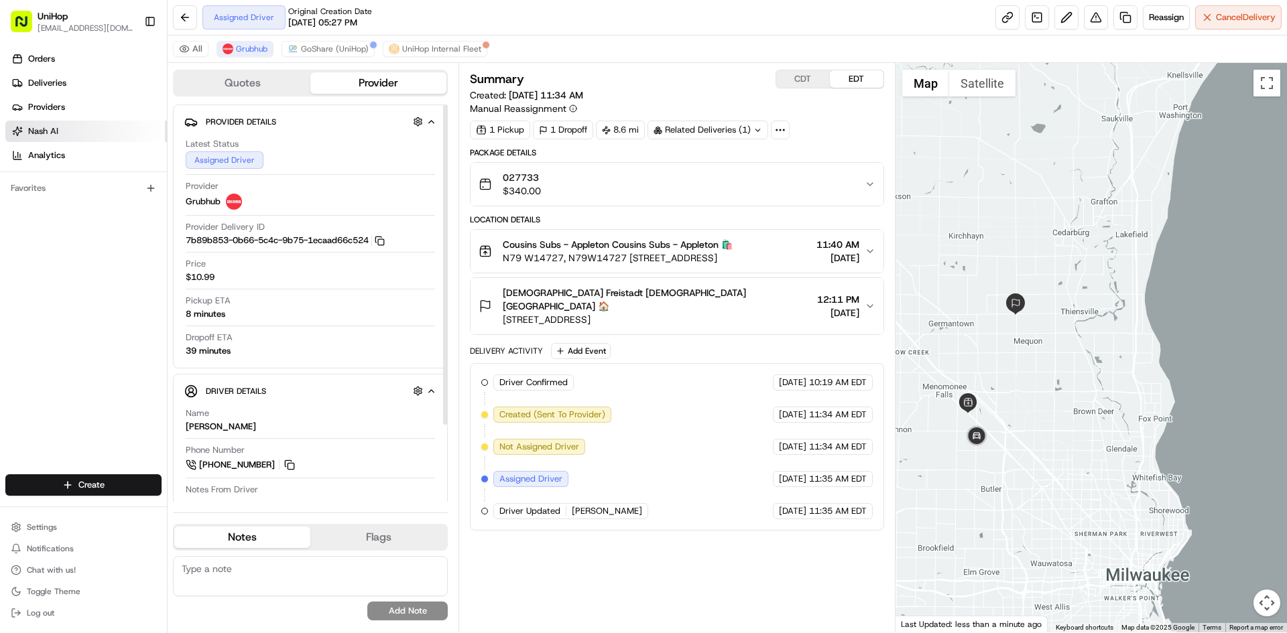
click at [0, 344] on div "Orders Deliveries Providers [PERSON_NAME] Analytics Favorites" at bounding box center [83, 263] width 167 height 440
click at [227, 51] on img at bounding box center [227, 49] width 11 height 11
click at [229, 52] on img at bounding box center [227, 49] width 11 height 11
click at [336, 55] on button "GoShare (UniHop)" at bounding box center [327, 49] width 93 height 16
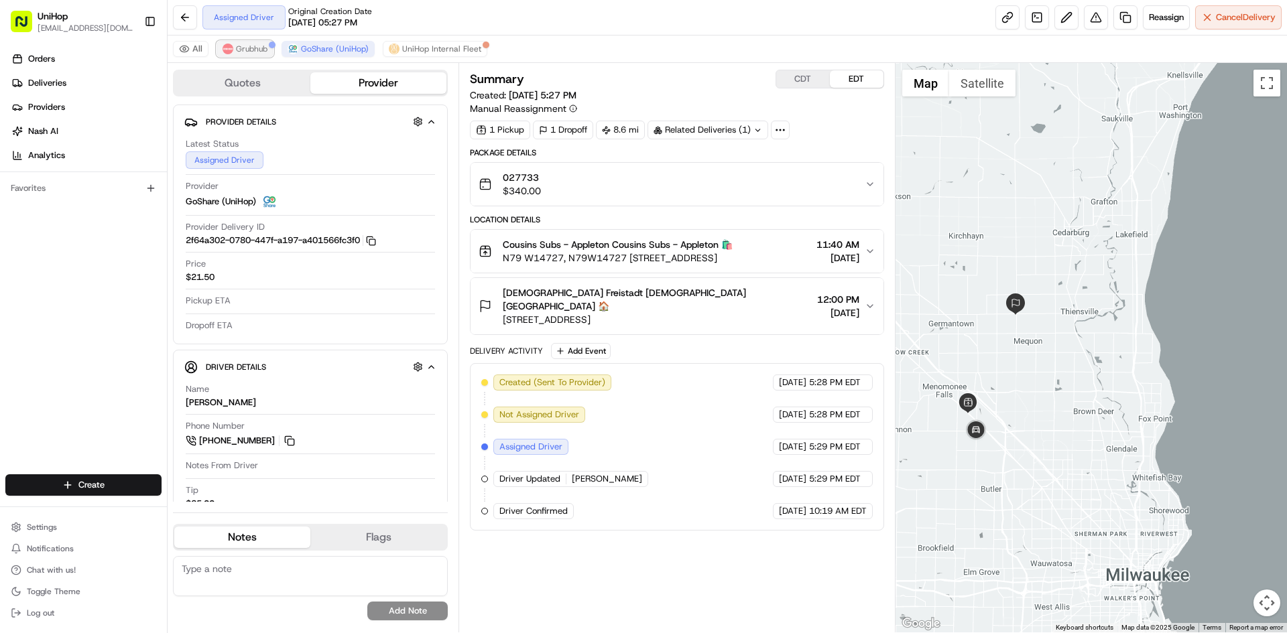
click at [269, 47] on div at bounding box center [272, 45] width 7 height 7
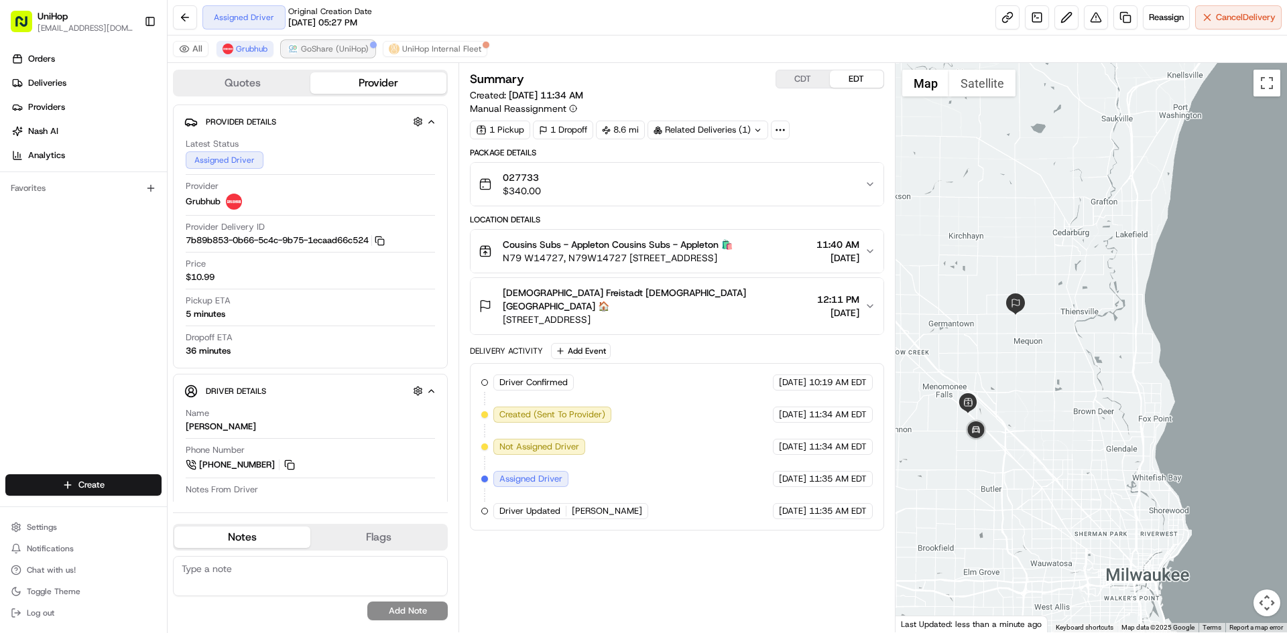
click at [300, 45] on button "GoShare (UniHop)" at bounding box center [327, 49] width 93 height 16
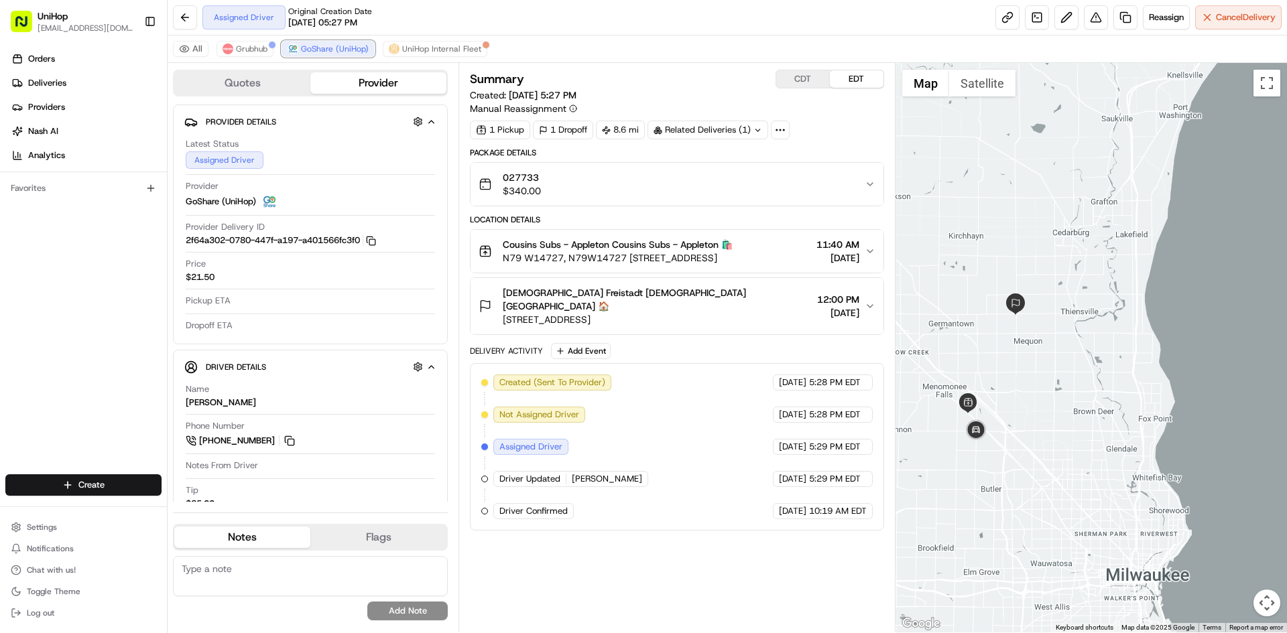
drag, startPoint x: 306, startPoint y: 46, endPoint x: 263, endPoint y: 40, distance: 43.3
click at [306, 46] on span "GoShare (UniHop)" at bounding box center [335, 49] width 68 height 11
click at [243, 46] on span "Grubhub" at bounding box center [251, 49] width 31 height 11
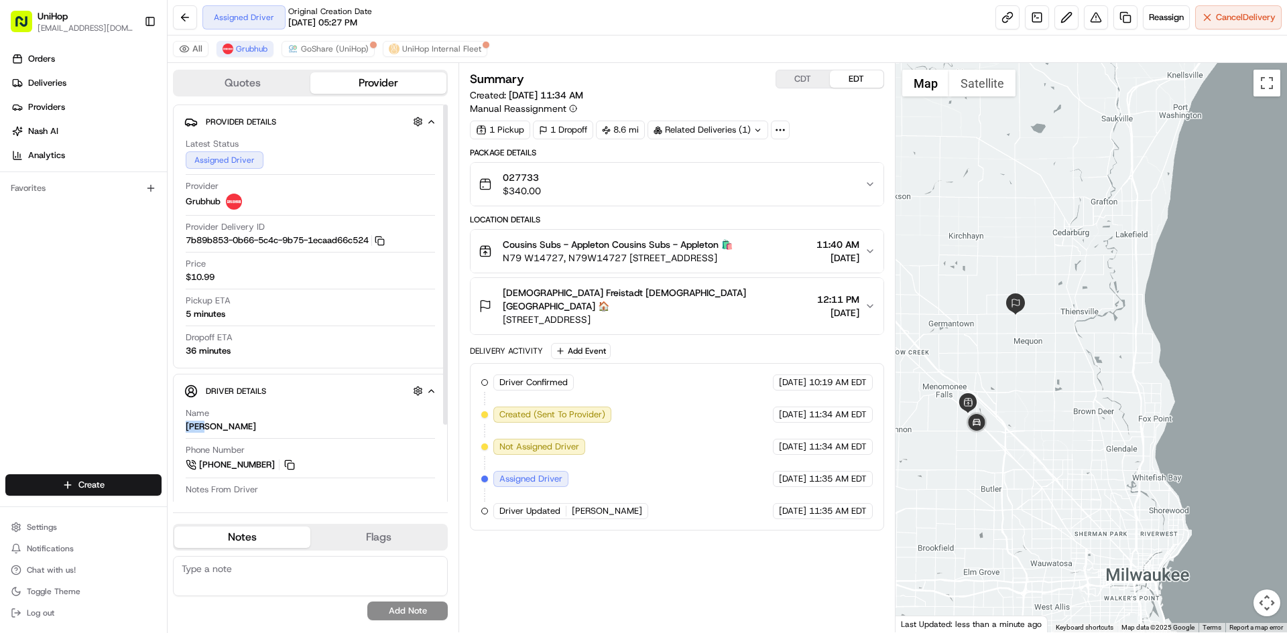
drag, startPoint x: 199, startPoint y: 425, endPoint x: 132, endPoint y: 148, distance: 284.7
click at [186, 419] on div "Name Dion" at bounding box center [310, 419] width 249 height 25
copy div "Name Dion"
drag, startPoint x: 503, startPoint y: 241, endPoint x: 485, endPoint y: 172, distance: 71.8
click at [602, 242] on span "Cousins Subs - Appleton Cousins Subs - Appleton 🛍️" at bounding box center [618, 244] width 230 height 13
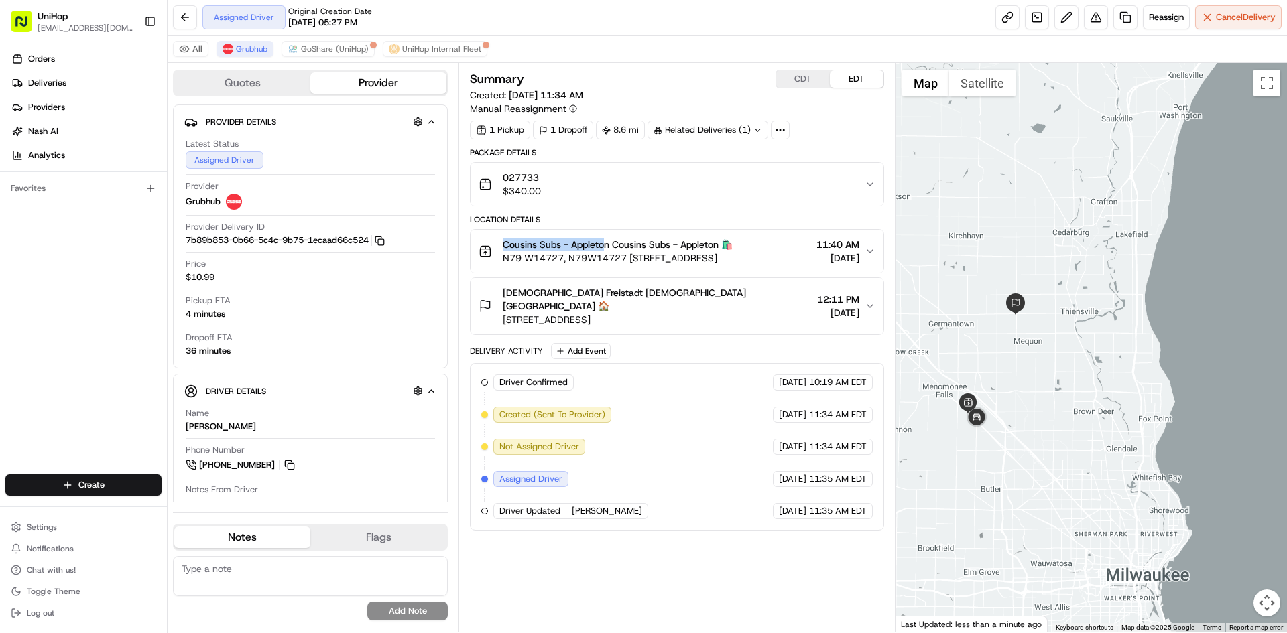
copy span "Cousins Subs - Appleto"
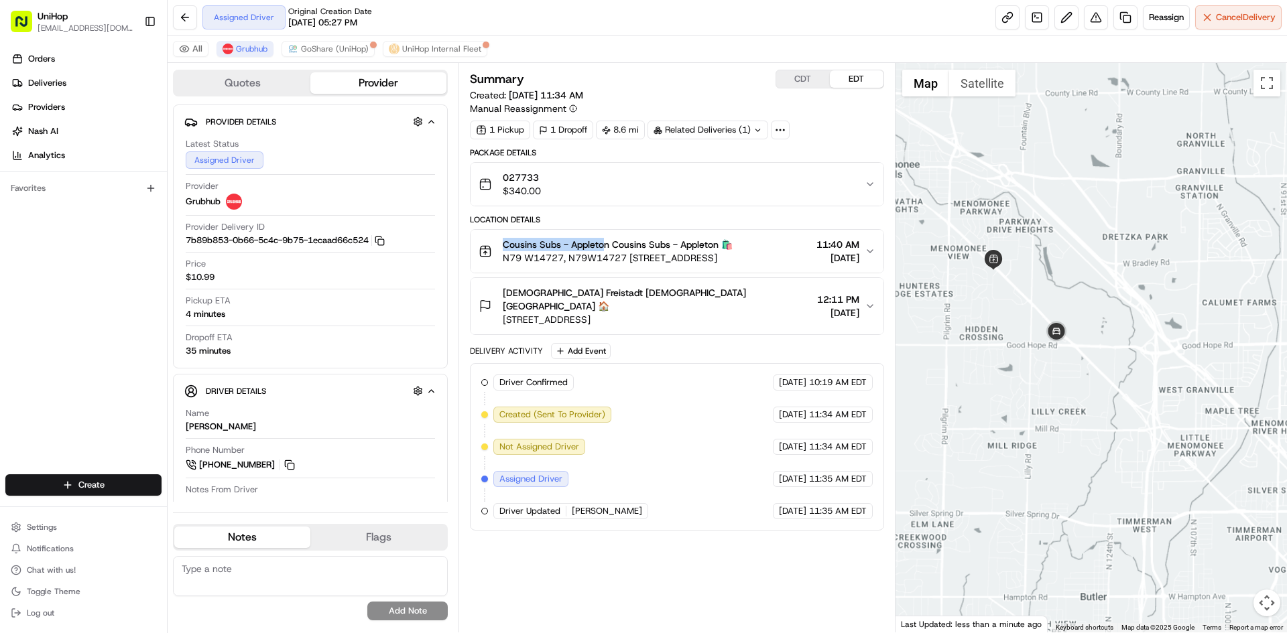
drag, startPoint x: 1090, startPoint y: 216, endPoint x: 1086, endPoint y: 245, distance: 29.1
click at [1090, 239] on div at bounding box center [1091, 348] width 392 height 570
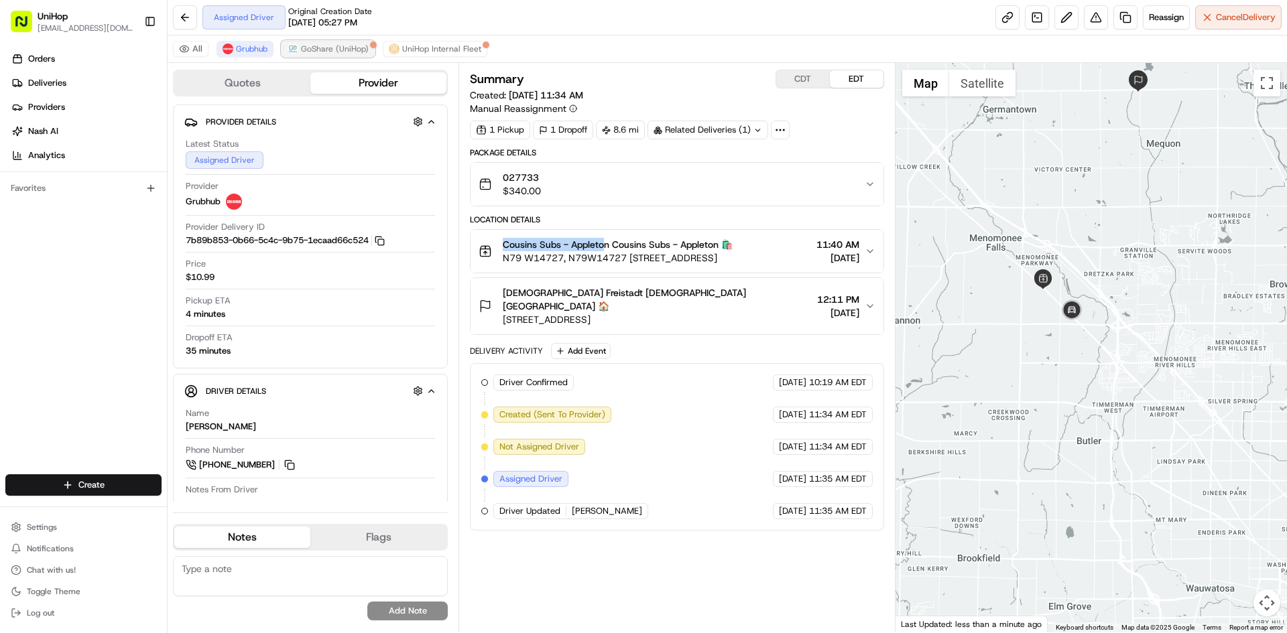
click at [340, 42] on button "GoShare (UniHop)" at bounding box center [327, 49] width 93 height 16
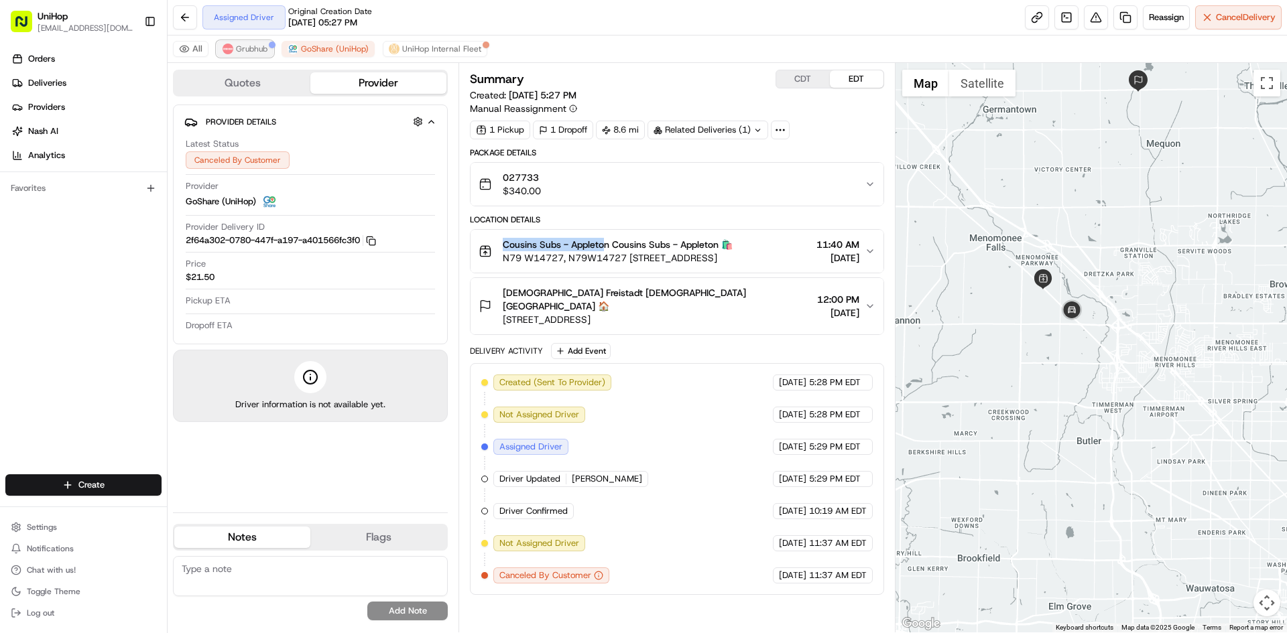
click at [259, 52] on span "Grubhub" at bounding box center [251, 49] width 31 height 11
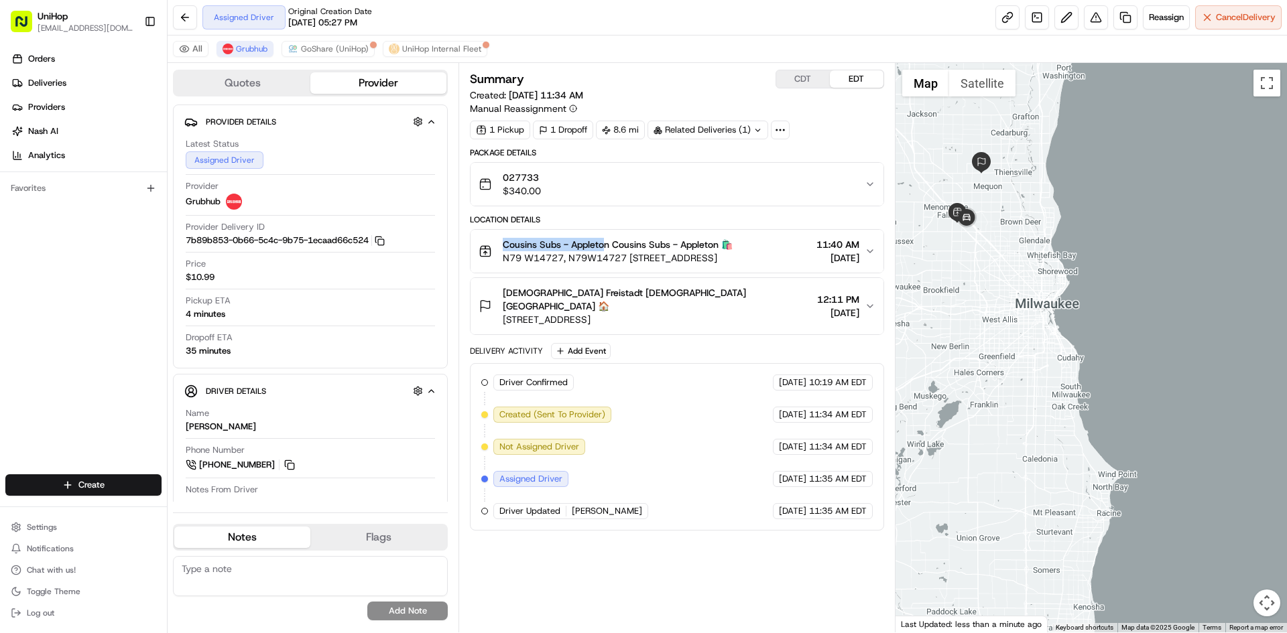
drag, startPoint x: 1047, startPoint y: 265, endPoint x: 1060, endPoint y: 281, distance: 21.0
click at [1067, 283] on div at bounding box center [1091, 348] width 392 height 570
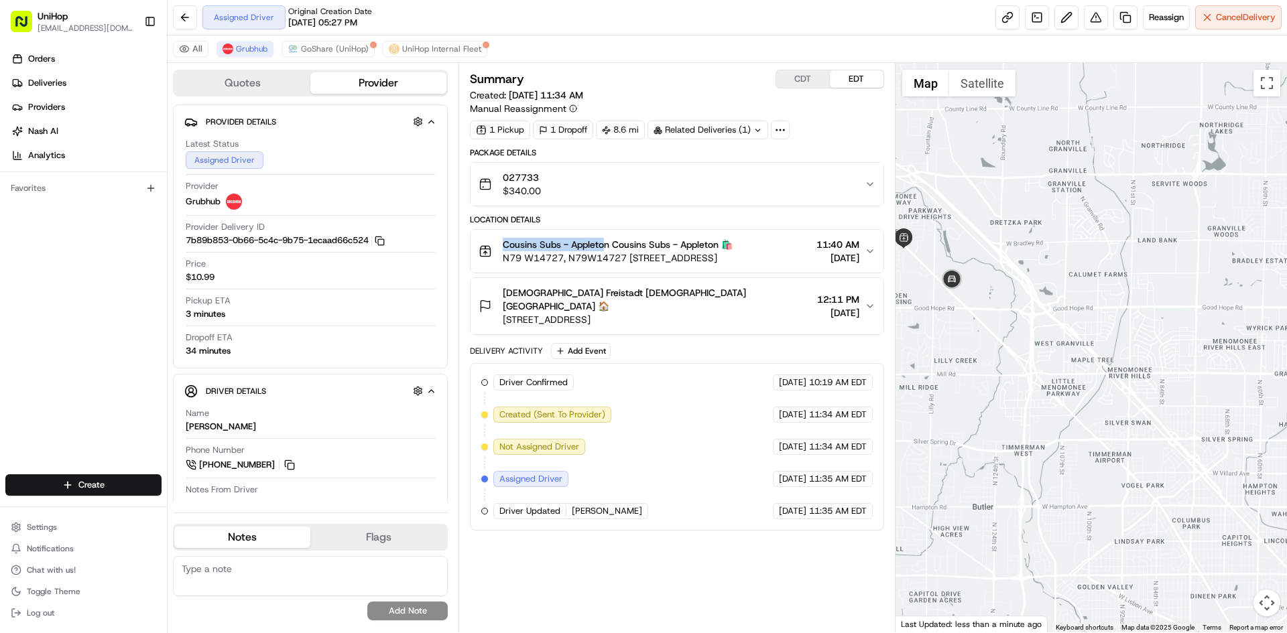
drag, startPoint x: 1090, startPoint y: 302, endPoint x: 1124, endPoint y: 317, distance: 37.2
click at [1123, 317] on div at bounding box center [1091, 348] width 392 height 570
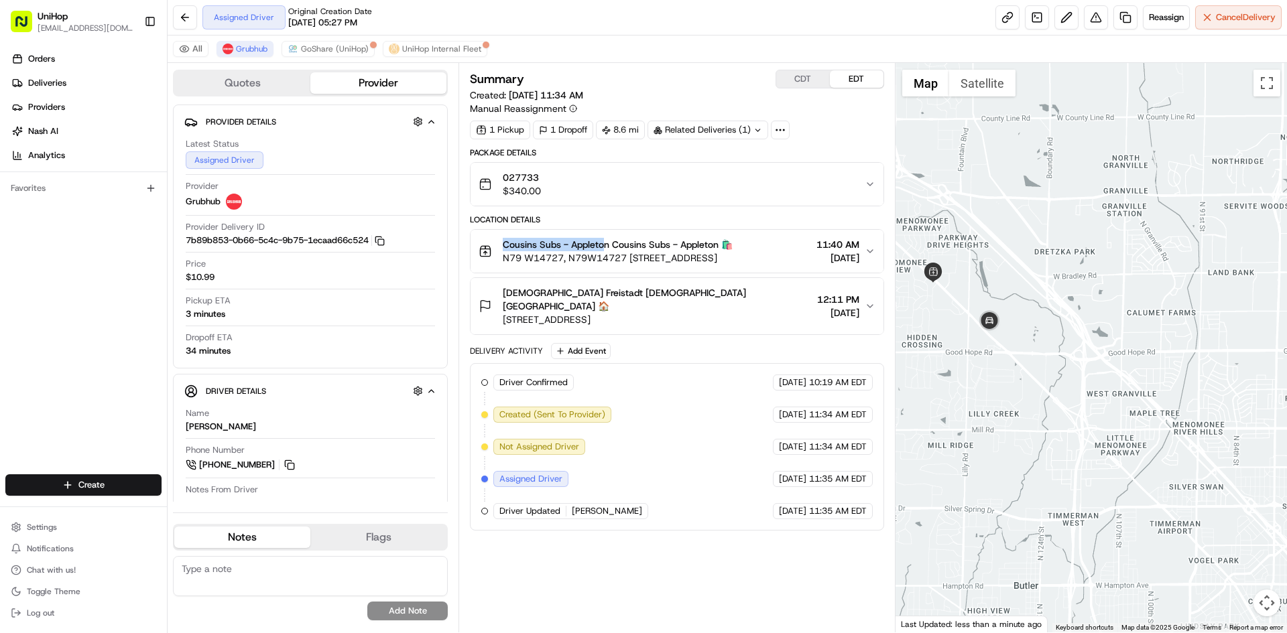
drag, startPoint x: 1047, startPoint y: 226, endPoint x: 1085, endPoint y: 264, distance: 53.5
click at [1085, 264] on div at bounding box center [1091, 348] width 392 height 570
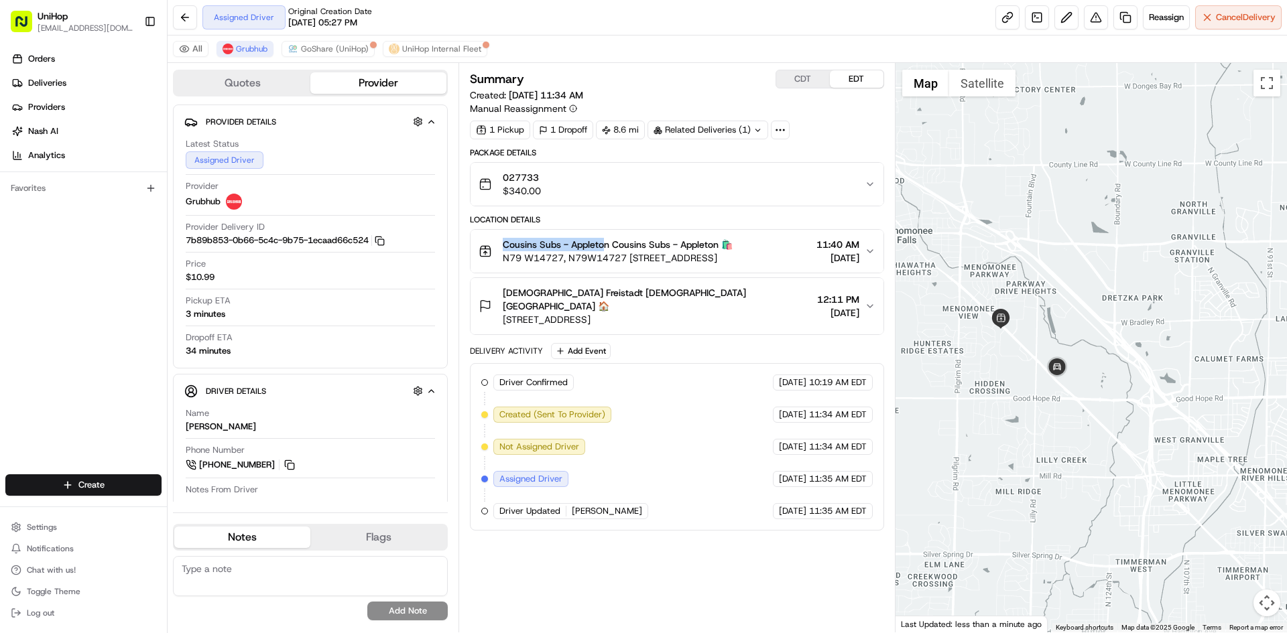
click at [1073, 265] on div at bounding box center [1091, 348] width 392 height 570
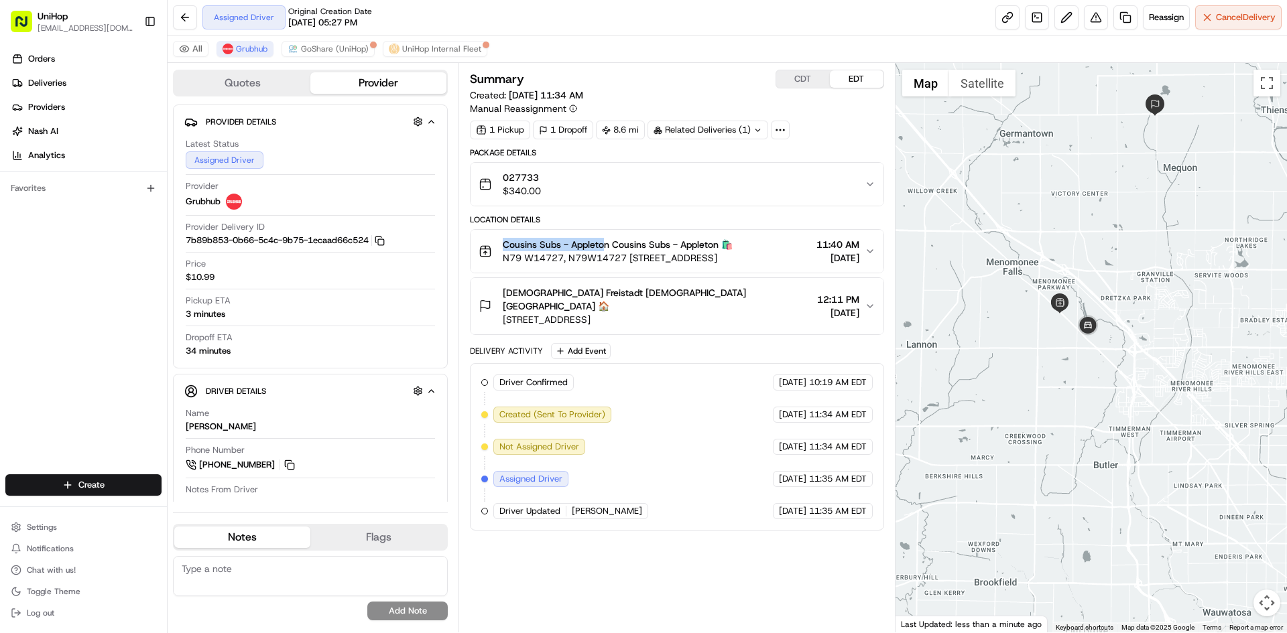
drag, startPoint x: 1078, startPoint y: 226, endPoint x: 1069, endPoint y: 258, distance: 32.7
click at [1069, 258] on div at bounding box center [1091, 348] width 392 height 570
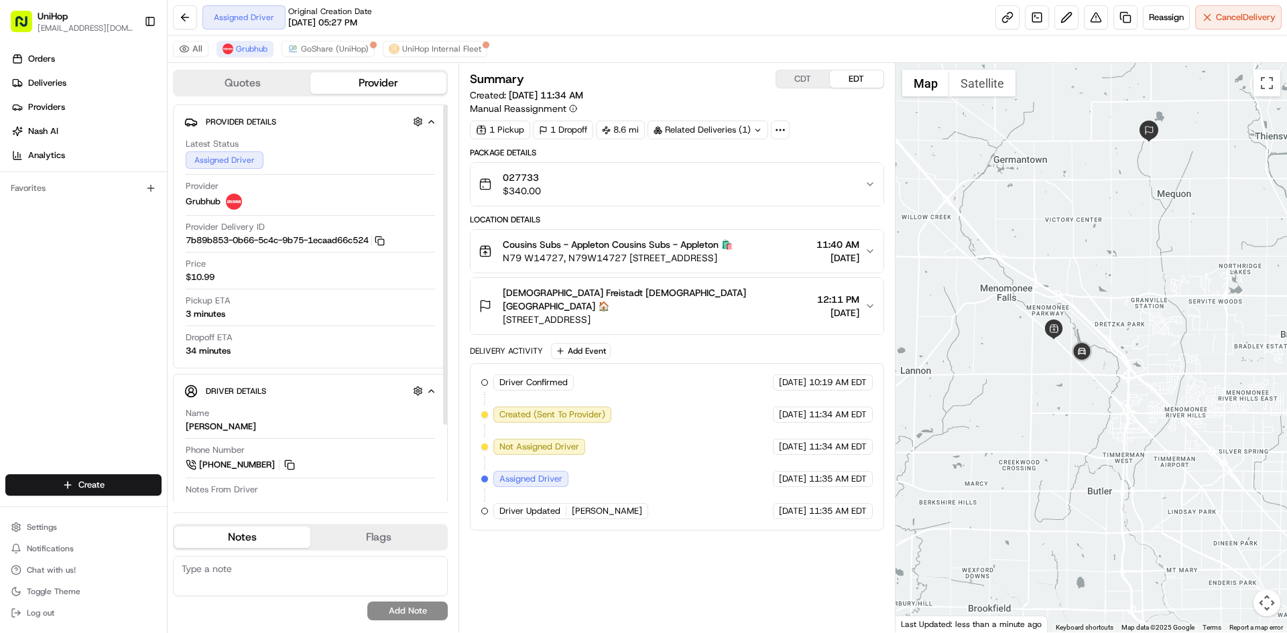
click at [46, 194] on div "Favorites" at bounding box center [83, 188] width 156 height 21
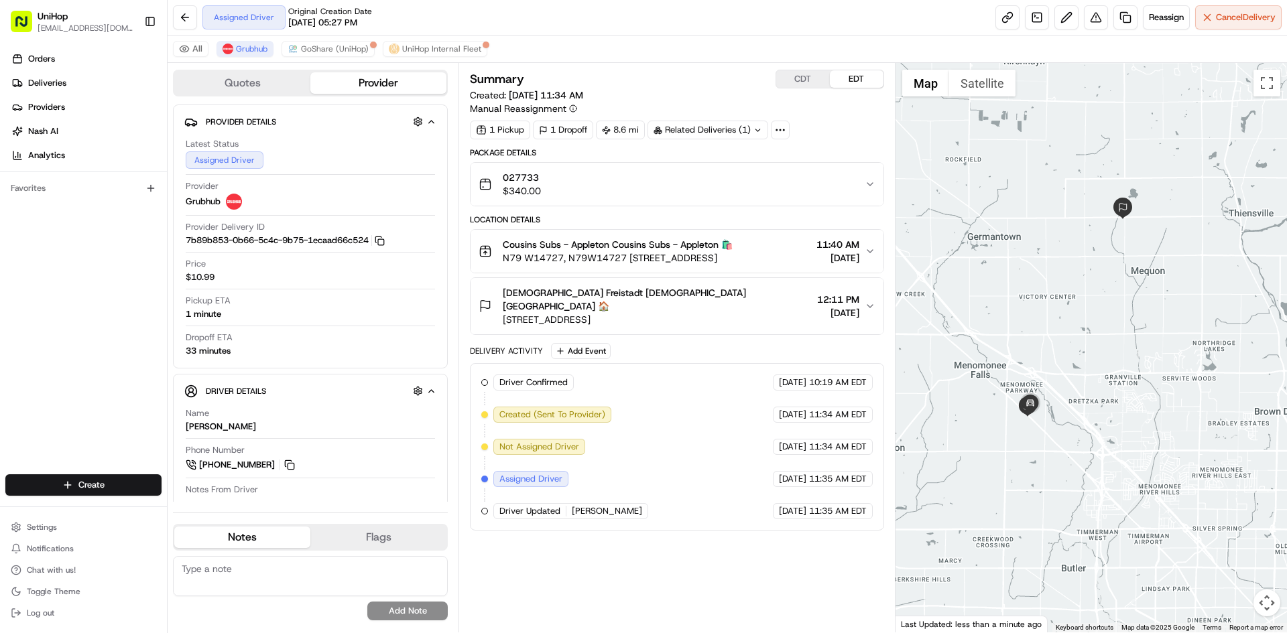
drag, startPoint x: 989, startPoint y: 186, endPoint x: 963, endPoint y: 258, distance: 76.9
click at [963, 258] on div at bounding box center [1091, 348] width 392 height 570
click at [681, 250] on span "Cousins Subs - Appleton Cousins Subs - Appleton 🛍️" at bounding box center [618, 244] width 230 height 13
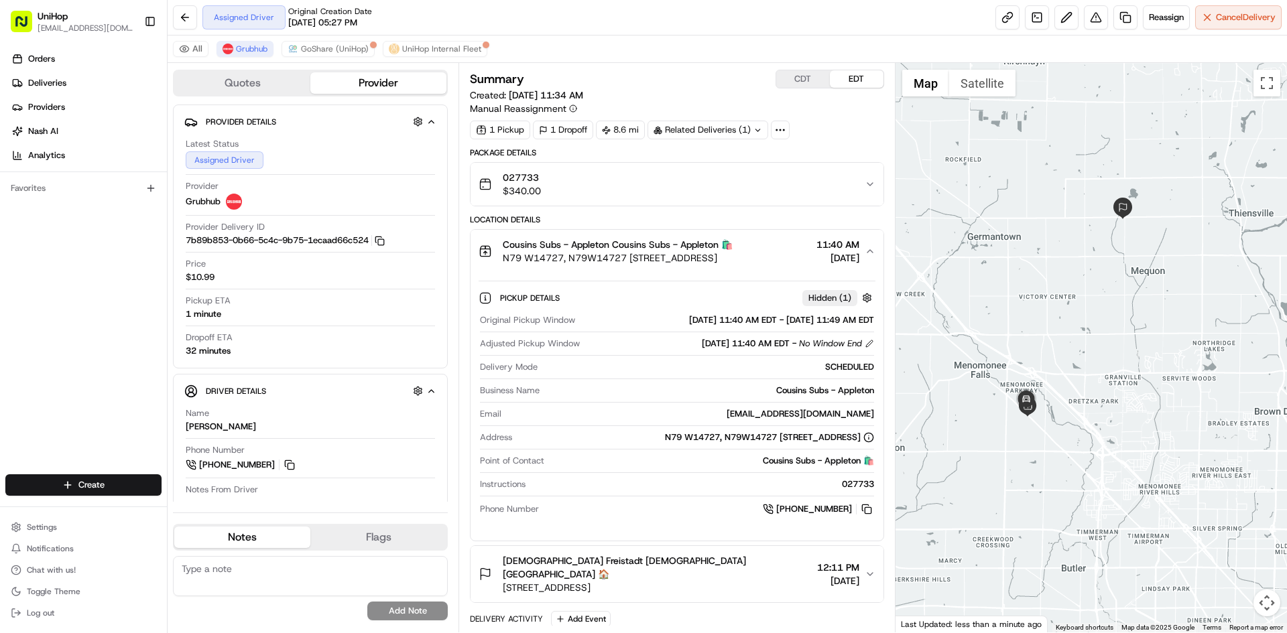
click at [732, 241] on div "Cousins Subs - Appleton Cousins Subs - Appleton 🛍️" at bounding box center [618, 244] width 230 height 13
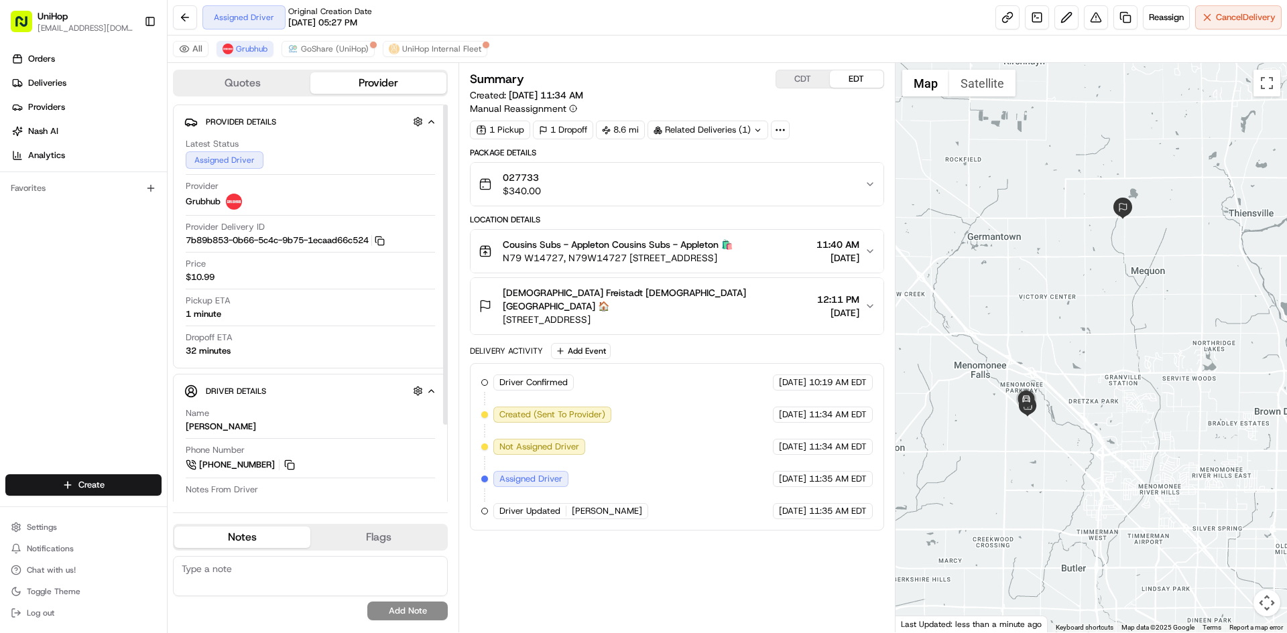
click at [129, 295] on div "Orders Deliveries Providers Nash AI Analytics Favorites" at bounding box center [83, 263] width 167 height 440
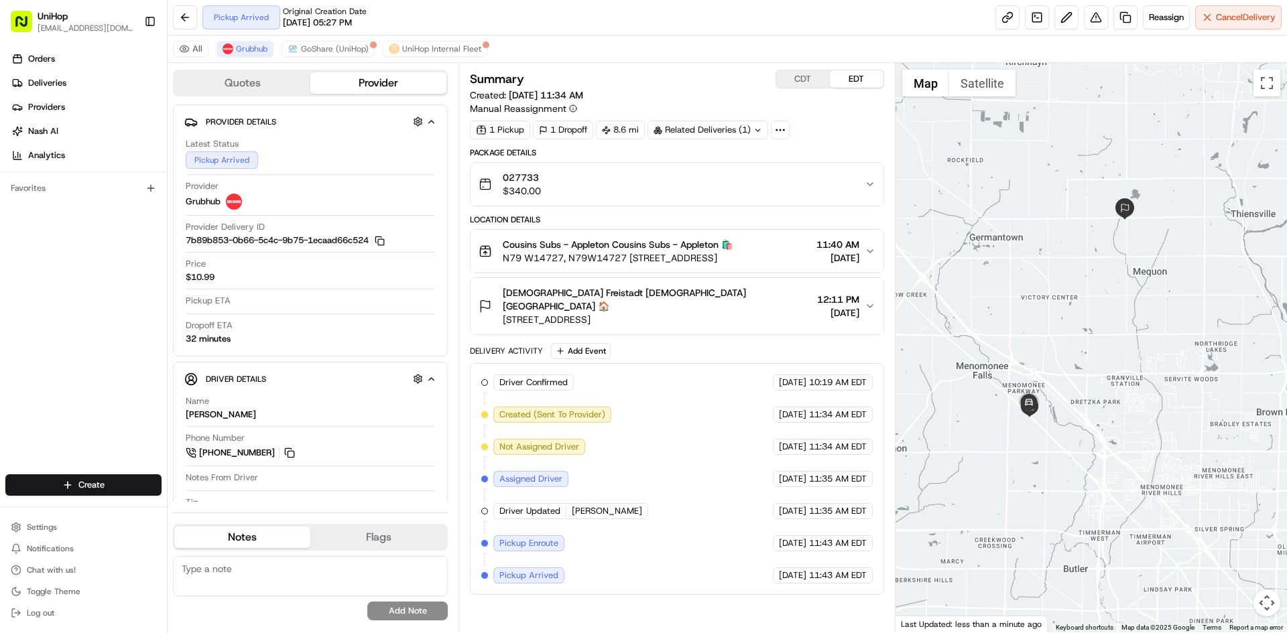
click at [1020, 244] on div at bounding box center [1091, 348] width 392 height 570
click at [749, 302] on div "Trinity Lutheran Freistadt Trinity Lutheran Freistadt 🏠 10729 W Freistadt Rd, M…" at bounding box center [670, 306] width 385 height 40
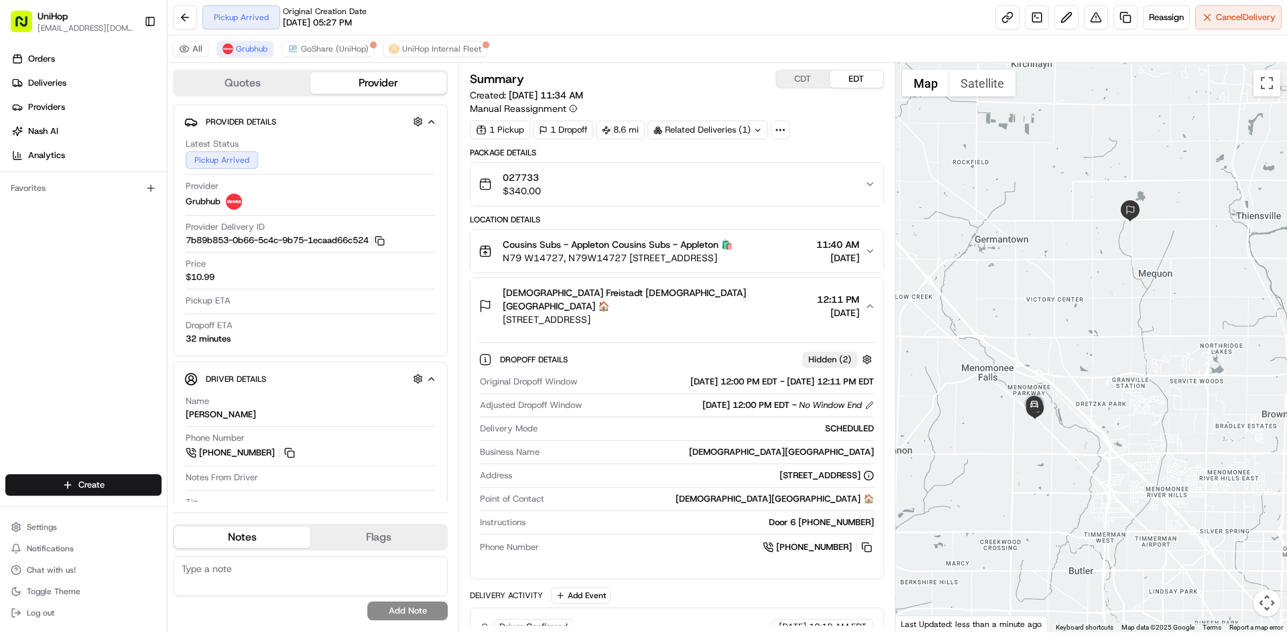
click at [745, 300] on div "Trinity Lutheran Freistadt Trinity Lutheran Freistadt 🏠 10729 W Freistadt Rd, M…" at bounding box center [670, 306] width 385 height 40
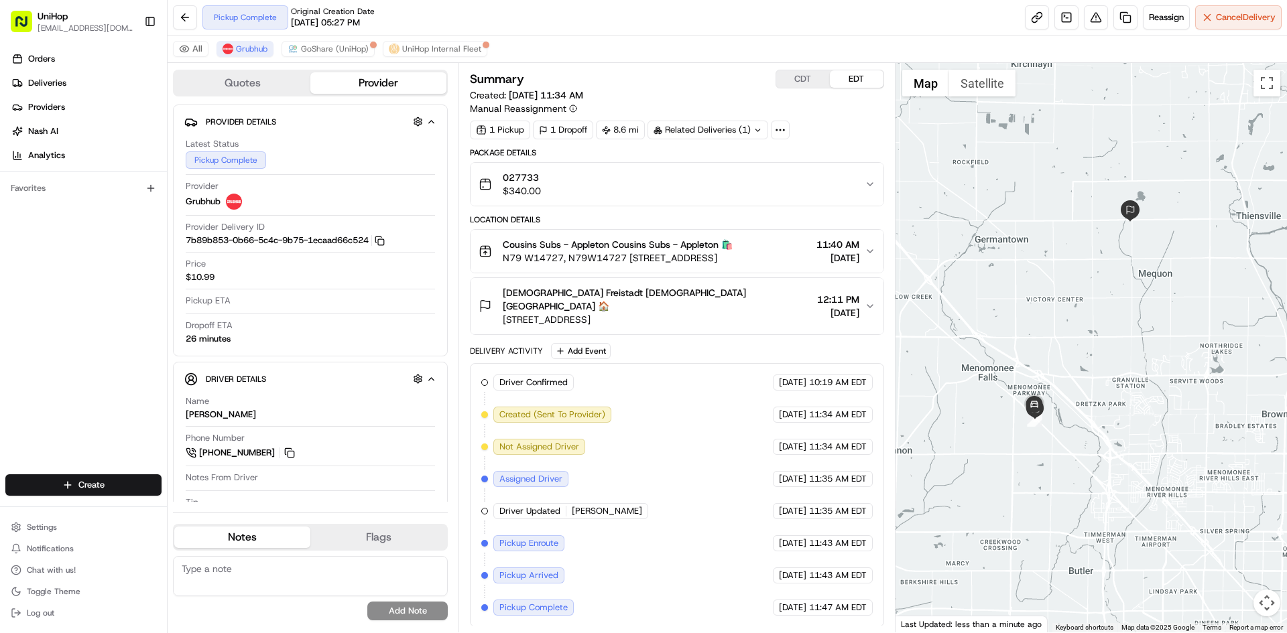
click at [654, 289] on span "Trinity Lutheran Freistadt Trinity Lutheran Freistadt 🏠" at bounding box center [657, 299] width 308 height 27
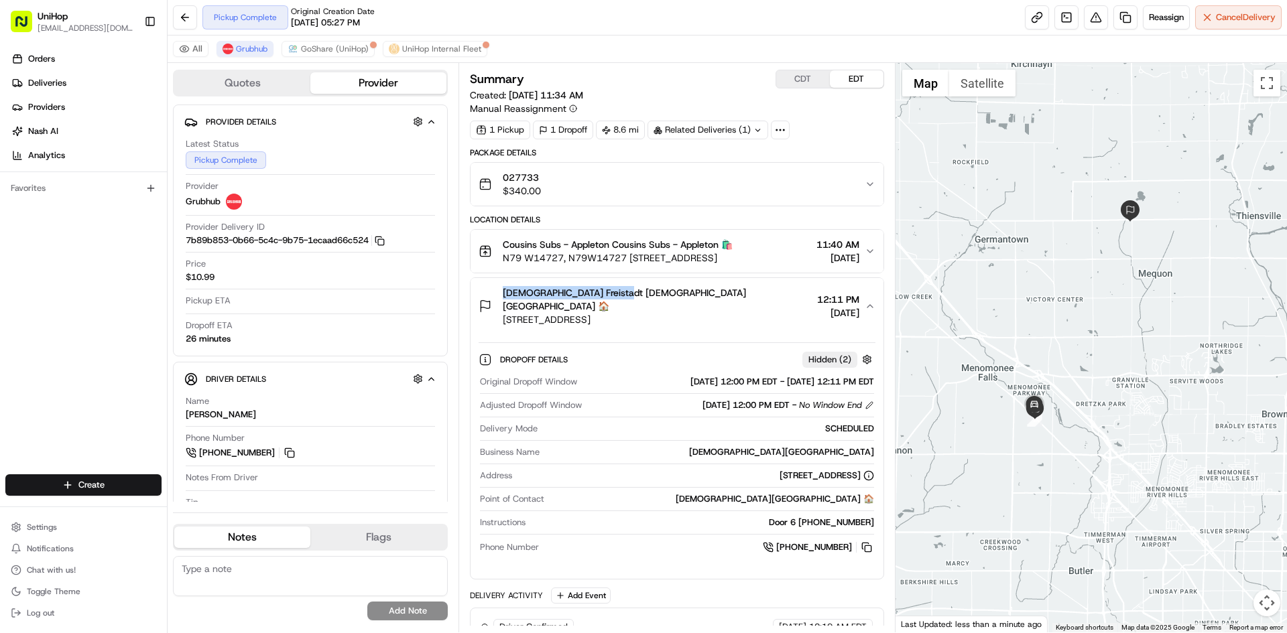
drag, startPoint x: 502, startPoint y: 288, endPoint x: 610, endPoint y: 294, distance: 108.1
click at [610, 294] on div "Trinity Lutheran Freistadt Trinity Lutheran Freistadt 🏠 10729 W Freistadt Rd, M…" at bounding box center [644, 306] width 332 height 40
copy span "Trinity Lutheran Freistadt"
click at [868, 540] on button at bounding box center [866, 547] width 15 height 15
drag, startPoint x: 770, startPoint y: 507, endPoint x: 793, endPoint y: 509, distance: 23.5
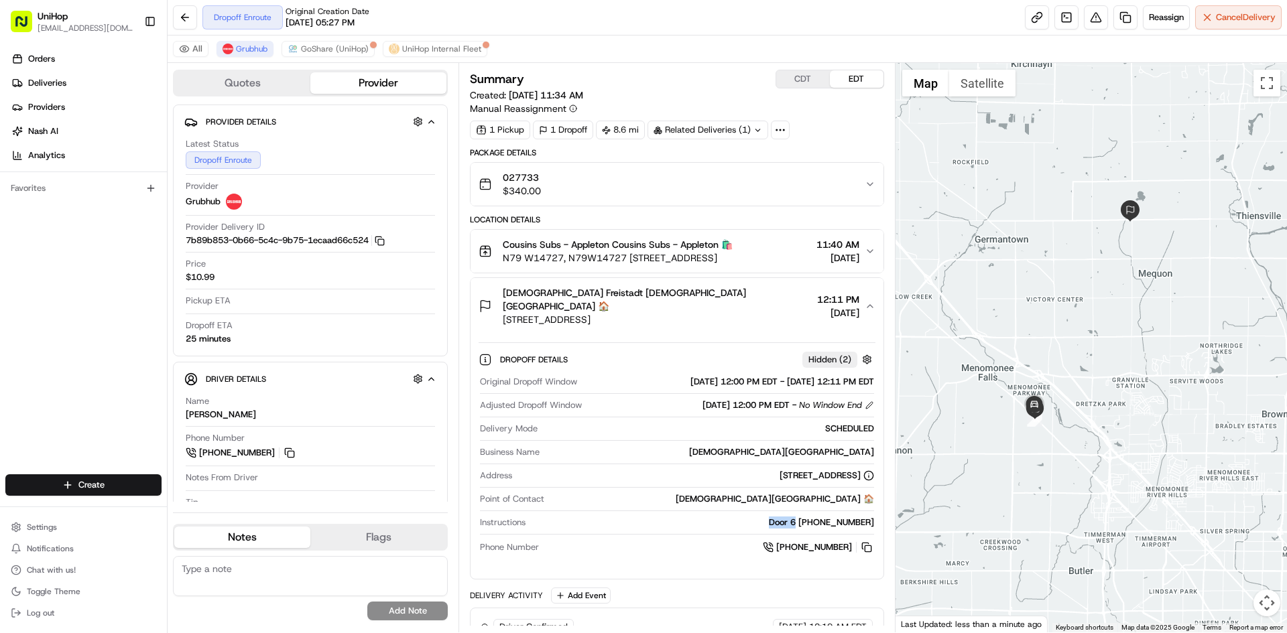
click at [793, 517] on div "Door 6 +1 262 242 2045" at bounding box center [702, 523] width 342 height 12
copy div "Door 6"
click at [751, 313] on button "Trinity Lutheran Freistadt Trinity Lutheran Freistadt 🏠 10729 W Freistadt Rd, M…" at bounding box center [676, 306] width 412 height 56
click at [751, 306] on div "Trinity Lutheran Freistadt Trinity Lutheran Freistadt 🏠 10729 W Freistadt Rd, M…" at bounding box center [670, 306] width 385 height 40
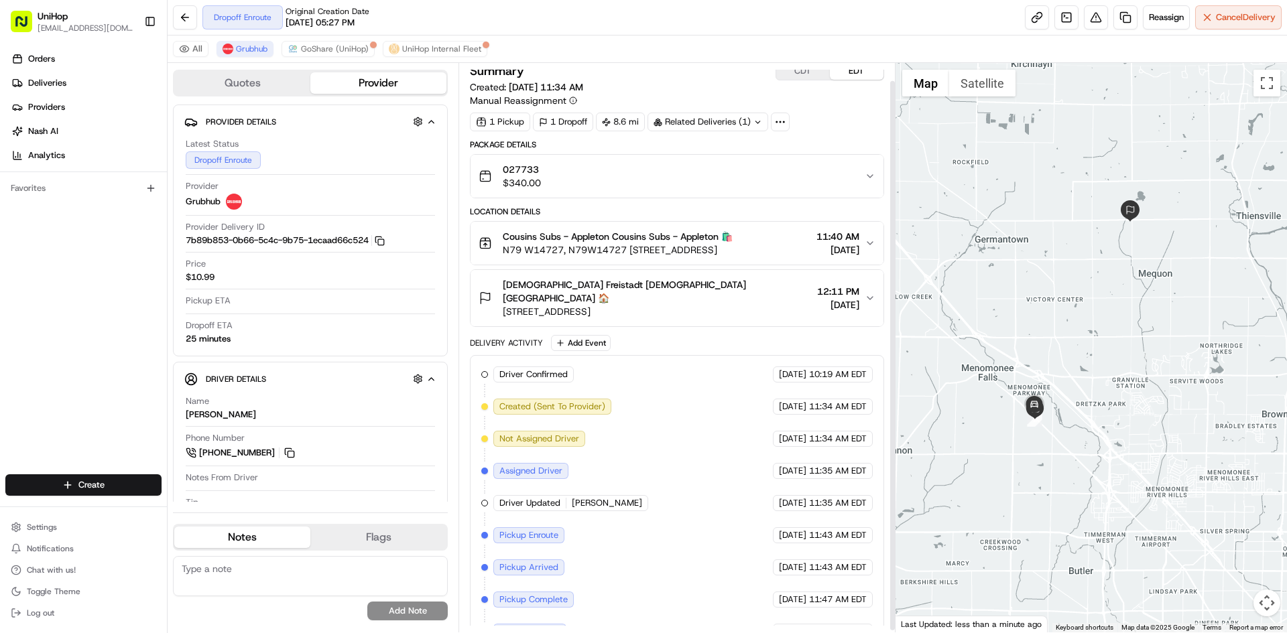
scroll to position [20, 0]
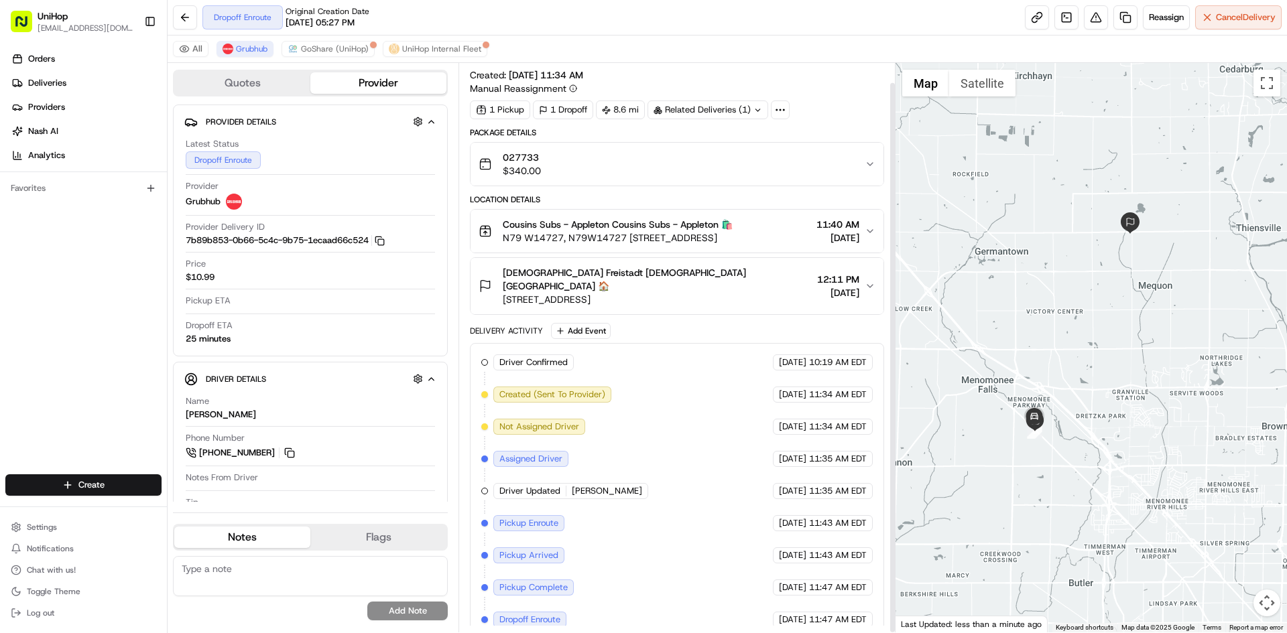
drag, startPoint x: 1041, startPoint y: 295, endPoint x: 1041, endPoint y: 308, distance: 13.4
click at [1041, 308] on div at bounding box center [1091, 348] width 392 height 570
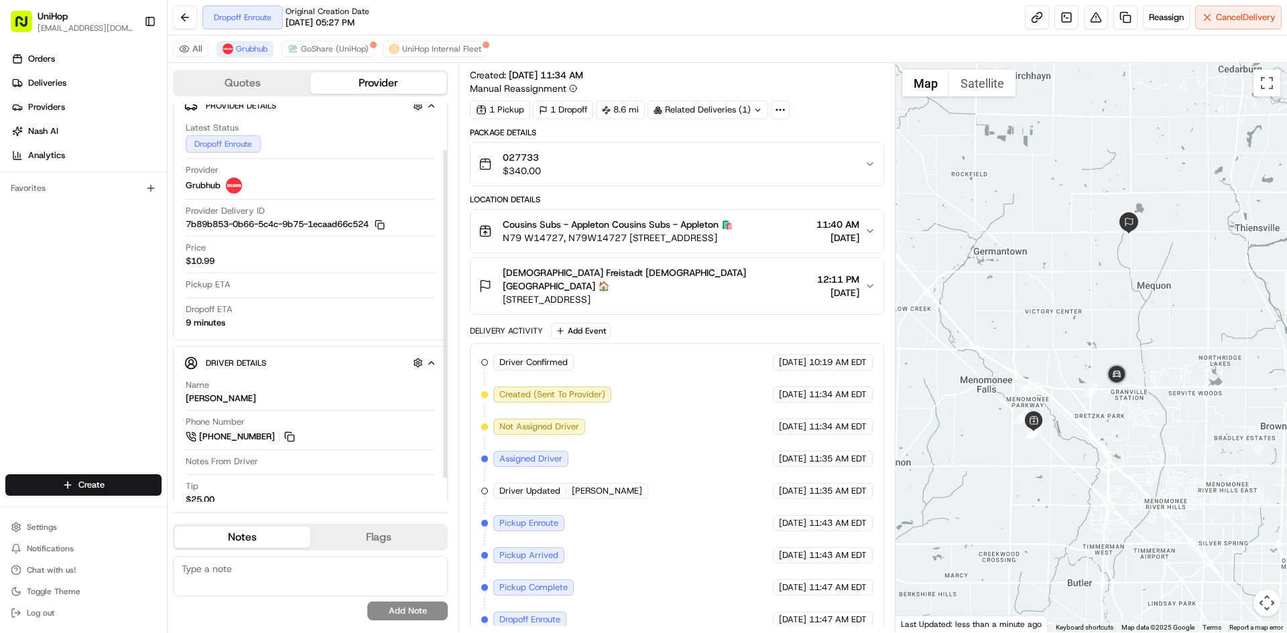
scroll to position [0, 0]
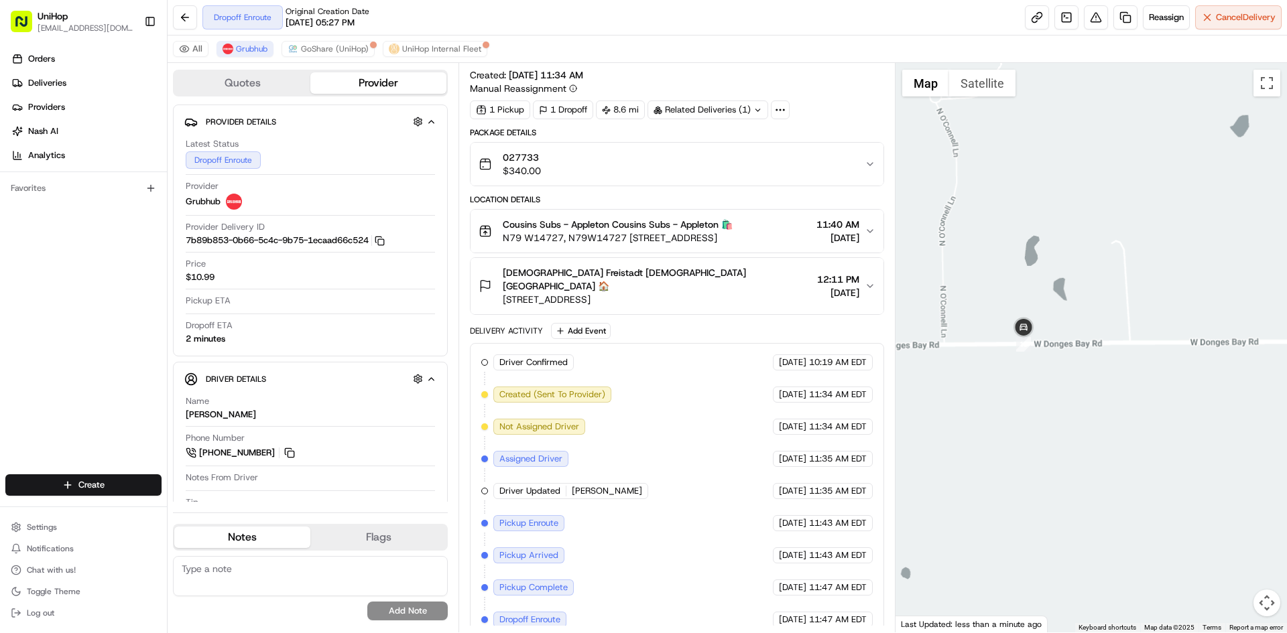
drag, startPoint x: 953, startPoint y: 393, endPoint x: 1033, endPoint y: 259, distance: 156.5
click at [1013, 383] on div at bounding box center [1091, 348] width 392 height 570
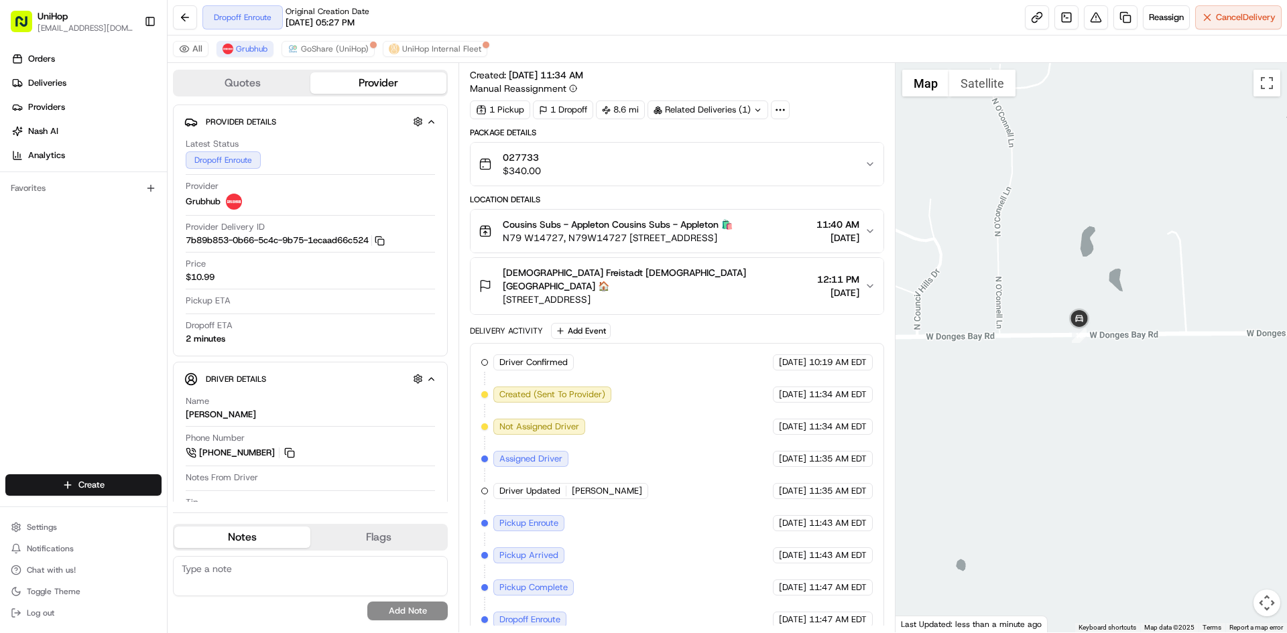
click at [982, 96] on div at bounding box center [1091, 348] width 392 height 570
click at [982, 95] on button "Satellite" at bounding box center [982, 83] width 66 height 27
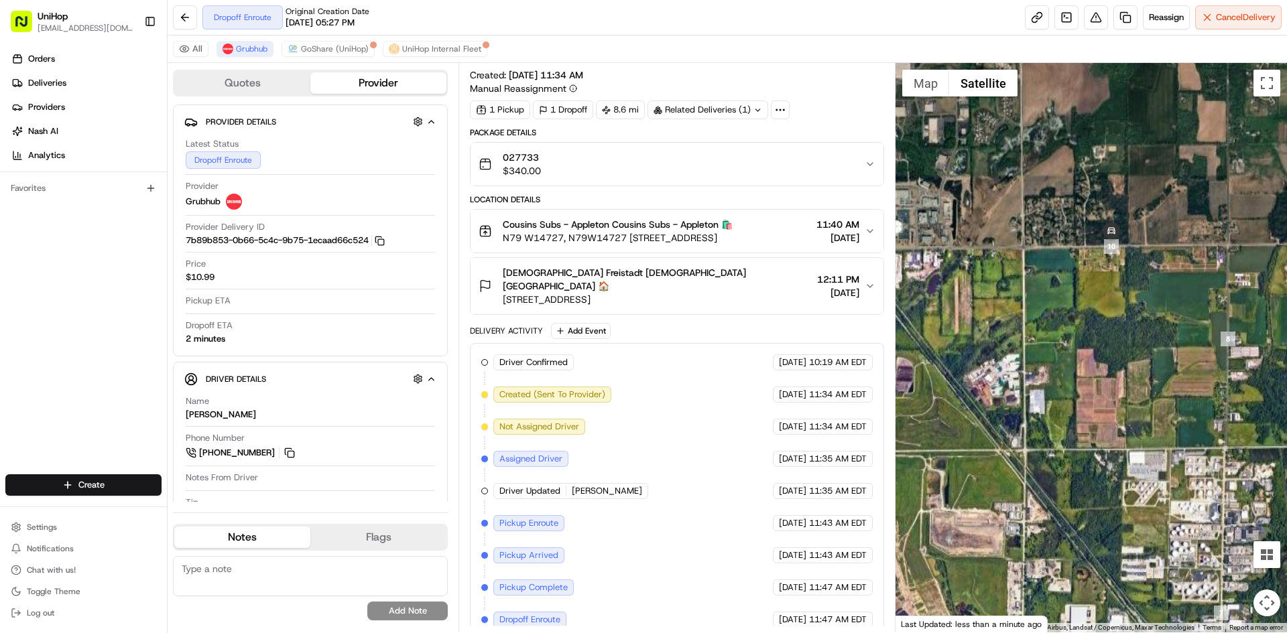
drag, startPoint x: 1155, startPoint y: 212, endPoint x: 1139, endPoint y: 251, distance: 41.7
click at [1139, 252] on div at bounding box center [1091, 348] width 392 height 570
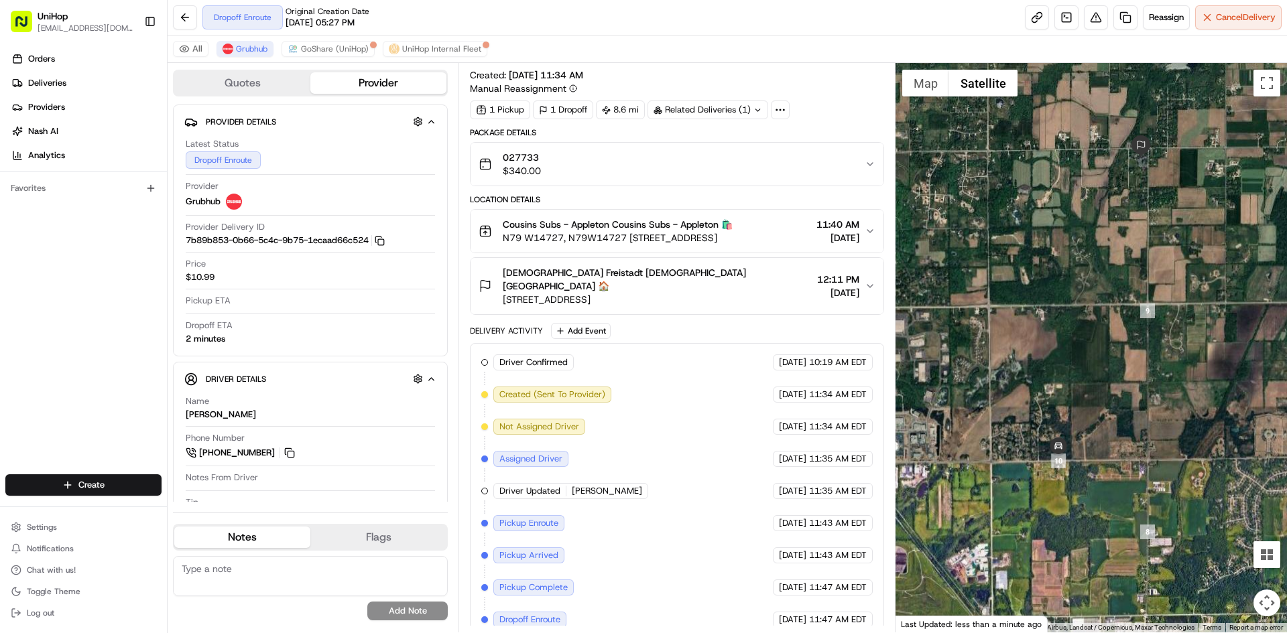
drag, startPoint x: 1169, startPoint y: 173, endPoint x: 1138, endPoint y: 268, distance: 100.2
click at [1141, 320] on div "To navigate, press the arrow keys." at bounding box center [1091, 348] width 392 height 570
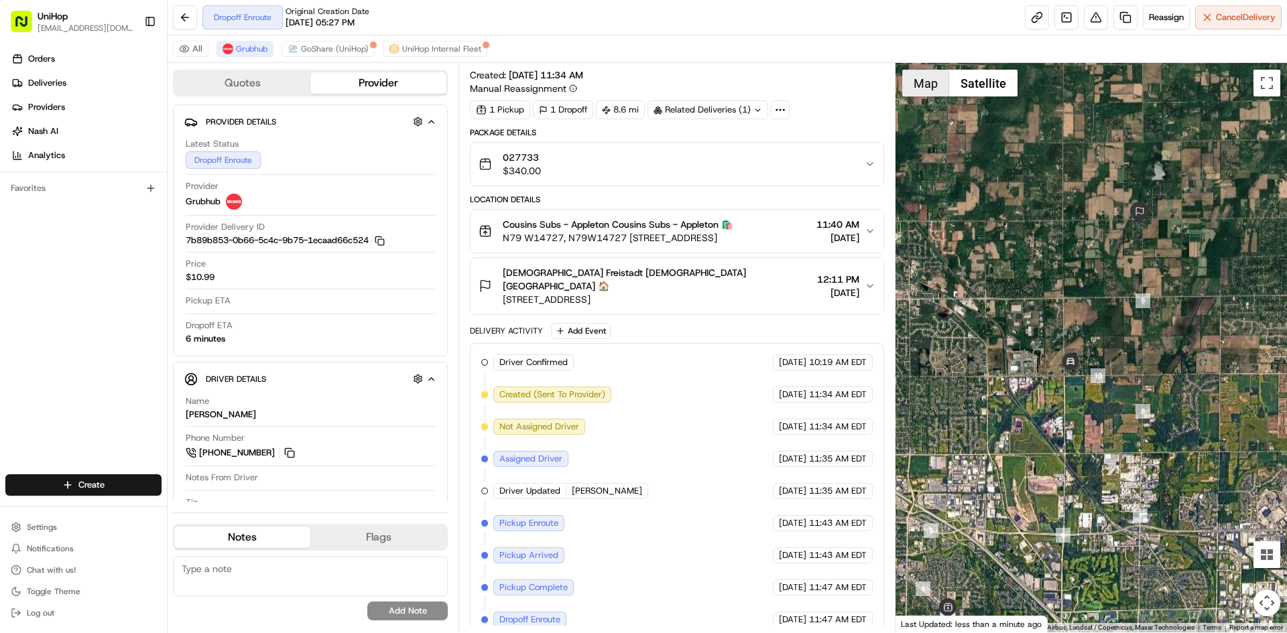
click at [909, 83] on button "Map" at bounding box center [925, 83] width 47 height 27
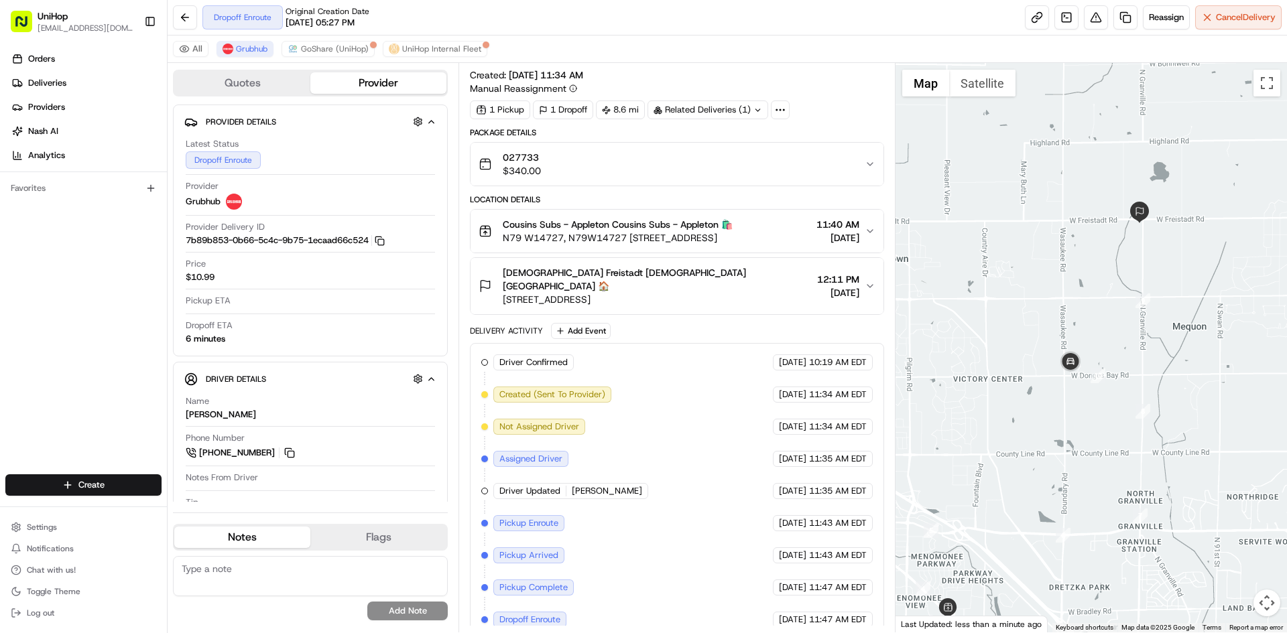
click at [933, 89] on button "Map" at bounding box center [925, 83] width 47 height 27
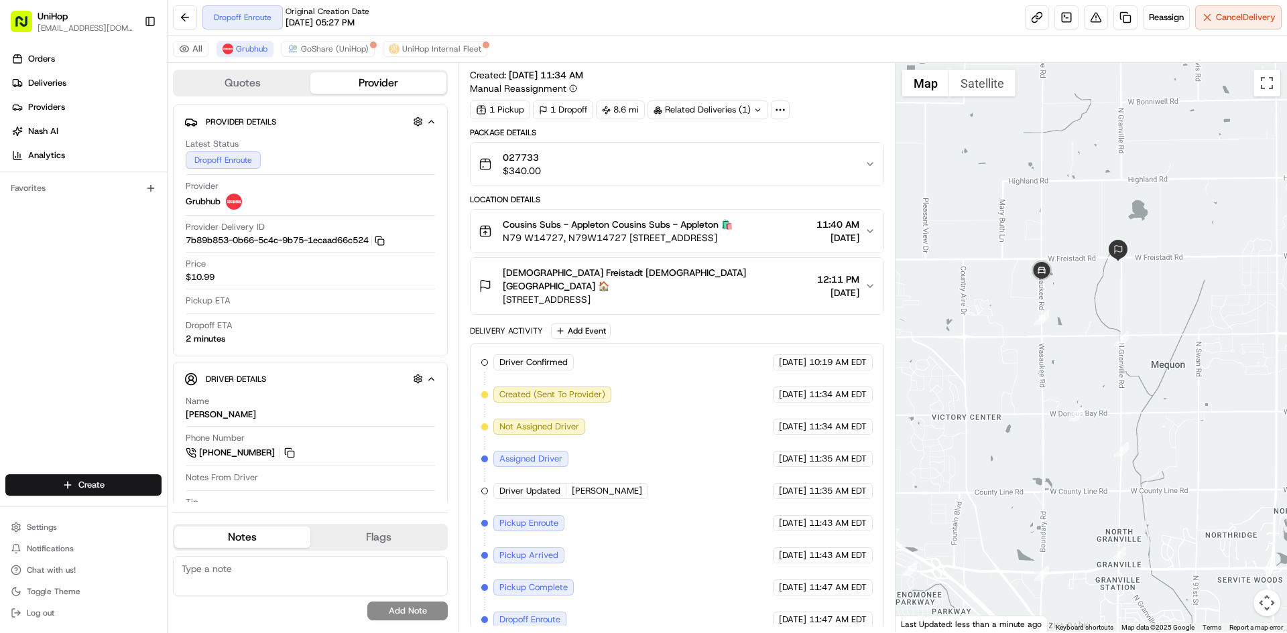
drag, startPoint x: 1029, startPoint y: 259, endPoint x: 1007, endPoint y: 298, distance: 45.3
click at [1007, 298] on div at bounding box center [1091, 348] width 392 height 570
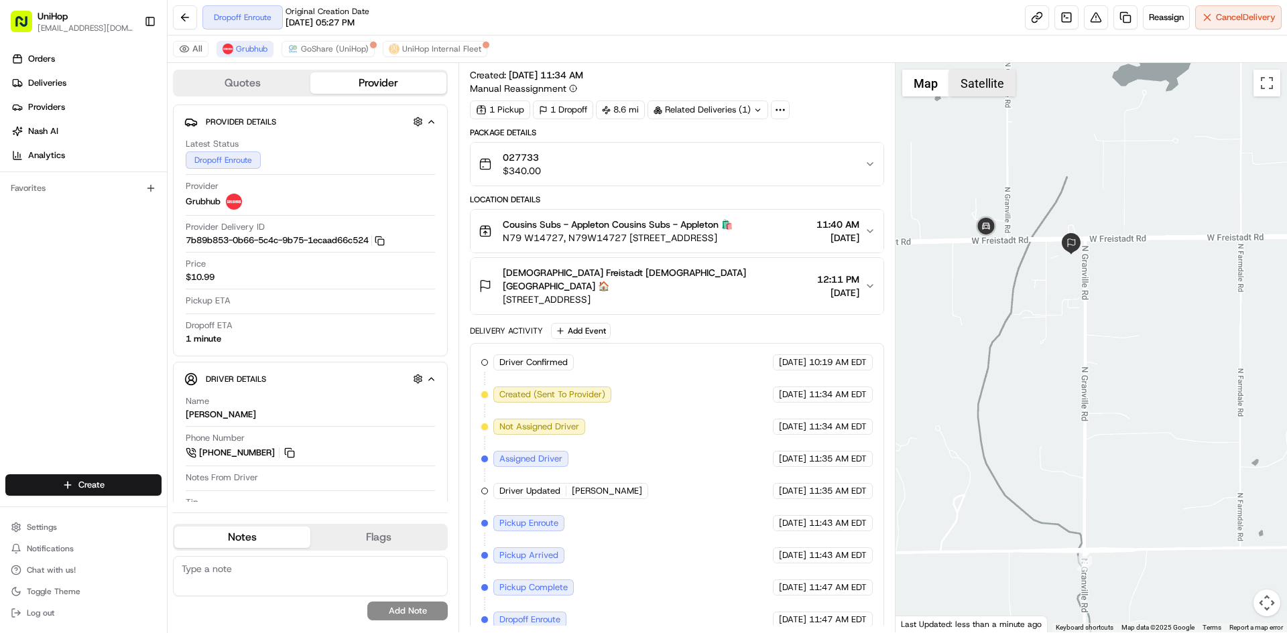
click at [997, 80] on button "Satellite" at bounding box center [982, 83] width 66 height 27
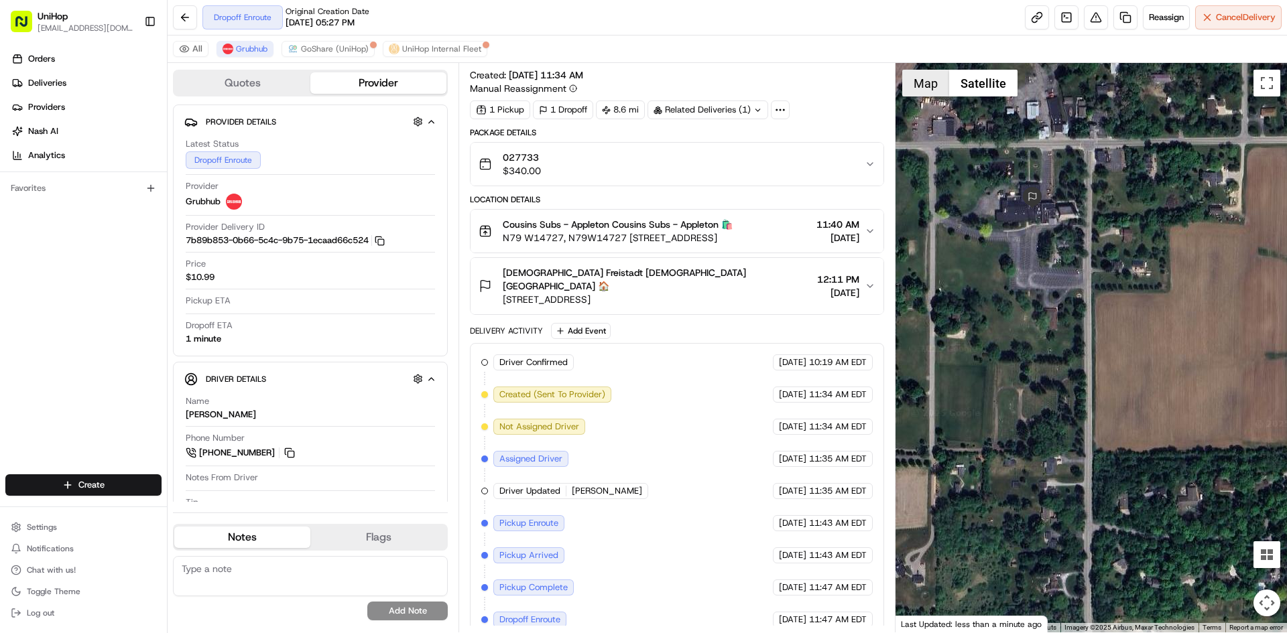
click at [931, 93] on button "Map" at bounding box center [925, 83] width 47 height 27
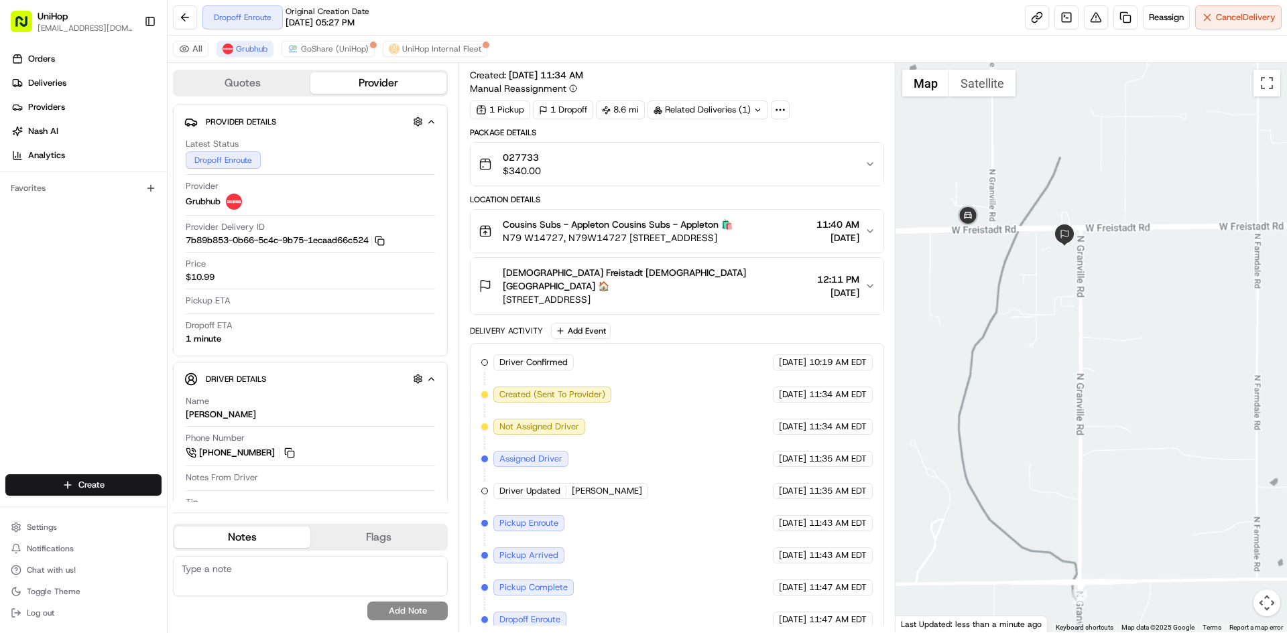
click at [1063, 286] on div at bounding box center [1091, 348] width 392 height 570
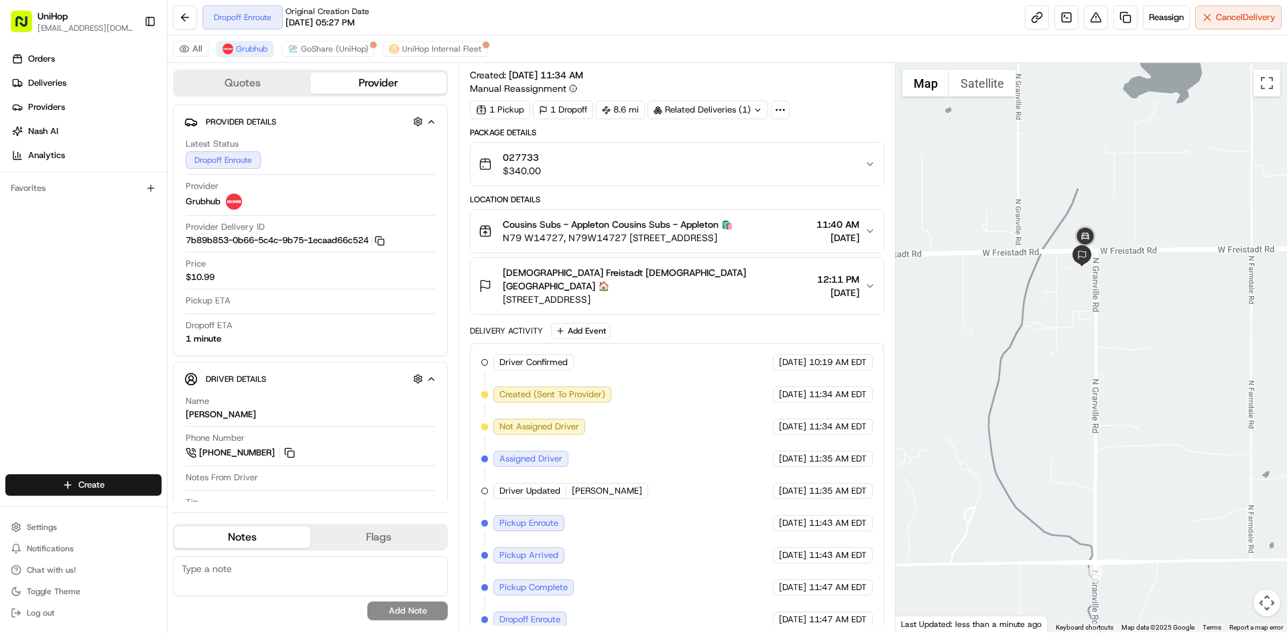
drag, startPoint x: 722, startPoint y: 291, endPoint x: 504, endPoint y: 286, distance: 217.8
click at [504, 293] on span "10729 W Freistadt Rd, Mequon, WI 53097, USA" at bounding box center [657, 299] width 308 height 13
click at [77, 334] on div "Orders Deliveries Providers Nash AI Analytics Favorites" at bounding box center [83, 263] width 167 height 440
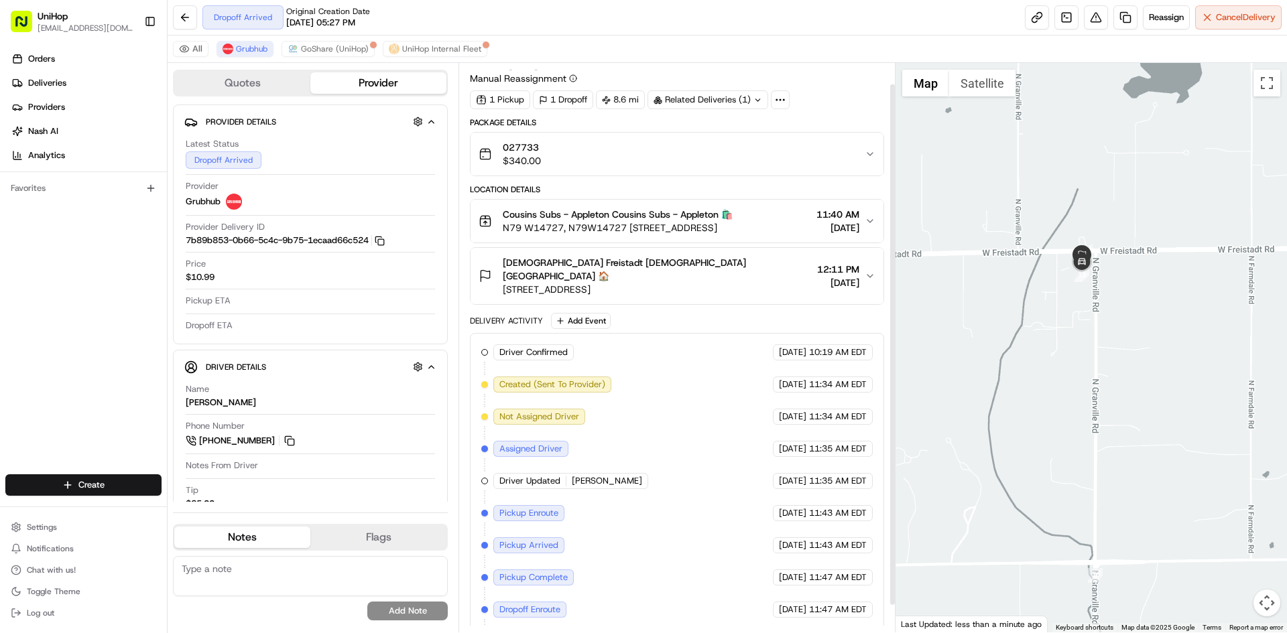
scroll to position [52, 0]
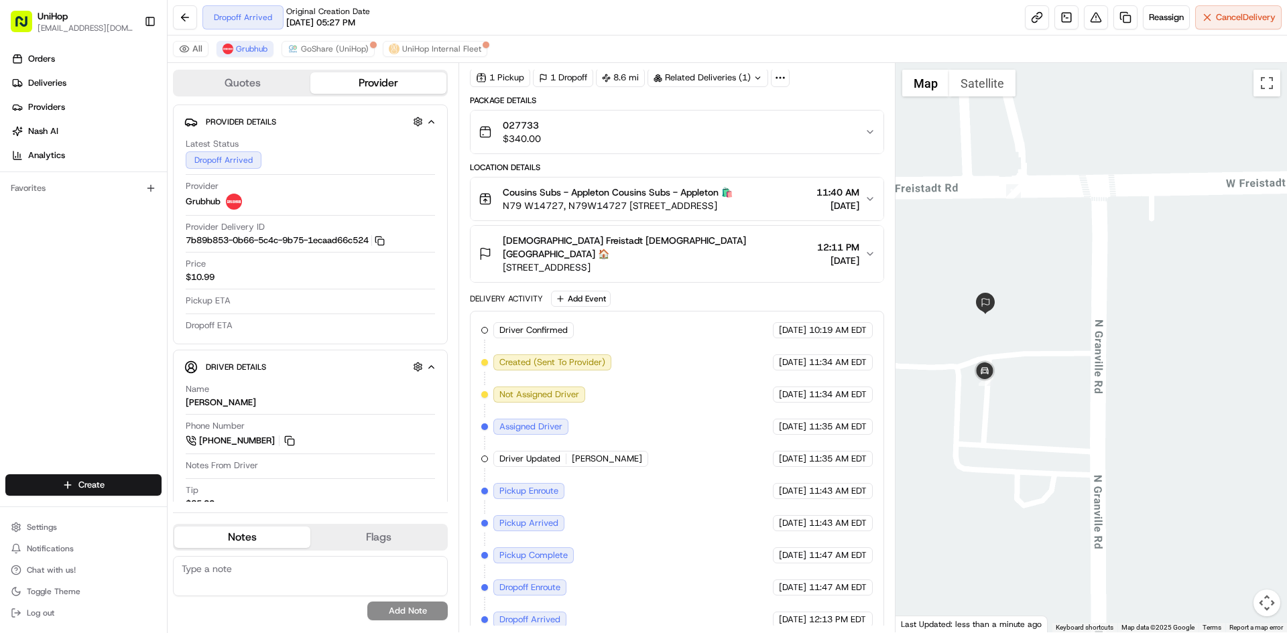
click at [961, 92] on button "Satellite" at bounding box center [982, 83] width 66 height 27
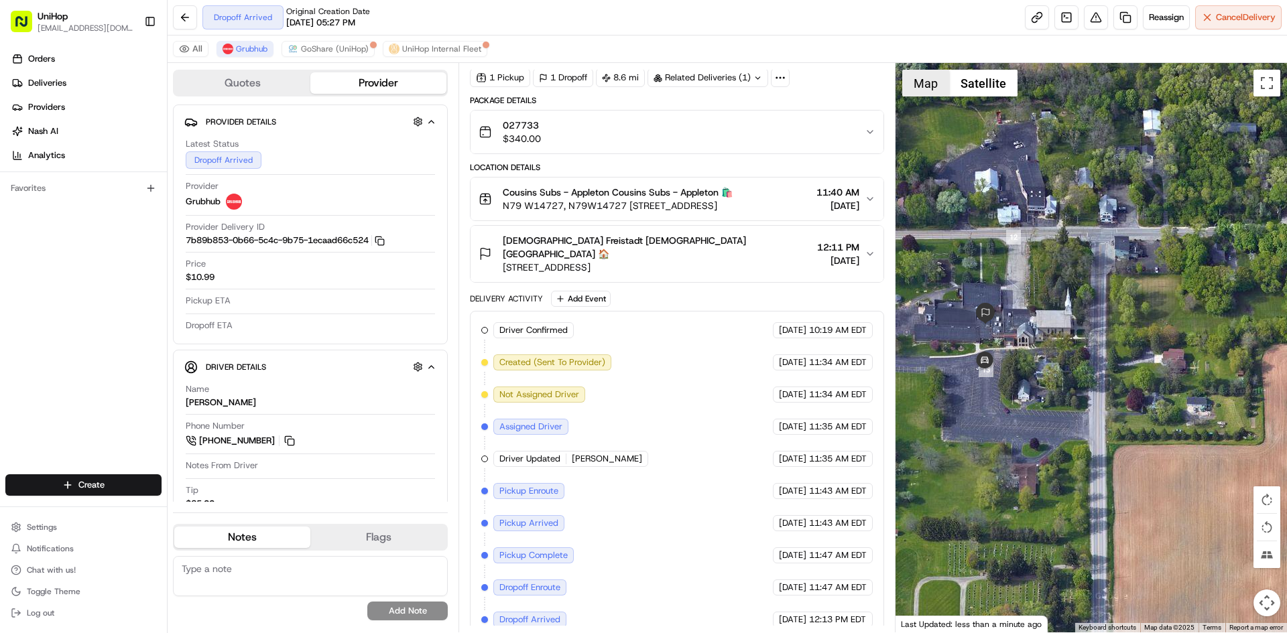
click at [931, 90] on button "Map" at bounding box center [925, 83] width 47 height 27
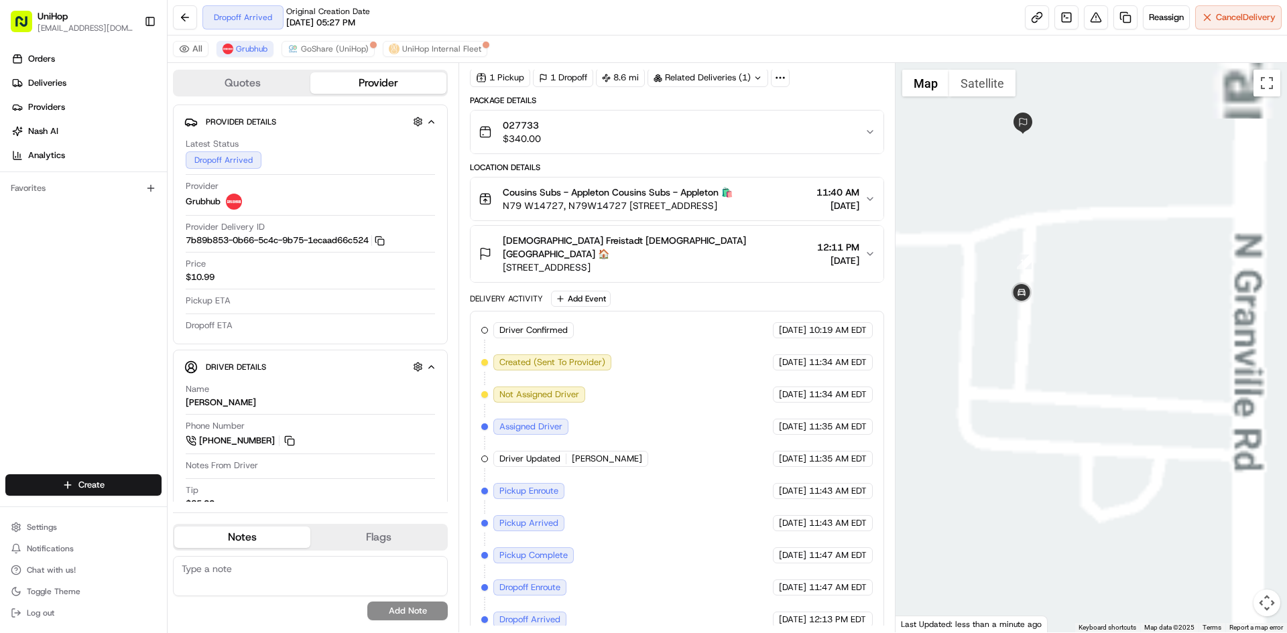
click at [978, 81] on button "Satellite" at bounding box center [982, 83] width 66 height 27
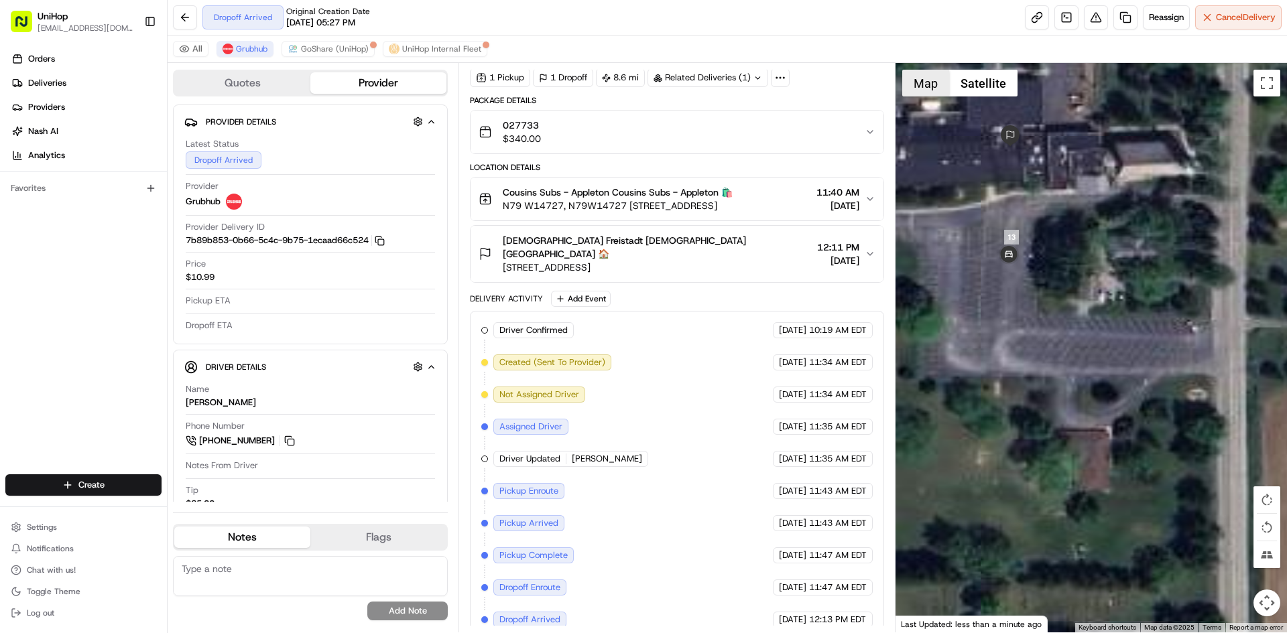
click at [936, 86] on button "Map" at bounding box center [925, 83] width 47 height 27
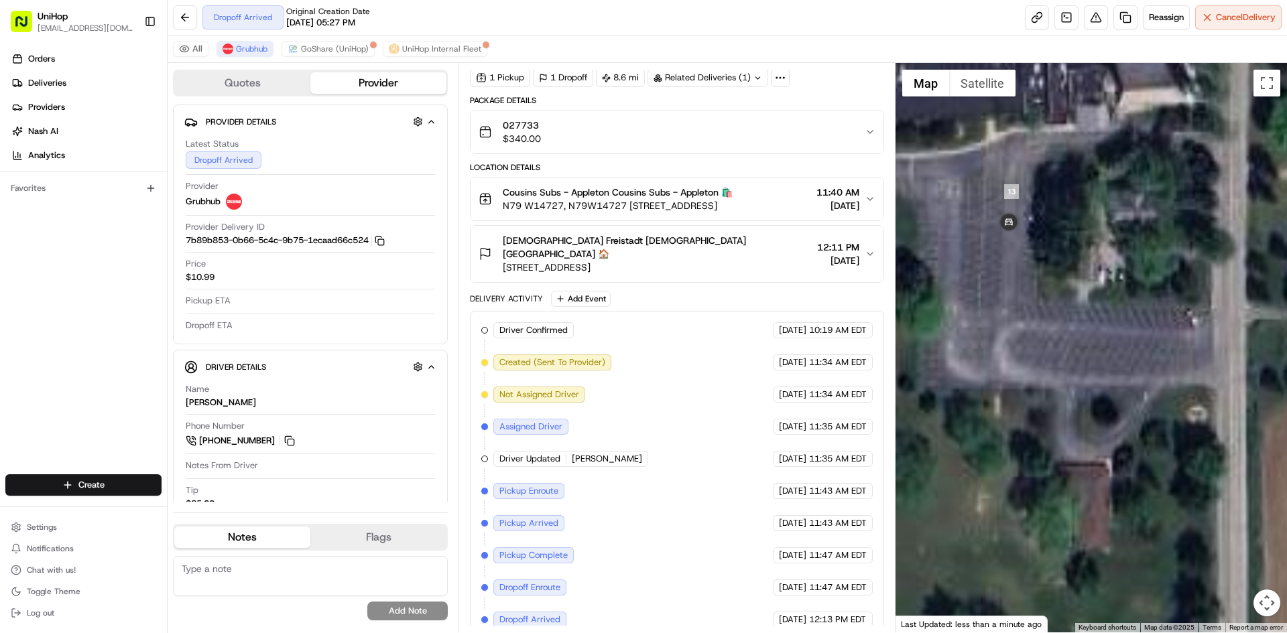
click at [970, 82] on button "Satellite" at bounding box center [982, 83] width 66 height 27
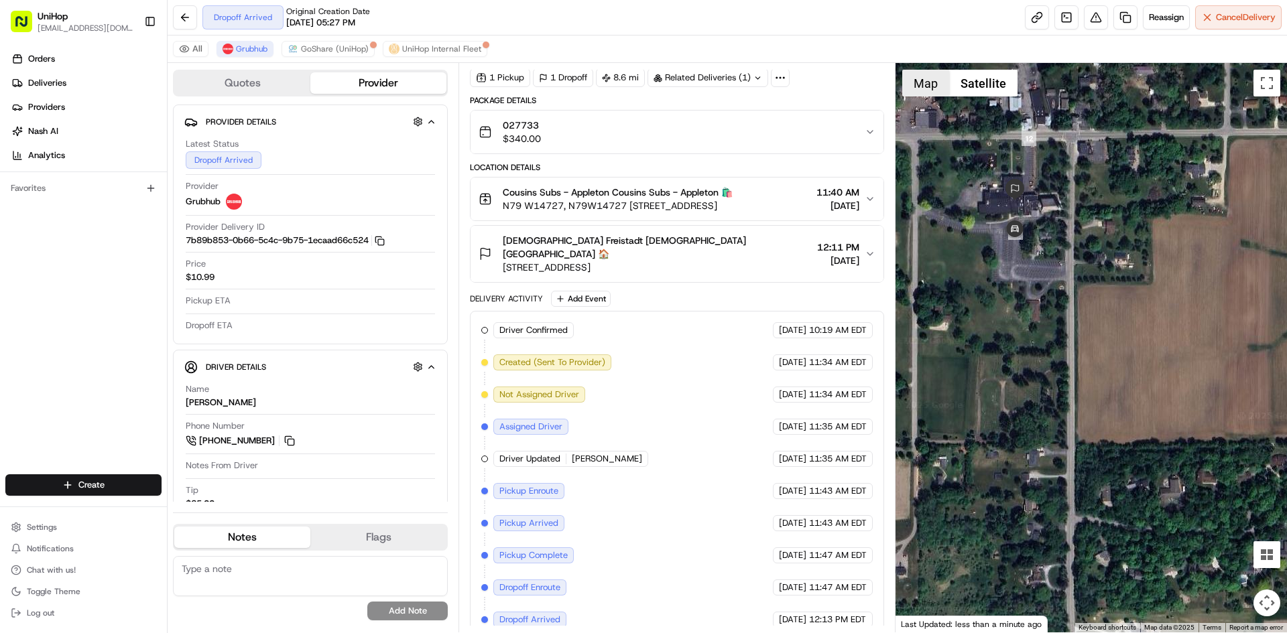
click at [933, 88] on button "Map" at bounding box center [925, 83] width 47 height 27
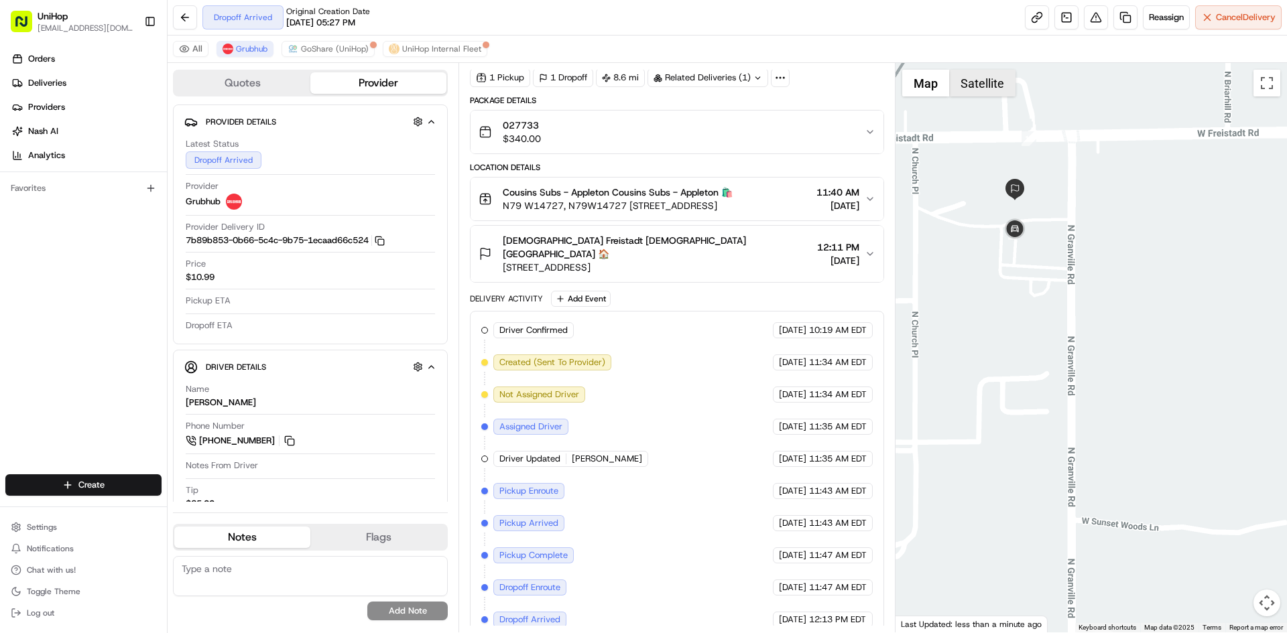
click at [954, 88] on button "Satellite" at bounding box center [982, 83] width 66 height 27
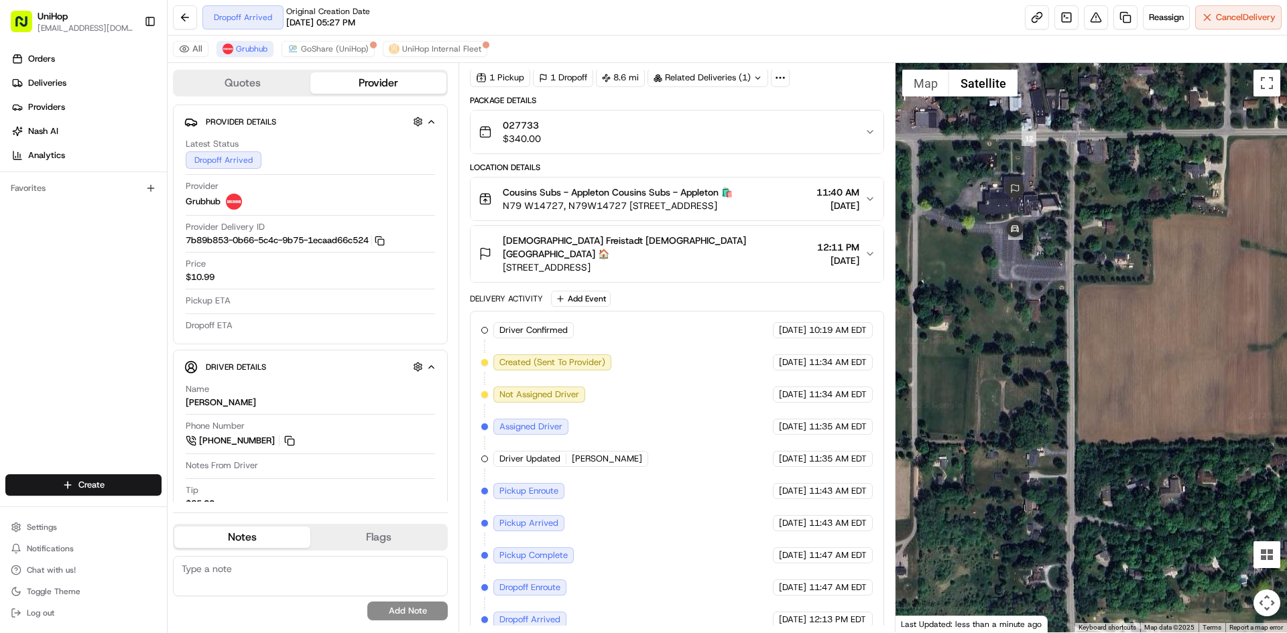
click at [954, 88] on button "Satellite" at bounding box center [983, 83] width 68 height 27
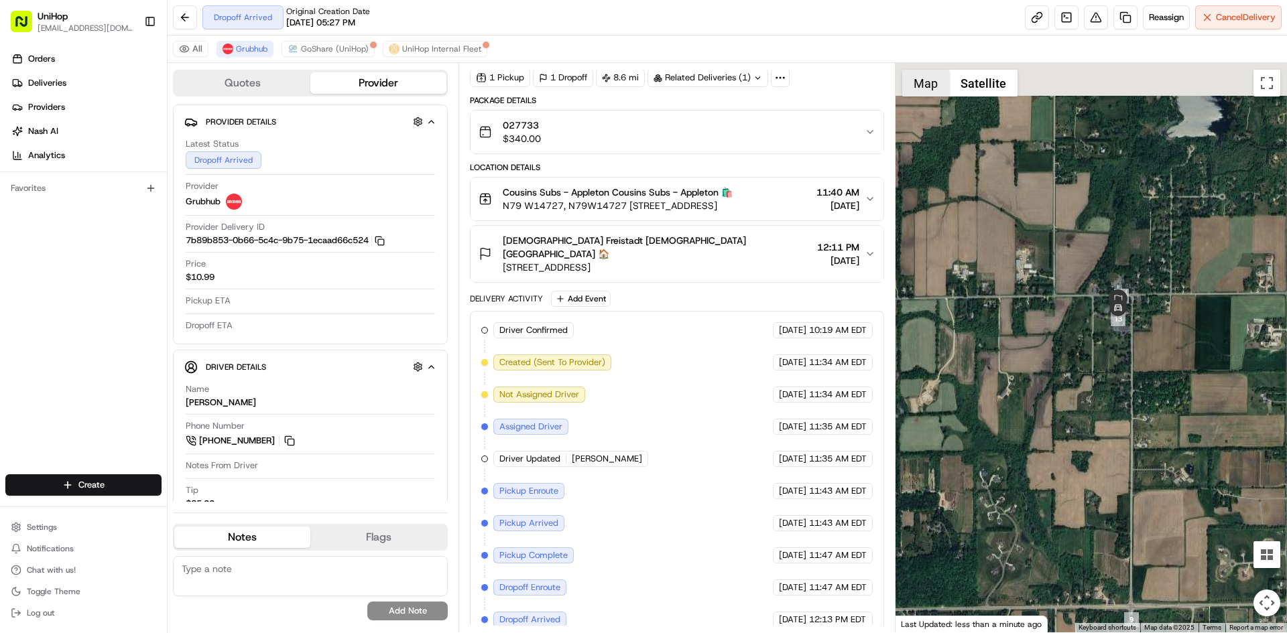
click at [919, 84] on button "Map" at bounding box center [925, 83] width 47 height 27
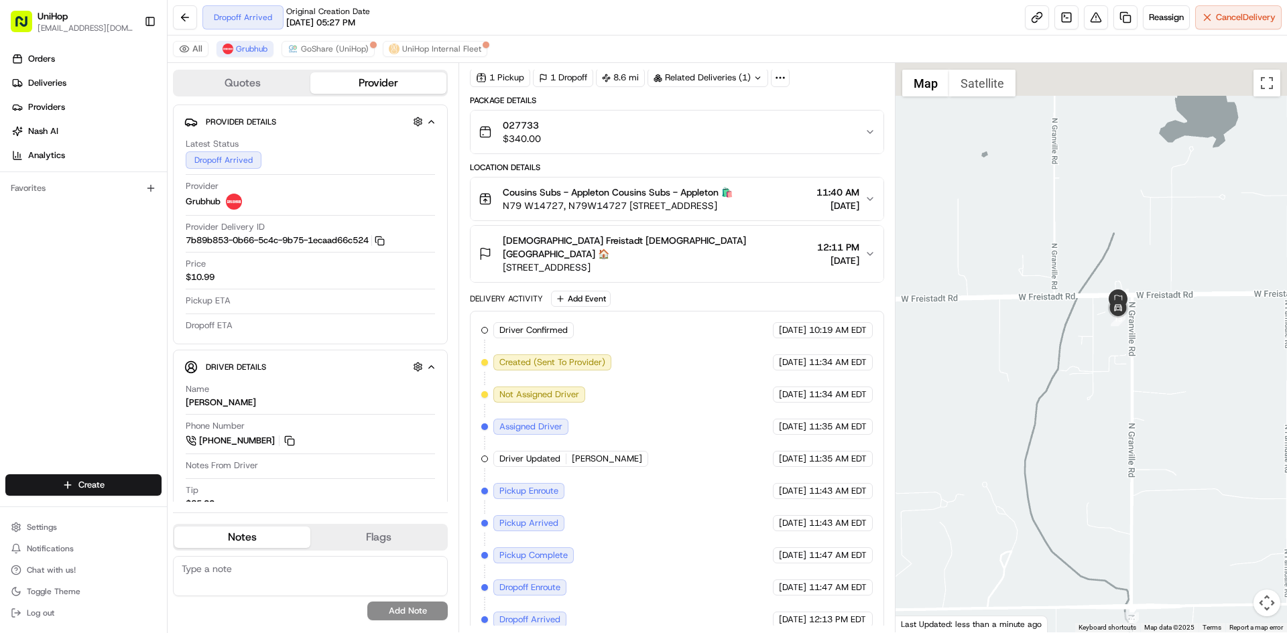
click at [1089, 182] on div at bounding box center [1091, 348] width 392 height 570
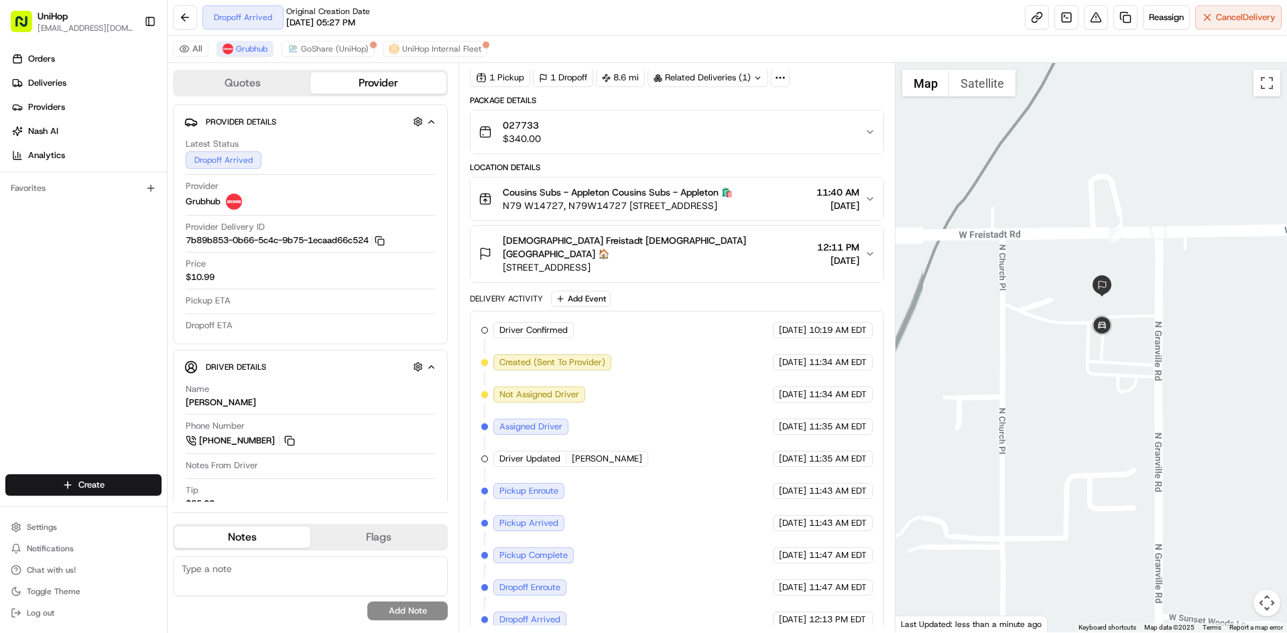
drag, startPoint x: 1167, startPoint y: 329, endPoint x: 909, endPoint y: 250, distance: 269.2
click at [1161, 334] on div at bounding box center [1091, 348] width 392 height 570
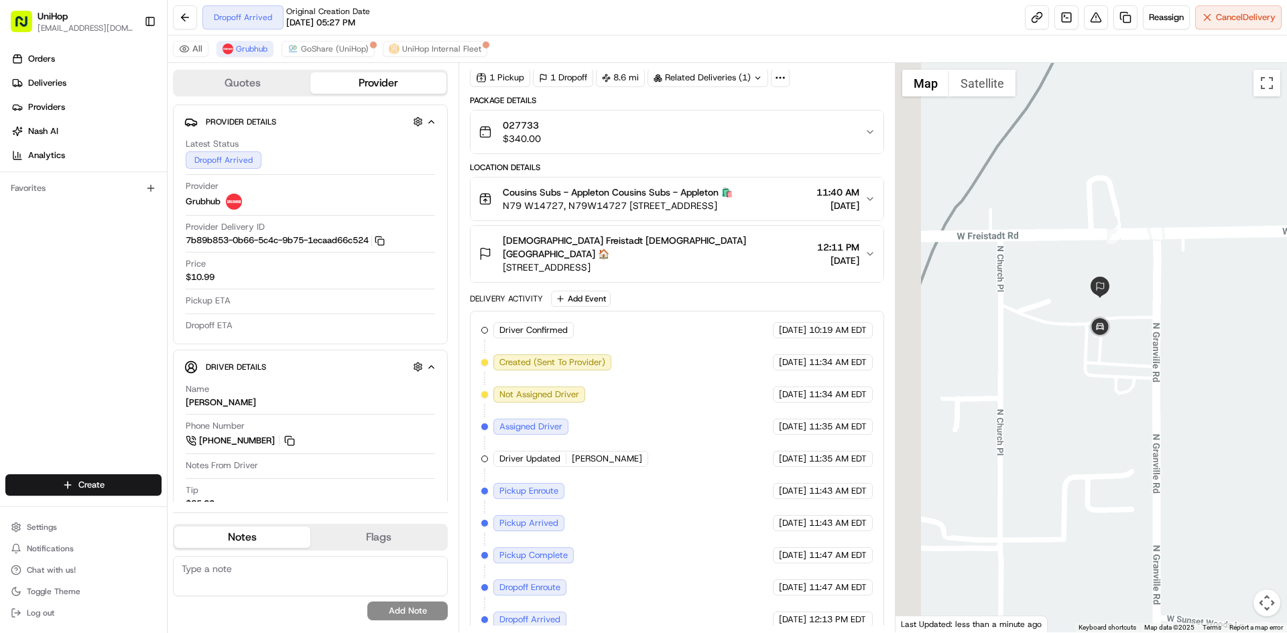
click at [663, 245] on span "Trinity Lutheran Freistadt Trinity Lutheran Freistadt 🏠" at bounding box center [657, 247] width 308 height 27
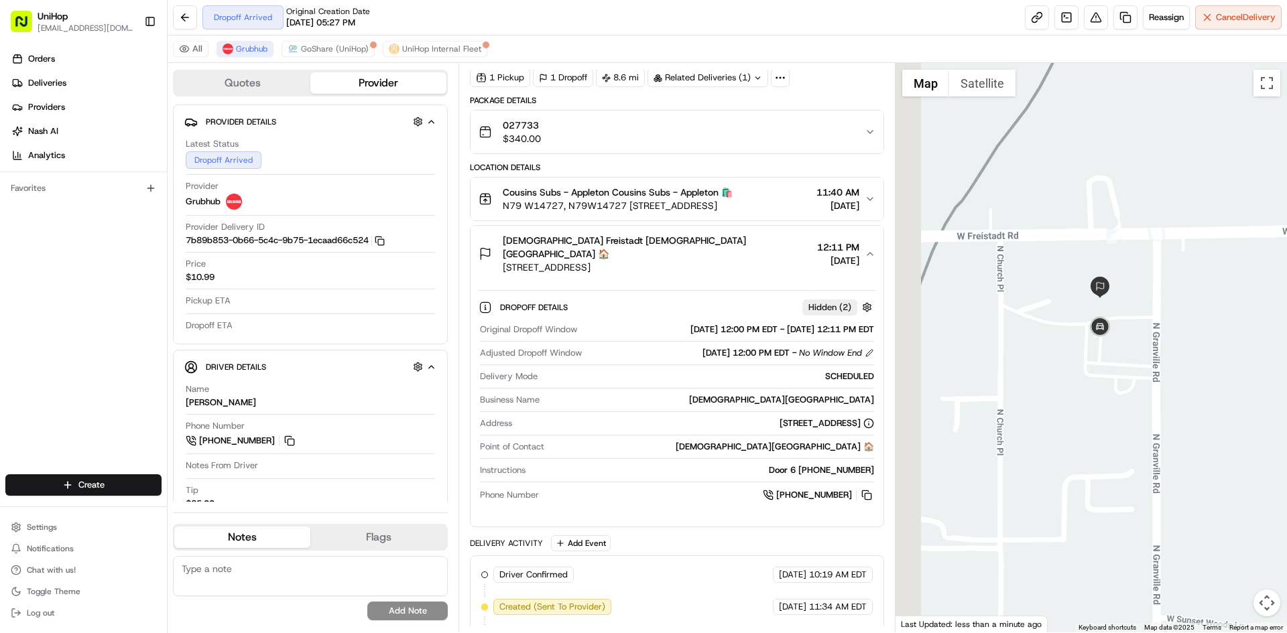
click at [663, 245] on span "Trinity Lutheran Freistadt Trinity Lutheran Freistadt 🏠" at bounding box center [657, 247] width 308 height 27
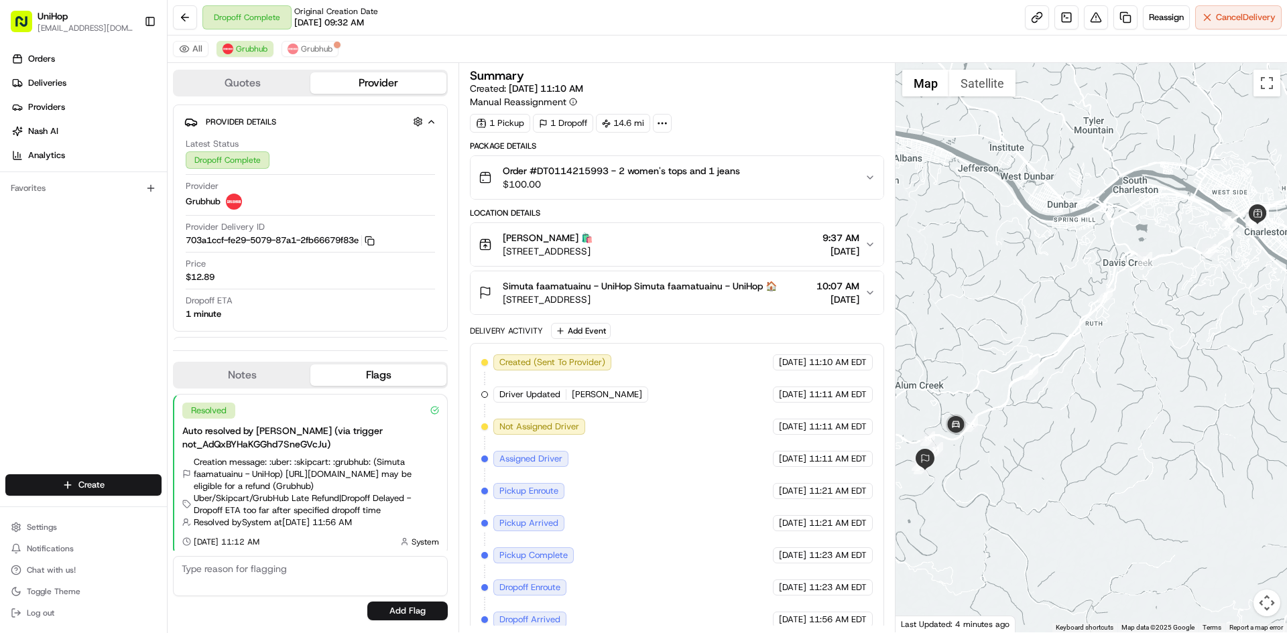
click at [666, 297] on span "[STREET_ADDRESS]" at bounding box center [640, 299] width 274 height 13
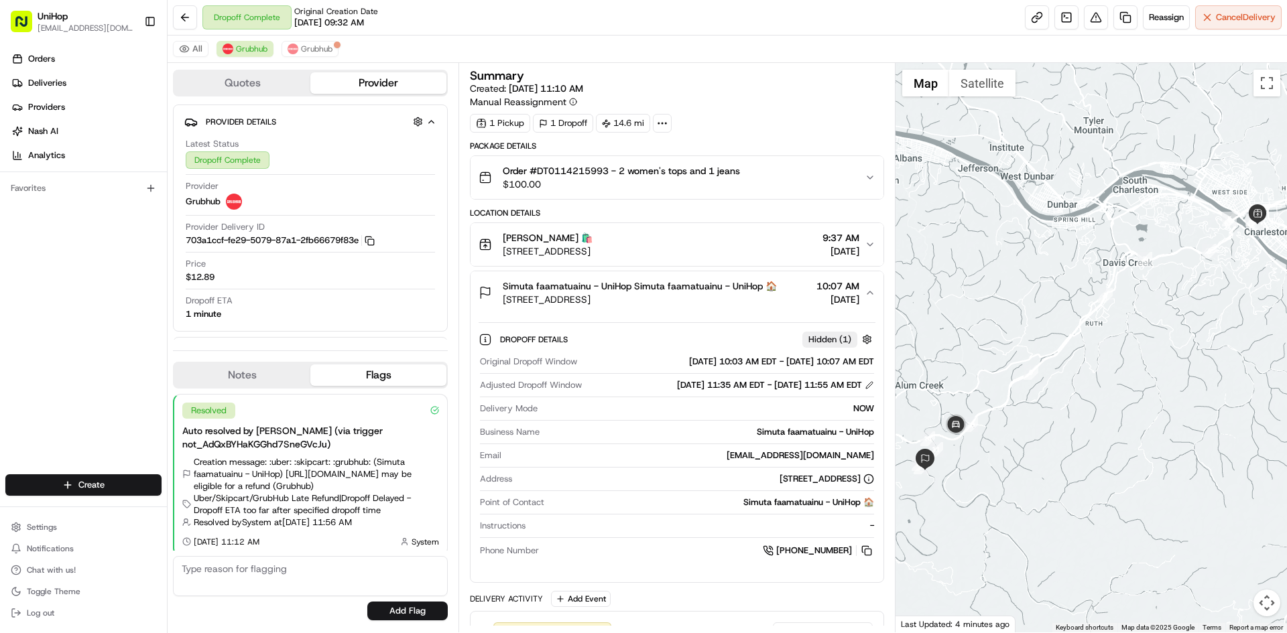
click at [666, 297] on span "[STREET_ADDRESS]" at bounding box center [640, 299] width 274 height 13
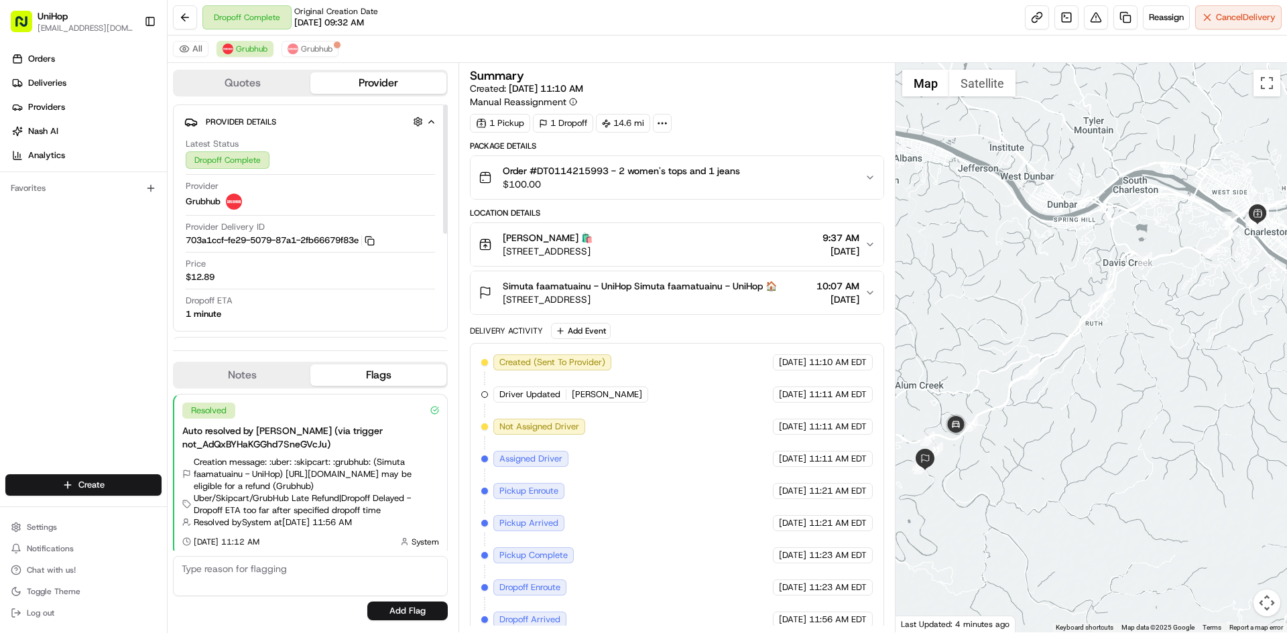
click at [255, 386] on button "Notes" at bounding box center [242, 375] width 136 height 21
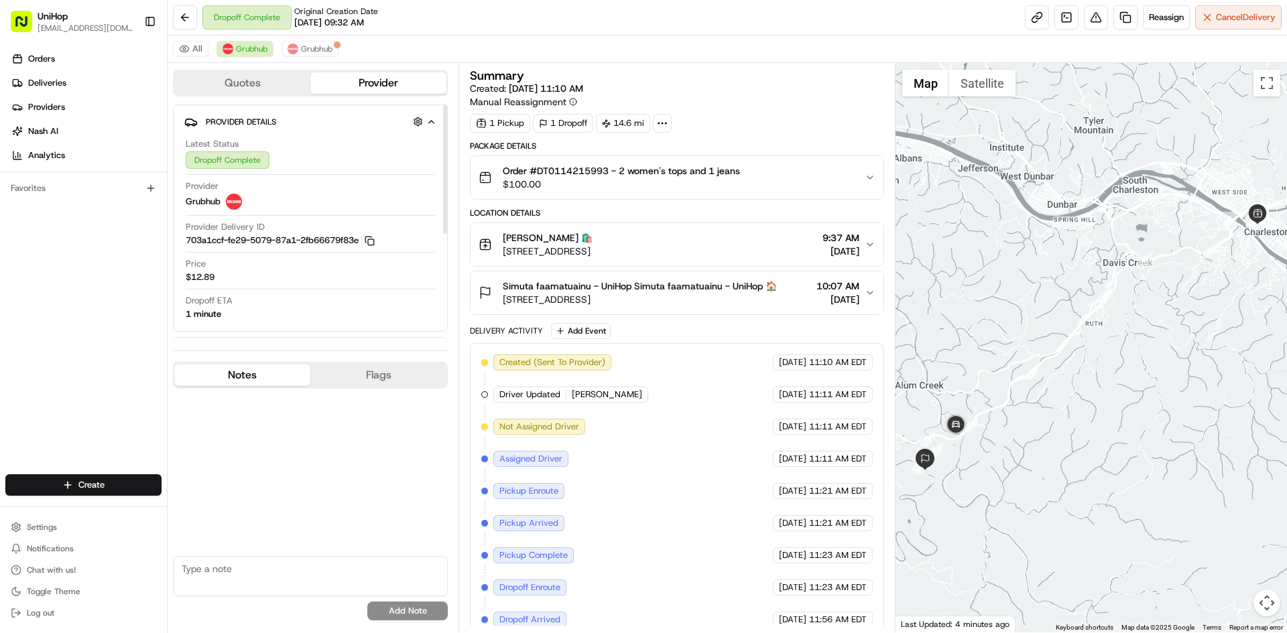
click at [256, 386] on button "Notes" at bounding box center [242, 375] width 136 height 21
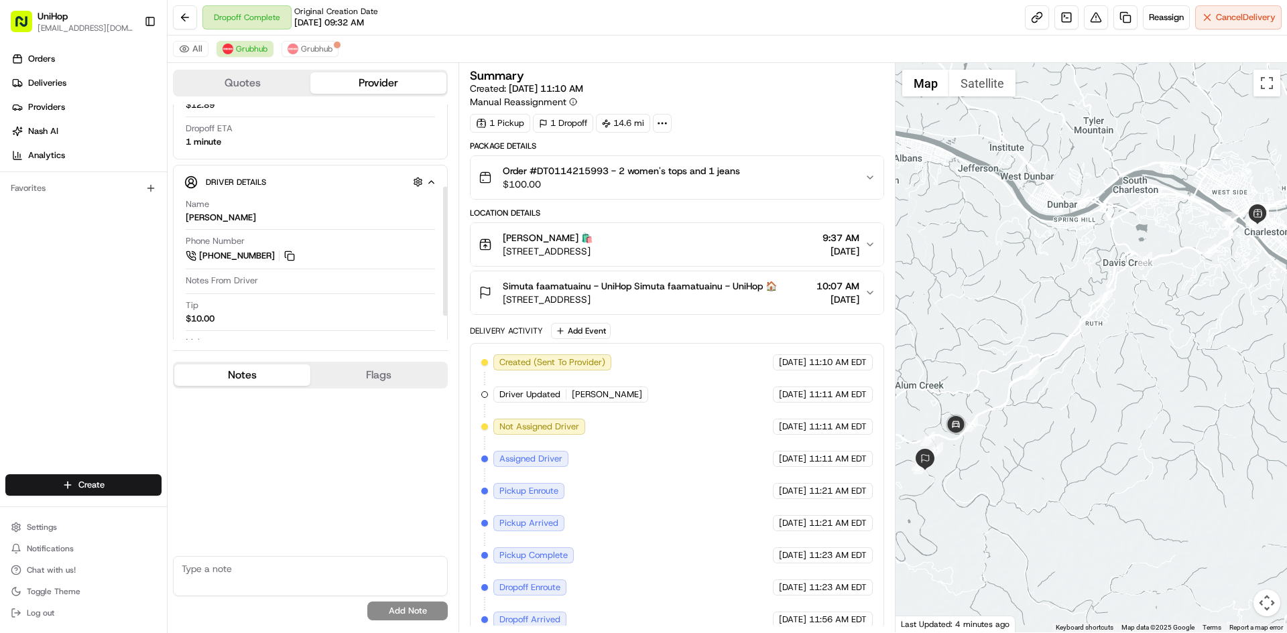
scroll to position [201, 0]
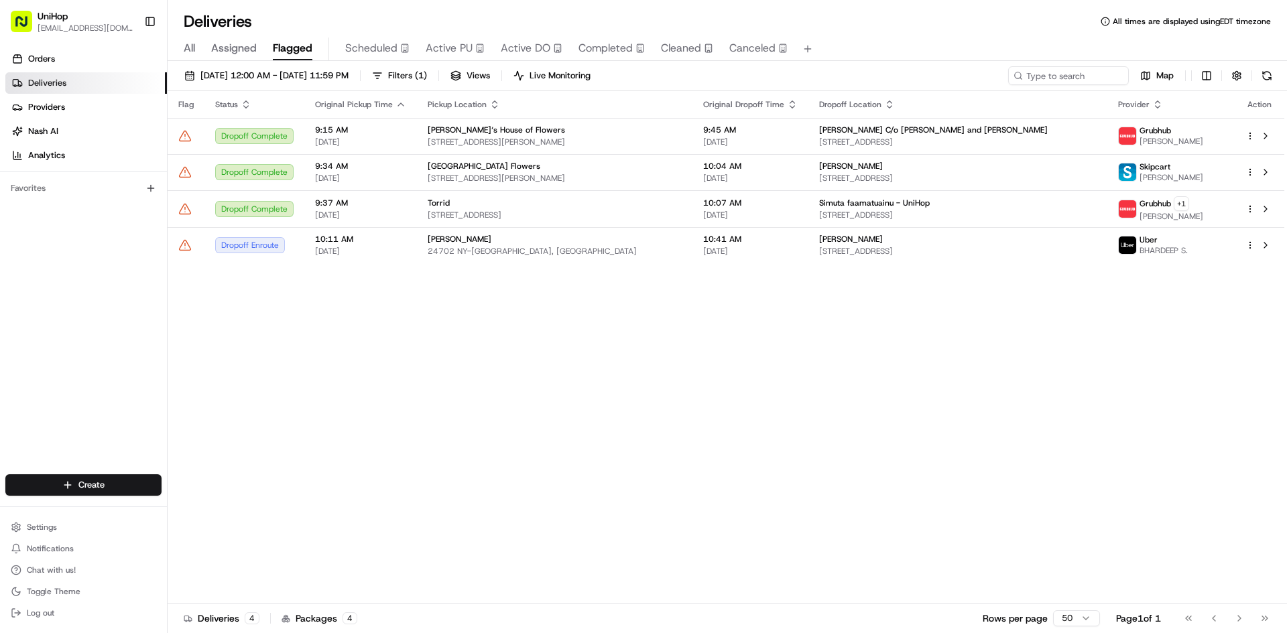
drag, startPoint x: 1143, startPoint y: 371, endPoint x: 1112, endPoint y: 344, distance: 41.4
click at [1143, 371] on div "Flag Status Original Pickup Time Pickup Location Original Dropoff Time Dropoff …" at bounding box center [726, 347] width 1116 height 513
click at [403, 201] on td "9:37 AM [DATE]" at bounding box center [360, 208] width 113 height 37
click at [536, 401] on div "Flag Status Original Pickup Time Pickup Location Original Dropoff Time Dropoff …" at bounding box center [726, 347] width 1116 height 513
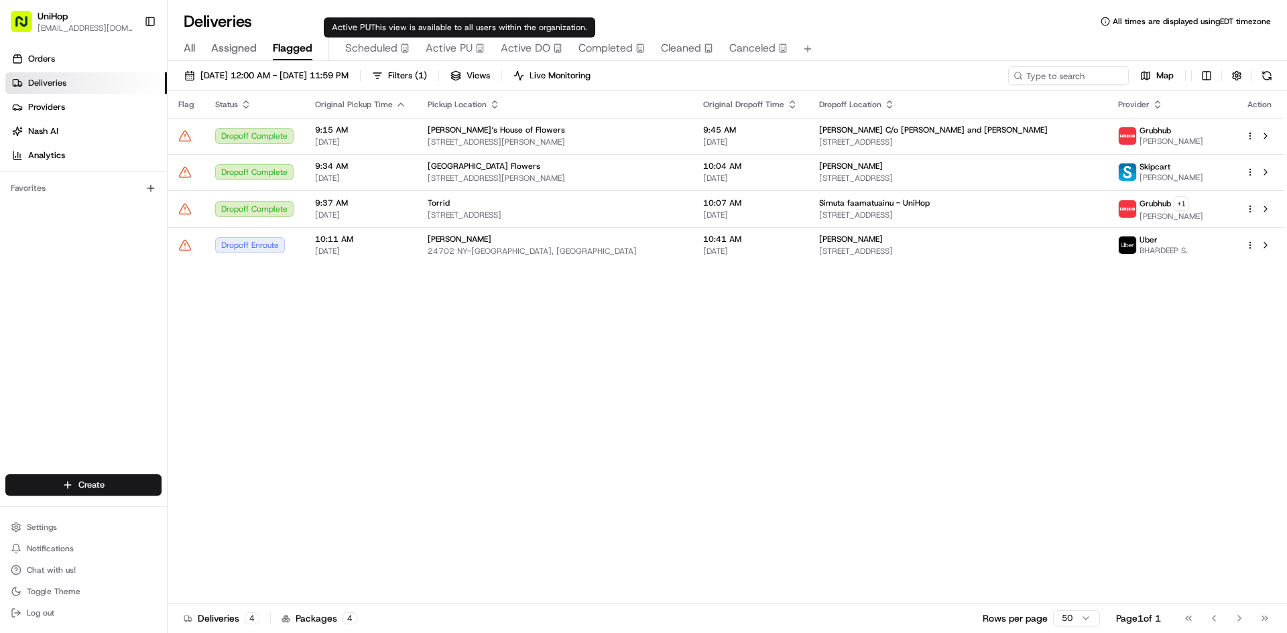
click at [452, 52] on span "Active PU" at bounding box center [449, 48] width 47 height 16
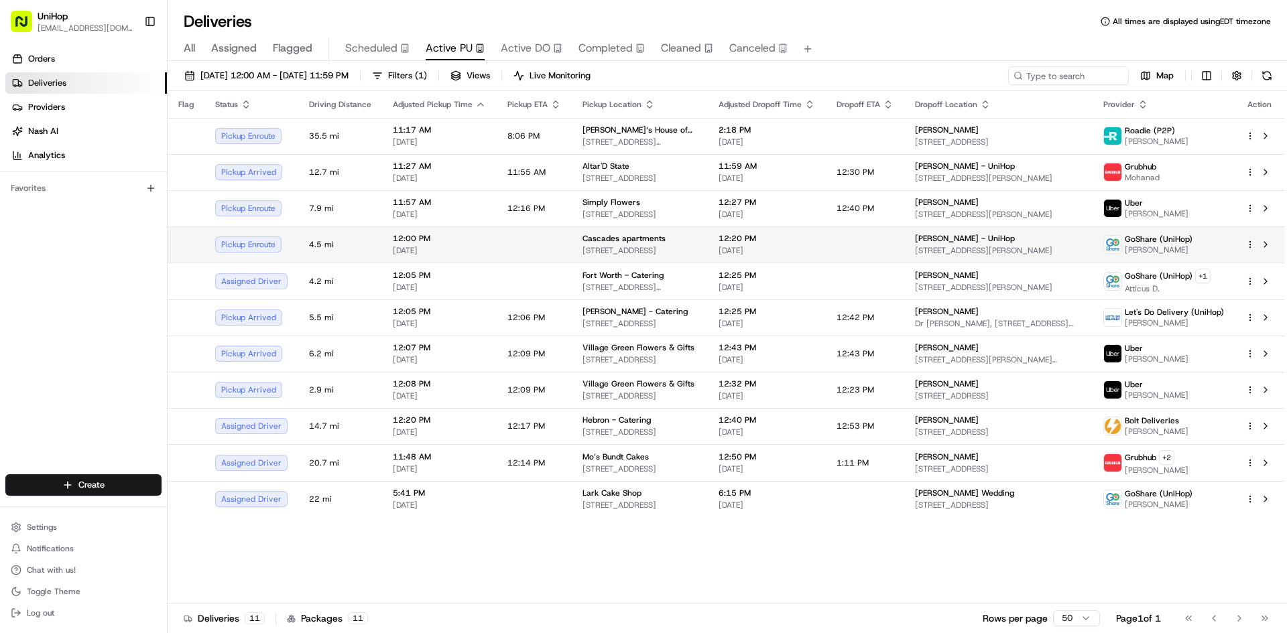
click at [767, 243] on span "12:20 PM" at bounding box center [766, 238] width 96 height 11
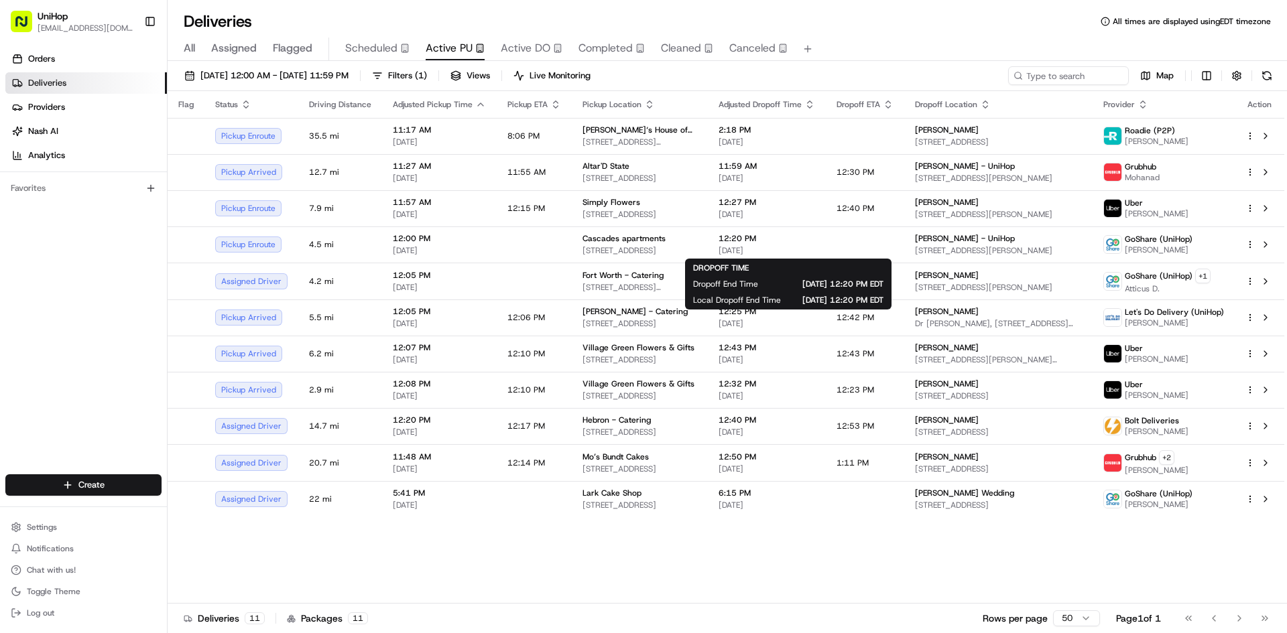
click at [92, 301] on div "Orders Deliveries Providers Nash AI Analytics Favorites" at bounding box center [83, 263] width 167 height 440
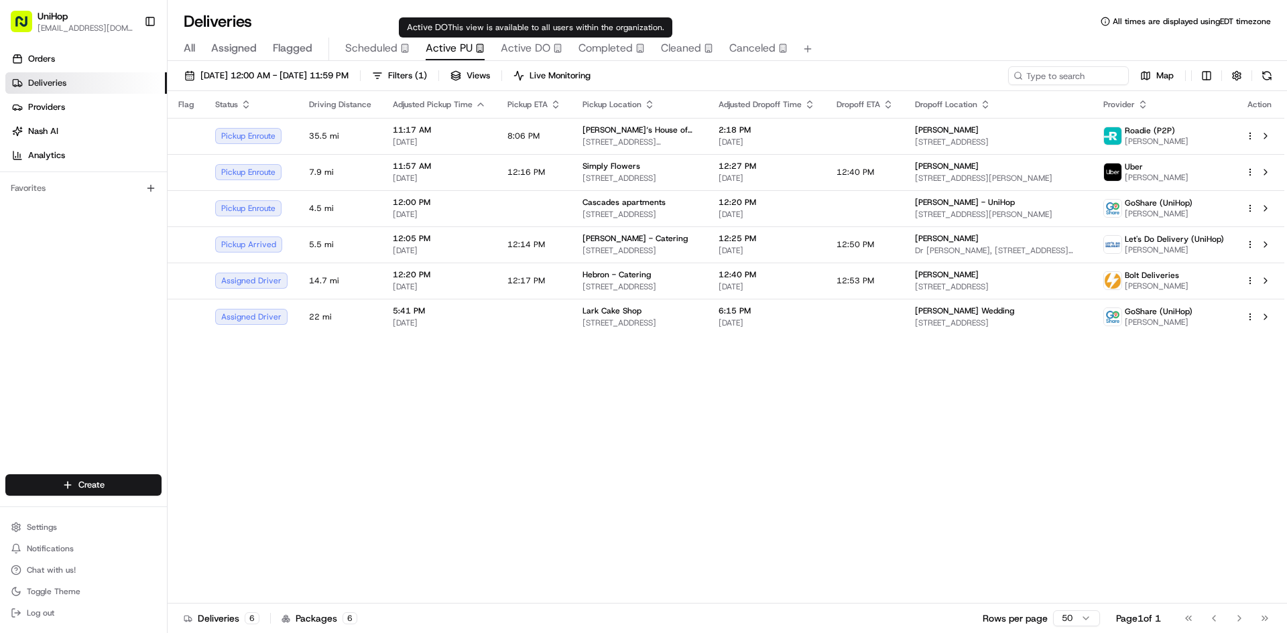
click at [525, 51] on span "Active DO" at bounding box center [526, 48] width 50 height 16
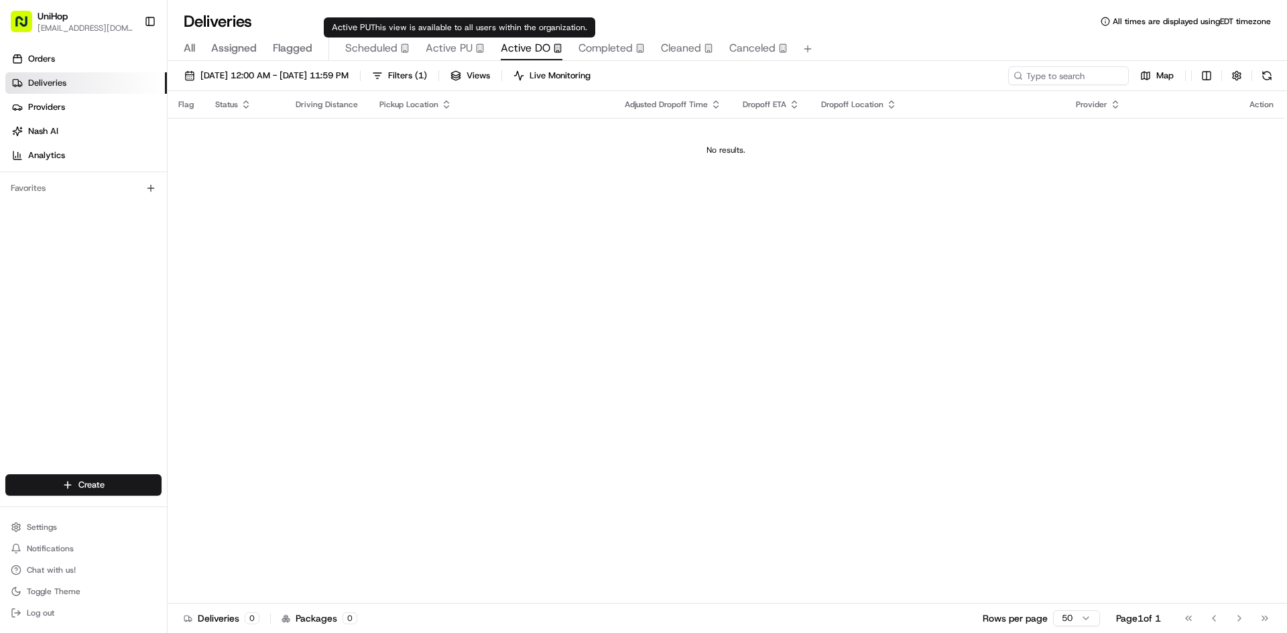
click at [448, 44] on span "Active PU" at bounding box center [449, 48] width 47 height 16
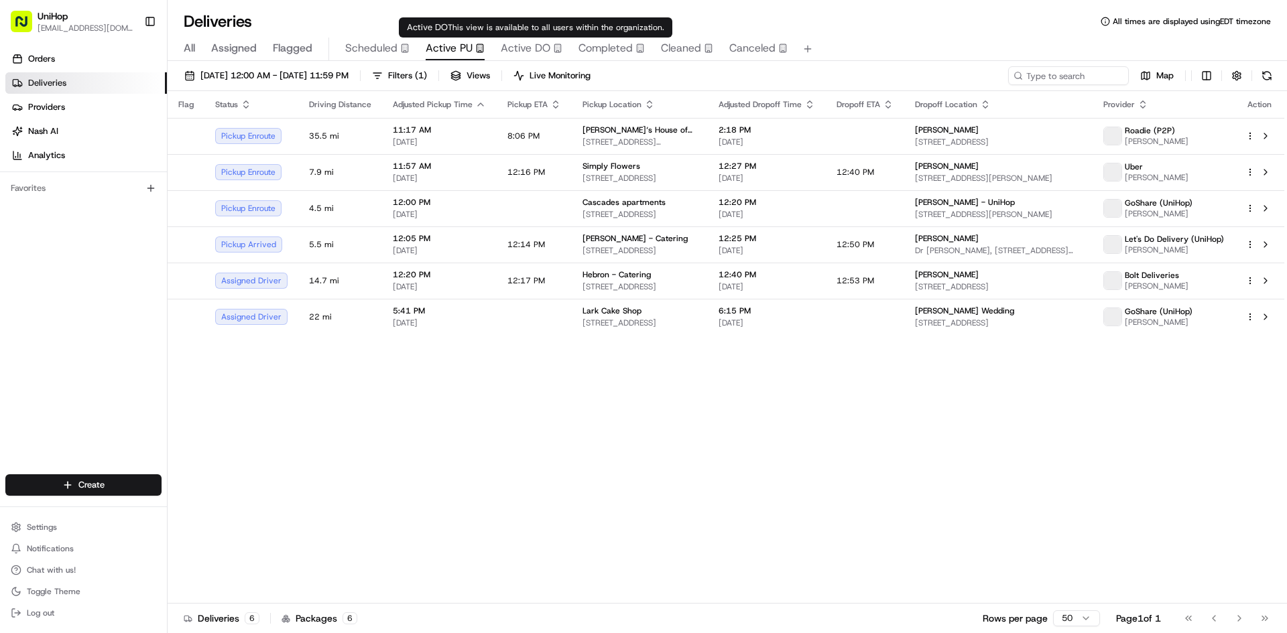
click at [503, 40] on span "Active DO" at bounding box center [526, 48] width 50 height 16
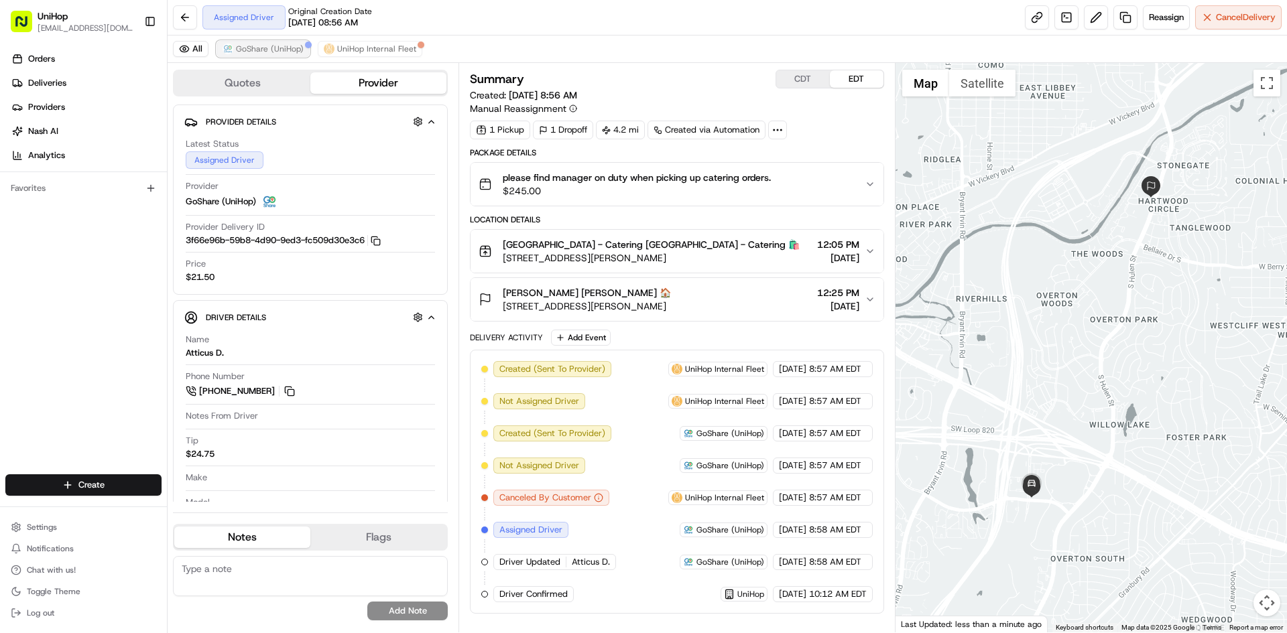
click at [278, 43] on button "GoShare (UniHop)" at bounding box center [262, 49] width 93 height 16
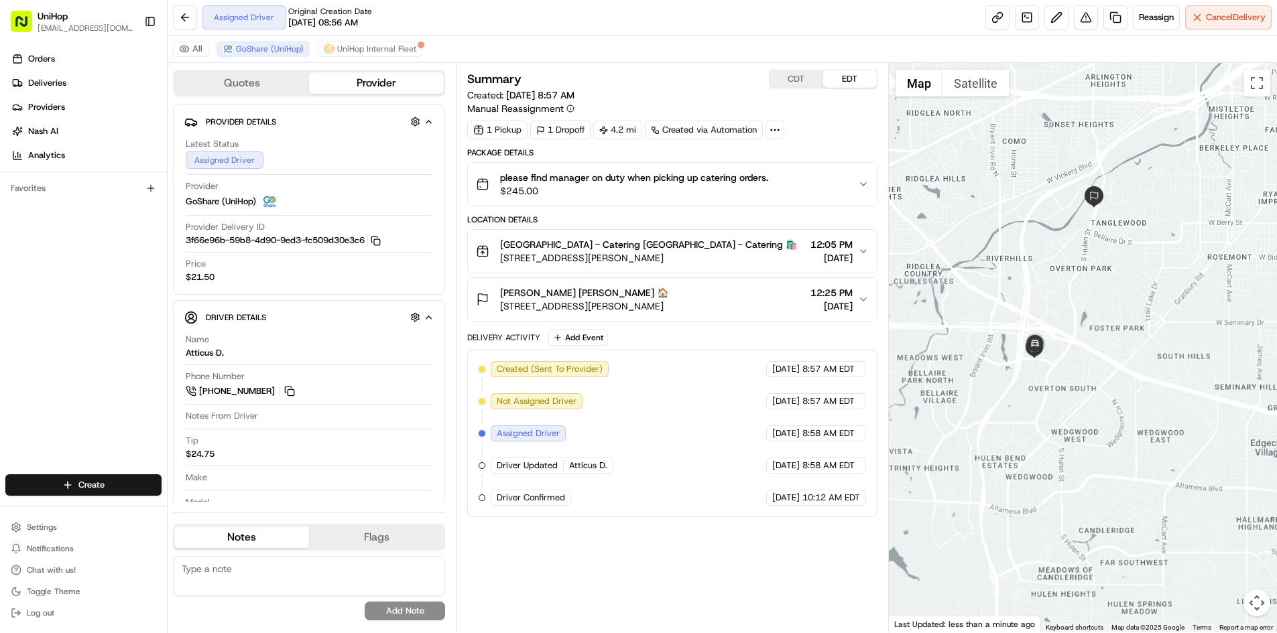
drag, startPoint x: 1010, startPoint y: 212, endPoint x: 1017, endPoint y: 217, distance: 9.1
click at [1017, 217] on div at bounding box center [1083, 348] width 388 height 570
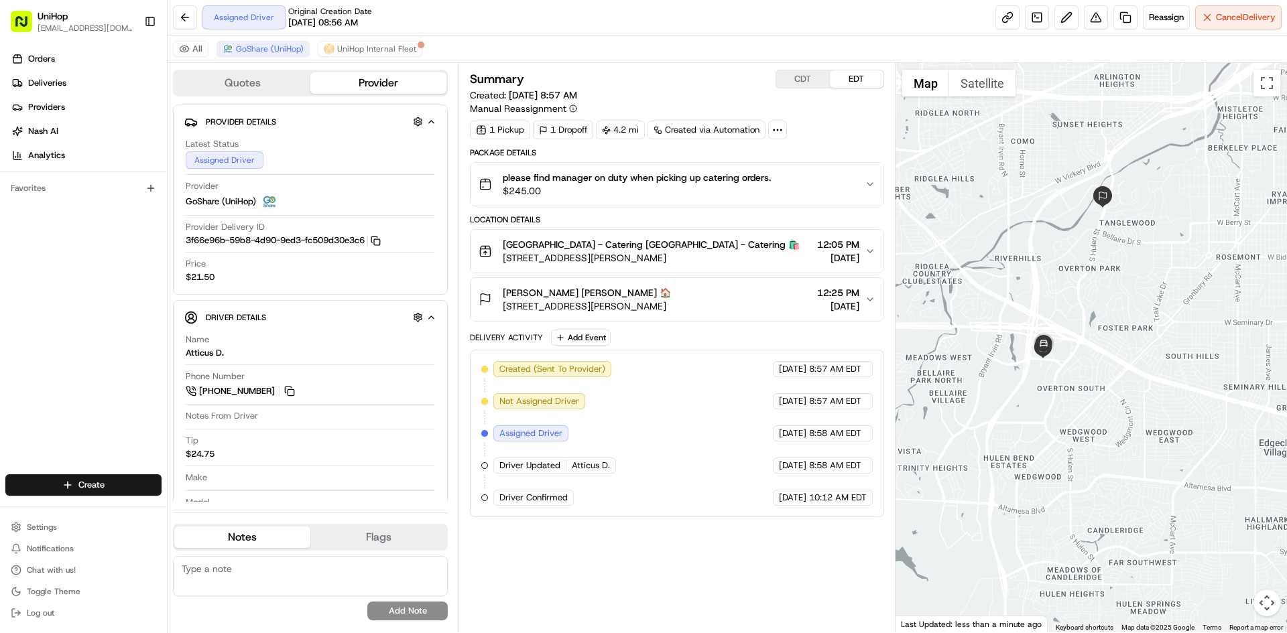
click at [84, 315] on div "Orders Deliveries Providers Nash AI Analytics Favorites" at bounding box center [83, 263] width 167 height 440
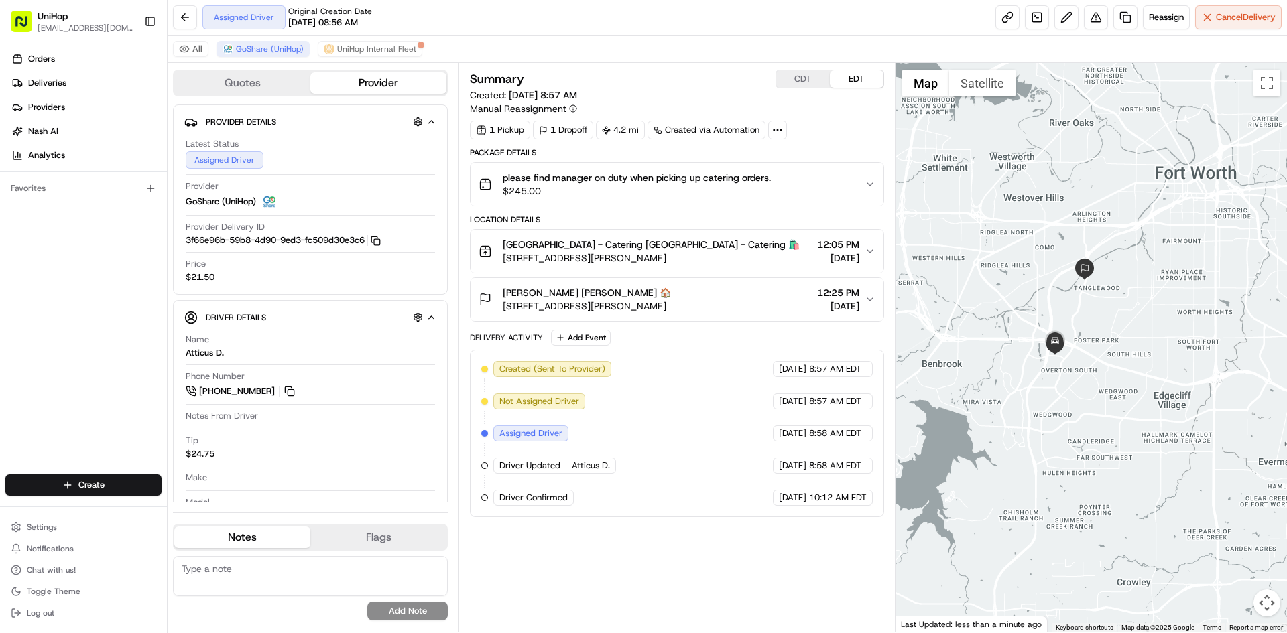
drag, startPoint x: 1017, startPoint y: 249, endPoint x: 1048, endPoint y: 274, distance: 40.5
click at [1048, 274] on div at bounding box center [1091, 348] width 392 height 570
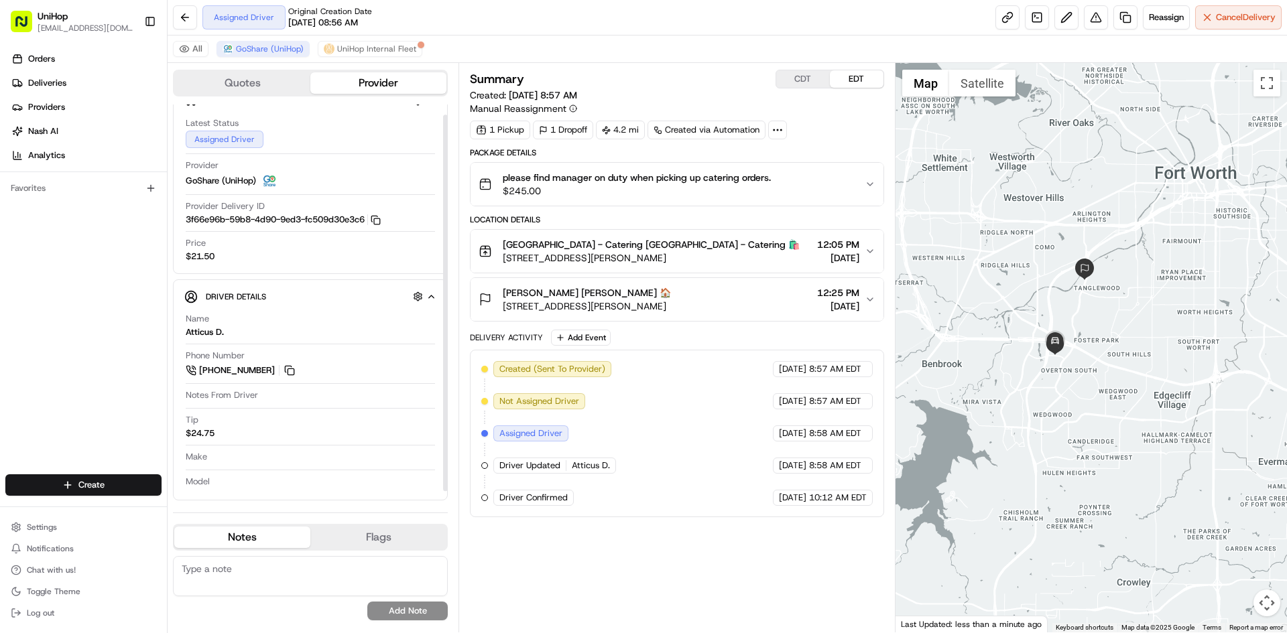
scroll to position [22, 0]
drag, startPoint x: 38, startPoint y: 348, endPoint x: 59, endPoint y: 271, distance: 80.0
click at [38, 343] on div "Orders Deliveries Providers Nash AI Analytics Favorites" at bounding box center [83, 263] width 167 height 440
click at [287, 365] on button at bounding box center [289, 369] width 15 height 15
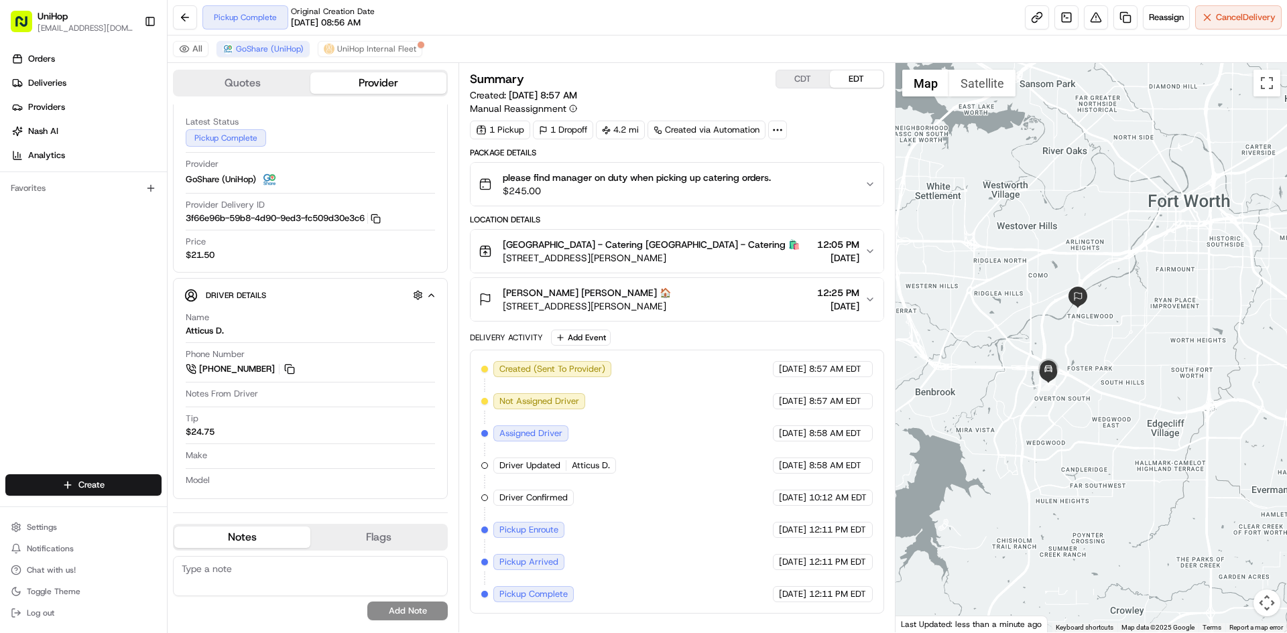
drag, startPoint x: 1017, startPoint y: 259, endPoint x: 1017, endPoint y: 273, distance: 14.8
click at [1017, 273] on div at bounding box center [1091, 348] width 392 height 570
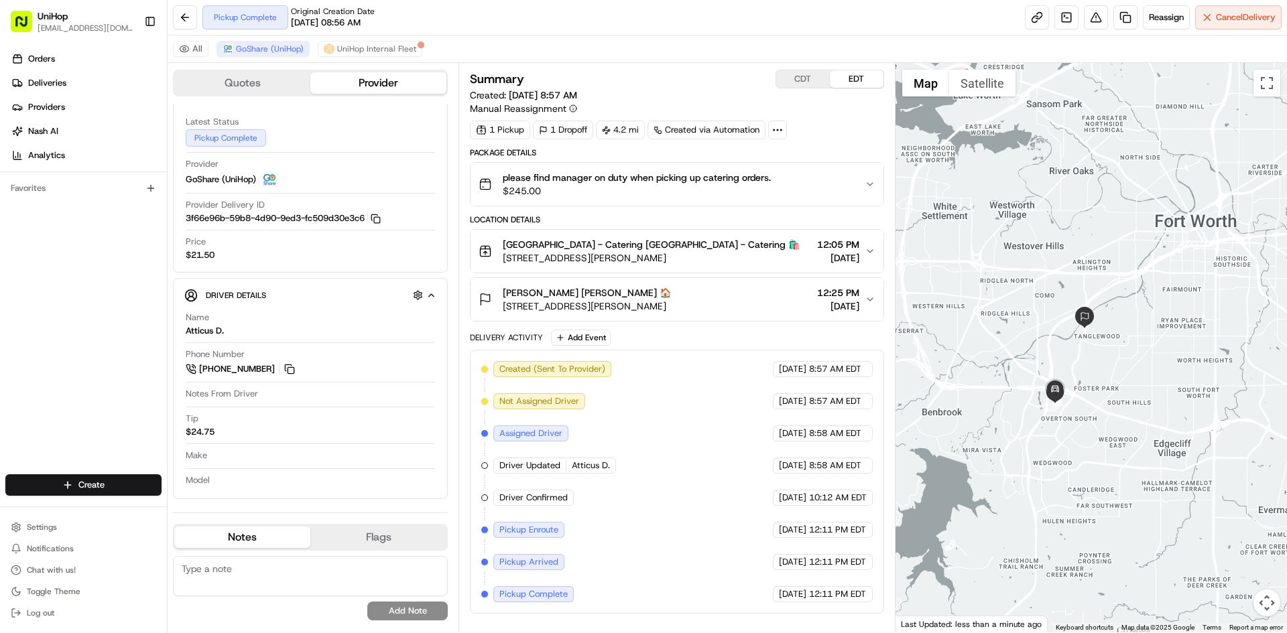
drag, startPoint x: 1090, startPoint y: 307, endPoint x: 1100, endPoint y: 339, distance: 33.5
click at [1097, 330] on div at bounding box center [1091, 348] width 392 height 570
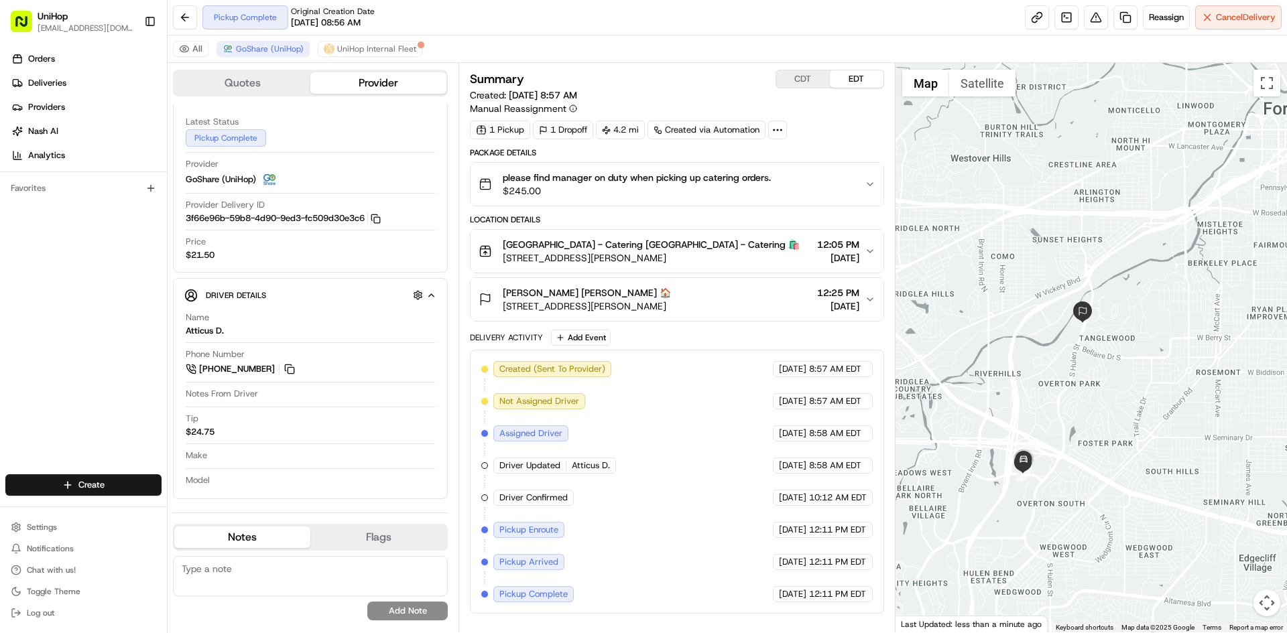
drag, startPoint x: 1094, startPoint y: 352, endPoint x: 1114, endPoint y: 358, distance: 20.3
click at [1114, 361] on div at bounding box center [1091, 348] width 392 height 570
click at [803, 80] on button "CDT" at bounding box center [803, 78] width 54 height 17
click at [853, 79] on button "EDT" at bounding box center [857, 78] width 54 height 17
click at [803, 73] on button "CDT" at bounding box center [803, 78] width 54 height 17
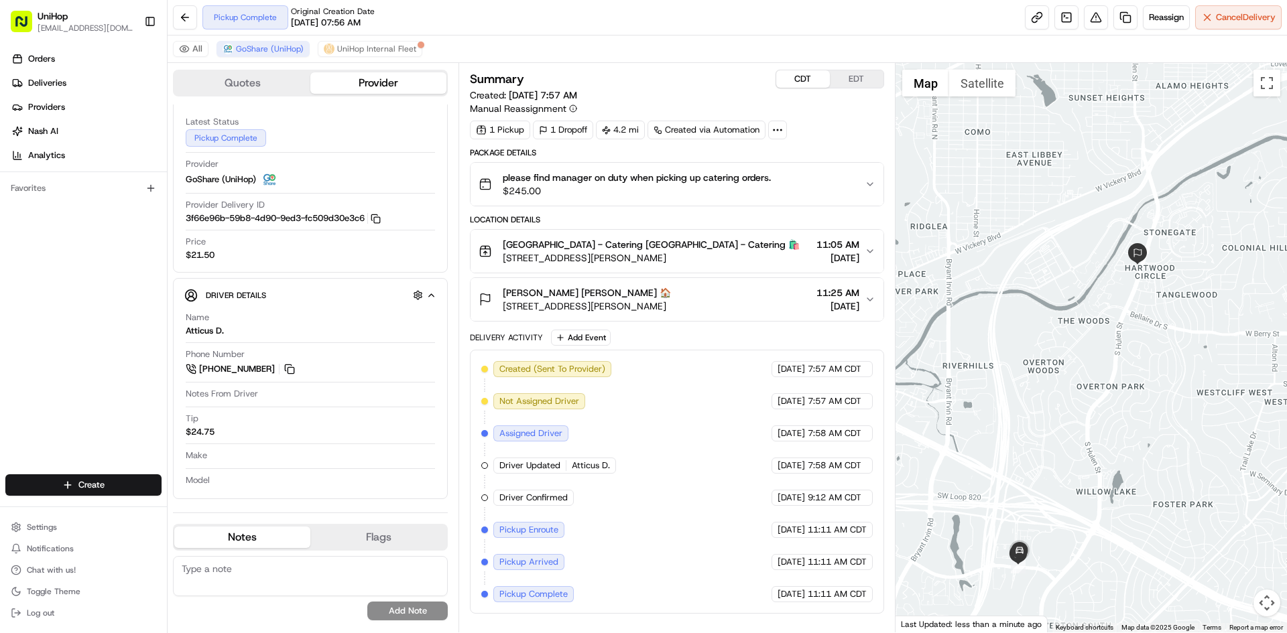
drag, startPoint x: 1027, startPoint y: 329, endPoint x: 991, endPoint y: 320, distance: 36.7
click at [1025, 326] on div at bounding box center [1091, 348] width 392 height 570
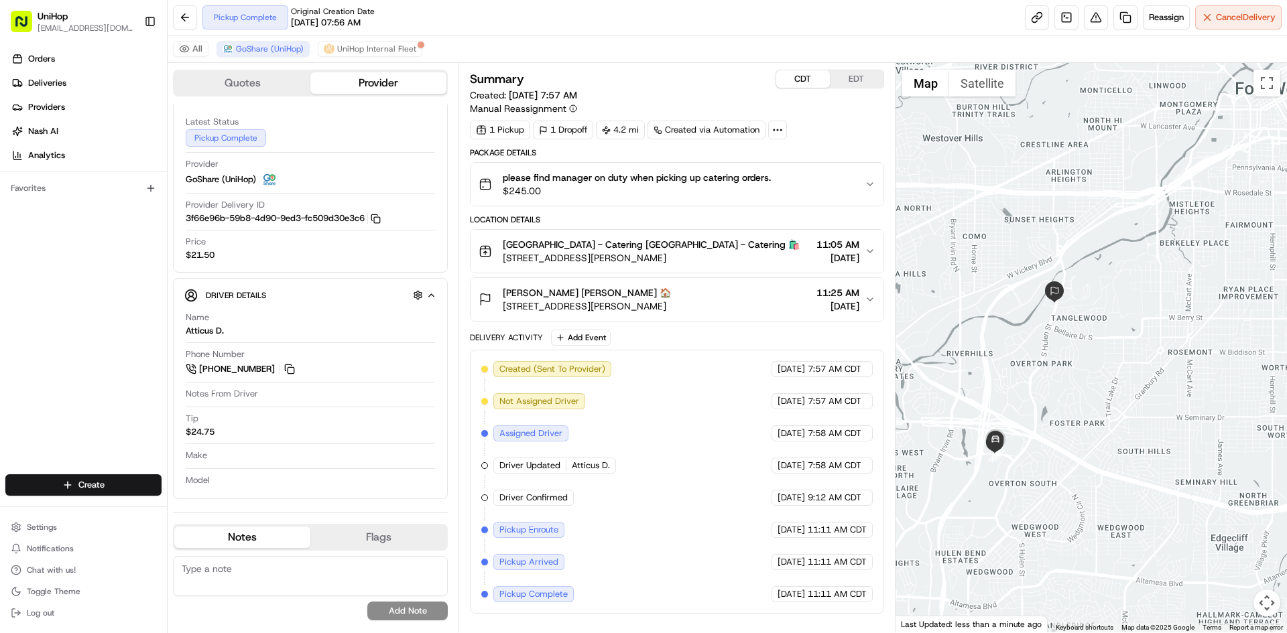
click at [854, 78] on button "EDT" at bounding box center [857, 78] width 54 height 17
drag, startPoint x: 1006, startPoint y: 233, endPoint x: 1013, endPoint y: 242, distance: 11.9
click at [1013, 241] on div at bounding box center [1091, 348] width 392 height 570
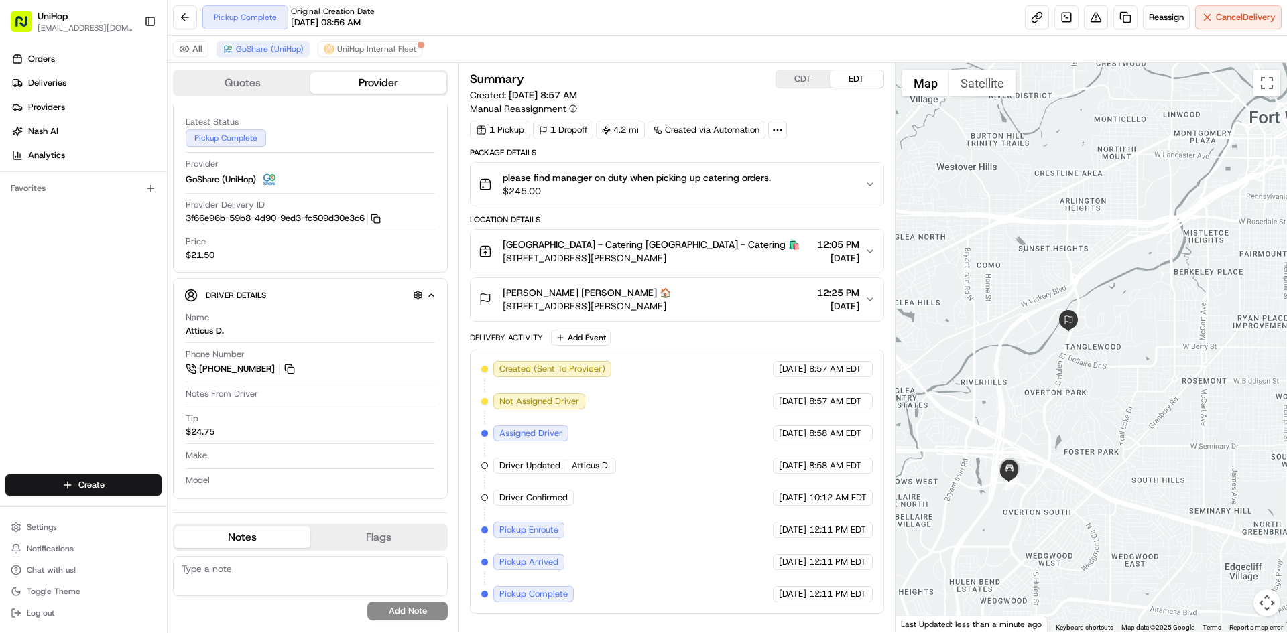
drag, startPoint x: 998, startPoint y: 346, endPoint x: 1004, endPoint y: 366, distance: 20.8
click at [1004, 366] on div at bounding box center [1091, 348] width 392 height 570
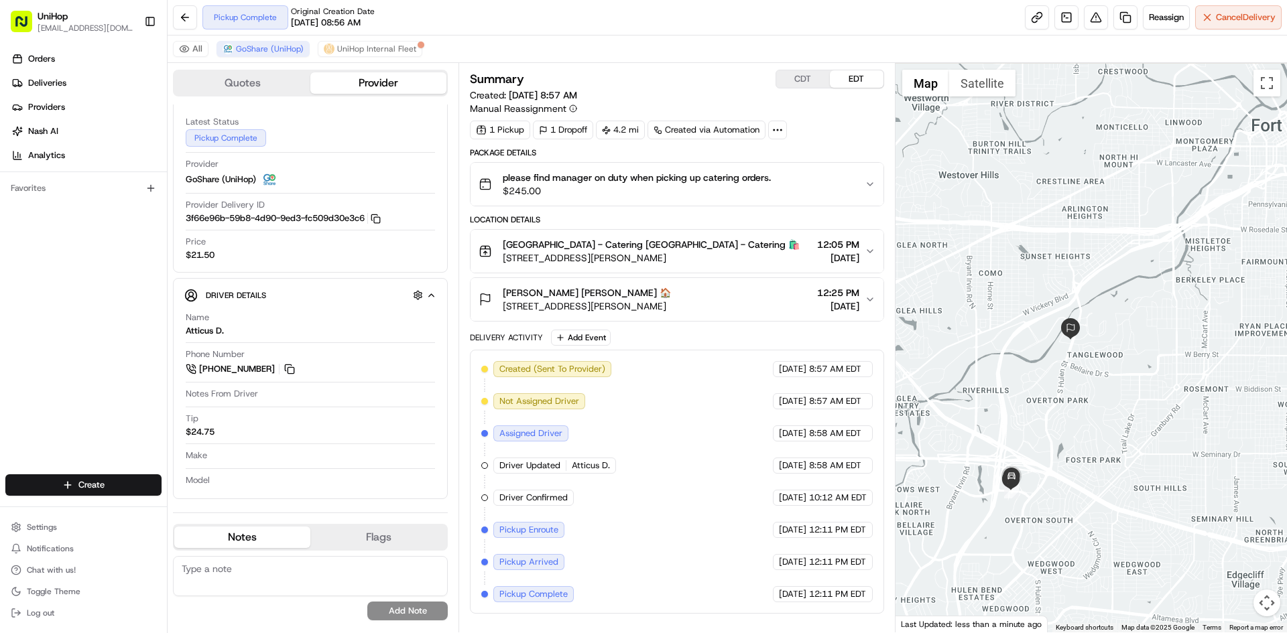
drag, startPoint x: 1013, startPoint y: 381, endPoint x: 1013, endPoint y: 388, distance: 6.7
click at [1013, 388] on div at bounding box center [1091, 348] width 392 height 570
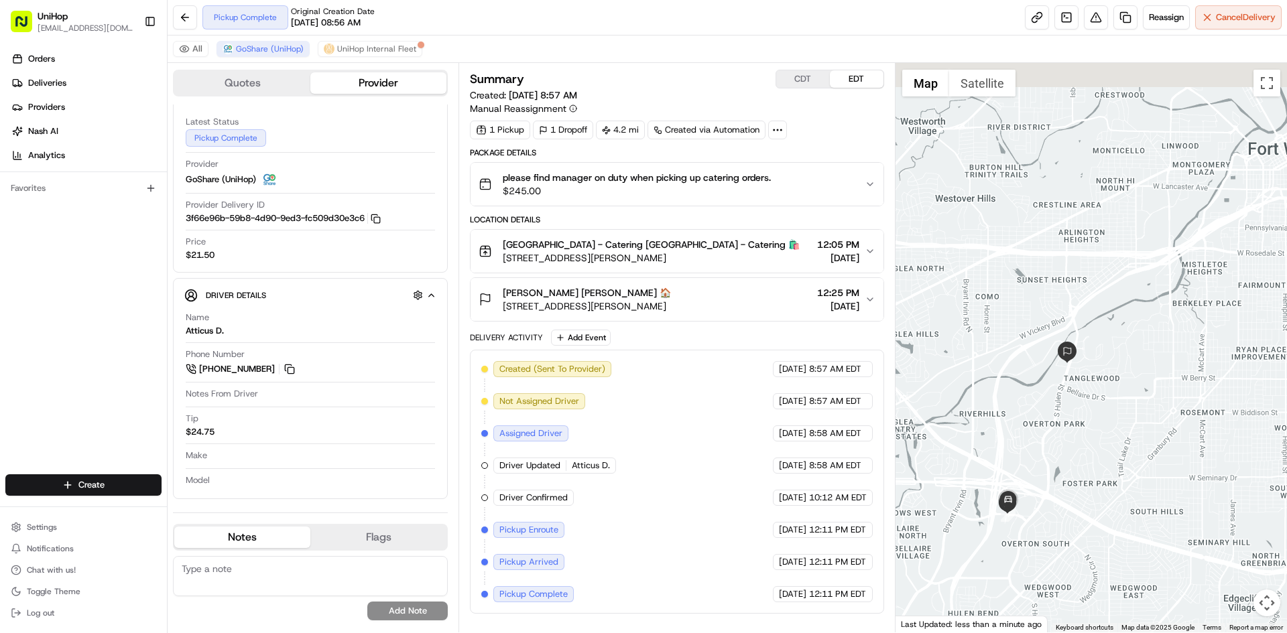
click at [957, 227] on div at bounding box center [1091, 348] width 392 height 570
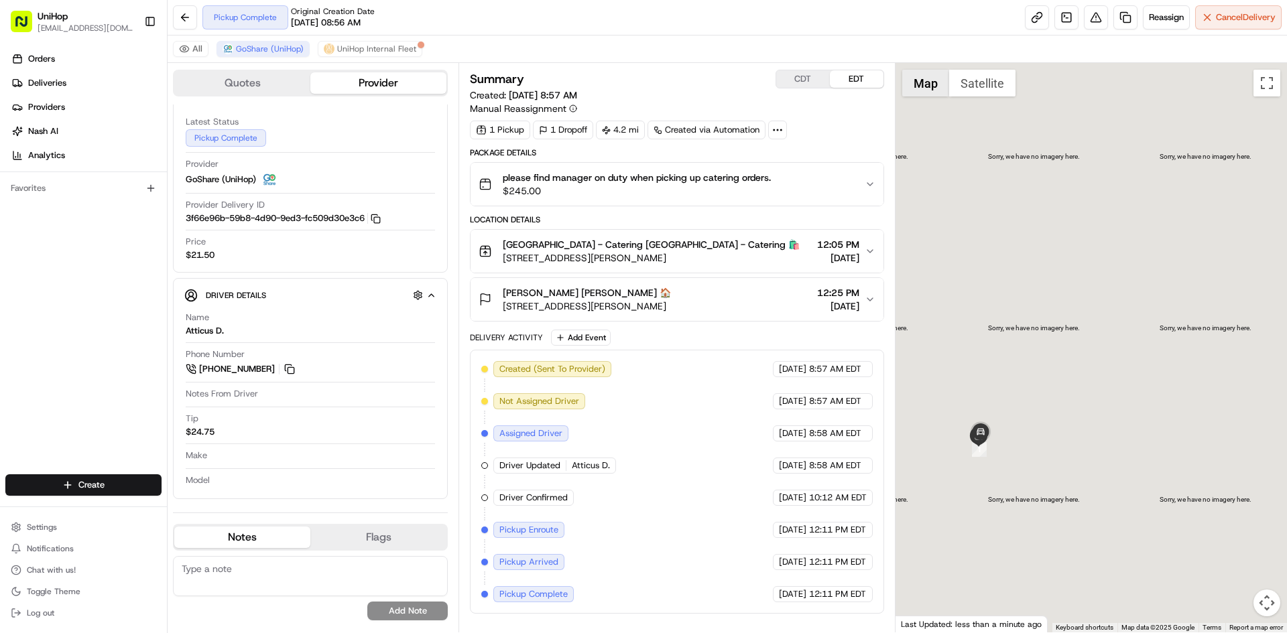
click at [942, 88] on button "Map" at bounding box center [925, 83] width 47 height 27
click at [960, 85] on button "Satellite" at bounding box center [982, 83] width 66 height 27
click at [924, 86] on button "Map" at bounding box center [925, 83] width 47 height 27
